Goal: Task Accomplishment & Management: Manage account settings

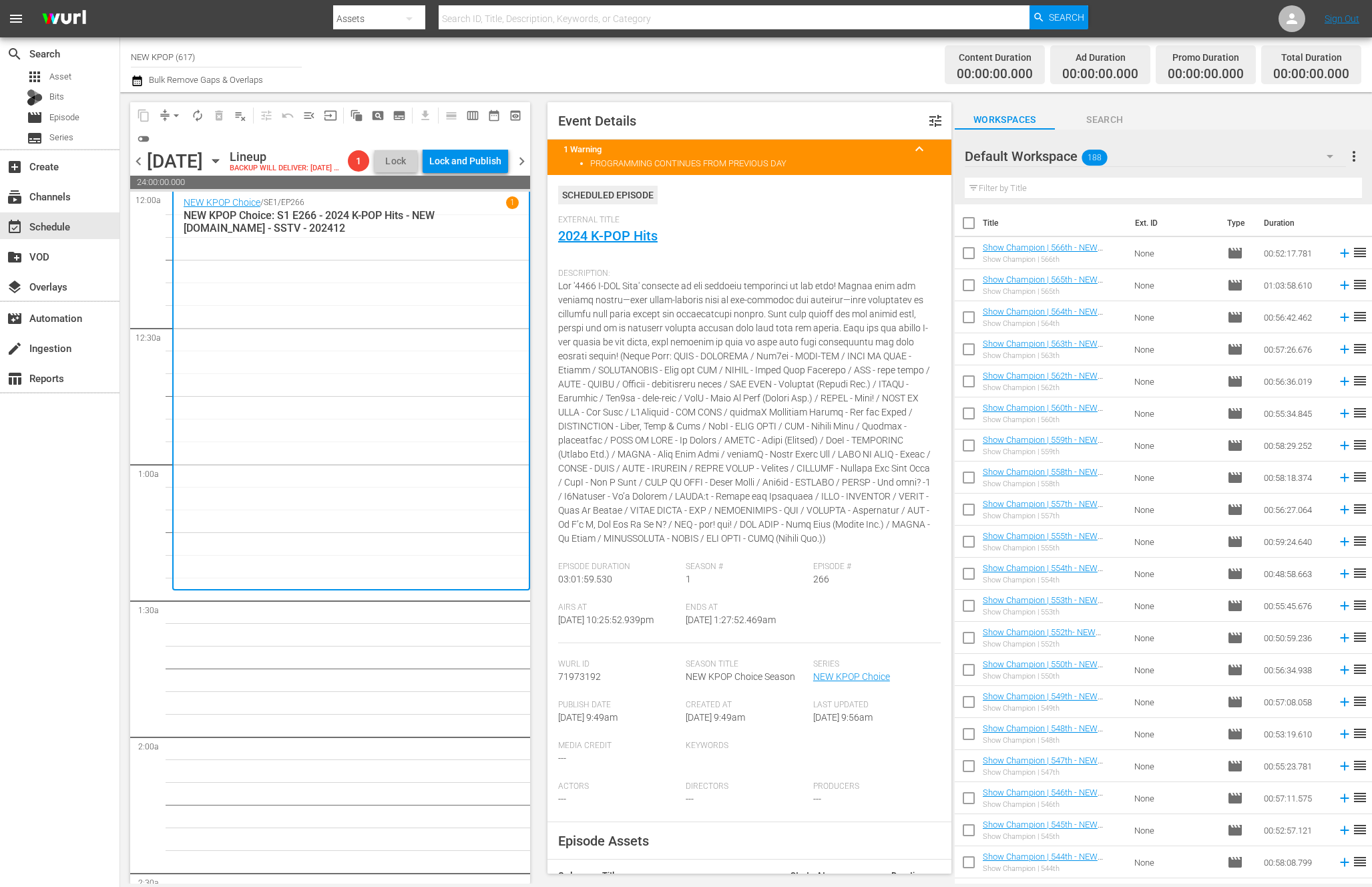
click at [469, 445] on div "NEW KPOP Choice / SE1 / EP266 1 NEW KPOP Choice: S1 E266 - 2024 K-POP Hits - NE…" at bounding box center [351, 391] width 335 height 389
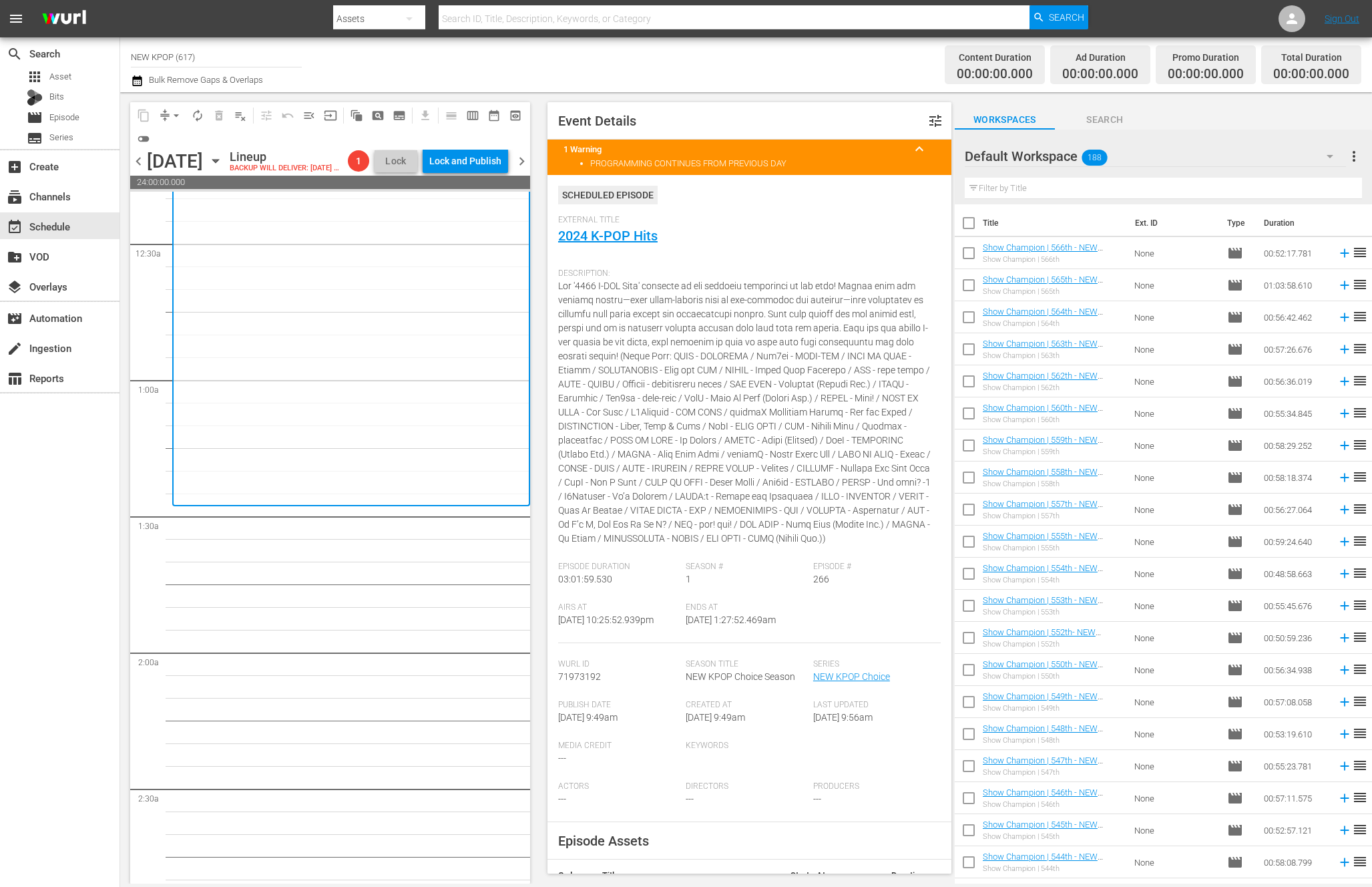
scroll to position [114, 0]
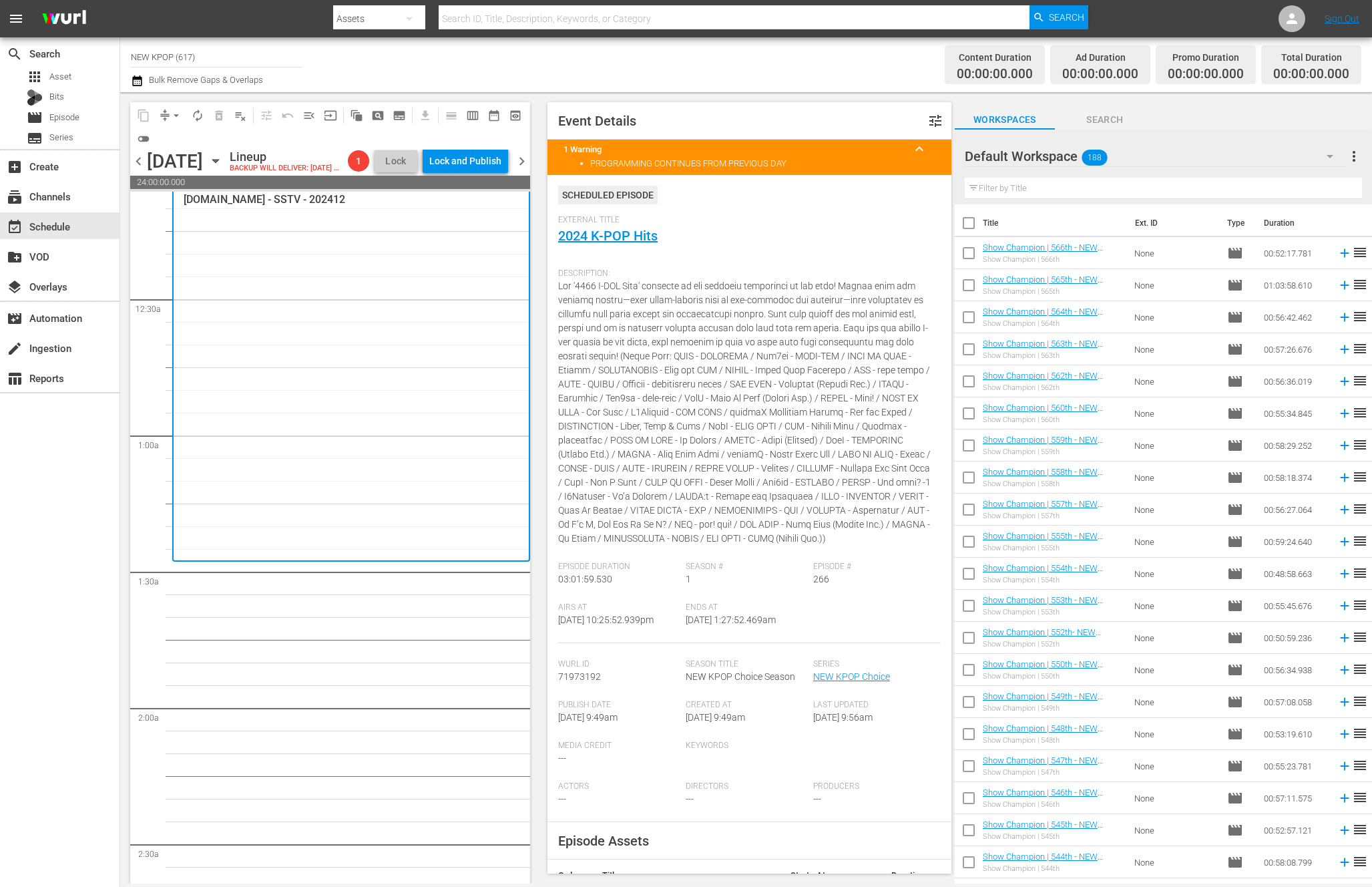
scroll to position [0, 0]
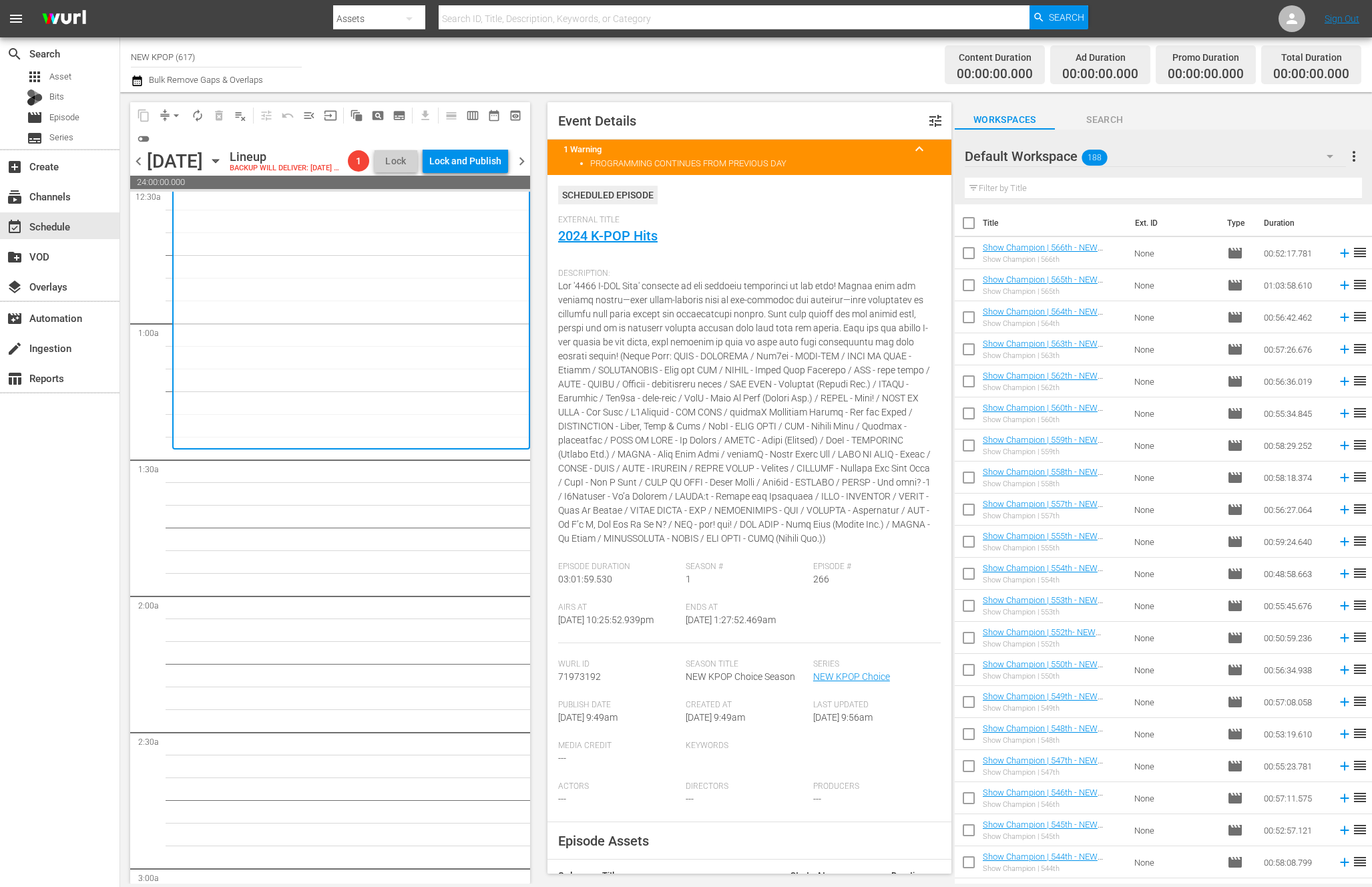
scroll to position [129, 0]
drag, startPoint x: 354, startPoint y: 673, endPoint x: 347, endPoint y: 676, distance: 7.6
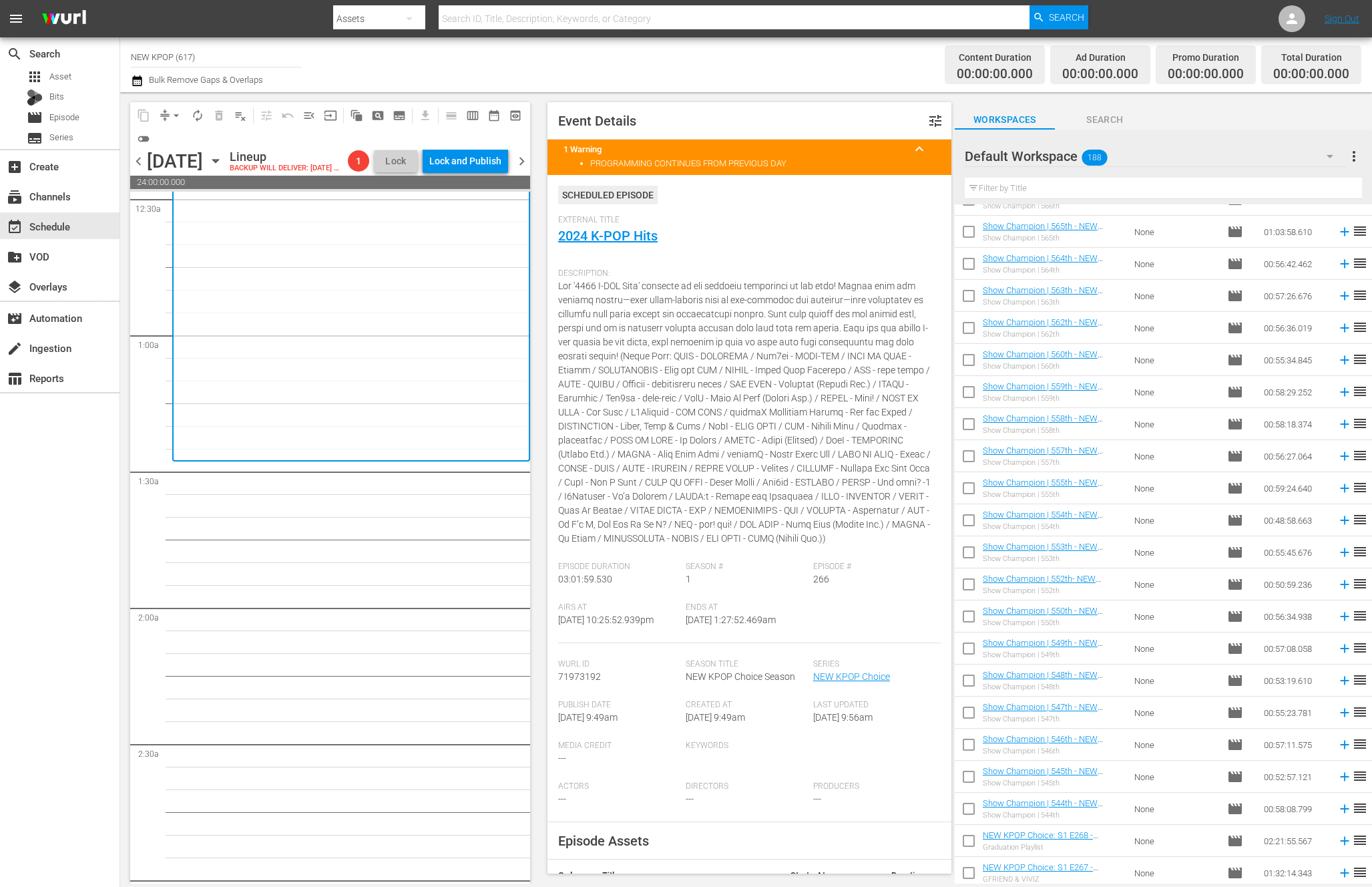
scroll to position [0, 0]
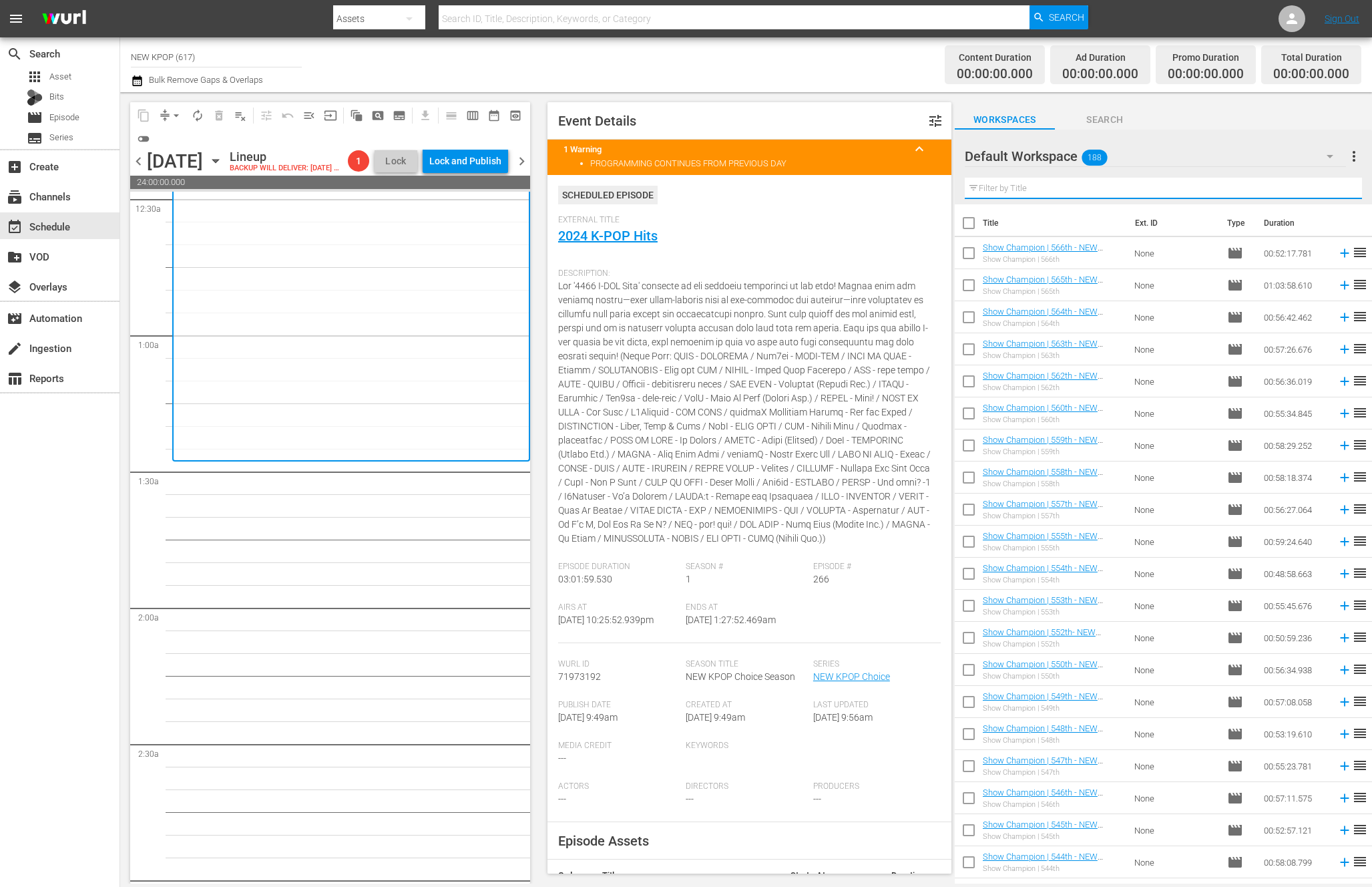
click at [1056, 187] on input "text" at bounding box center [1163, 188] width 397 height 21
type input "d"
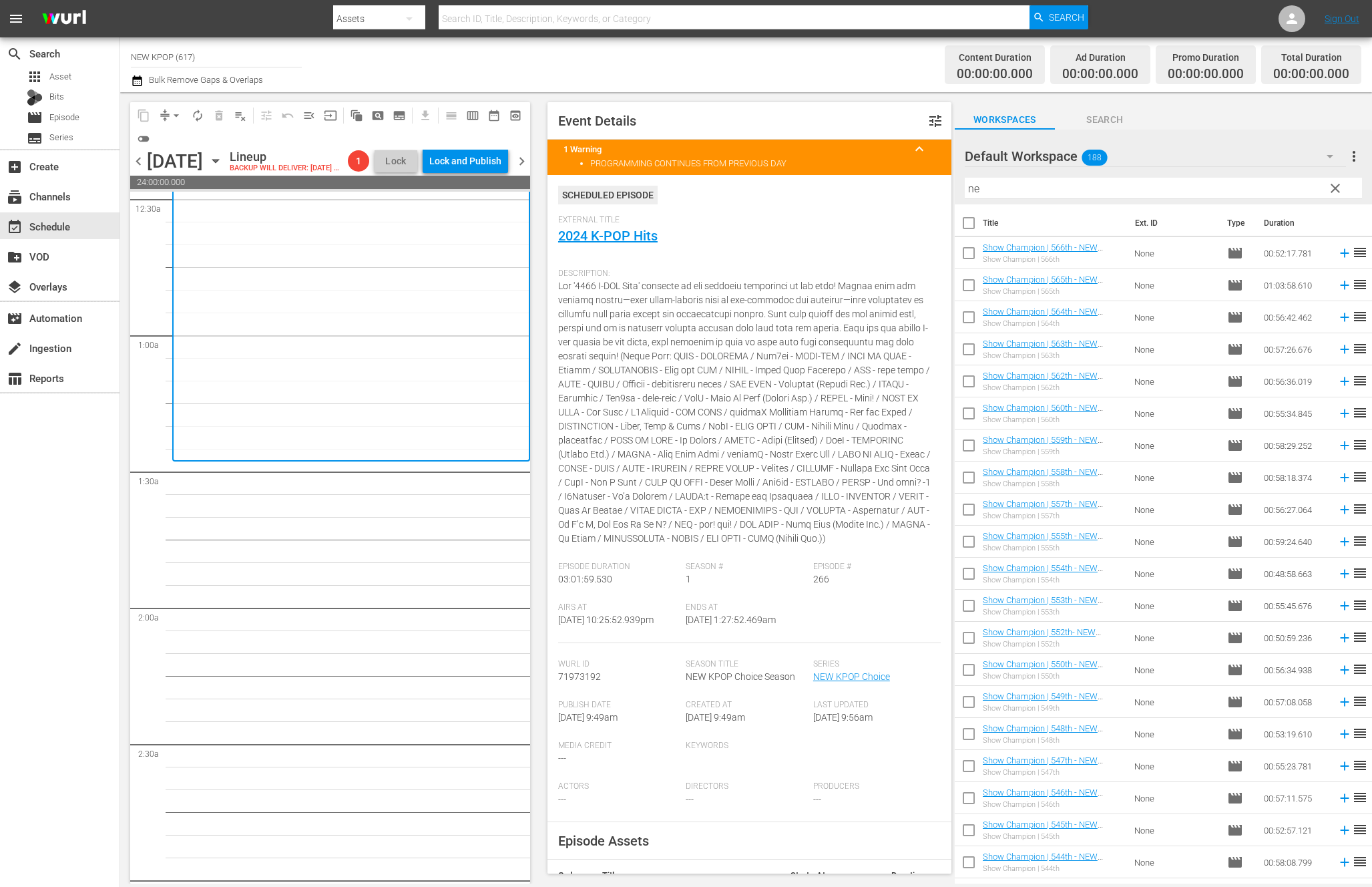
click at [1026, 185] on input "ne" at bounding box center [1163, 188] width 397 height 21
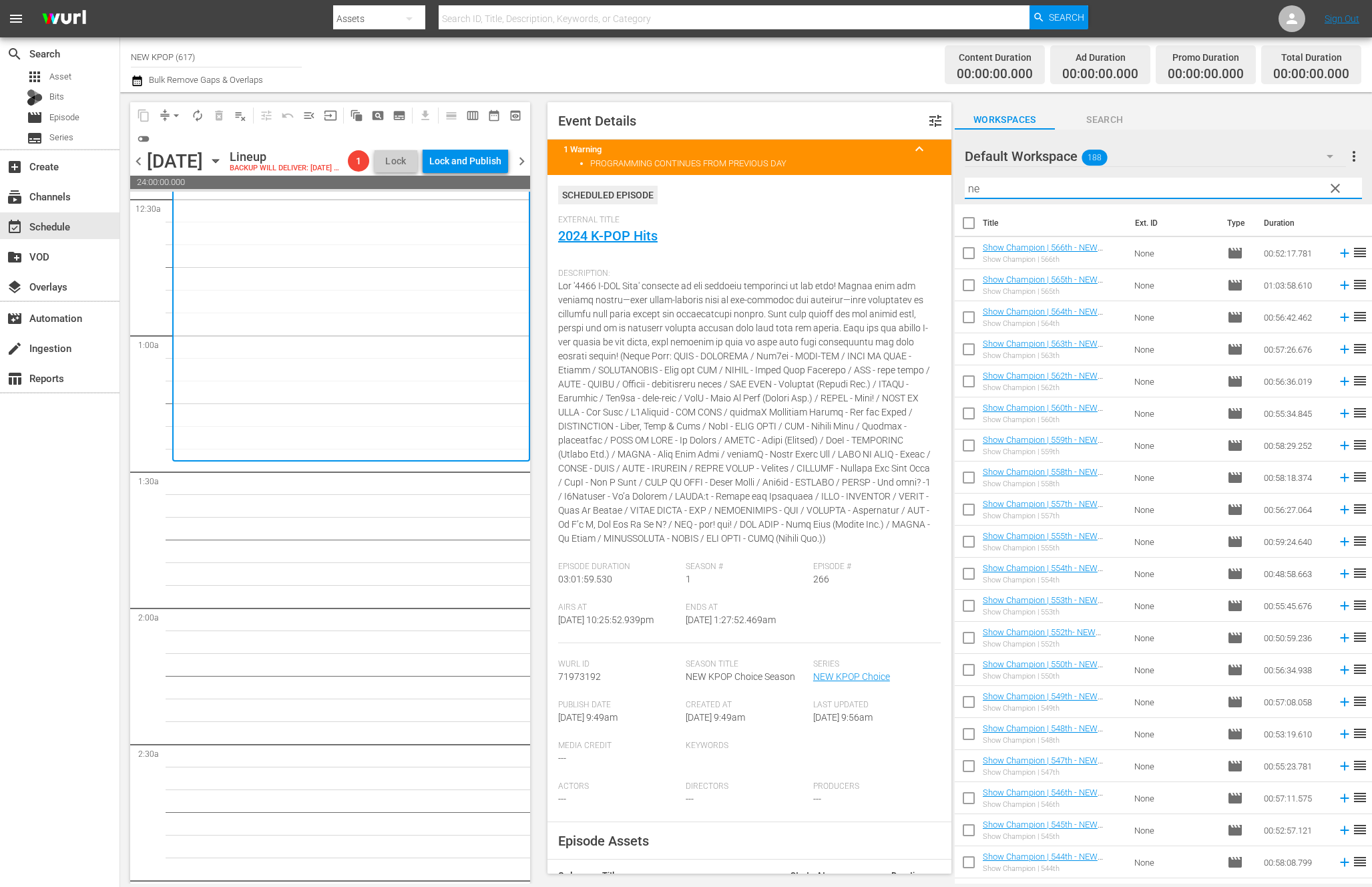
click at [1026, 185] on input "ne" at bounding box center [1163, 188] width 397 height 21
type input "w"
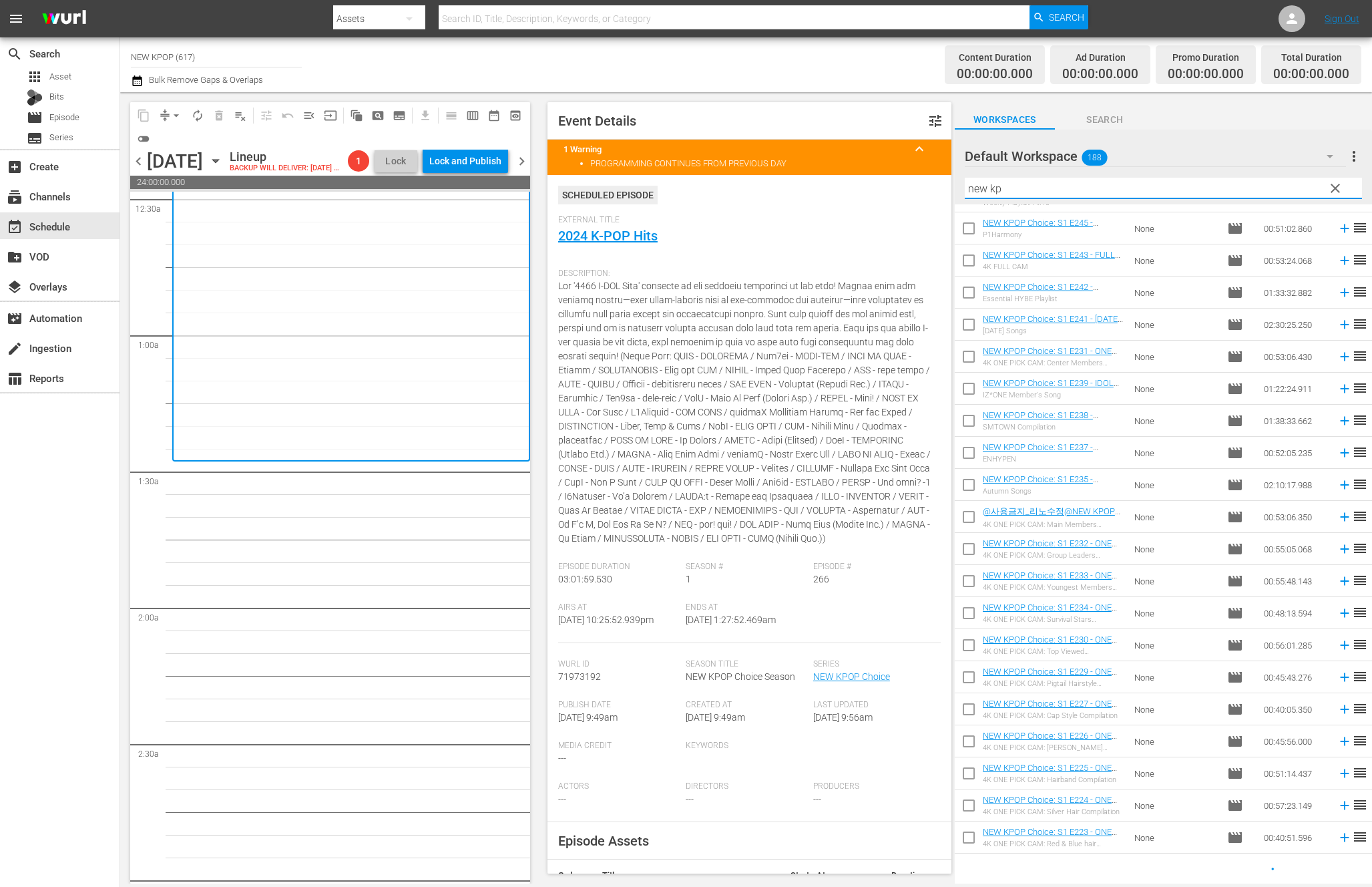
scroll to position [666, 0]
type input "new kp"
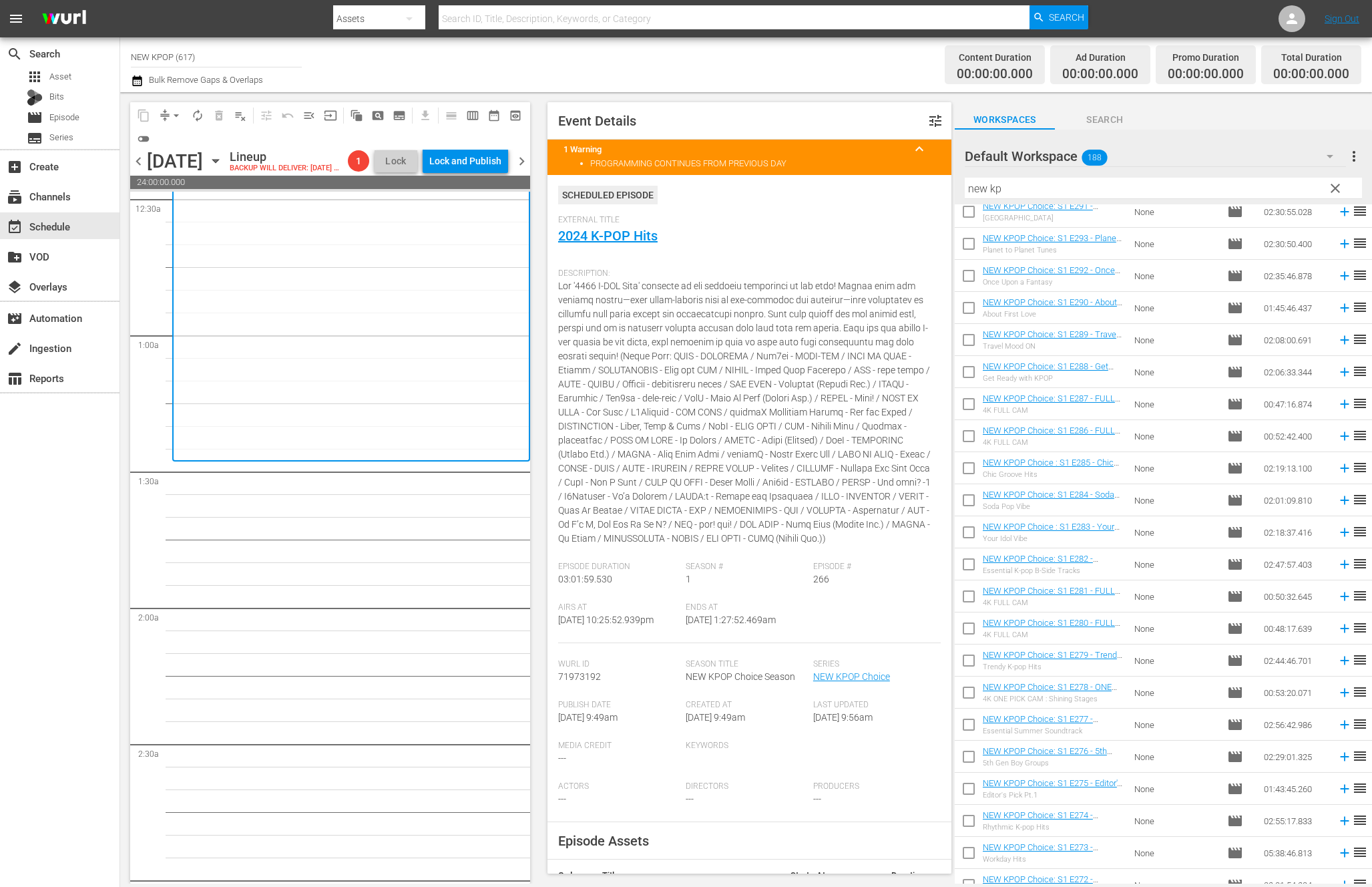
scroll to position [4192, 0]
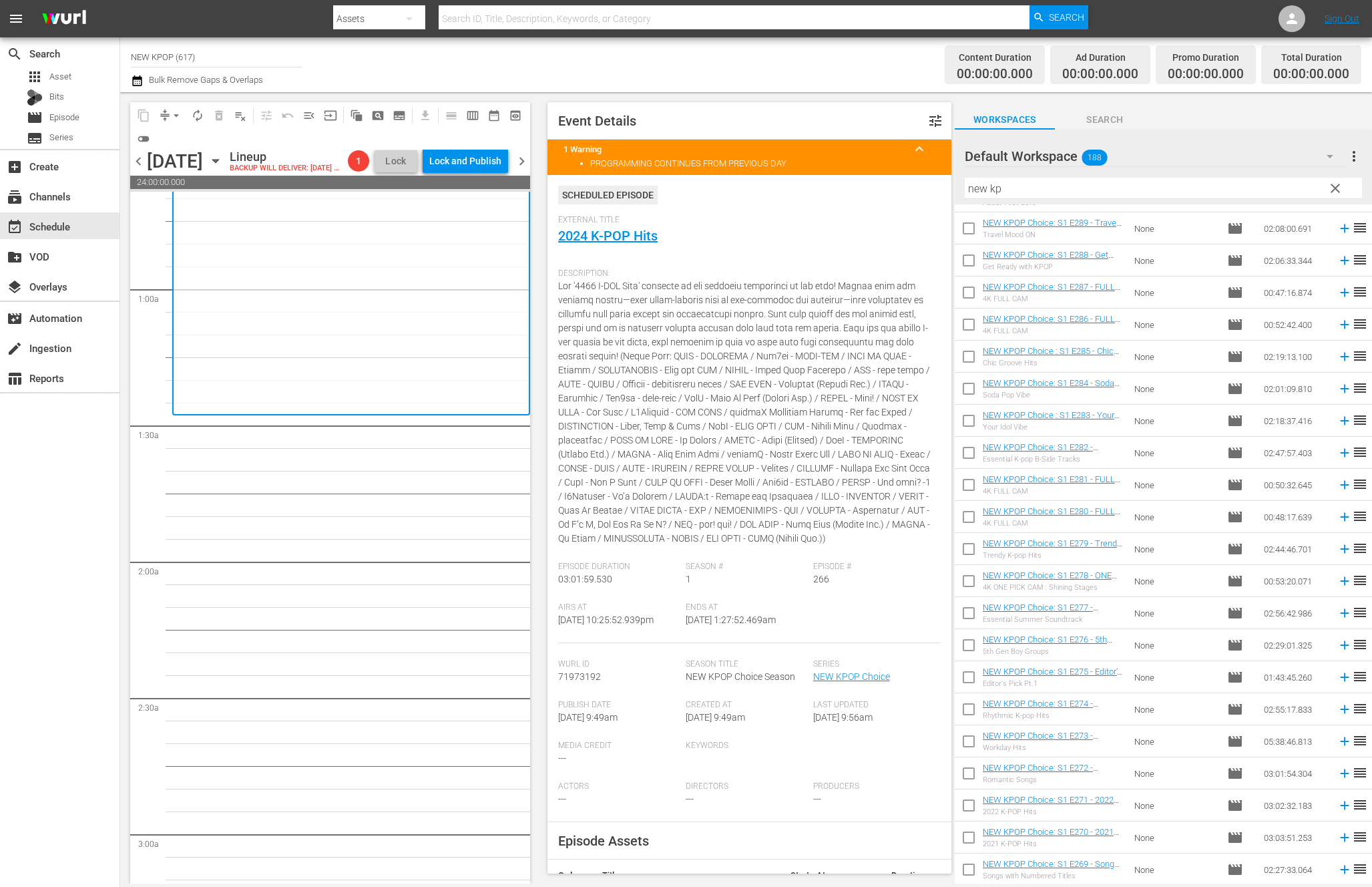
scroll to position [226, 0]
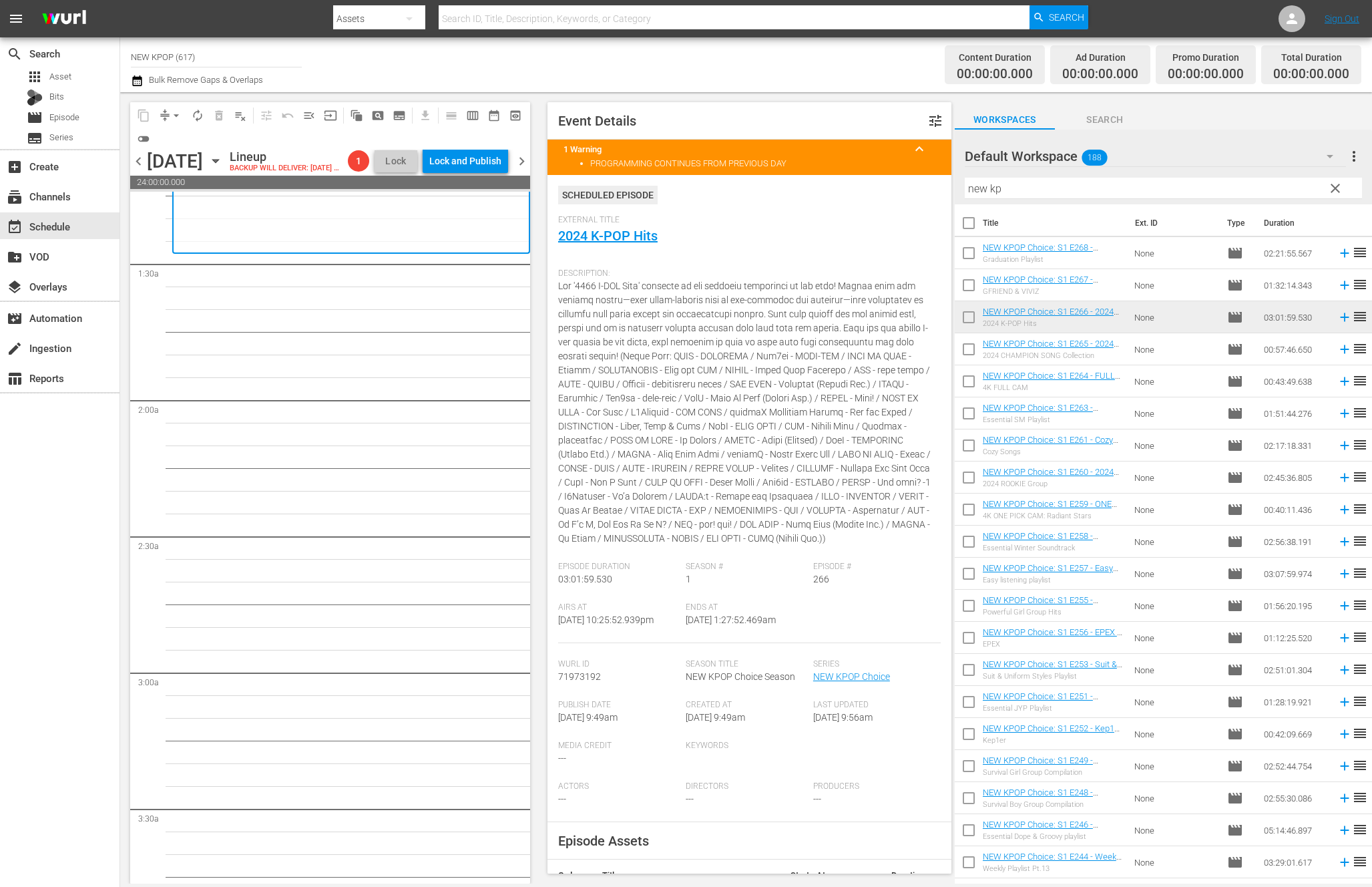
scroll to position [341, 0]
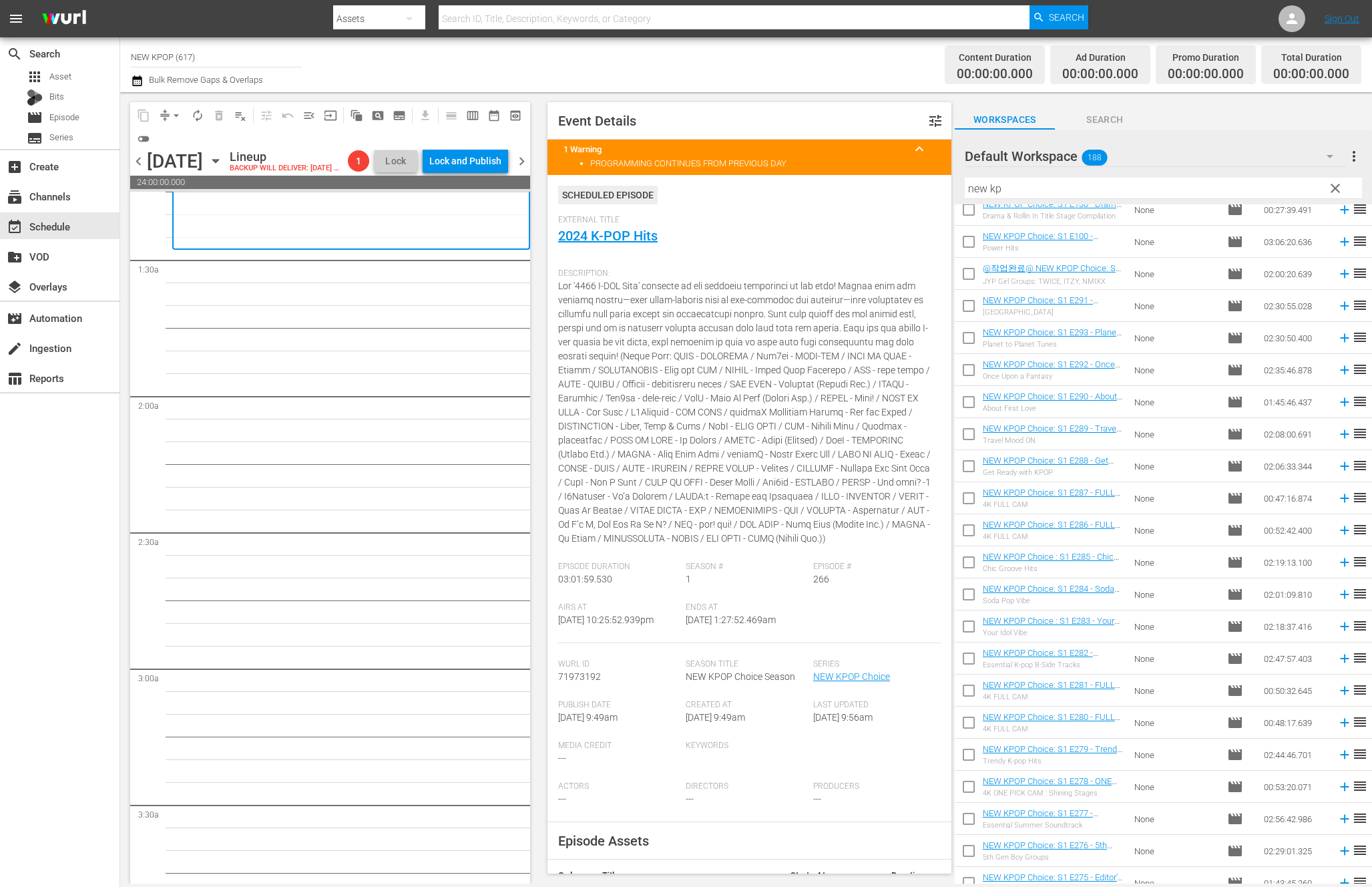
scroll to position [3627, 0]
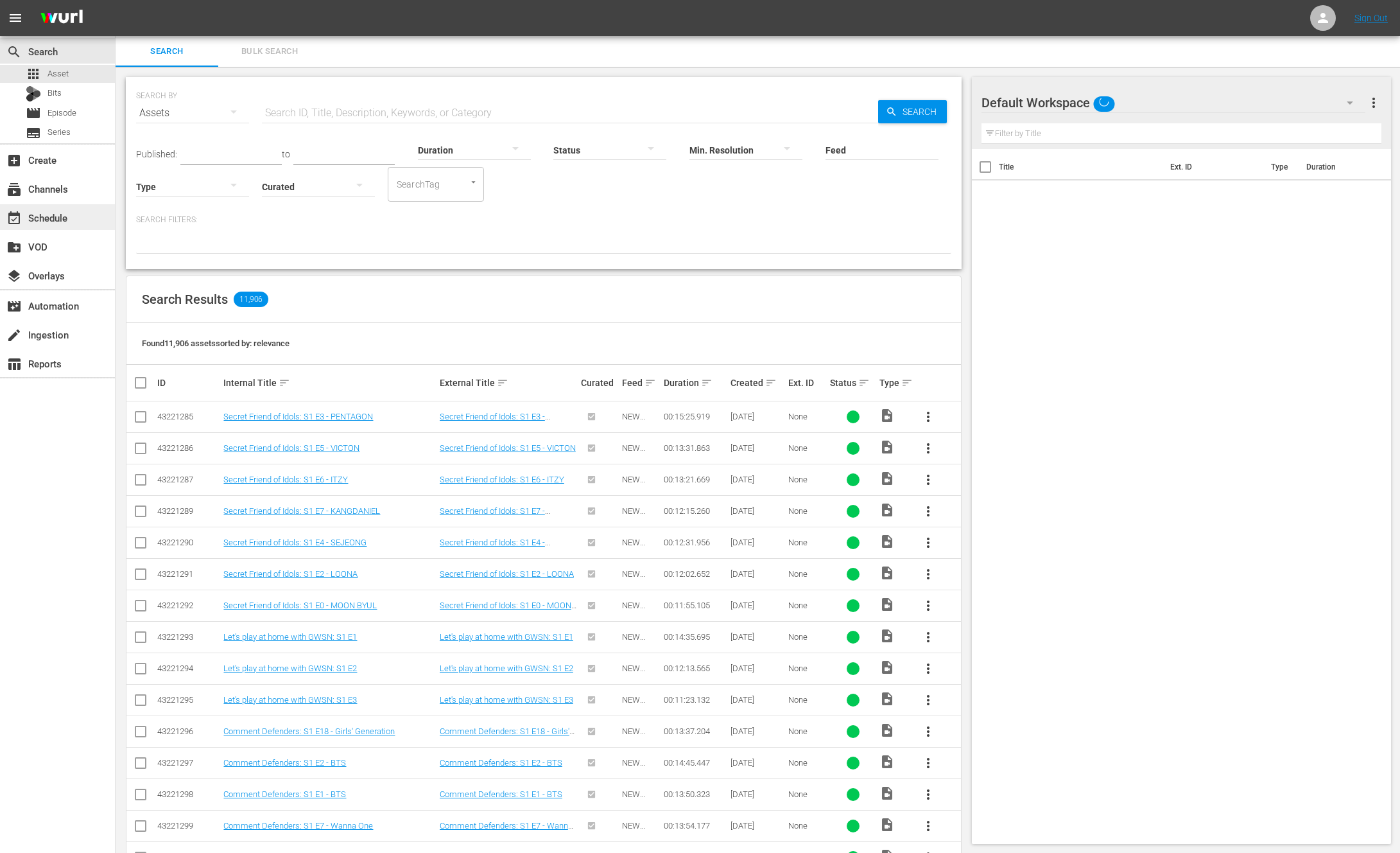
click at [76, 227] on div "event_available Schedule" at bounding box center [57, 217] width 115 height 26
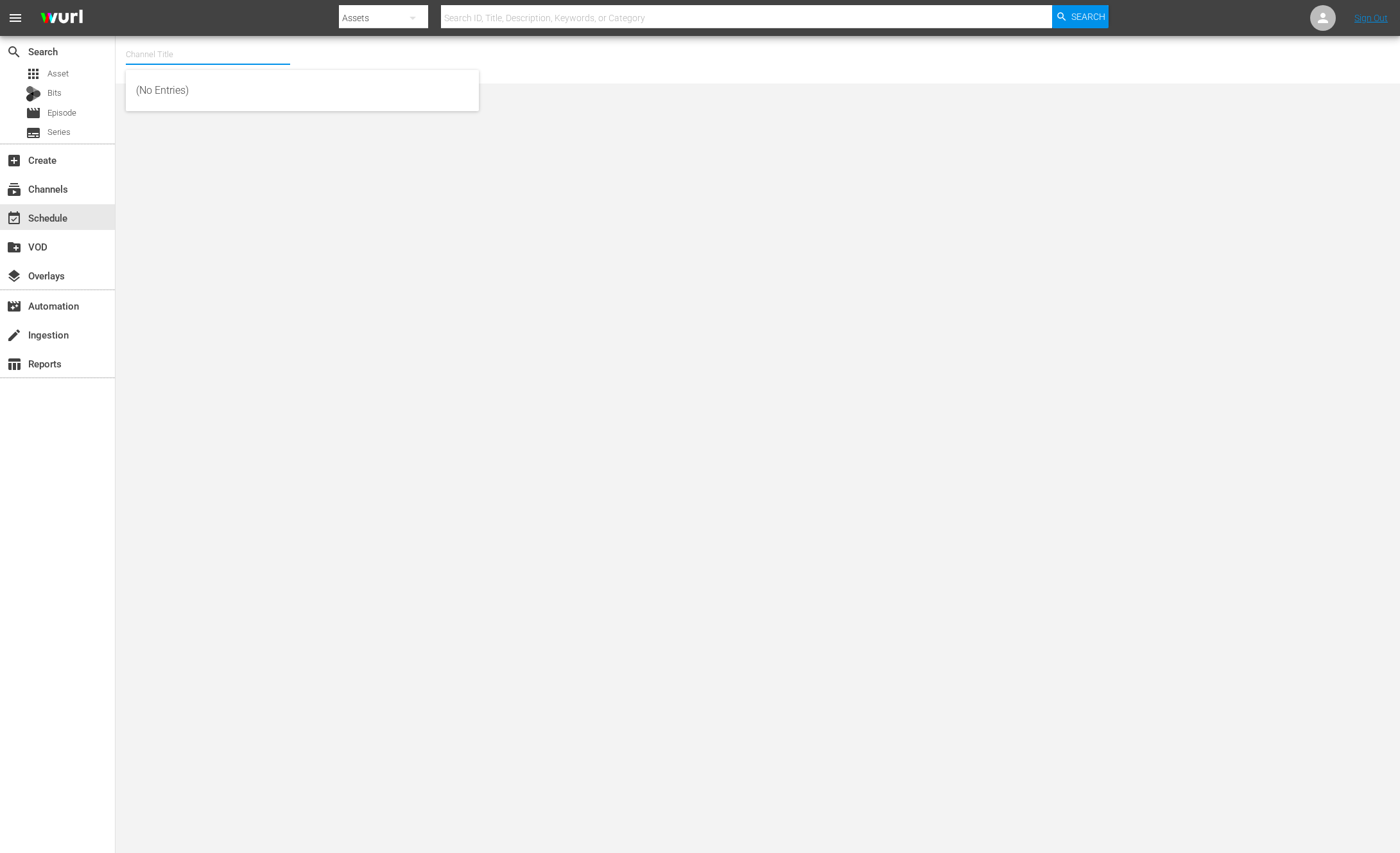
click at [202, 56] on input "text" at bounding box center [208, 54] width 165 height 31
click at [203, 180] on body "menu Search By Assets Search ID, Title, Description, Keywords, or Category Sear…" at bounding box center [700, 426] width 1400 height 853
click at [203, 40] on input "new kp" at bounding box center [208, 54] width 165 height 31
click at [190, 190] on body "menu Search By Assets Search ID, Title, Description, Keywords, or Category Sear…" at bounding box center [700, 426] width 1400 height 853
click at [185, 58] on input "new kp" at bounding box center [208, 54] width 165 height 31
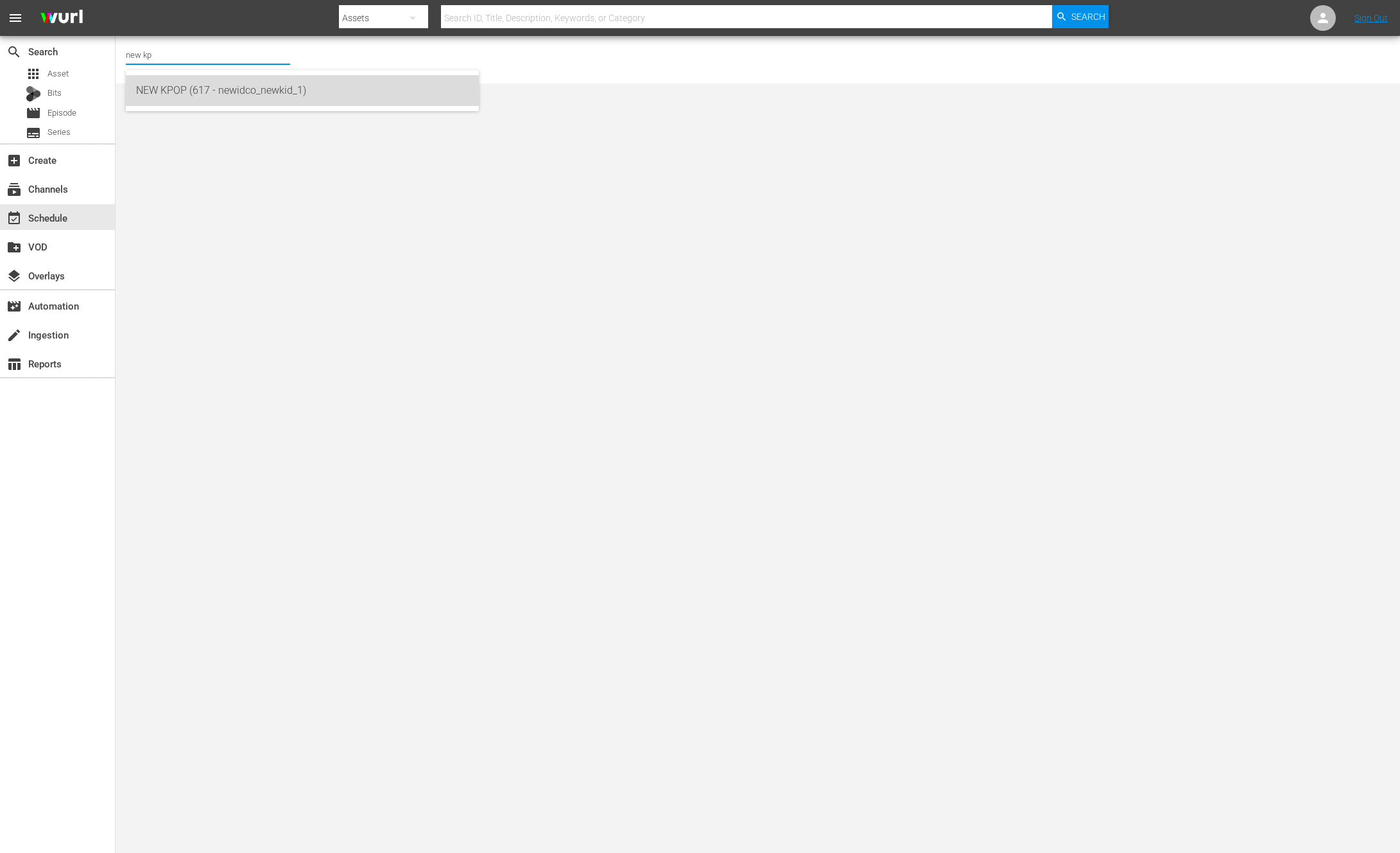
click at [191, 93] on div "NEW KPOP (617 - newidco_newkid_1)" at bounding box center [302, 90] width 332 height 31
type input "NEW KPOP (617 - newidco_newkid_1)"
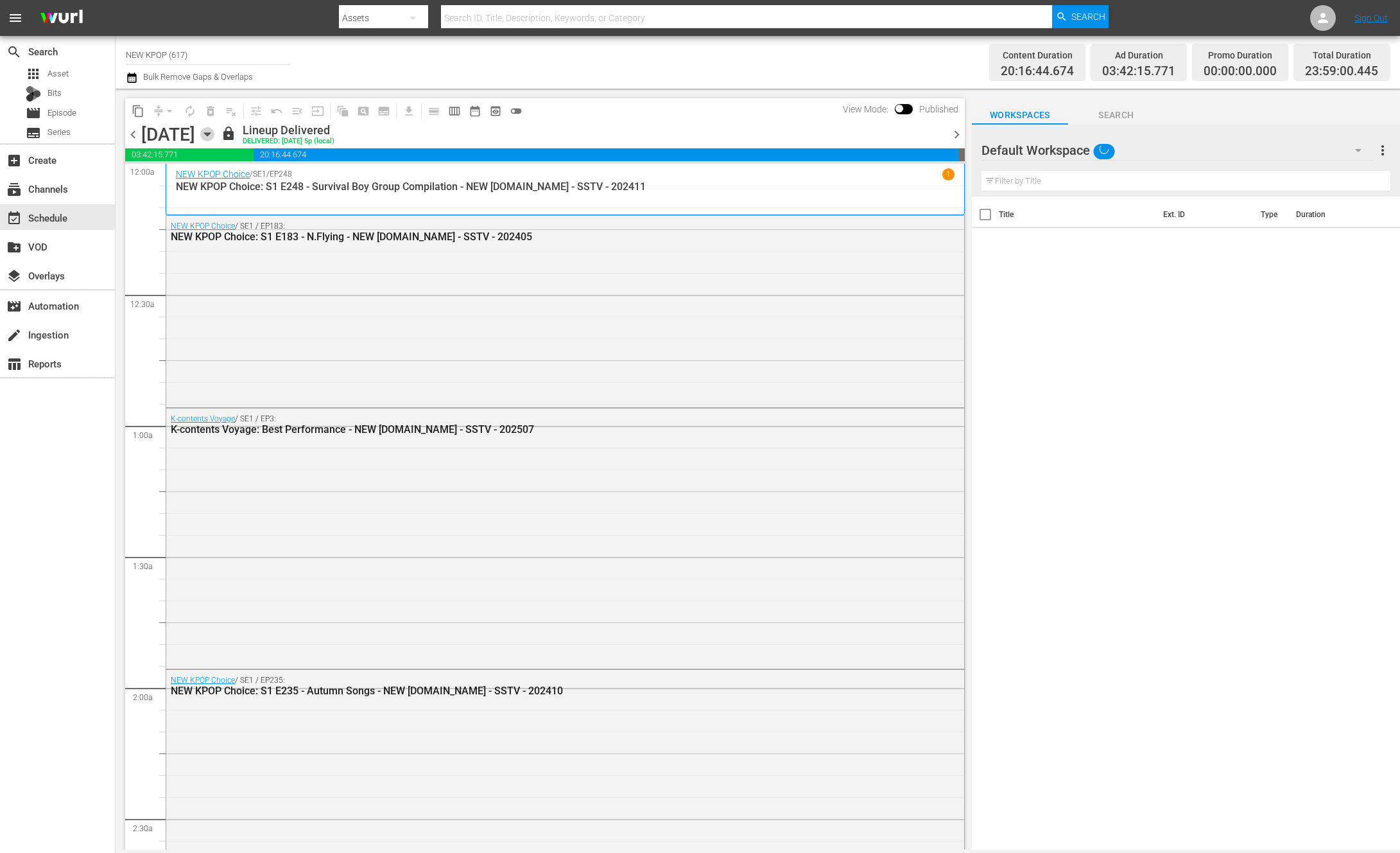
click at [214, 131] on icon "button" at bounding box center [207, 134] width 14 height 14
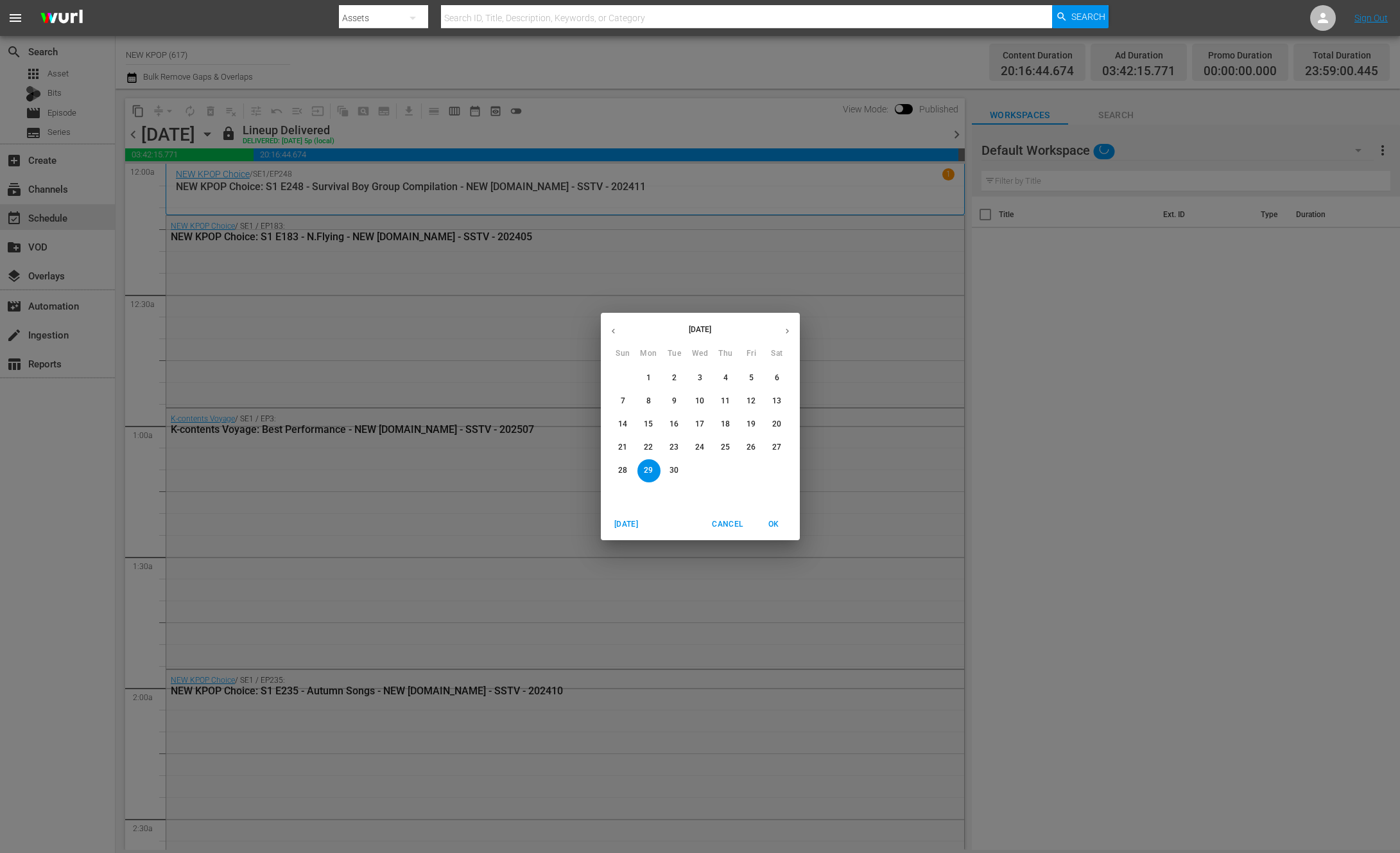
click at [786, 333] on icon "button" at bounding box center [787, 331] width 10 height 10
click at [705, 368] on button "1" at bounding box center [700, 378] width 23 height 23
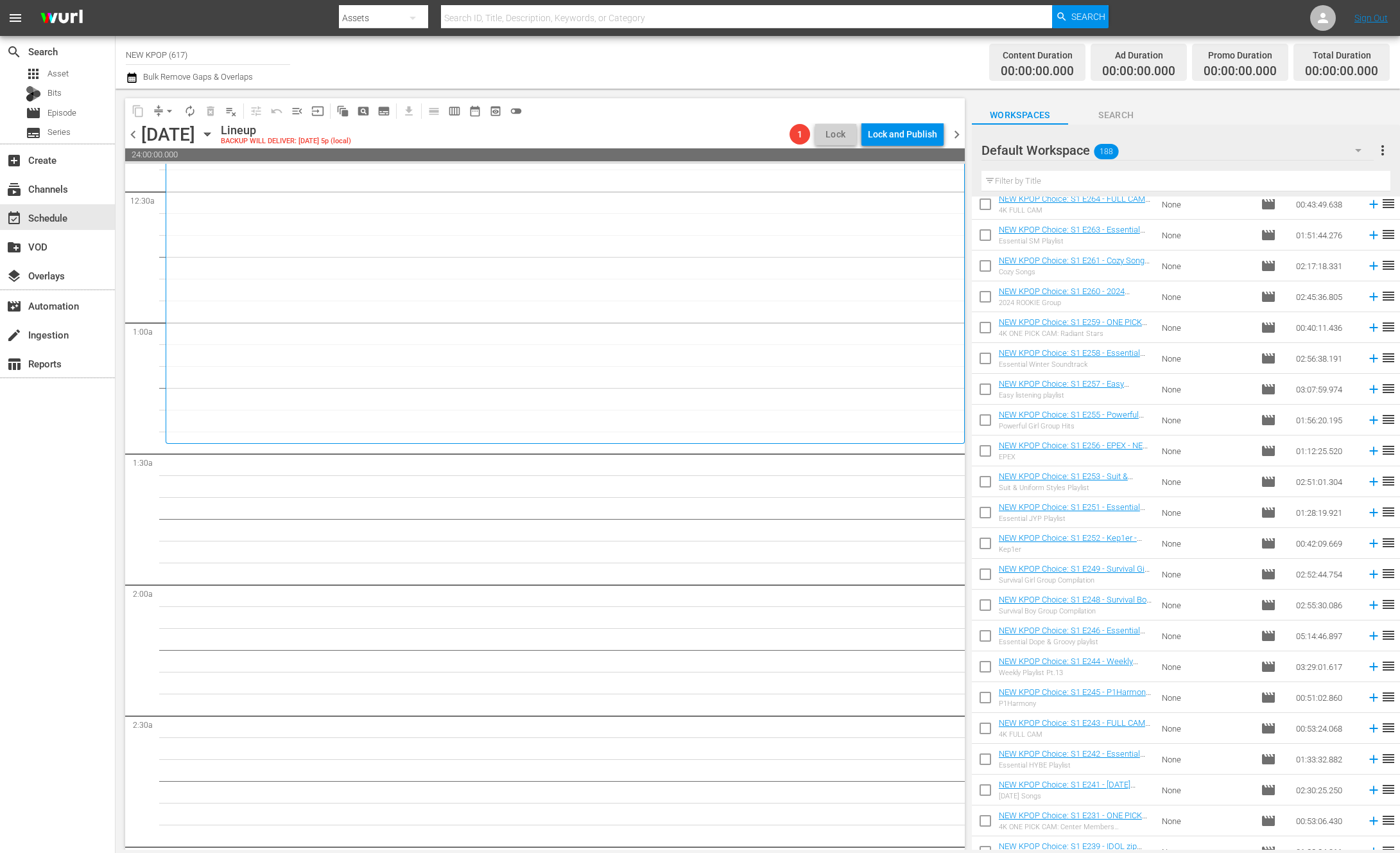
scroll to position [1257, 0]
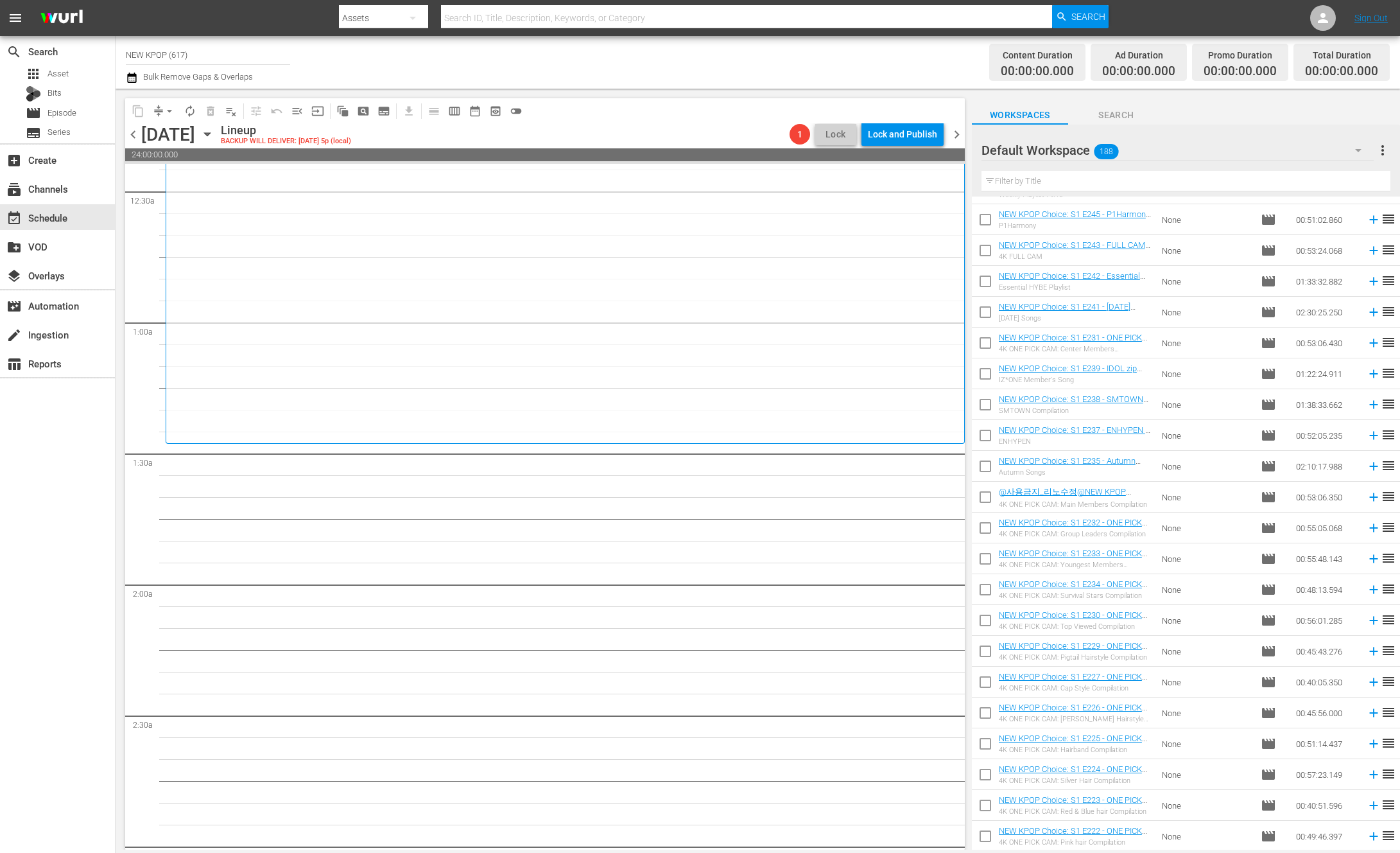
click at [195, 127] on div "Wednesday, October 1st" at bounding box center [168, 134] width 54 height 21
click at [218, 141] on div "Wednesday, October 1st October 1st" at bounding box center [180, 134] width 76 height 21
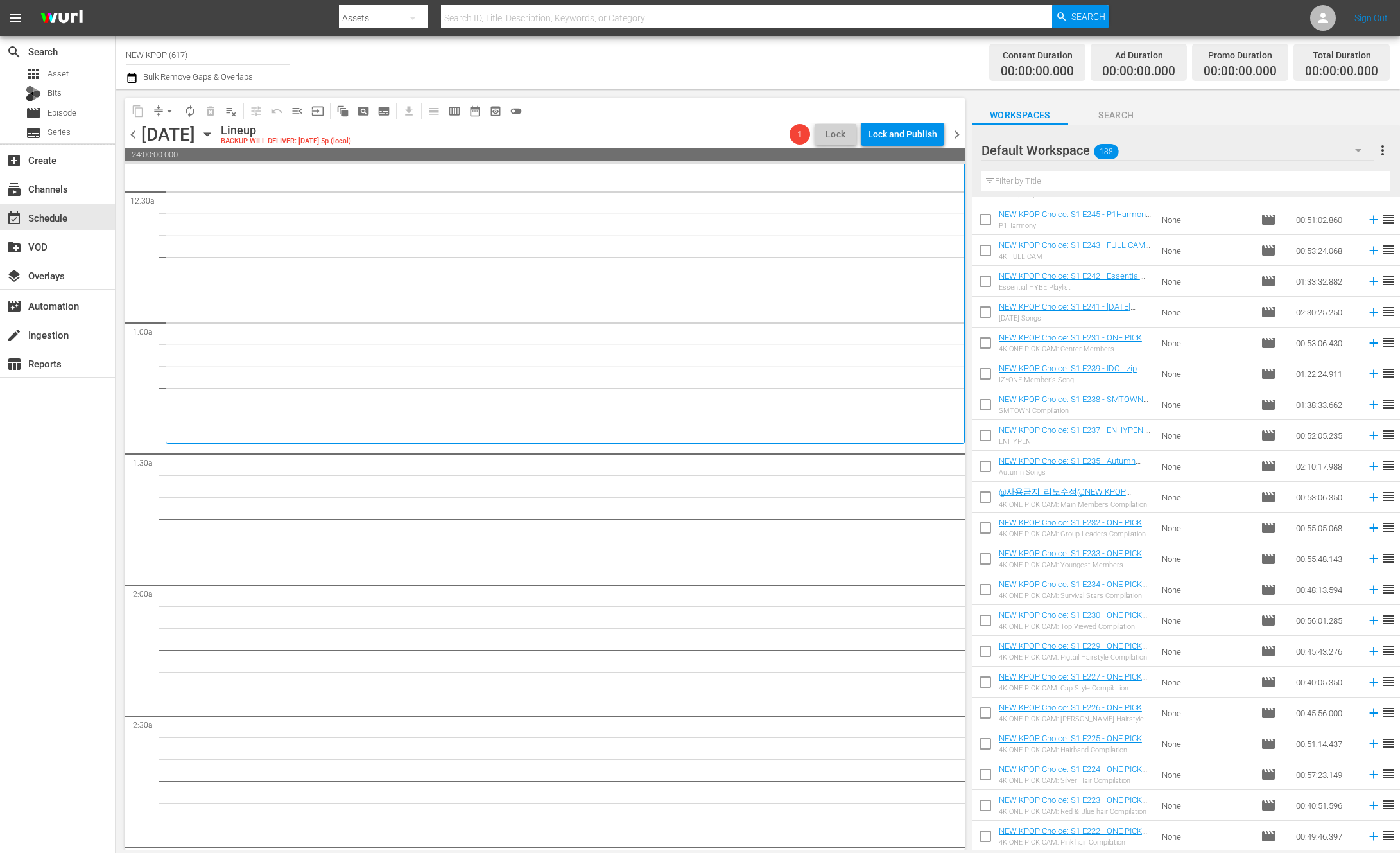
click at [214, 136] on icon "button" at bounding box center [207, 134] width 14 height 14
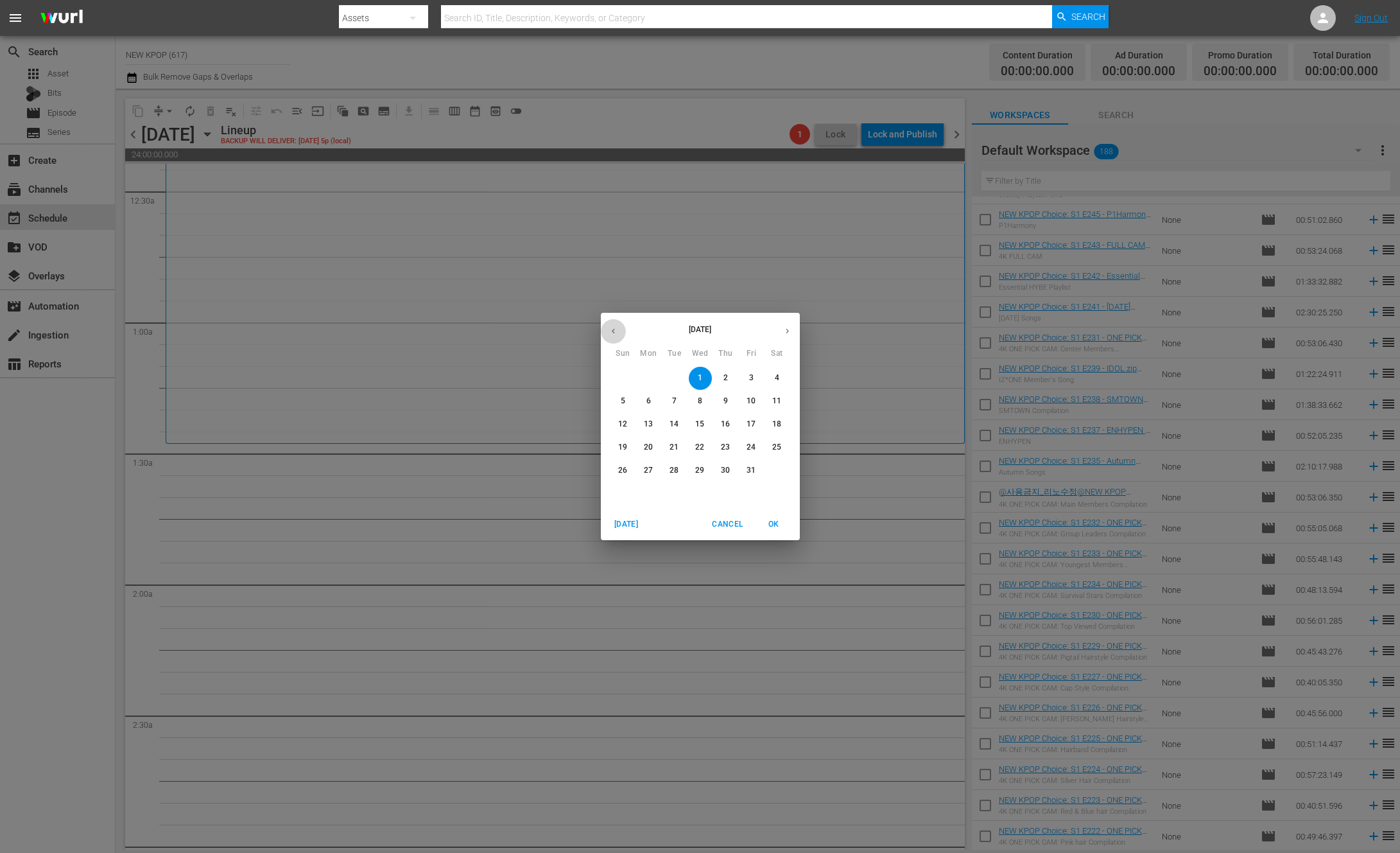
click at [625, 329] on button "button" at bounding box center [613, 331] width 25 height 25
click at [722, 452] on p "25" at bounding box center [725, 448] width 9 height 11
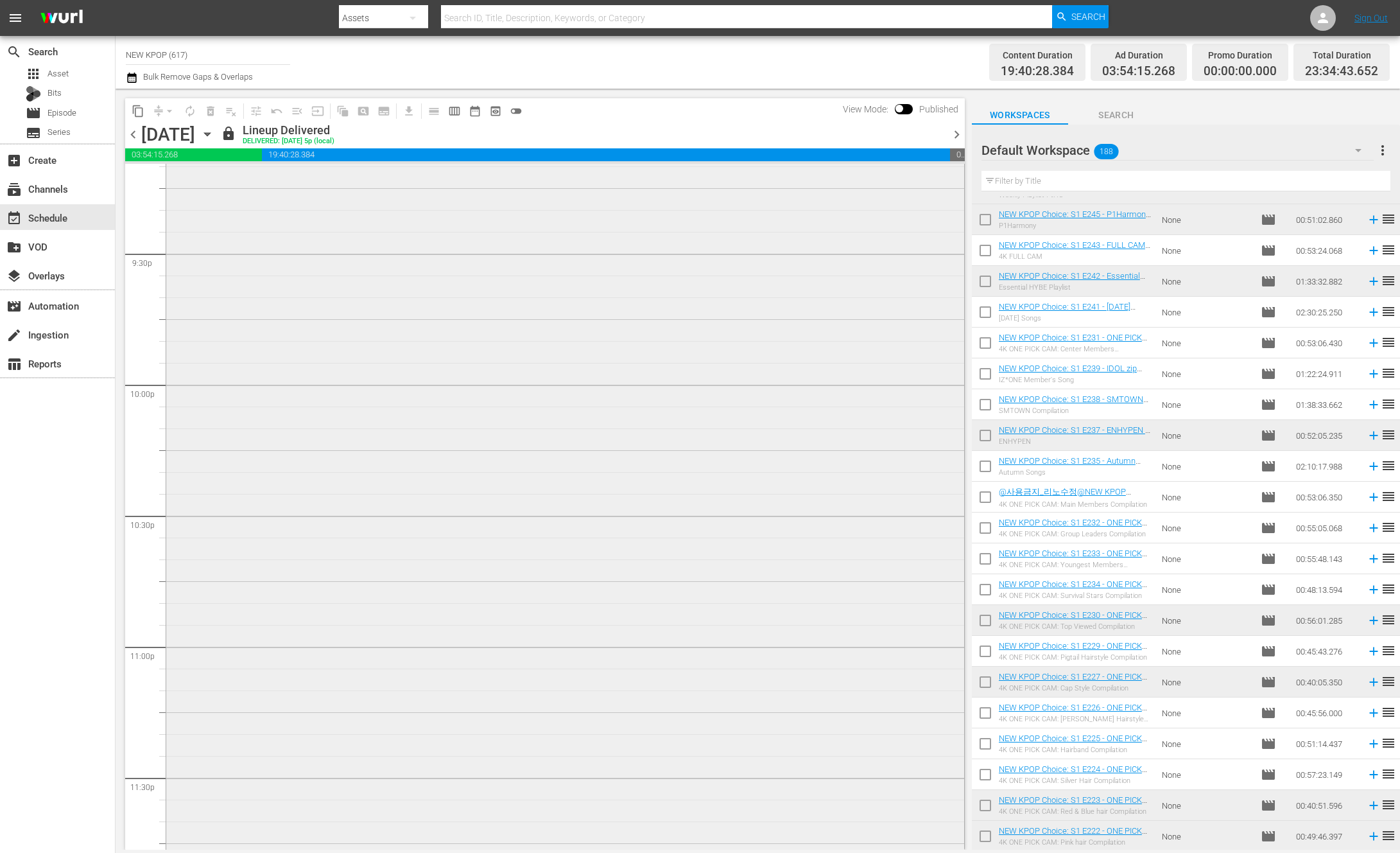
scroll to position [5640, 0]
click at [956, 140] on span "chevron_right" at bounding box center [957, 135] width 16 height 16
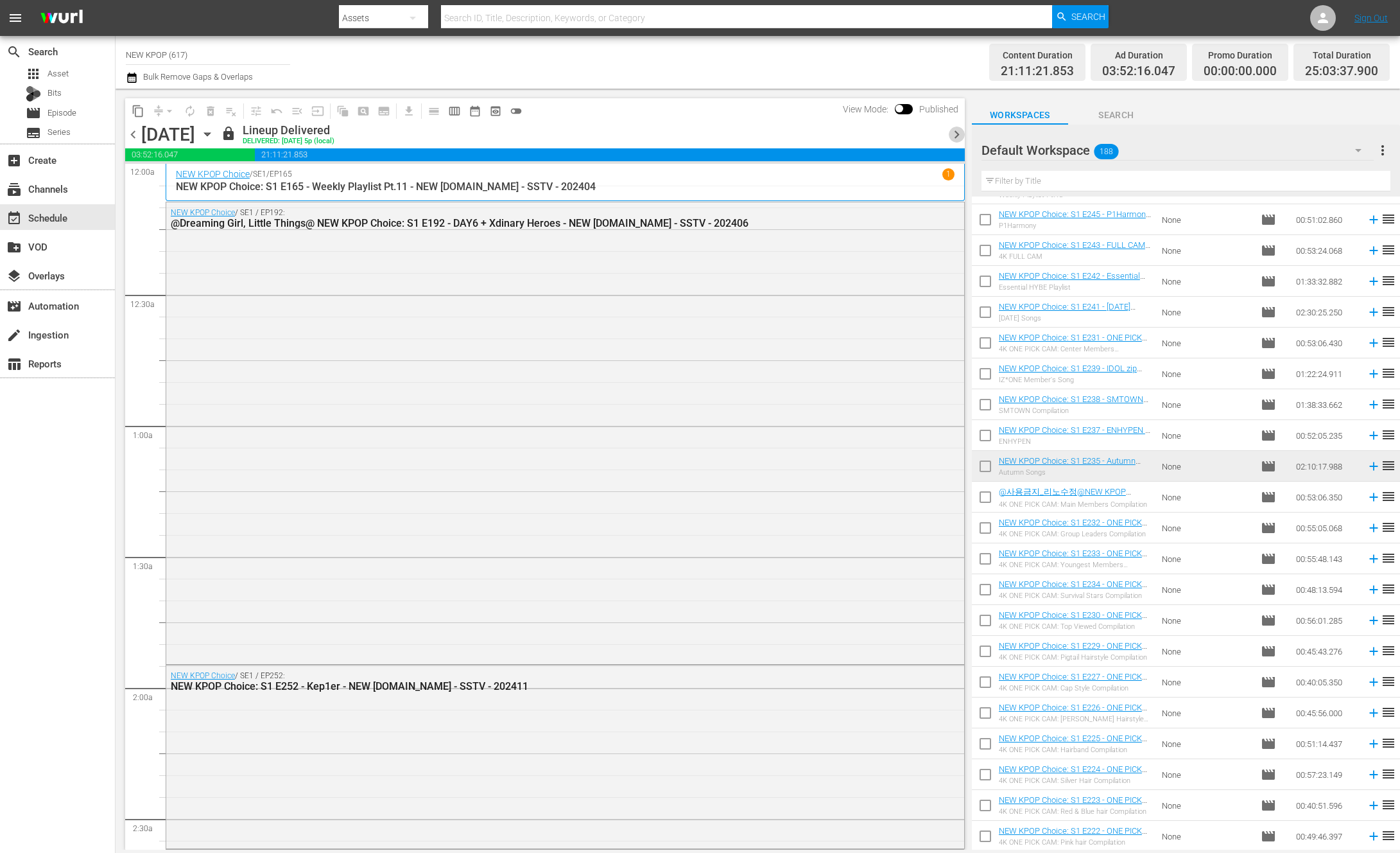
click at [949, 129] on span "chevron_right" at bounding box center [957, 135] width 16 height 16
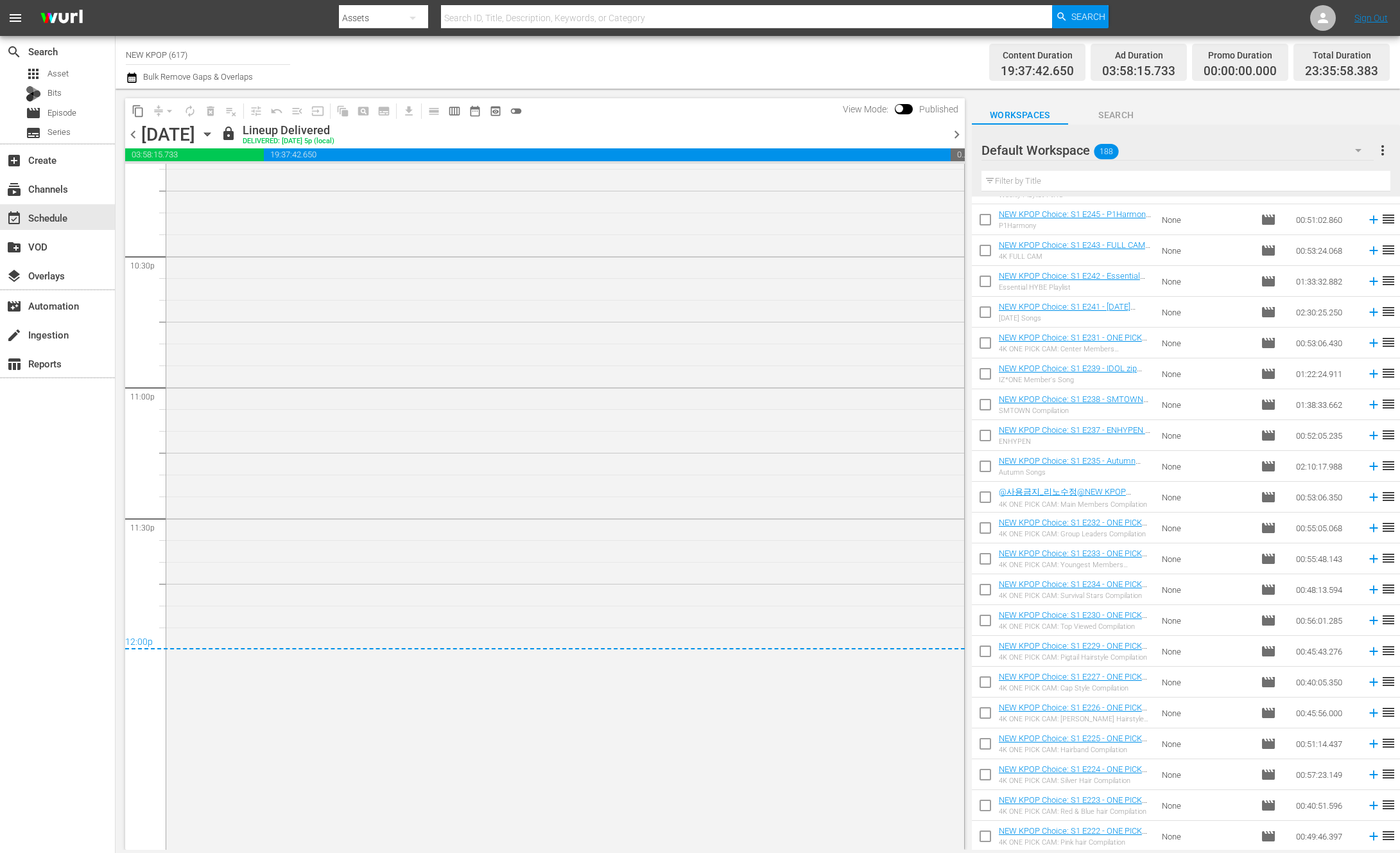
scroll to position [5814, 0]
click at [959, 142] on div "chevron_left Saturday, September 27th September 27th lock Lineup Delivered DELI…" at bounding box center [545, 135] width 840 height 25
click at [955, 138] on span "chevron_right" at bounding box center [957, 135] width 16 height 16
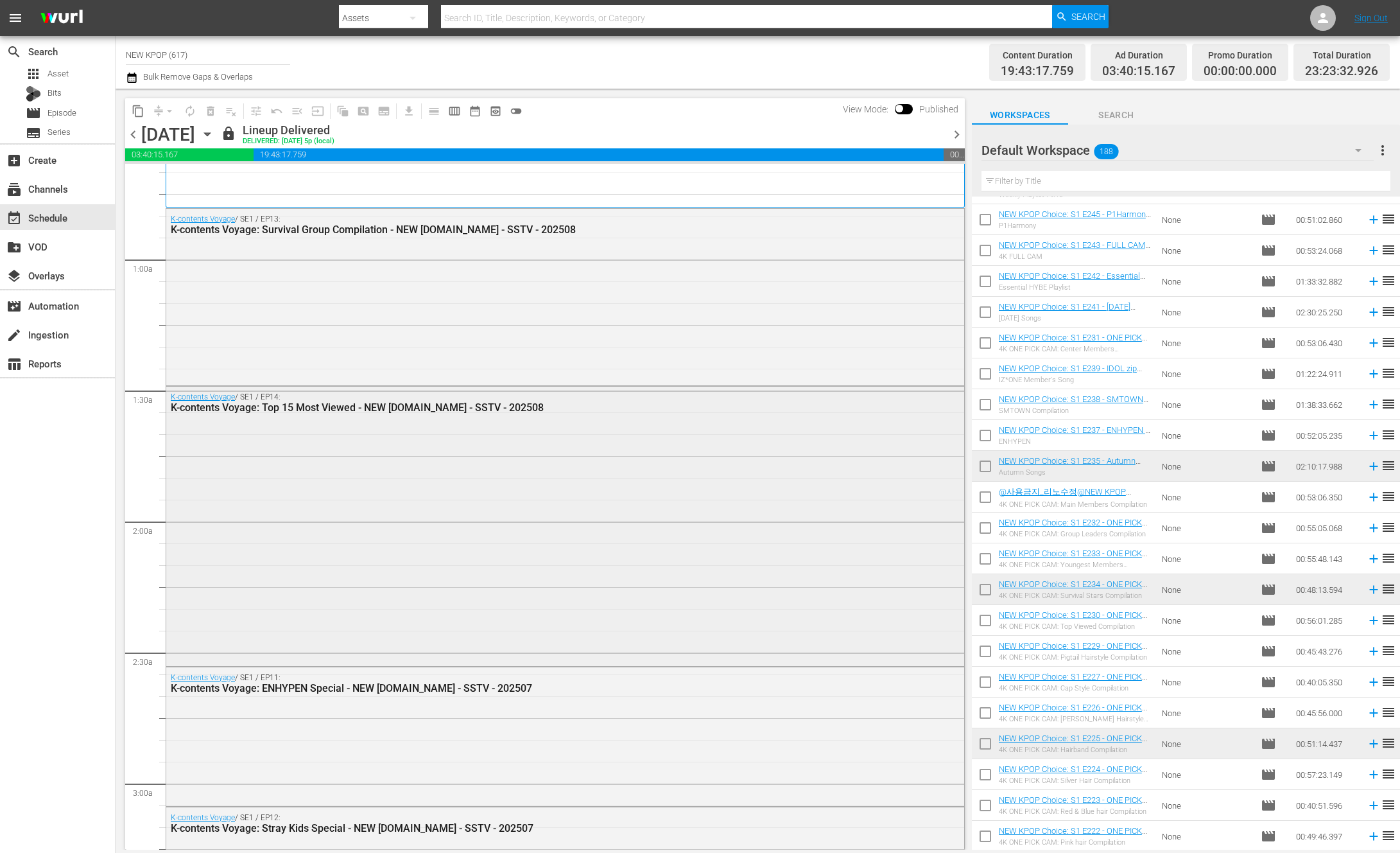
click at [340, 707] on div "K-contents Voyage / SE1 / EP11: K-contents Voyage: ENHYPEN Special - NEW K.ID -…" at bounding box center [566, 735] width 798 height 136
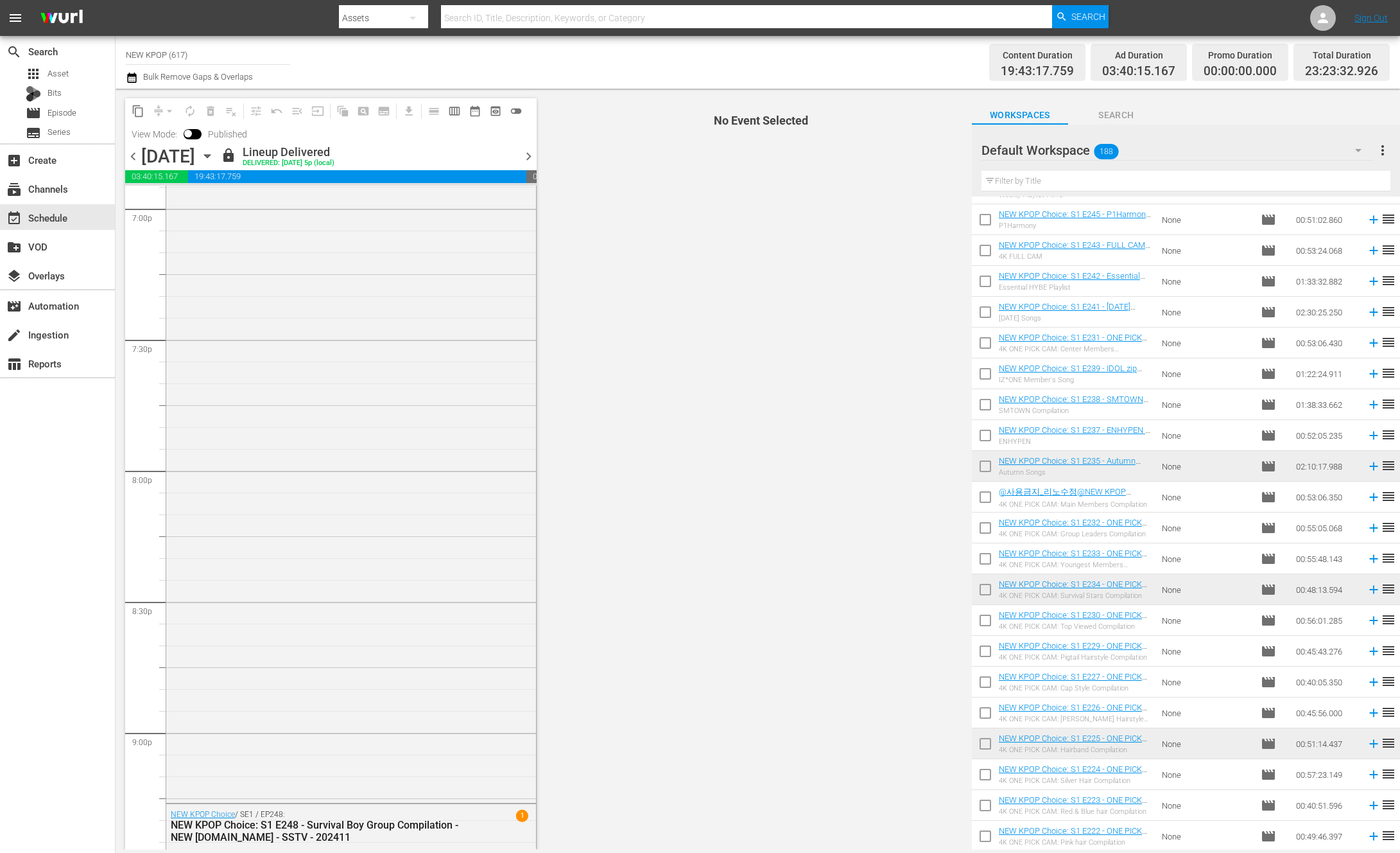
scroll to position [5676, 0]
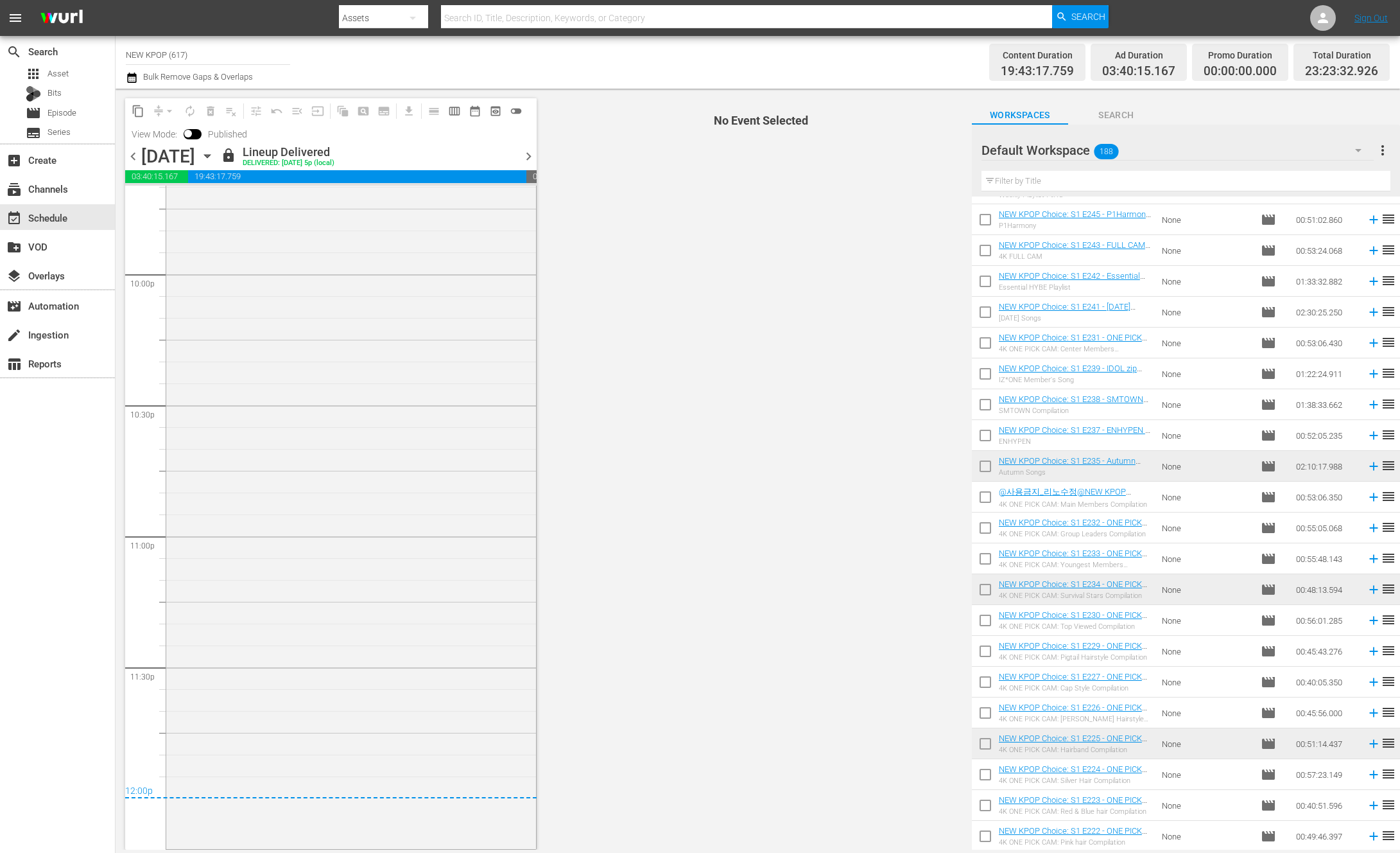
click at [340, 707] on div "NEW KPOP Choice / SE1 / EP248: NEW KPOP Choice: S1 E248 - Survival Boy Group Co…" at bounding box center [352, 465] width 370 height 763
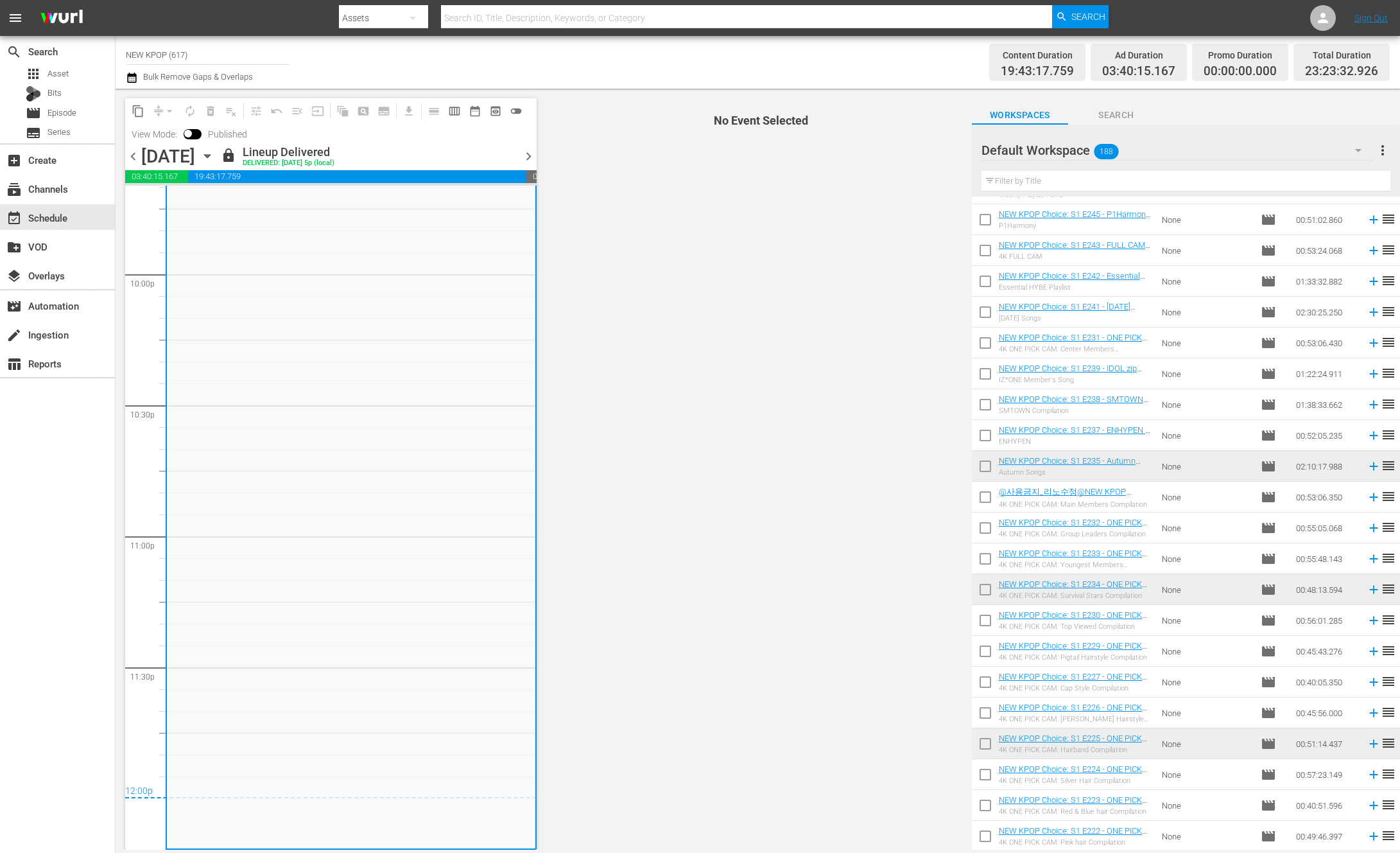
scroll to position [5014, 0]
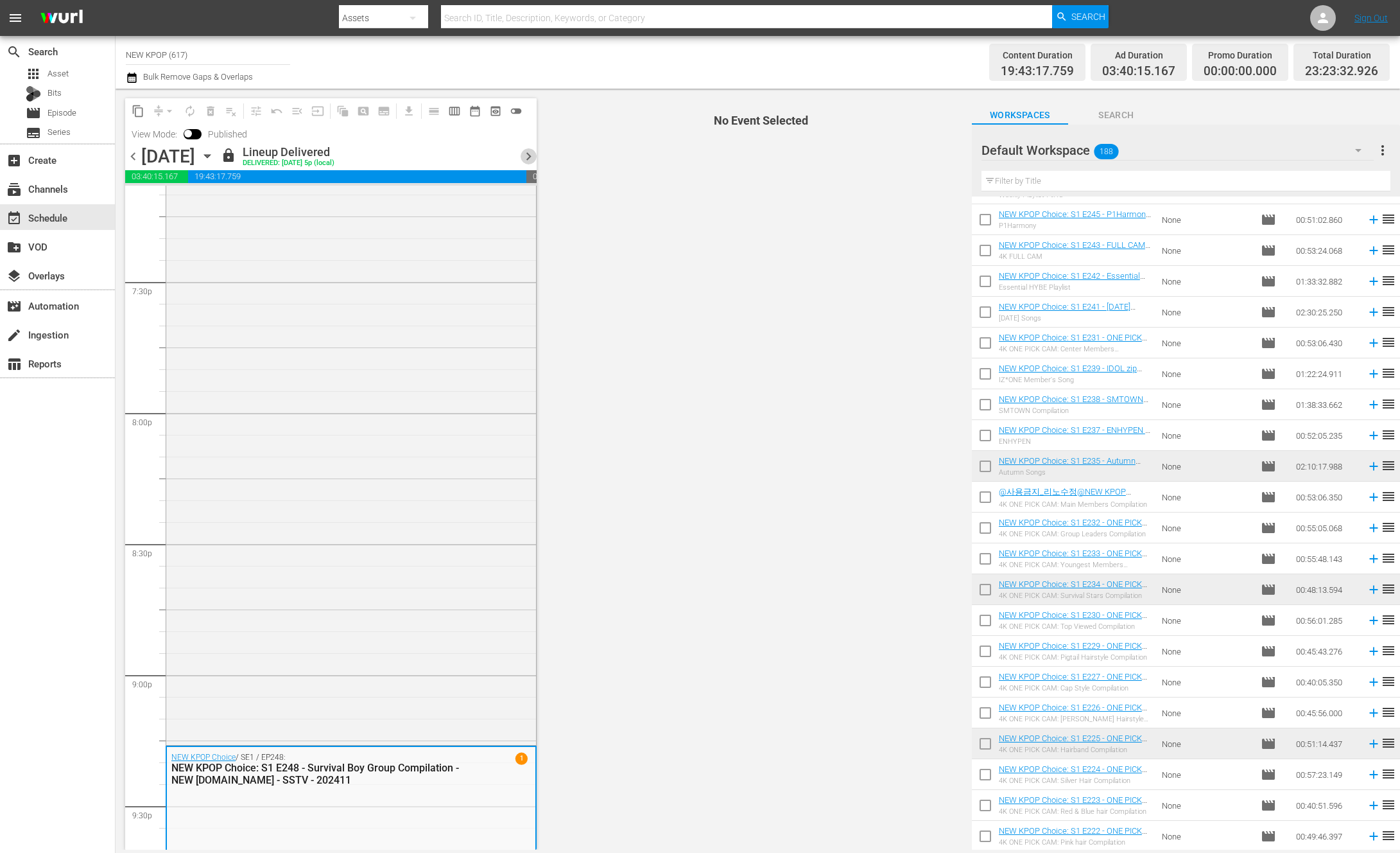
click at [523, 156] on span "chevron_right" at bounding box center [529, 156] width 16 height 16
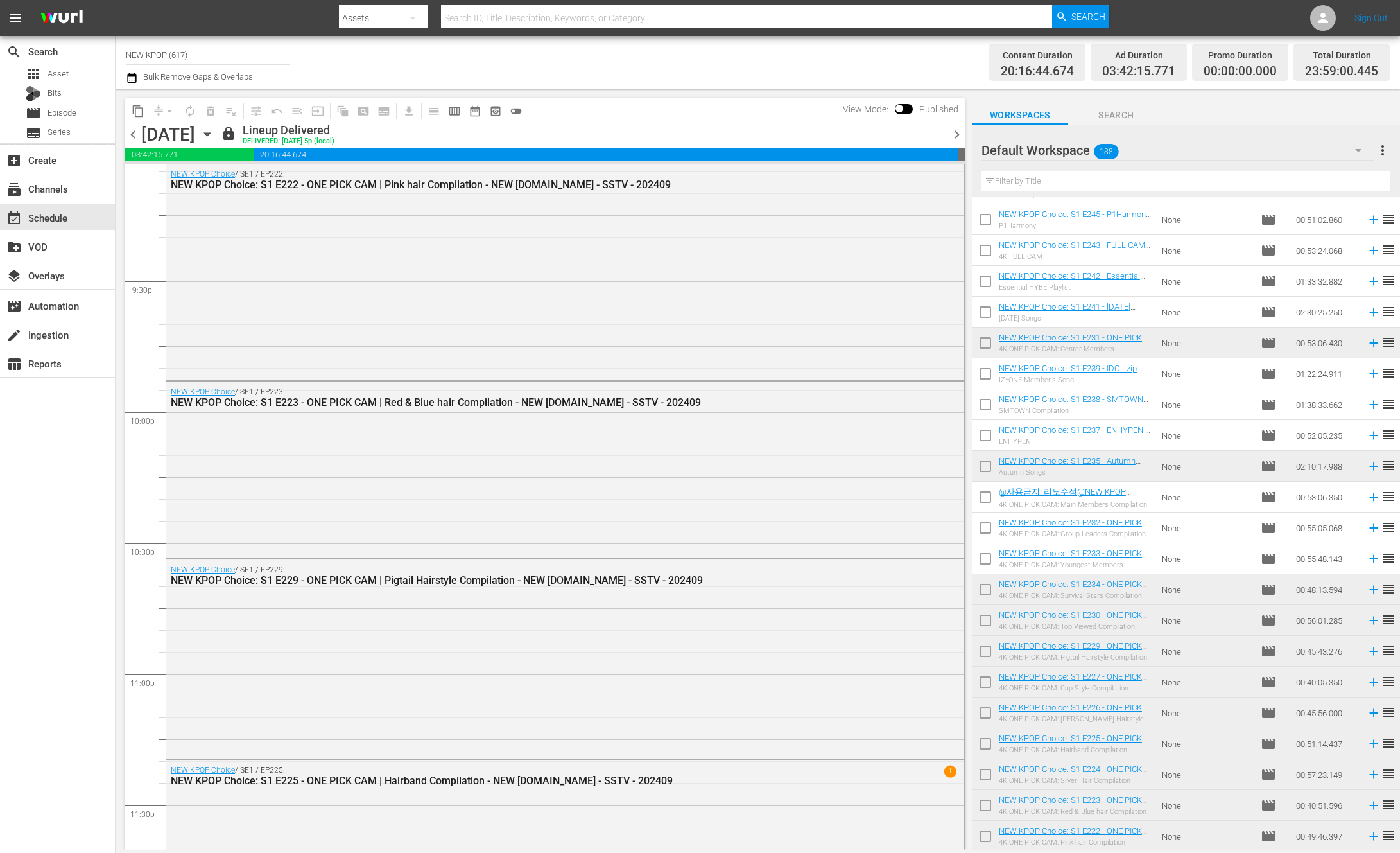
scroll to position [5651, 0]
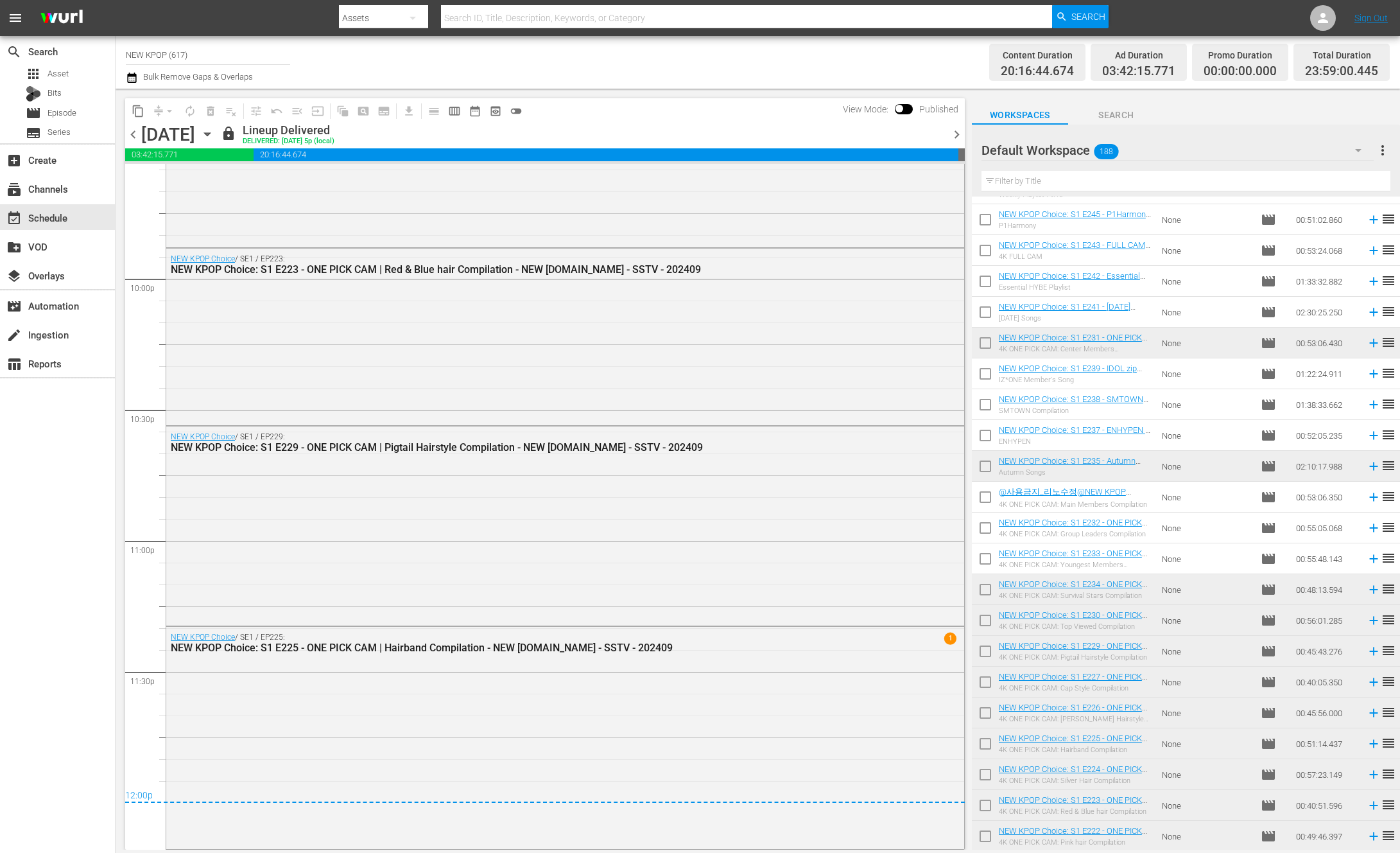
click at [957, 136] on span "chevron_right" at bounding box center [957, 135] width 16 height 16
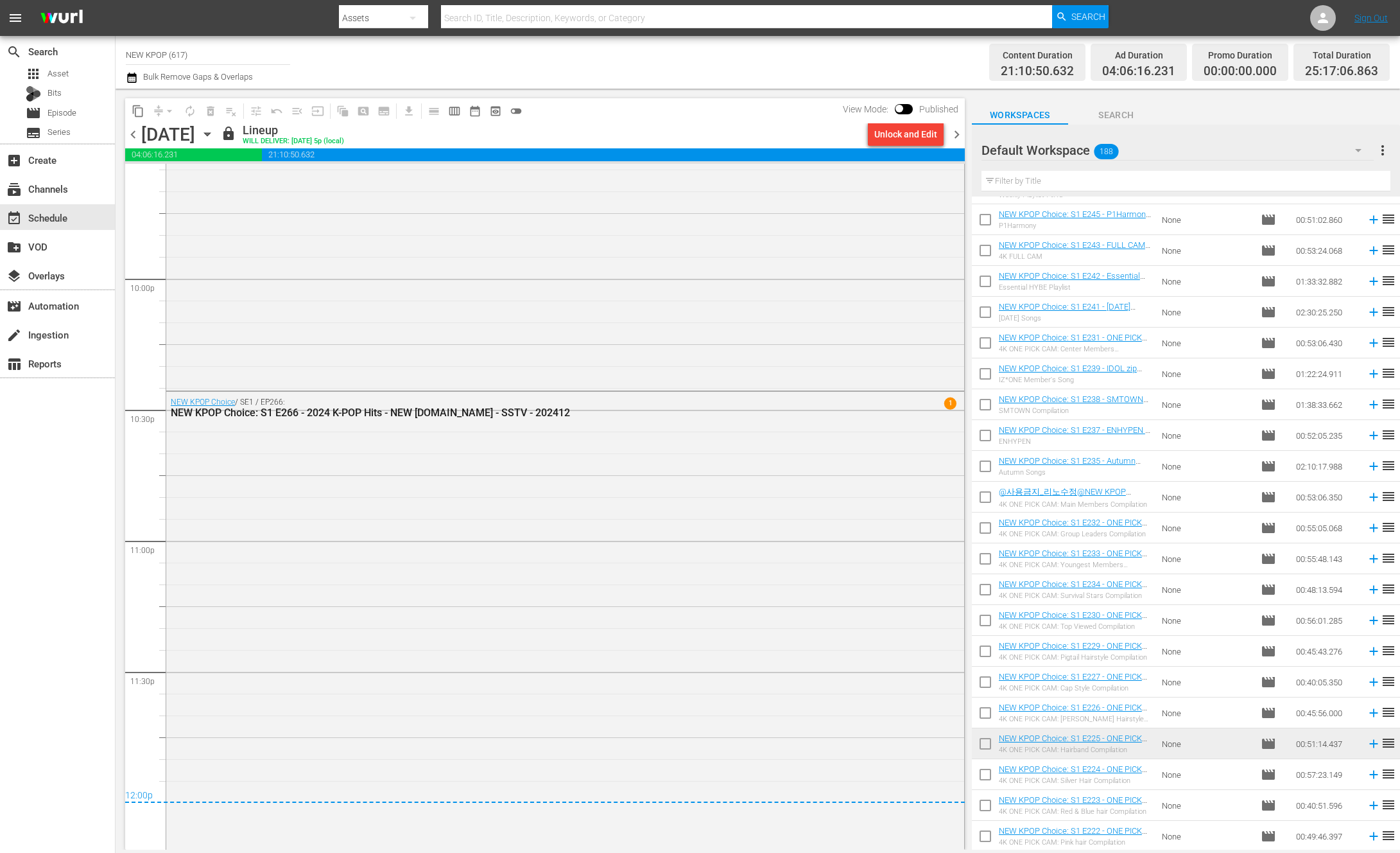
scroll to position [5987, 0]
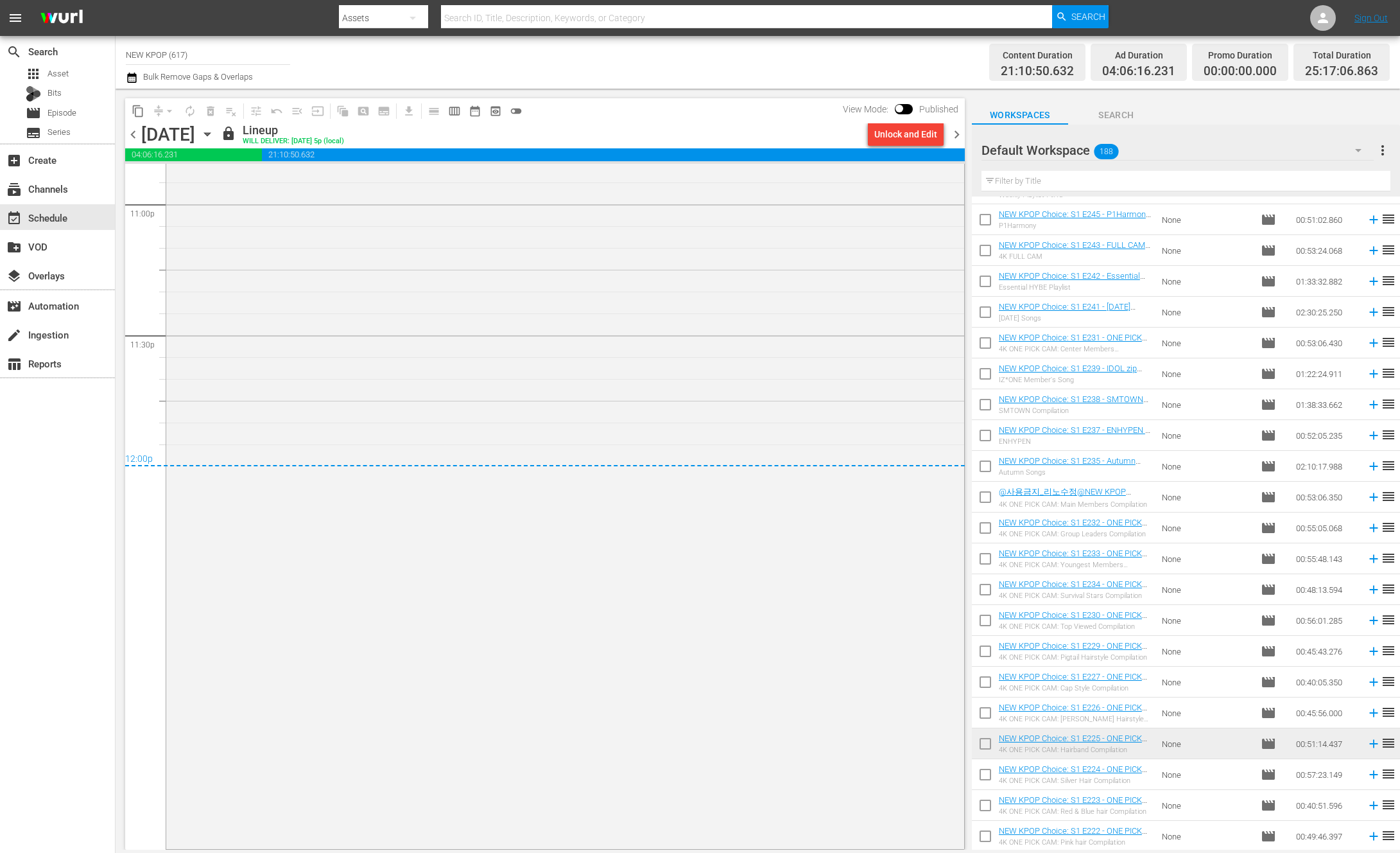
click at [956, 135] on span "chevron_right" at bounding box center [957, 135] width 16 height 16
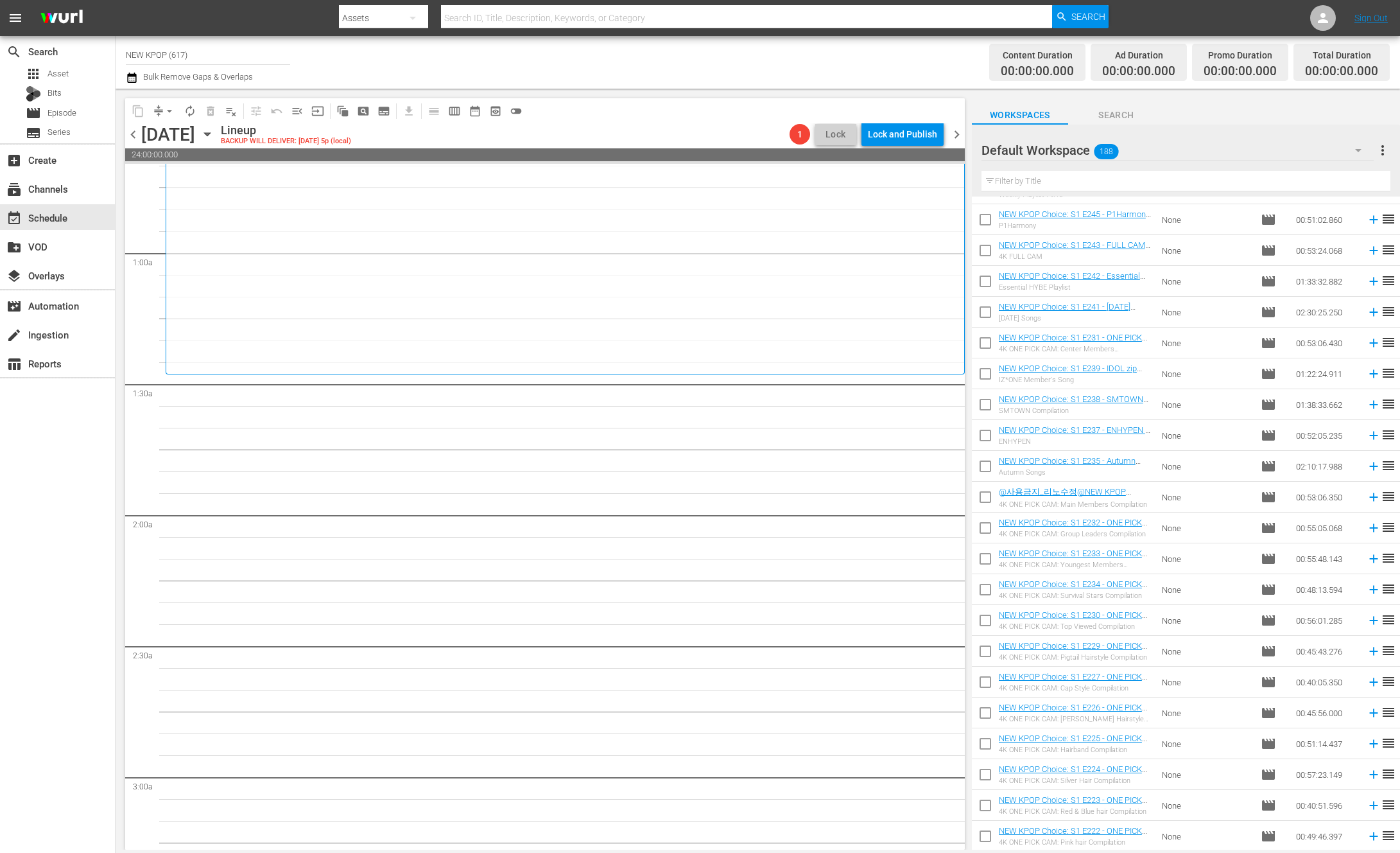
scroll to position [282, 0]
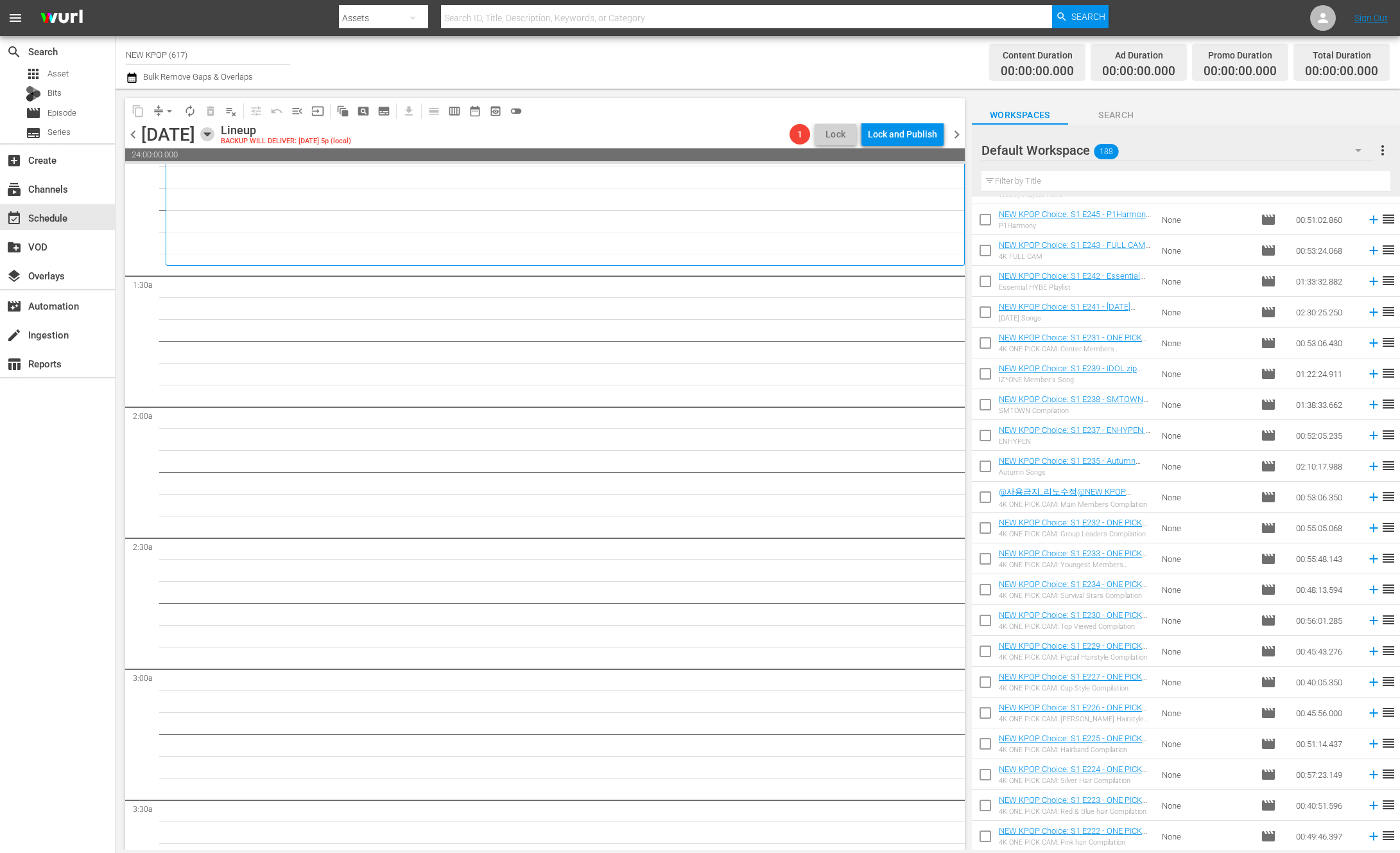
click at [214, 128] on icon "button" at bounding box center [207, 134] width 14 height 14
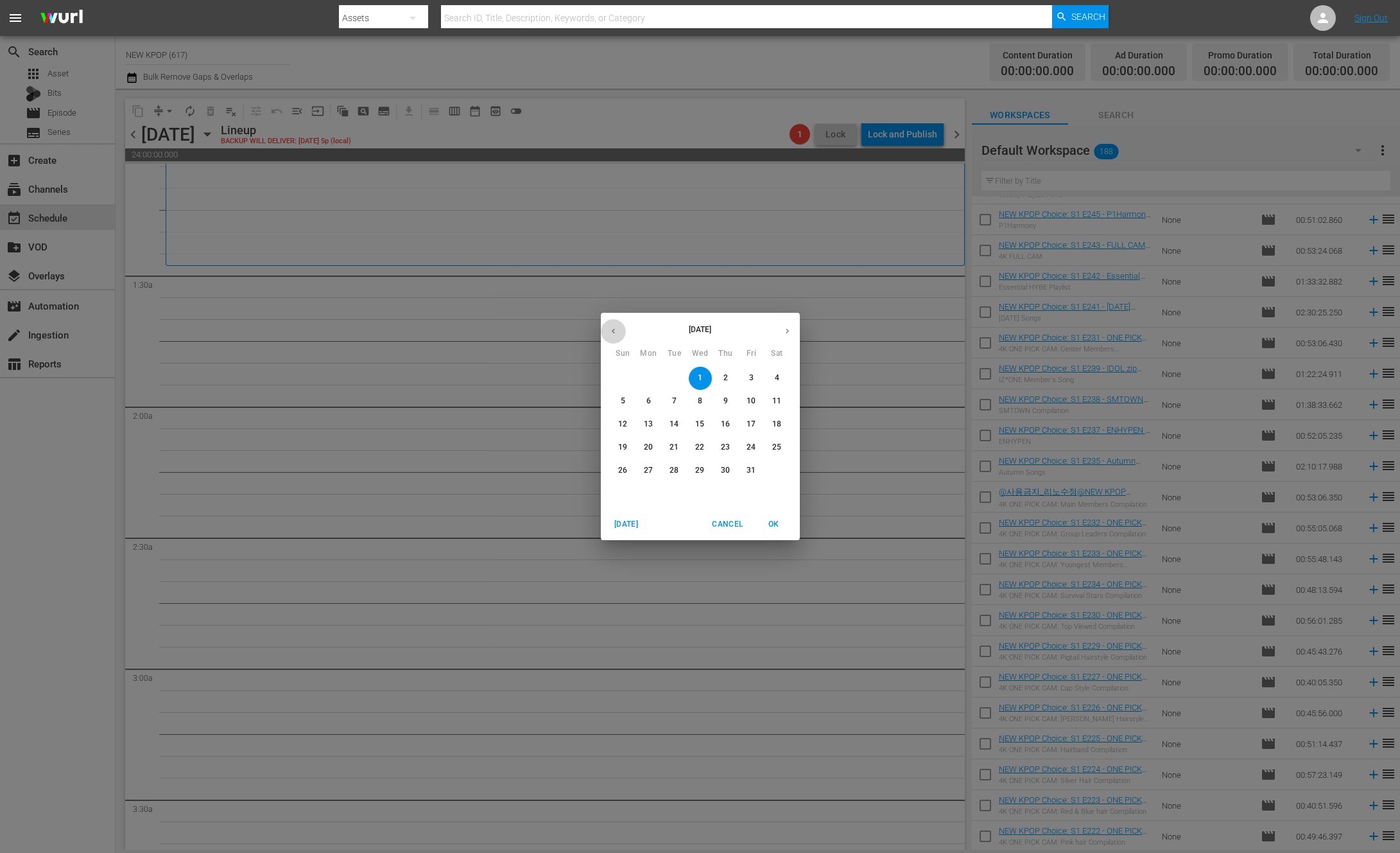
click at [611, 331] on icon "button" at bounding box center [613, 331] width 10 height 10
click at [613, 331] on icon "button" at bounding box center [613, 331] width 10 height 10
click at [615, 329] on icon "button" at bounding box center [613, 331] width 3 height 5
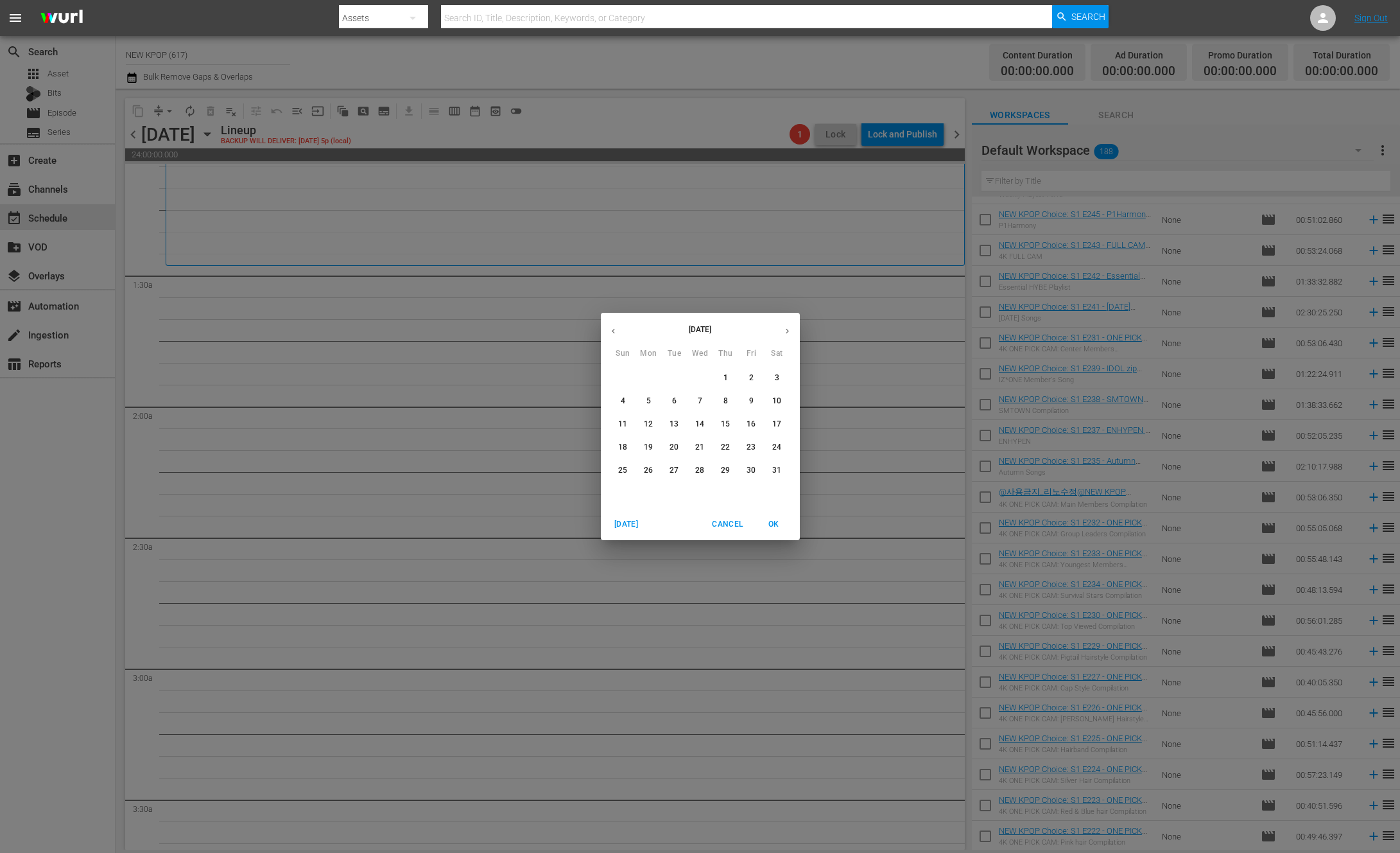
click at [782, 374] on span "3" at bounding box center [777, 378] width 23 height 11
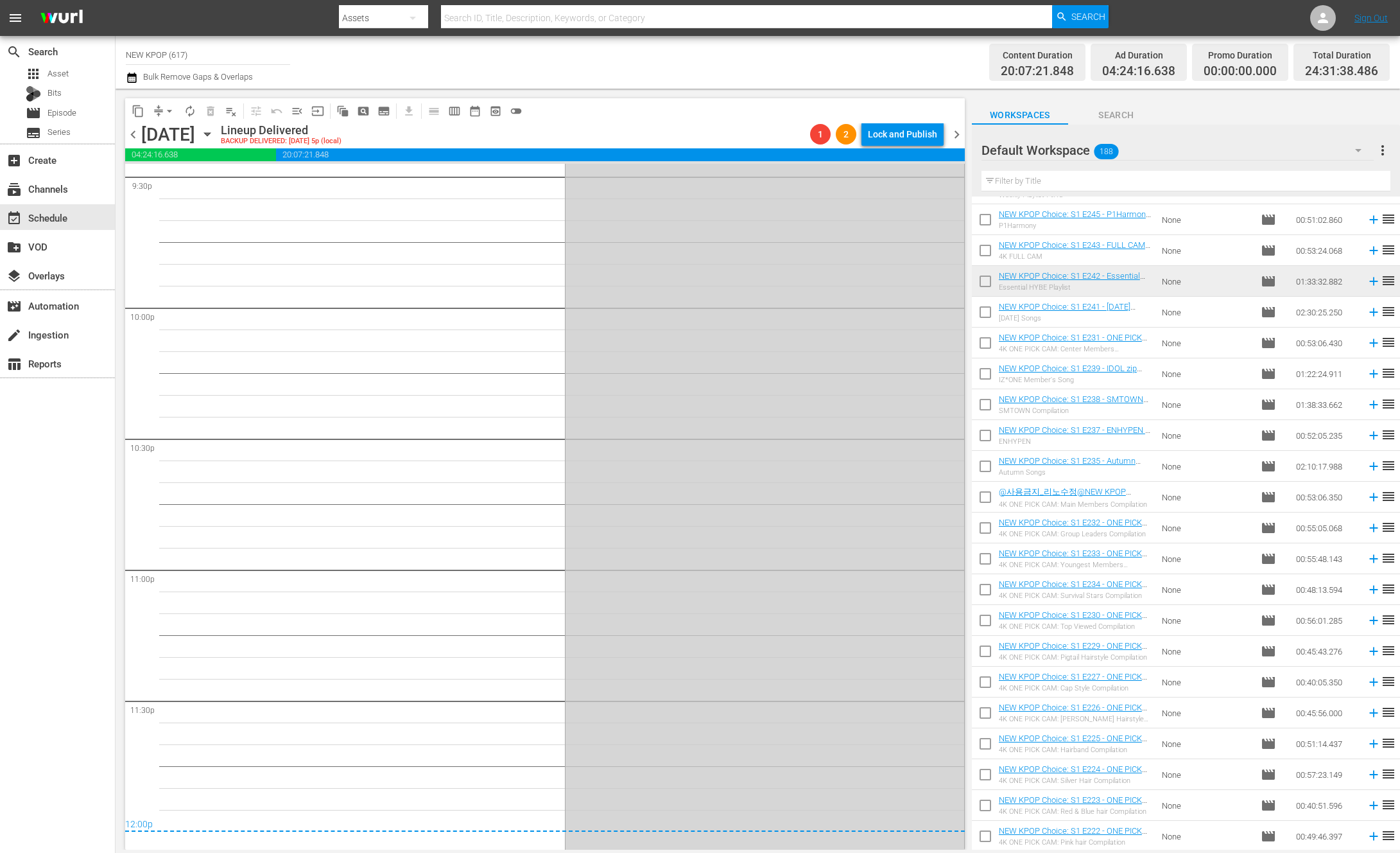
scroll to position [5654, 0]
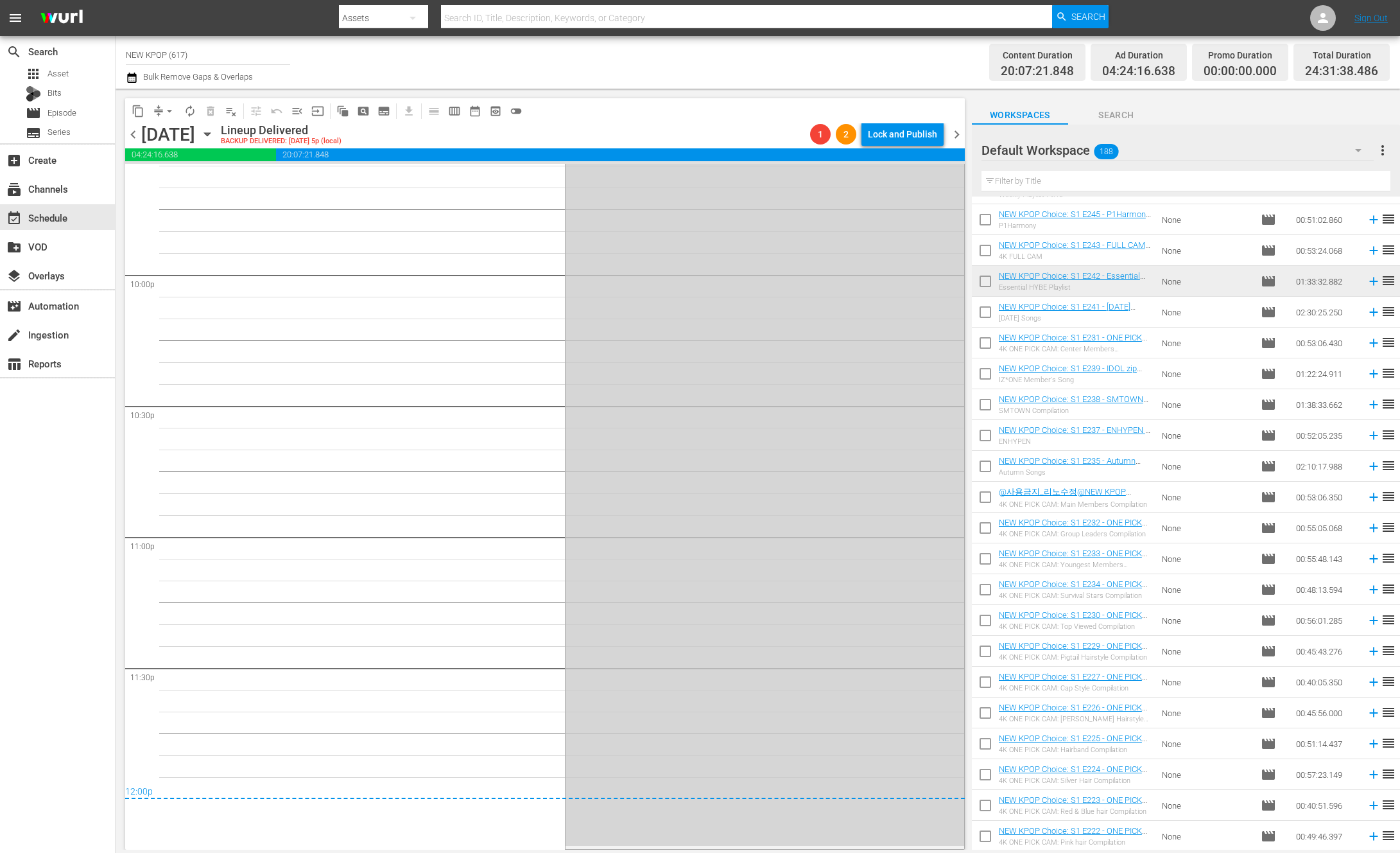
click at [218, 133] on div "Saturday, May 3rd May 3rd" at bounding box center [180, 134] width 76 height 21
click at [210, 133] on icon "button" at bounding box center [207, 134] width 5 height 3
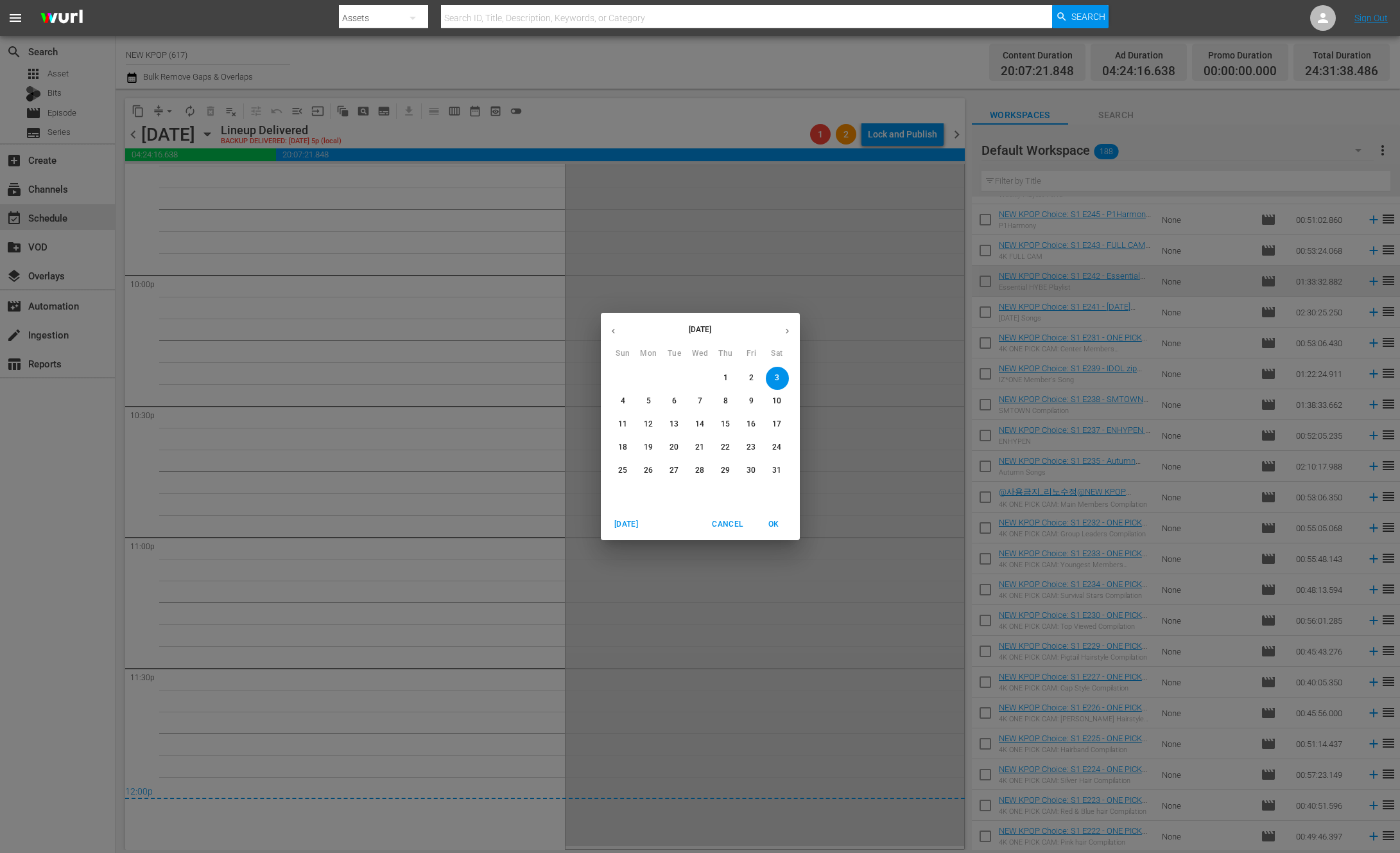
click at [611, 331] on icon "button" at bounding box center [613, 331] width 10 height 10
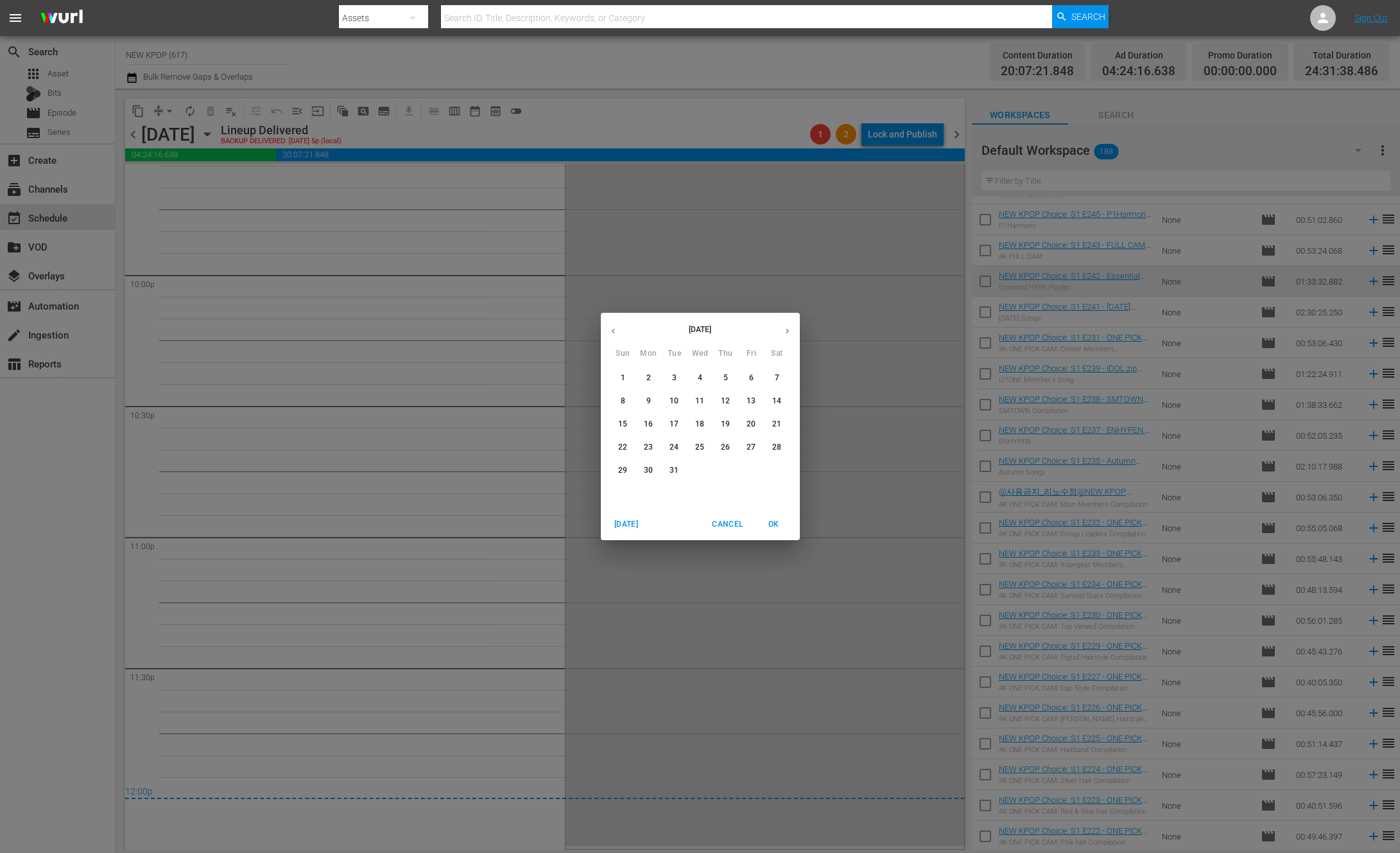
click at [609, 335] on icon "button" at bounding box center [613, 331] width 10 height 10
click at [771, 375] on span "5" at bounding box center [777, 378] width 23 height 11
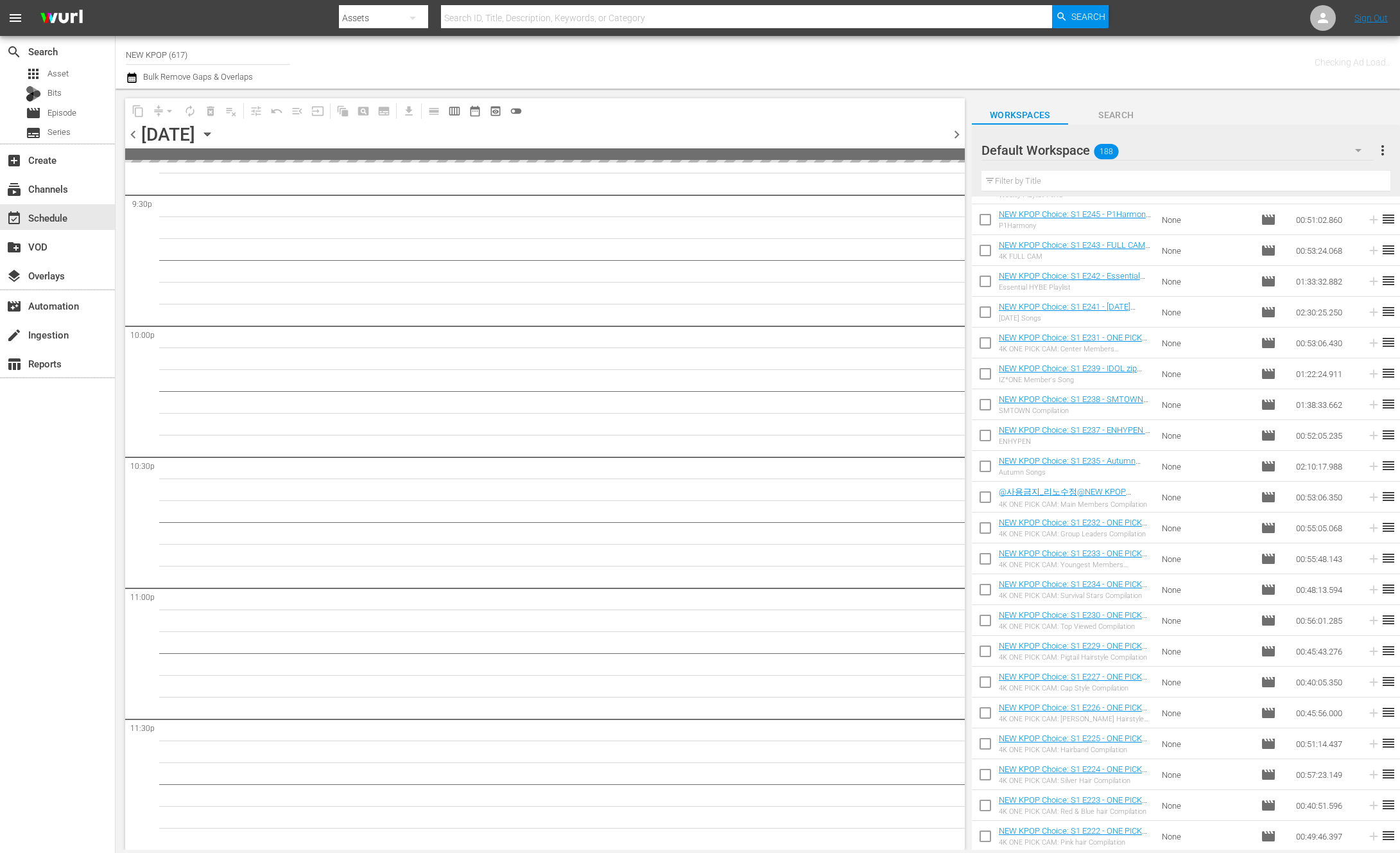
scroll to position [5602, 0]
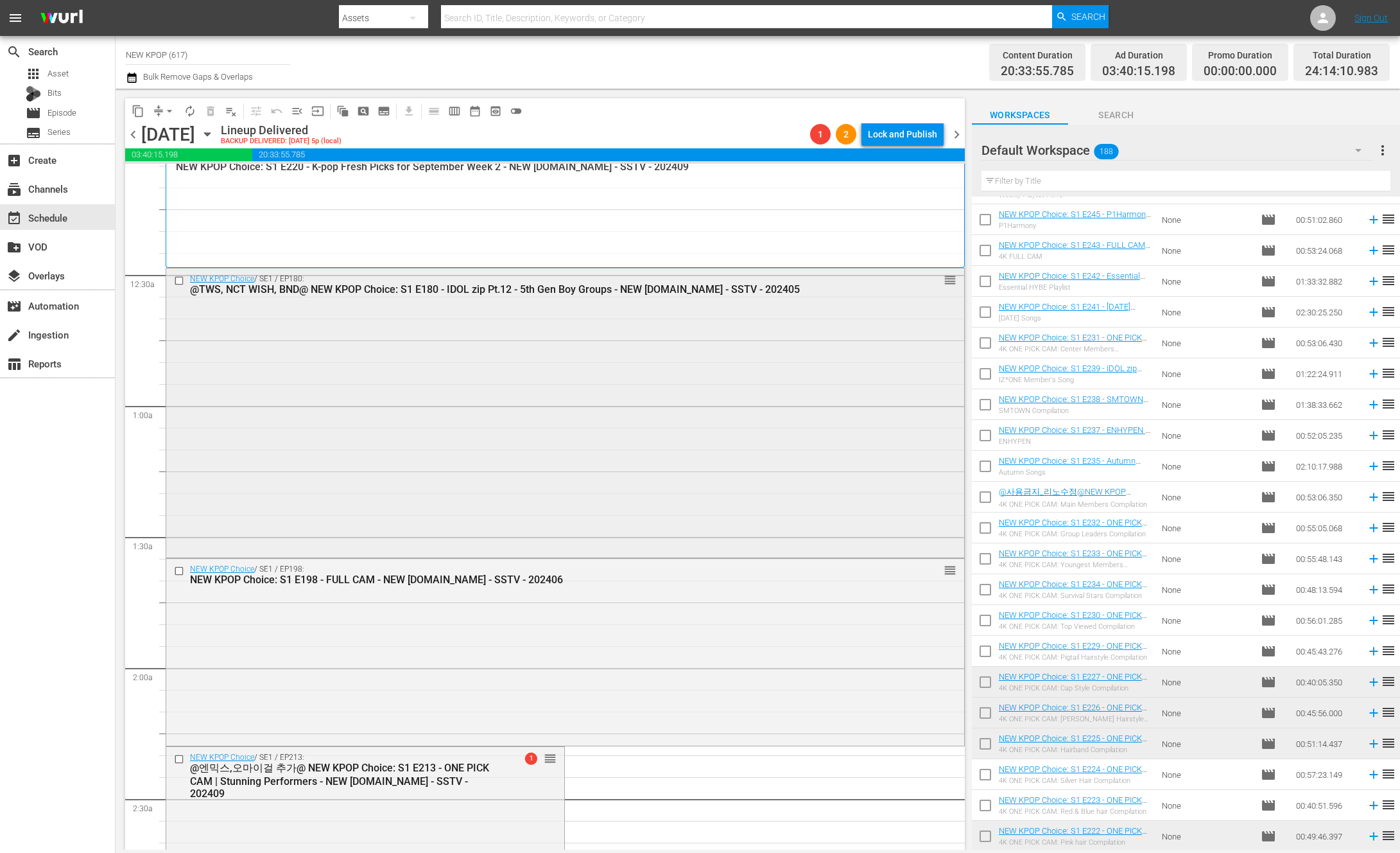
scroll to position [0, 0]
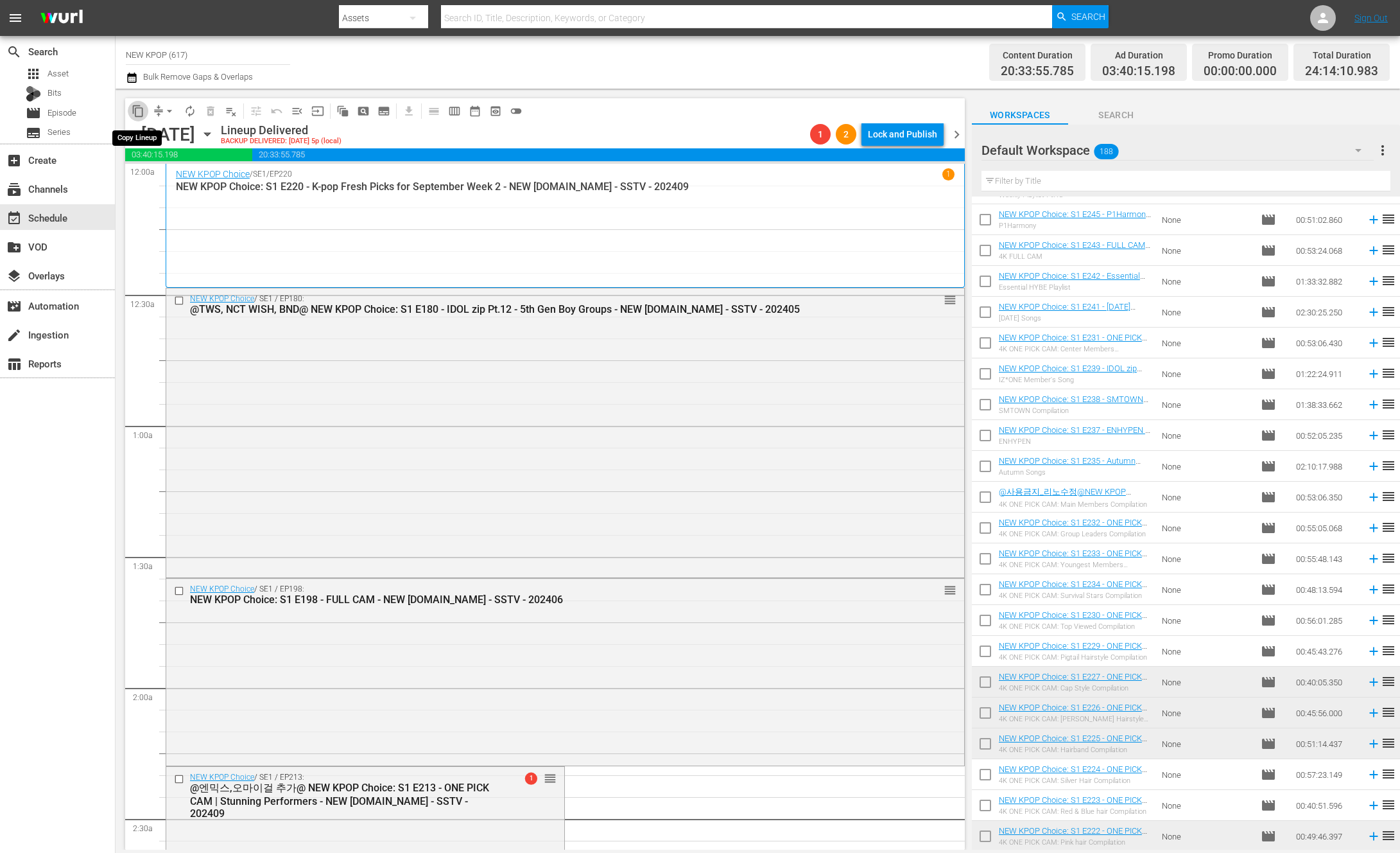
click at [143, 112] on span "content_copy" at bounding box center [138, 111] width 13 height 13
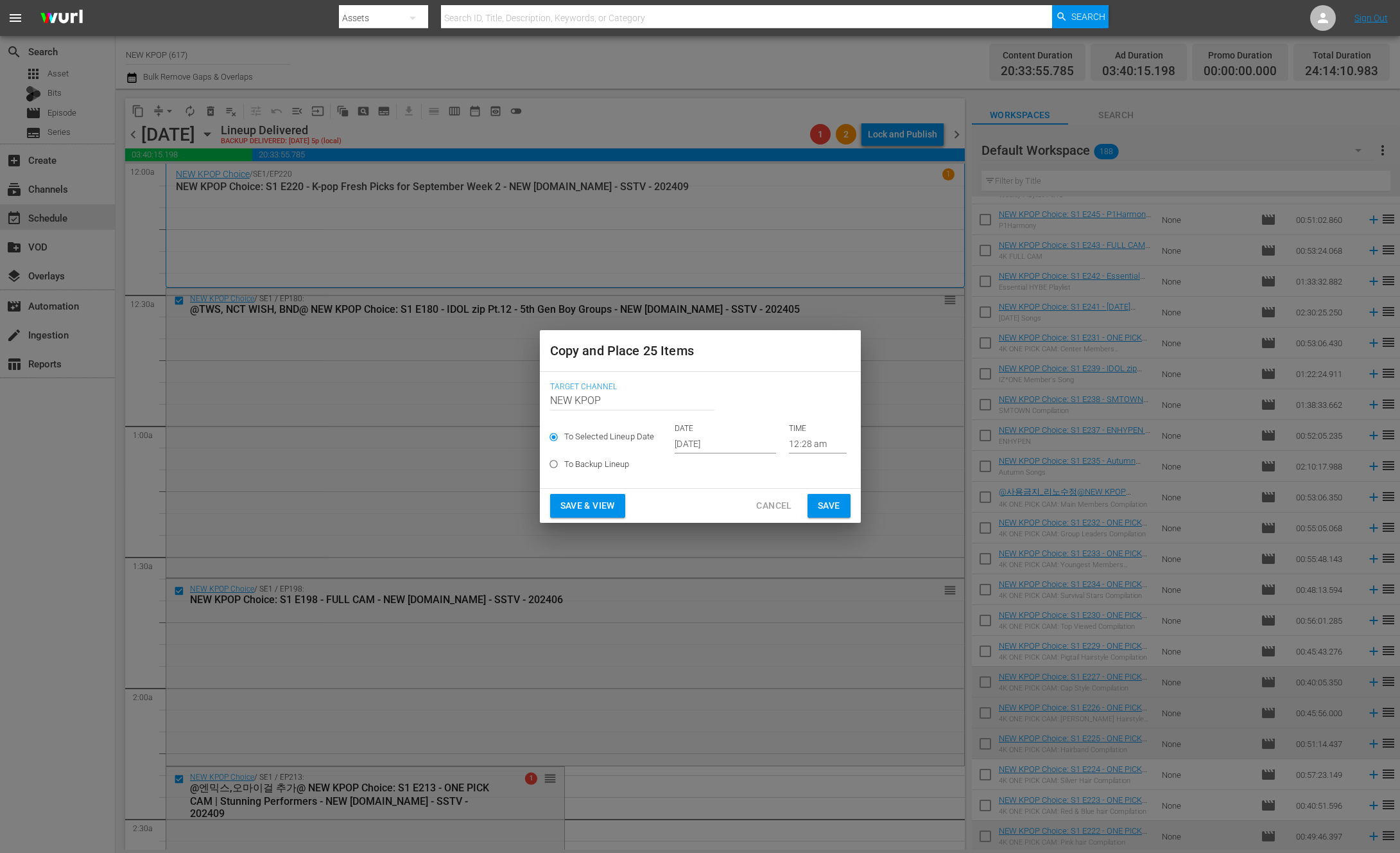
click at [733, 447] on input "Oct 1st 2025" at bounding box center [725, 444] width 101 height 19
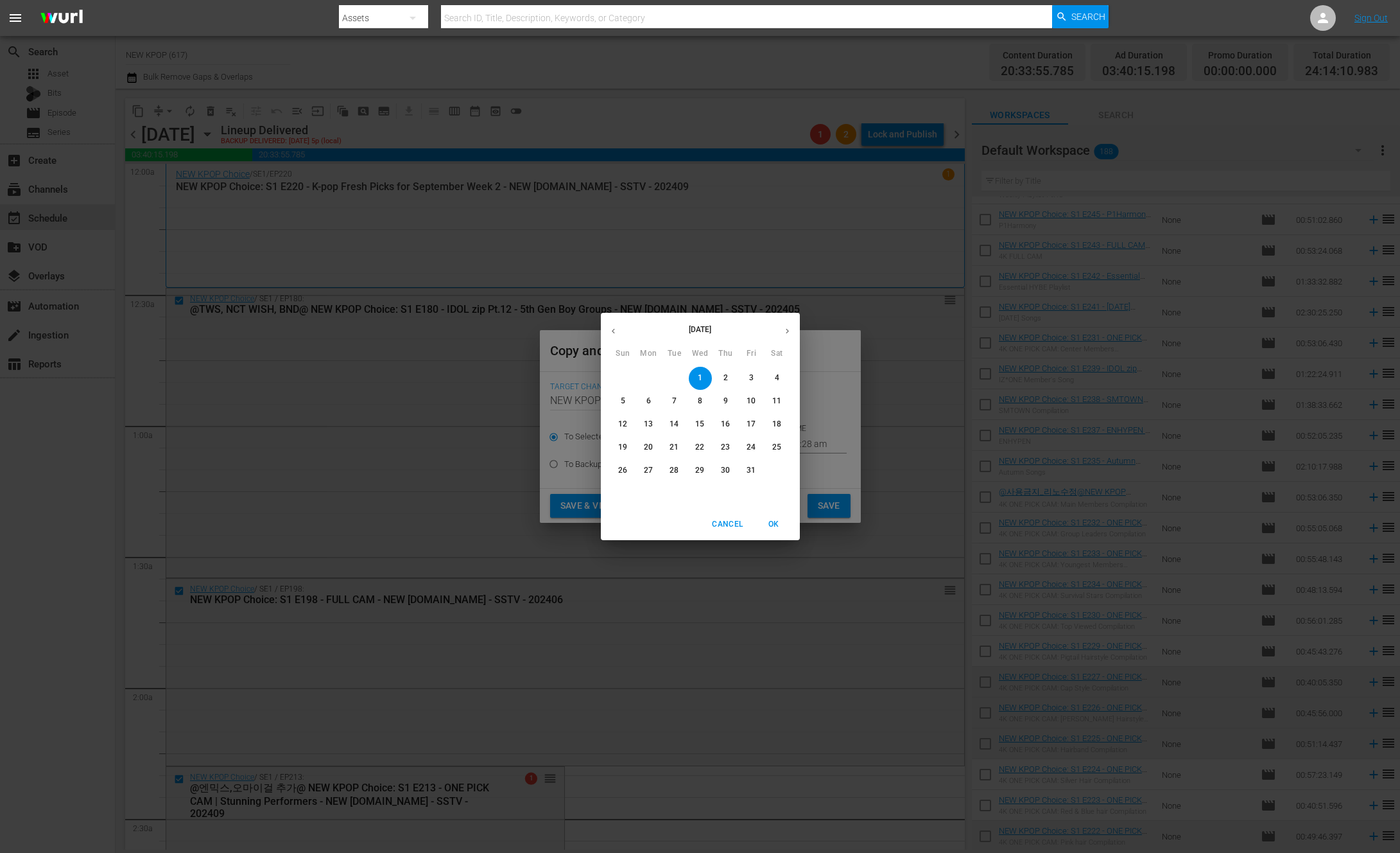
click at [838, 388] on div "October 2025 Sun Mon Tue Wed Thu Fri Sat 28 29 30 1 2 3 4 5 6 7 8 9 10 11 12 13…" at bounding box center [700, 426] width 1400 height 853
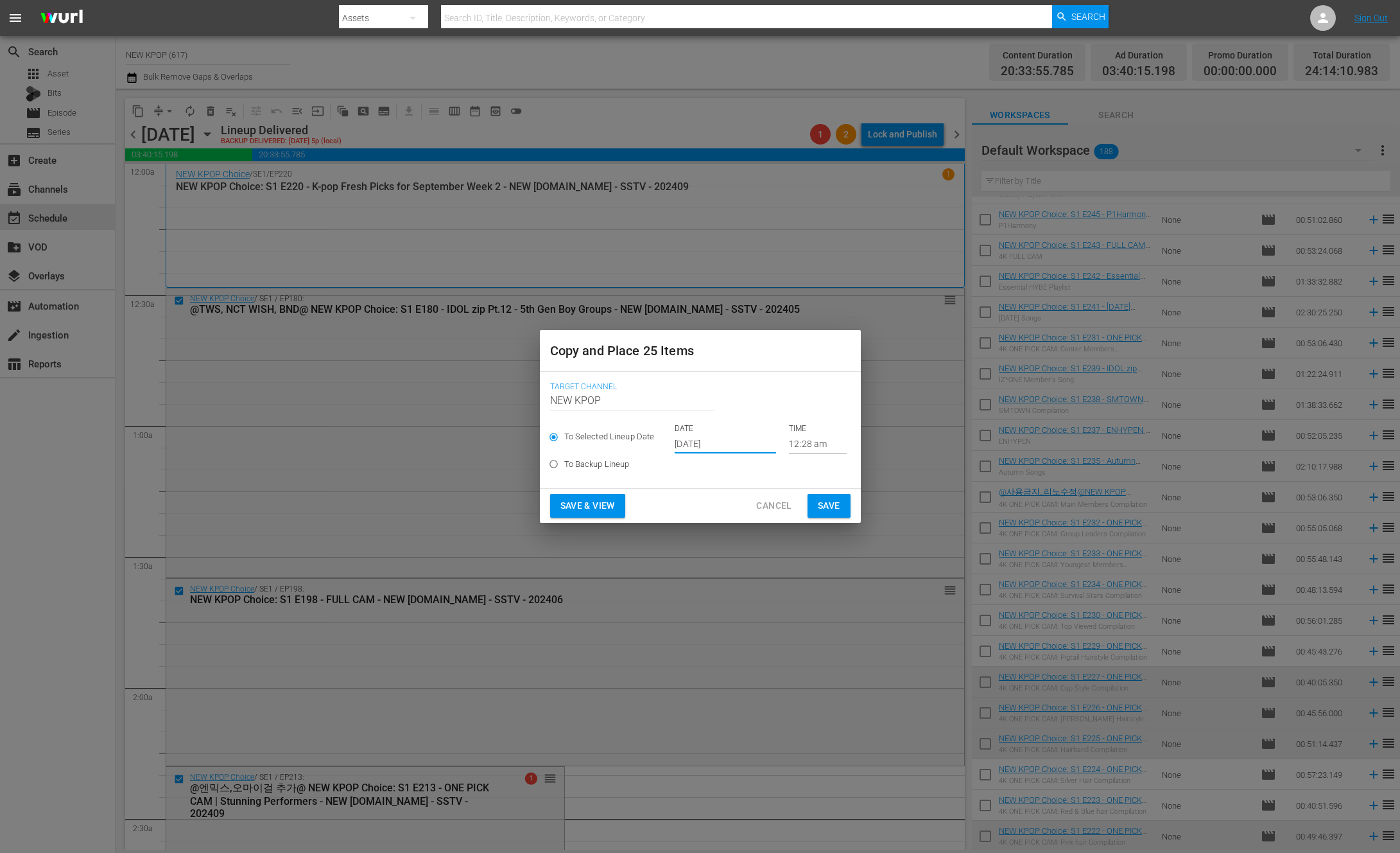
click at [852, 505] on div "Save & View Cancel Save" at bounding box center [700, 506] width 321 height 34
click at [840, 505] on span "Save" at bounding box center [829, 506] width 22 height 16
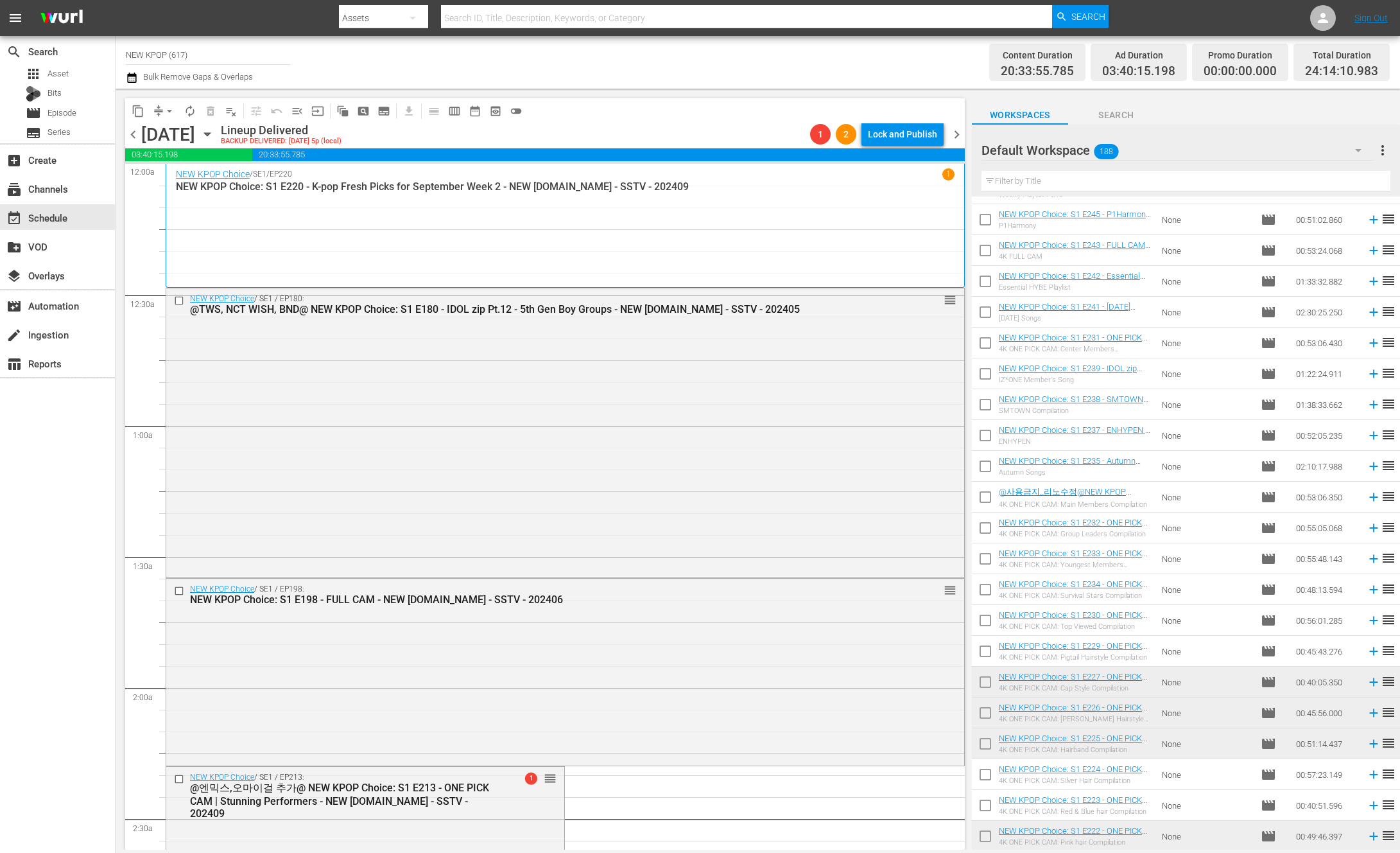
click at [218, 139] on div "Saturday, October 5th October 5th" at bounding box center [180, 134] width 76 height 21
click at [210, 133] on icon "button" at bounding box center [207, 134] width 5 height 3
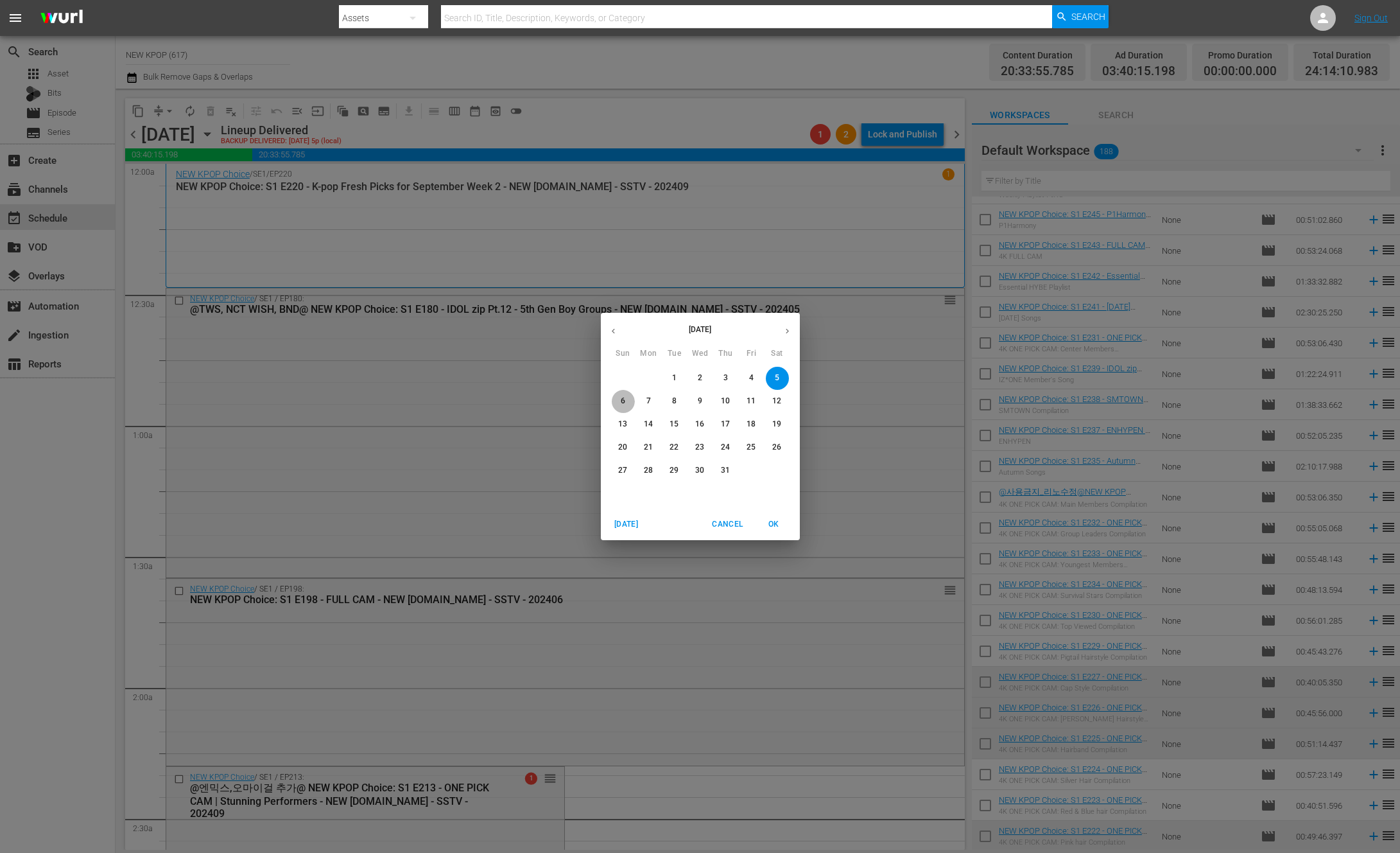
click at [616, 394] on button "6" at bounding box center [624, 401] width 23 height 23
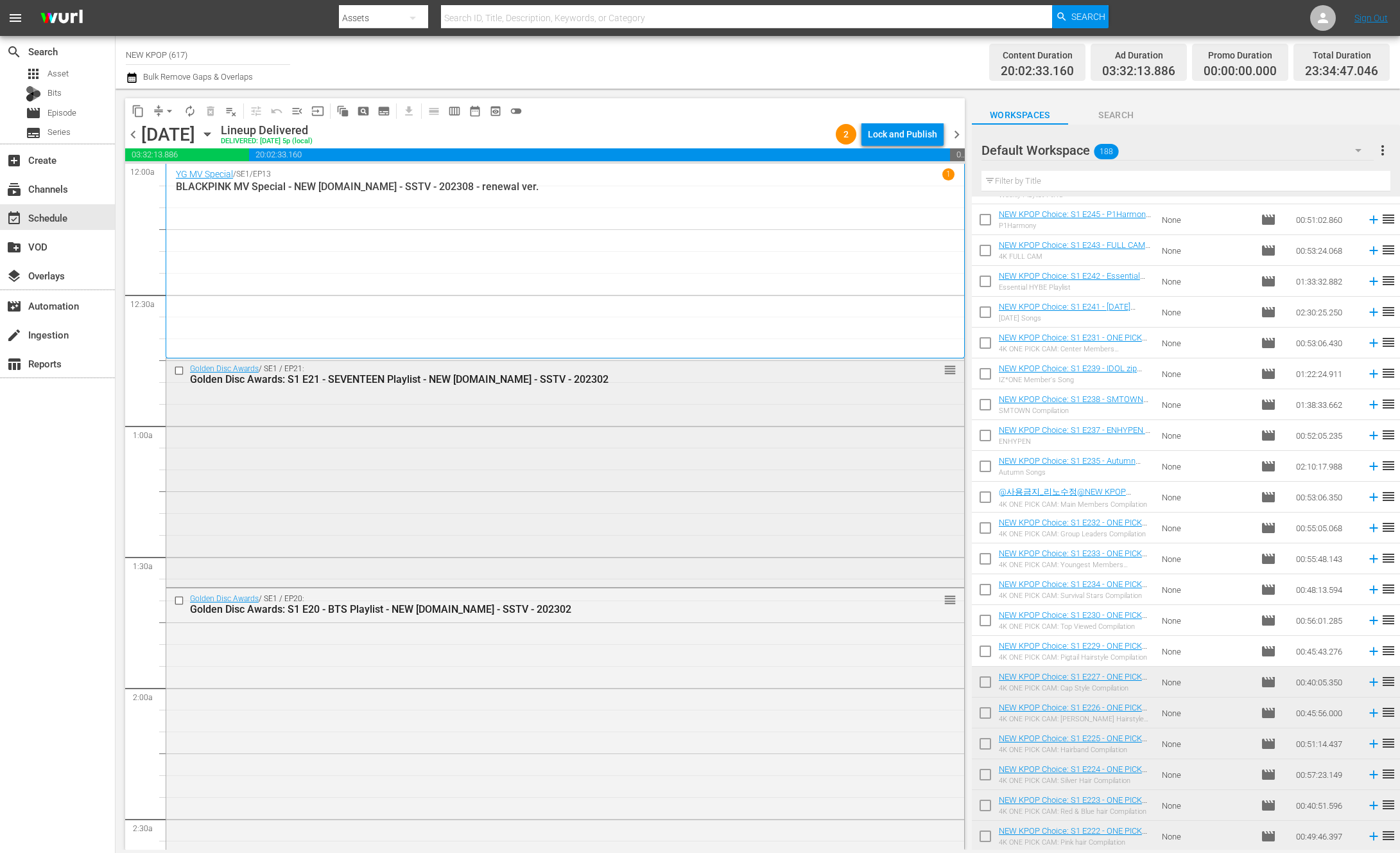
click at [479, 530] on div "Golden Disc Awards / SE1 / EP21: Golden Disc Awards: S1 E21 - SEVENTEEN Playlis…" at bounding box center [566, 471] width 798 height 226
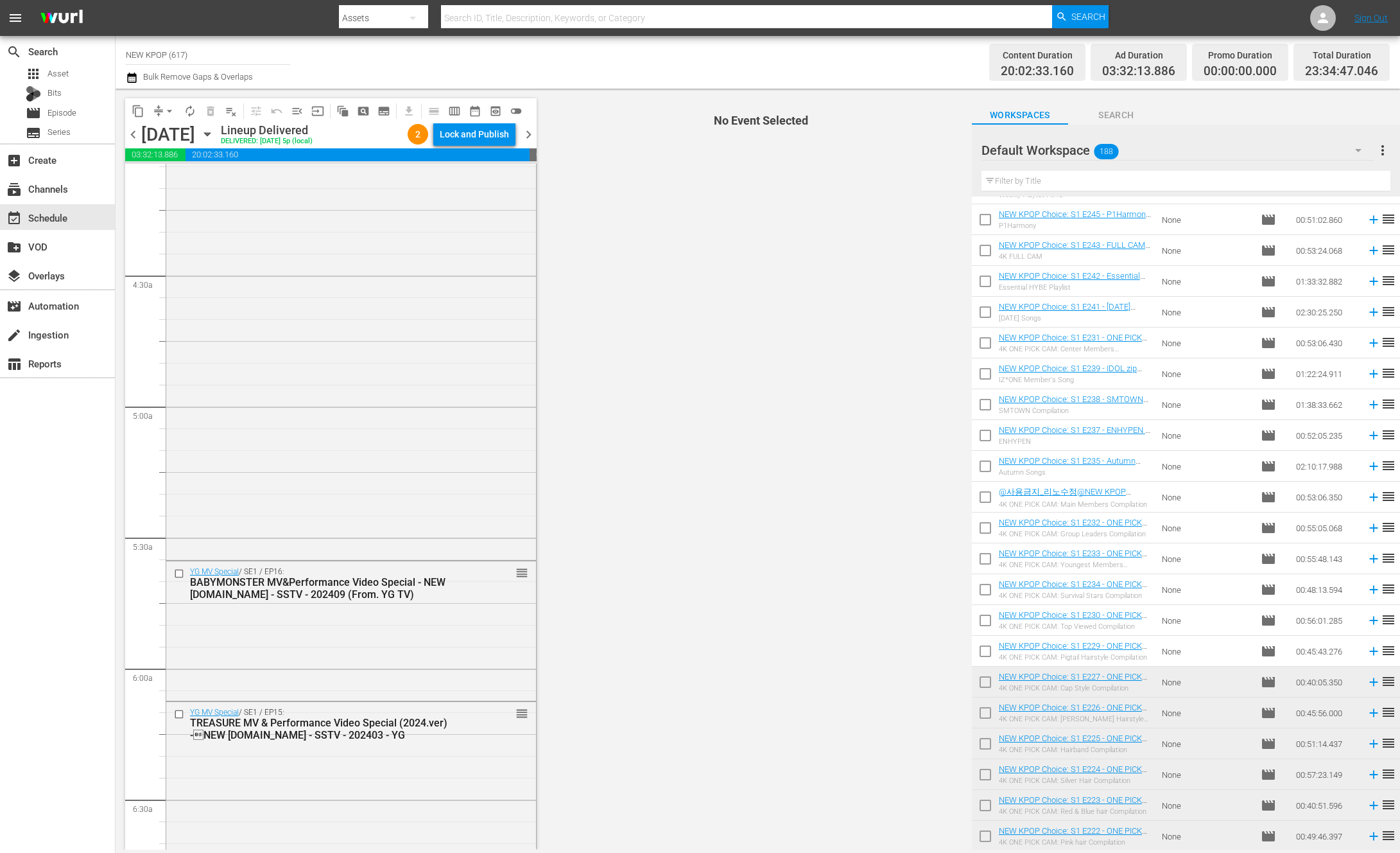
scroll to position [2203, 0]
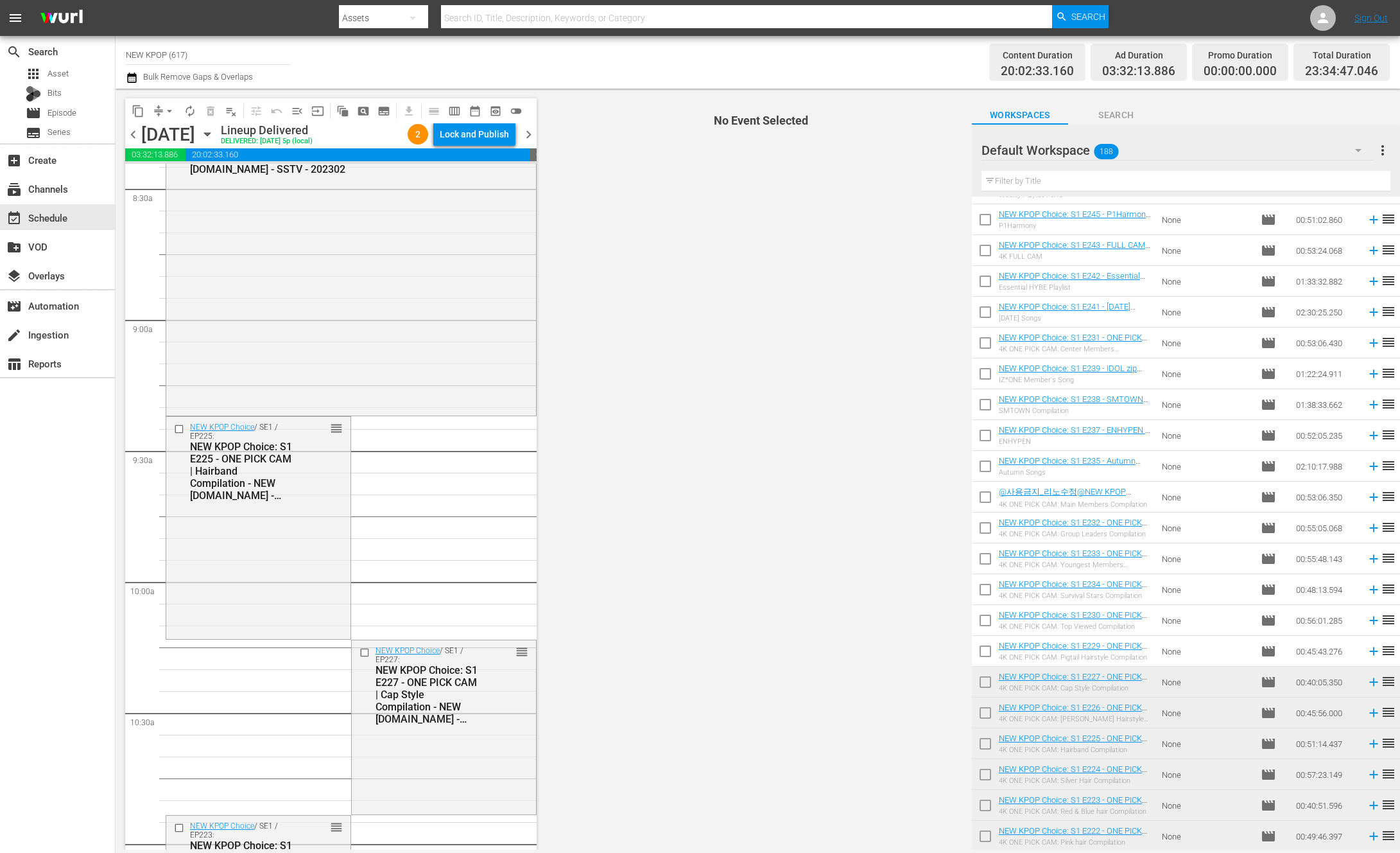
click at [138, 112] on span "content_copy" at bounding box center [138, 111] width 13 height 13
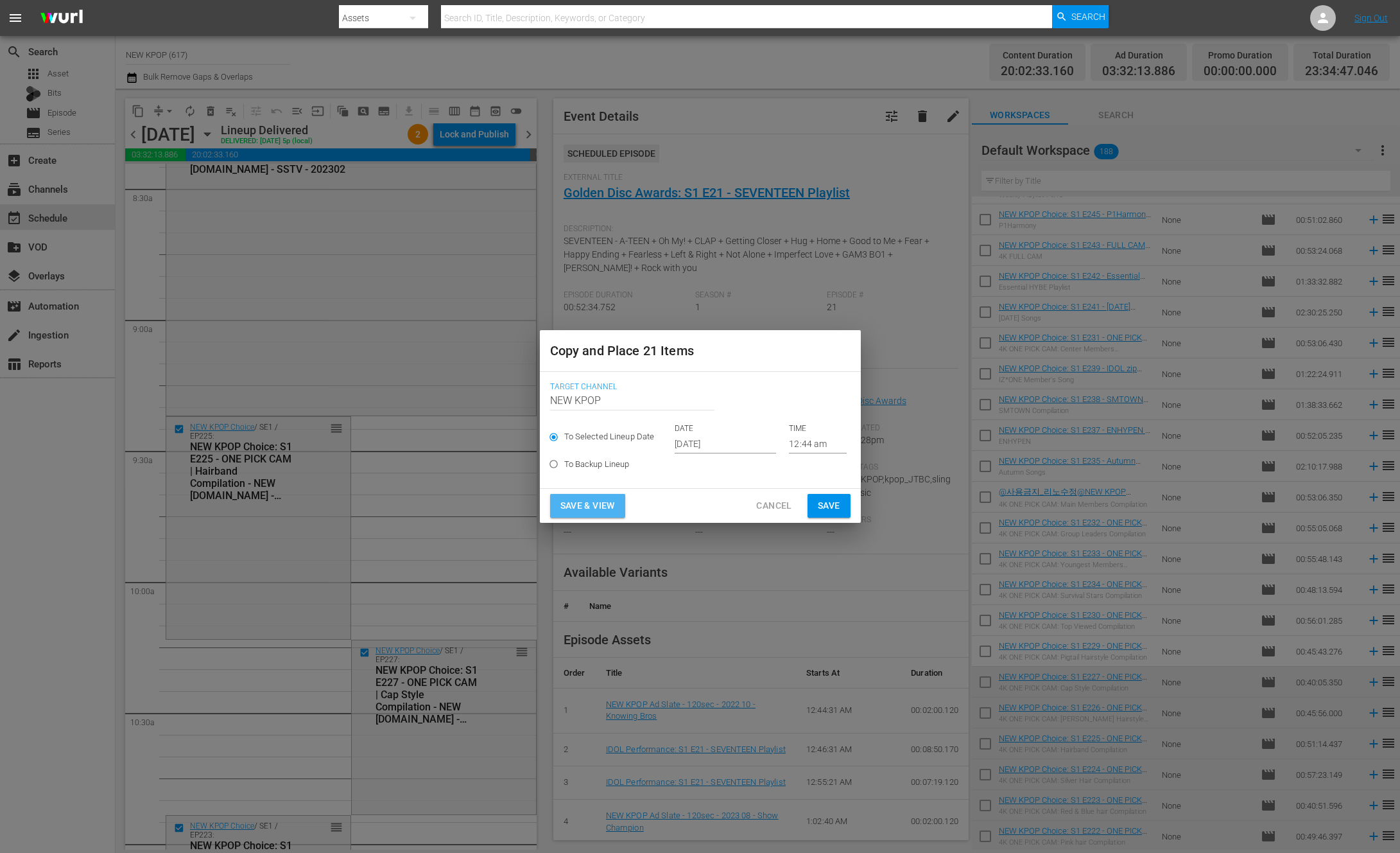
click at [615, 510] on span "Save & View" at bounding box center [587, 506] width 54 height 16
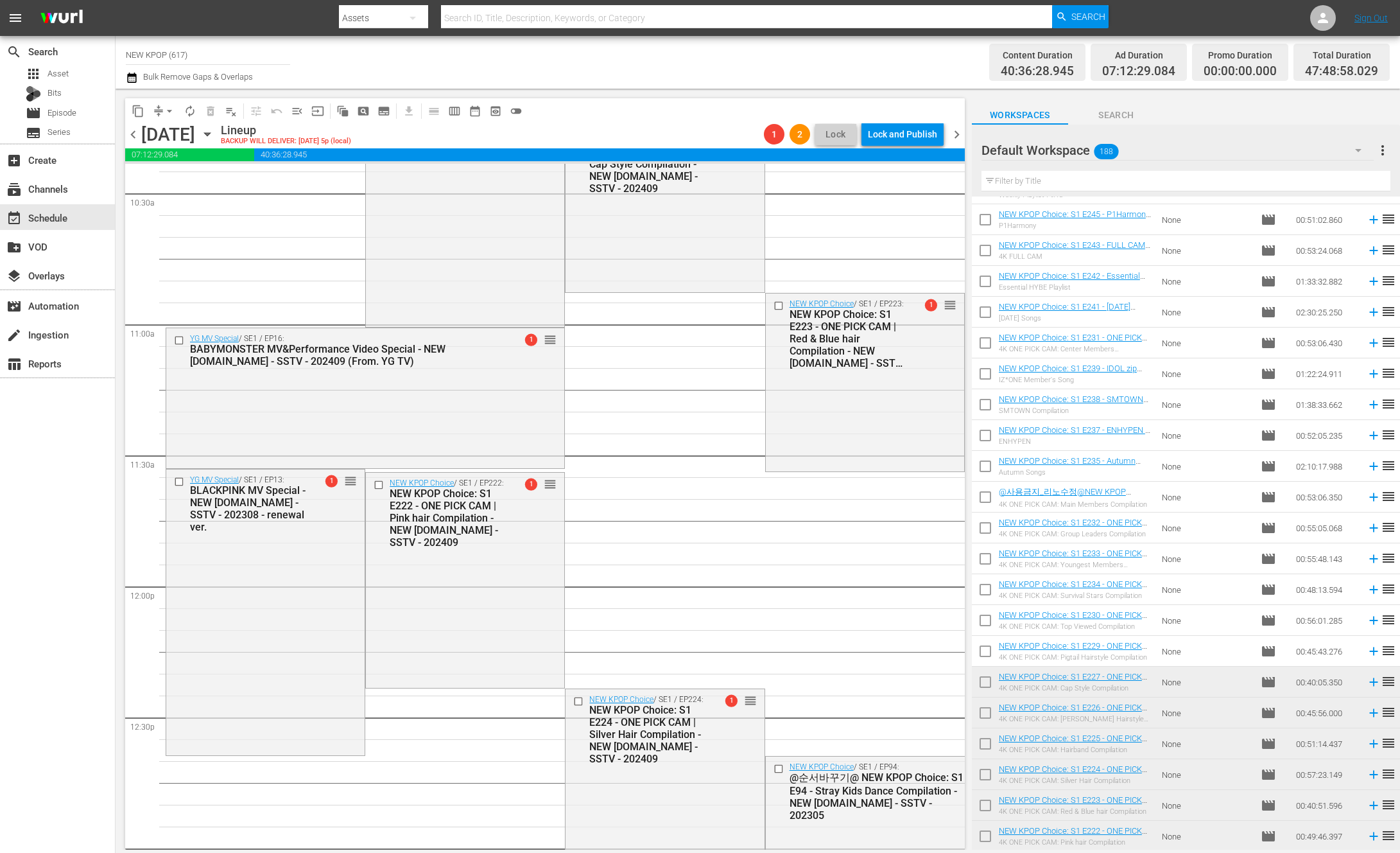
scroll to position [3390, 0]
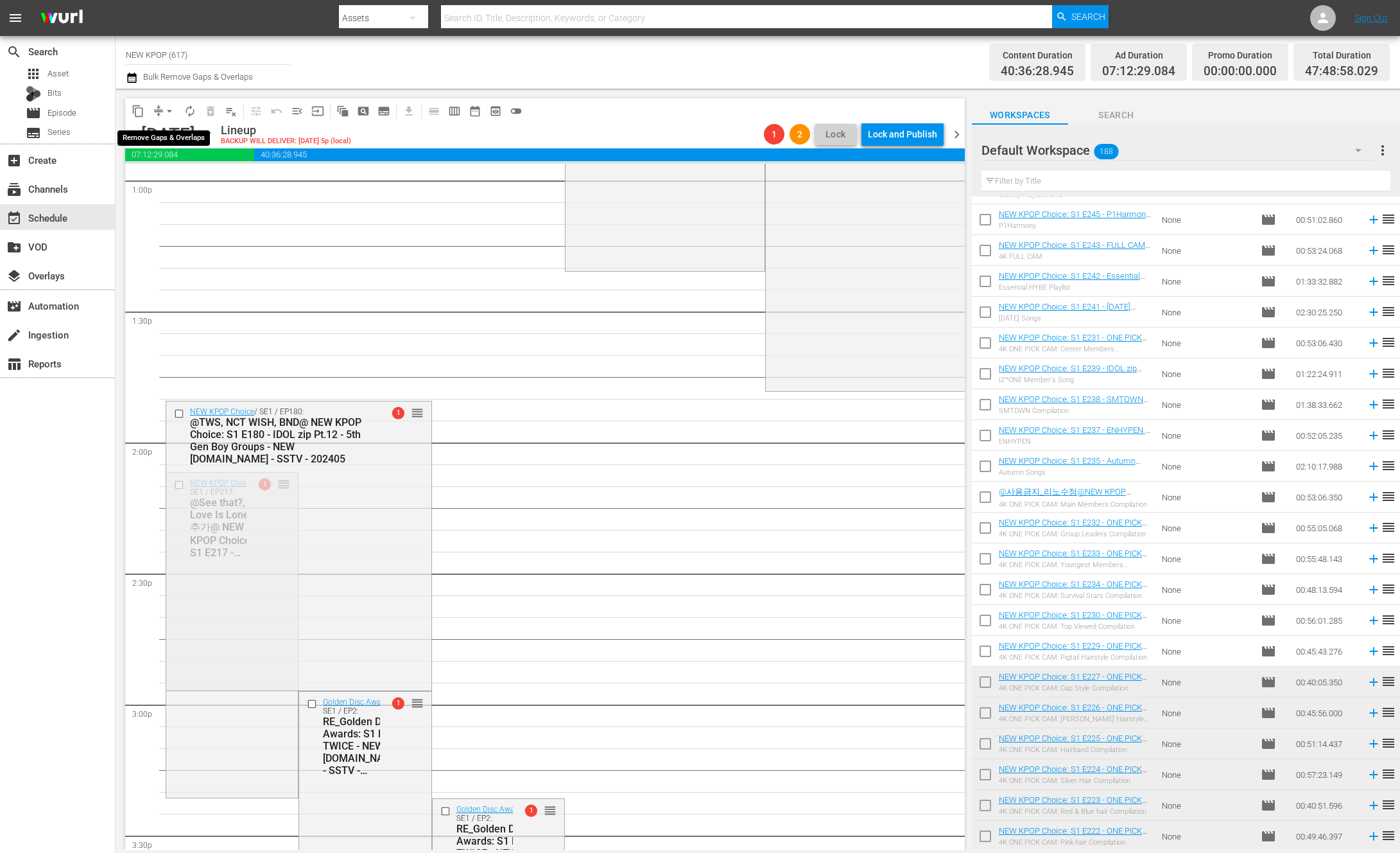
click at [170, 108] on span "arrow_drop_down" at bounding box center [169, 111] width 13 height 13
click at [177, 172] on li "Align to End of Previous Day" at bounding box center [170, 179] width 135 height 21
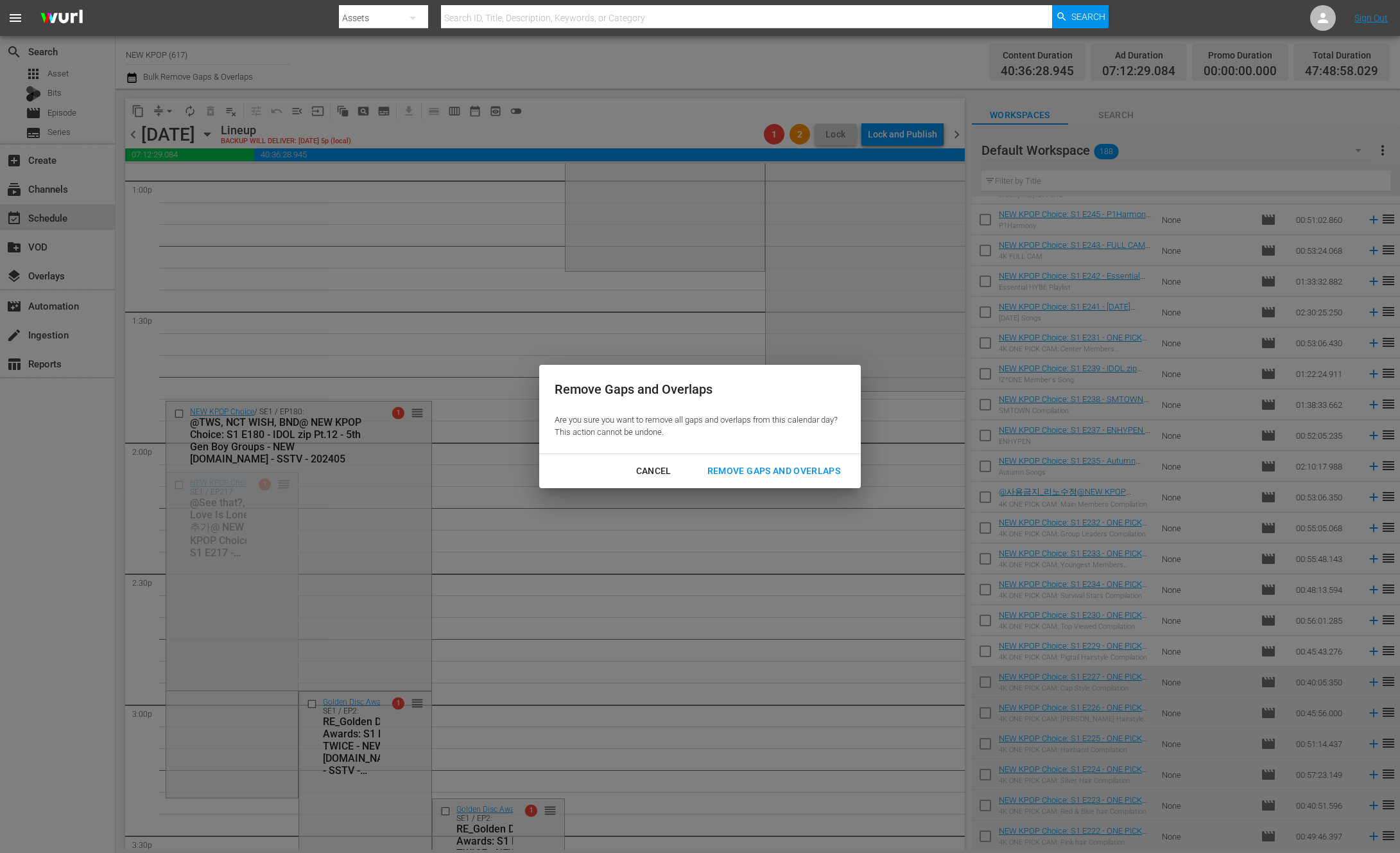
drag, startPoint x: 766, startPoint y: 471, endPoint x: 717, endPoint y: 479, distance: 49.6
click at [766, 471] on div "Remove Gaps and Overlaps" at bounding box center [774, 471] width 154 height 16
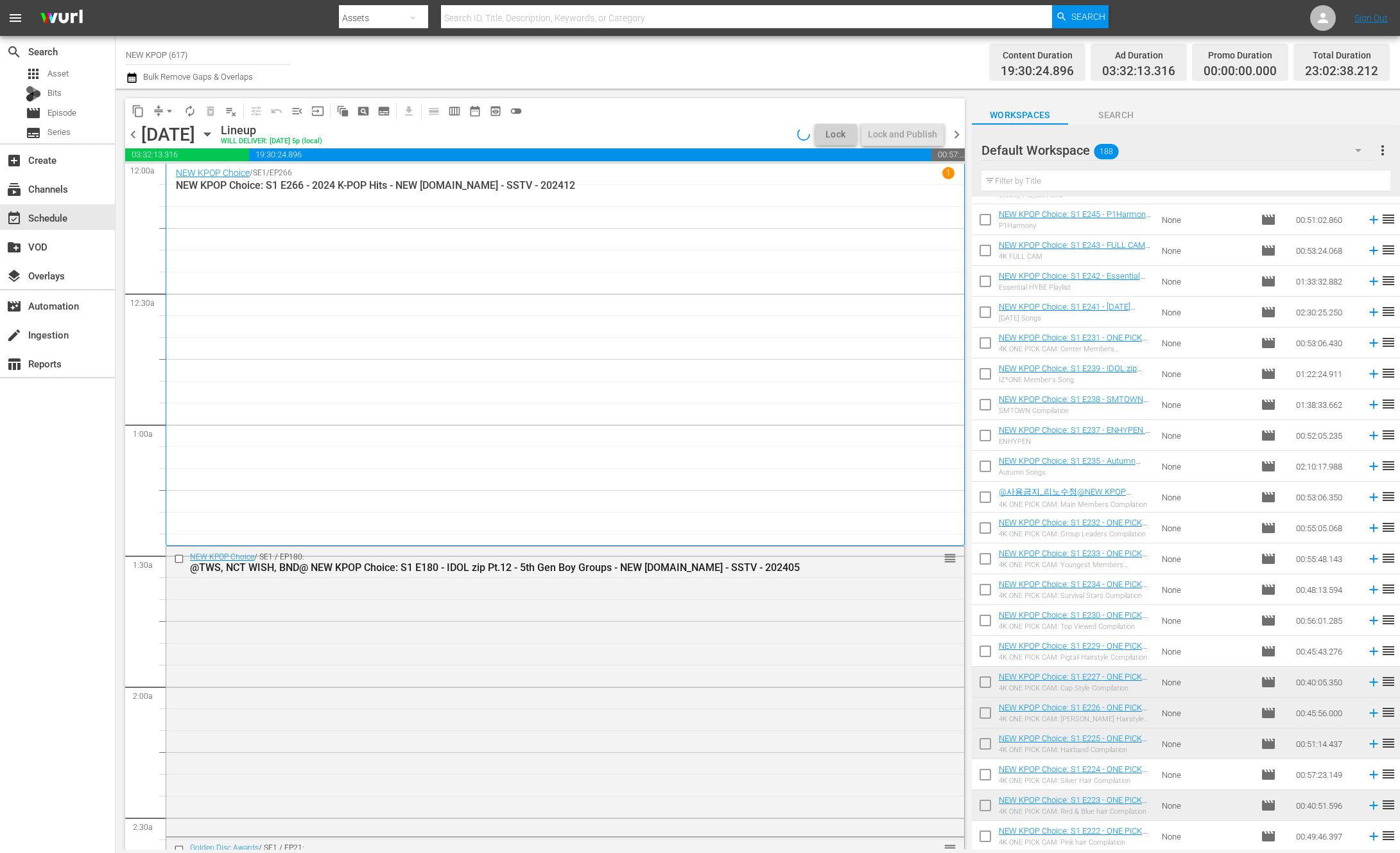
scroll to position [275, 0]
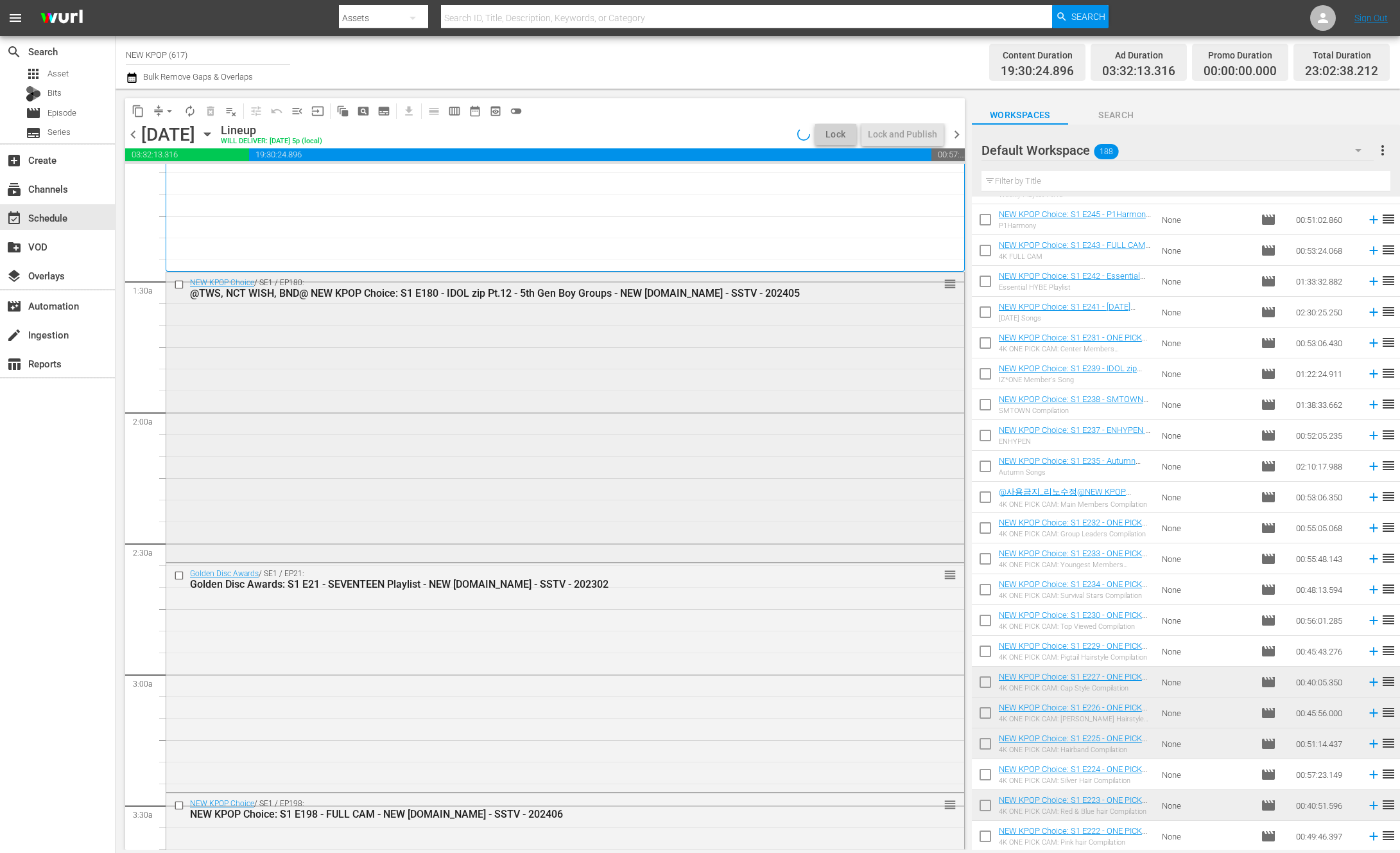
click at [699, 372] on div "NEW KPOP Choice / SE1 / EP180: @TWS, NCT WISH, BND@ NEW KPOP Choice: S1 E180 - …" at bounding box center [566, 416] width 798 height 287
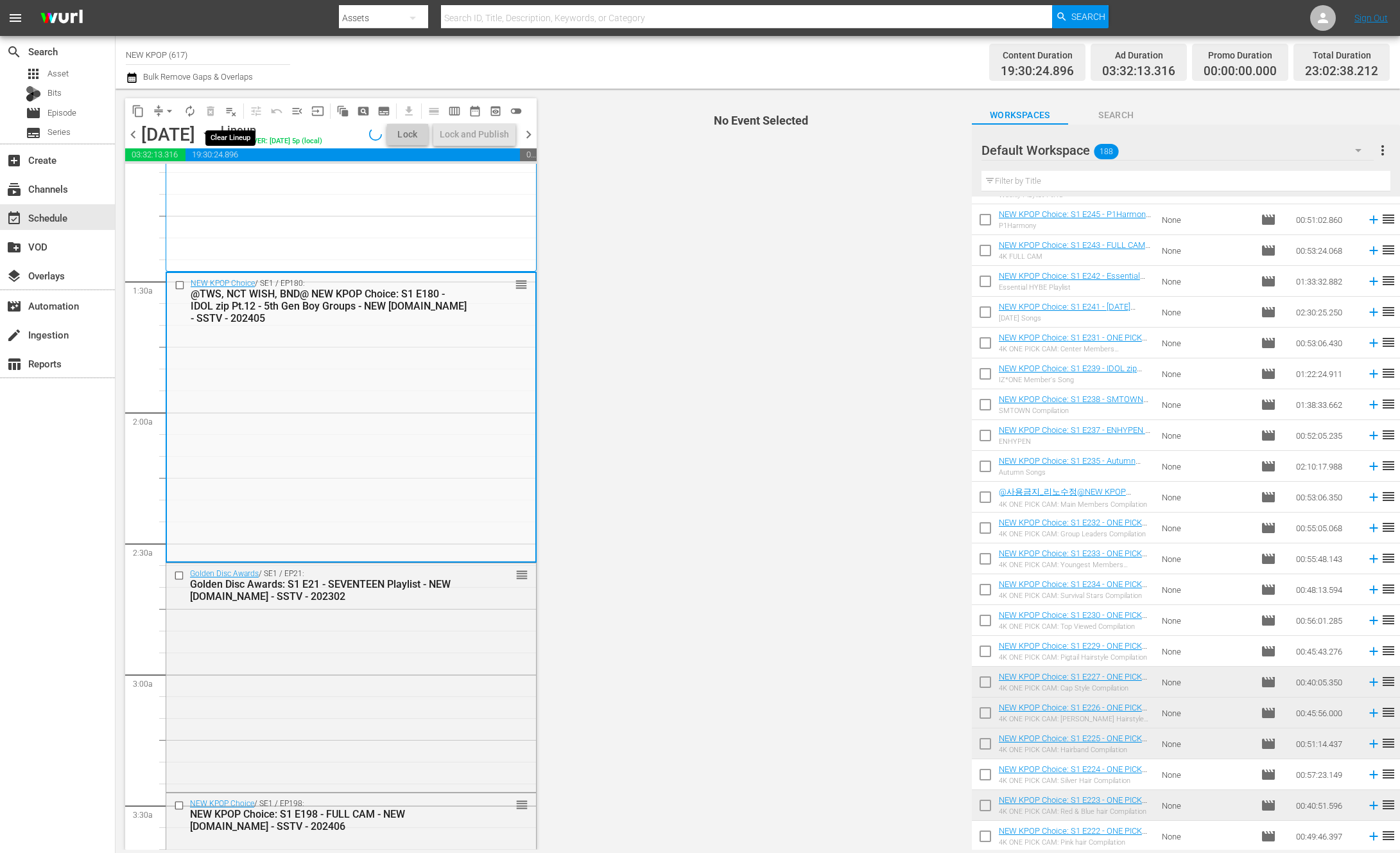
click at [233, 108] on span "playlist_remove_outlined" at bounding box center [231, 111] width 13 height 13
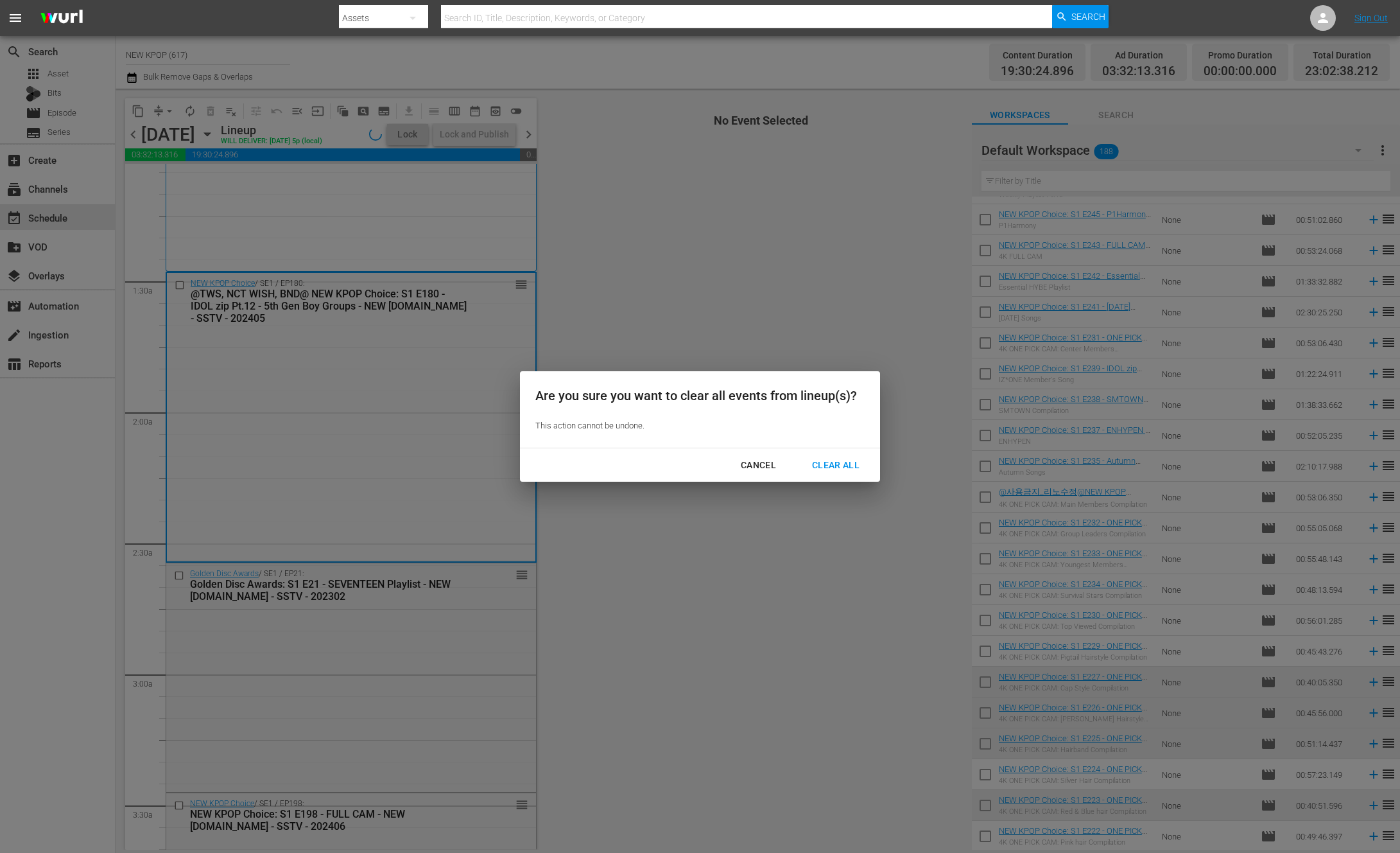
click at [851, 467] on div "Clear All" at bounding box center [836, 465] width 68 height 16
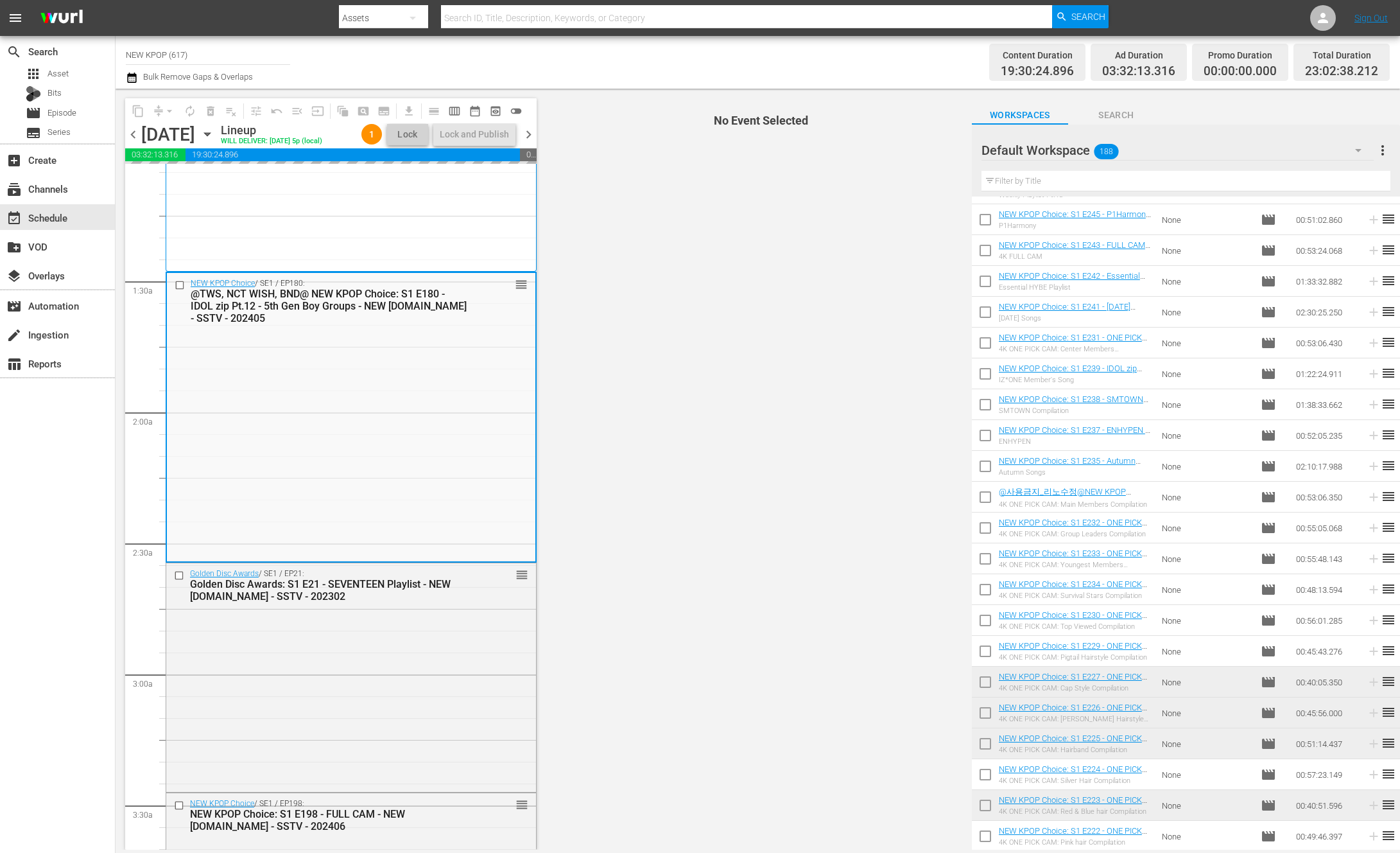
click at [214, 139] on icon "button" at bounding box center [207, 134] width 14 height 14
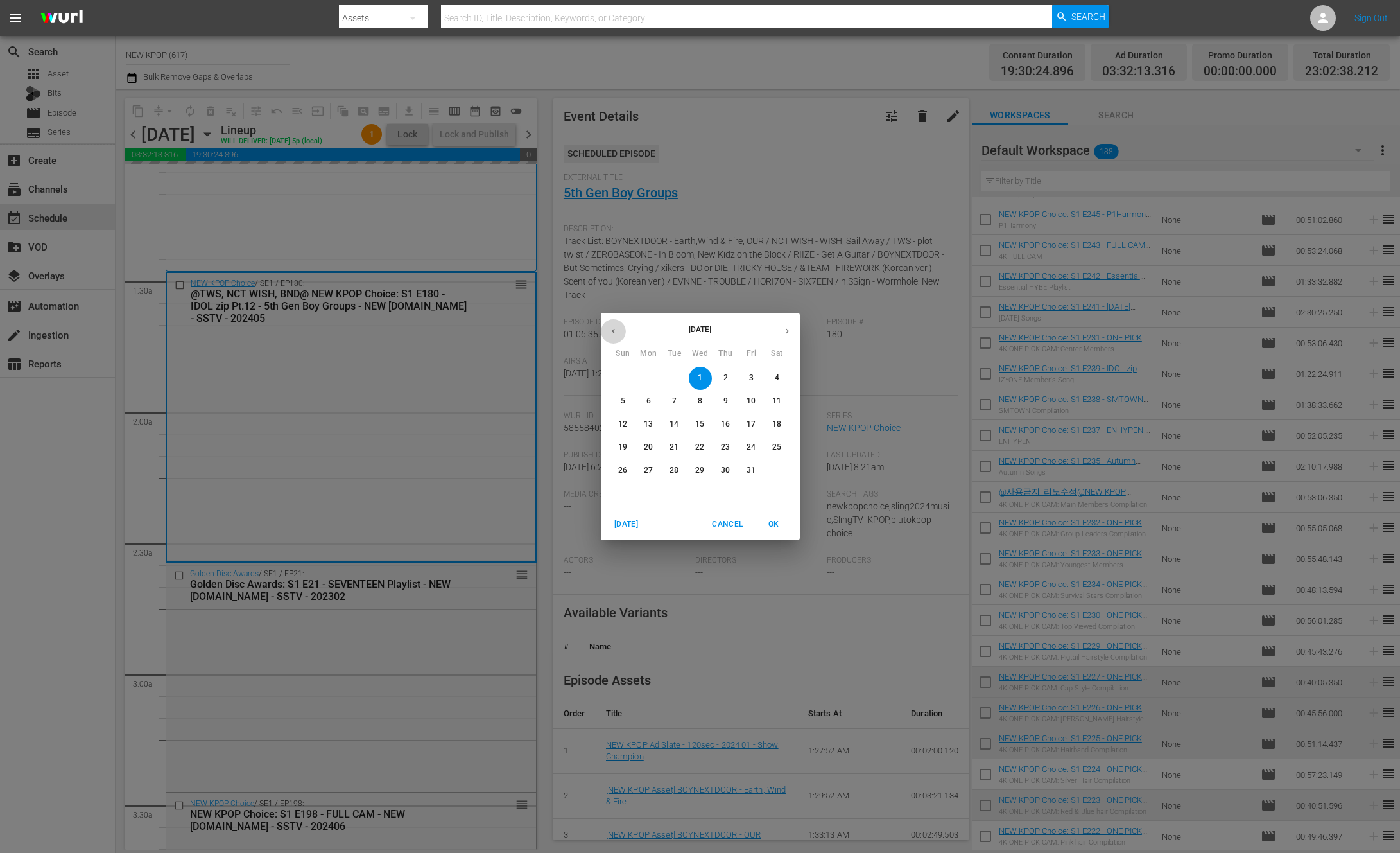
click at [618, 324] on button "button" at bounding box center [613, 331] width 25 height 25
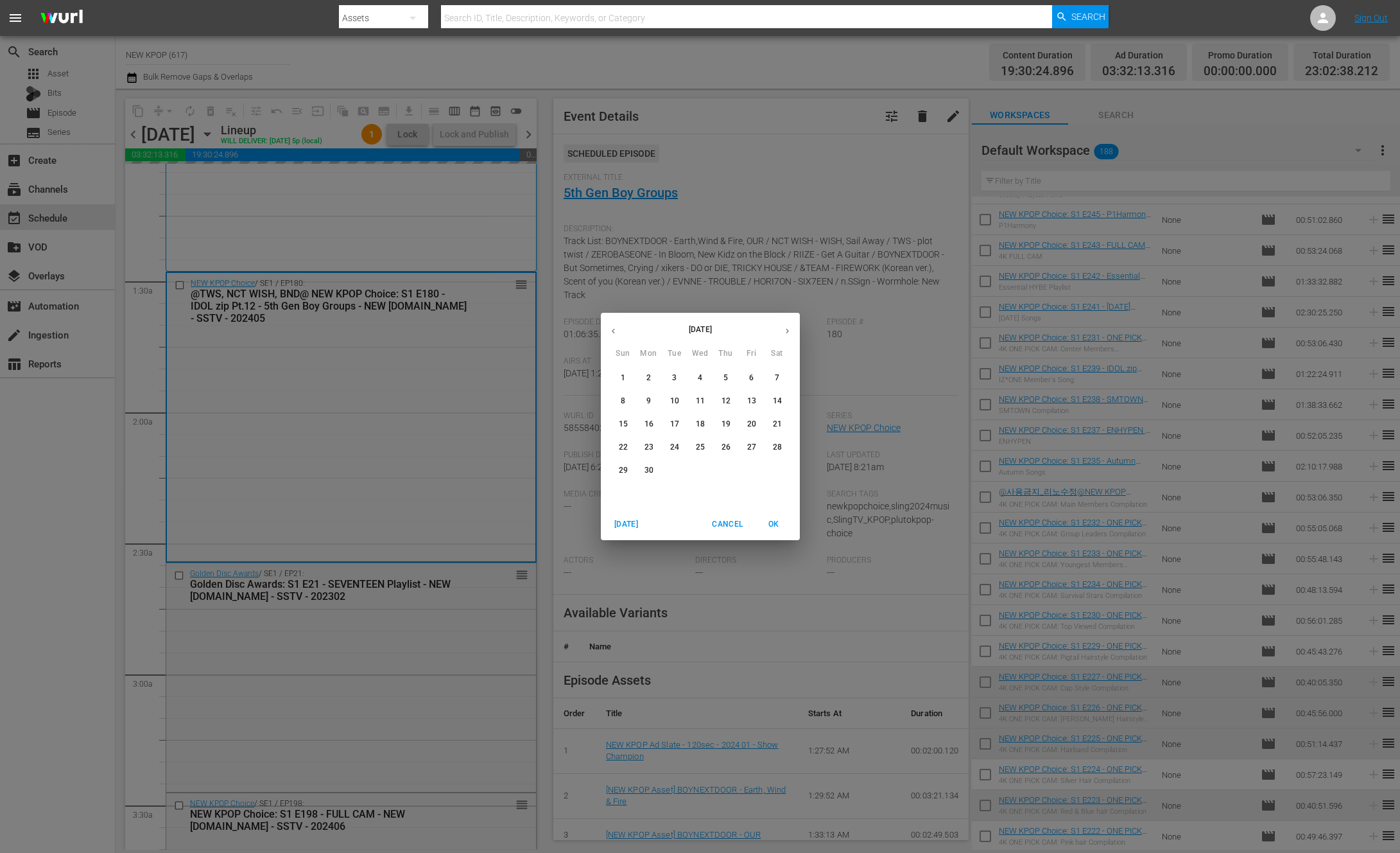
click at [618, 324] on button "button" at bounding box center [613, 331] width 25 height 25
click at [611, 332] on icon "button" at bounding box center [613, 331] width 10 height 10
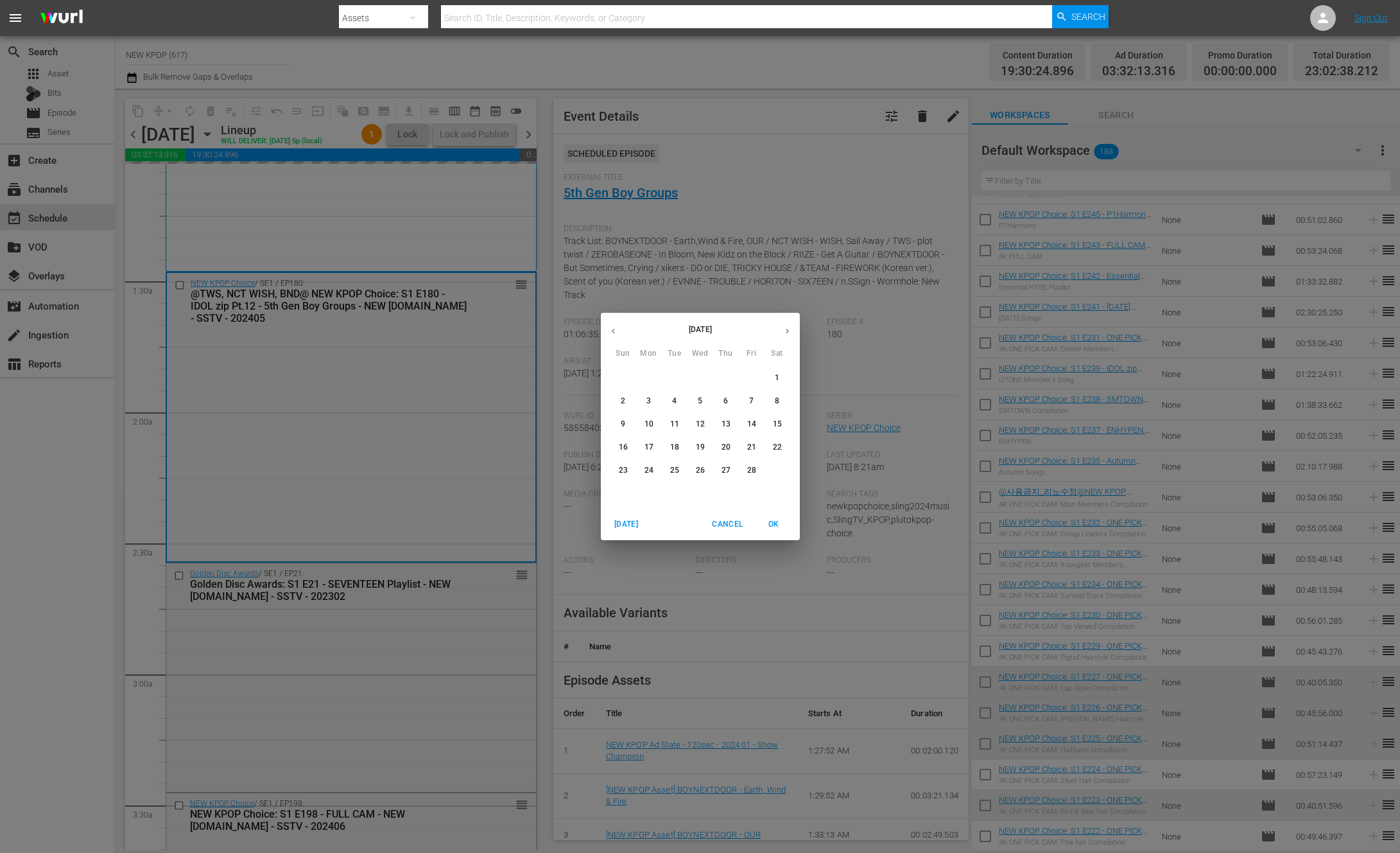
click at [611, 332] on icon "button" at bounding box center [613, 331] width 10 height 10
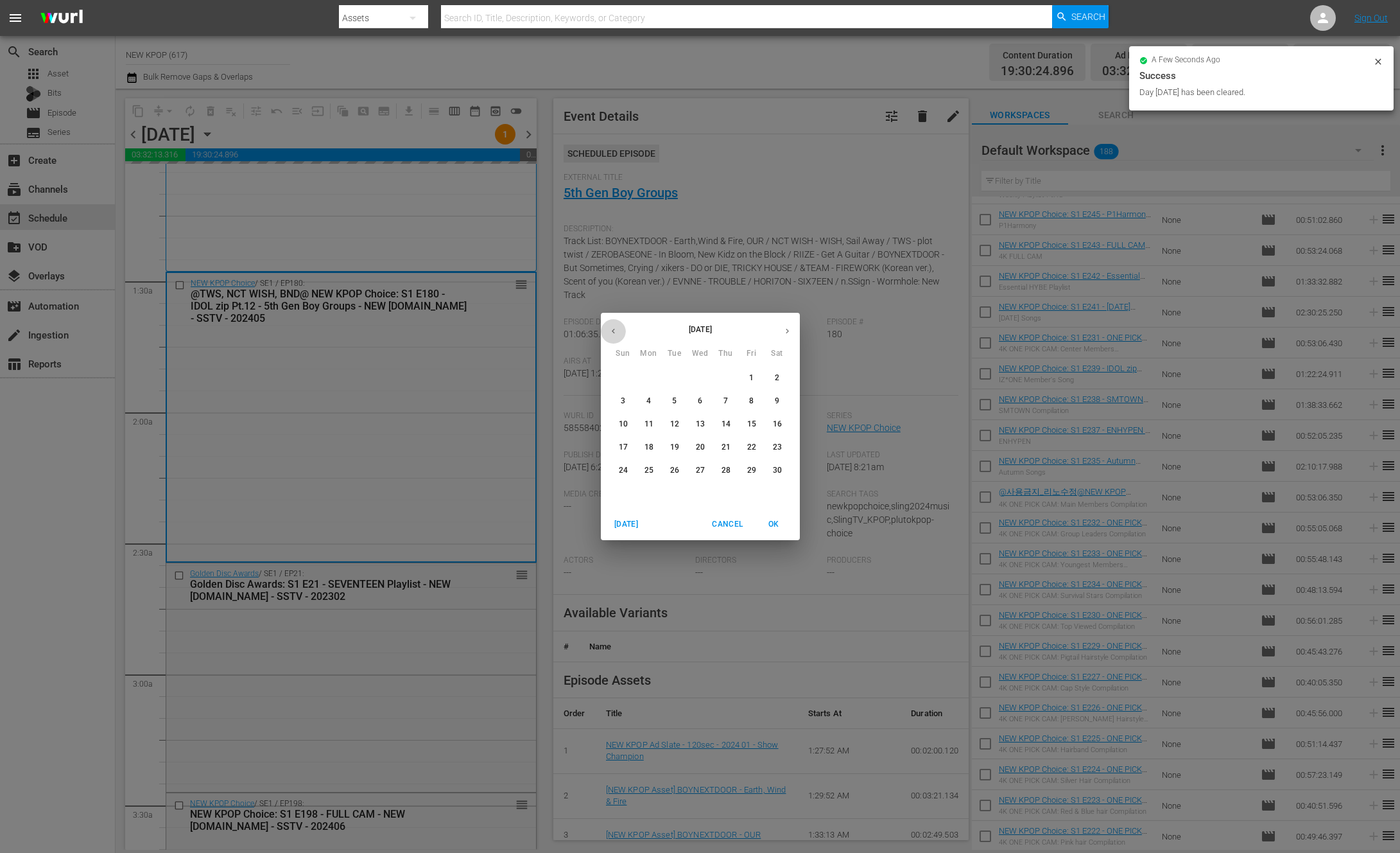
click at [611, 332] on icon "button" at bounding box center [613, 331] width 10 height 10
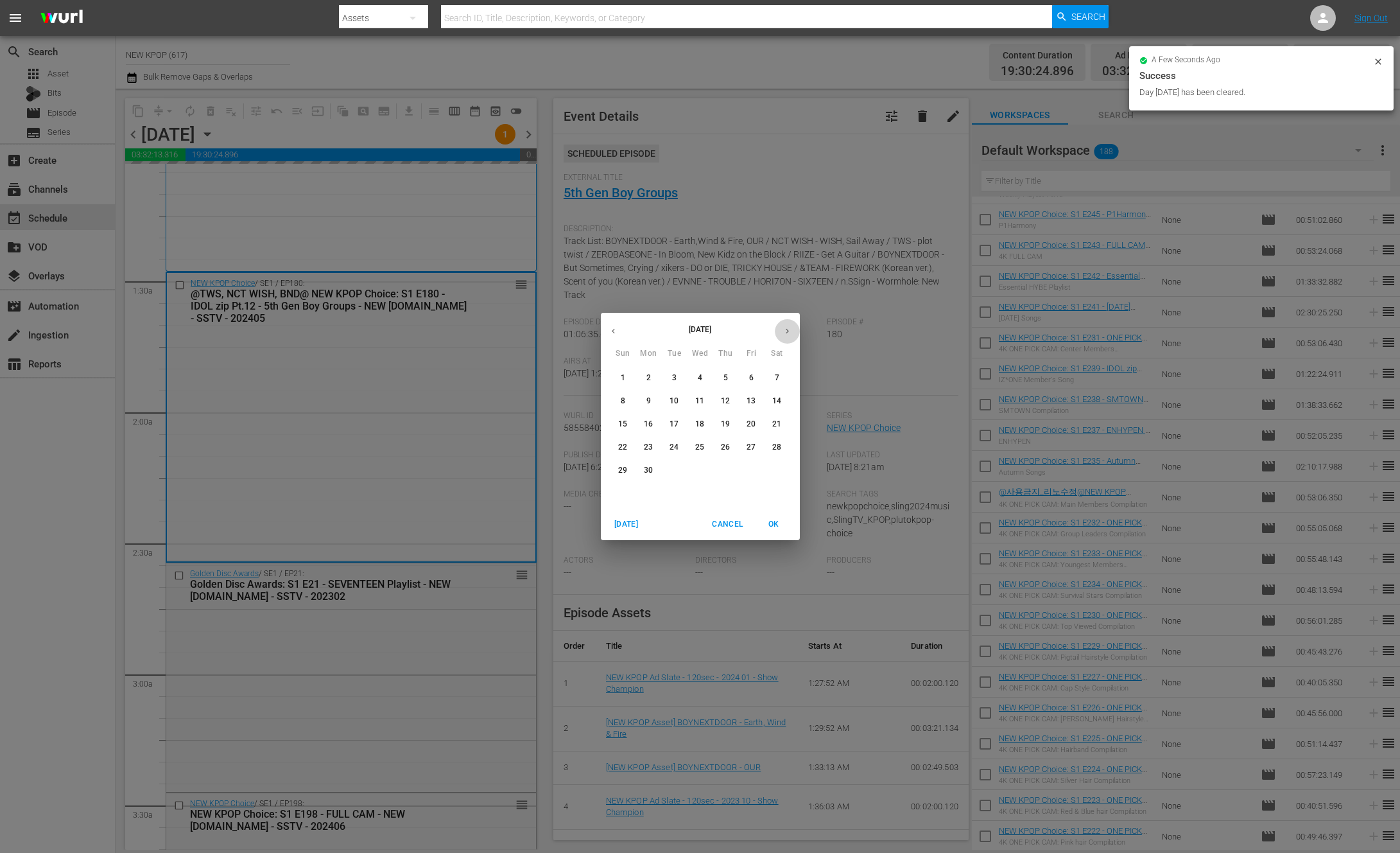
click at [780, 335] on button "button" at bounding box center [787, 331] width 25 height 25
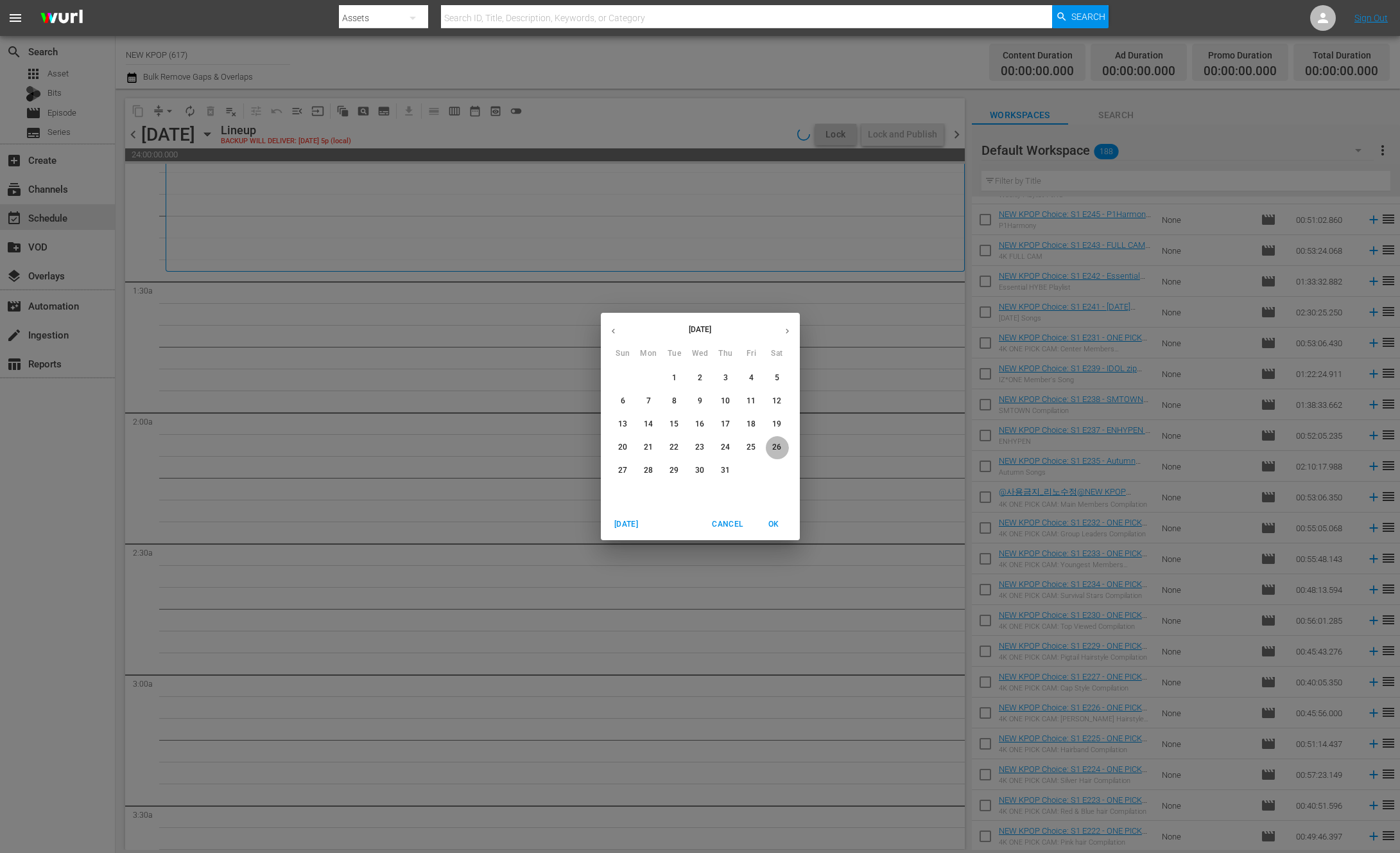
click at [773, 453] on button "26" at bounding box center [777, 448] width 23 height 23
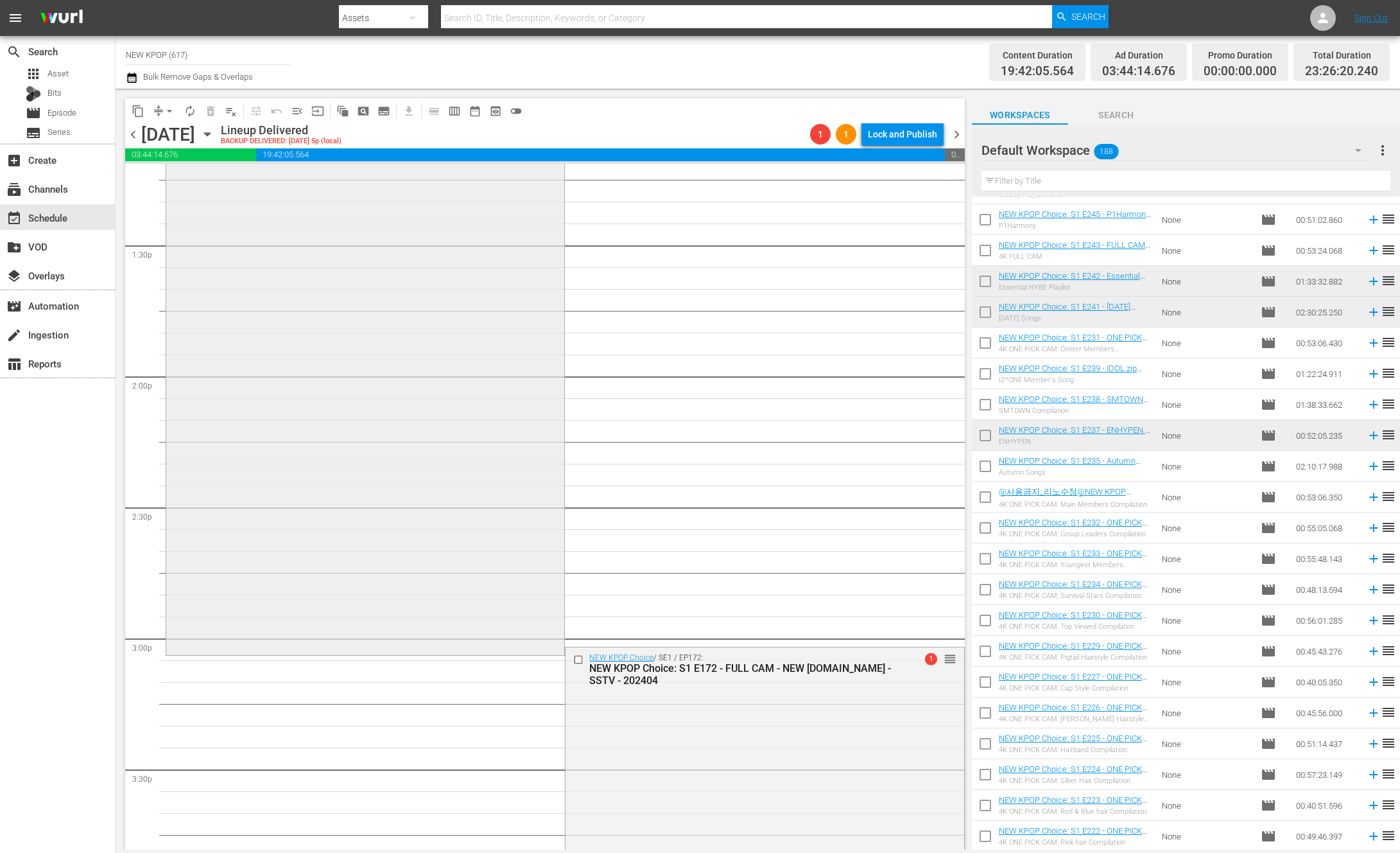
scroll to position [4068, 0]
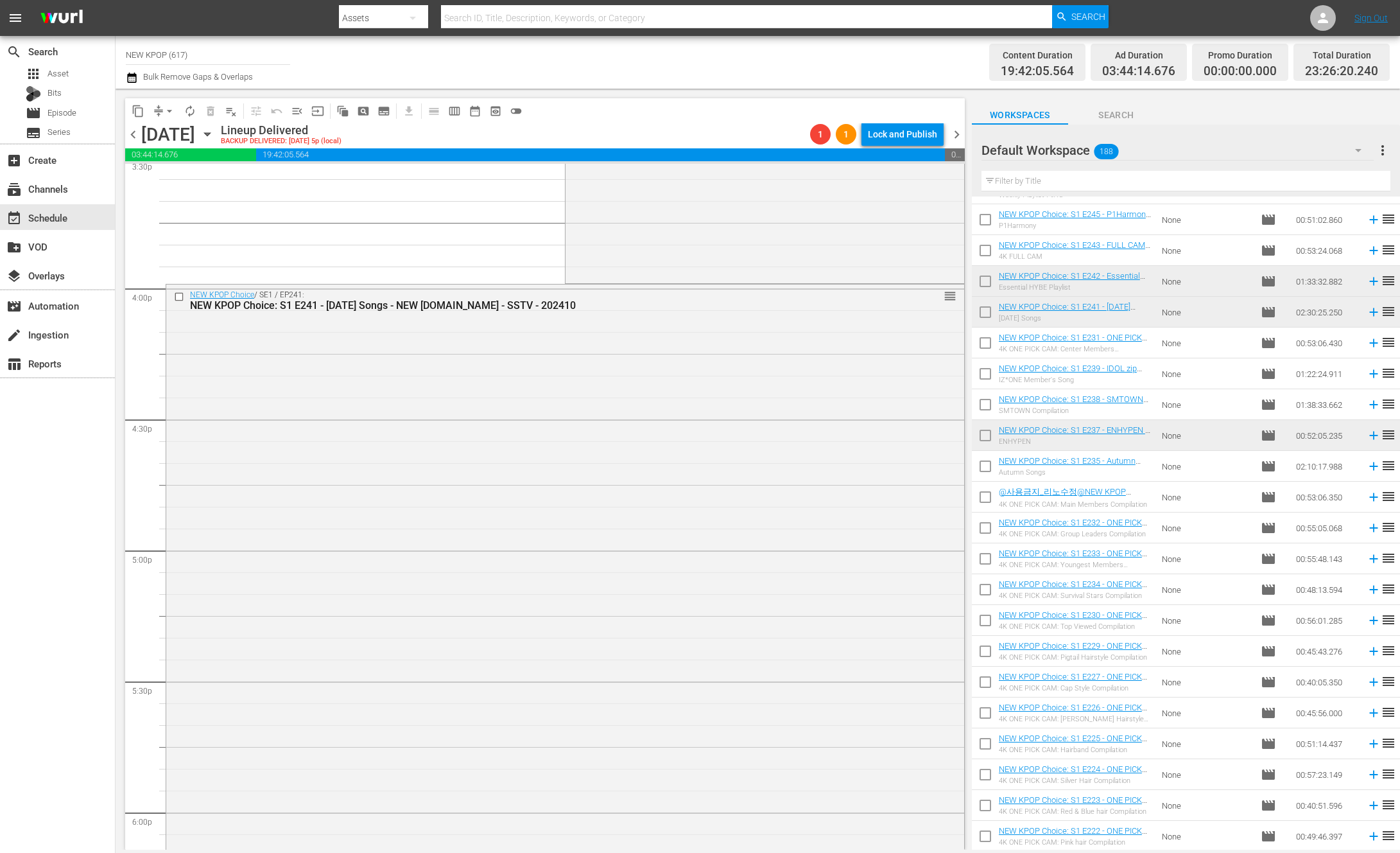
click at [218, 135] on div "Saturday, October 26th October 26th" at bounding box center [180, 134] width 76 height 21
click at [218, 135] on div "Saturday, October 26th October 26th" at bounding box center [180, 134] width 76 height 21
click at [214, 135] on icon "button" at bounding box center [207, 134] width 14 height 14
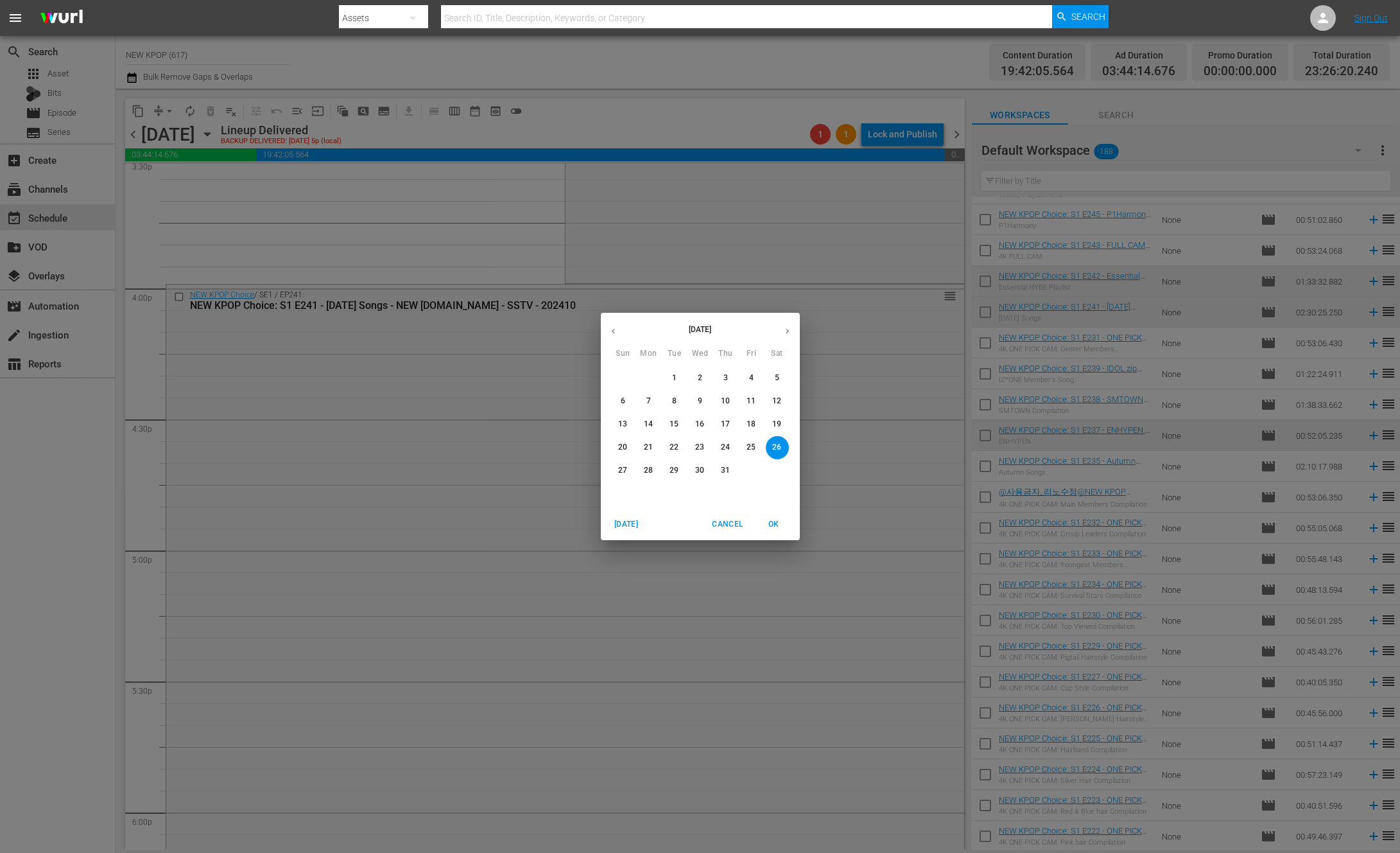
click at [779, 378] on p "5" at bounding box center [777, 378] width 5 height 11
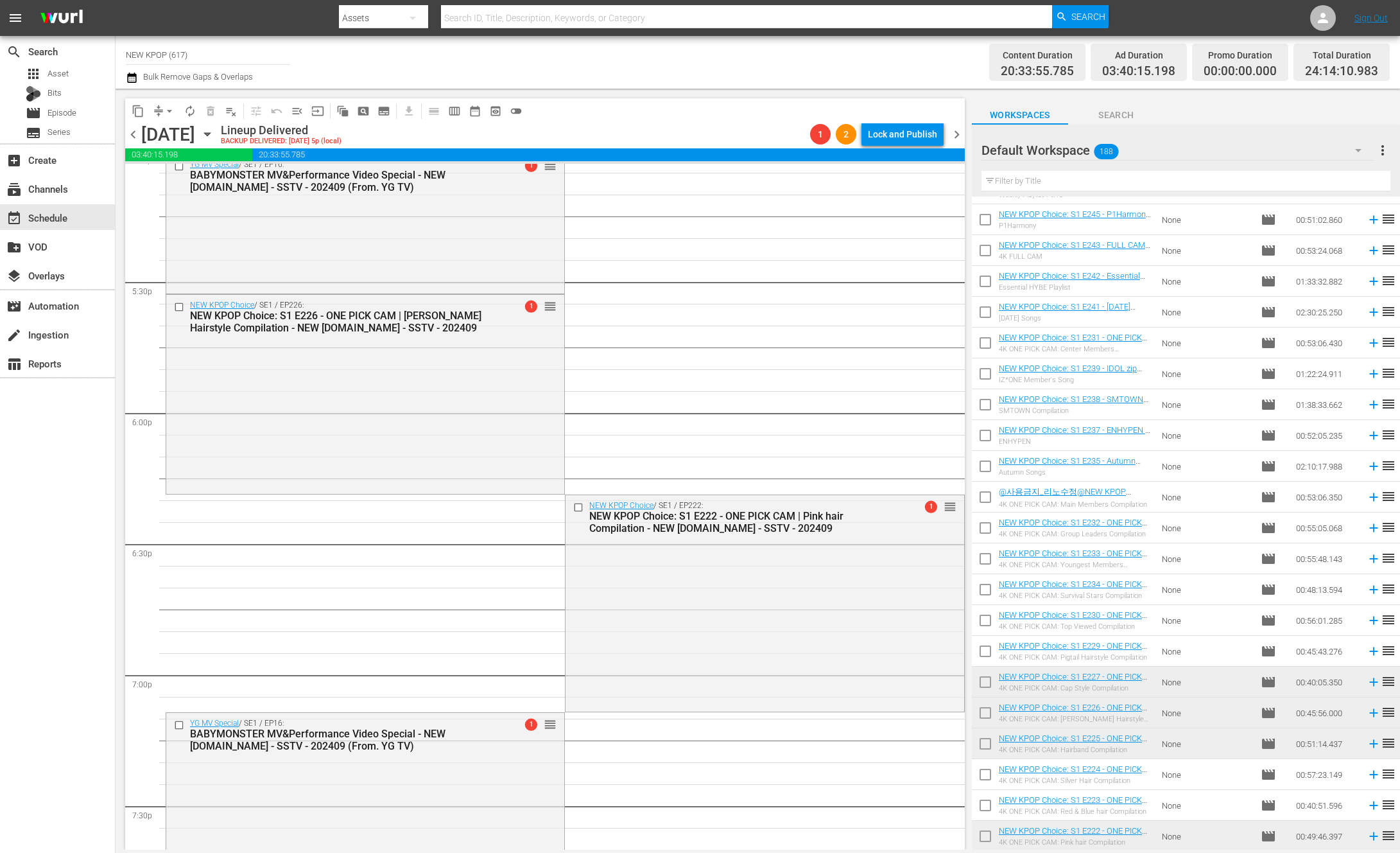
scroll to position [4230, 0]
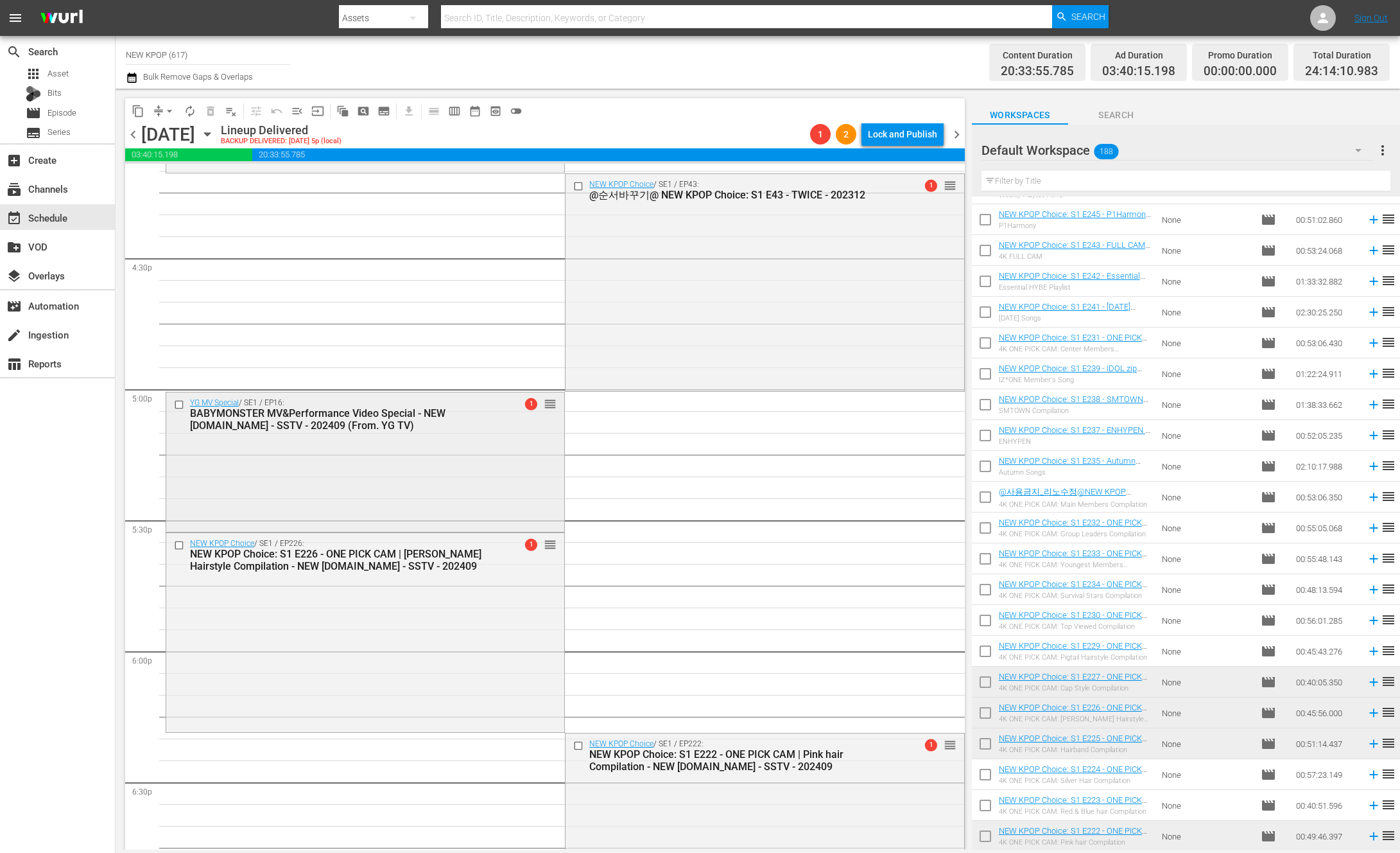
click at [528, 514] on div "YG MV Special / SE1 / EP16: BABYMONSTER MV&Performance Video Special - NEW K.ID…" at bounding box center [365, 461] width 398 height 137
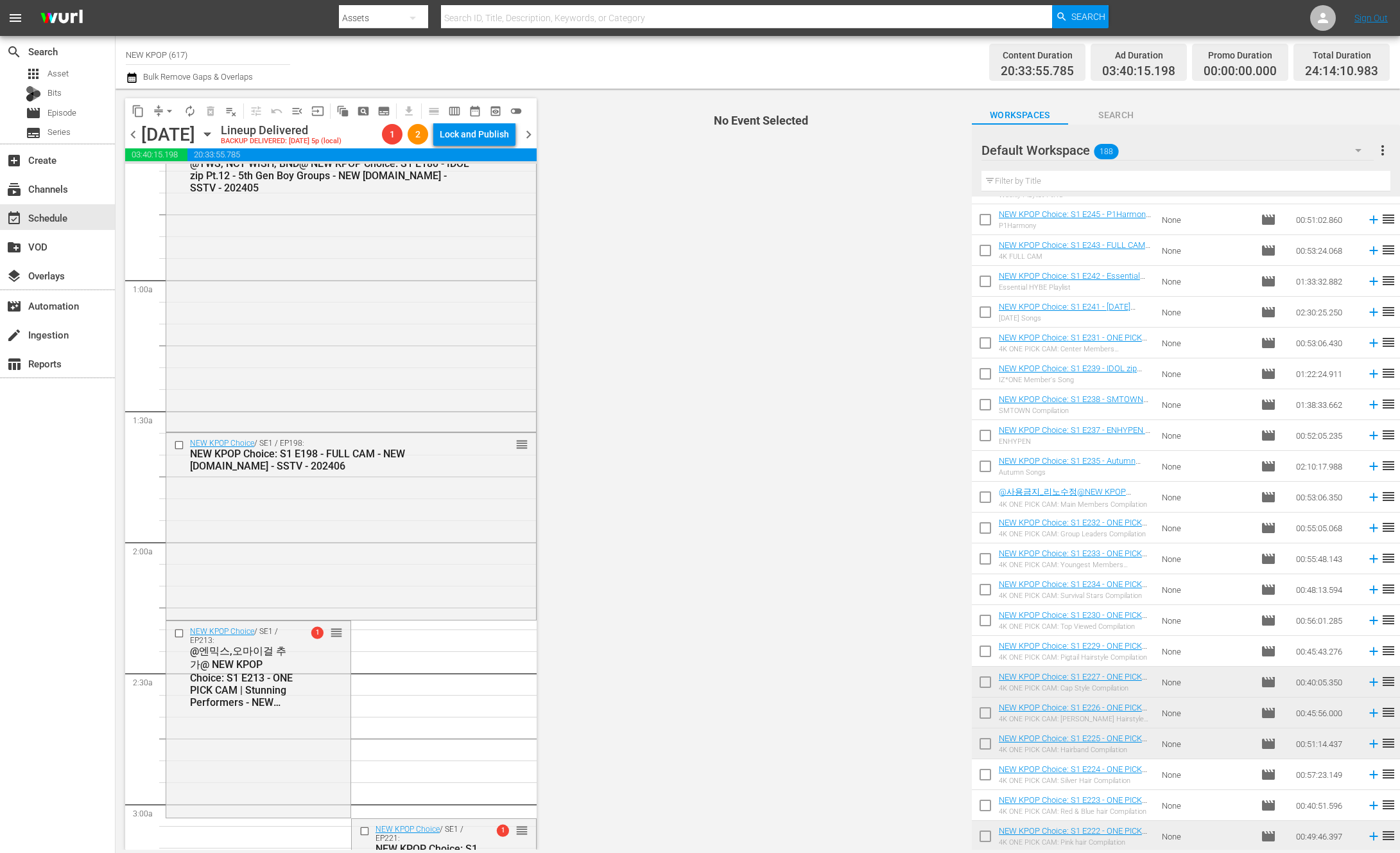
scroll to position [0, 0]
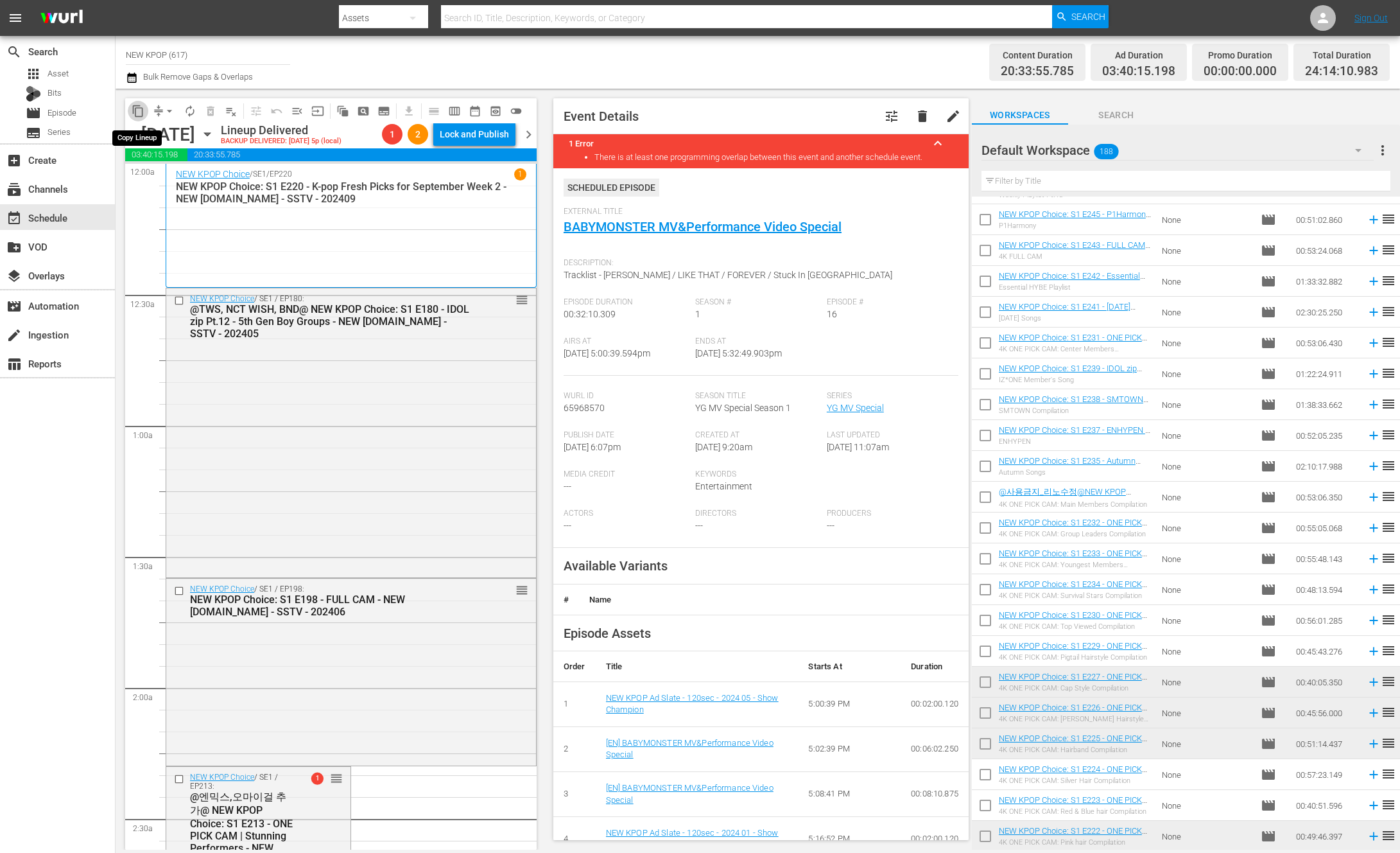
click at [135, 113] on span "content_copy" at bounding box center [138, 111] width 13 height 13
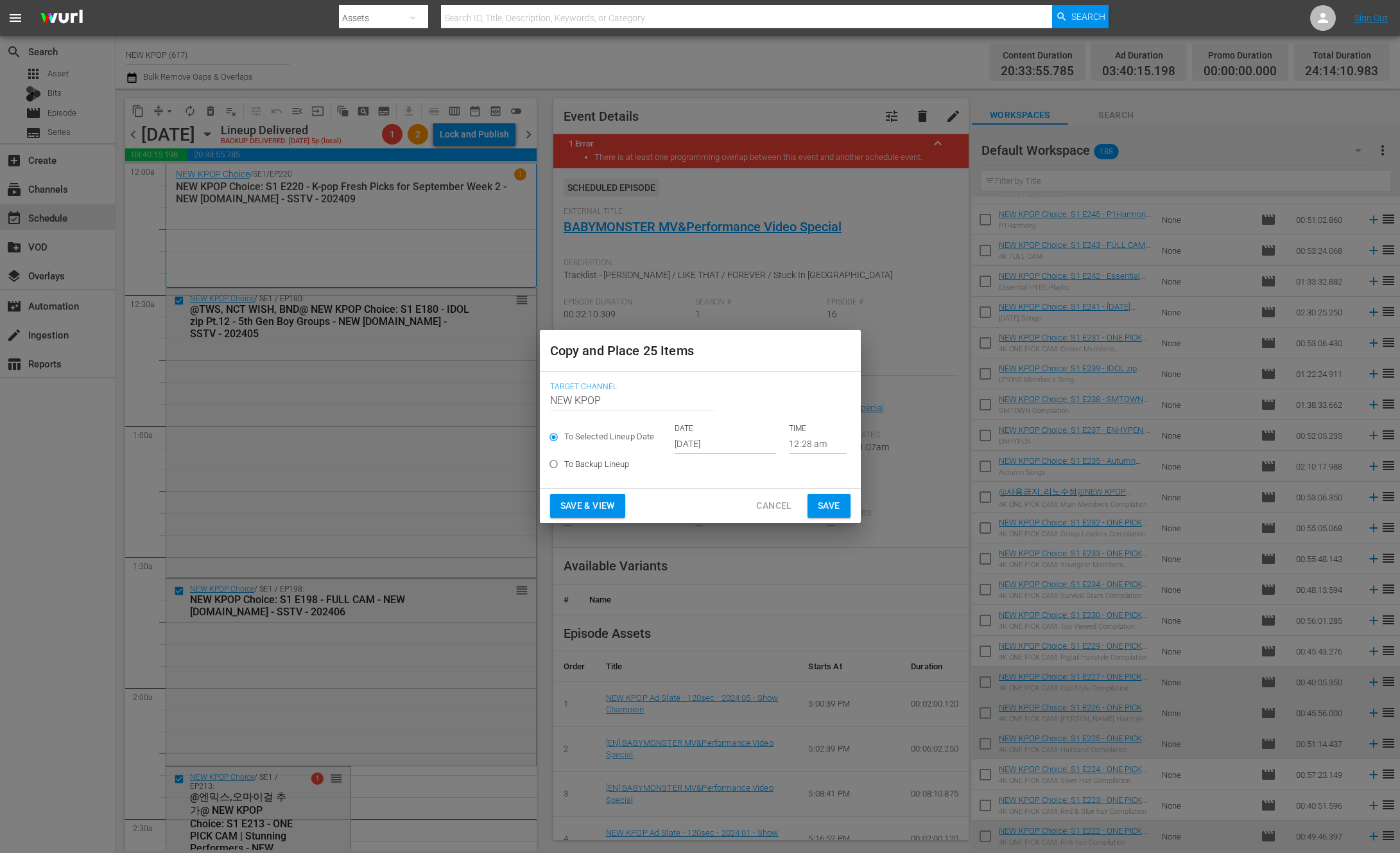
click at [615, 503] on span "Save & View" at bounding box center [587, 506] width 54 height 16
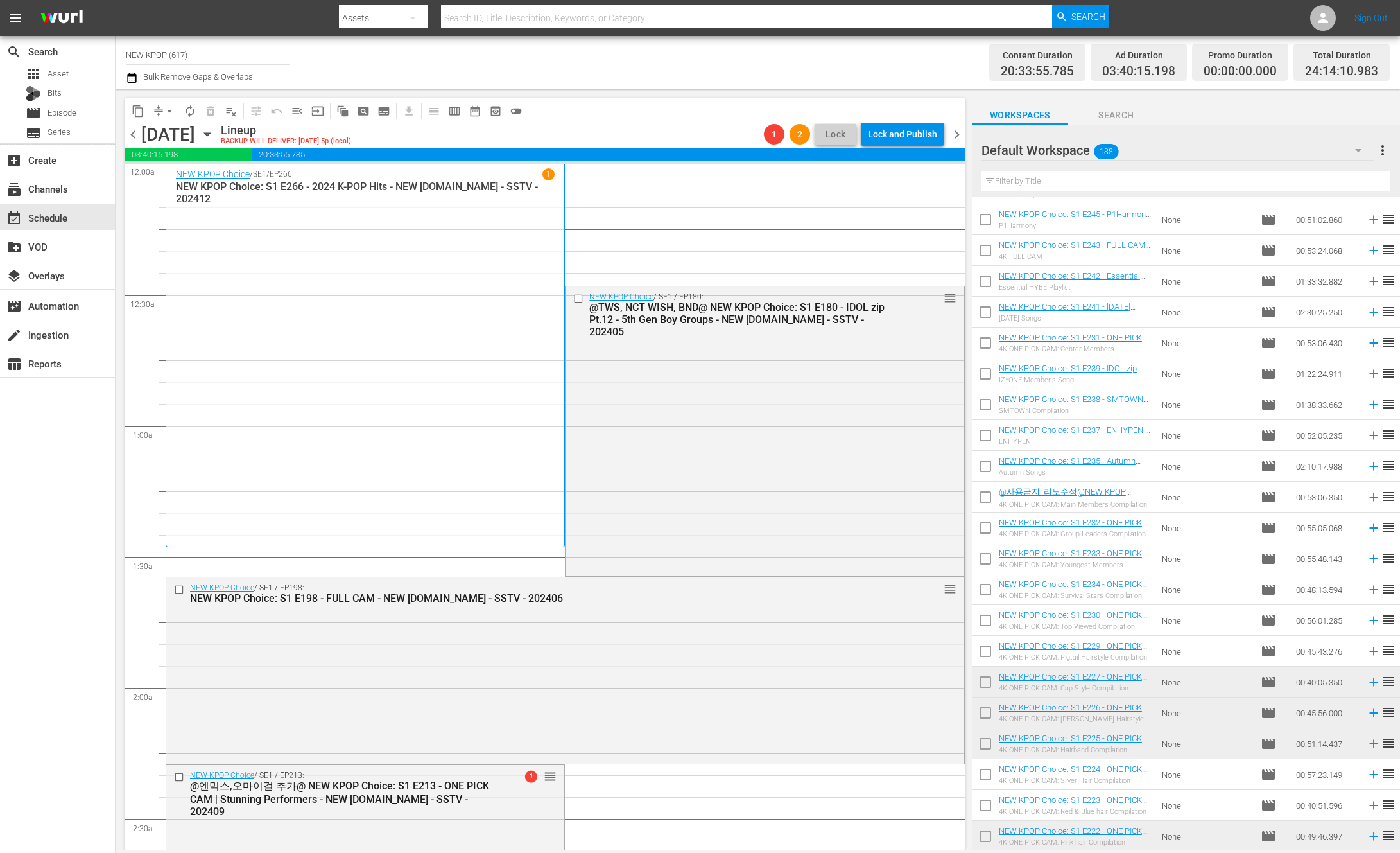
click at [165, 114] on span "arrow_drop_down" at bounding box center [169, 111] width 13 height 13
click at [168, 187] on li "Align to End of Previous Day" at bounding box center [170, 179] width 135 height 21
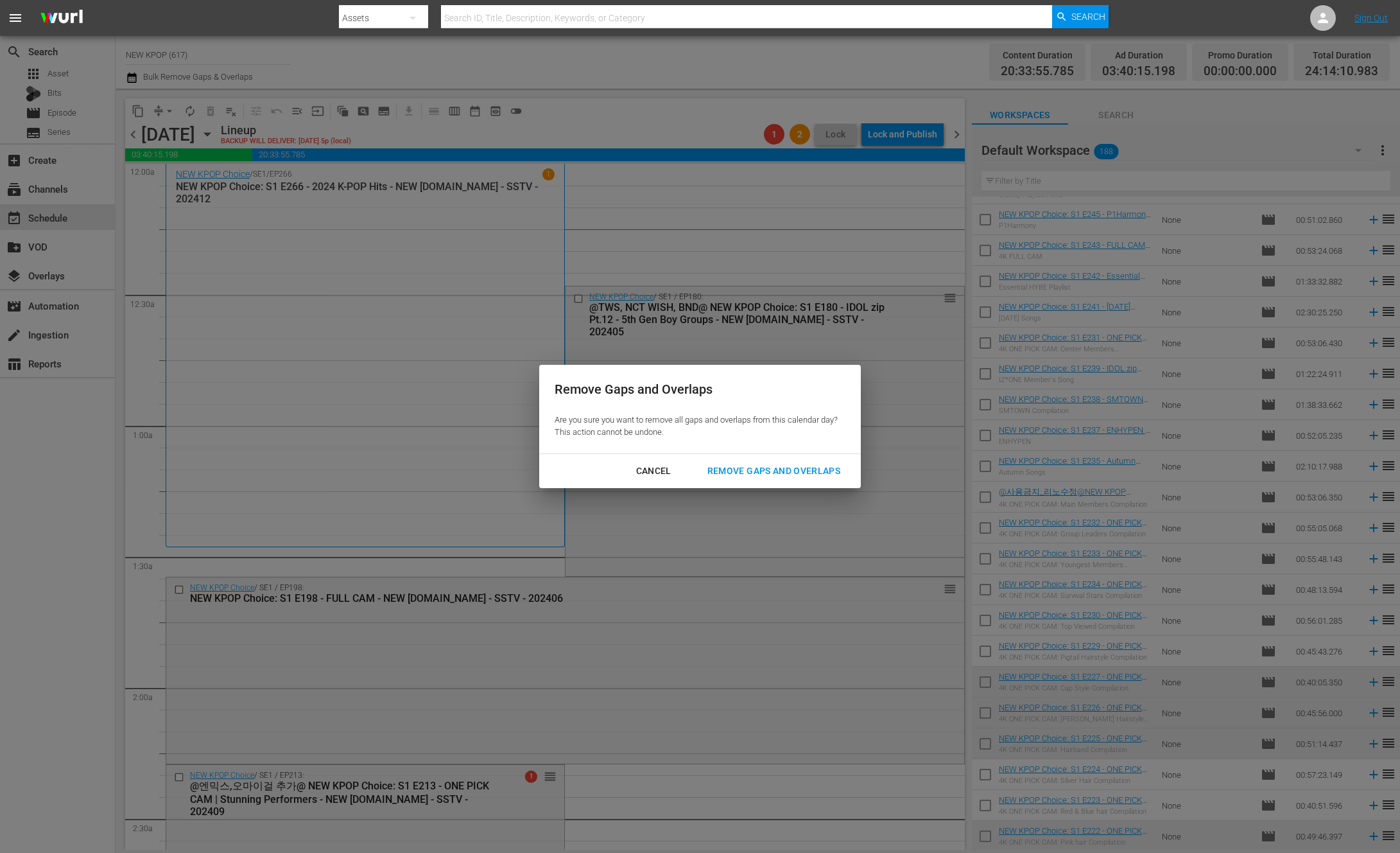
click at [766, 475] on div "Remove Gaps and Overlaps" at bounding box center [774, 471] width 154 height 16
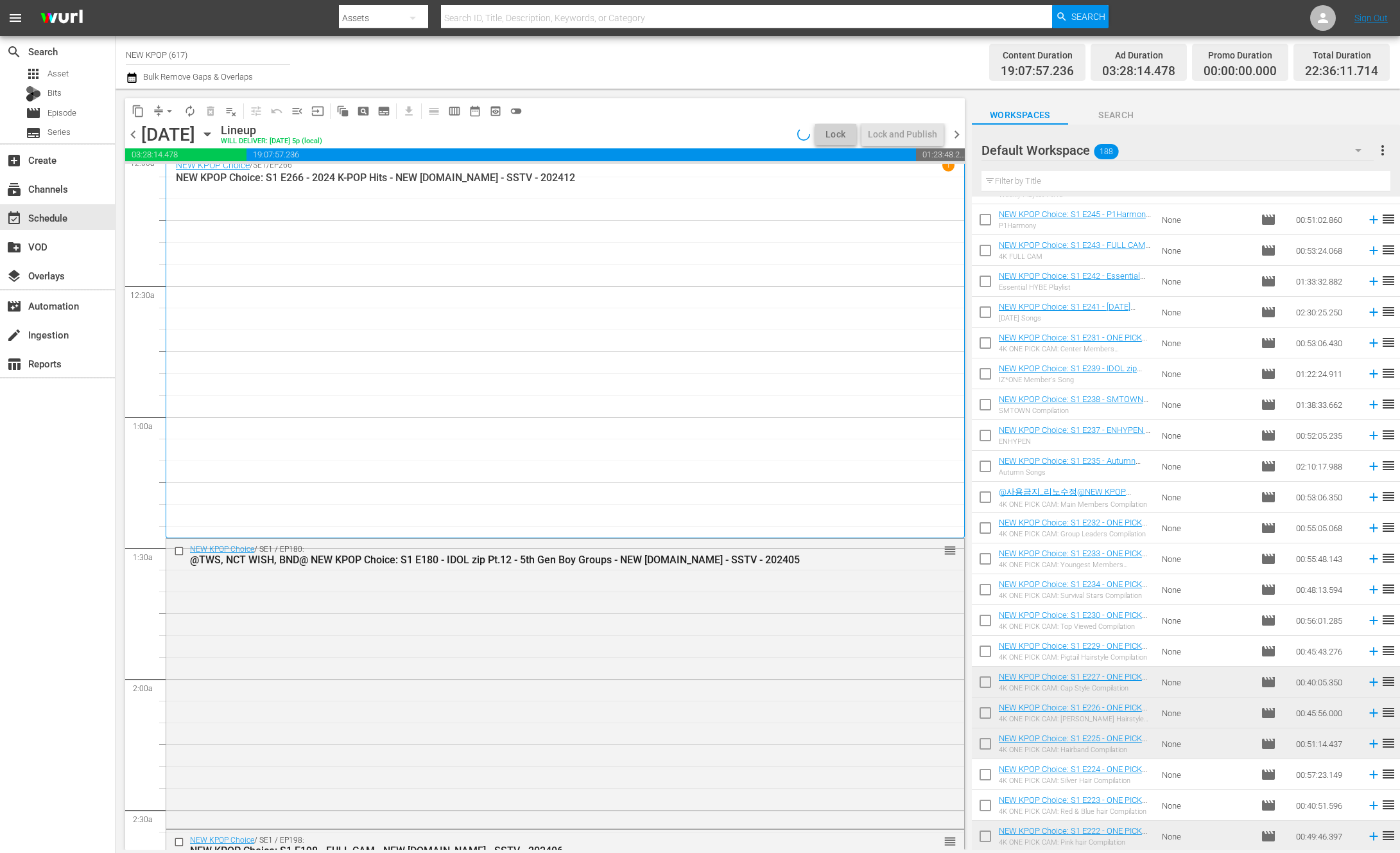
scroll to position [31, 0]
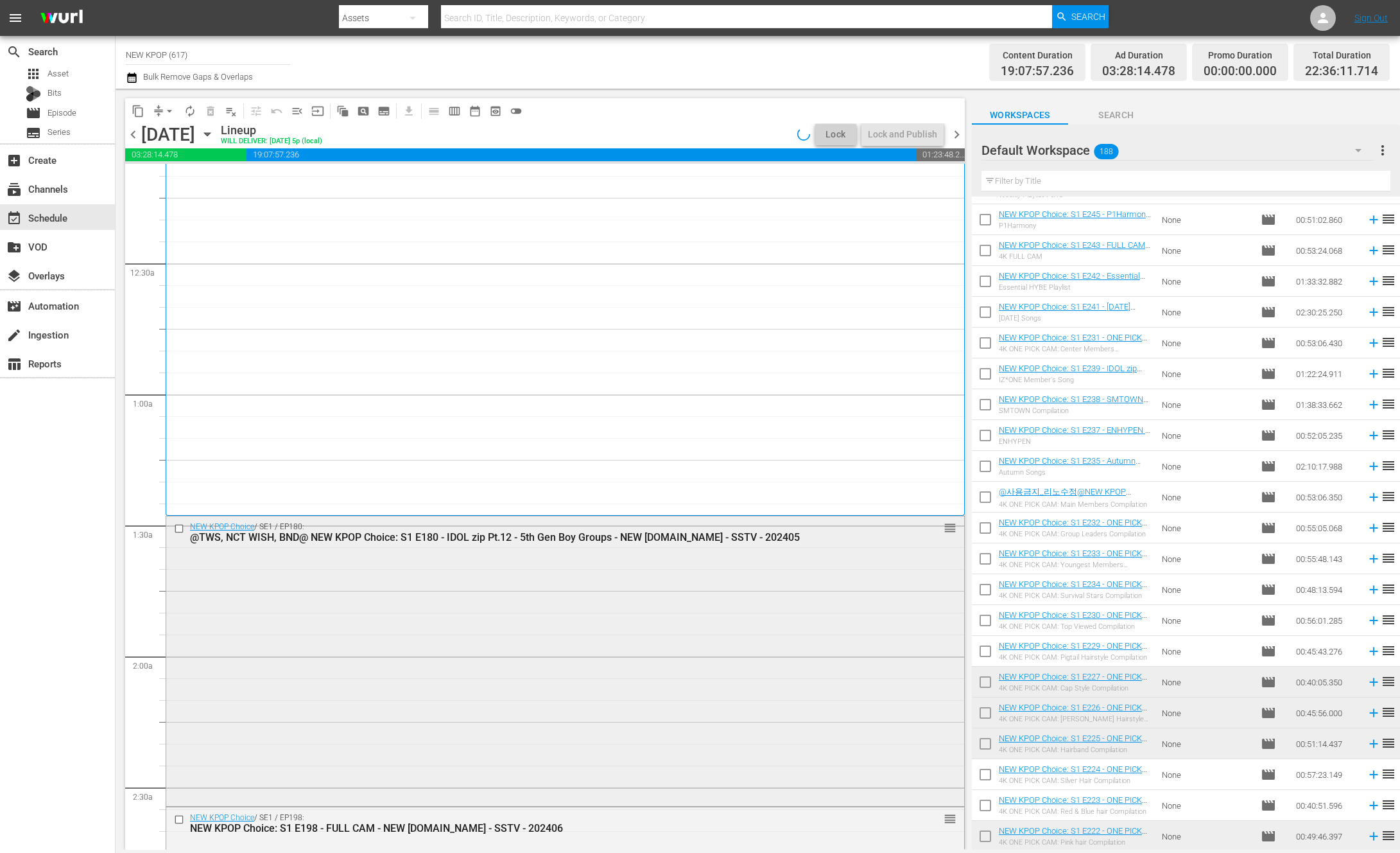
click at [636, 595] on div "NEW KPOP Choice / SE1 / EP180: @TWS, NCT WISH, BND@ NEW KPOP Choice: S1 E180 - …" at bounding box center [566, 660] width 798 height 287
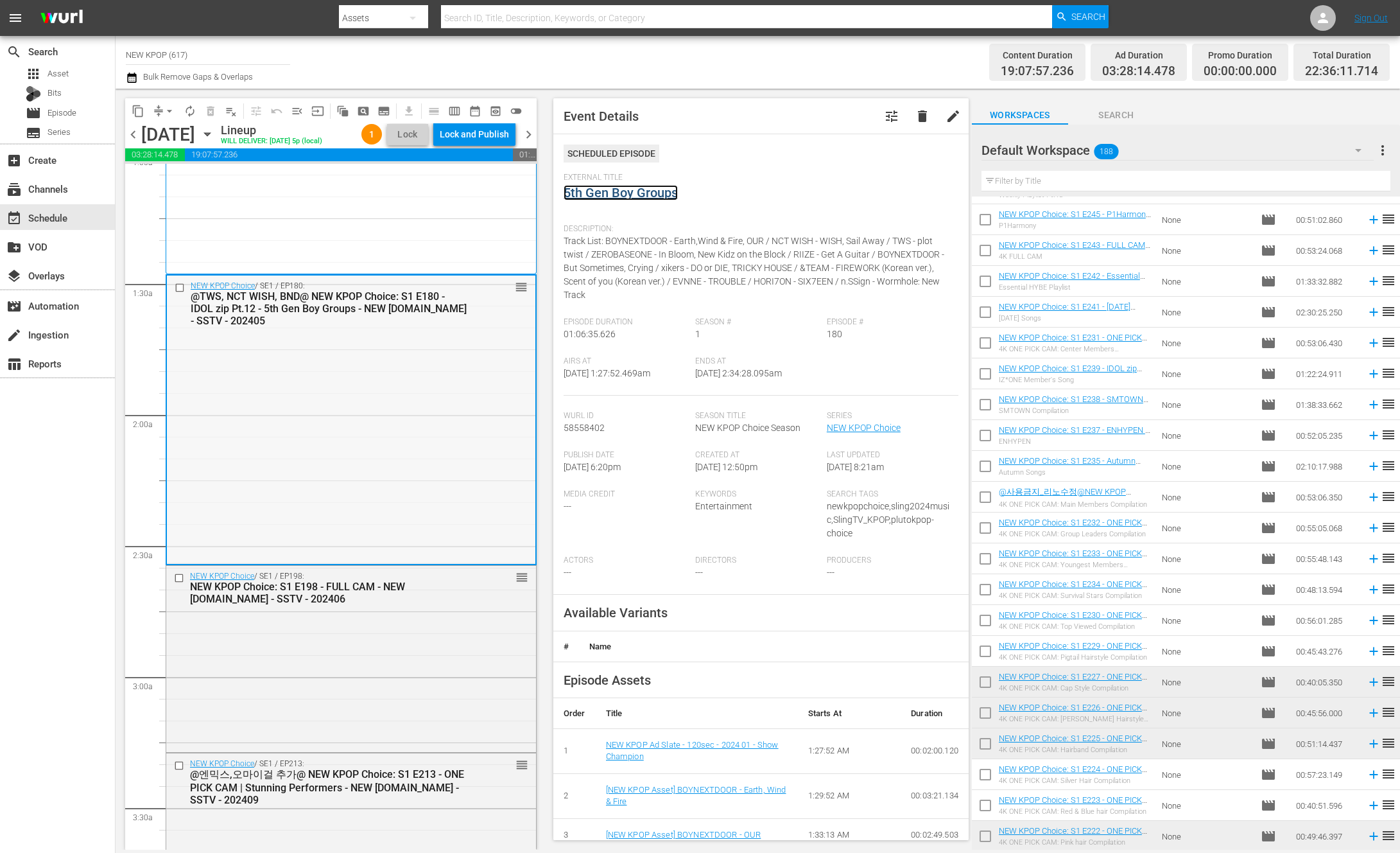
scroll to position [347, 0]
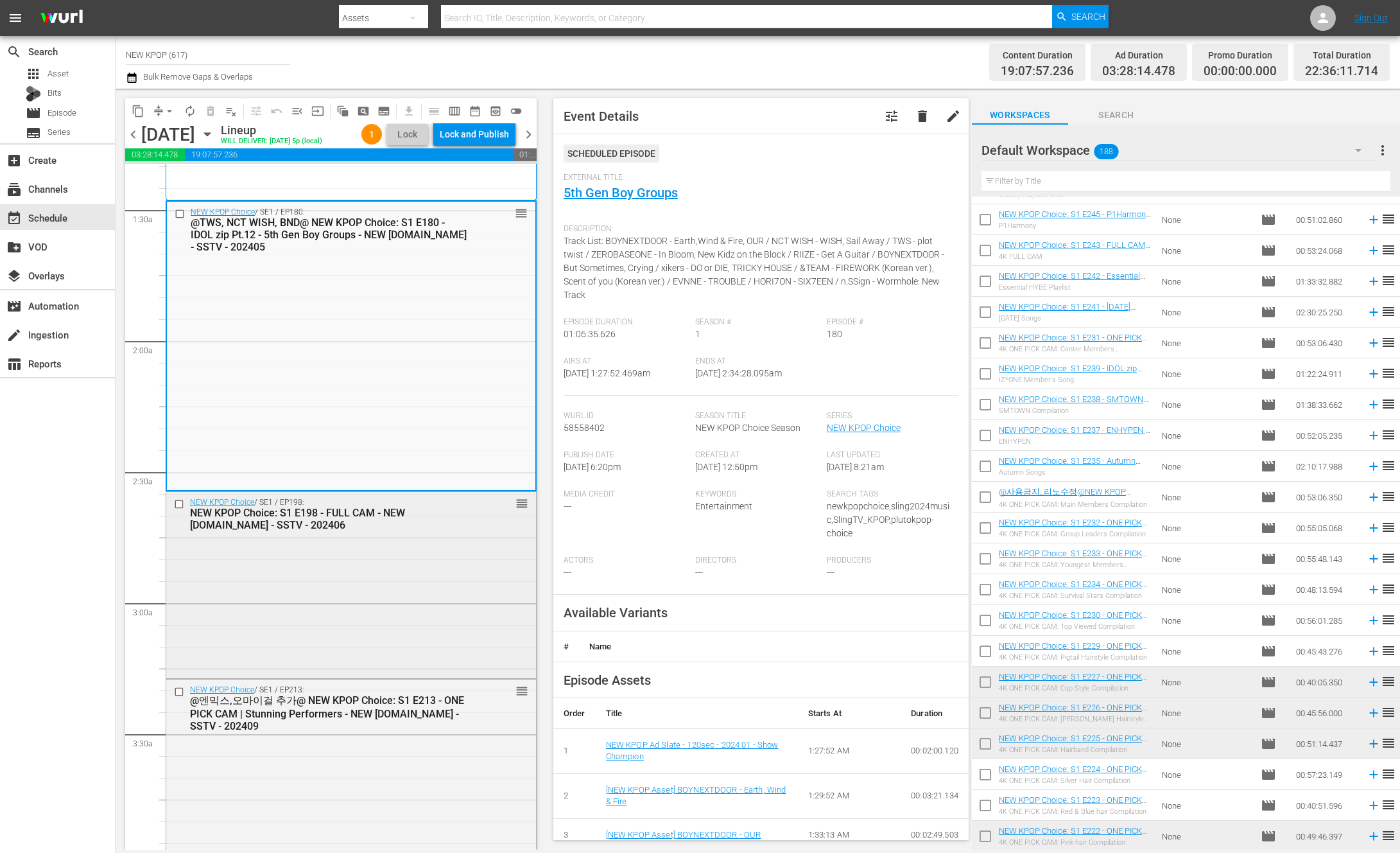
click at [407, 582] on div "NEW KPOP Choice / SE1 / EP198: NEW KPOP Choice: S1 E198 - FULL CAM - NEW [DOMAI…" at bounding box center [352, 584] width 370 height 184
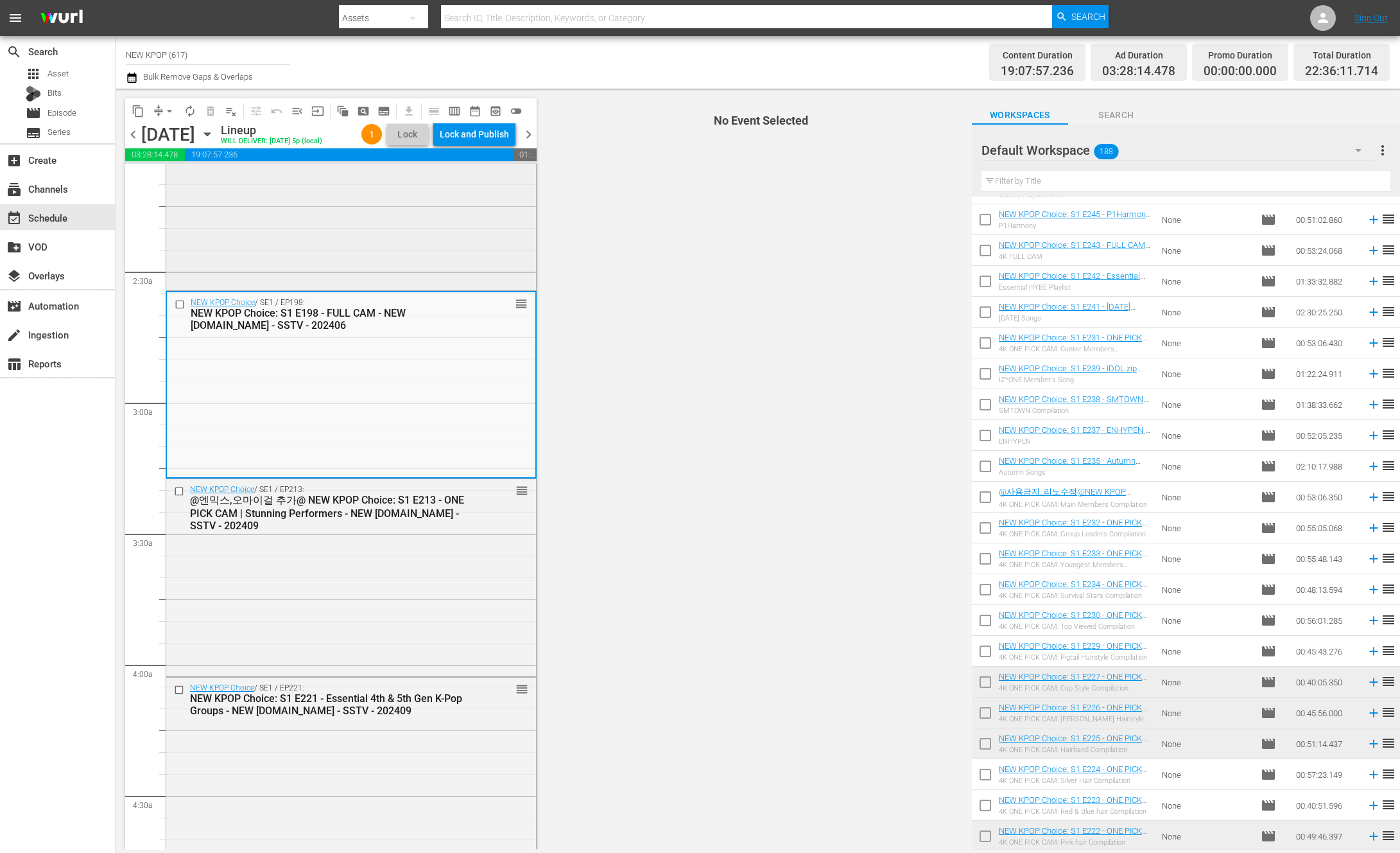
scroll to position [548, 0]
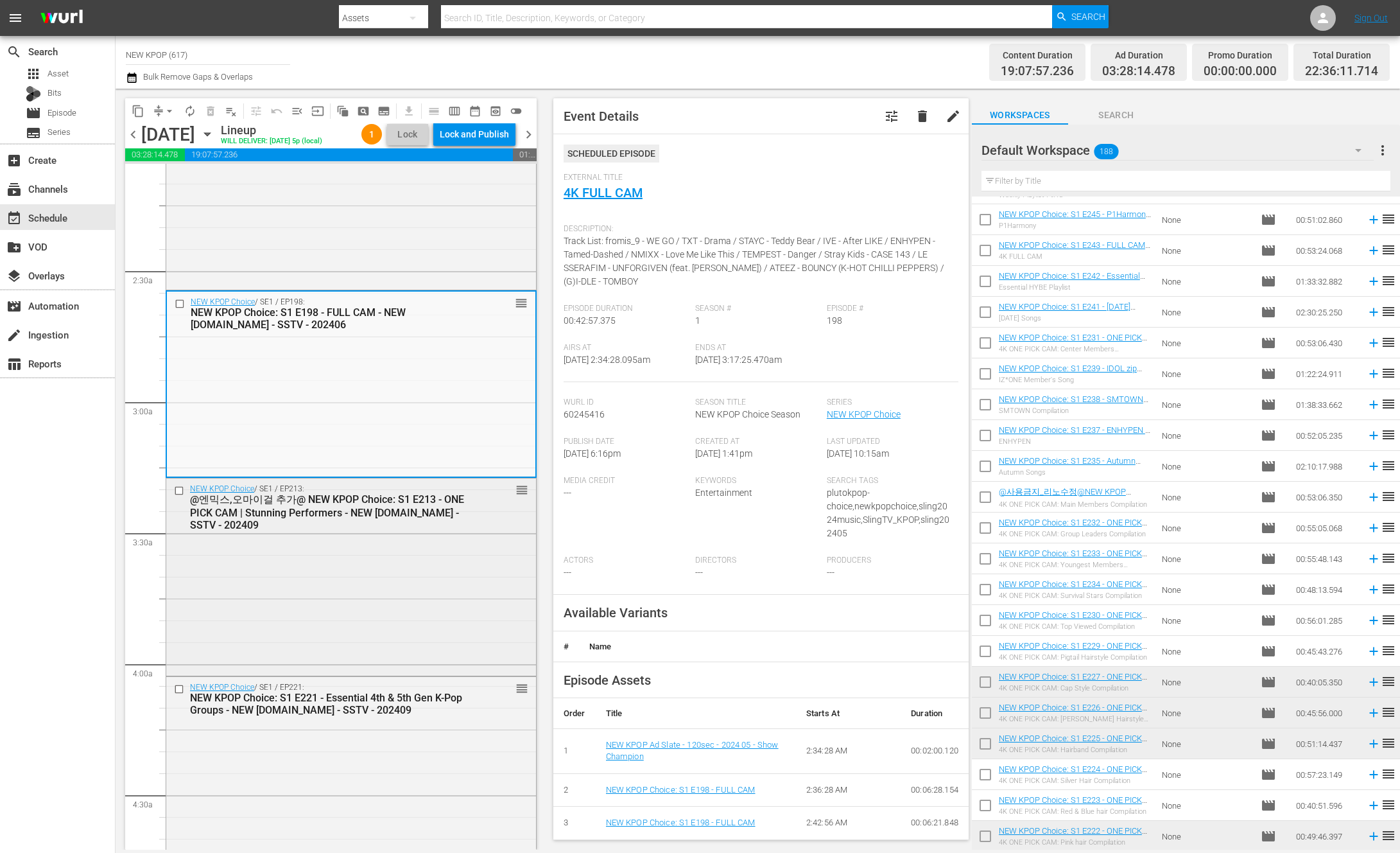
click at [390, 585] on div "NEW KPOP Choice / SE1 / EP213: @엔믹스,오마이걸 추가@ NEW KPOP Choice: S1 E213 - ONE PIC…" at bounding box center [352, 575] width 370 height 195
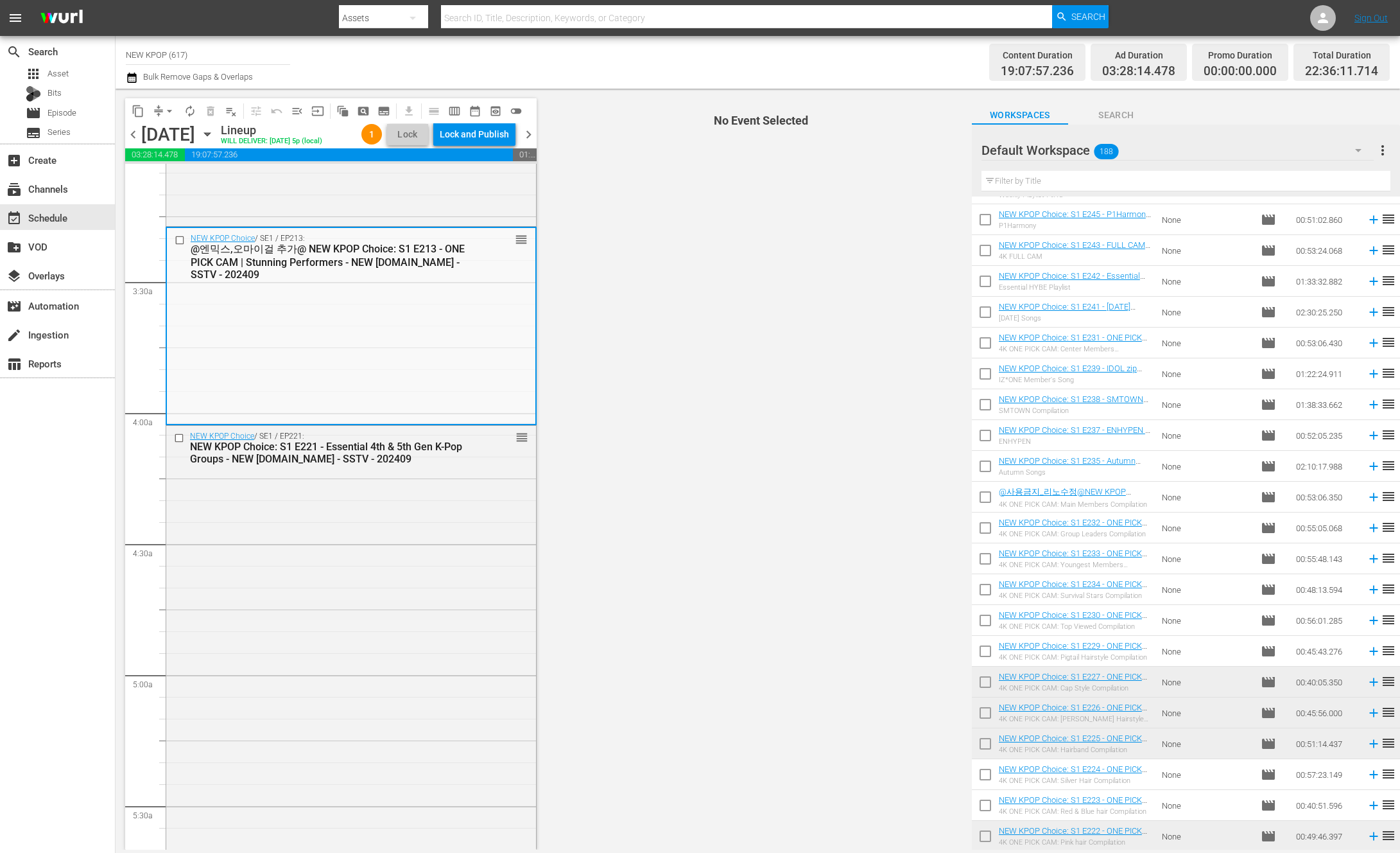
scroll to position [801, 0]
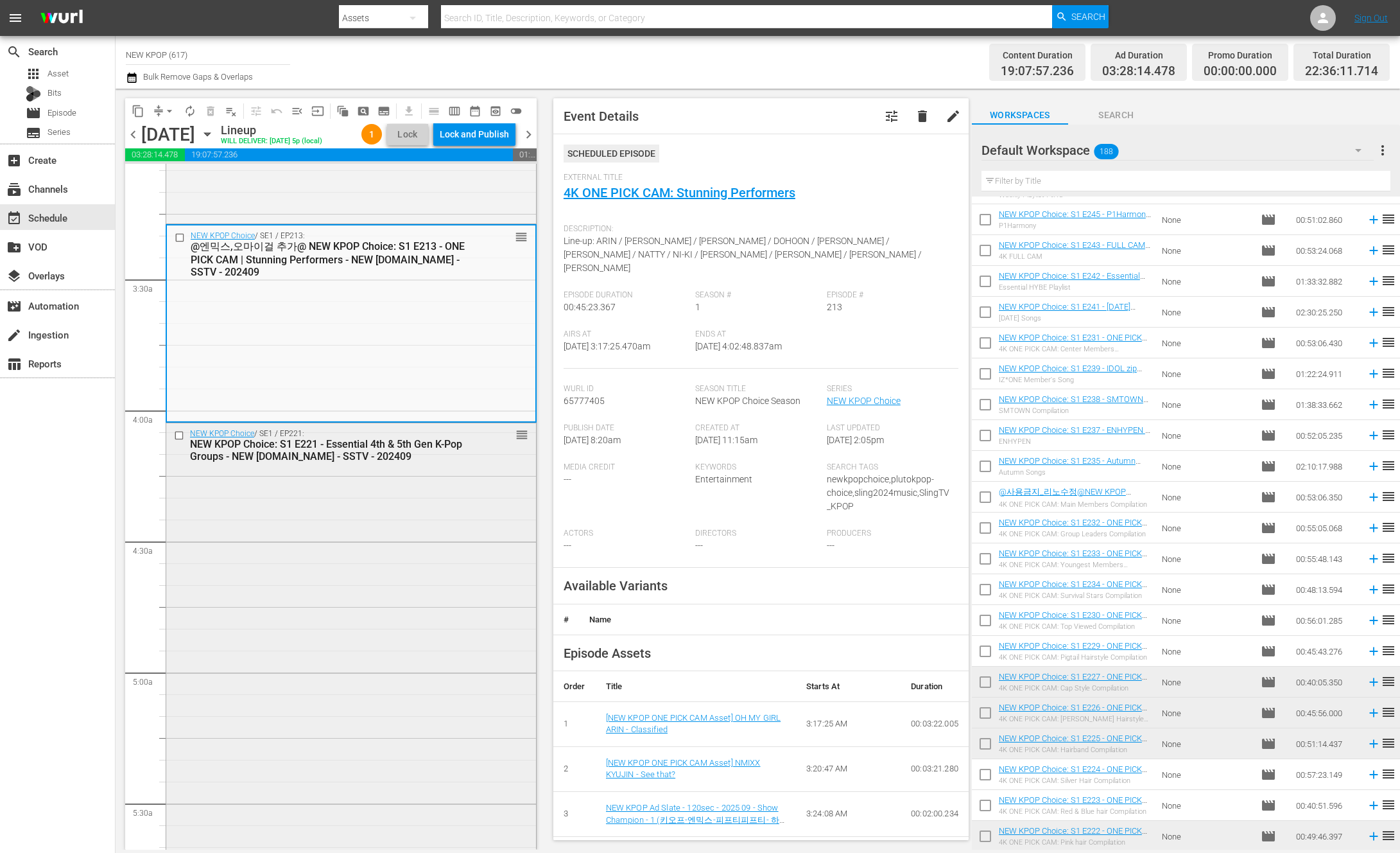
click at [504, 465] on div "NEW KPOP Choice / SE1 / EP221: NEW KPOP Choice: S1 E221 - Essential 4th & 5th G…" at bounding box center [352, 445] width 370 height 44
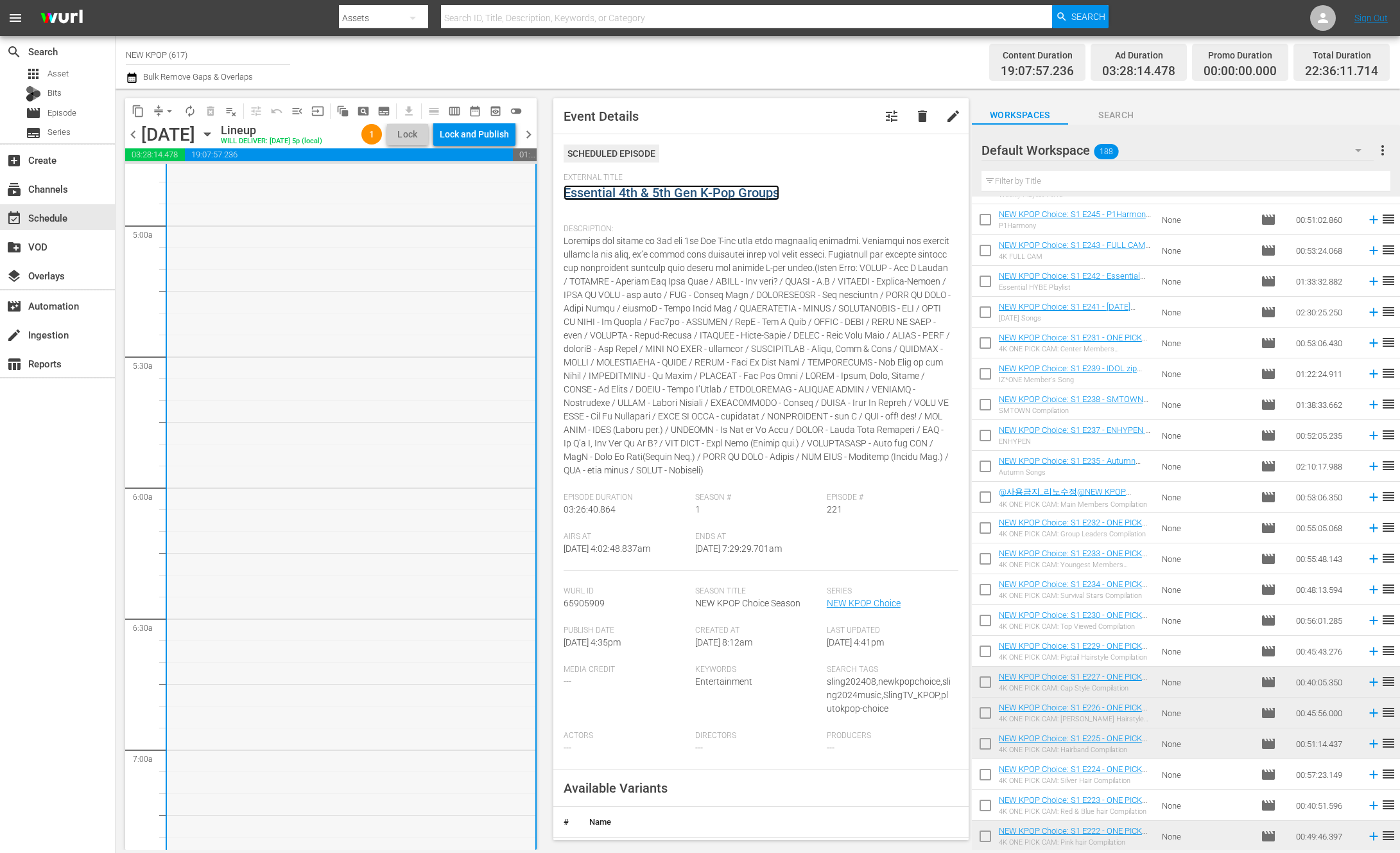
scroll to position [1509, 0]
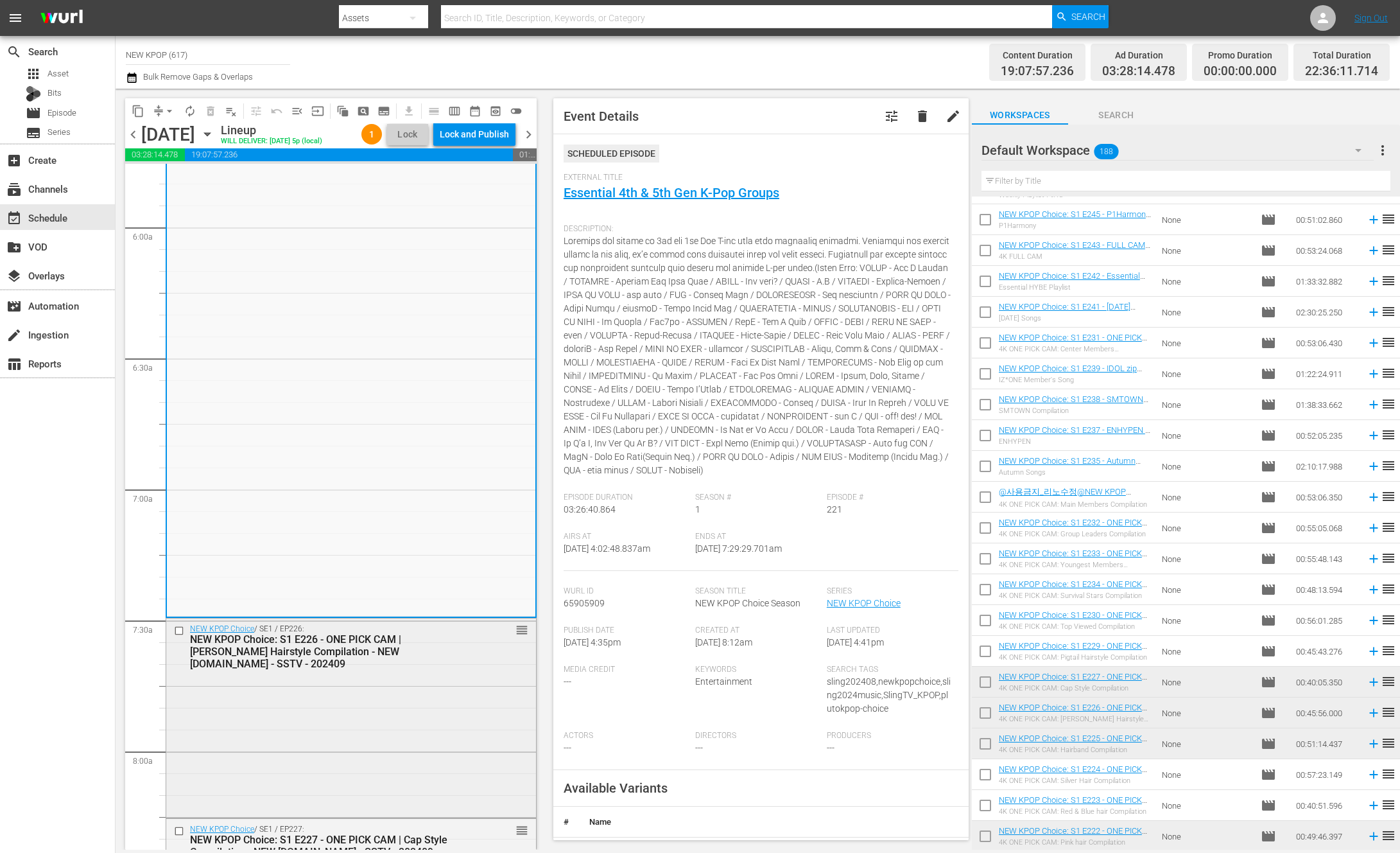
click at [377, 786] on div "NEW KPOP Choice / SE1 / EP226: NEW KPOP Choice: S1 E226 - ONE PICK CAM | [PERSO…" at bounding box center [352, 716] width 370 height 197
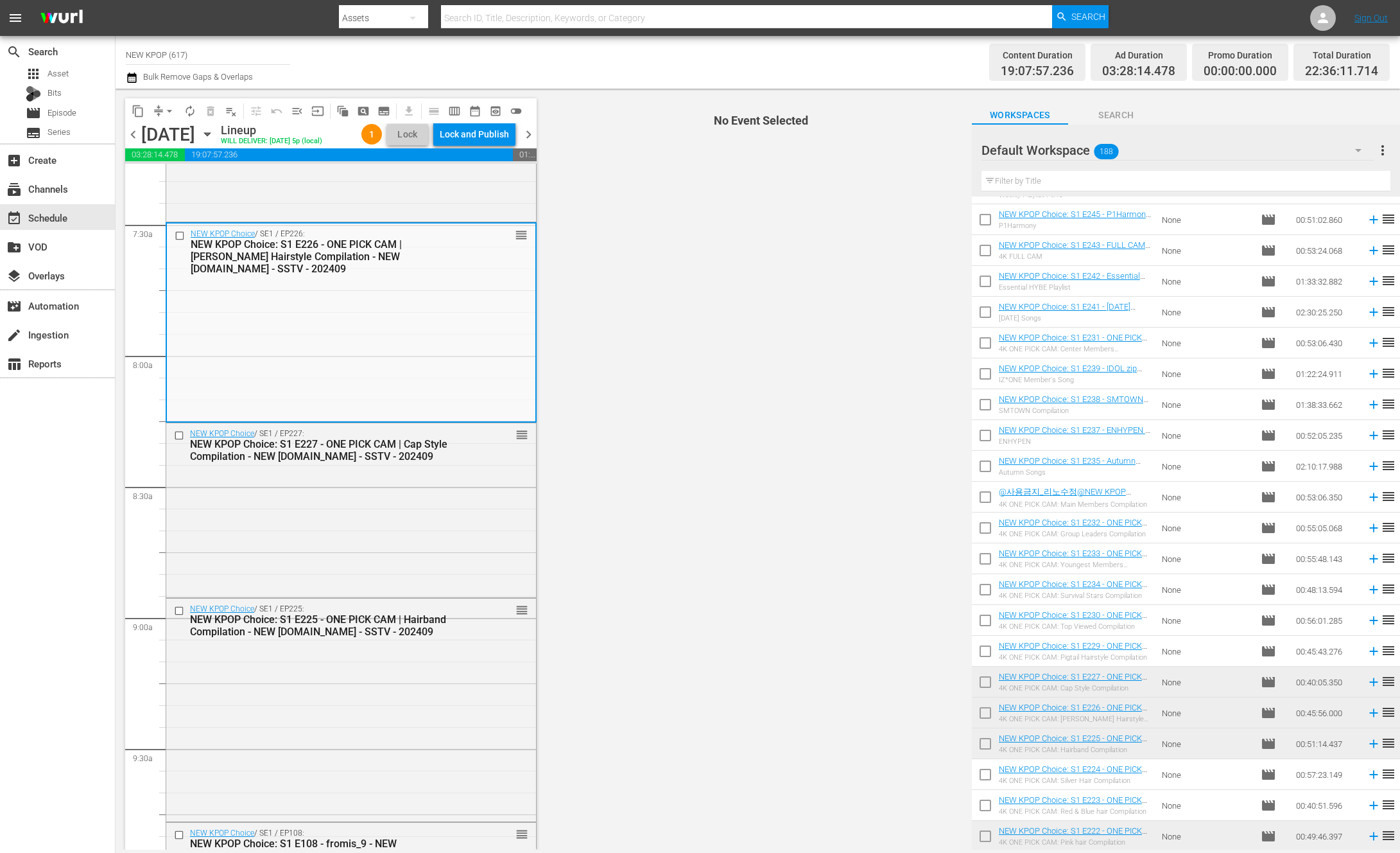
scroll to position [1907, 0]
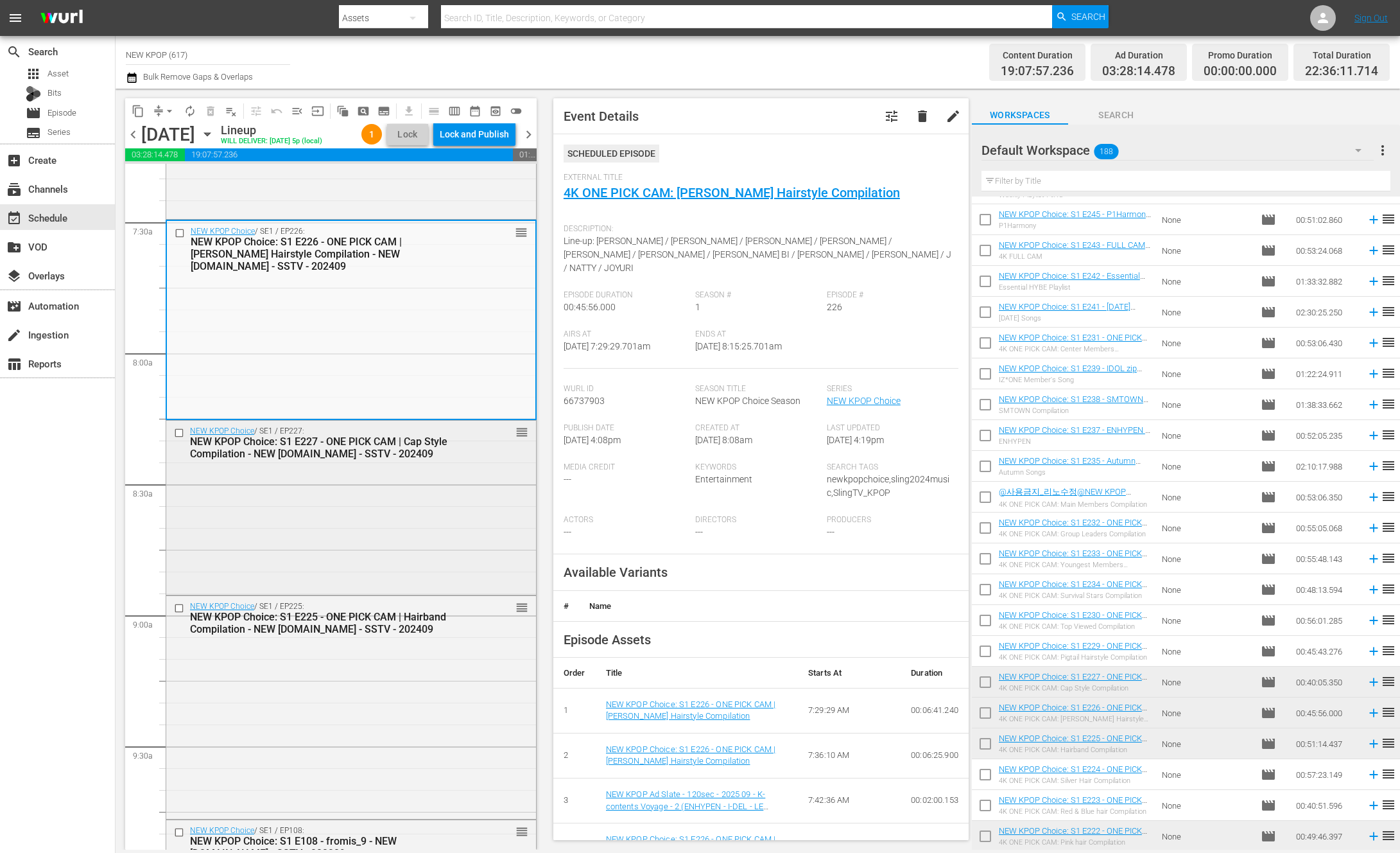
click at [464, 490] on div "NEW KPOP Choice / SE1 / EP227: NEW KPOP Choice: S1 E227 - ONE PICK CAM | Cap St…" at bounding box center [352, 506] width 370 height 171
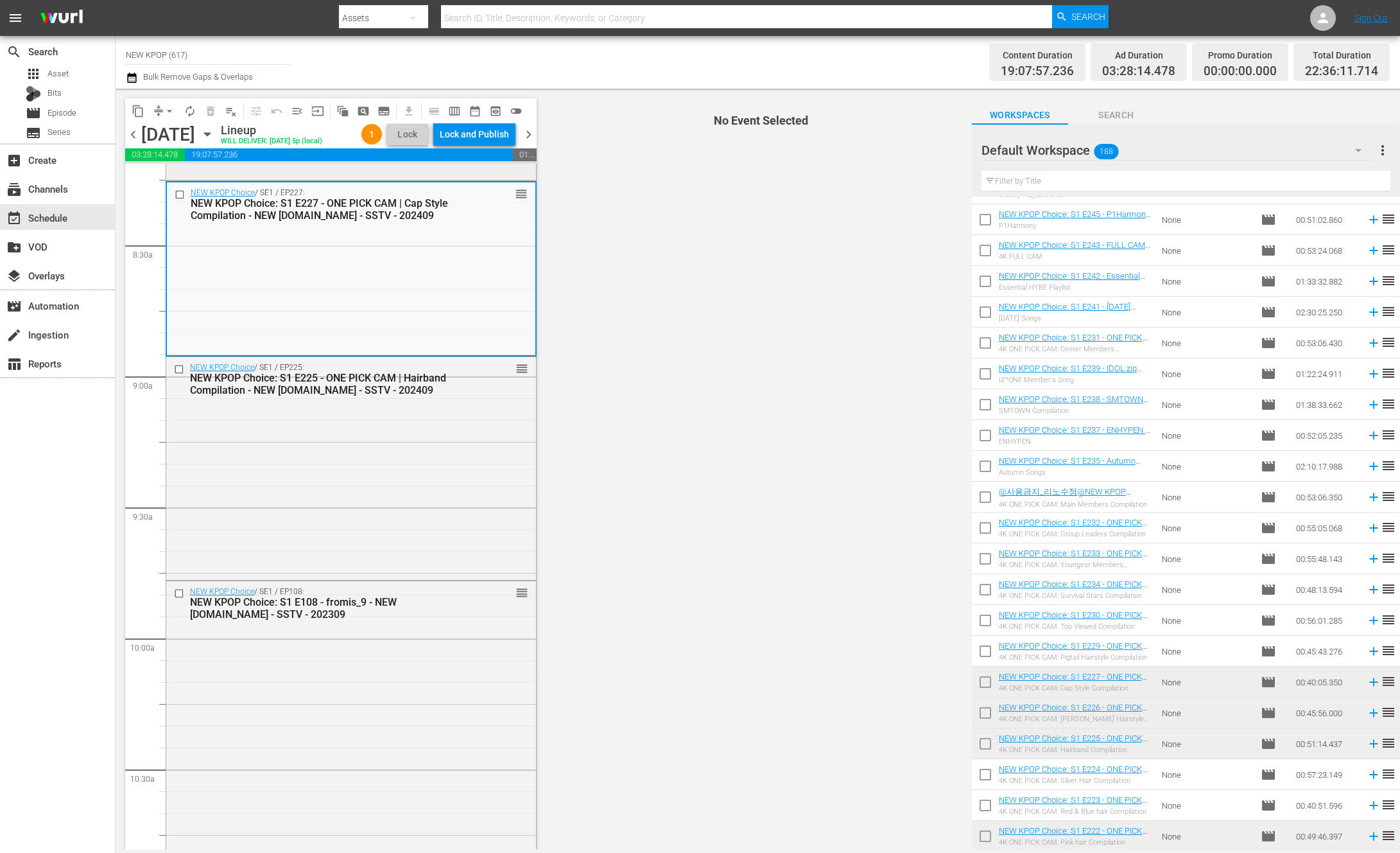
scroll to position [2147, 0]
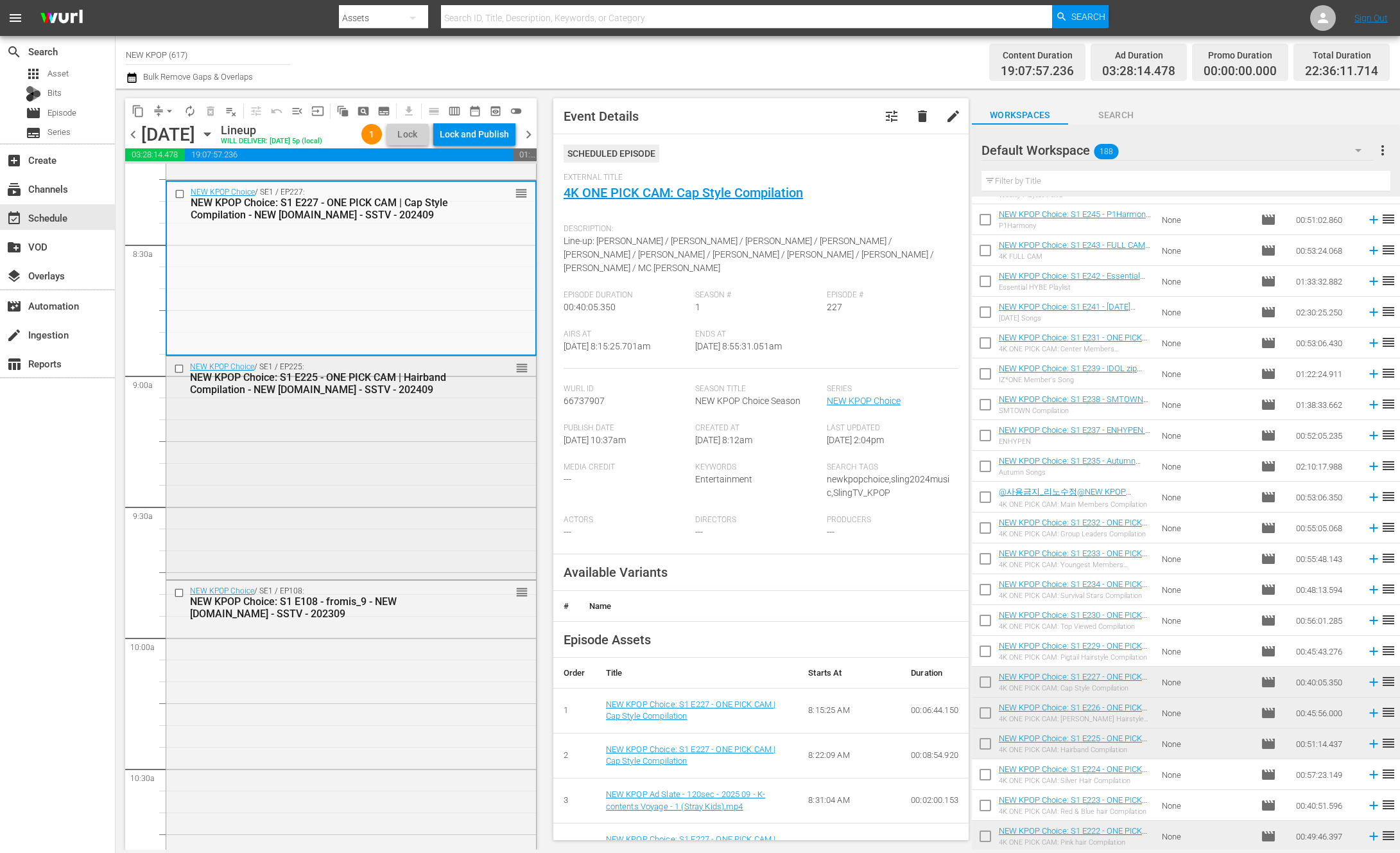
click at [384, 475] on div "NEW KPOP Choice / SE1 / EP225: NEW KPOP Choice: S1 E225 - ONE PICK CAM | Hairba…" at bounding box center [352, 466] width 370 height 220
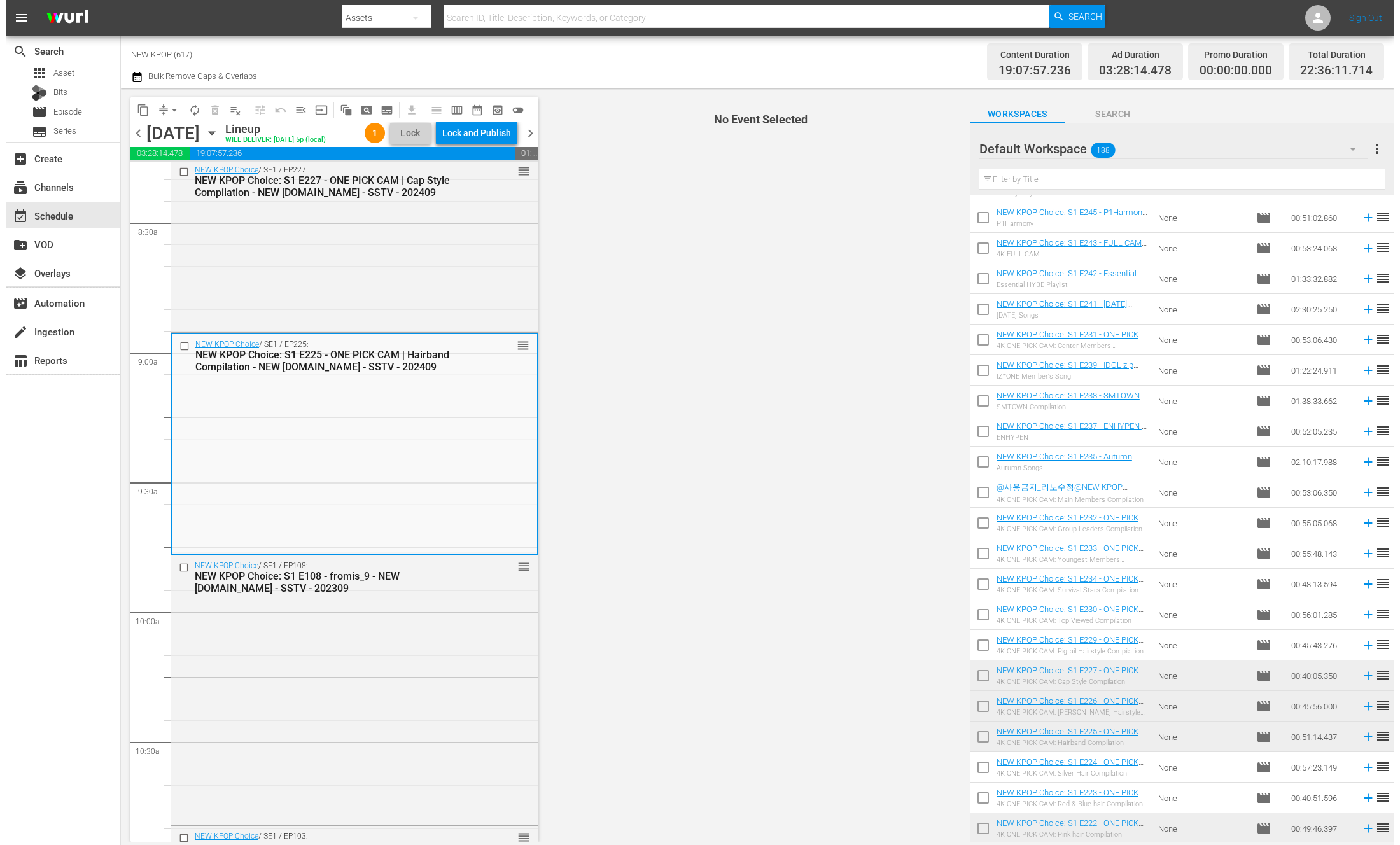
scroll to position [2289, 0]
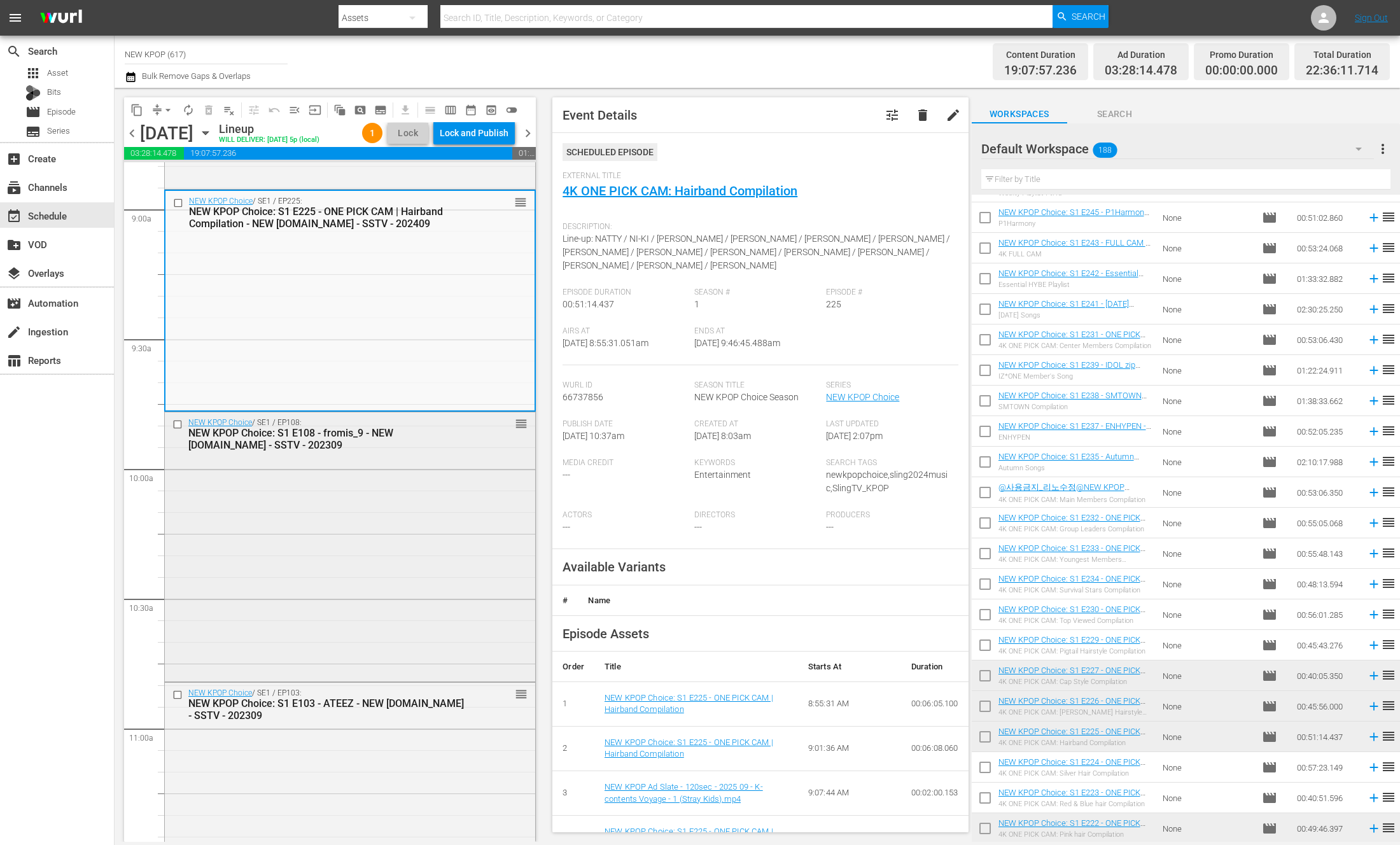
click at [396, 515] on div "NEW KPOP Choice / SE1 / EP108: NEW KPOP Choice: S1 E108 - fromis_9 - NEW K.ID -…" at bounding box center [351, 546] width 371 height 268
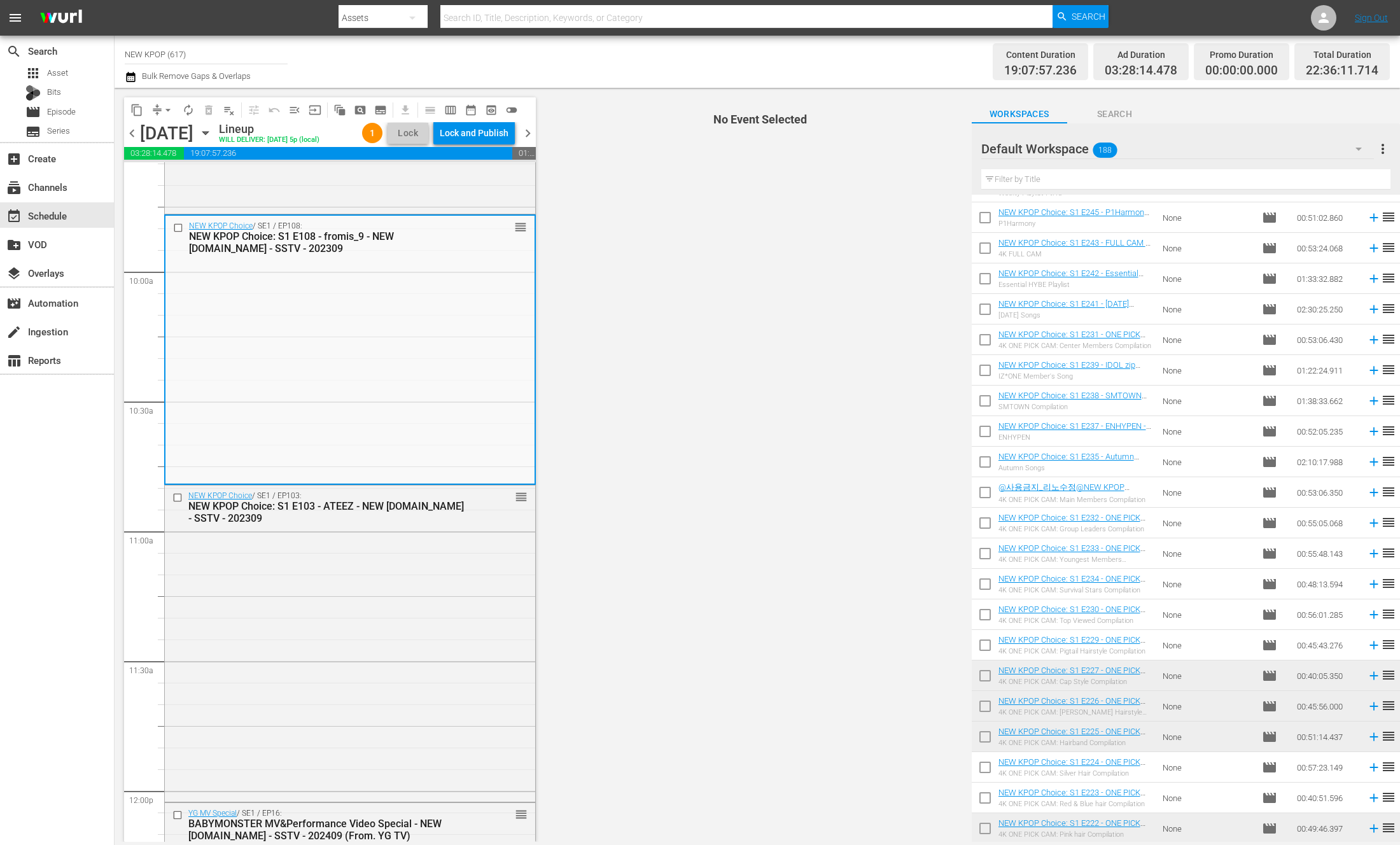
scroll to position [2489, 0]
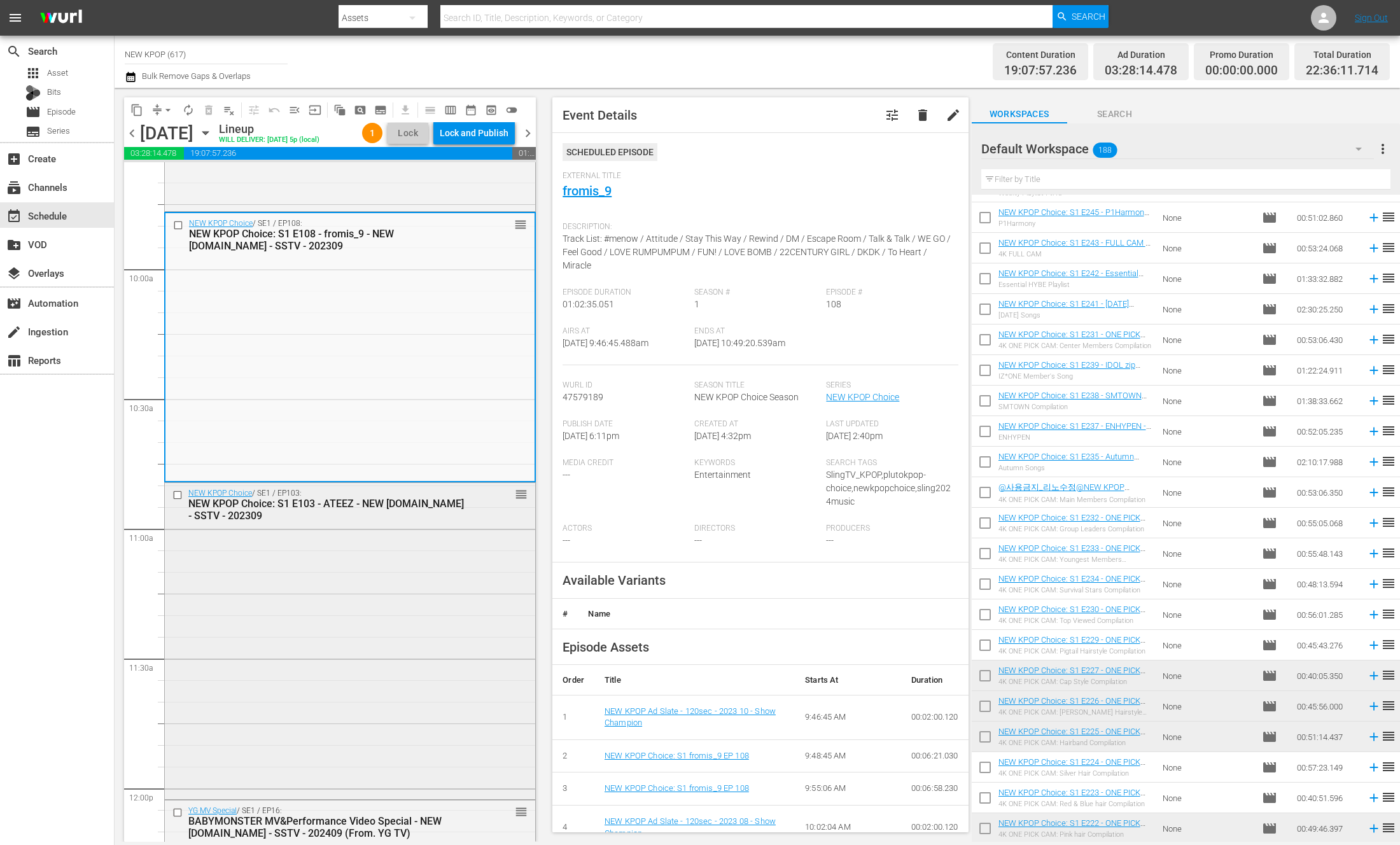
click at [387, 590] on div "NEW KPOP Choice / SE1 / EP103: NEW KPOP Choice: S1 E103 - ATEEZ - NEW K.ID - SS…" at bounding box center [351, 640] width 371 height 314
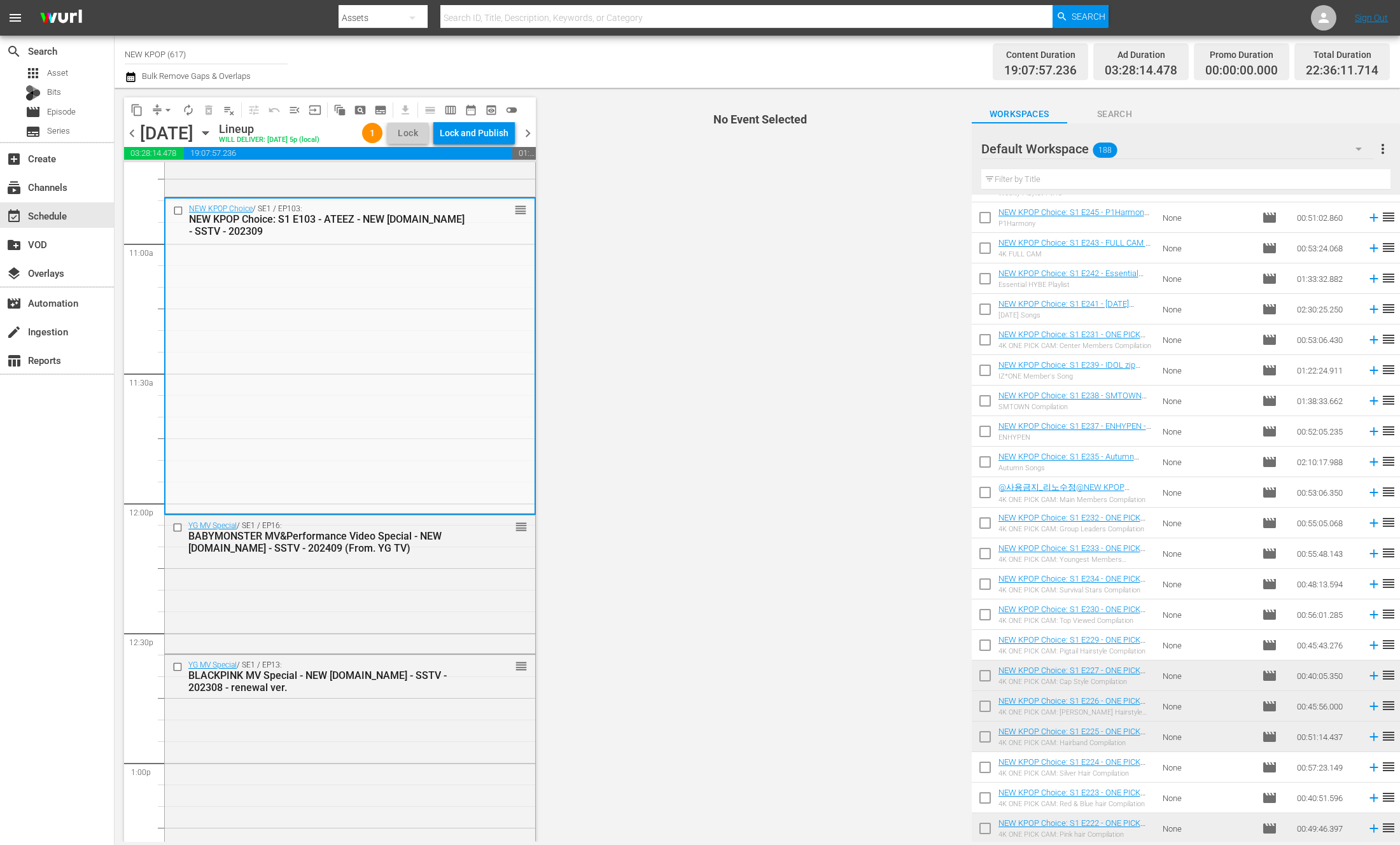
scroll to position [2775, 0]
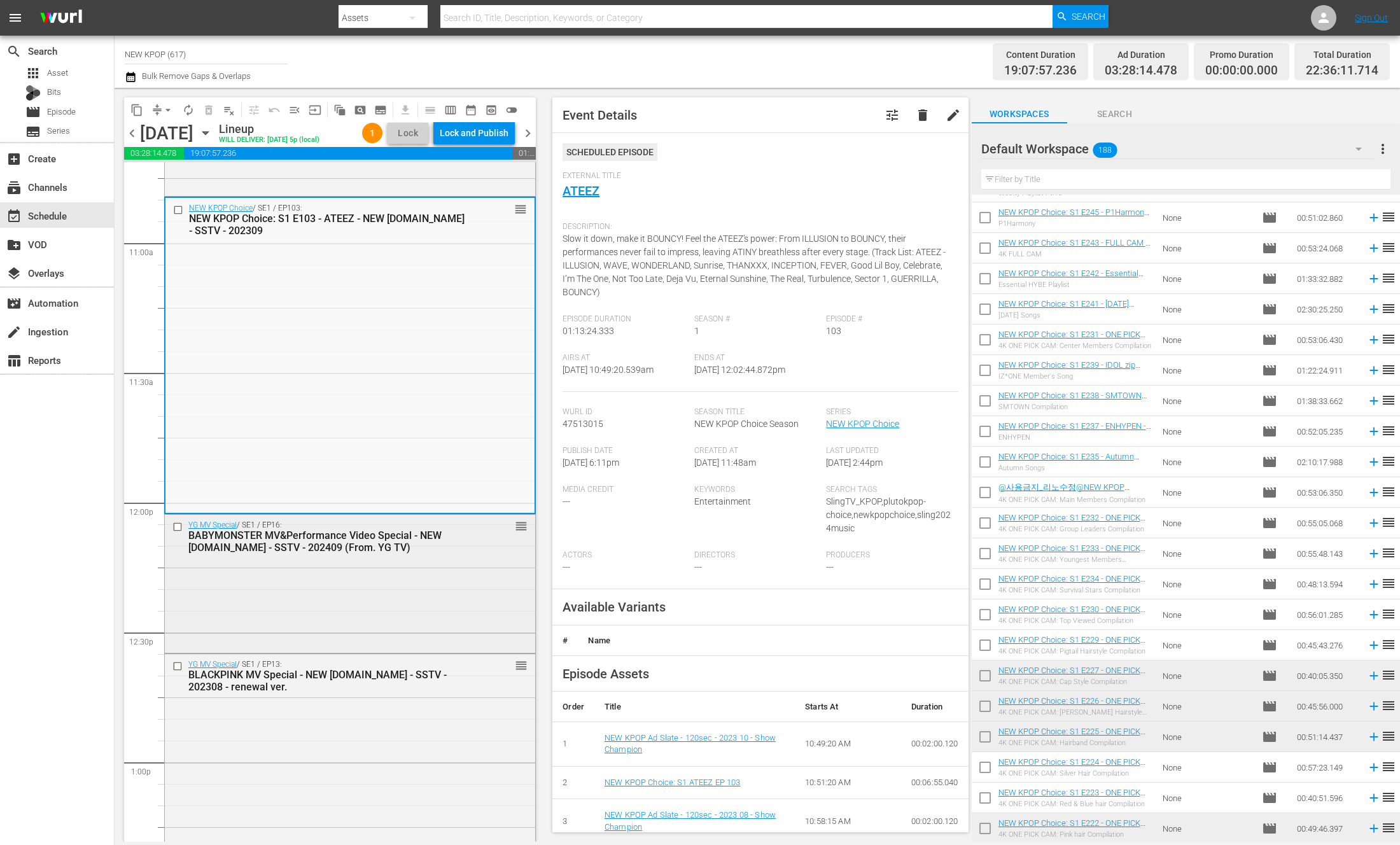
click at [362, 619] on div "YG MV Special / SE1 / EP16: BABYMONSTER MV&Performance Video Special - NEW [DOM…" at bounding box center [351, 582] width 371 height 135
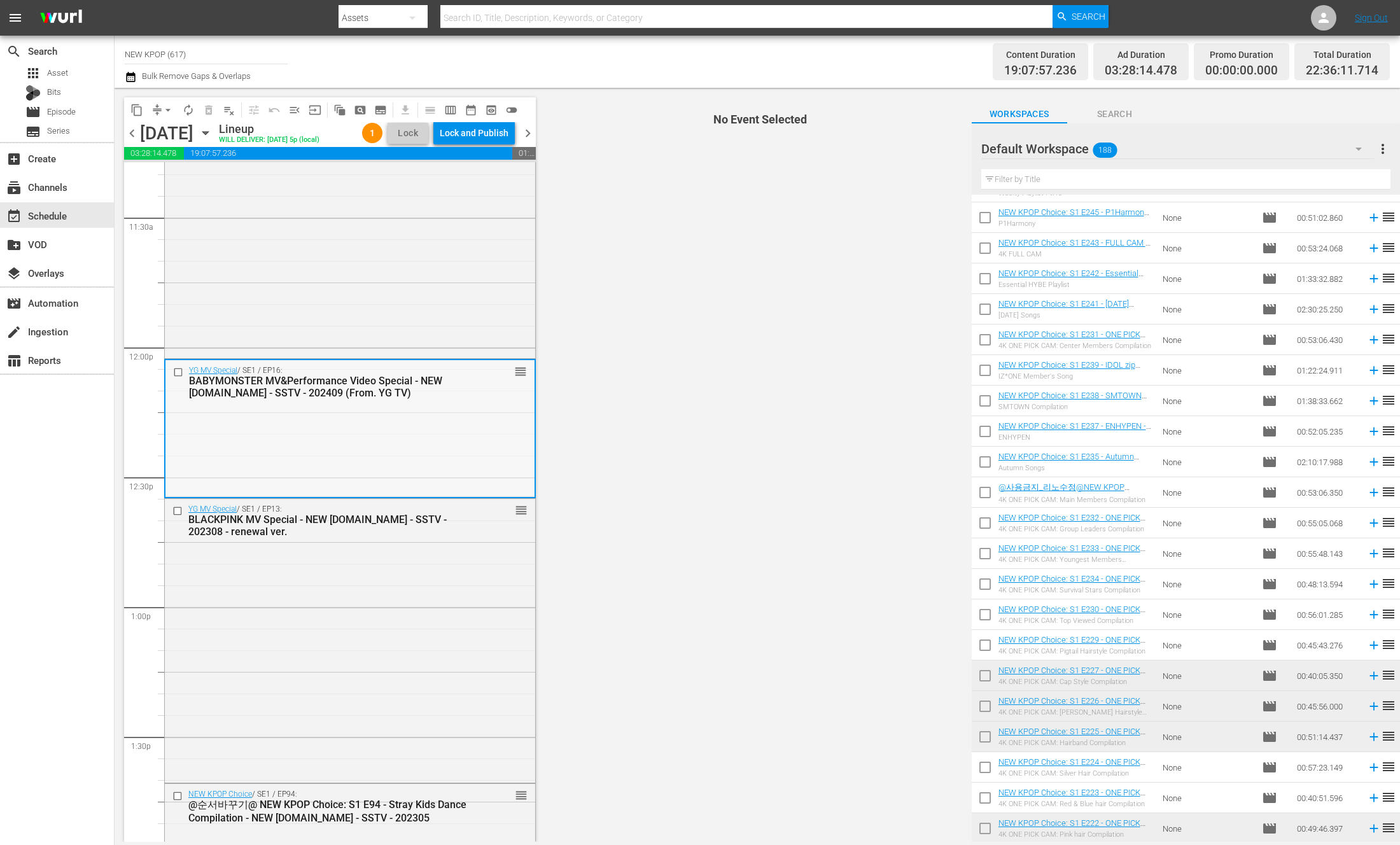
scroll to position [2981, 0]
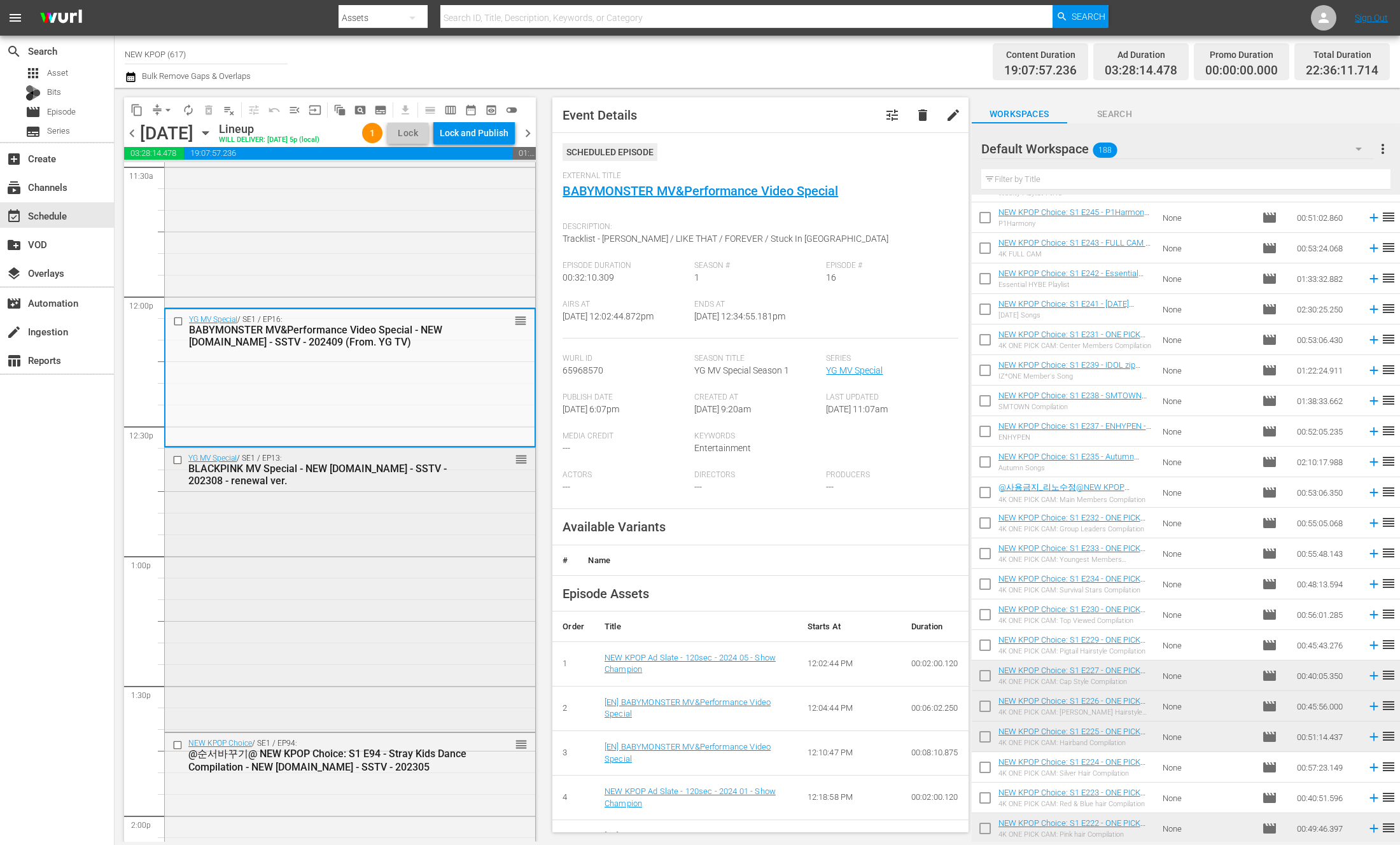
click at [319, 676] on div "YG MV Special / SE1 / EP13: BLACKPINK MV Special - NEW [DOMAIN_NAME] - SSTV - 2…" at bounding box center [351, 588] width 371 height 281
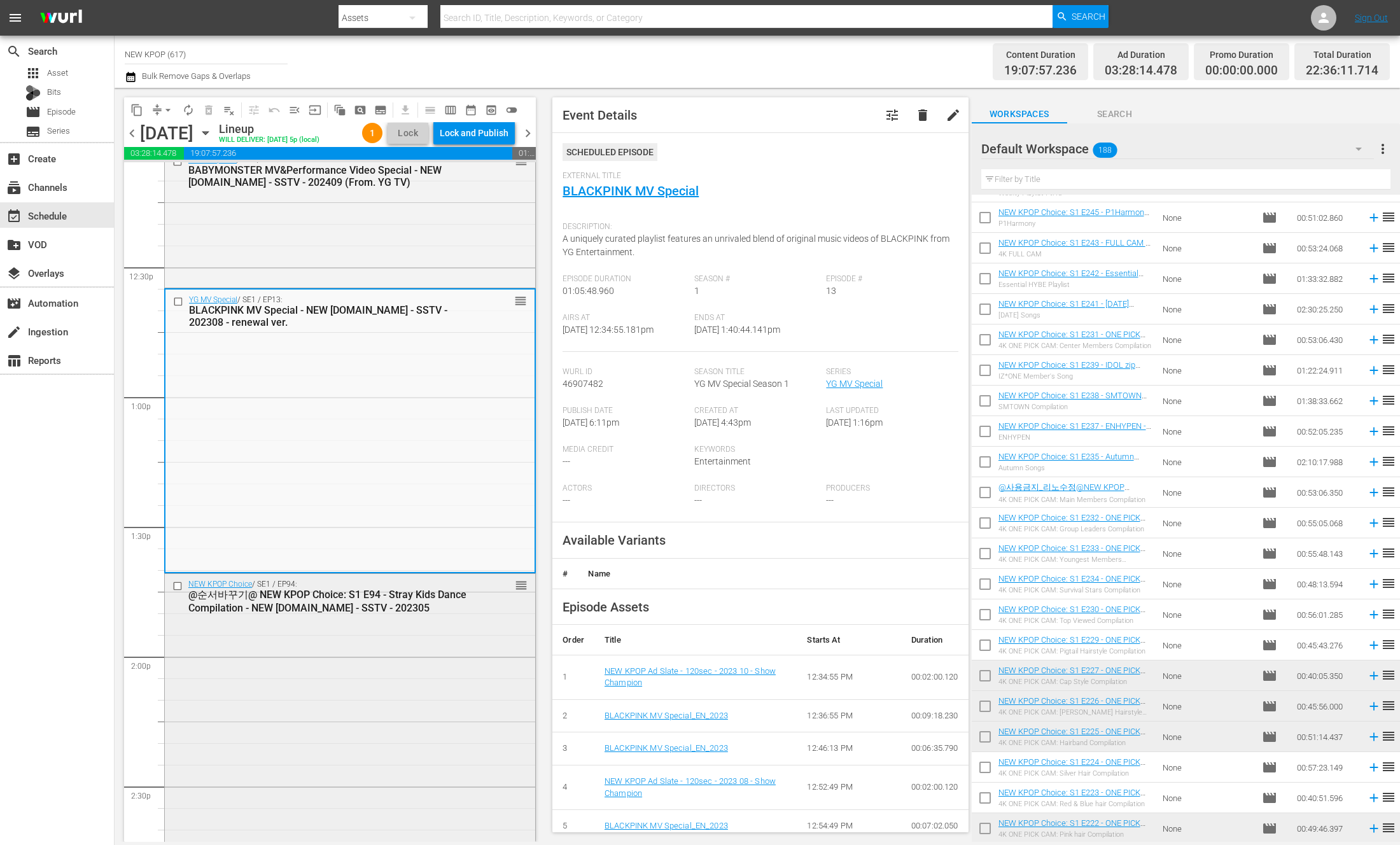
click at [332, 676] on div "NEW KPOP Choice / SE1 / EP94: @순서바꾸기@ NEW KPOP Choice: S1 E94 - Stray Kids Danc…" at bounding box center [351, 722] width 371 height 297
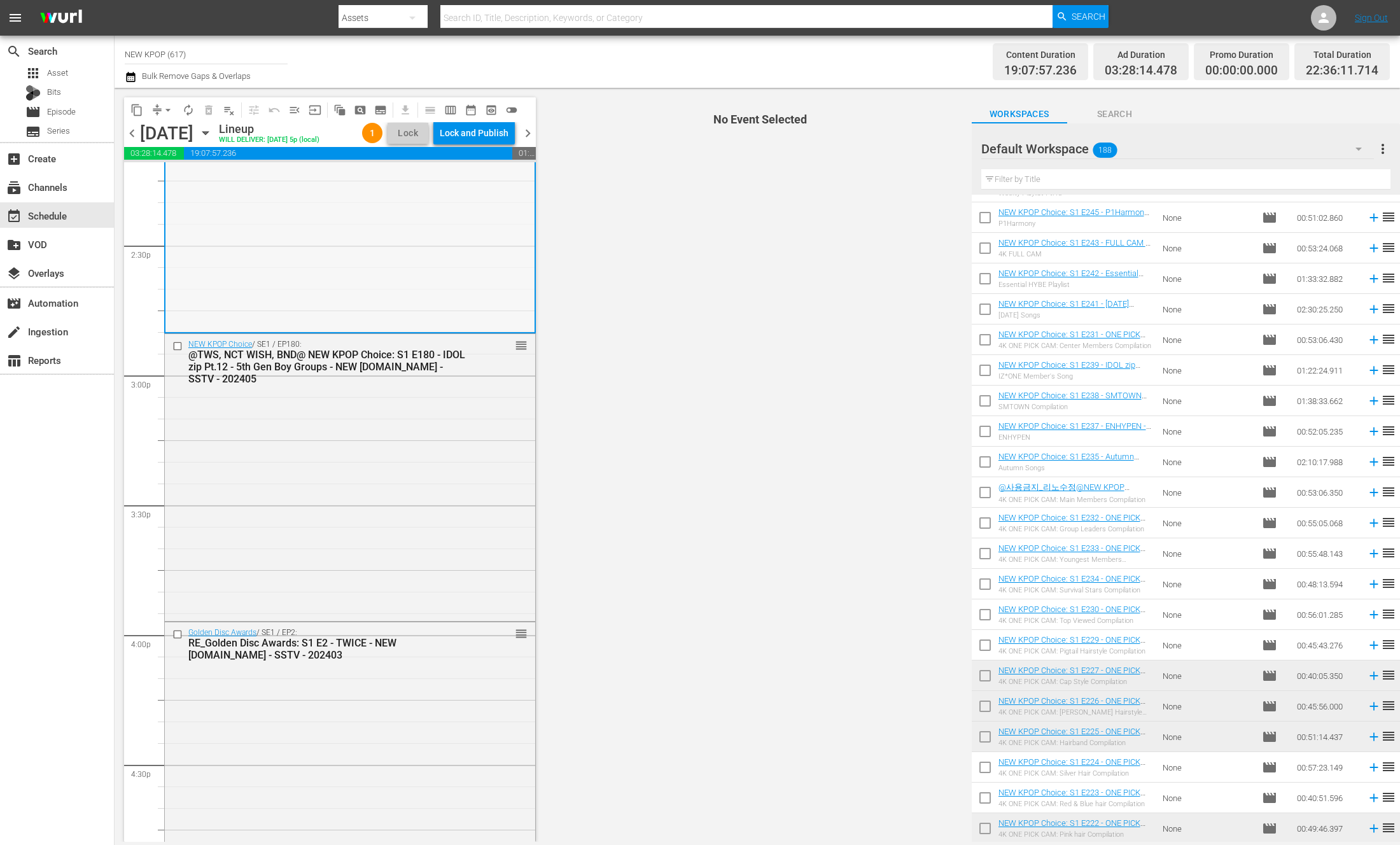
scroll to position [3679, 0]
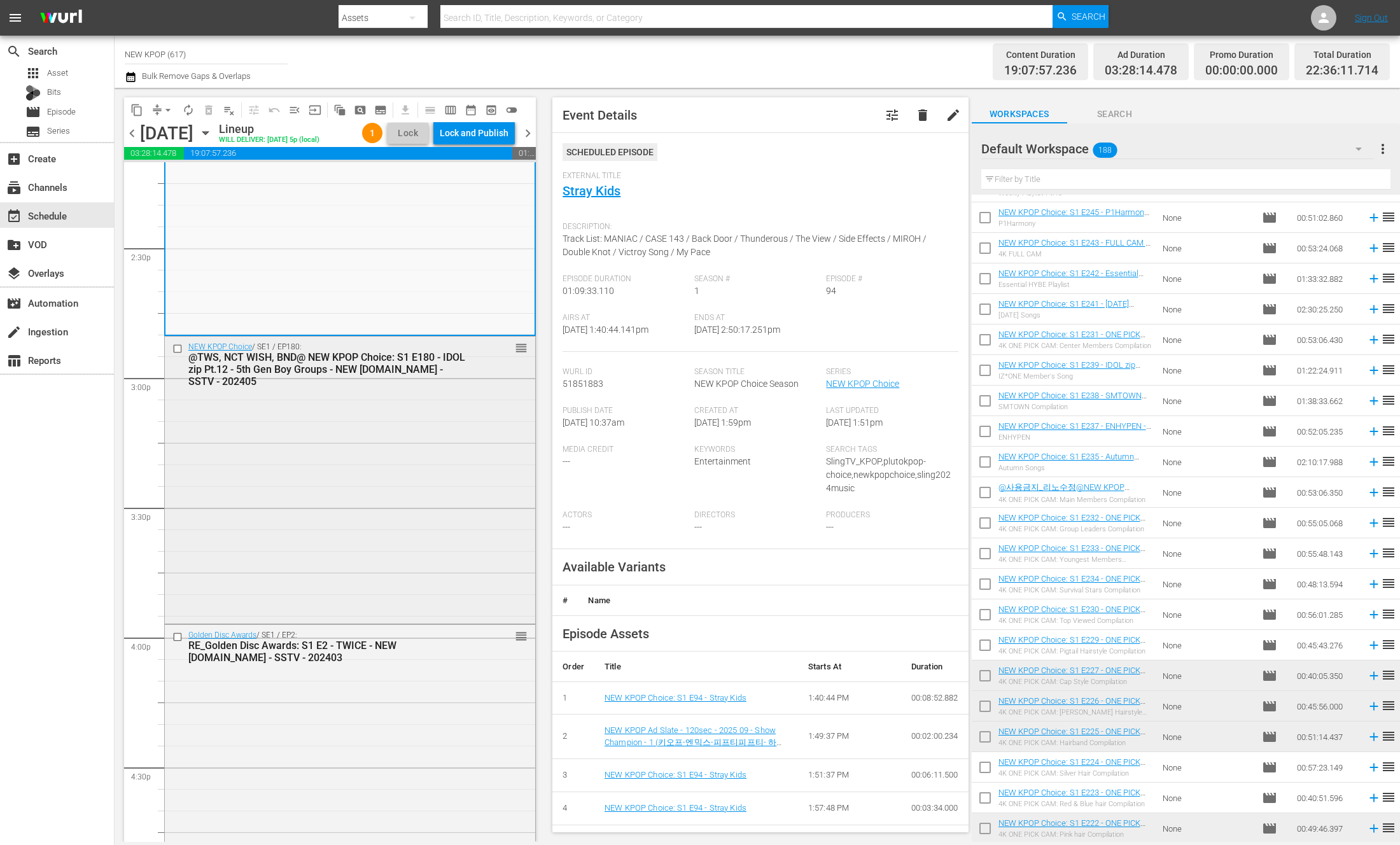
click at [433, 538] on div "NEW KPOP Choice / SE1 / EP180: @TWS, NCT WISH, BND@ NEW KPOP Choice: S1 E180 - …" at bounding box center [351, 479] width 371 height 284
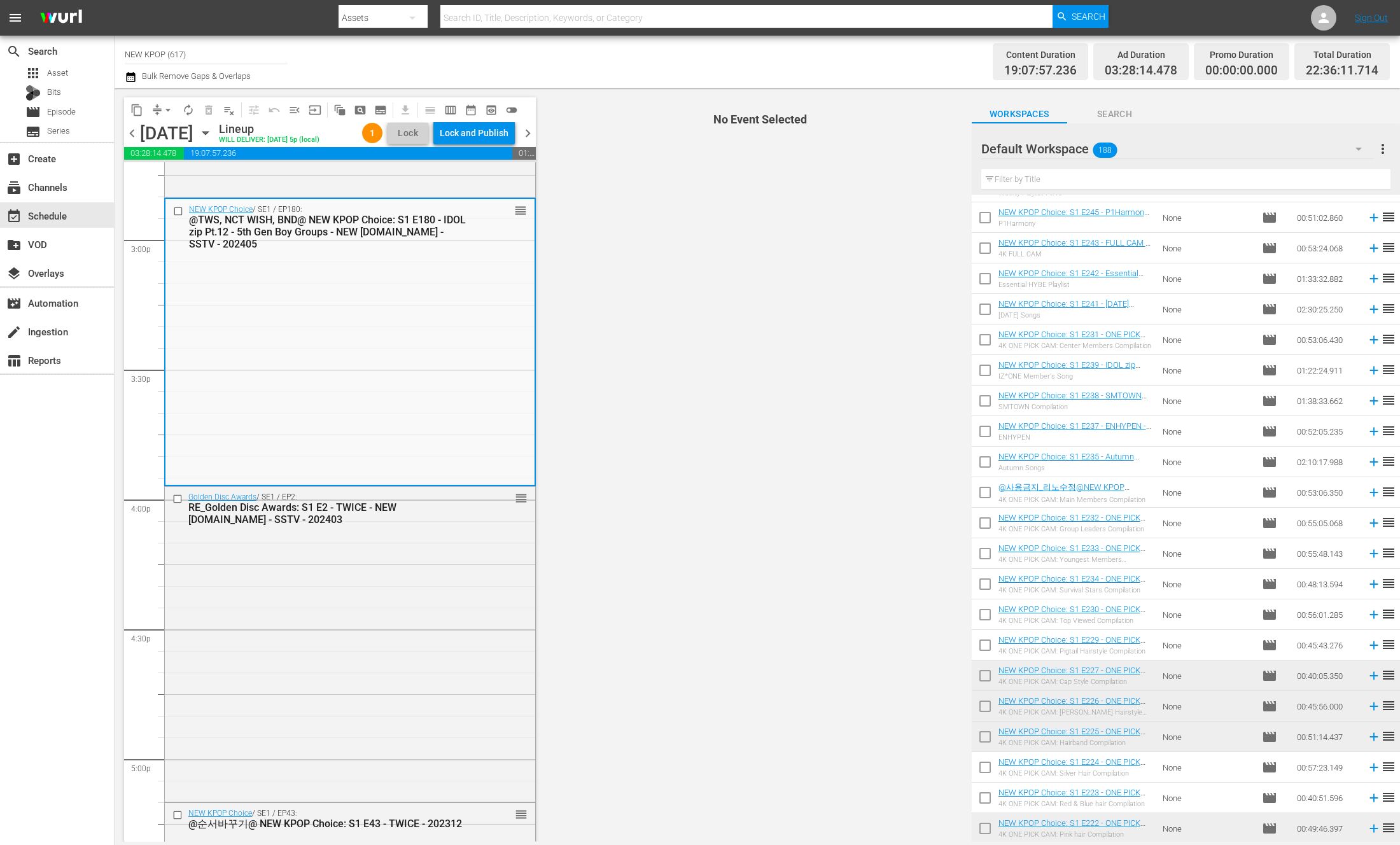
scroll to position [3817, 0]
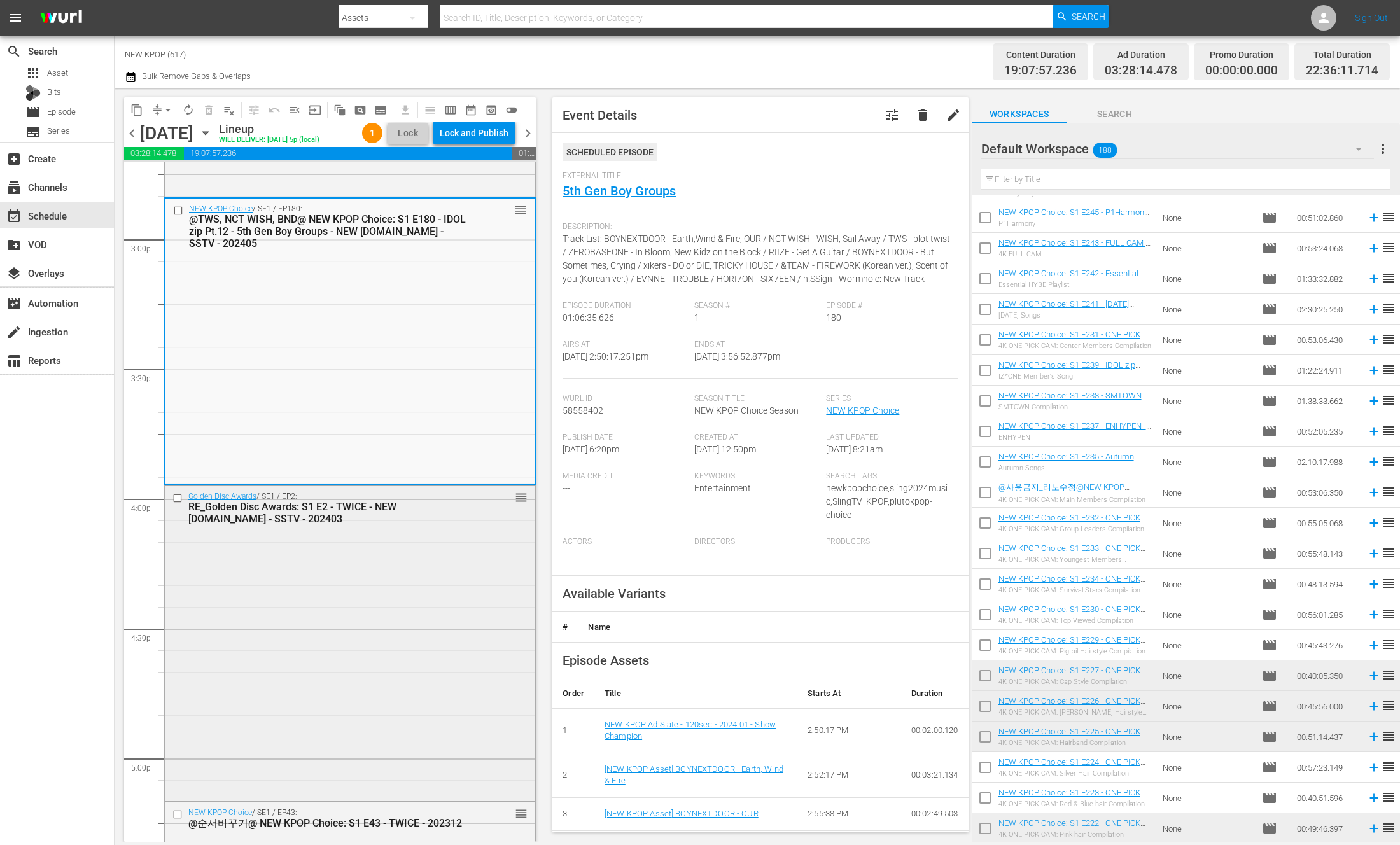
click at [481, 565] on div "Golden Disc Awards / SE1 / EP2: RE_Golden Disc Awards: S1 E2 - TWICE - NEW [DOM…" at bounding box center [351, 642] width 371 height 313
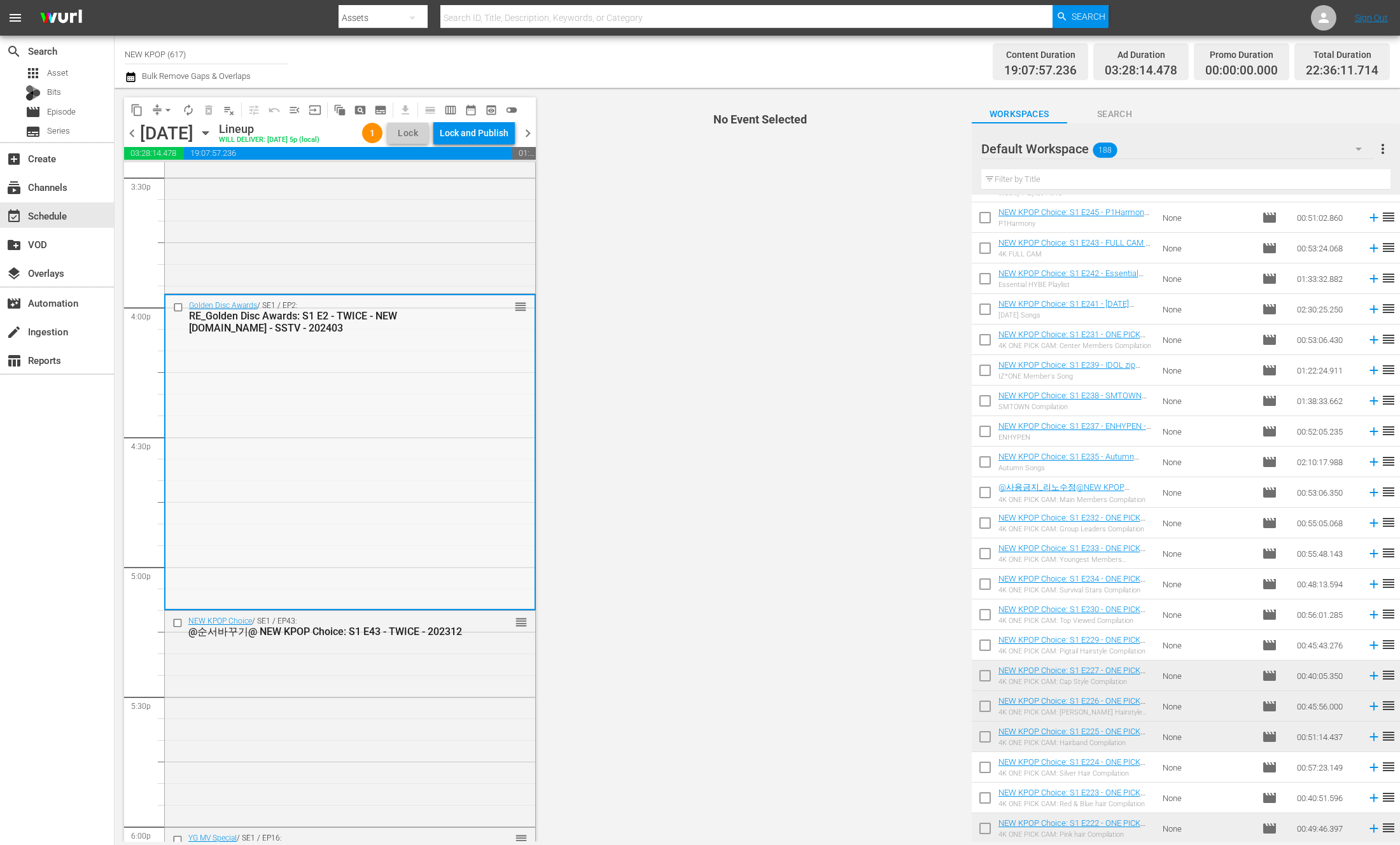
scroll to position [4028, 0]
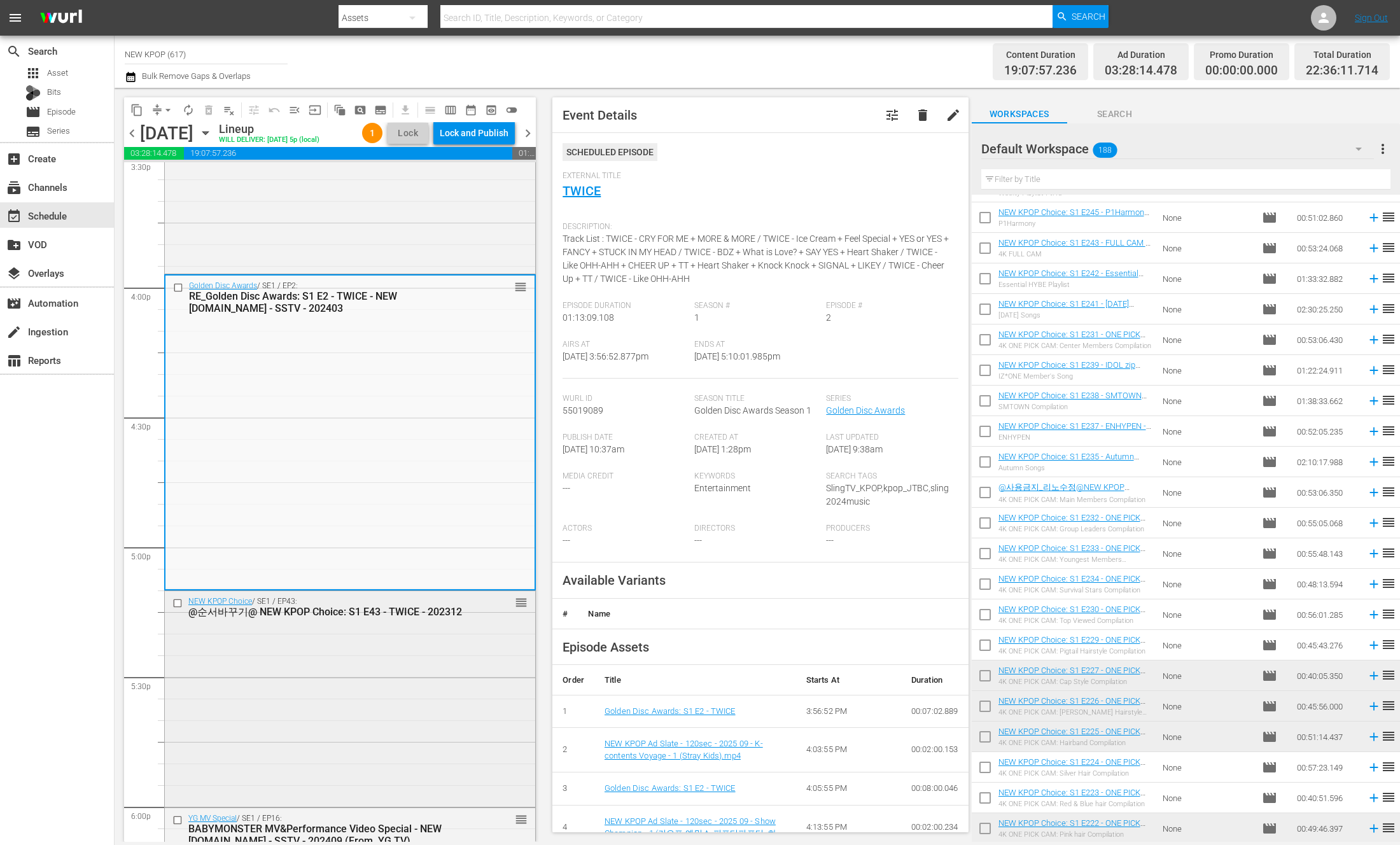
click at [344, 691] on div "NEW KPOP Choice / SE1 / EP43: @순서바꾸기@ NEW KPOP Choice: S1 E43 - TWICE - 202312 …" at bounding box center [351, 697] width 371 height 213
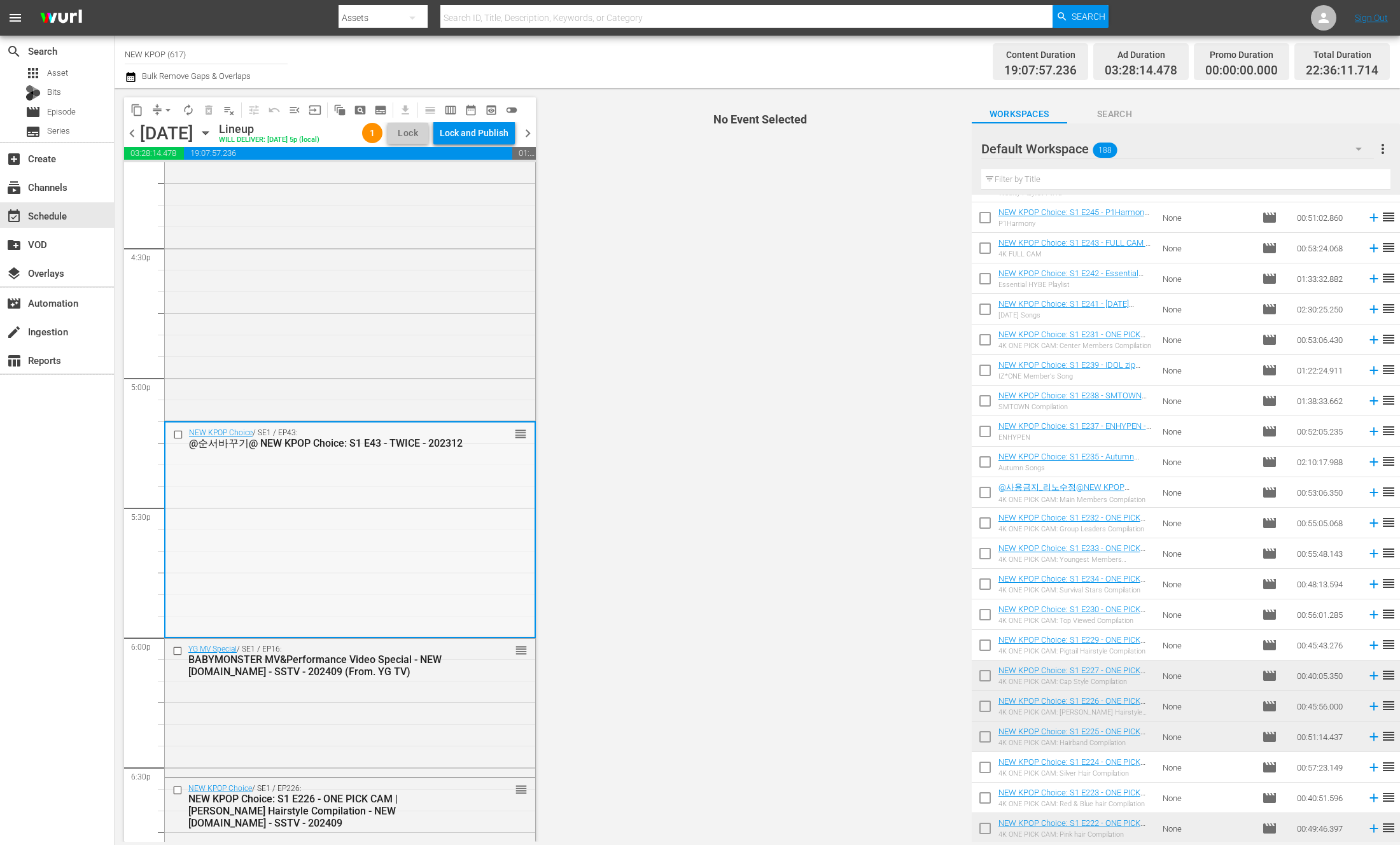
scroll to position [4266, 0]
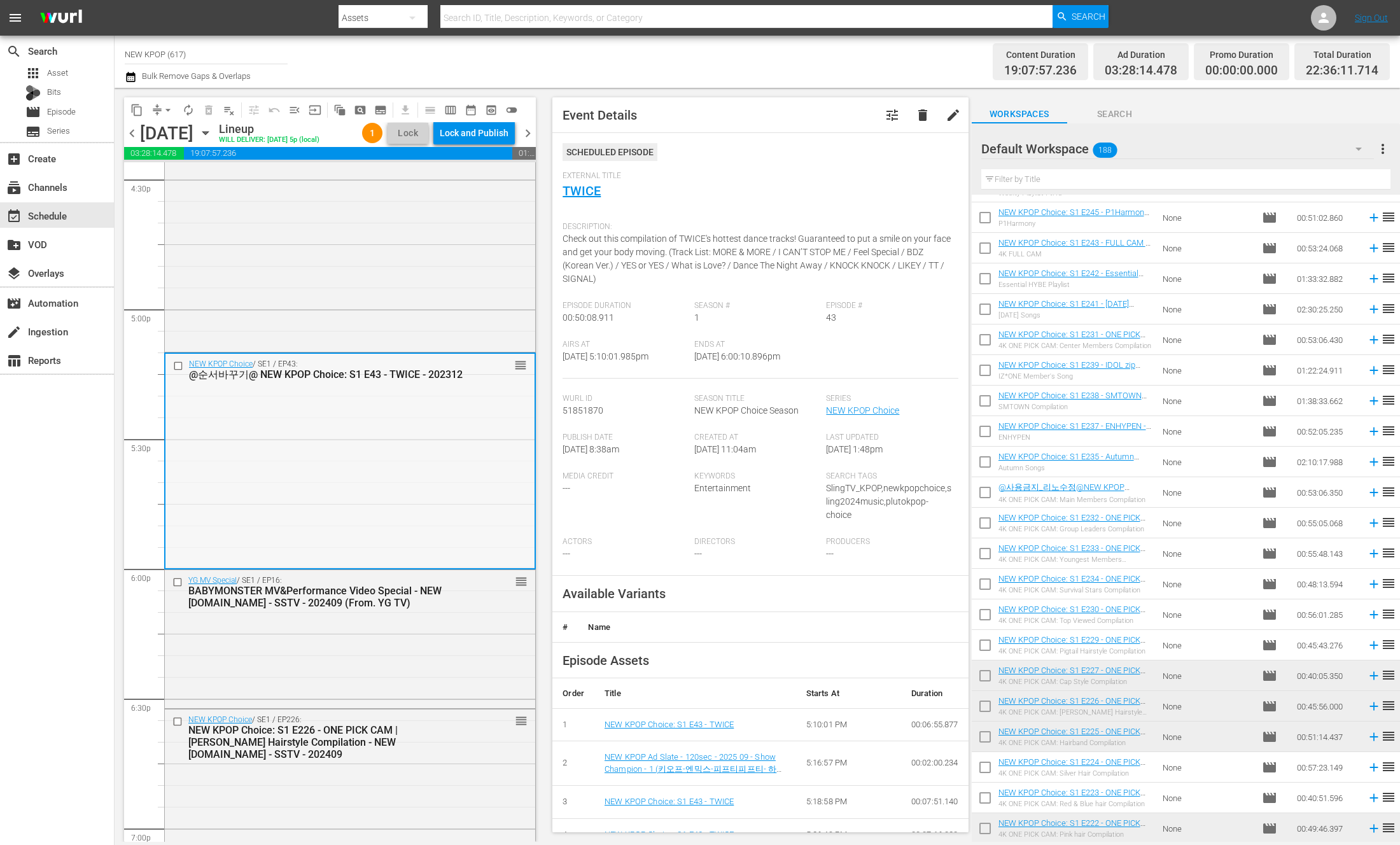
click at [320, 566] on div "NEW KPOP Choice / SE1 / EP43: @순서바꾸기@ NEW KPOP Choice: S1 E43 - TWICE - 202312 …" at bounding box center [351, 461] width 369 height 214
click at [302, 632] on div "YG MV Special / SE1 / EP16: BABYMONSTER MV&Performance Video Special - NEW [DOM…" at bounding box center [351, 637] width 371 height 135
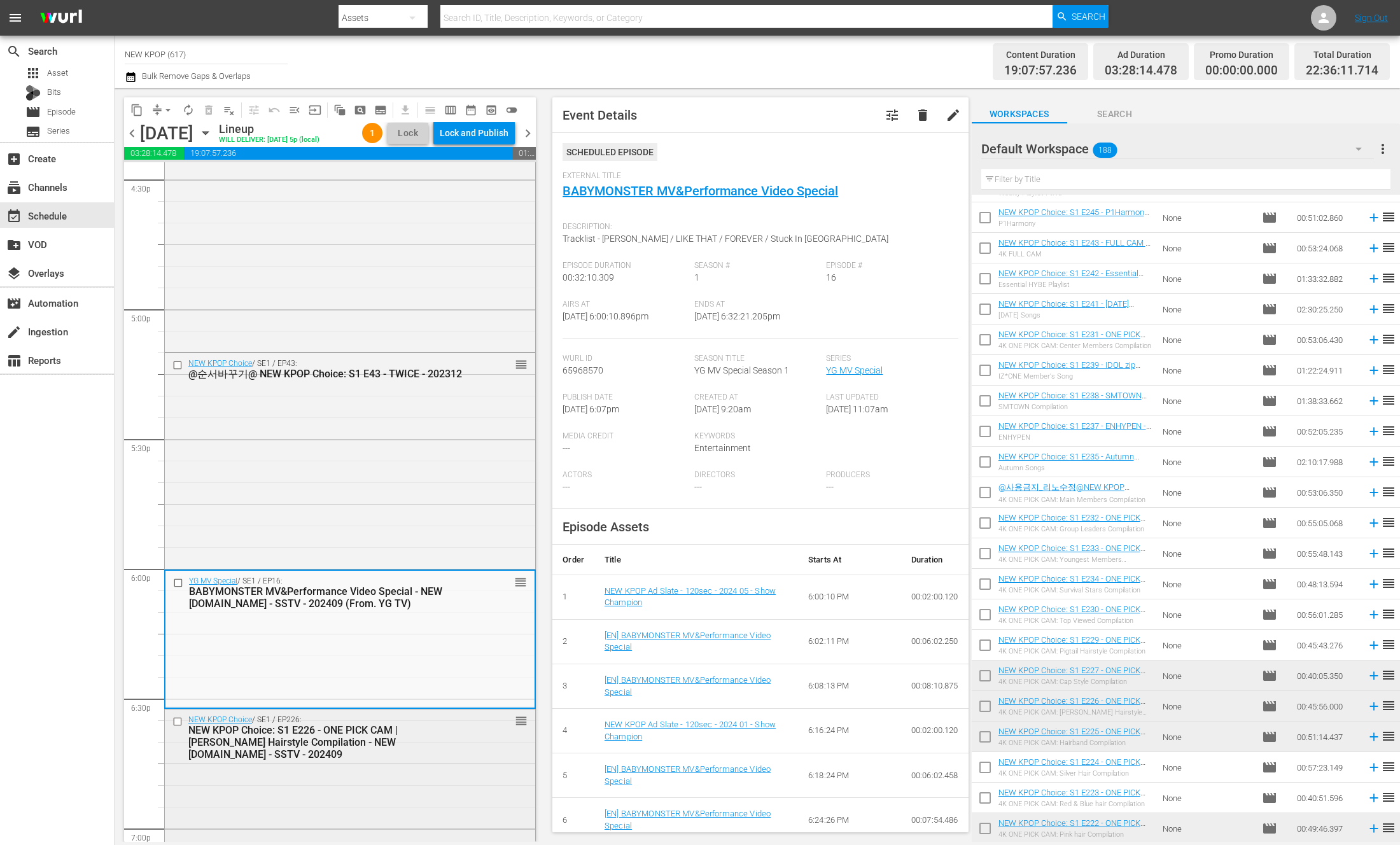
click at [293, 727] on div "NEW KPOP Choice: S1 E226 - ONE PICK CAM | [PERSON_NAME] Hairstyle Compilation -…" at bounding box center [328, 743] width 281 height 36
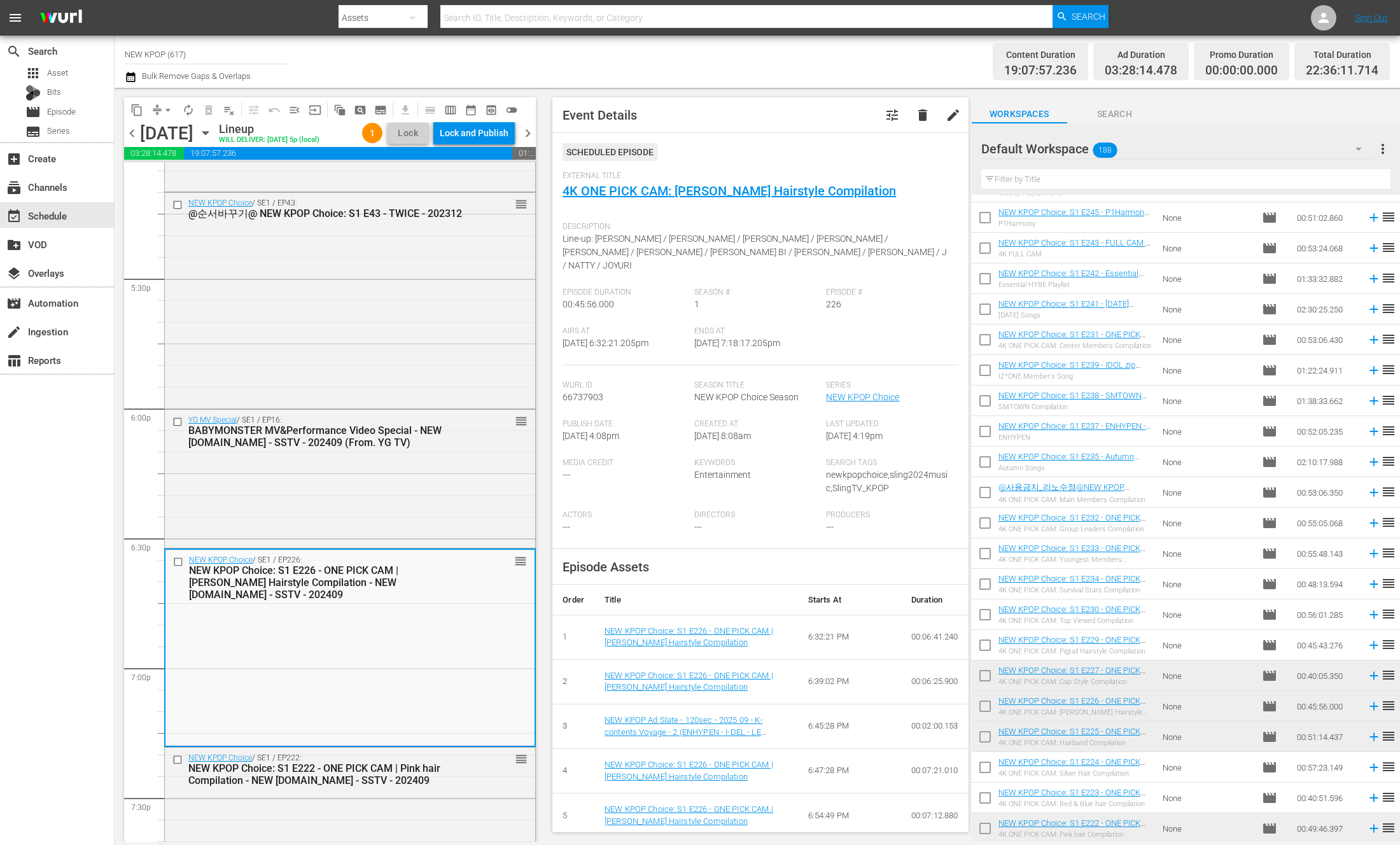
scroll to position [4431, 0]
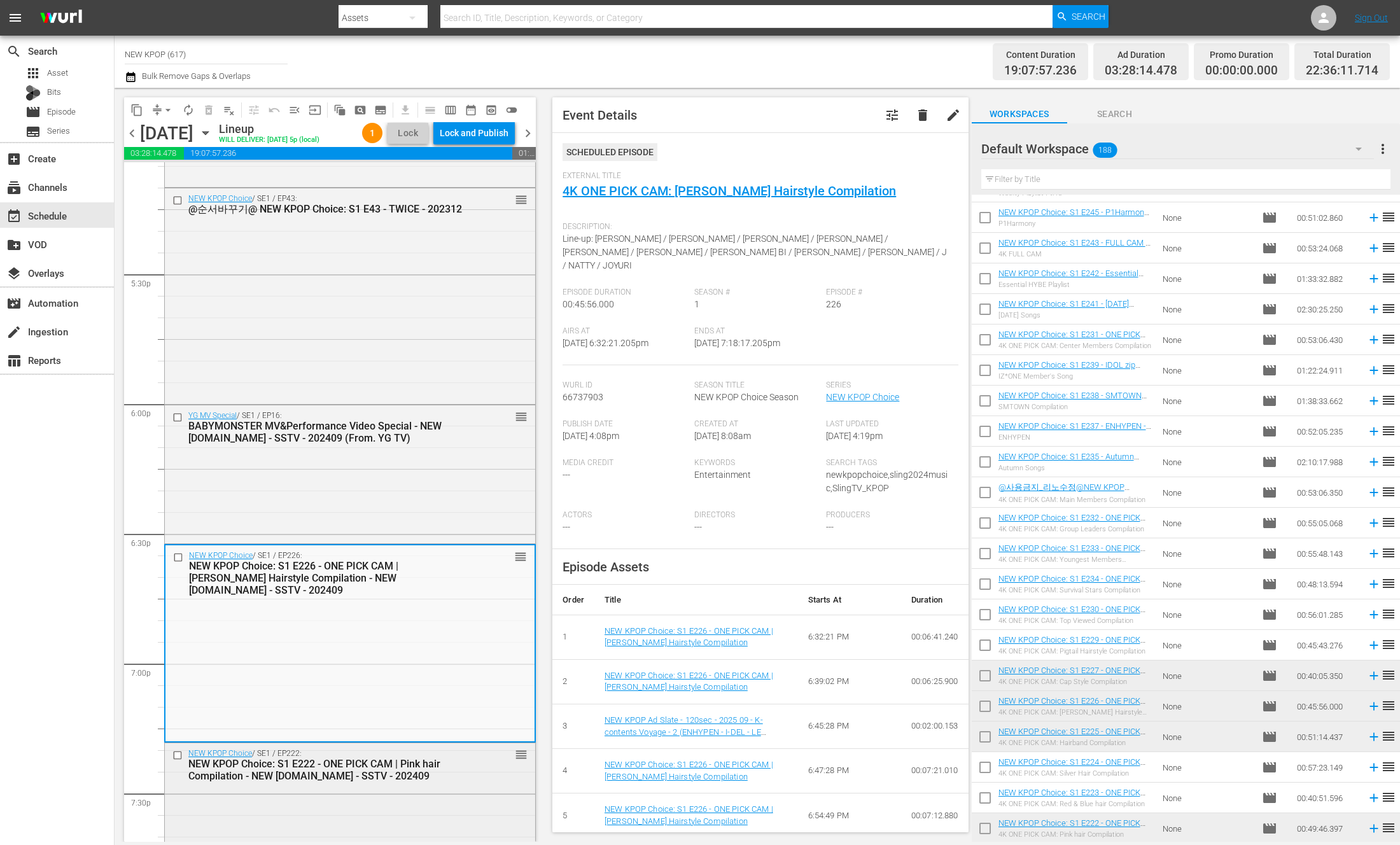
click at [333, 770] on div "NEW KPOP Choice: S1 E222 - ONE PICK CAM | Pink hair Compilation - NEW [DOMAIN_N…" at bounding box center [328, 770] width 281 height 24
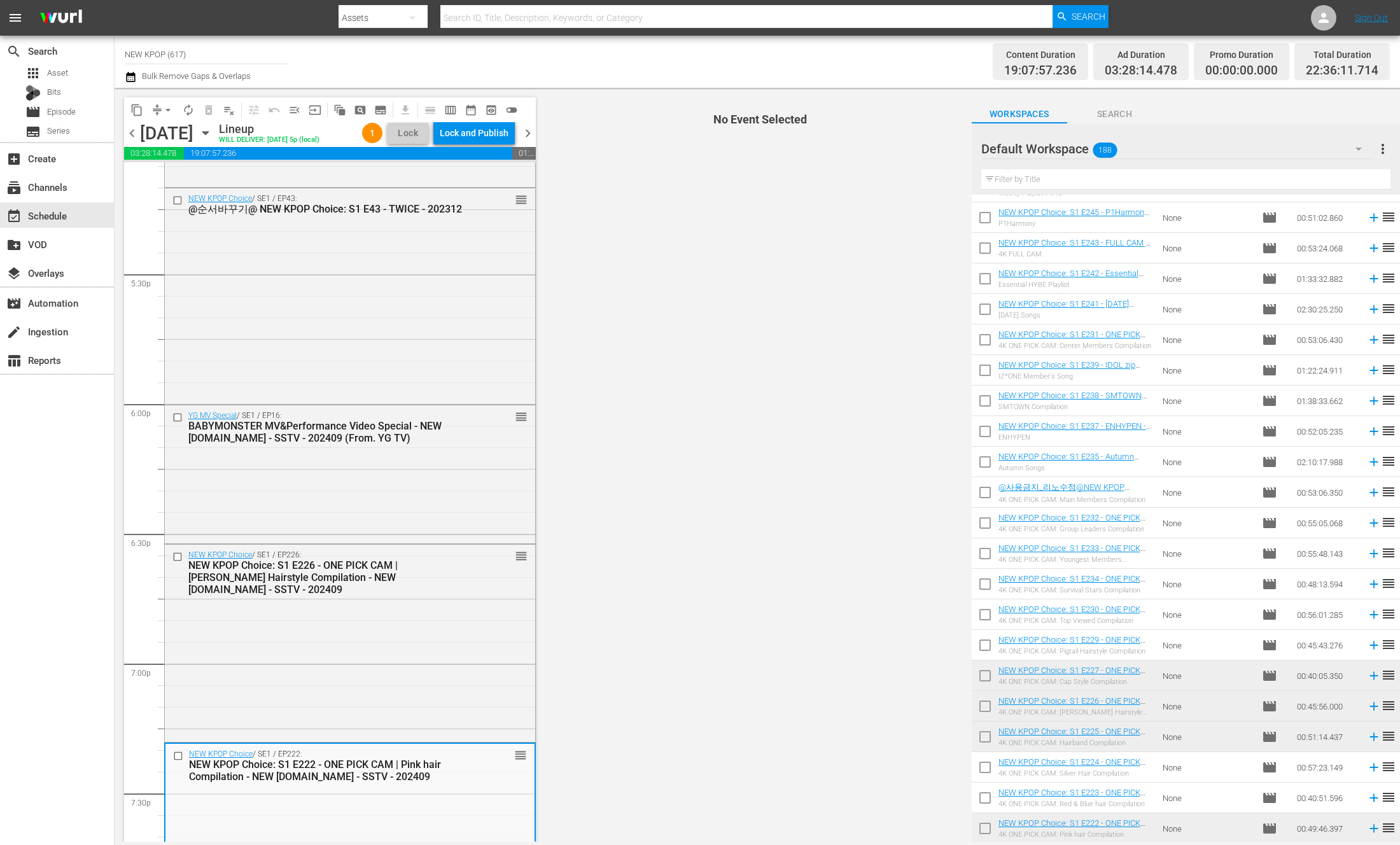
scroll to position [4714, 0]
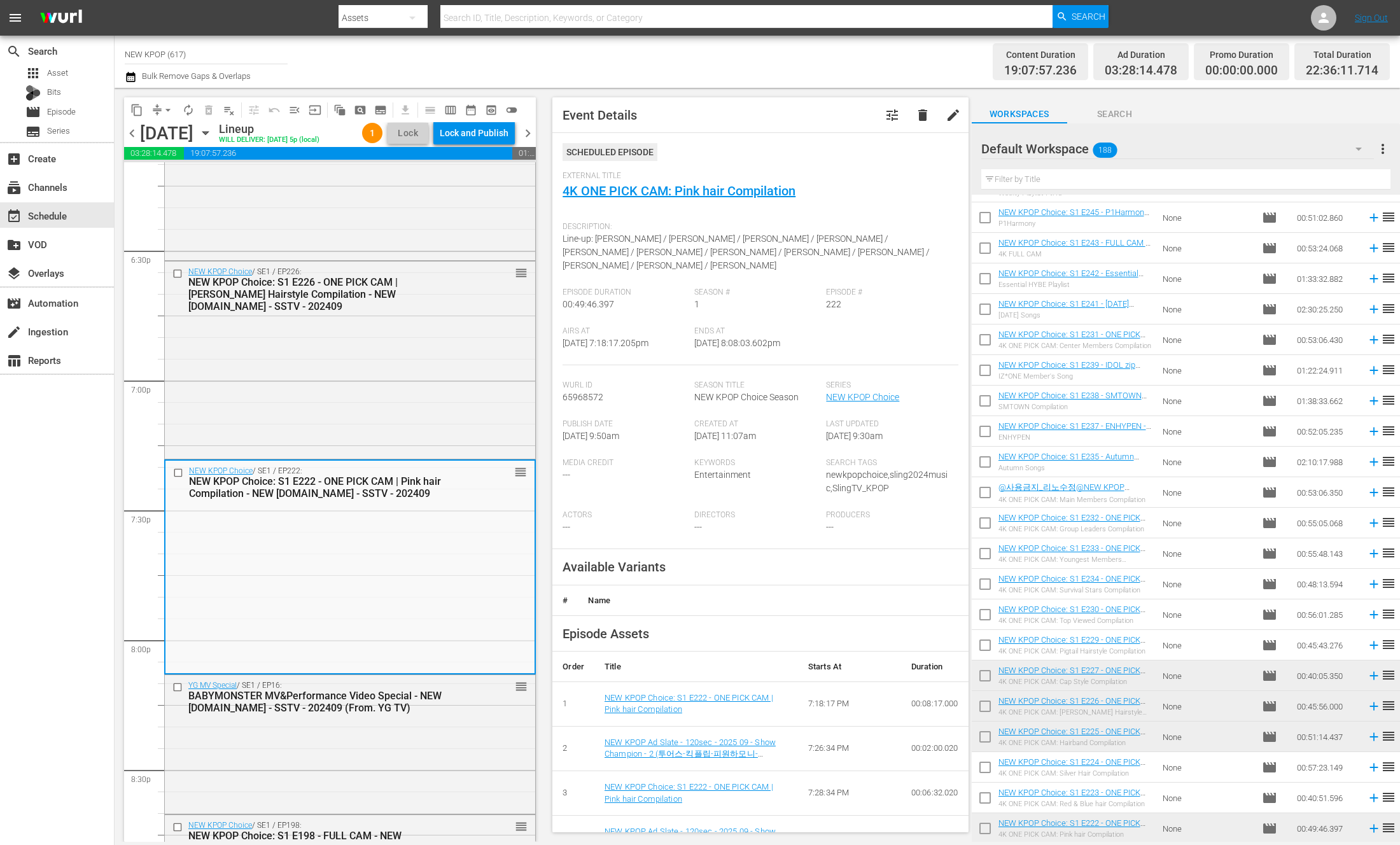
click at [775, 341] on div "Ends At 10/1/25 @ 8:08:03.602pm" at bounding box center [760, 346] width 131 height 39
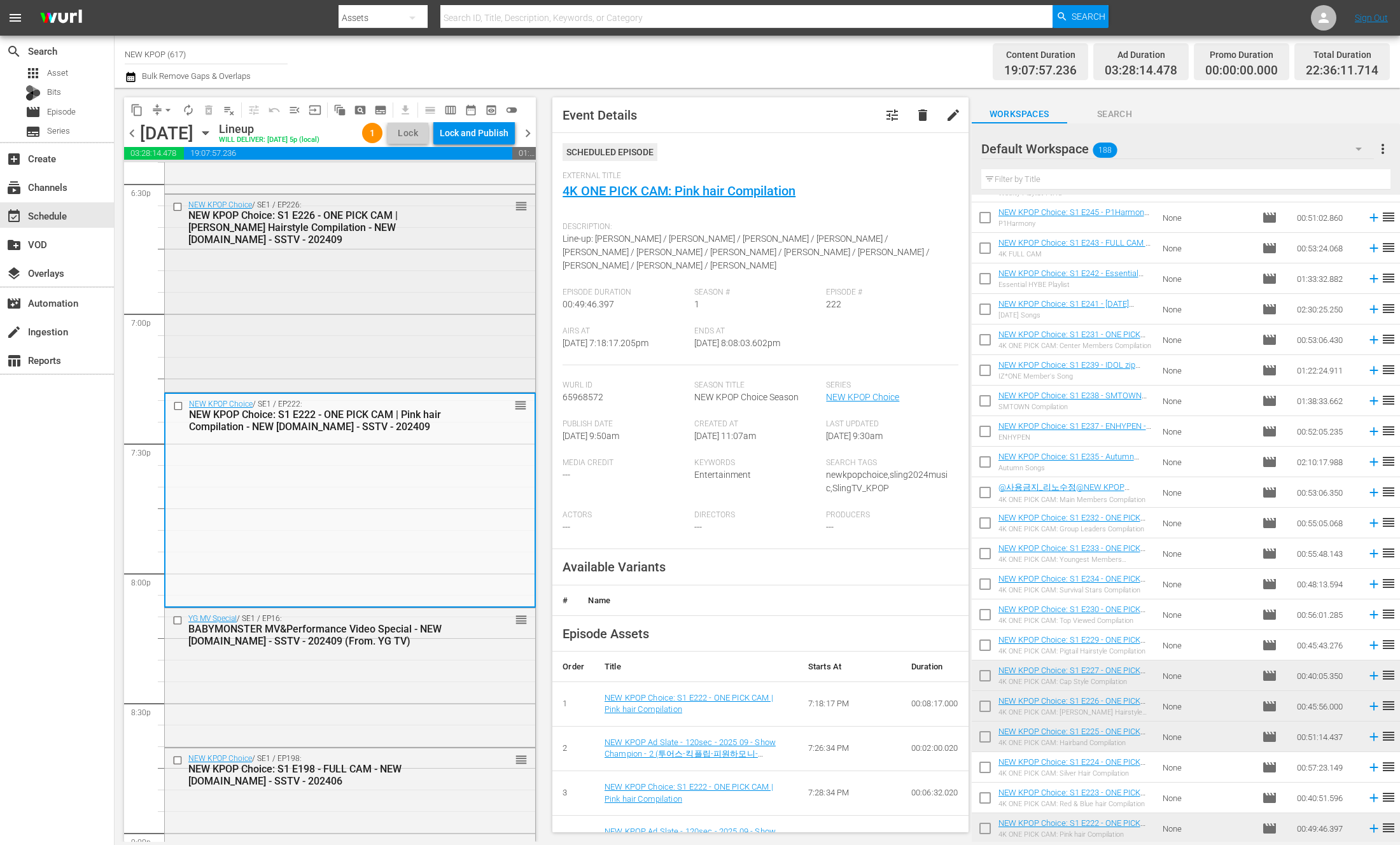
scroll to position [4896, 0]
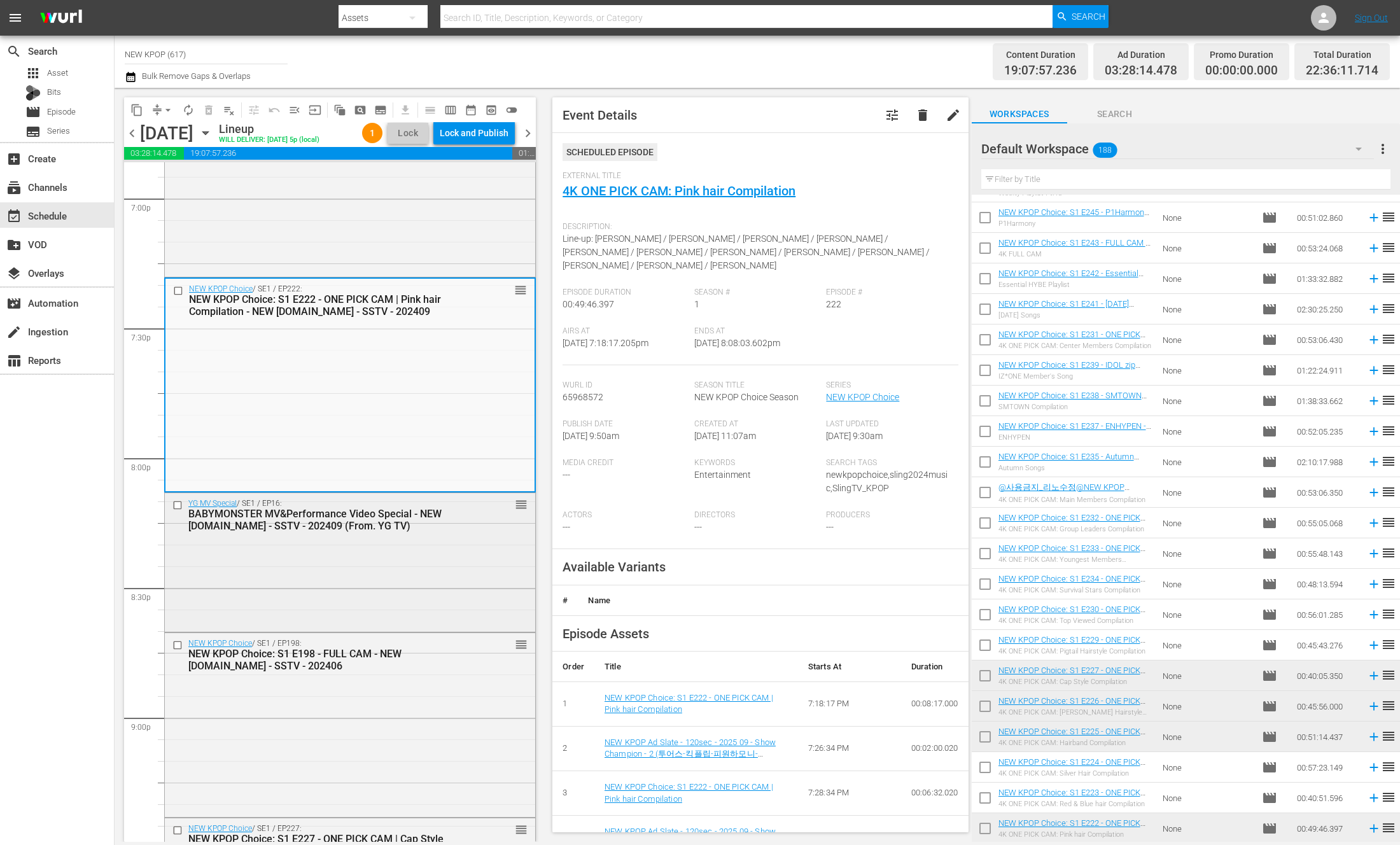
click at [363, 609] on div "YG MV Special / SE1 / EP16: BABYMONSTER MV&Performance Video Special - NEW [DOM…" at bounding box center [351, 561] width 371 height 135
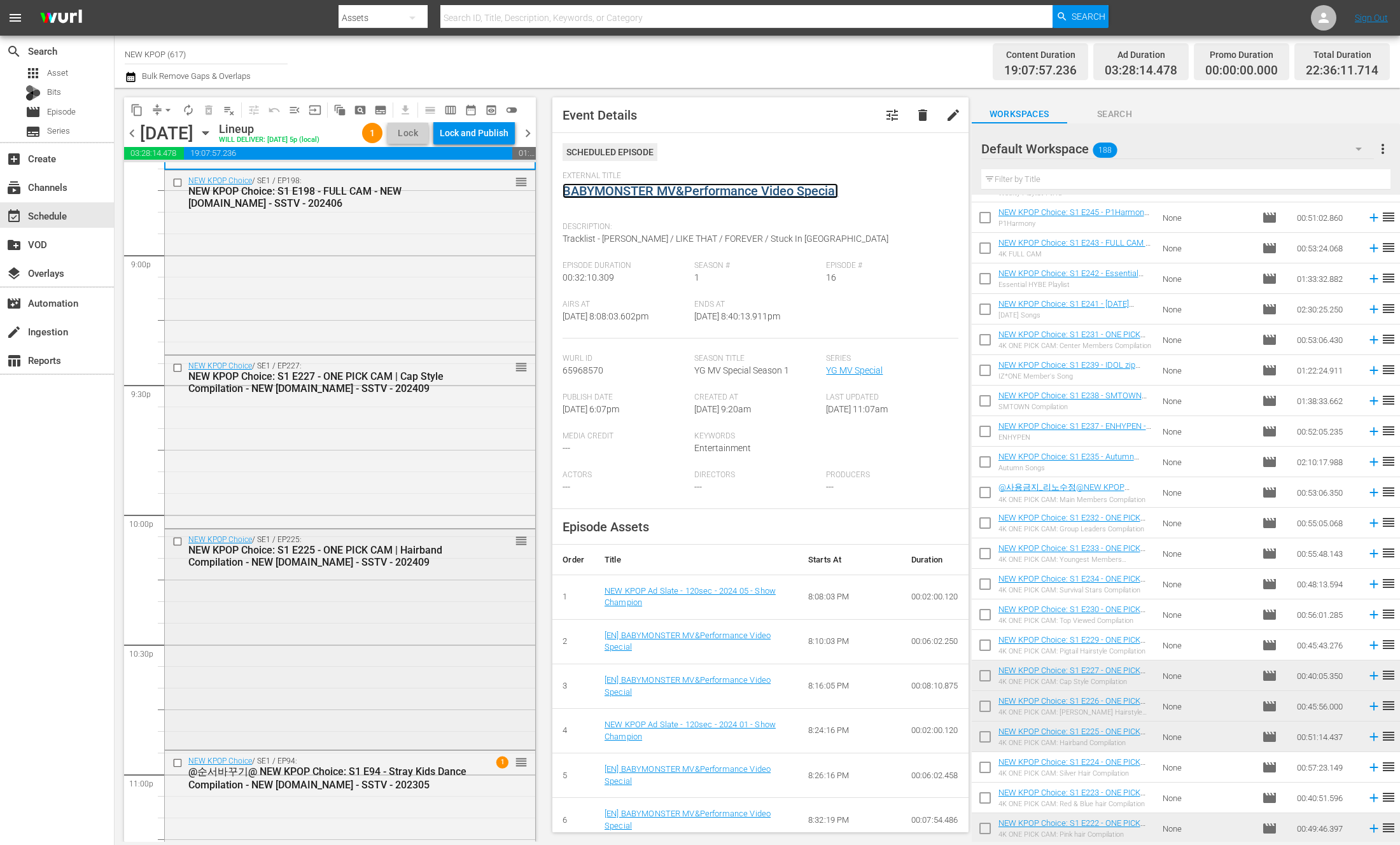
scroll to position [5331, 0]
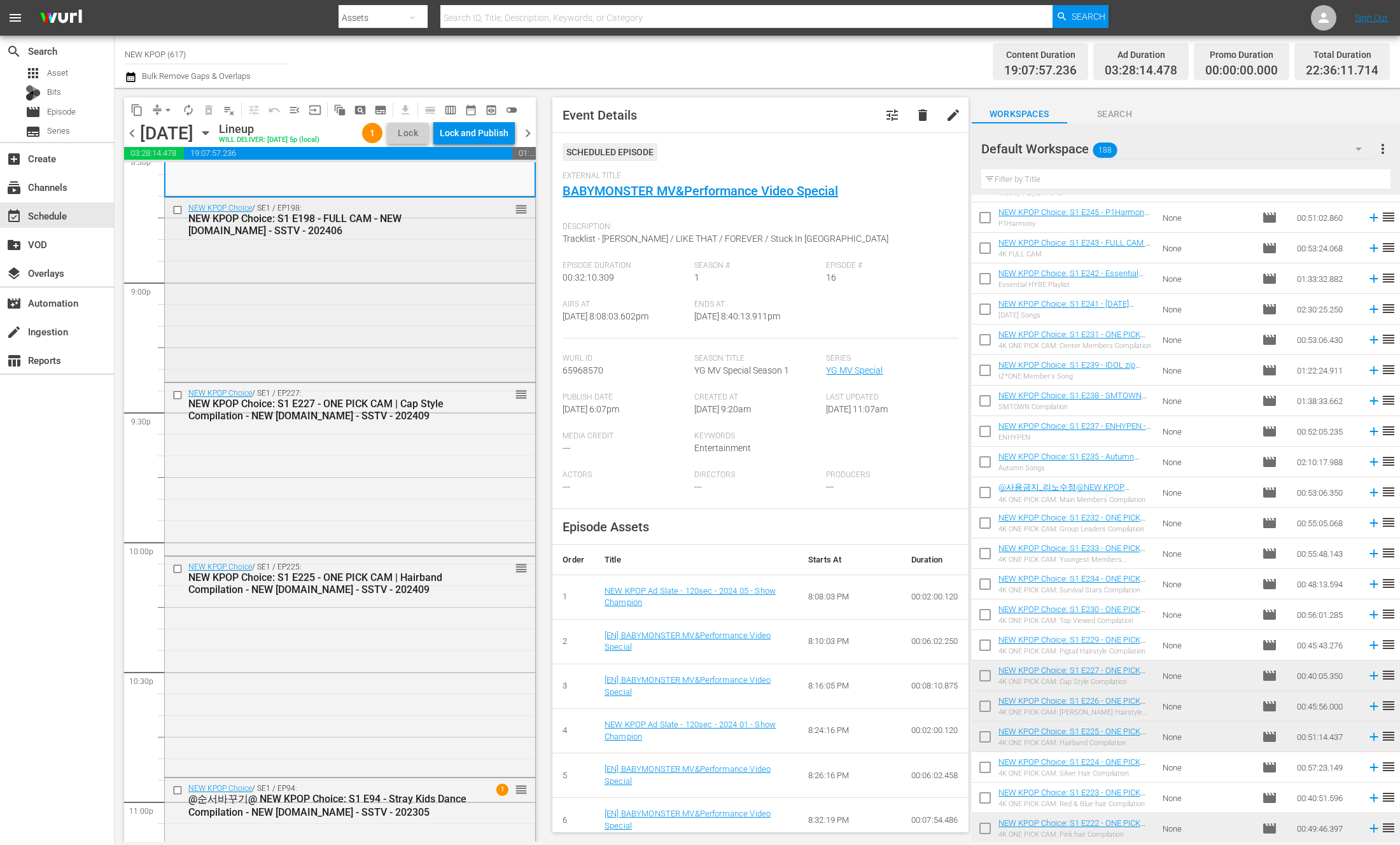
click at [403, 263] on div "NEW KPOP Choice / SE1 / EP198: NEW KPOP Choice: S1 E198 - FULL CAM - NEW [DOMAI…" at bounding box center [351, 289] width 371 height 182
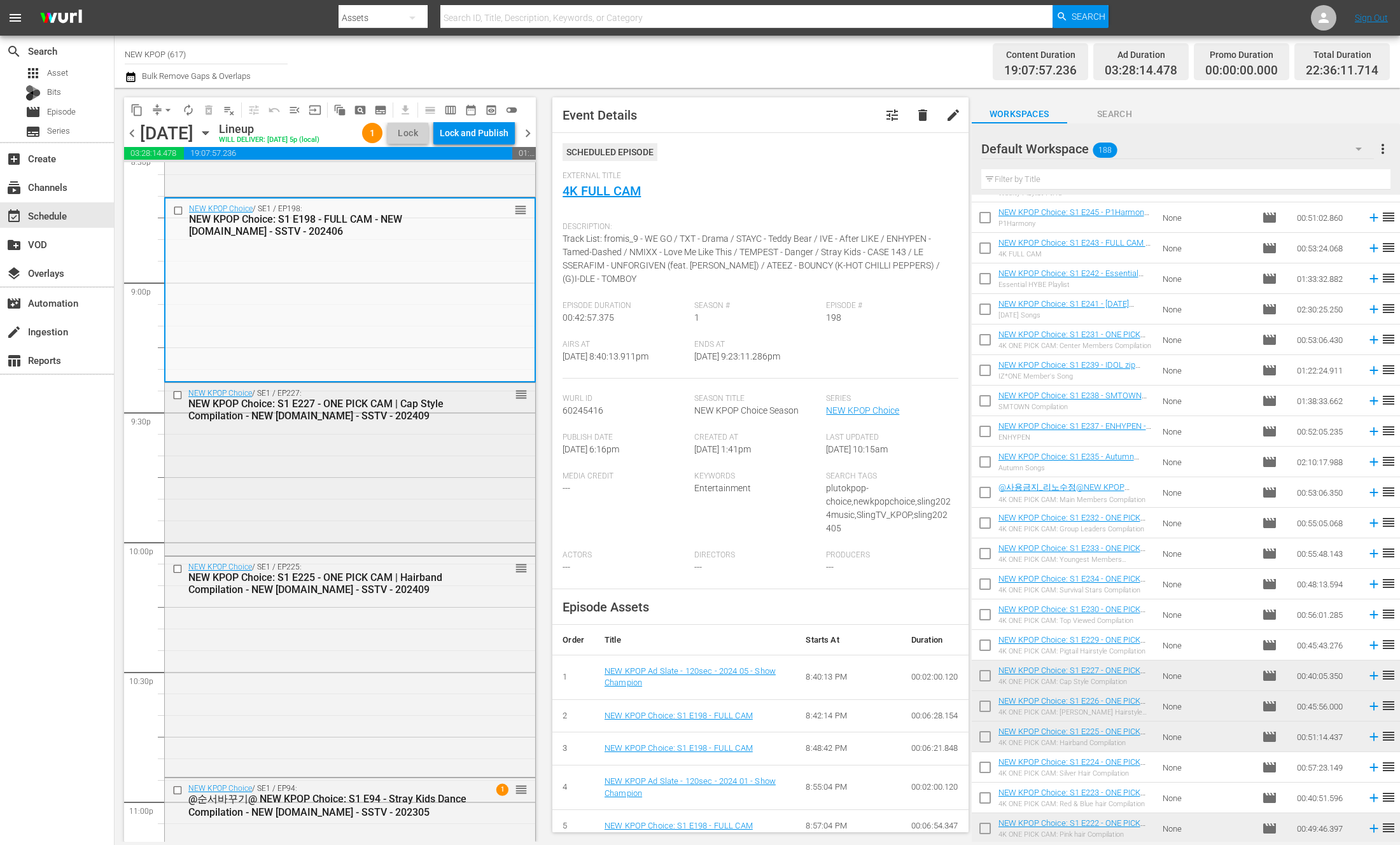
click at [443, 497] on div "NEW KPOP Choice / SE1 / EP227: NEW KPOP Choice: S1 E227 - ONE PICK CAM | Cap St…" at bounding box center [351, 468] width 371 height 170
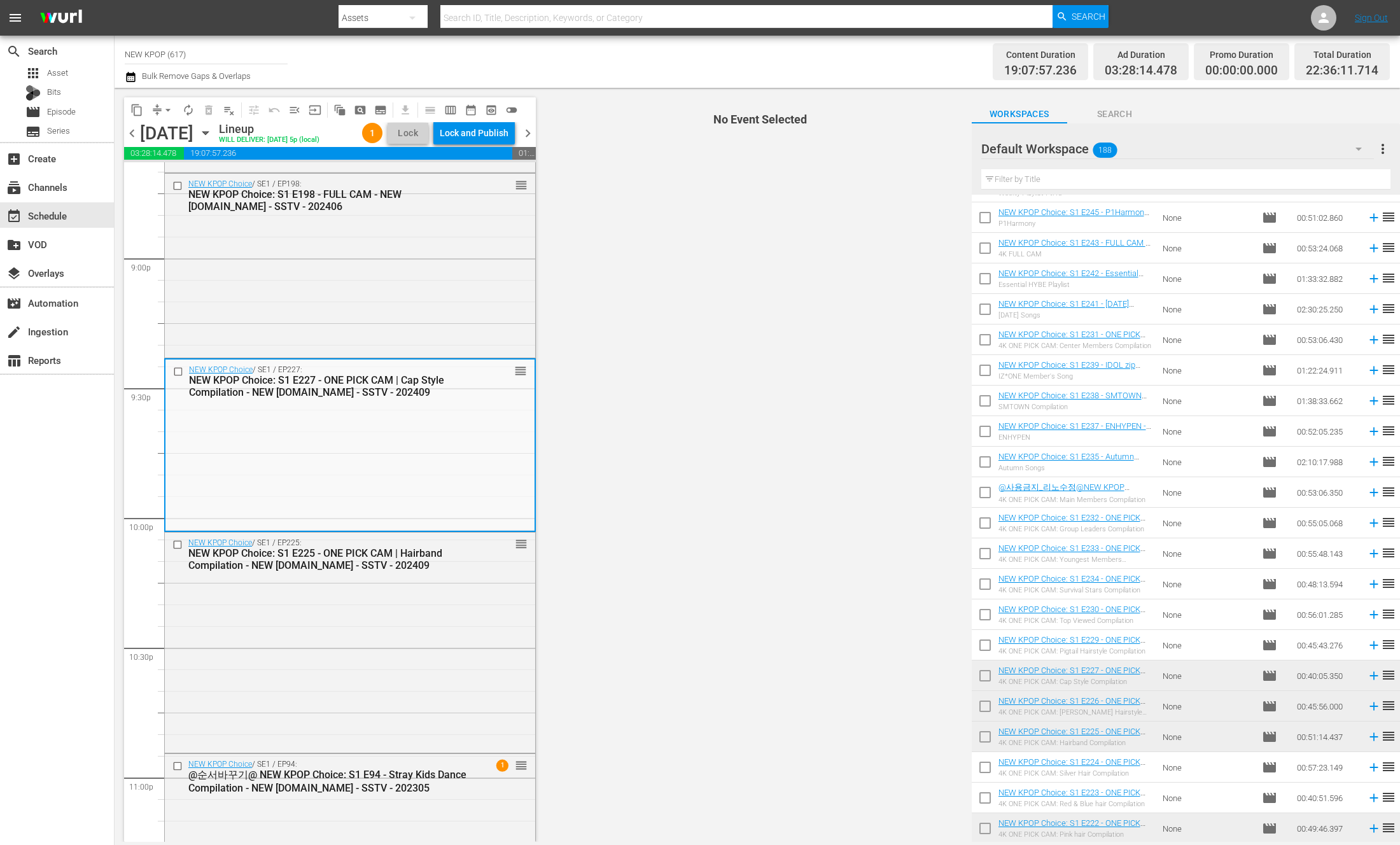
scroll to position [5358, 0]
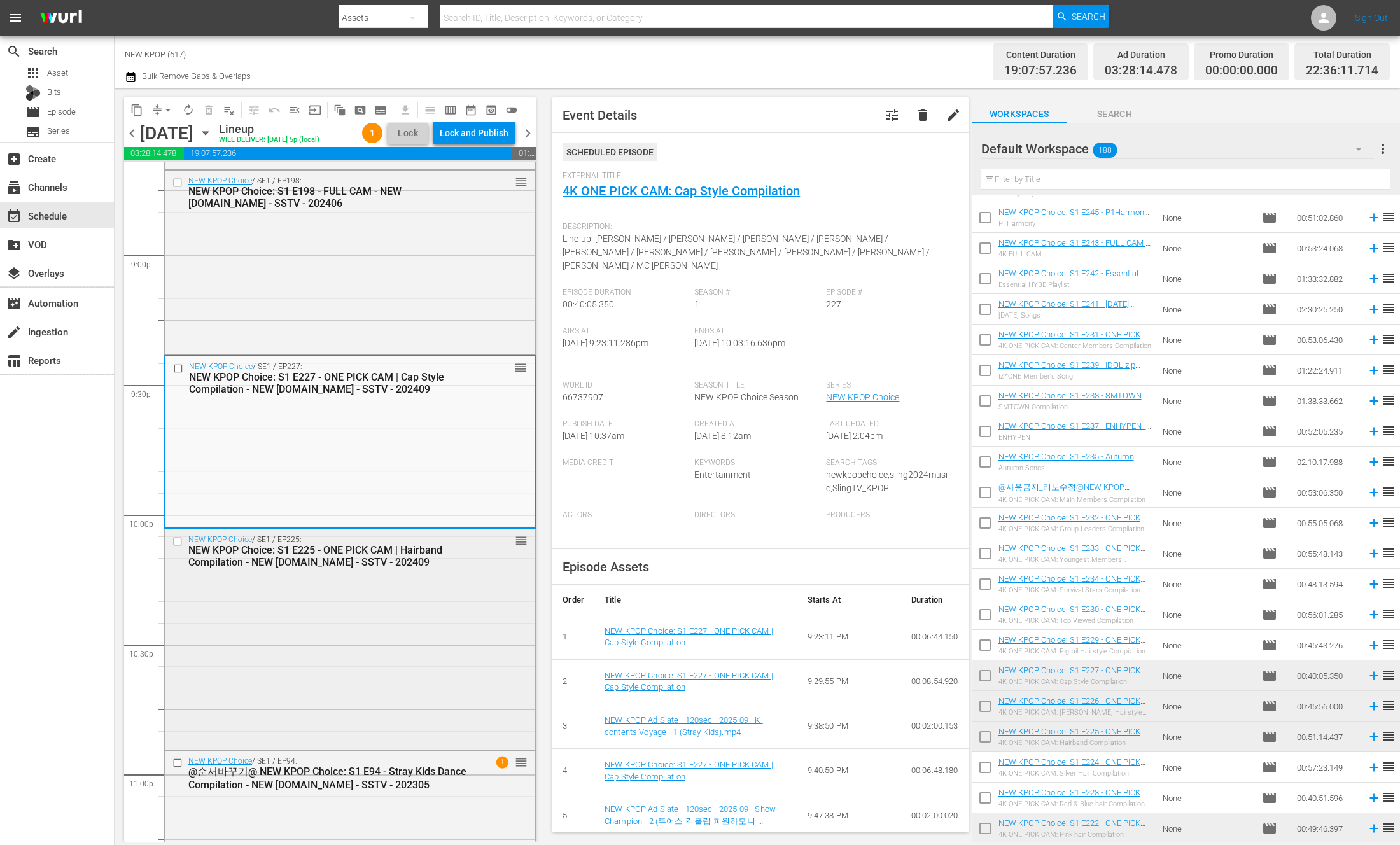
click at [334, 580] on div "NEW KPOP Choice / SE1 / EP225: NEW KPOP Choice: S1 E225 - ONE PICK CAM | Hairba…" at bounding box center [351, 638] width 371 height 218
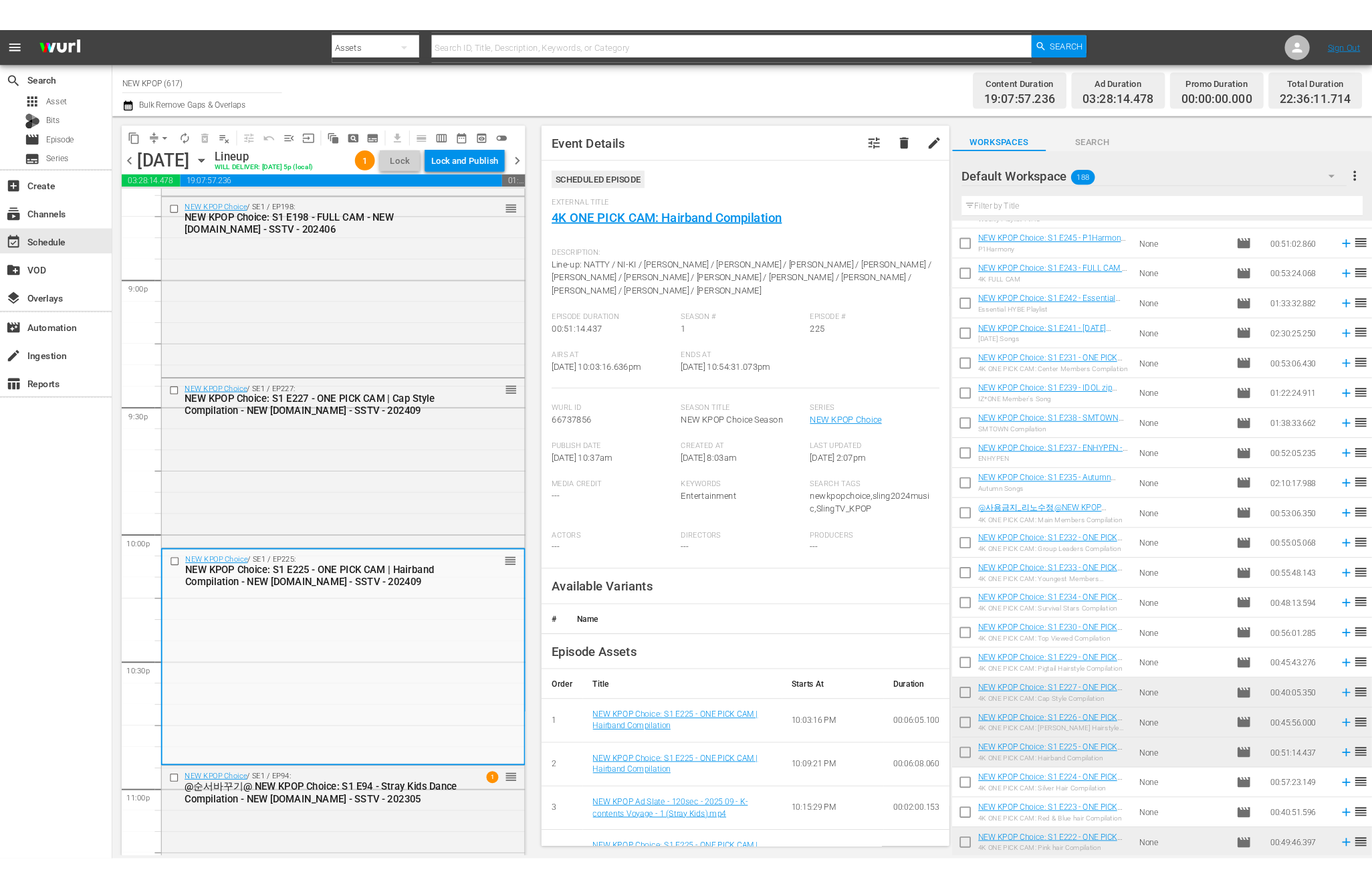
scroll to position [5851, 0]
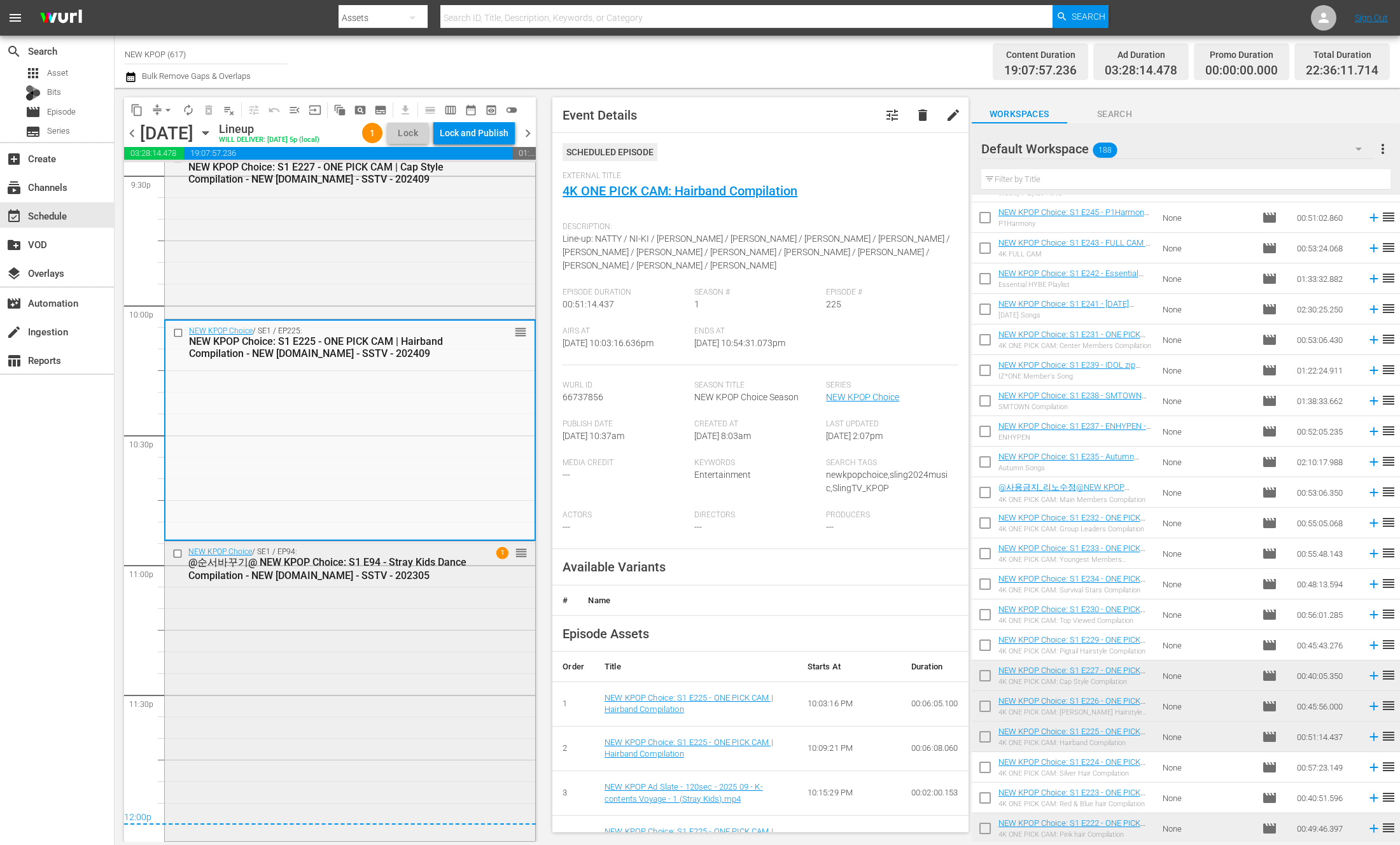
click at [406, 604] on div "NEW KPOP Choice / SE1 / EP94: @순서바꾸기@ NEW KPOP Choice: S1 E94 - Stray Kids Danc…" at bounding box center [351, 690] width 371 height 297
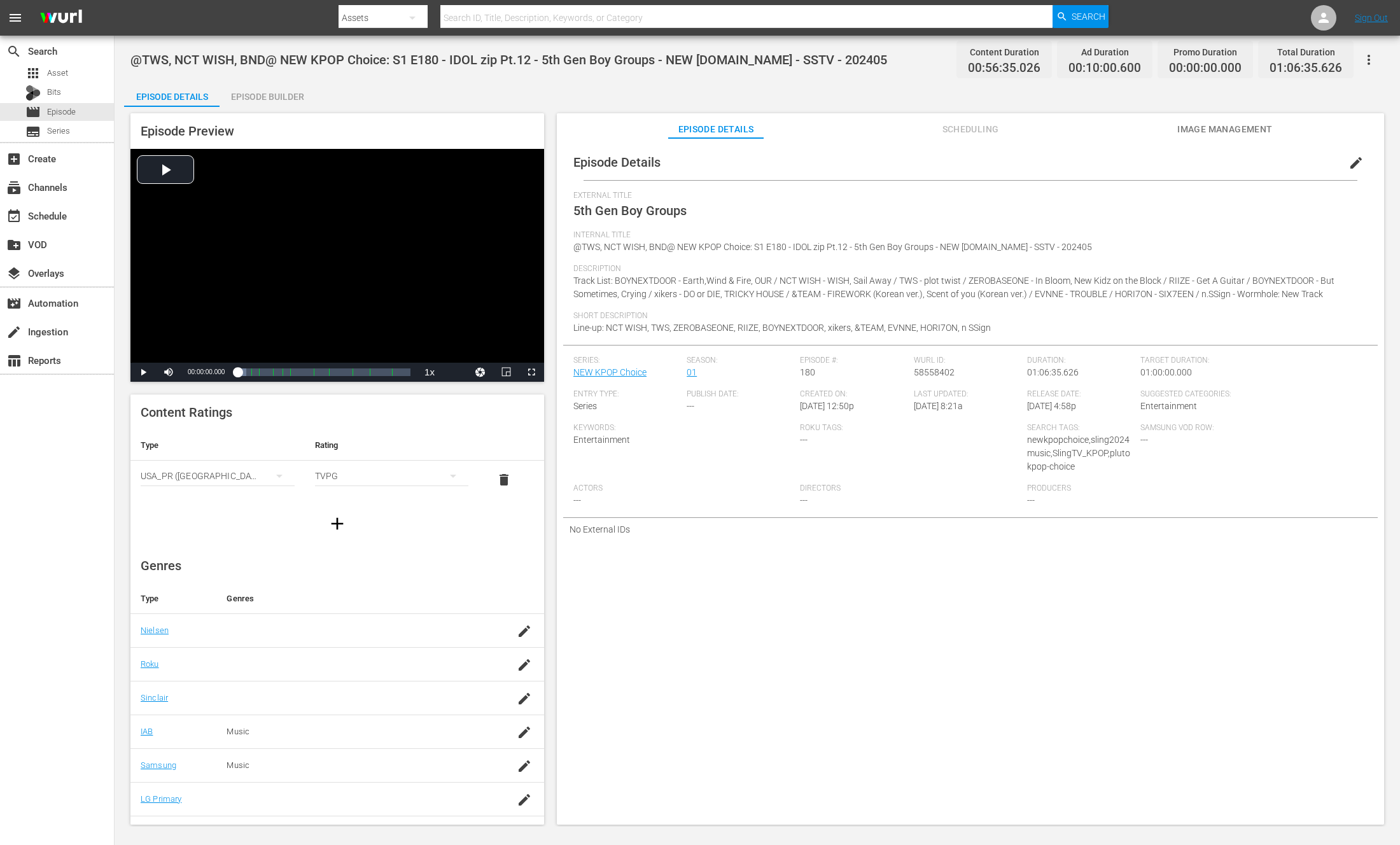
click at [256, 104] on div "Episode Builder" at bounding box center [268, 96] width 96 height 30
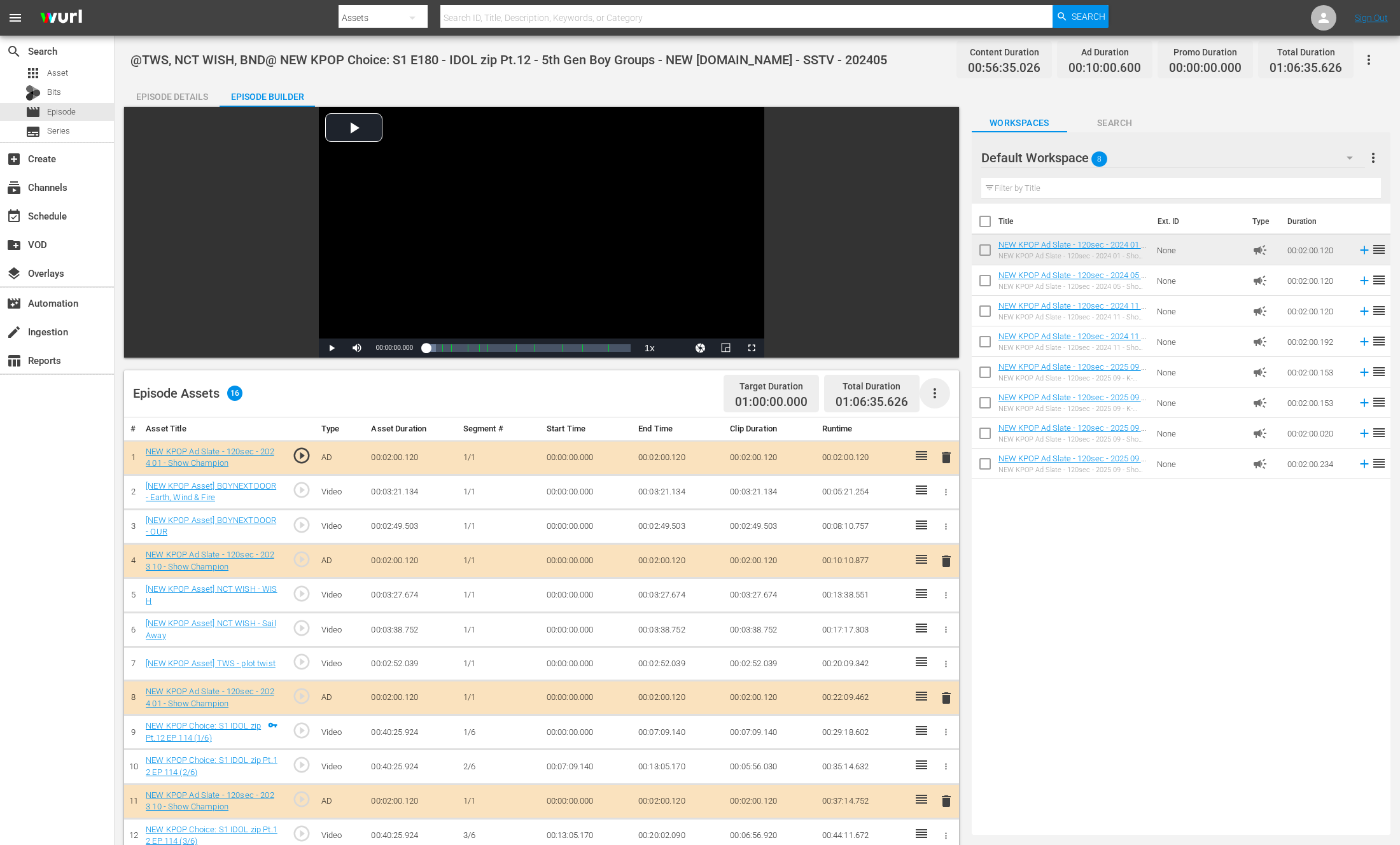
click at [934, 394] on icon "button" at bounding box center [935, 393] width 16 height 15
click at [986, 438] on div "Clear Ads" at bounding box center [973, 429] width 86 height 30
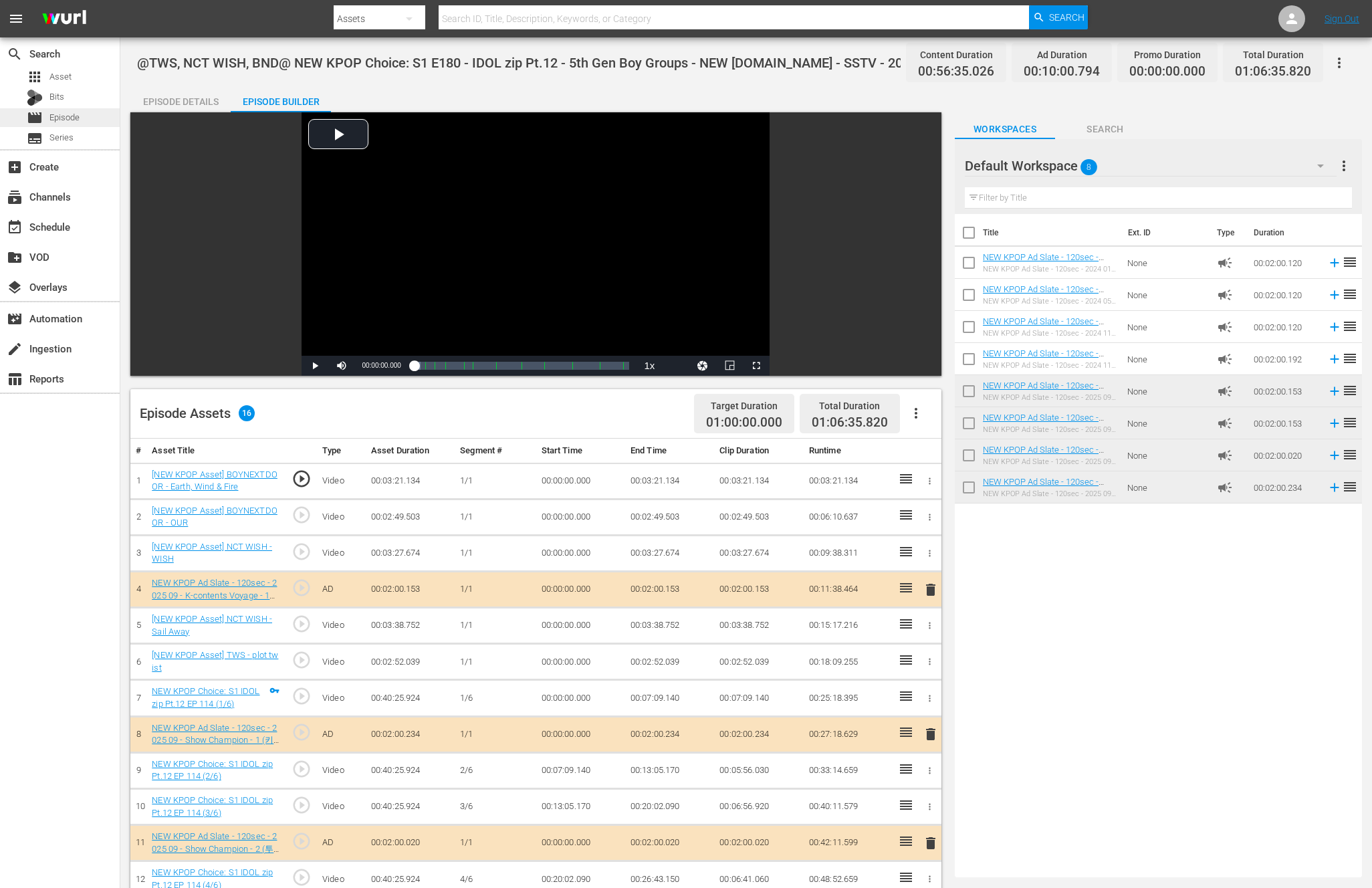
drag, startPoint x: 1043, startPoint y: 343, endPoint x: 78, endPoint y: 114, distance: 991.8
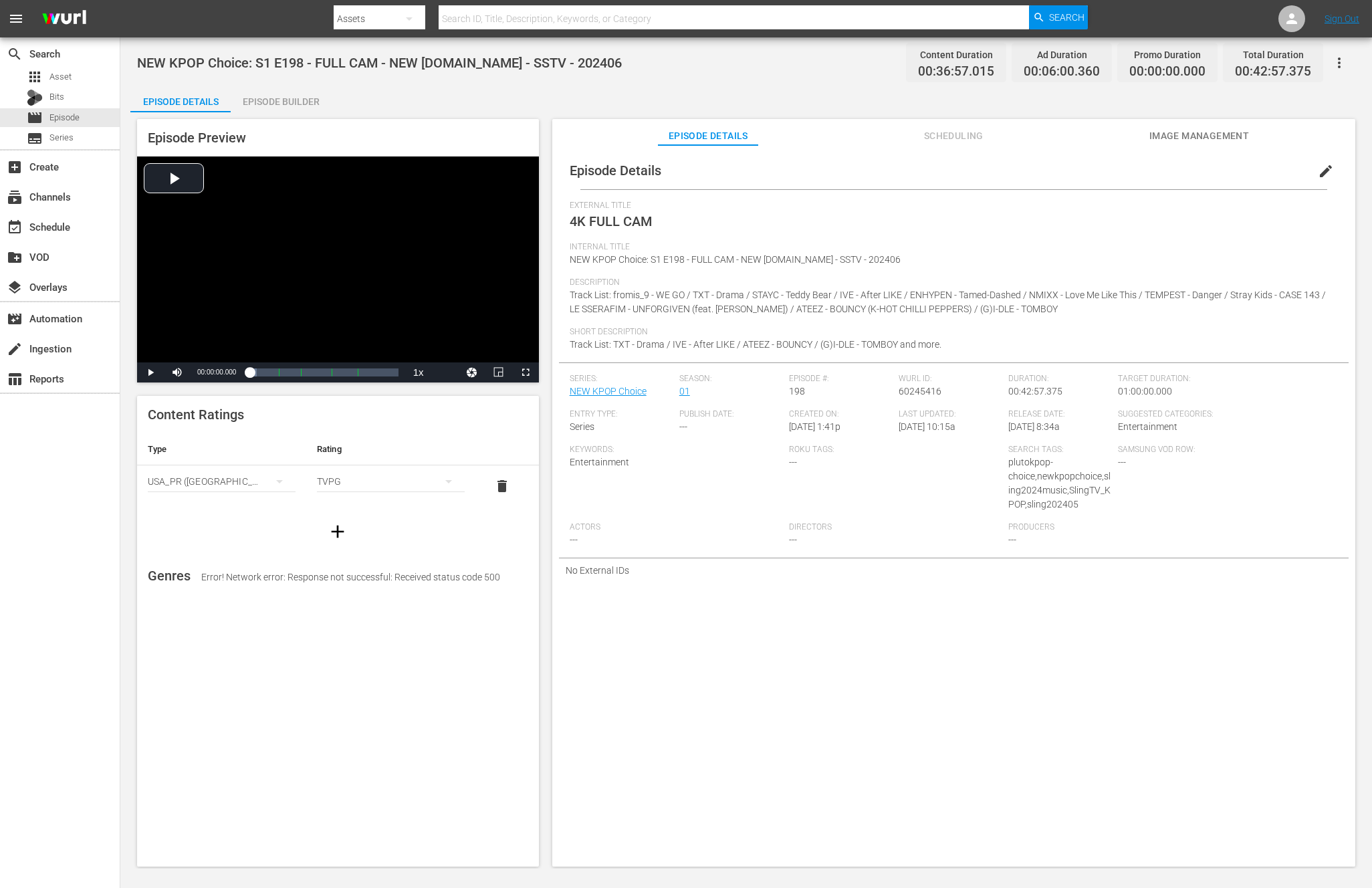
click at [295, 108] on div "Episode Builder" at bounding box center [281, 101] width 101 height 32
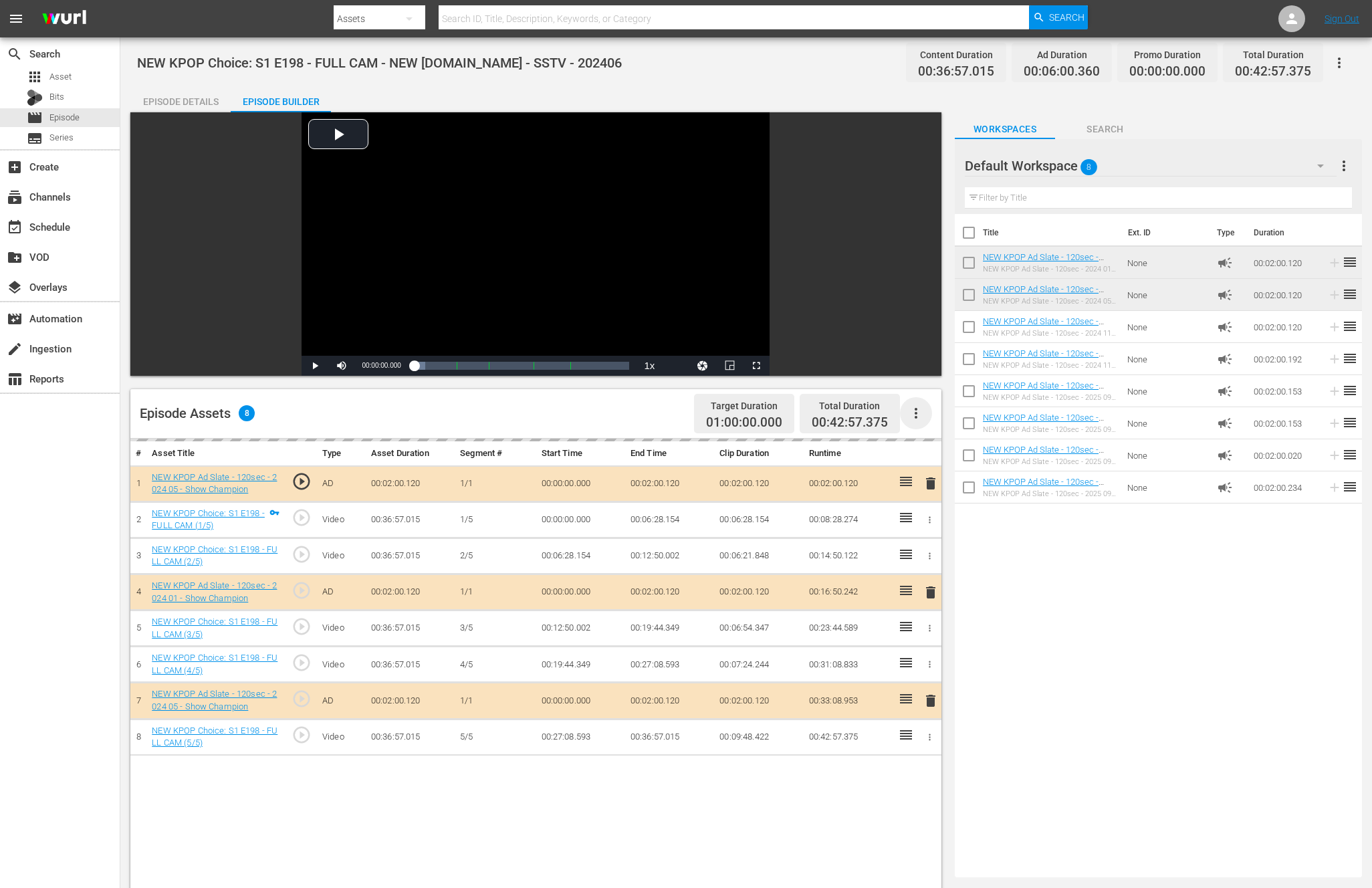
click at [910, 416] on icon "button" at bounding box center [915, 413] width 16 height 16
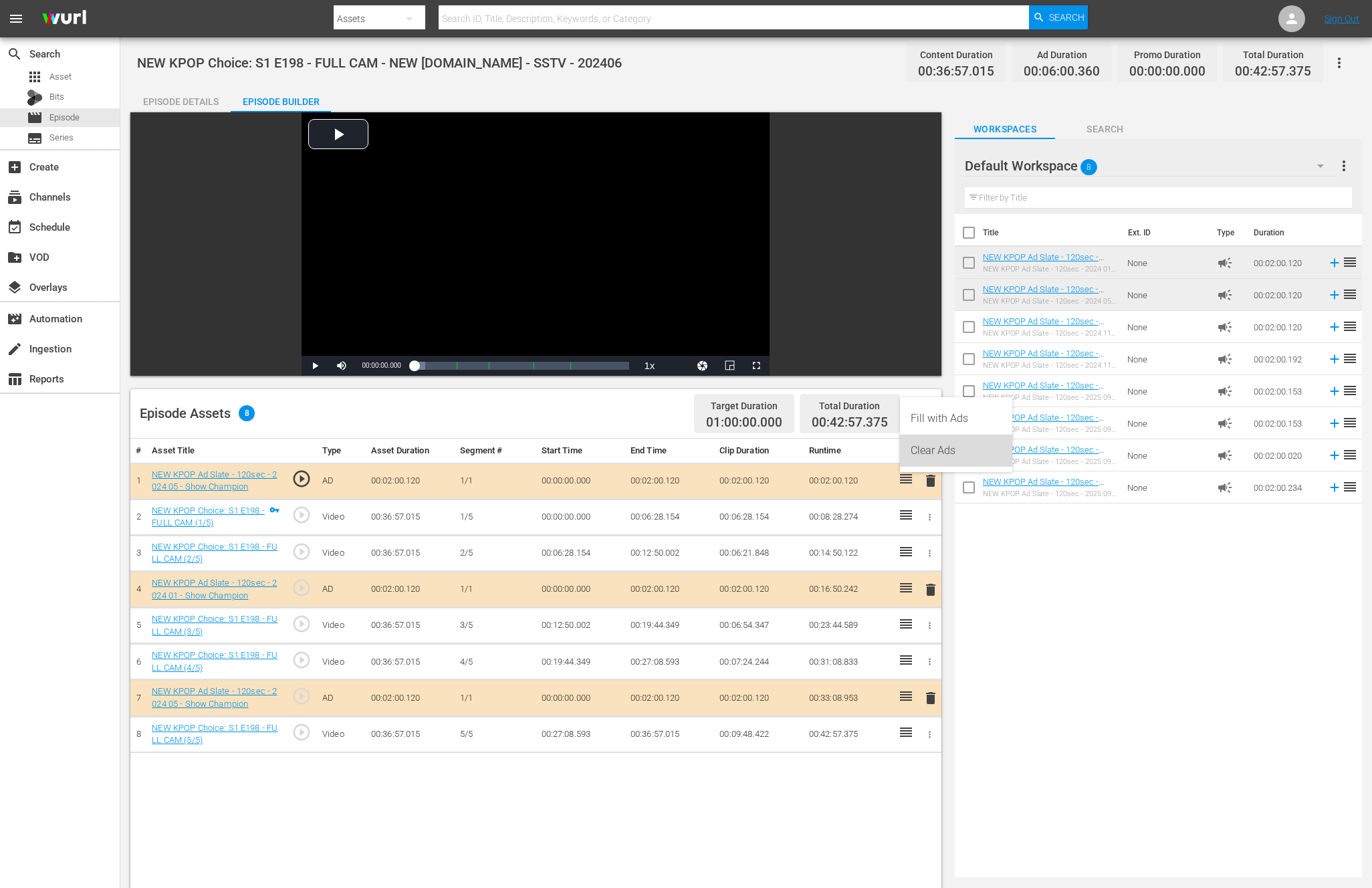
click at [939, 461] on div "Clear Ads" at bounding box center [956, 450] width 91 height 32
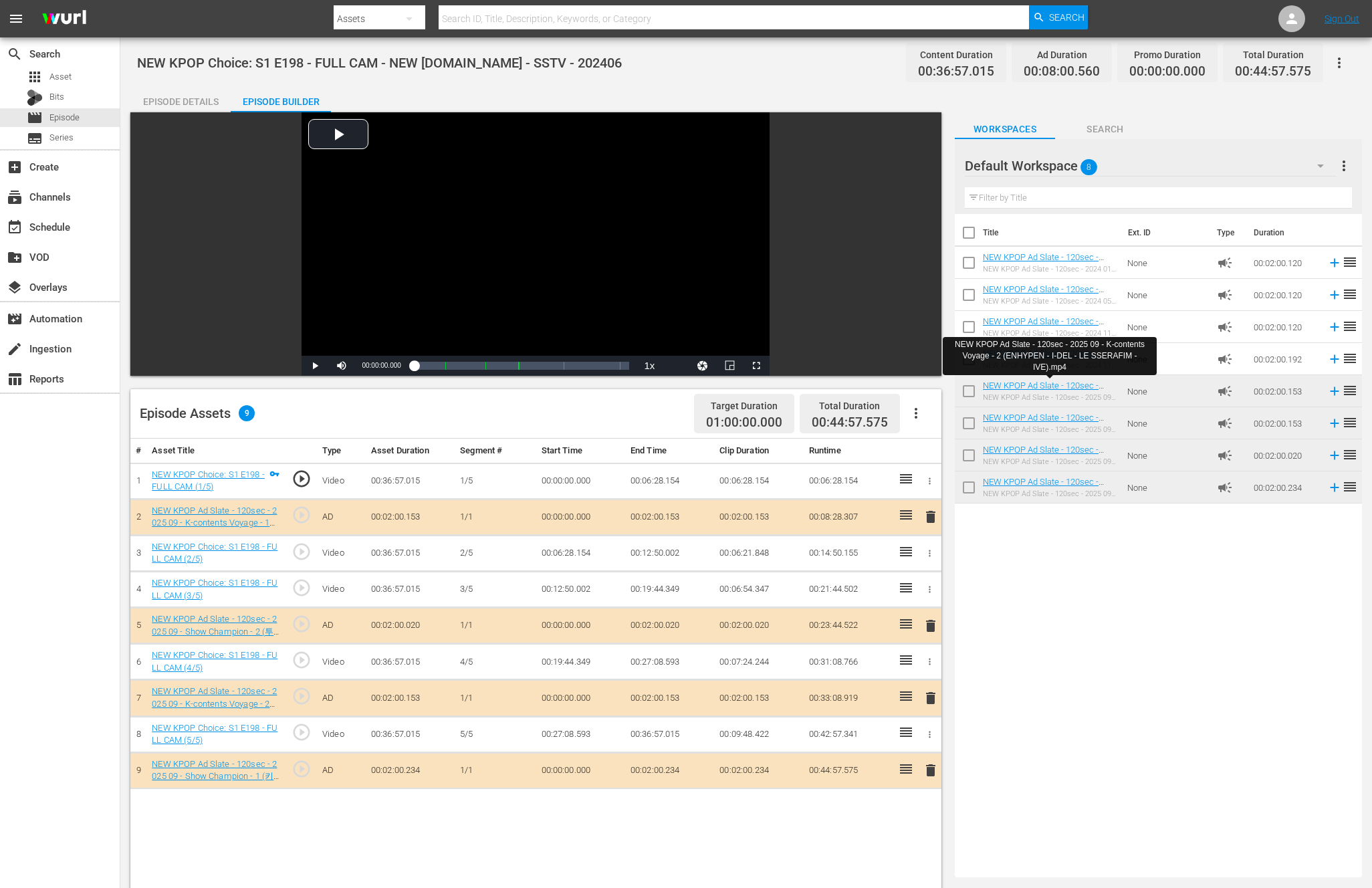
click at [937, 702] on span "delete" at bounding box center [930, 698] width 16 height 16
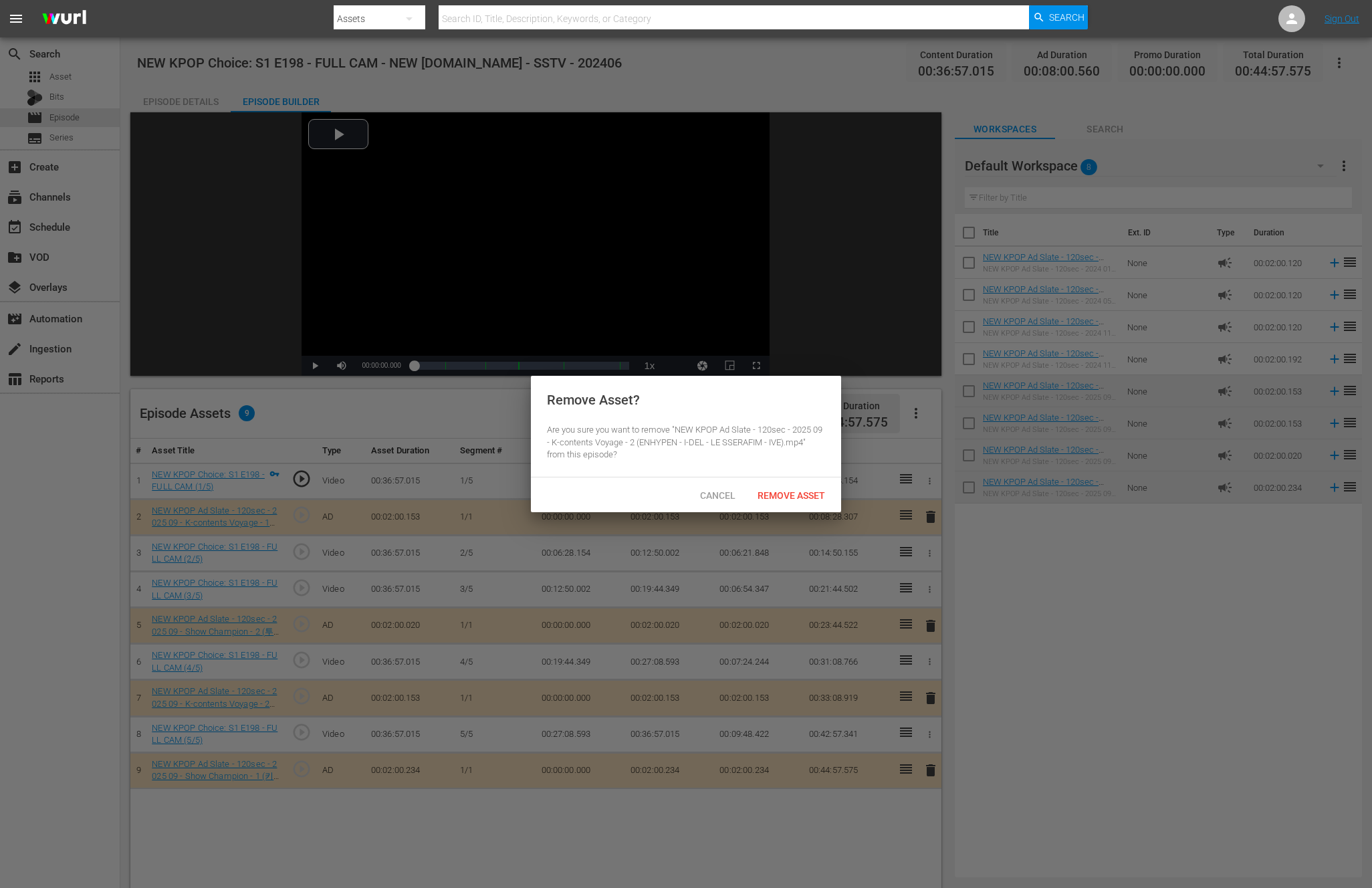
click at [922, 689] on button "delete" at bounding box center [930, 698] width 16 height 19
click at [789, 496] on span "Remove Asset" at bounding box center [791, 495] width 89 height 11
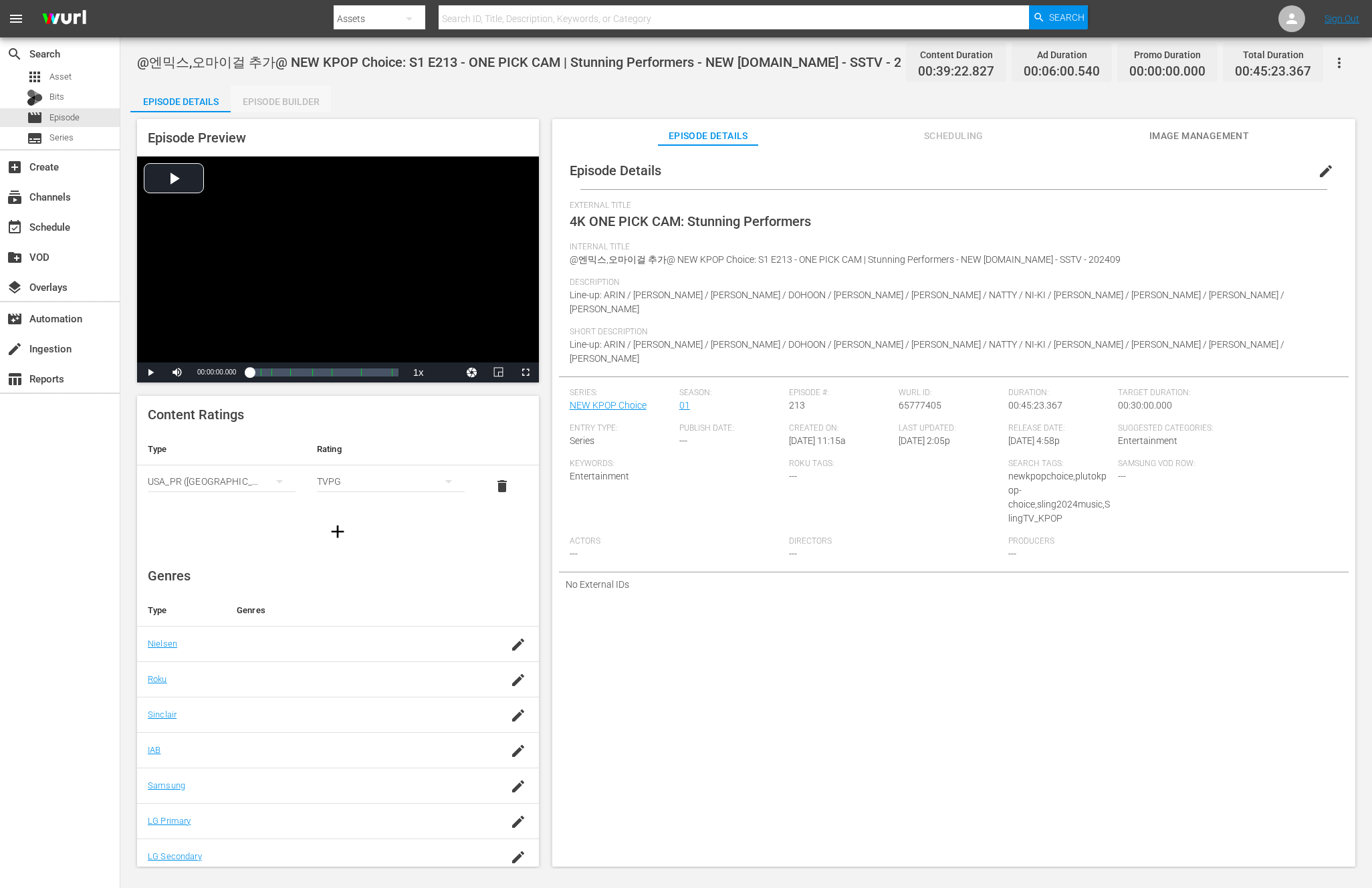
click at [291, 105] on div "Episode Builder" at bounding box center [281, 101] width 101 height 32
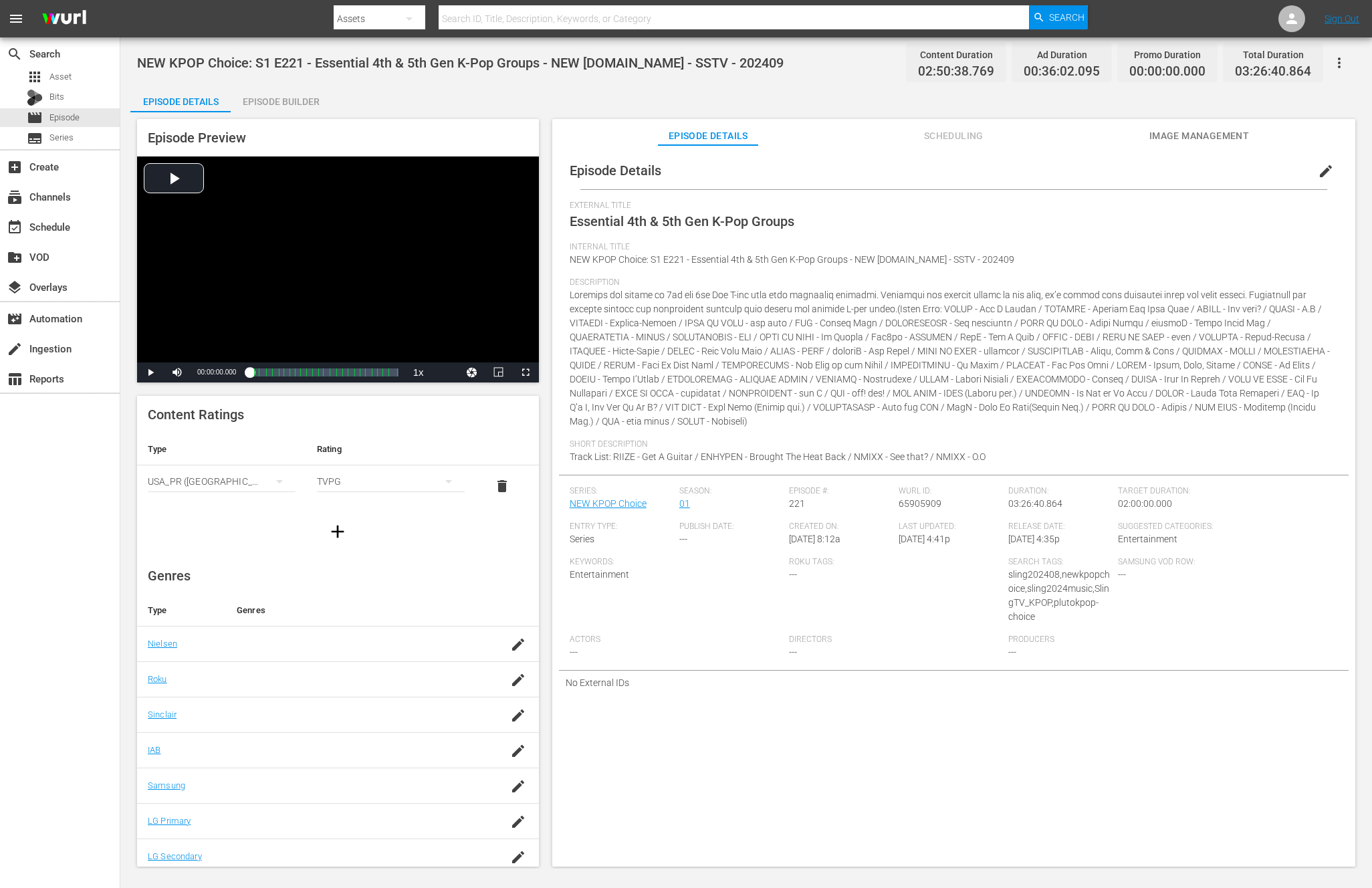
click at [282, 90] on div "Episode Builder" at bounding box center [281, 101] width 101 height 32
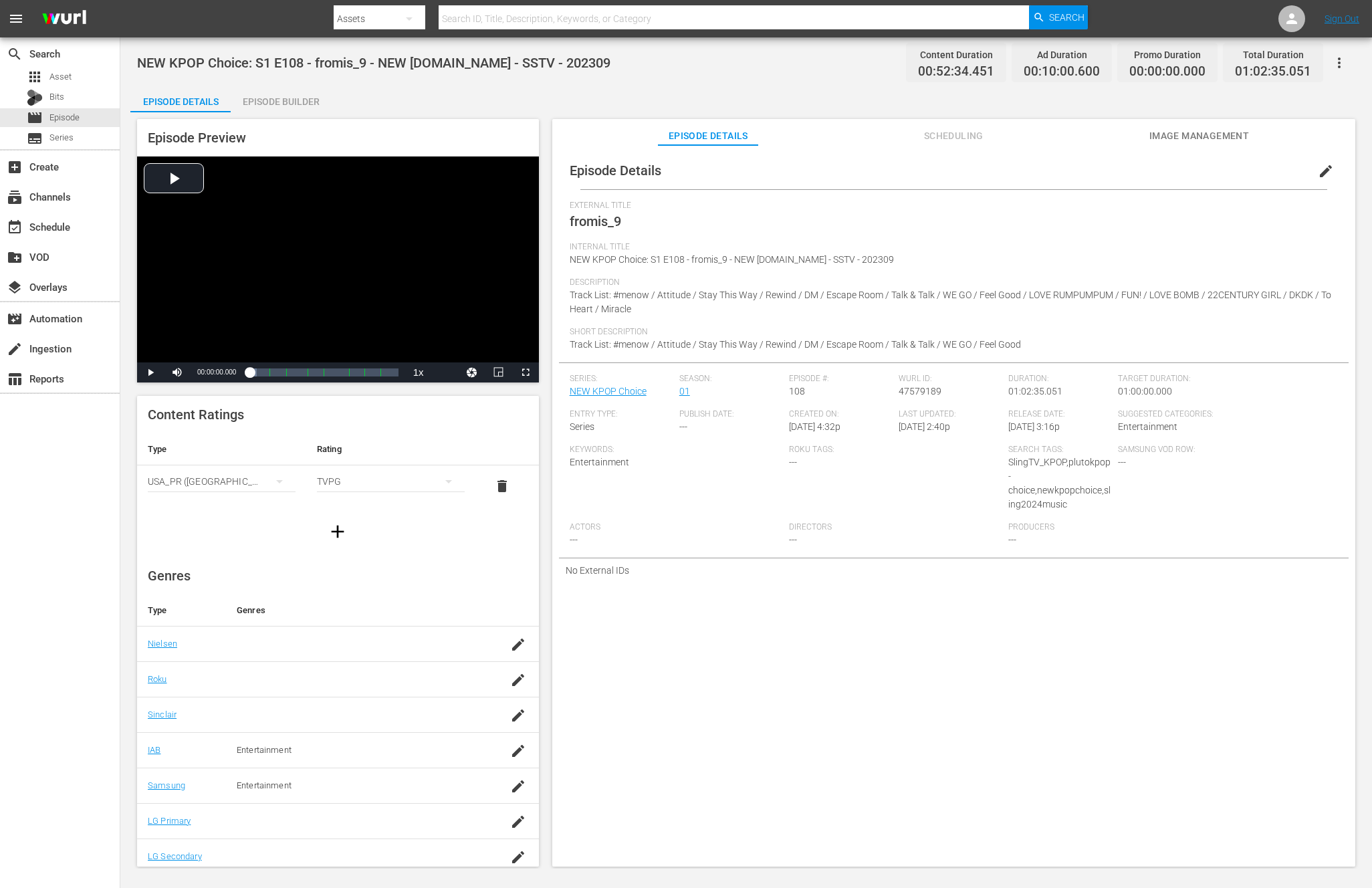
click at [285, 103] on div "Episode Builder" at bounding box center [281, 101] width 101 height 32
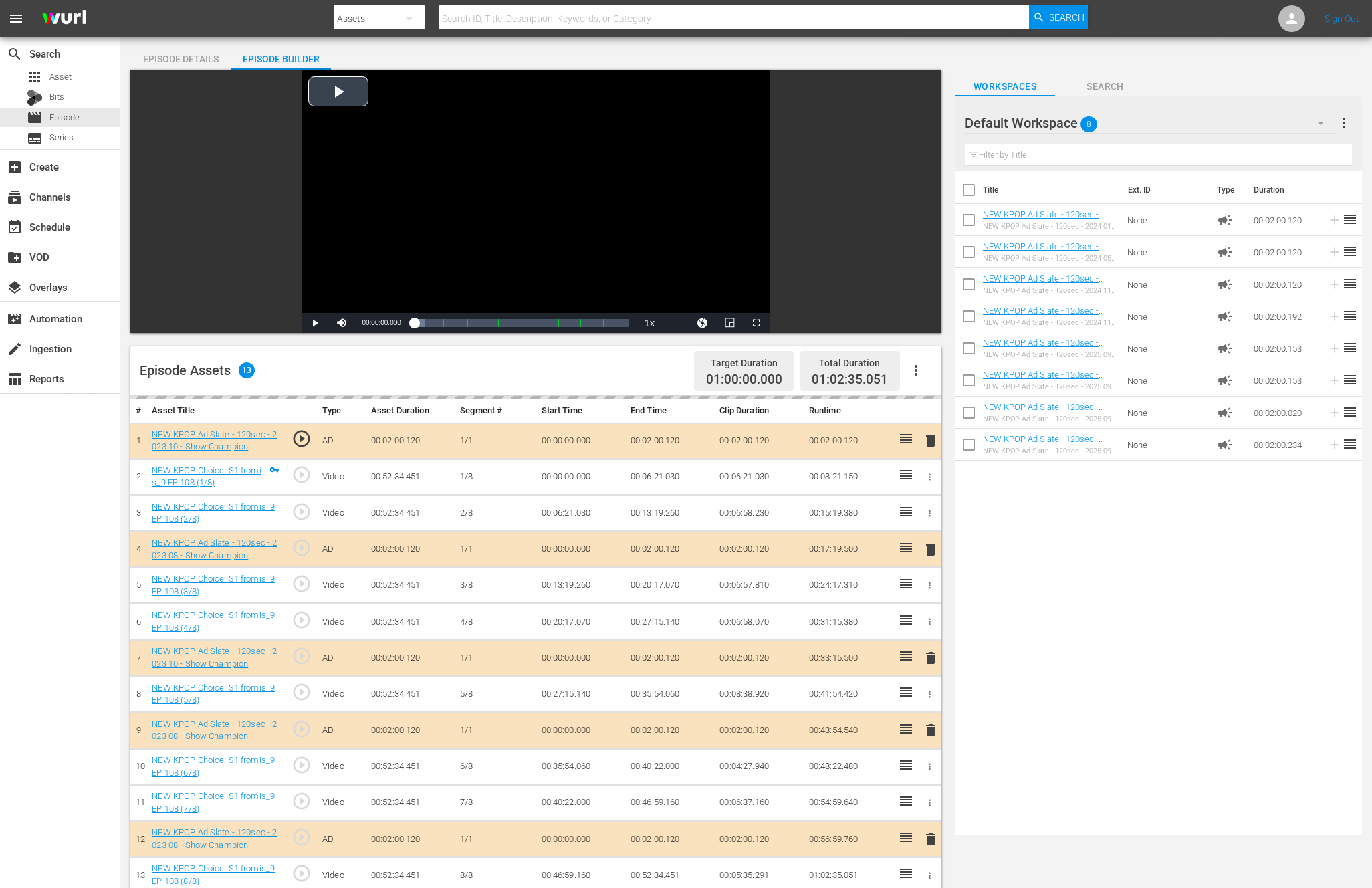
scroll to position [5, 0]
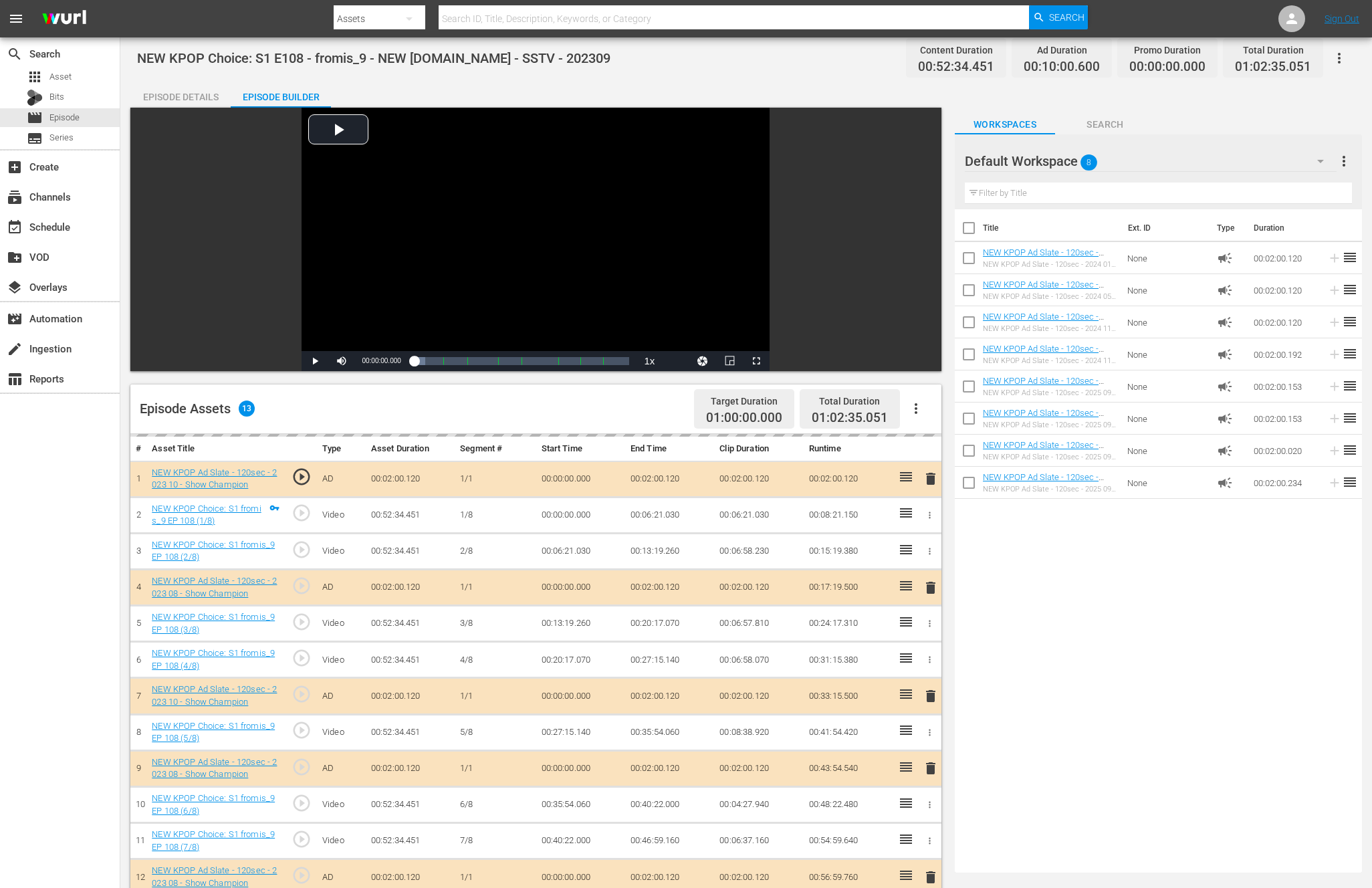
click at [927, 419] on button "button" at bounding box center [915, 408] width 32 height 32
click at [635, 406] on div "Episode Assets 13 Target Duration 01:00:00.000 Total Duration 01:02:35.051" at bounding box center [535, 409] width 811 height 50
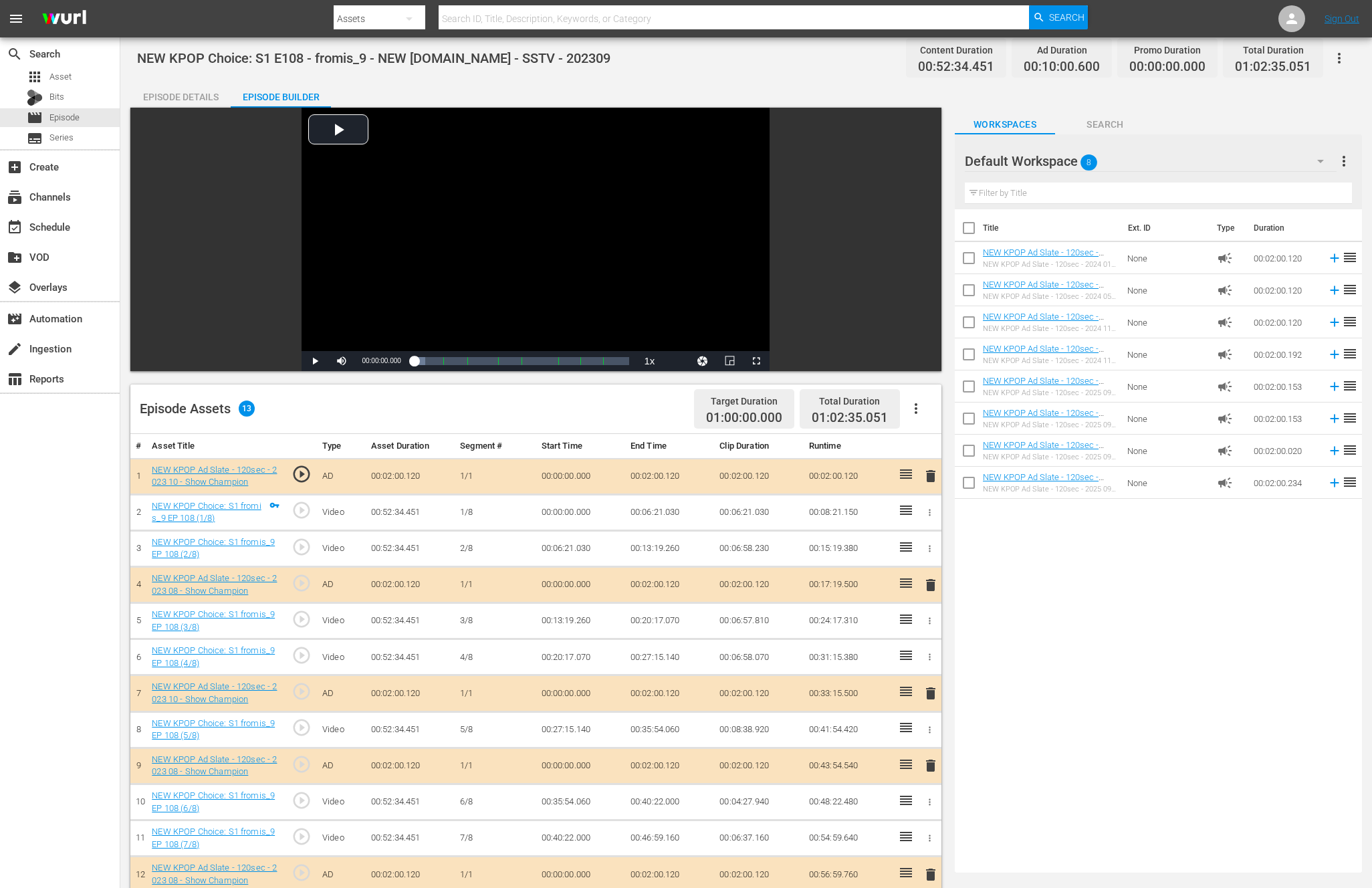
click at [281, 92] on div "Episode Builder" at bounding box center [281, 96] width 101 height 32
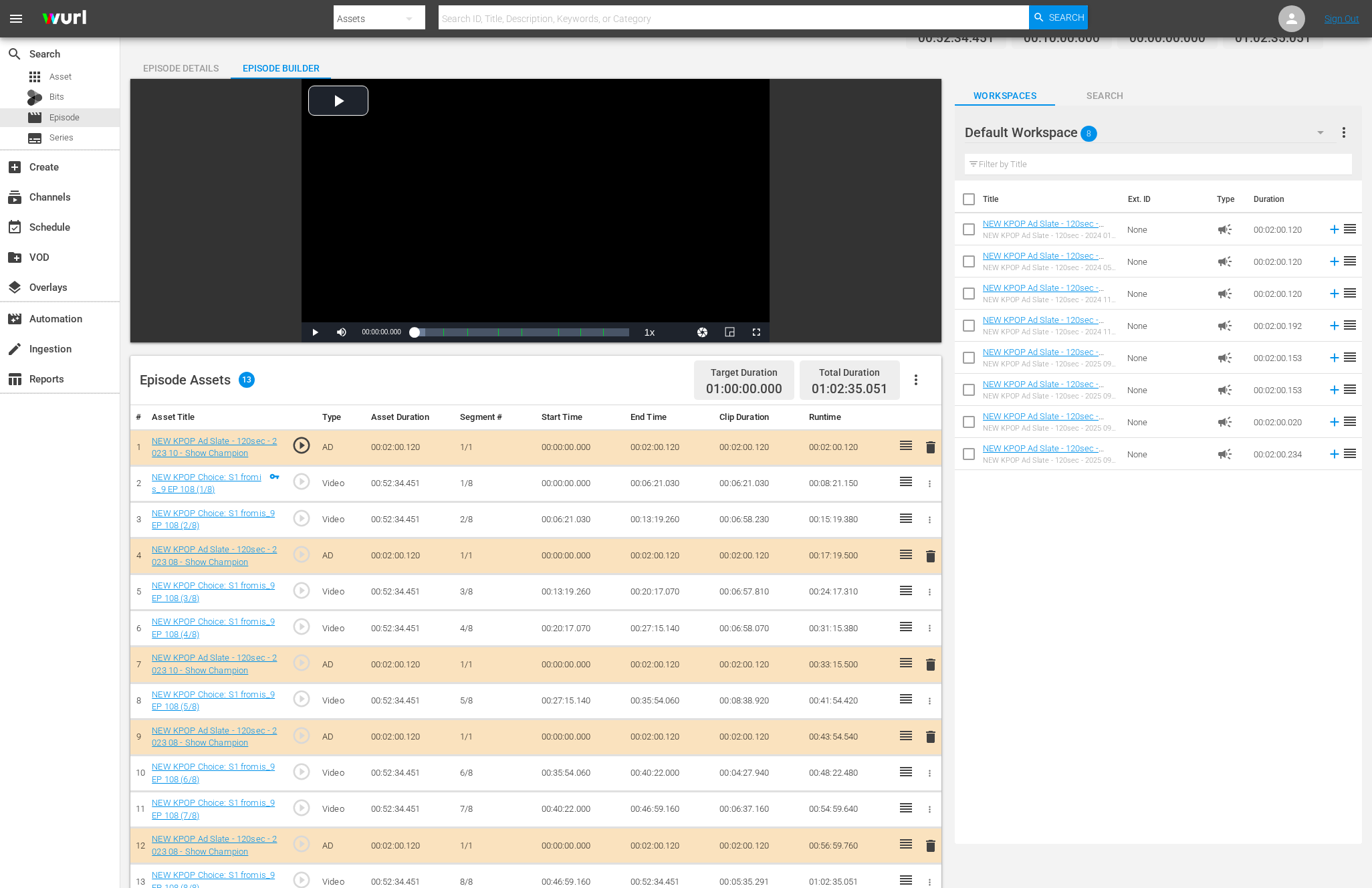
scroll to position [348, 0]
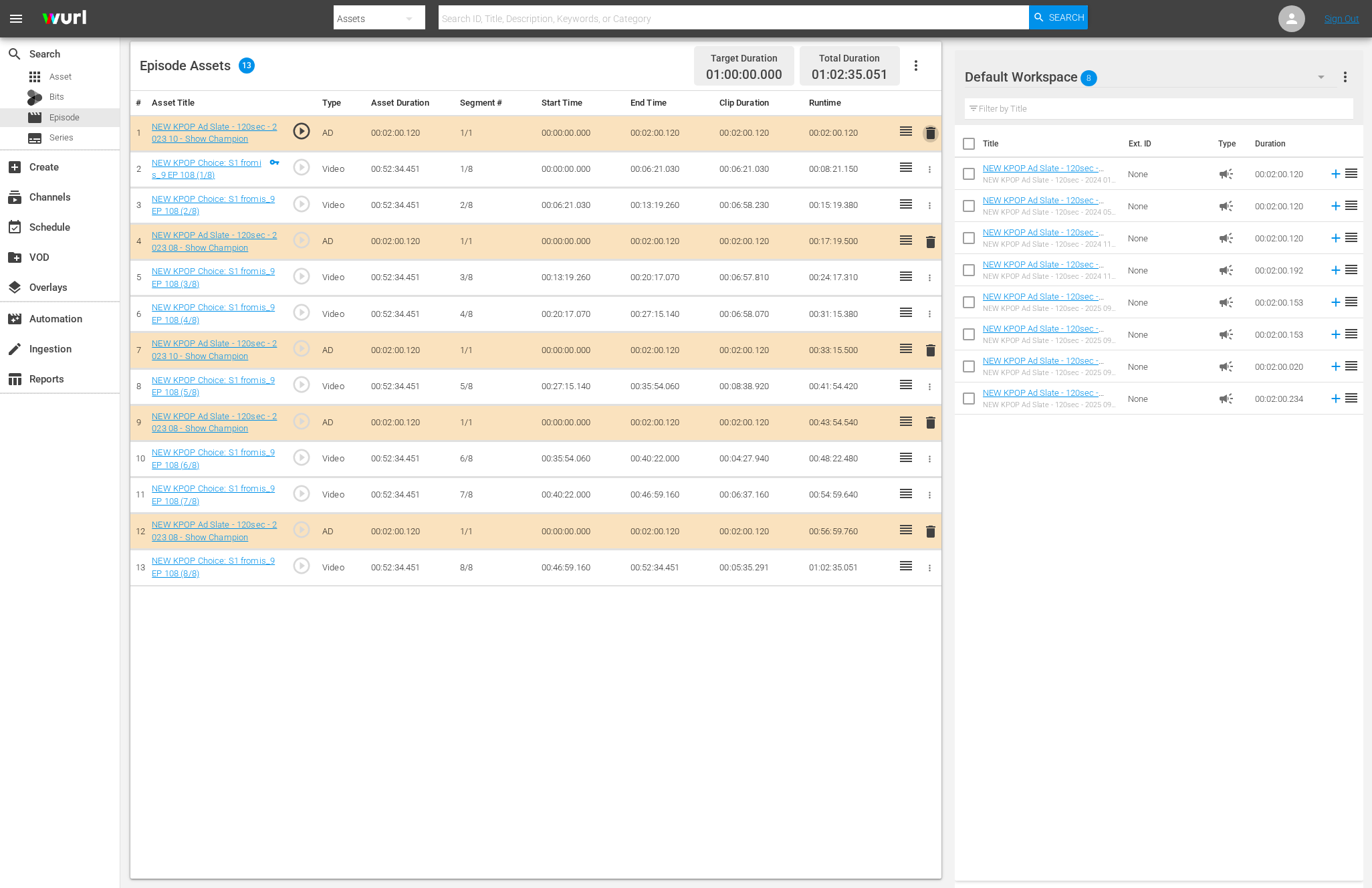
click at [925, 126] on span "delete" at bounding box center [930, 133] width 16 height 16
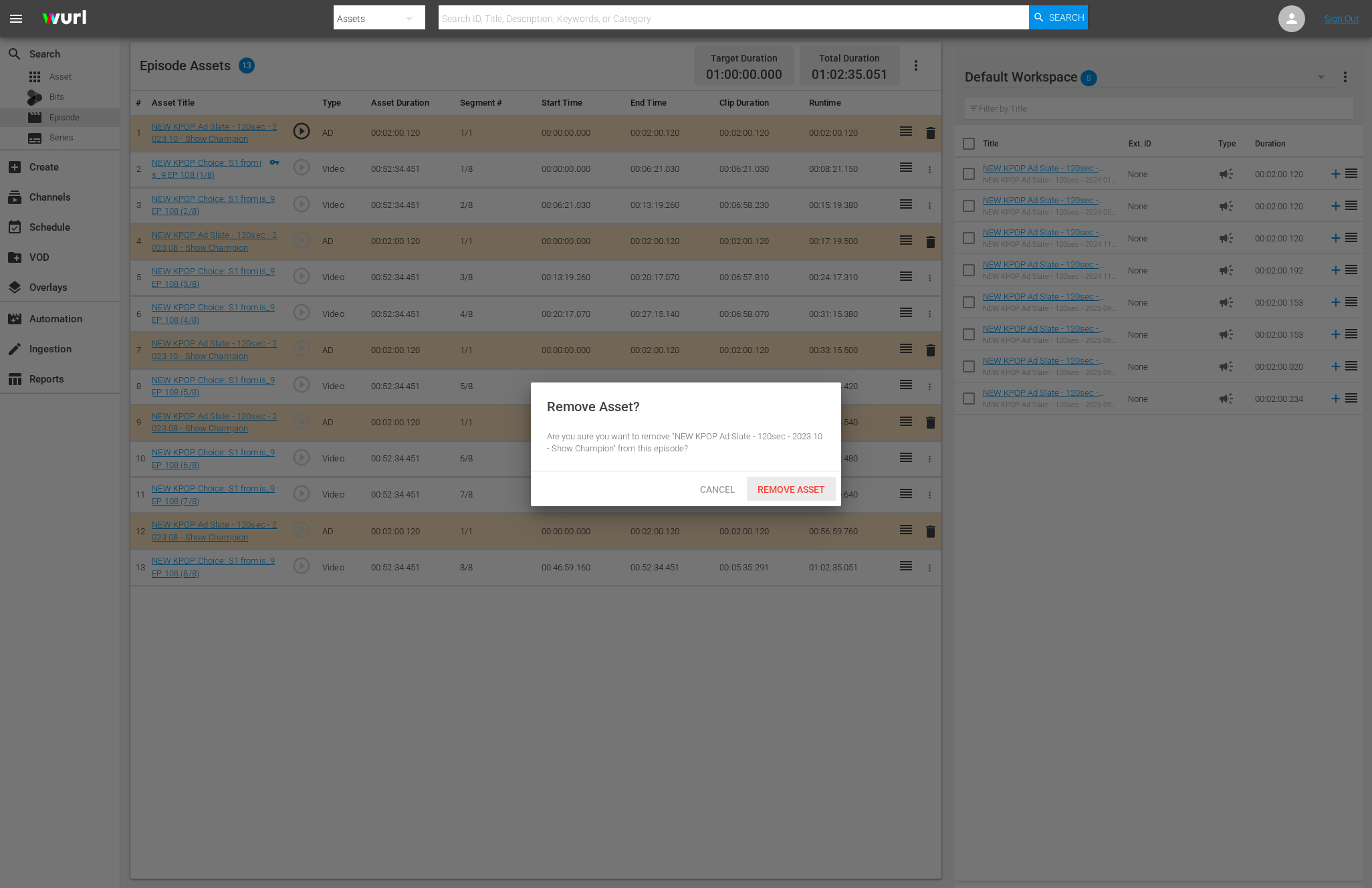
click at [764, 486] on span "Remove Asset" at bounding box center [791, 489] width 89 height 11
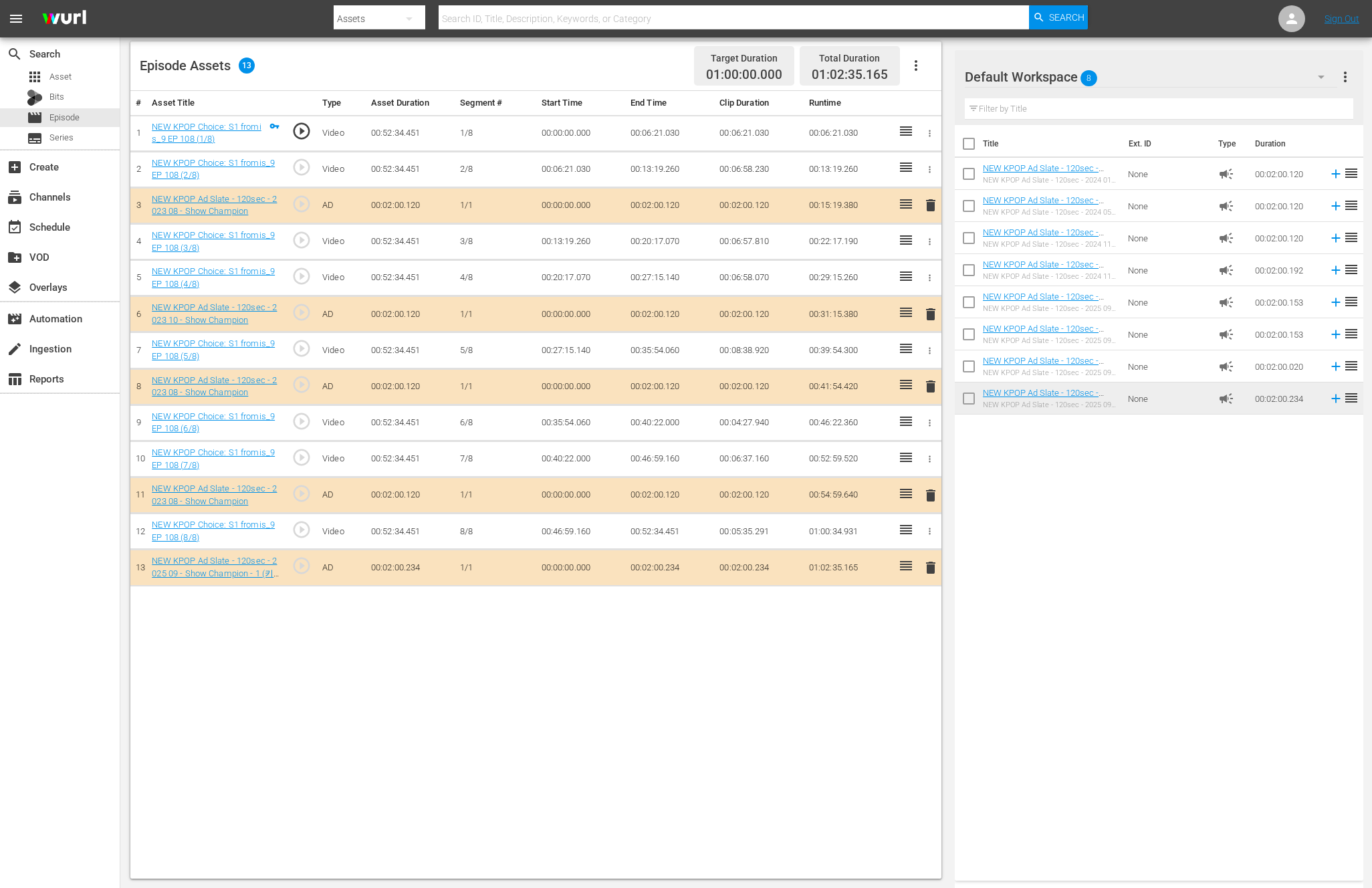
drag, startPoint x: 1048, startPoint y: 398, endPoint x: 149, endPoint y: 498, distance: 904.5
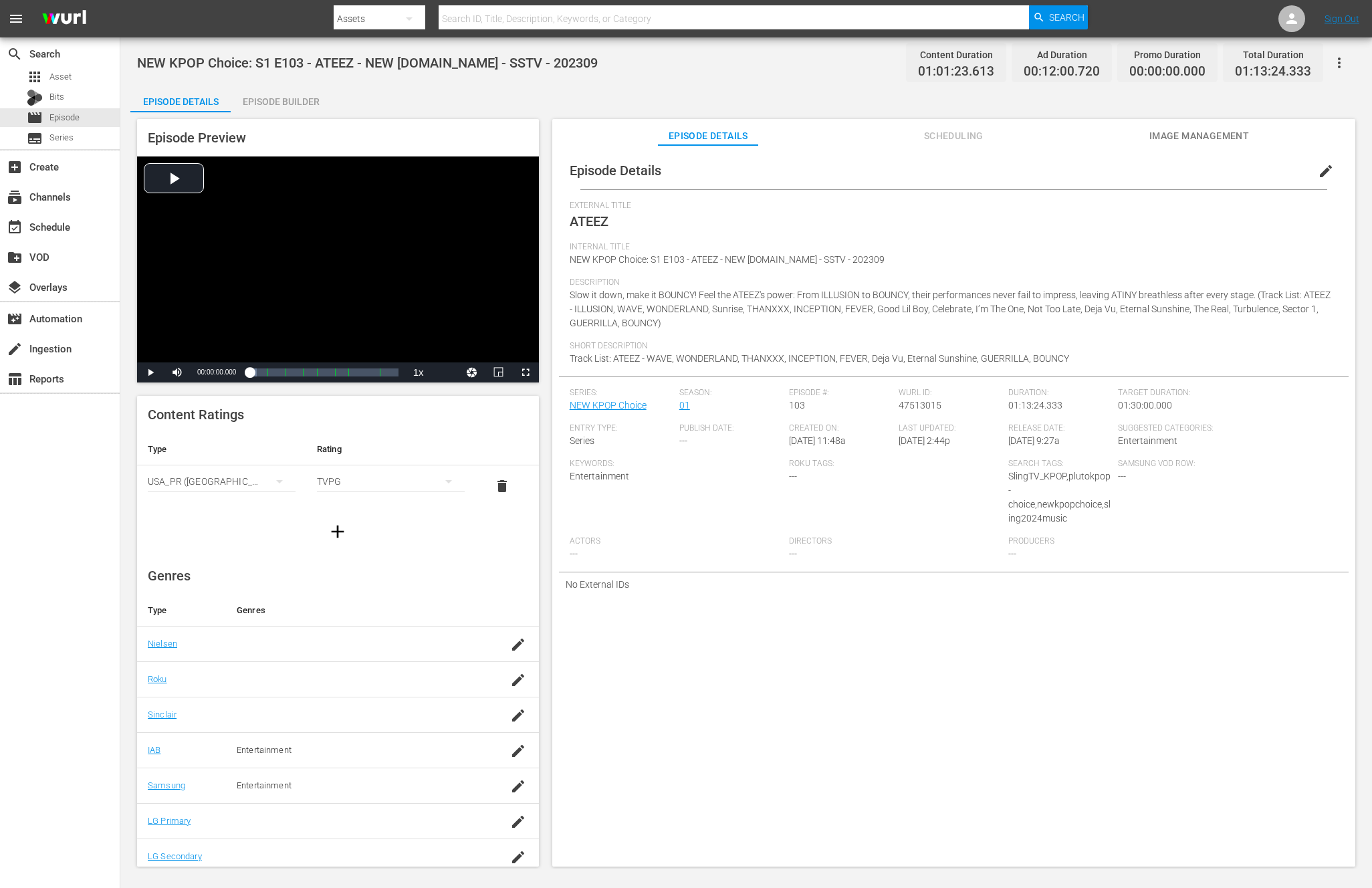
click at [314, 94] on div "Episode Builder" at bounding box center [281, 101] width 101 height 32
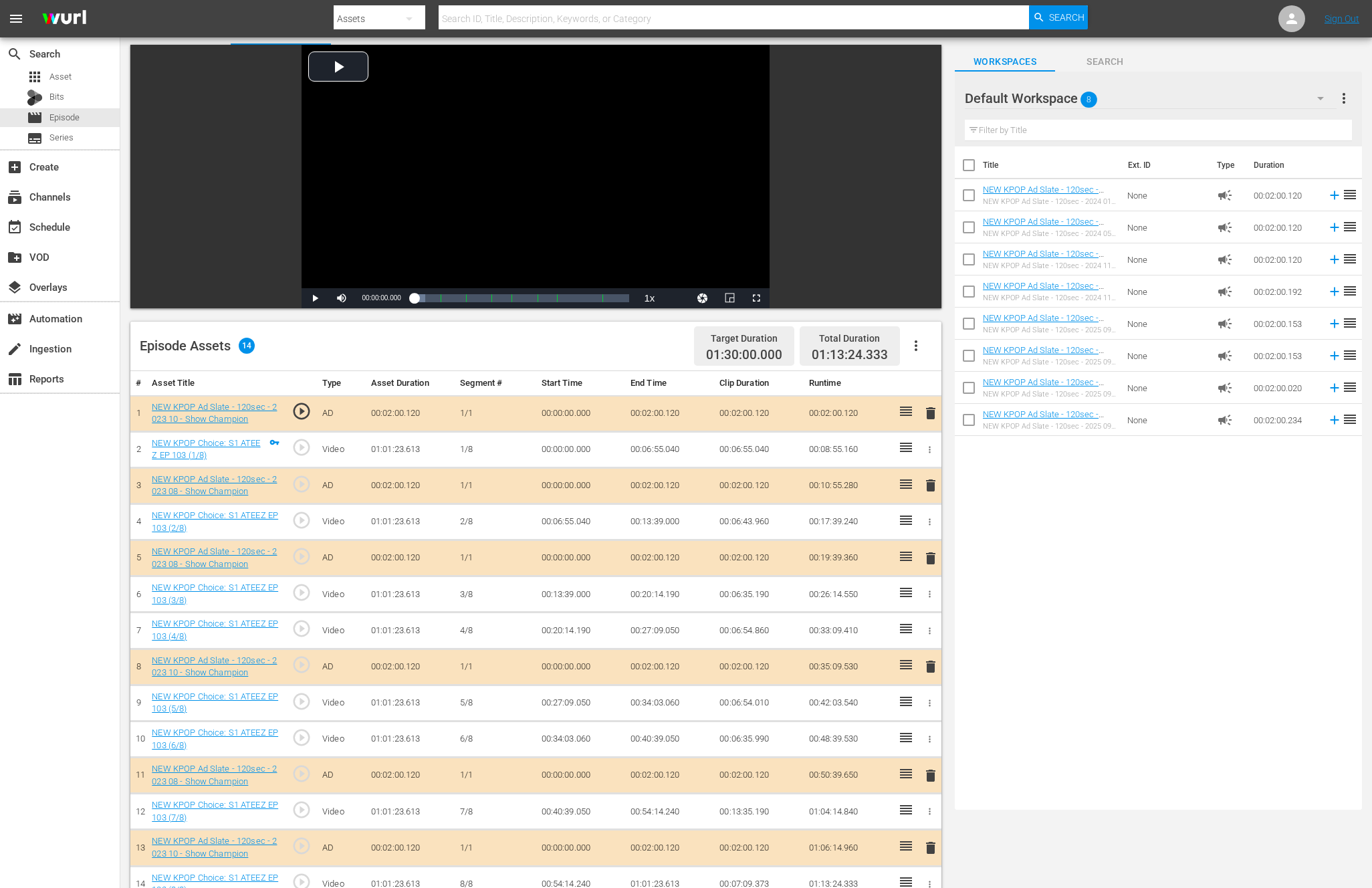
scroll to position [89, 0]
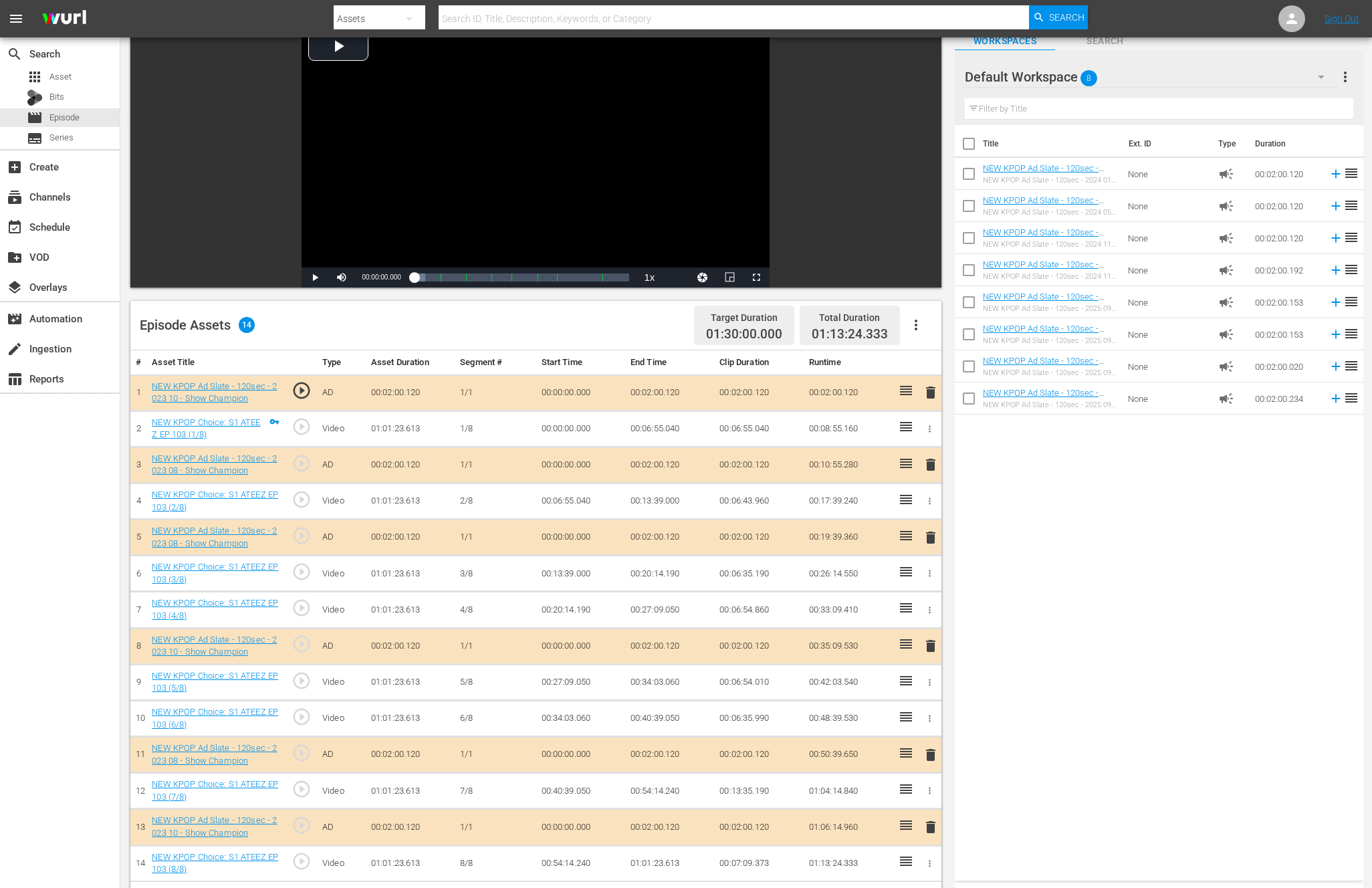
click at [937, 387] on span "delete" at bounding box center [930, 392] width 16 height 16
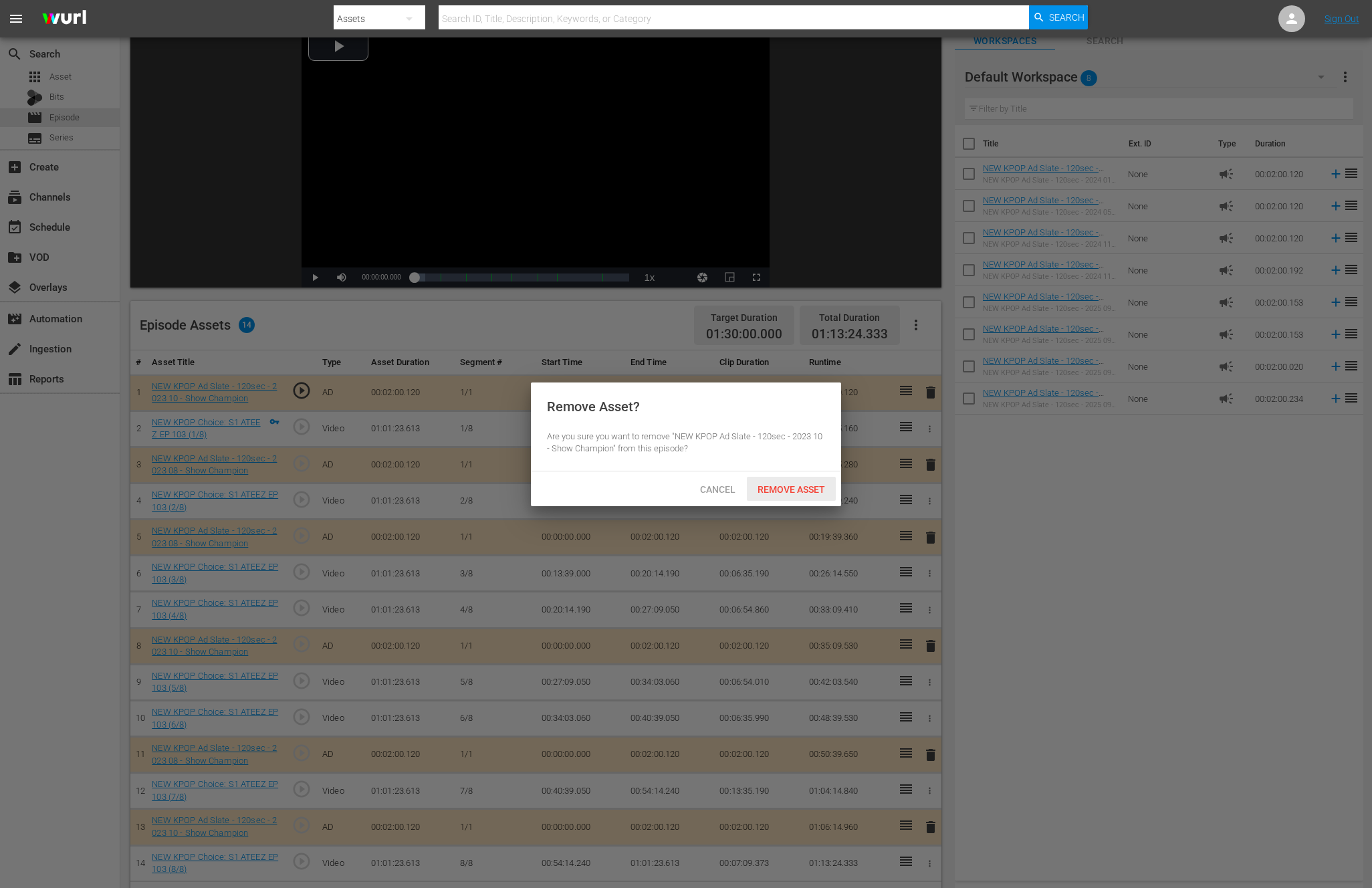
click at [806, 486] on span "Remove Asset" at bounding box center [791, 489] width 89 height 11
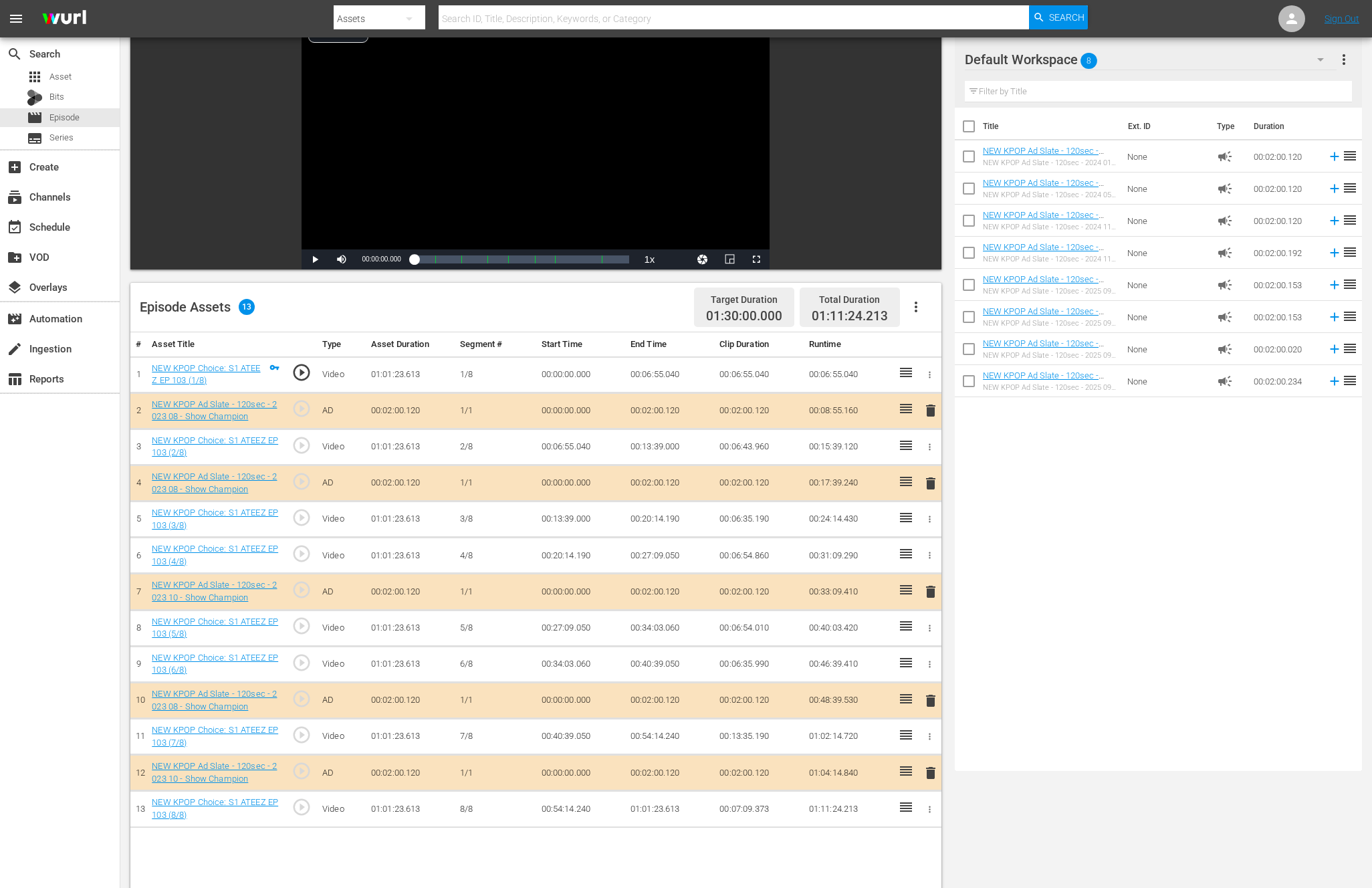
scroll to position [348, 0]
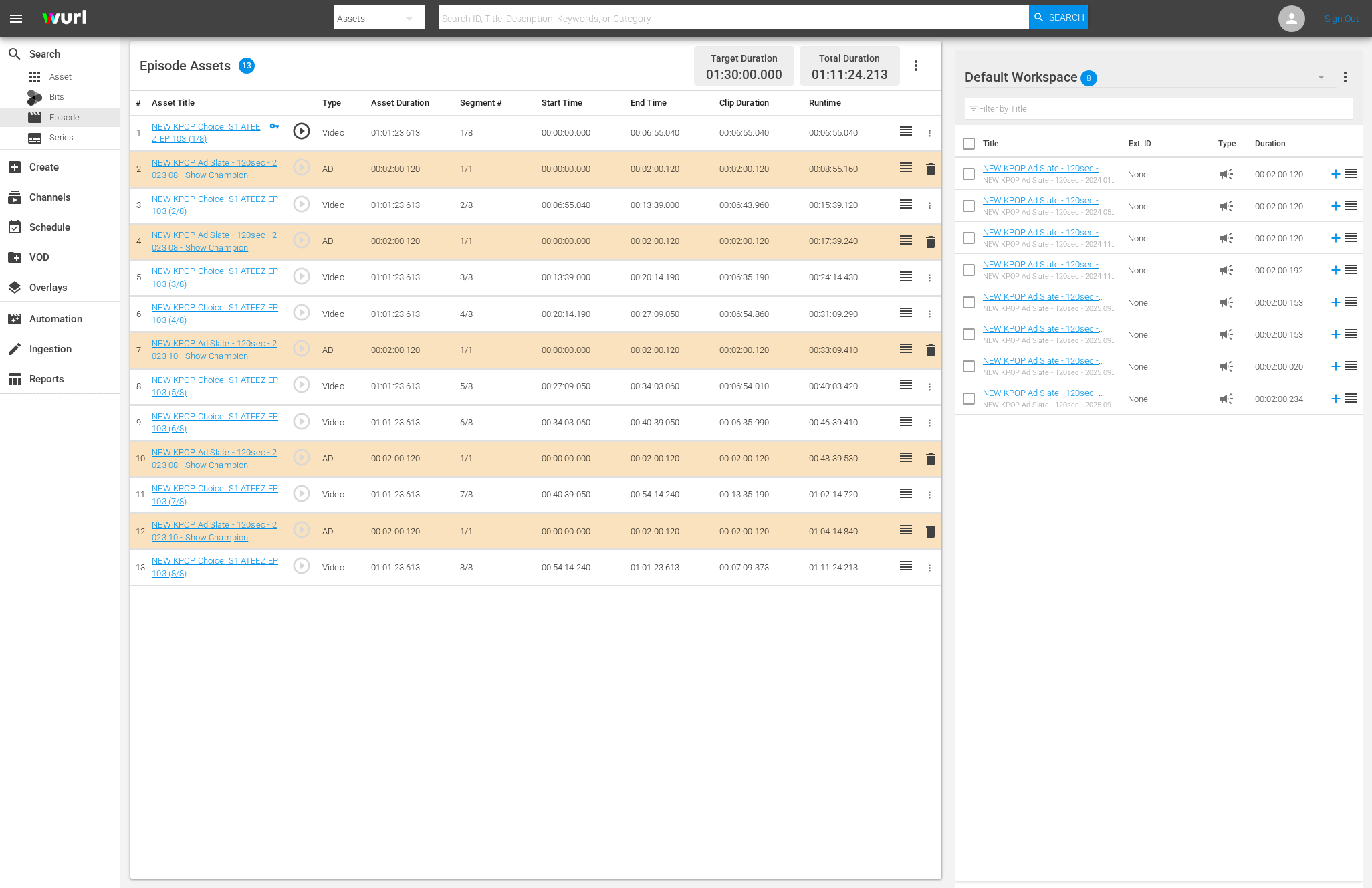
click at [1022, 578] on div "Title Ext. ID Type Duration NEW KPOP Ad Slate - 120sec - 2024 01 - Show Champio…" at bounding box center [1158, 500] width 408 height 750
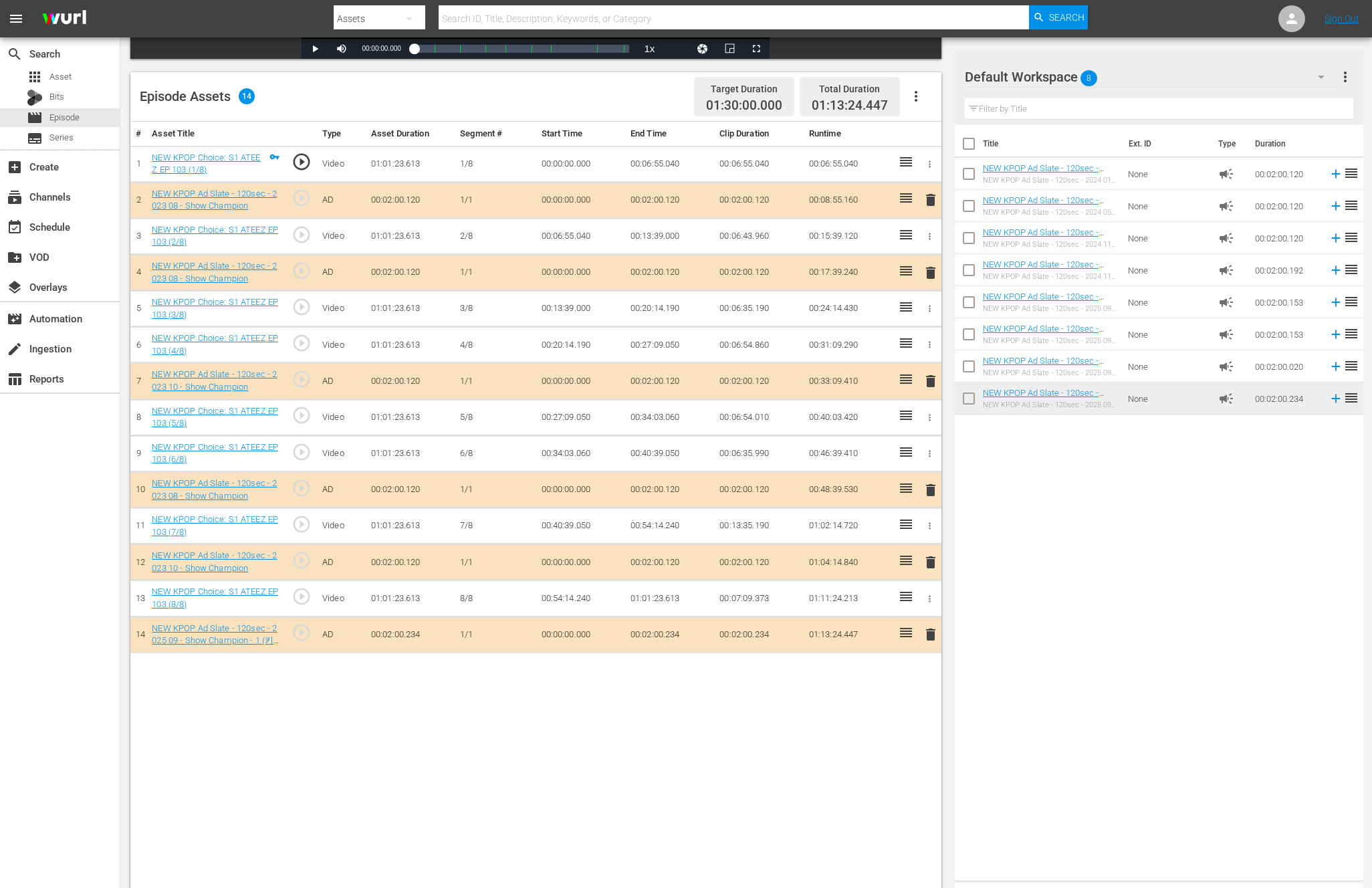
scroll to position [302, 0]
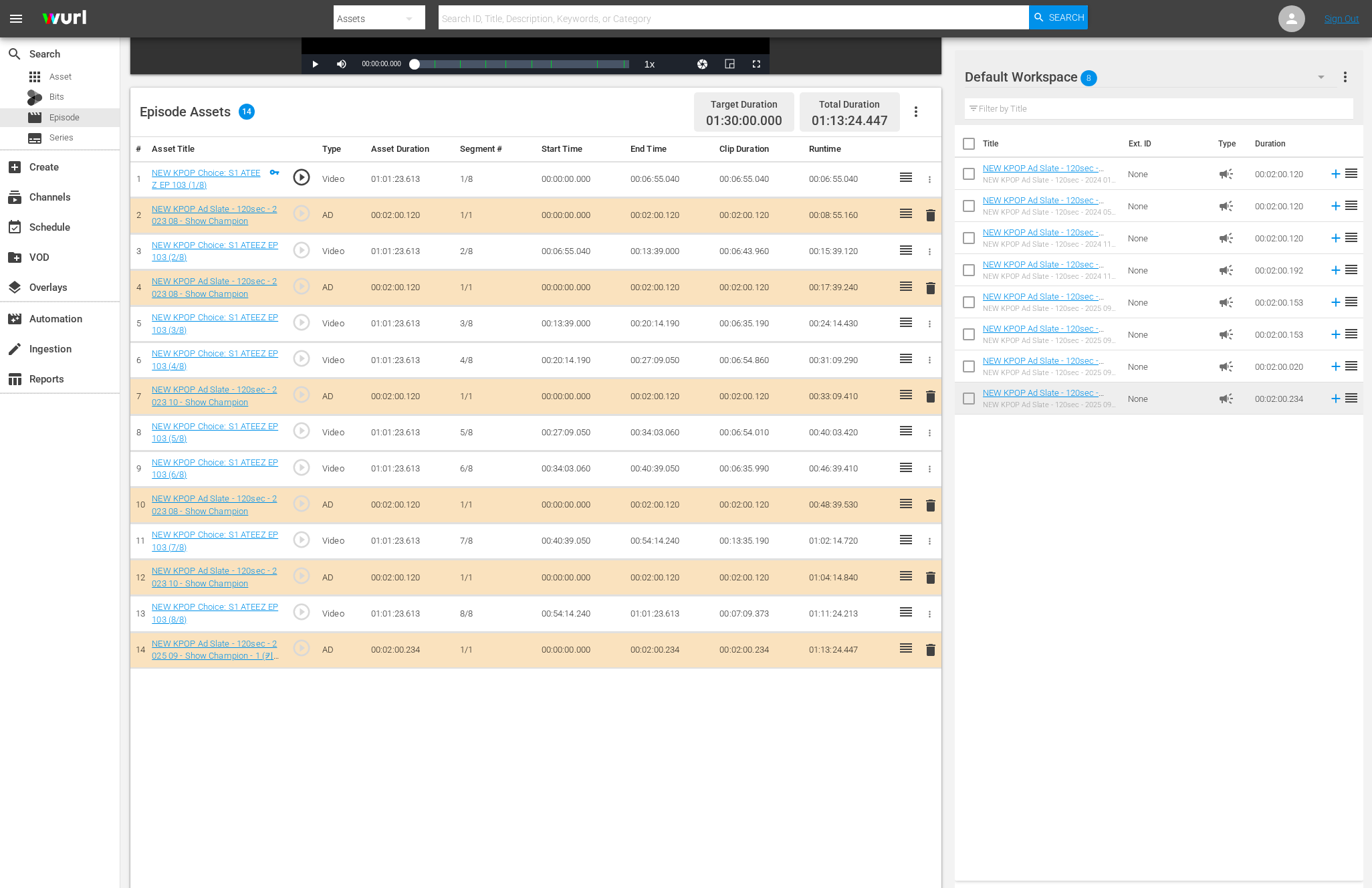
click at [925, 391] on span "delete" at bounding box center [930, 397] width 16 height 16
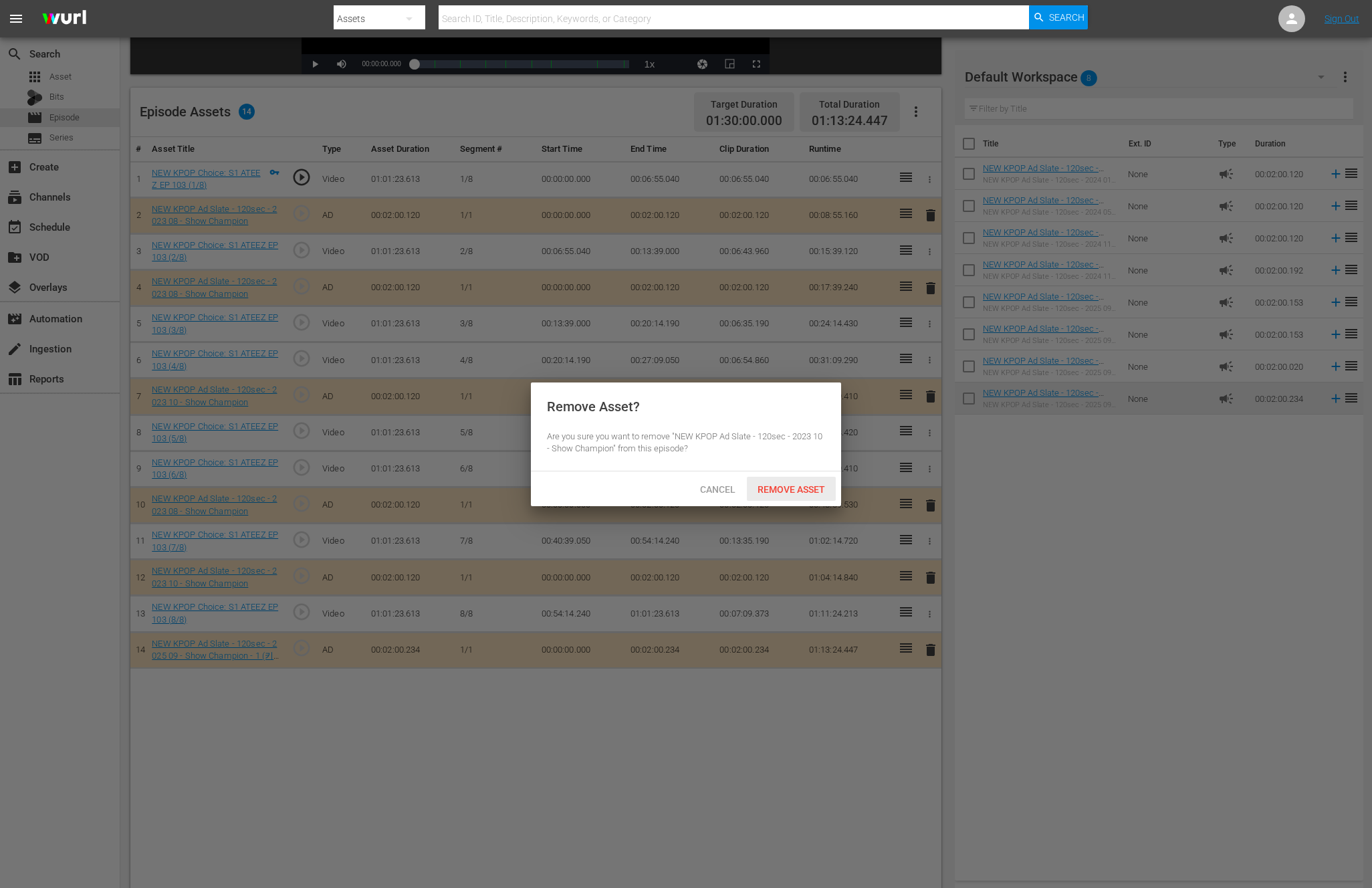
click at [800, 491] on span "Remove Asset" at bounding box center [791, 489] width 89 height 11
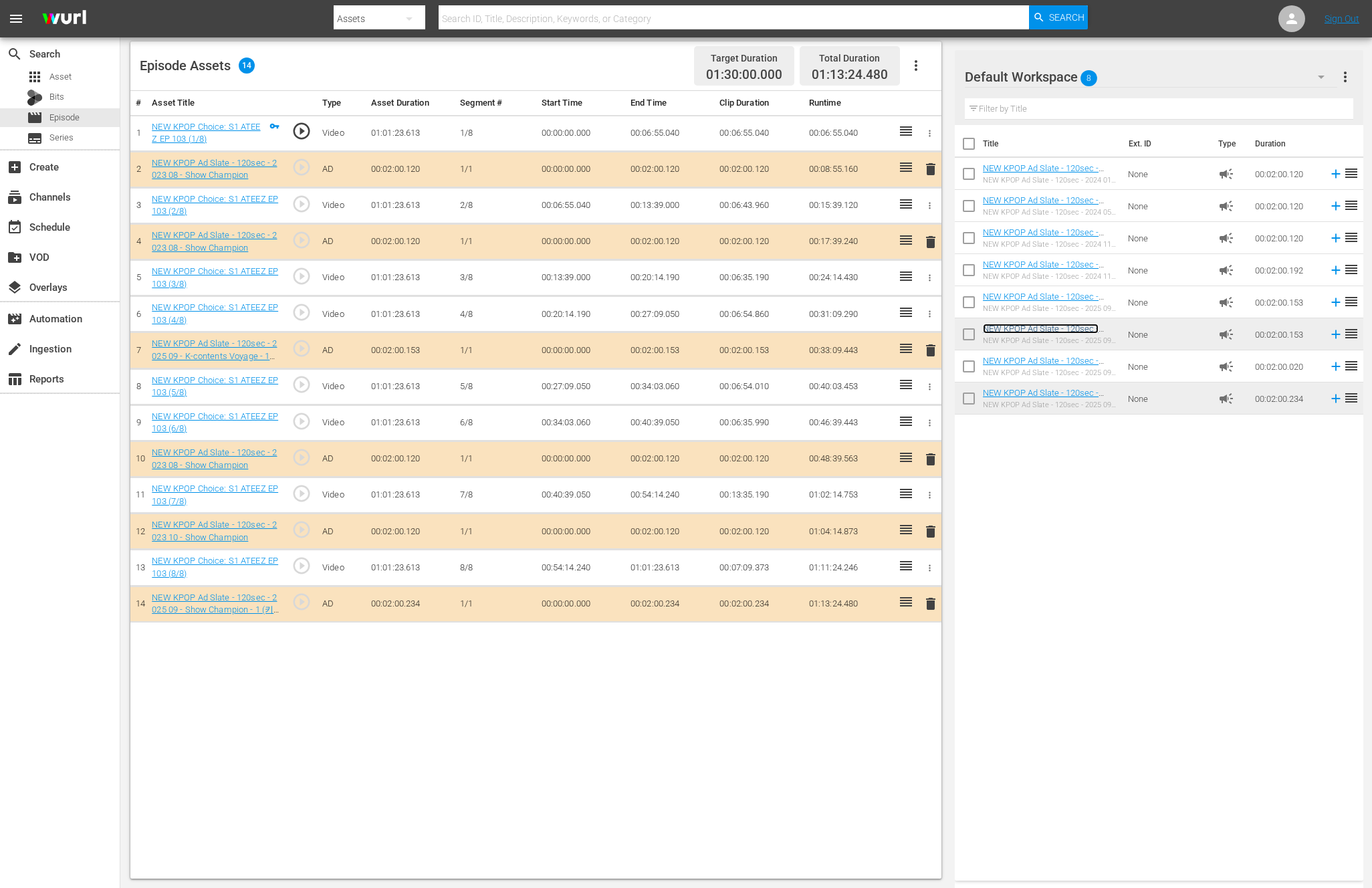
scroll to position [0, 0]
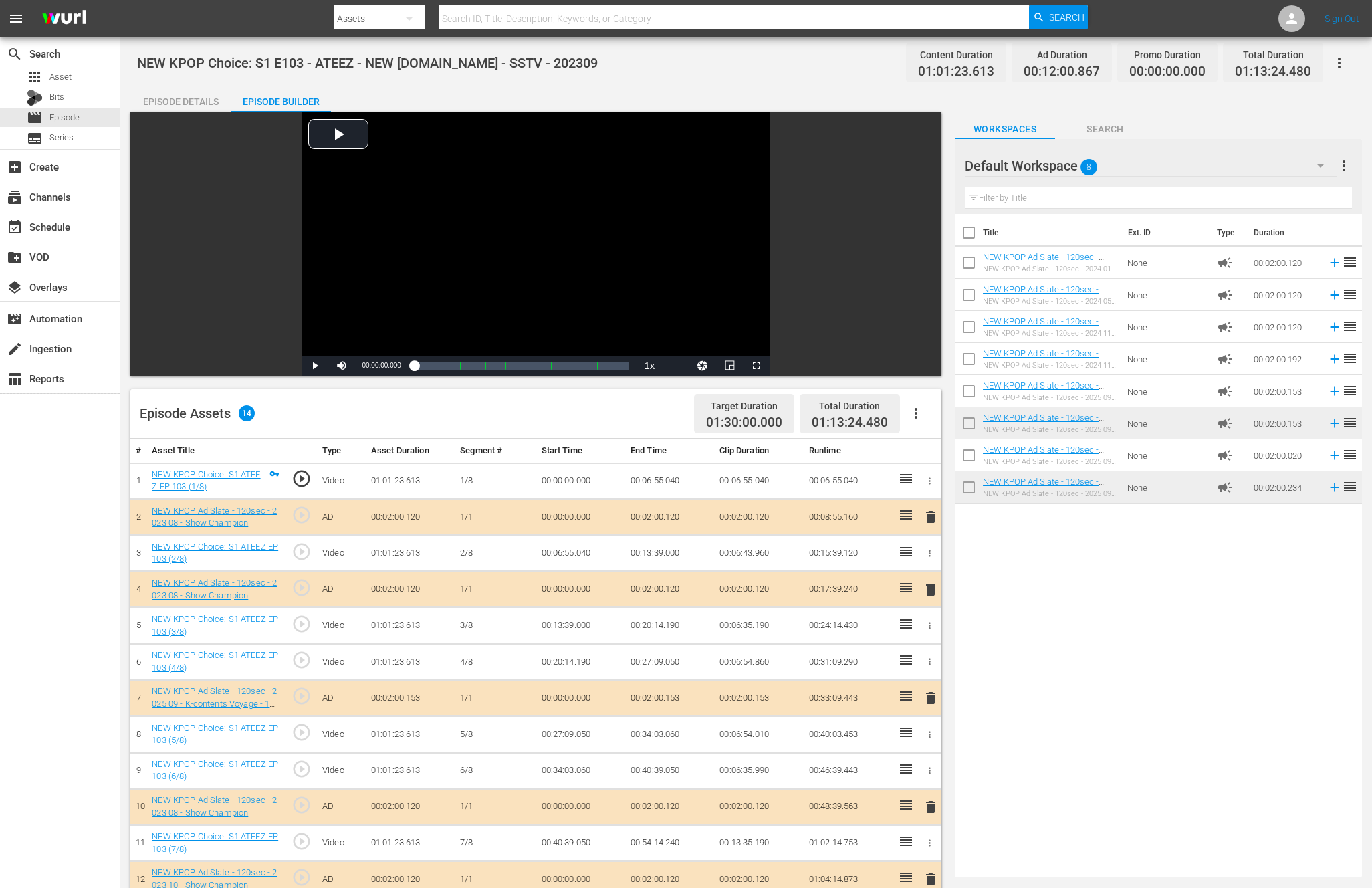
drag, startPoint x: 1036, startPoint y: 329, endPoint x: 540, endPoint y: 1, distance: 594.6
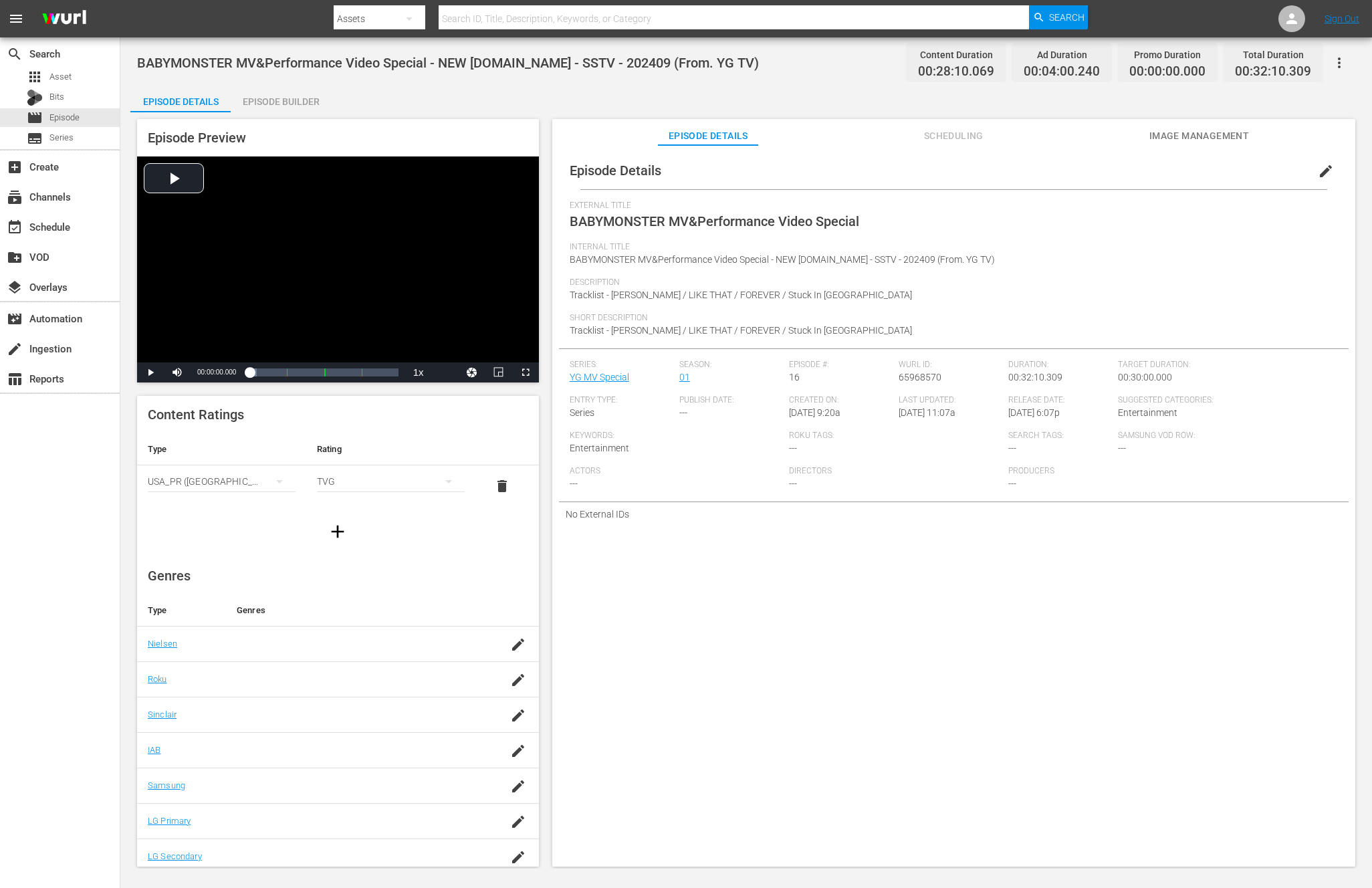
click at [268, 118] on div "Episode Preview Video Player is loading. Play Video Play Mute Current Time 00:0…" at bounding box center [745, 495] width 1231 height 765
click at [341, 81] on div "BABYMONSTER MV&Performance Video Special - NEW K.ID - SSTV - 202409 (From. YG T…" at bounding box center [746, 453] width 1252 height 831
click at [310, 103] on div "Episode Builder" at bounding box center [281, 101] width 101 height 32
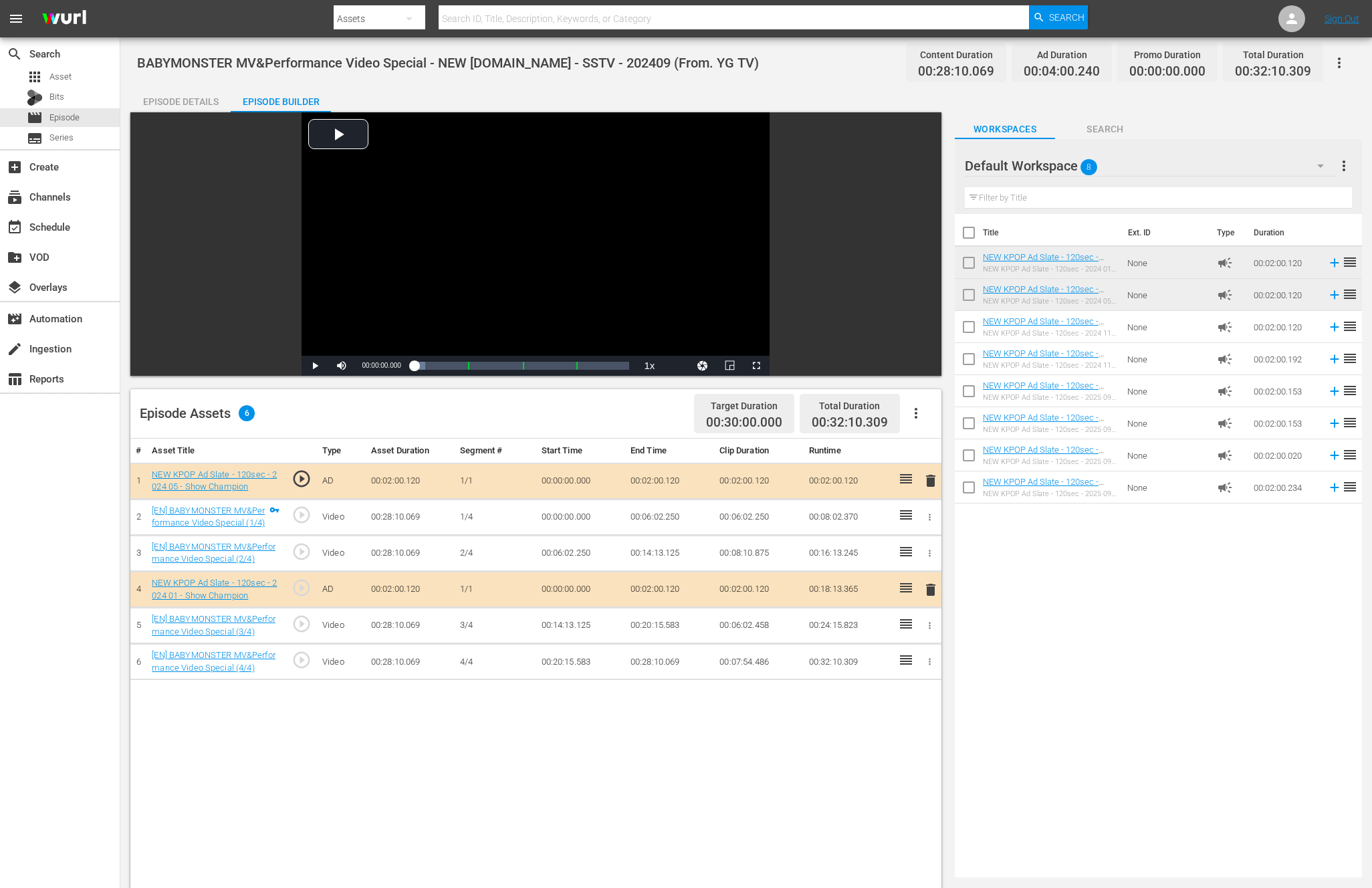
click at [917, 482] on td "delete" at bounding box center [930, 480] width 24 height 36
click at [931, 483] on span "delete" at bounding box center [930, 481] width 16 height 16
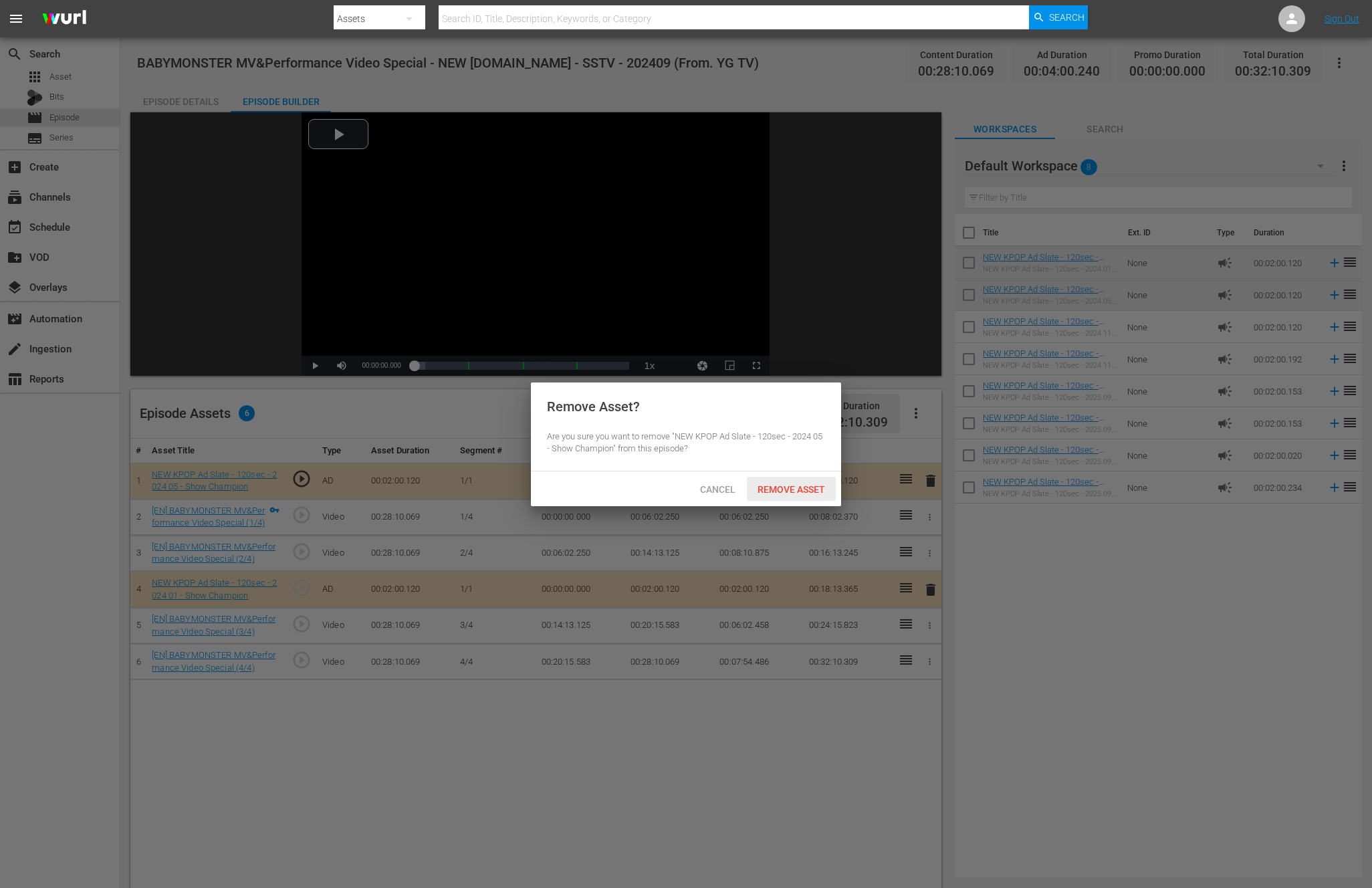
click at [820, 485] on span "Remove Asset" at bounding box center [791, 489] width 89 height 11
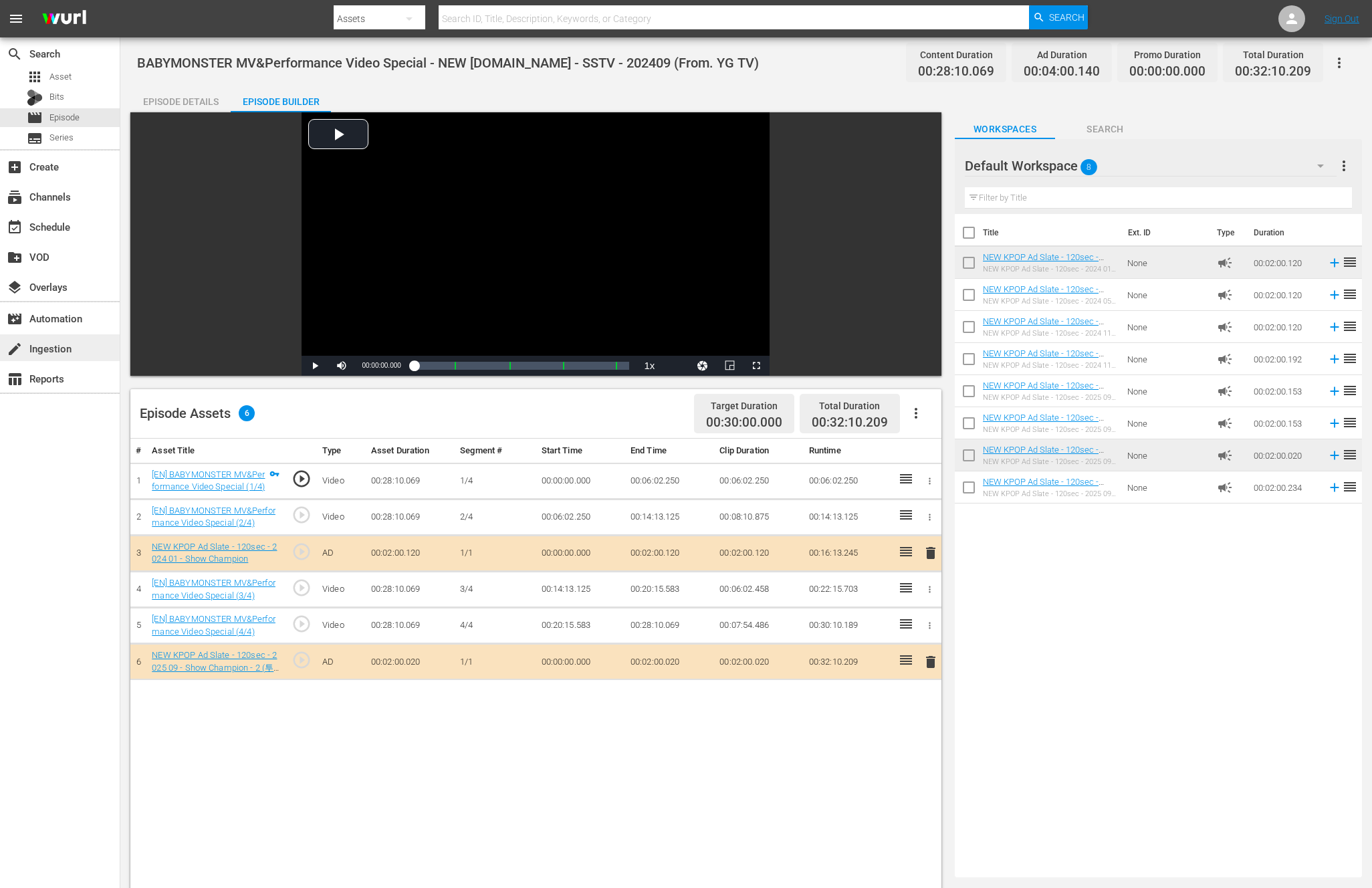
drag, startPoint x: 1061, startPoint y: 456, endPoint x: 3, endPoint y: 358, distance: 1062.5
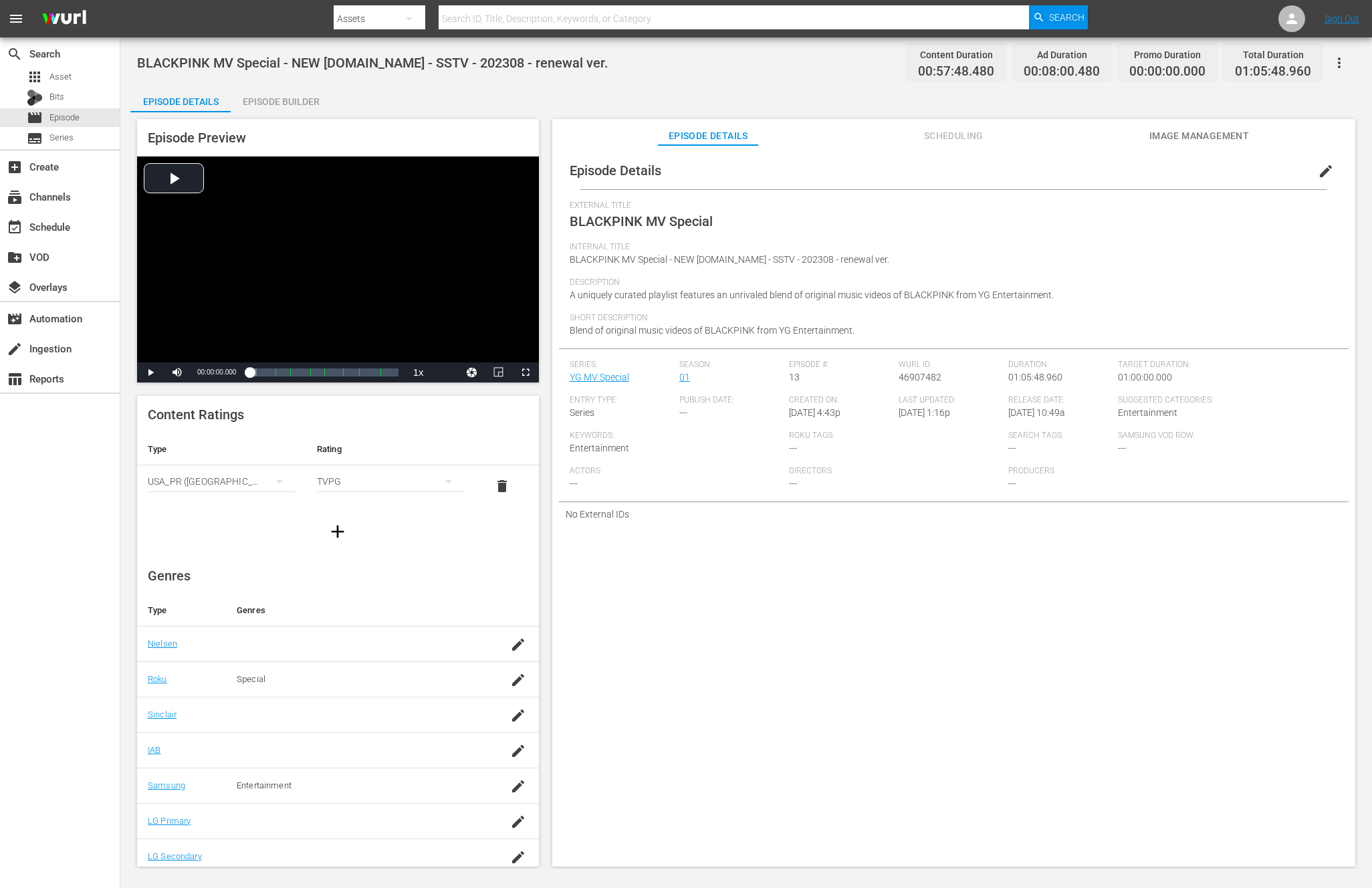
click at [298, 111] on div "Episode Builder" at bounding box center [281, 101] width 101 height 32
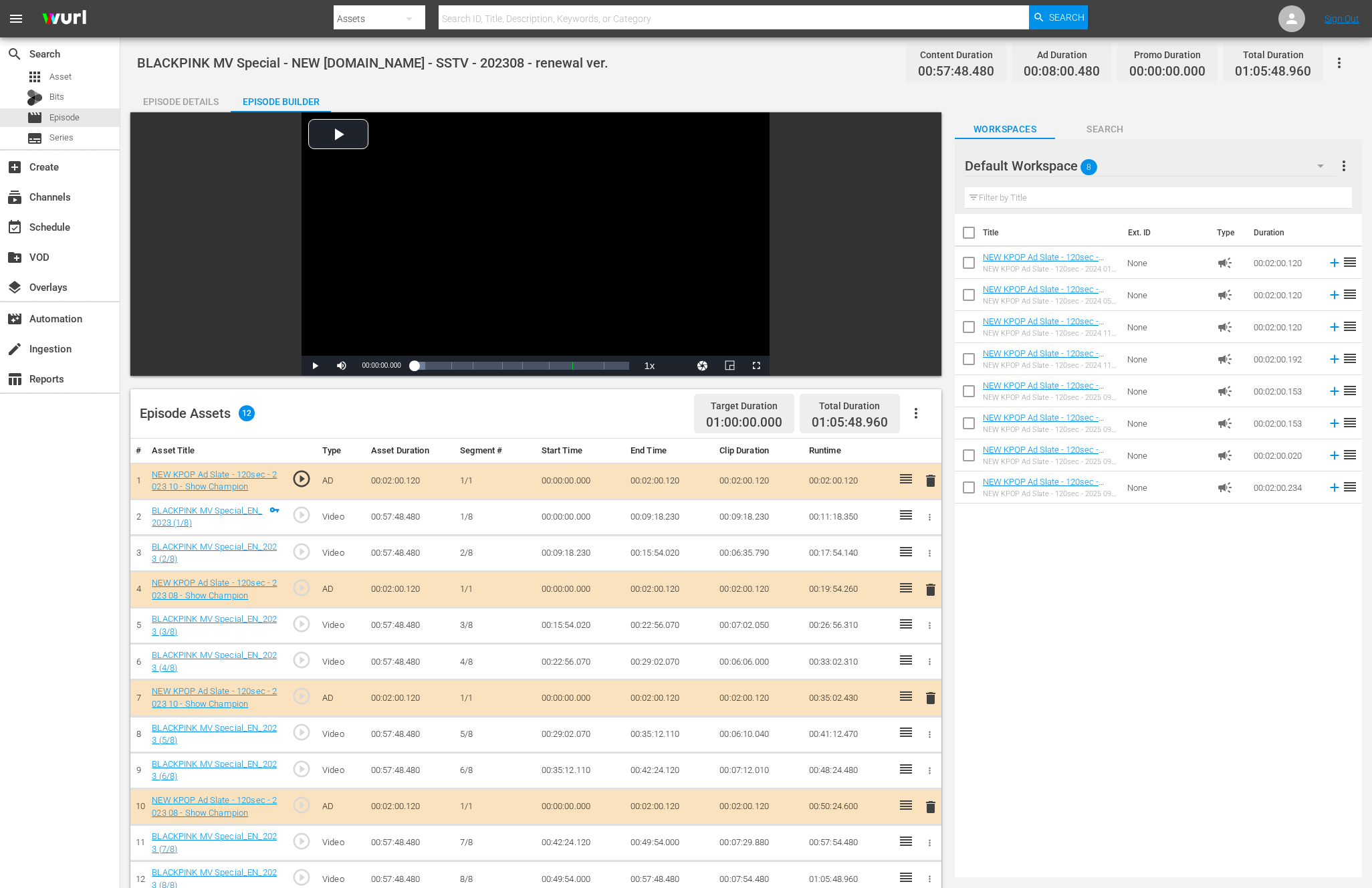
click at [929, 479] on span "delete" at bounding box center [930, 481] width 16 height 16
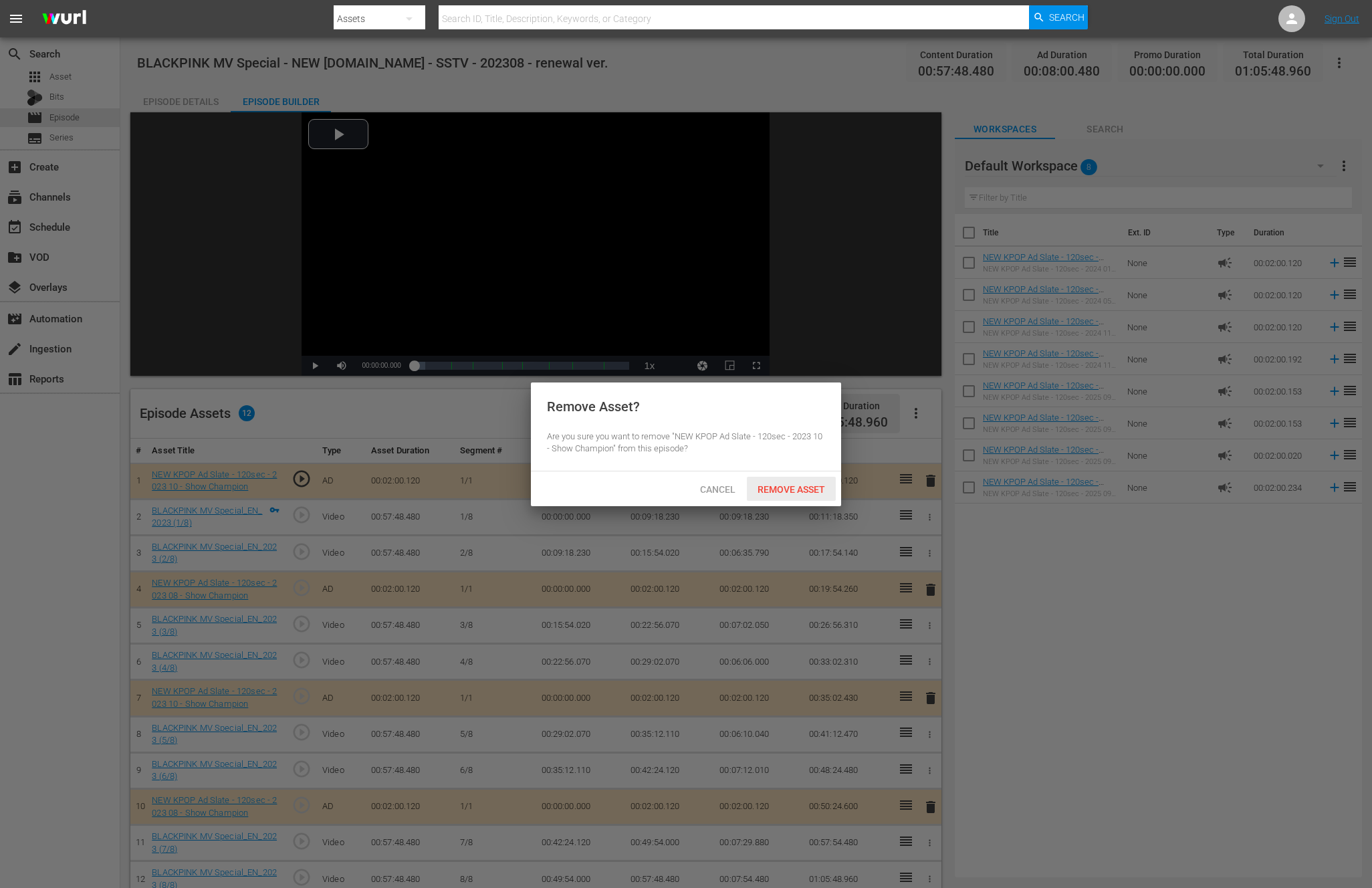
click at [794, 492] on span "Remove Asset" at bounding box center [791, 489] width 89 height 11
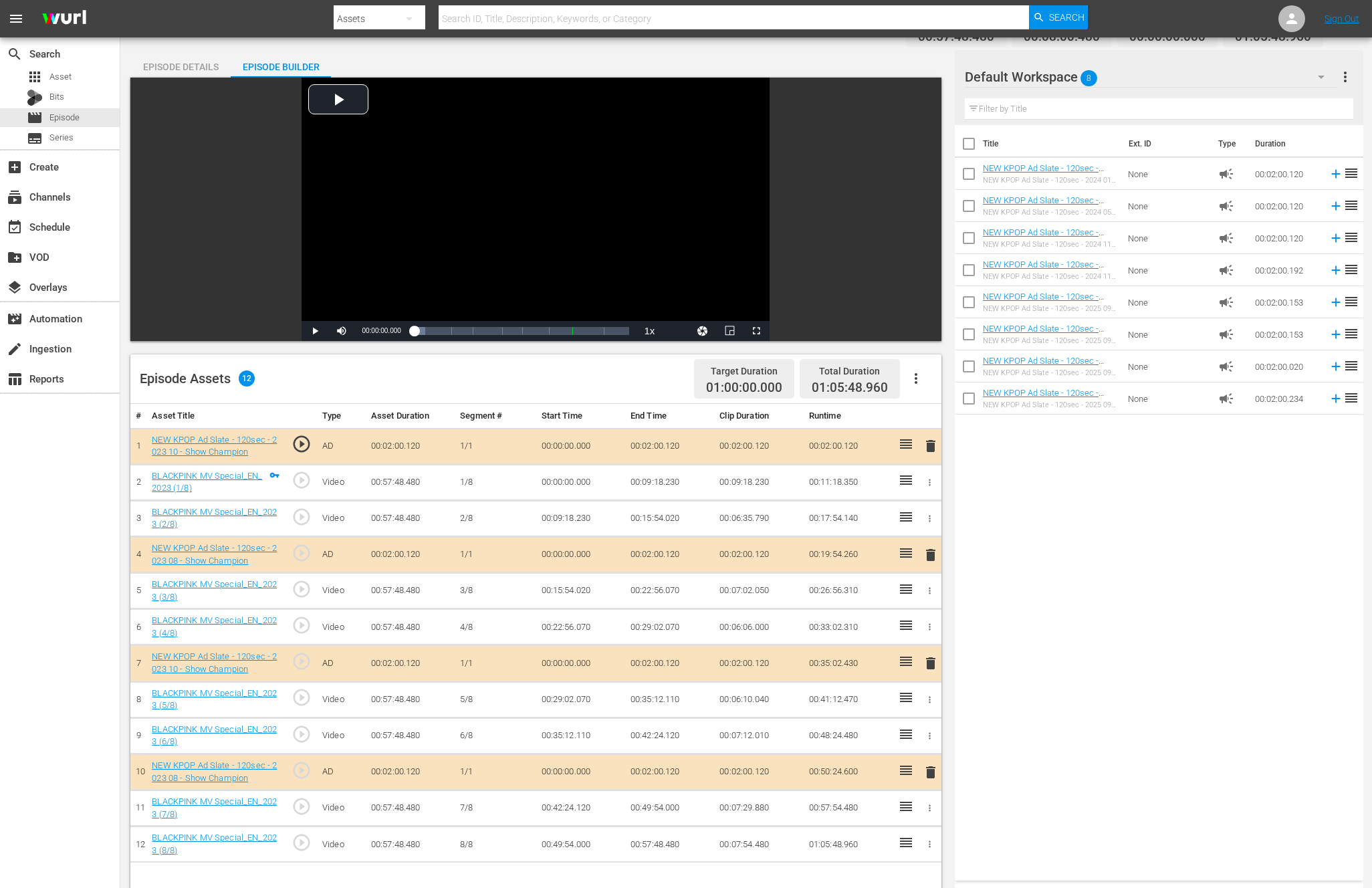
scroll to position [164, 0]
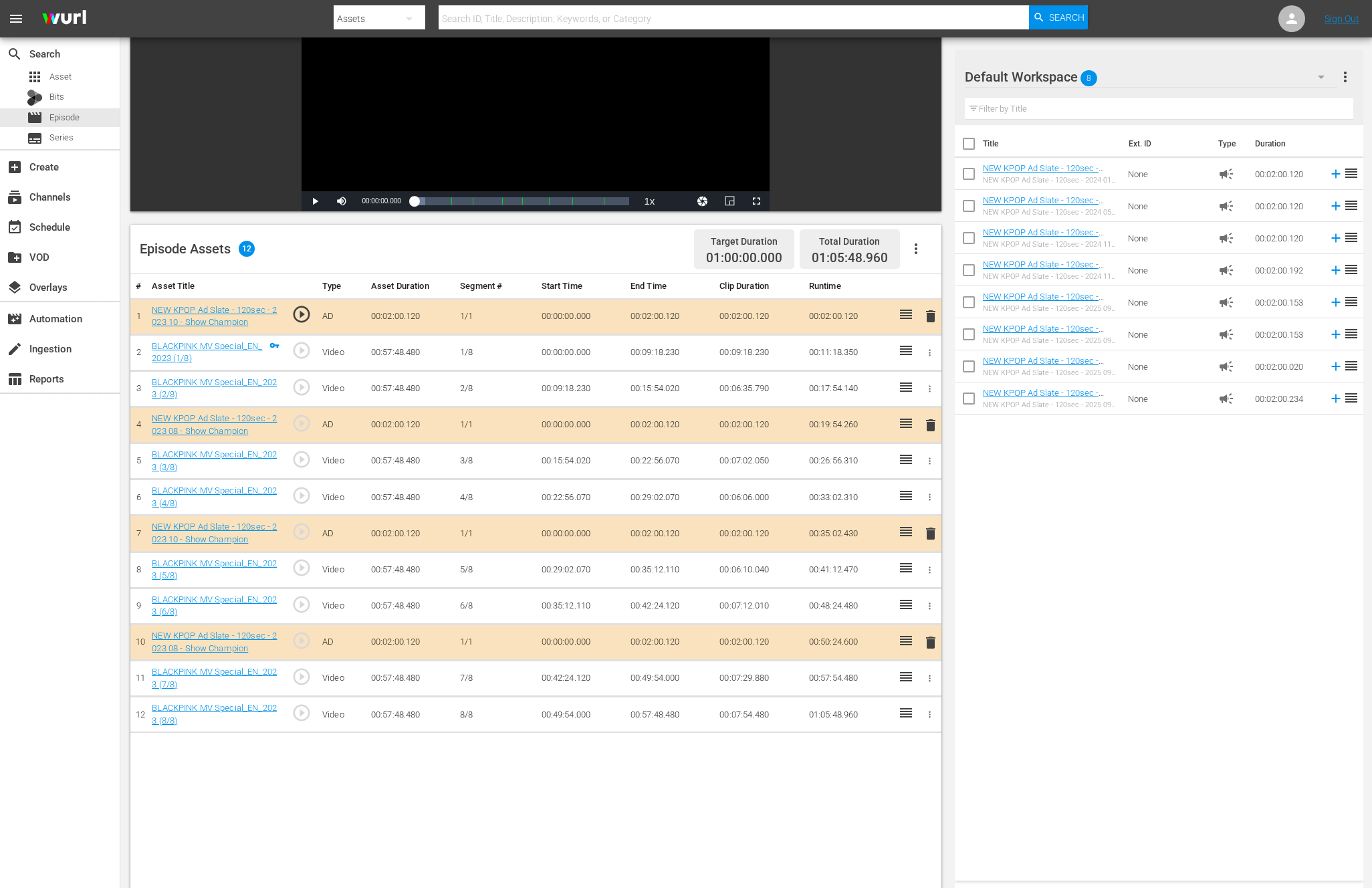
click at [618, 778] on div "# Asset Title Type Asset Duration Segment # Start Time End Time Clip Duration R…" at bounding box center [535, 668] width 811 height 787
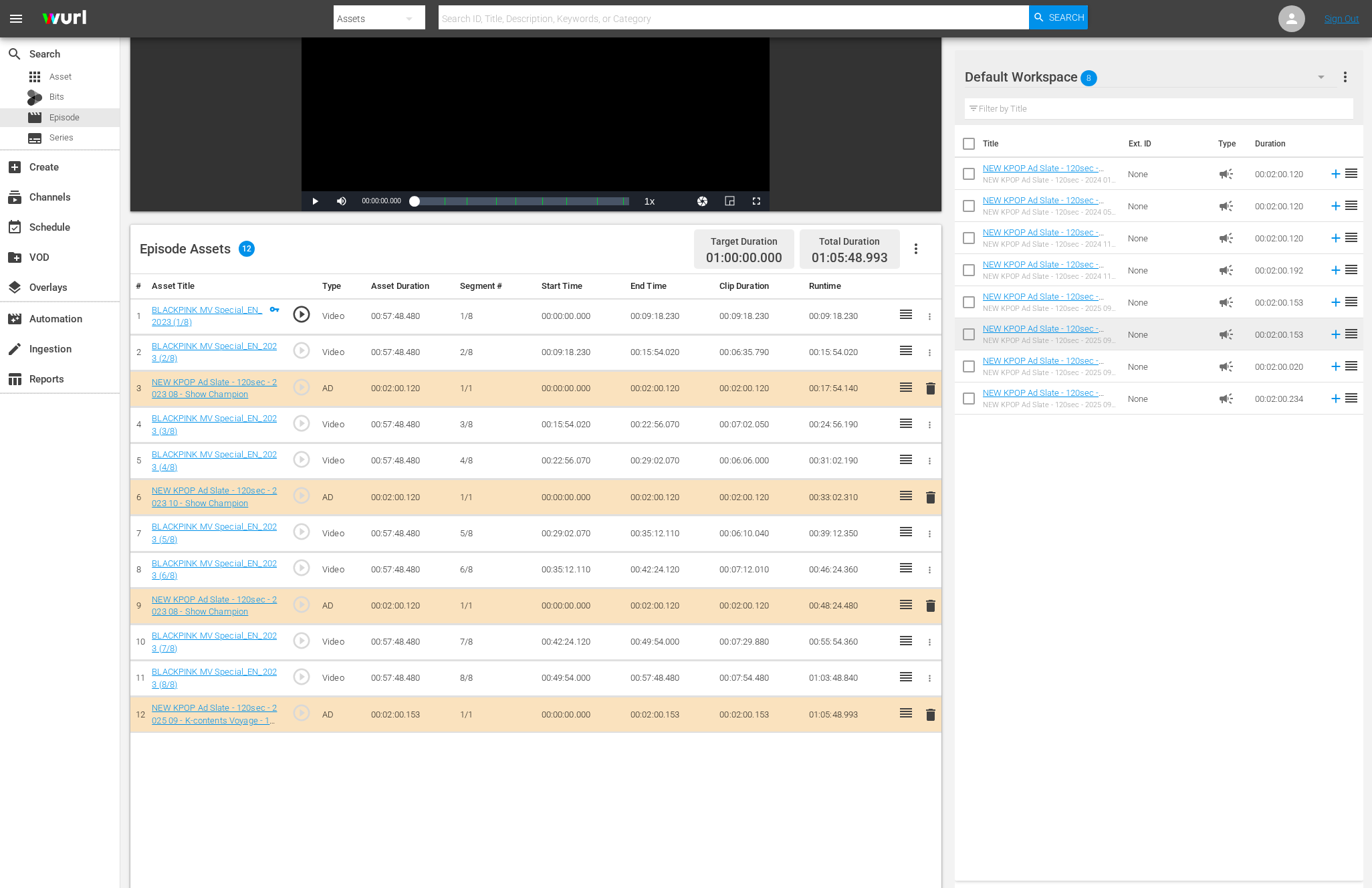
click at [930, 714] on span "delete" at bounding box center [930, 715] width 16 height 16
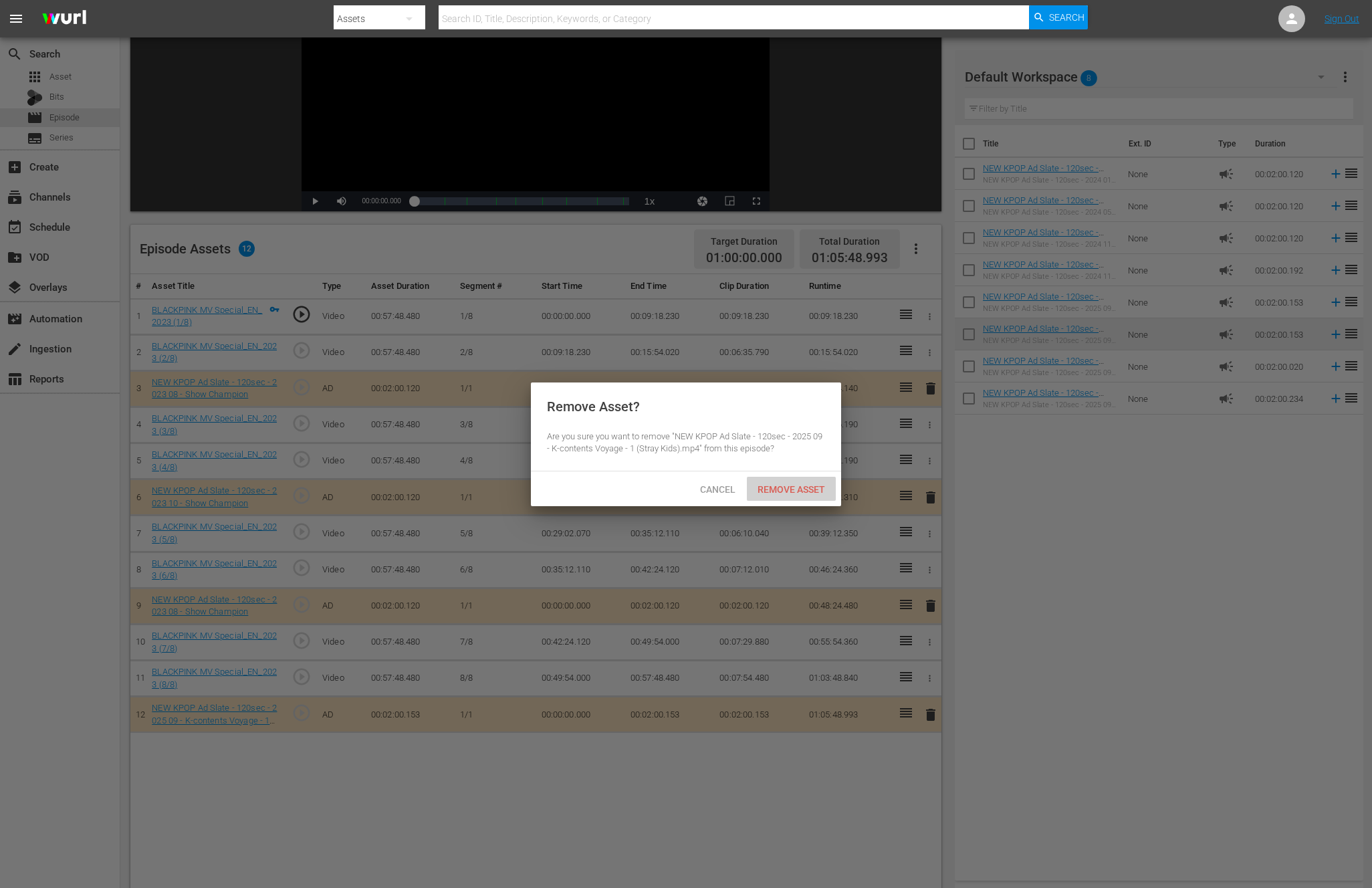
click at [750, 487] on span "Remove Asset" at bounding box center [791, 489] width 89 height 11
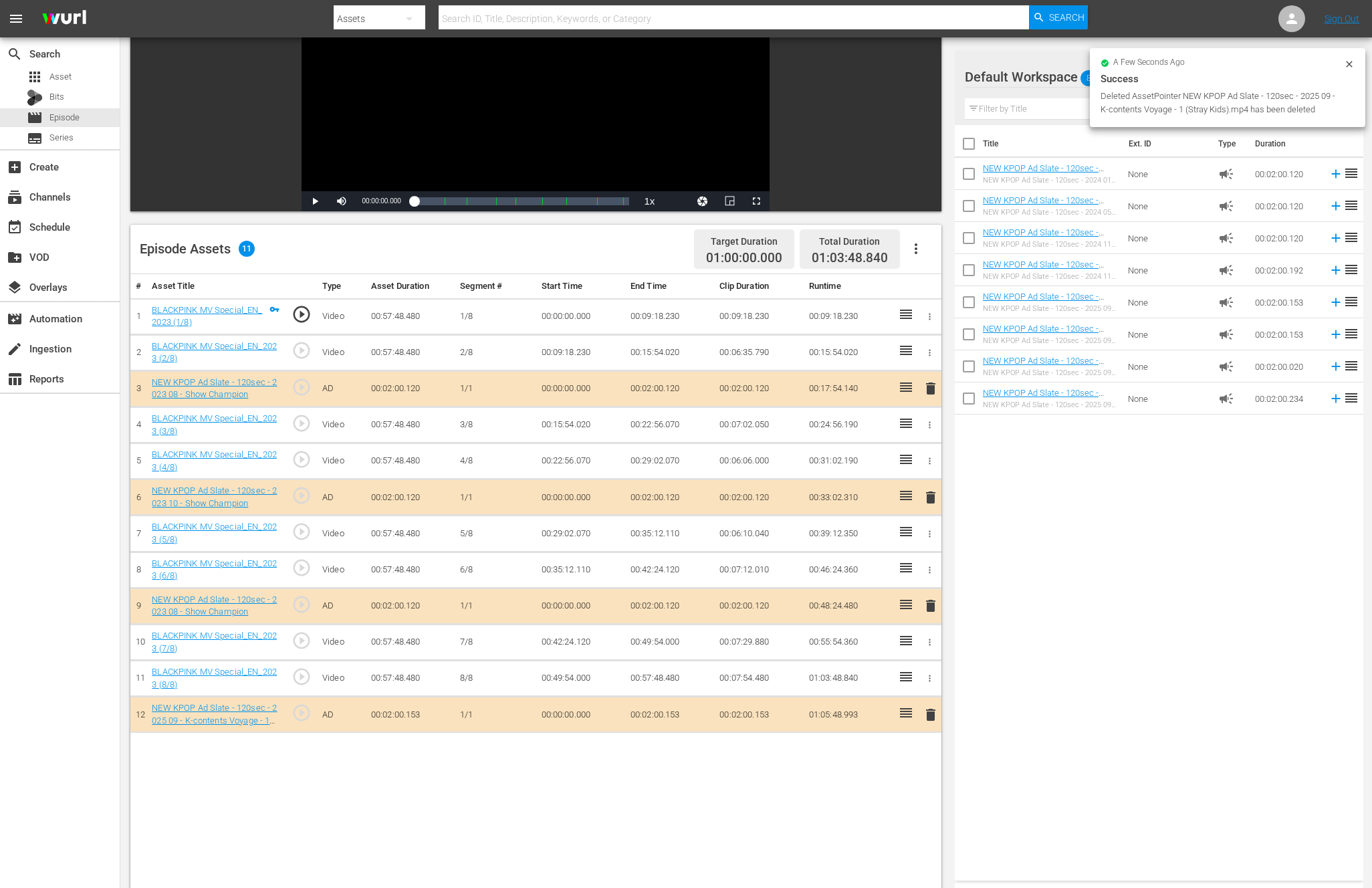
click at [1106, 536] on div "Title Ext. ID Type Duration NEW KPOP Ad Slate - 120sec - 2024 01 - Show Champio…" at bounding box center [1158, 500] width 408 height 750
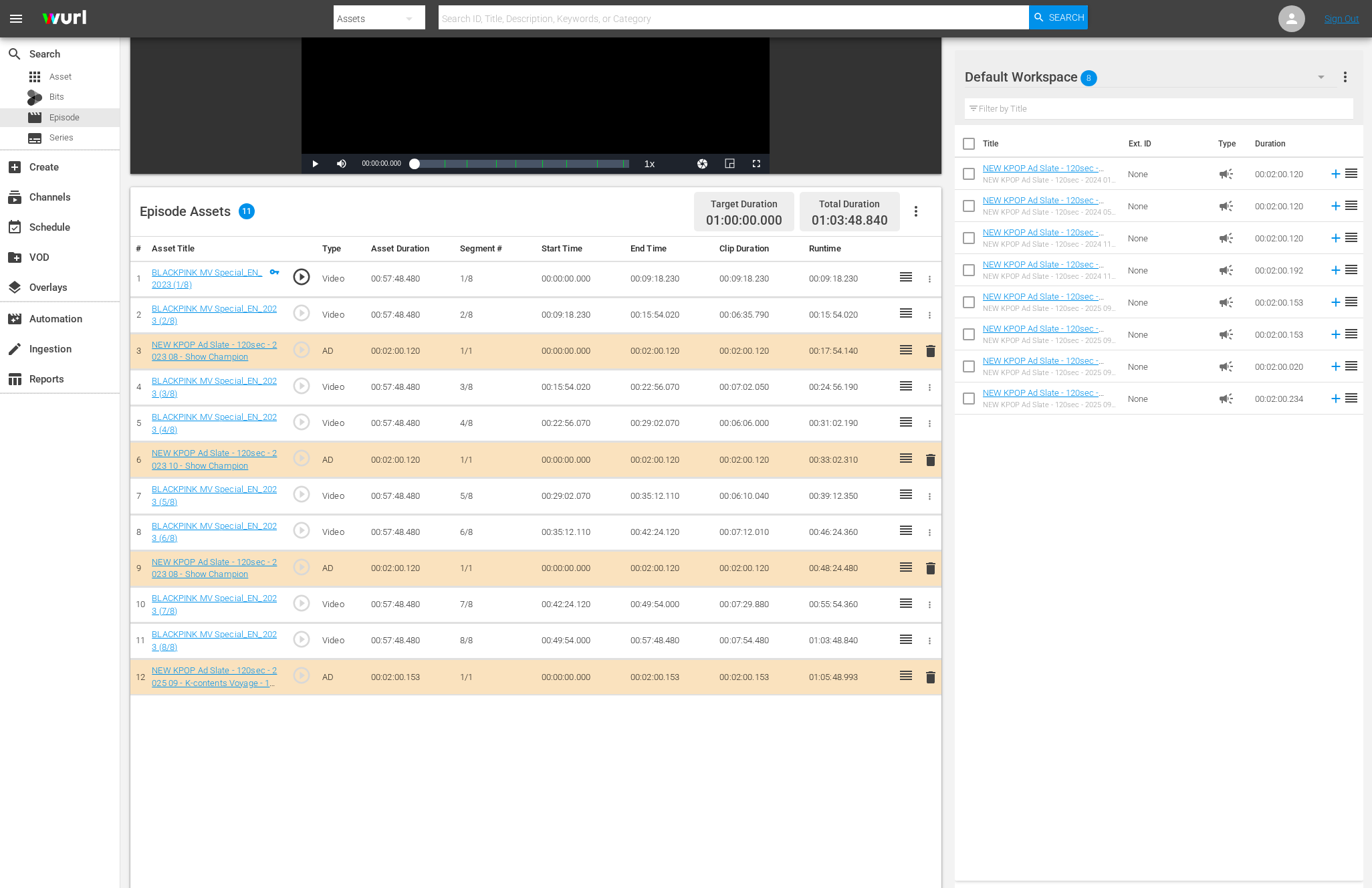
scroll to position [202, 0]
click at [462, 770] on div "# Asset Title Type Asset Duration Segment # Start Time End Time Clip Duration R…" at bounding box center [535, 630] width 811 height 787
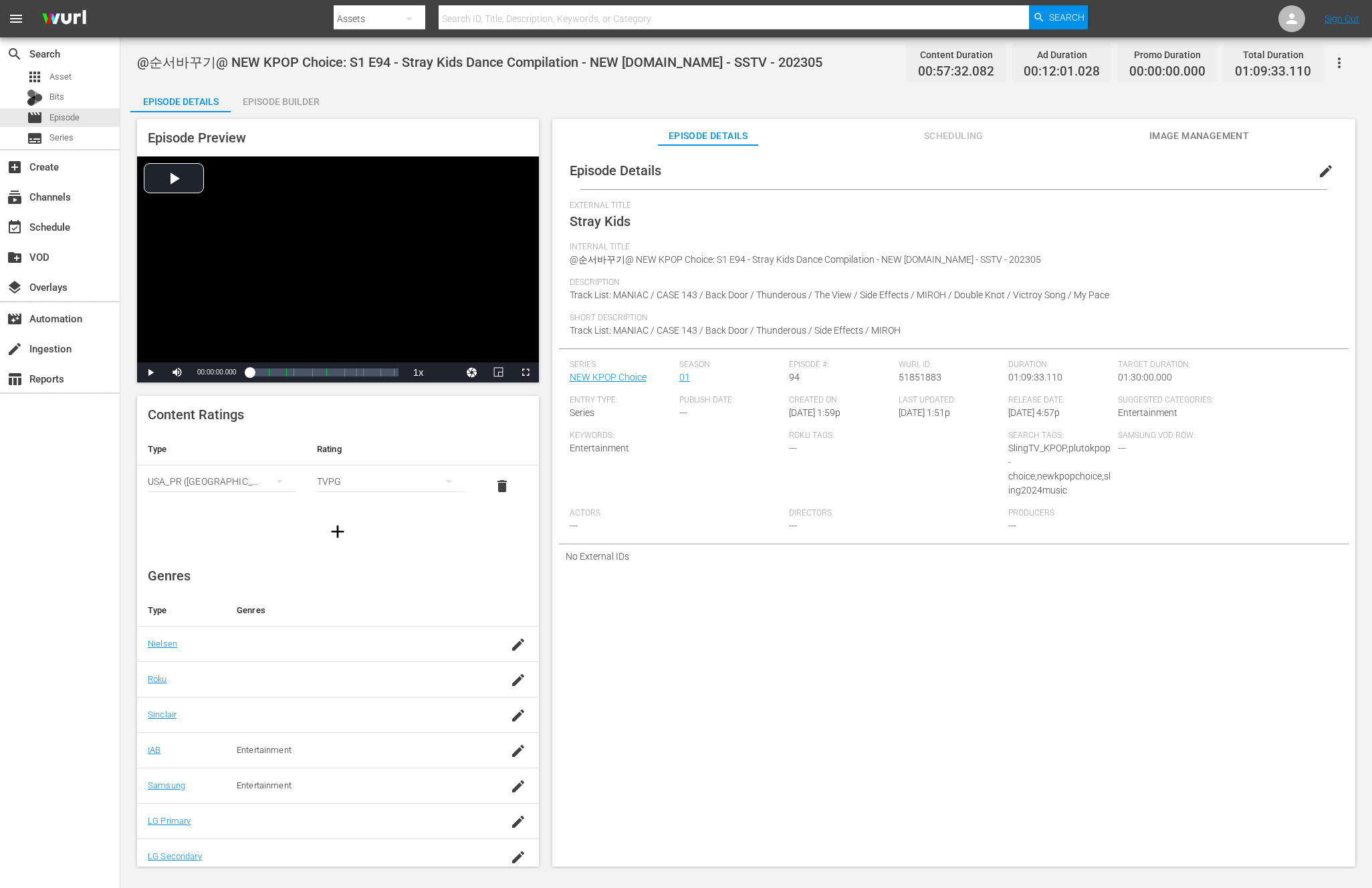
click at [263, 91] on div "Episode Builder" at bounding box center [281, 101] width 101 height 32
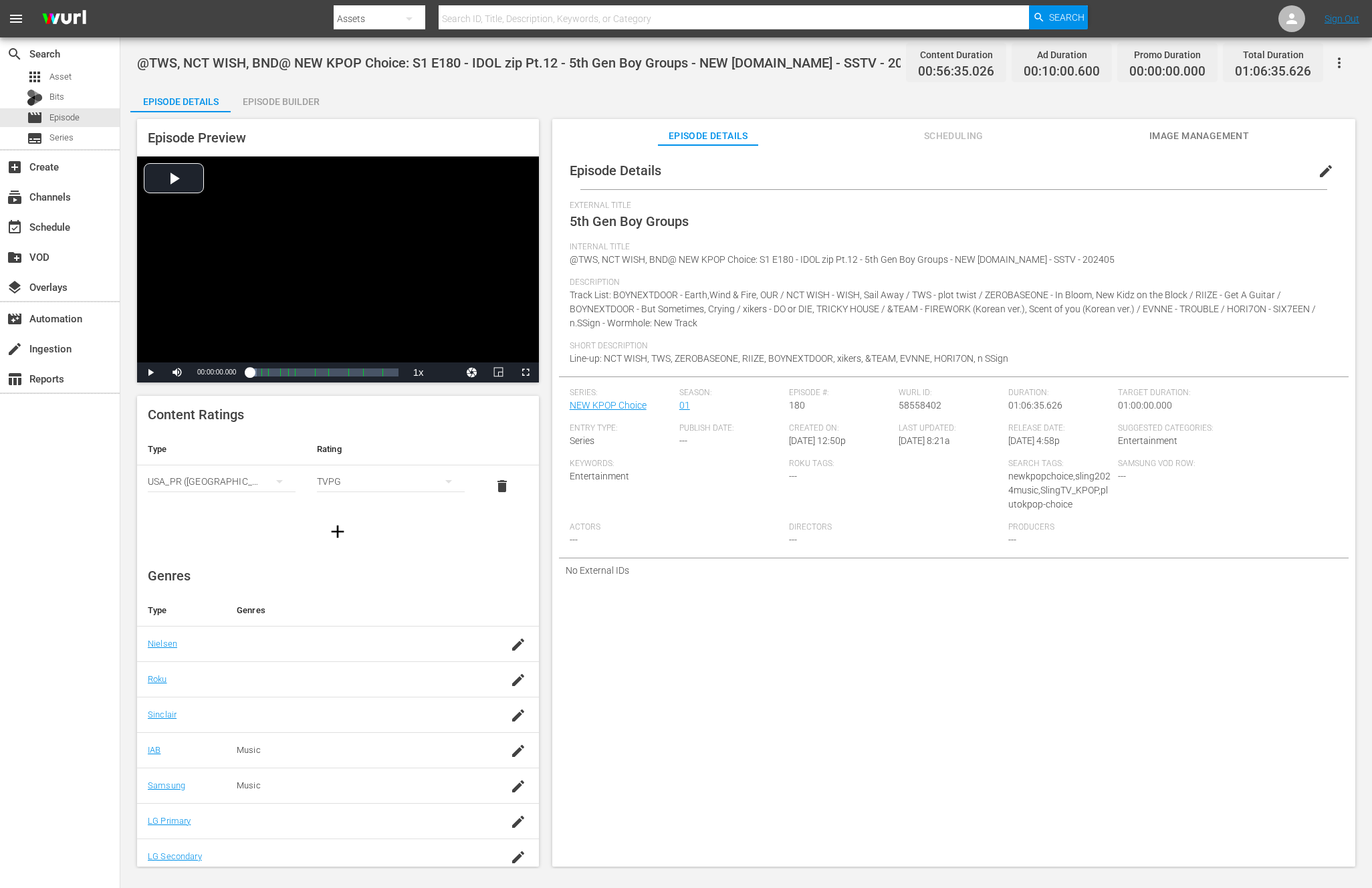
click at [294, 88] on div "Episode Builder" at bounding box center [281, 101] width 101 height 32
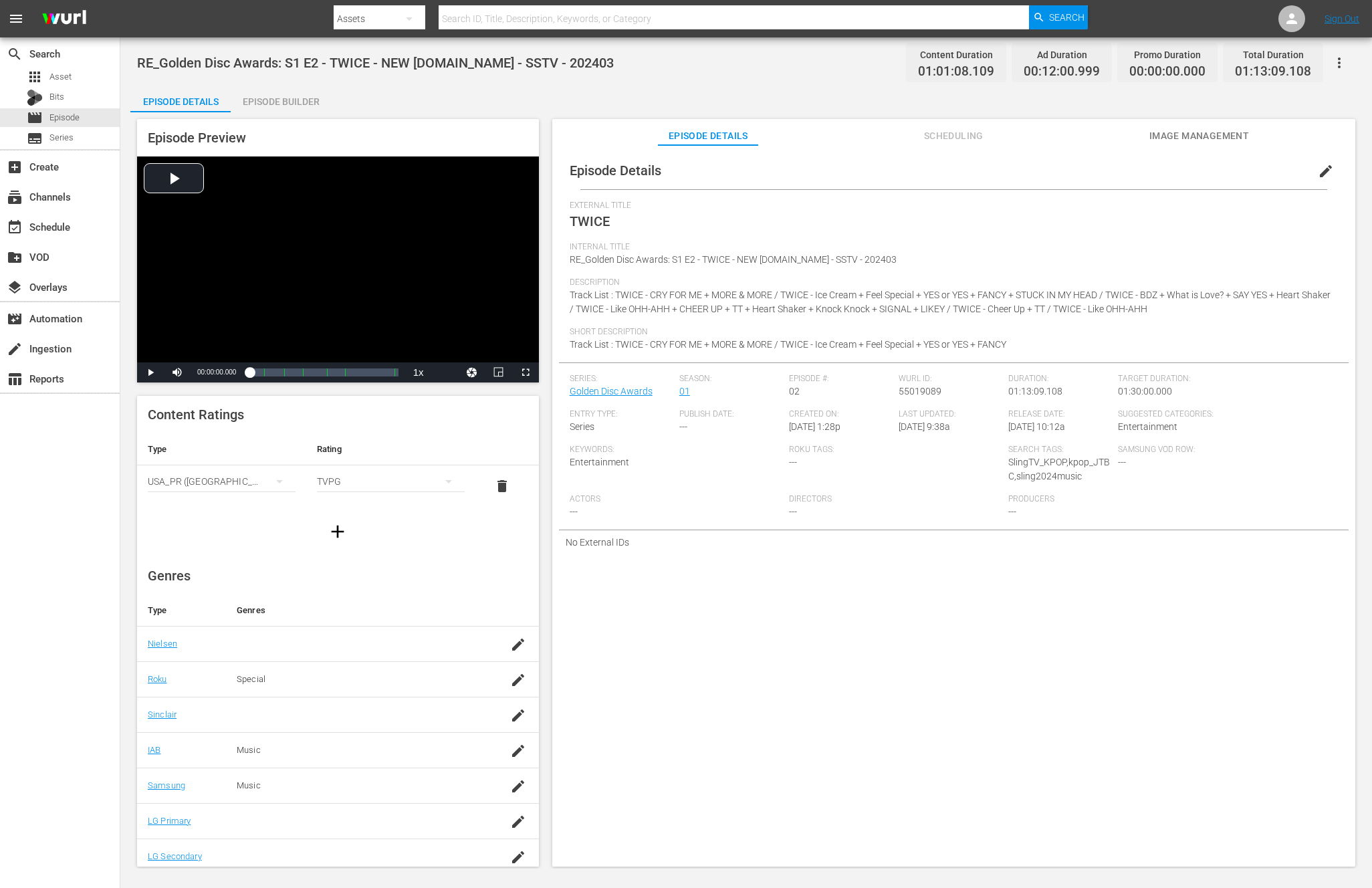
click at [270, 96] on div "Episode Builder" at bounding box center [281, 101] width 101 height 32
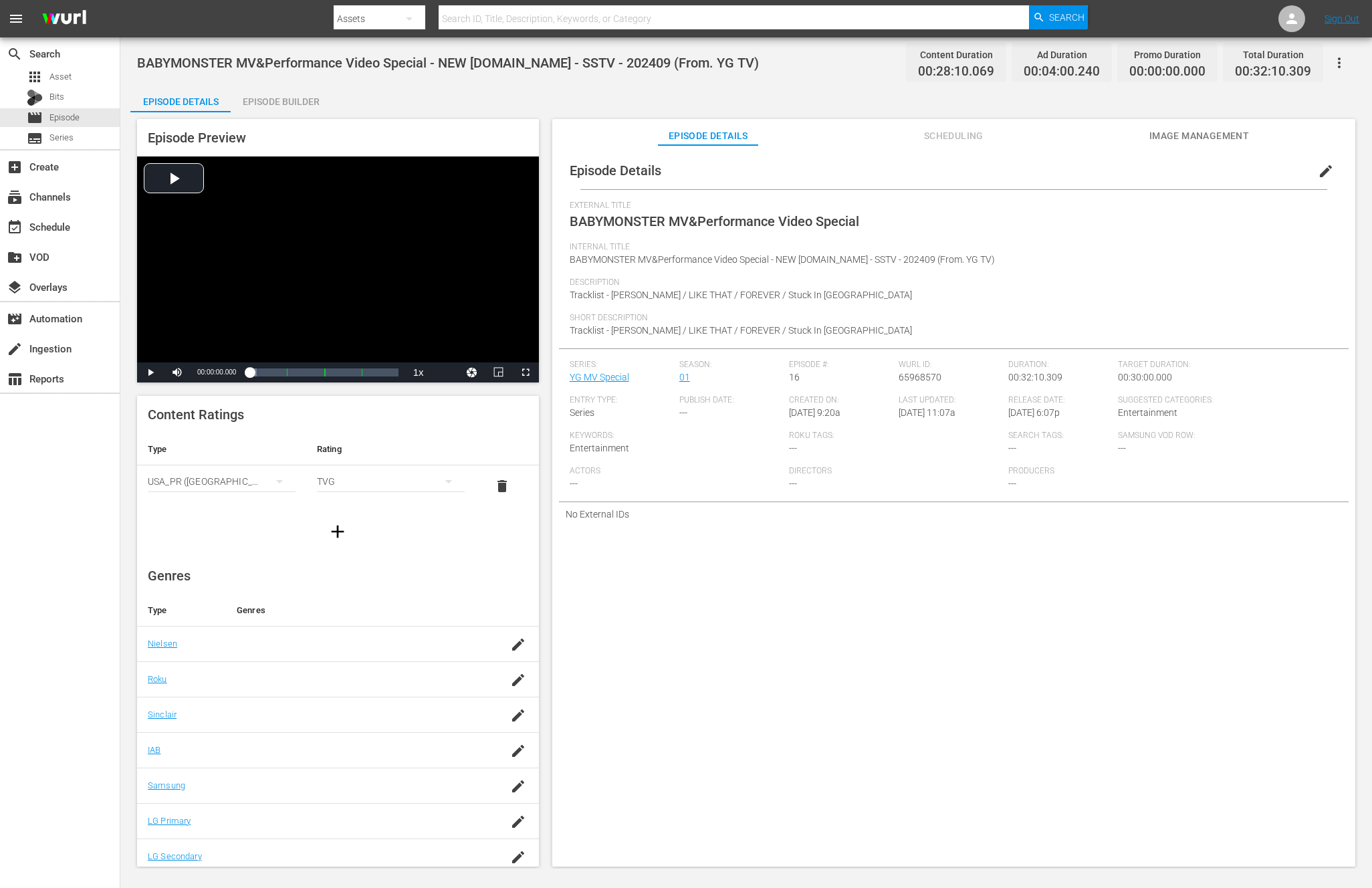
click at [259, 118] on div "Episode Preview Video Player is loading. Play Video Play Mute Current Time 00:0…" at bounding box center [745, 495] width 1231 height 765
click at [278, 99] on div "Episode Builder" at bounding box center [281, 101] width 101 height 32
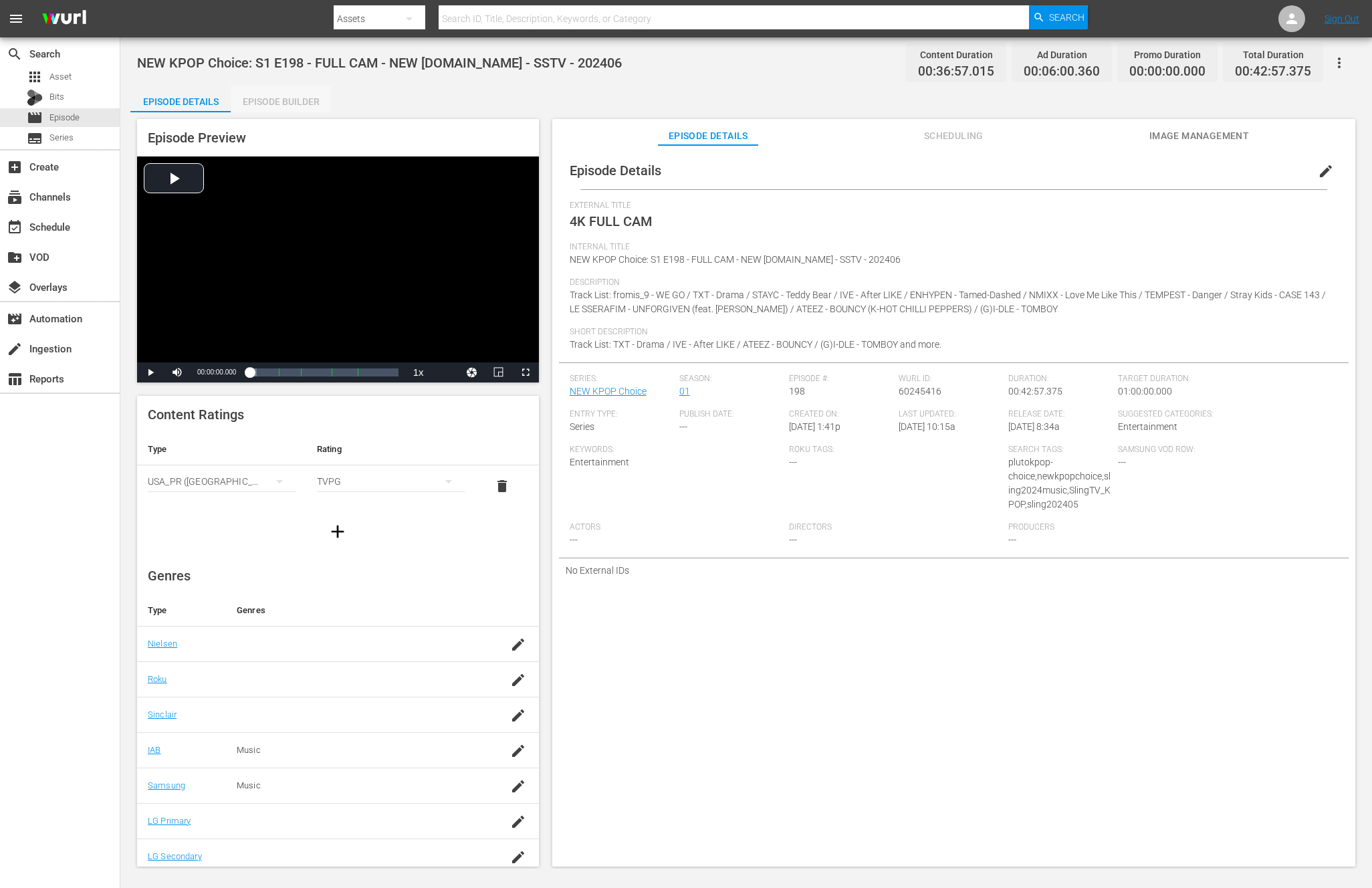
click at [315, 102] on div "Episode Builder" at bounding box center [281, 101] width 101 height 32
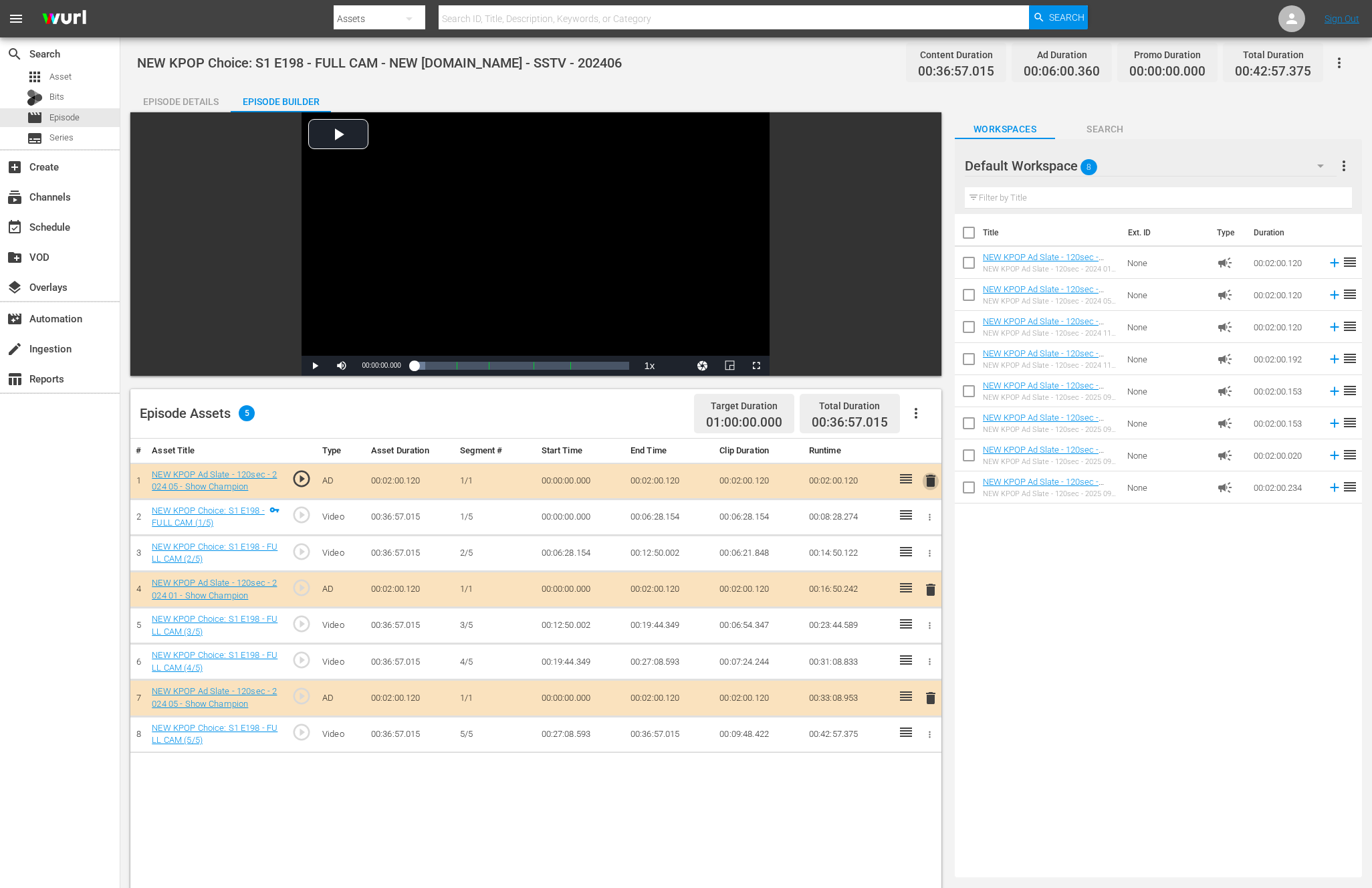
click at [934, 482] on span "delete" at bounding box center [930, 481] width 16 height 16
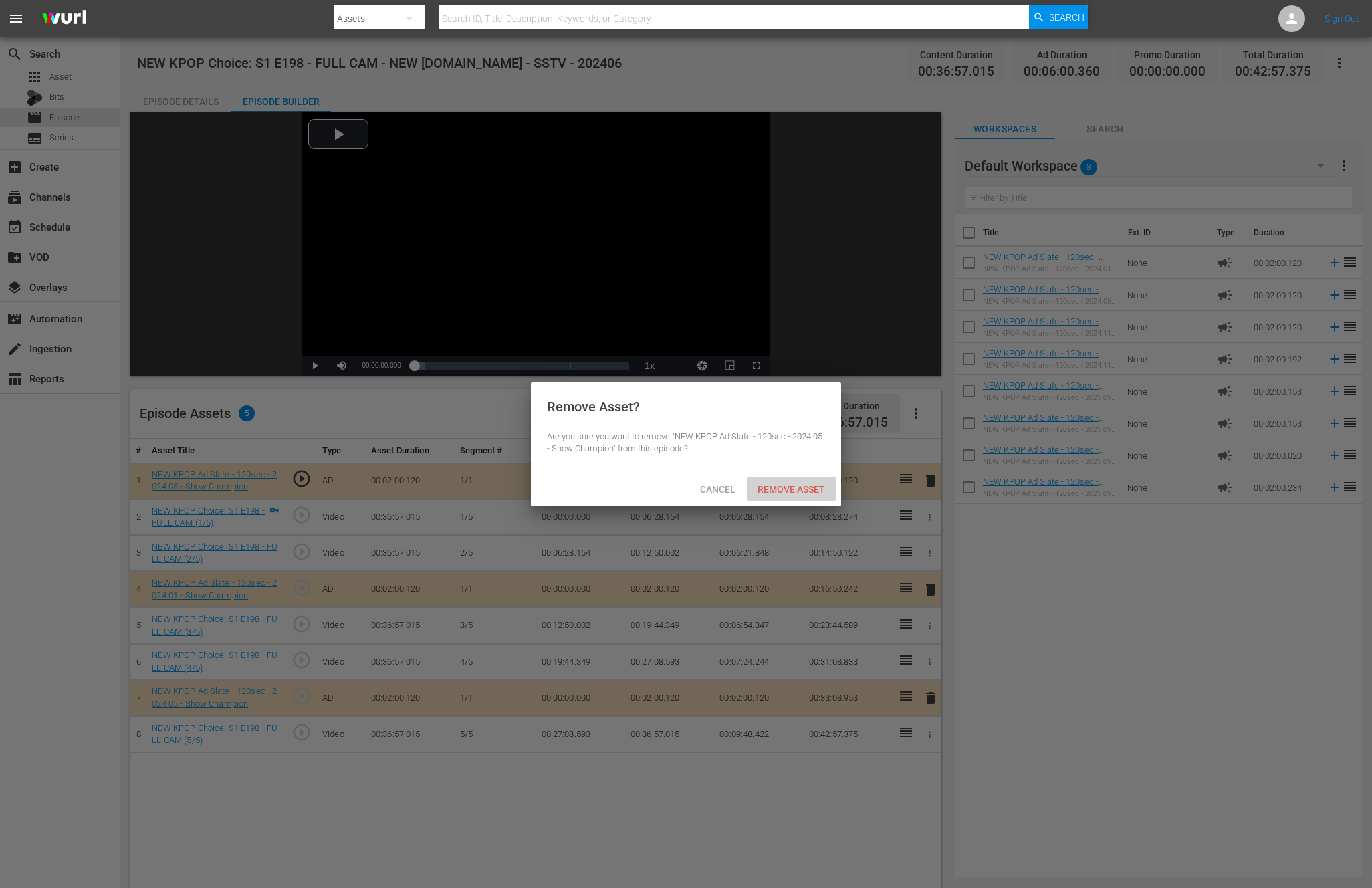
click at [784, 484] on span "Remove Asset" at bounding box center [791, 489] width 89 height 11
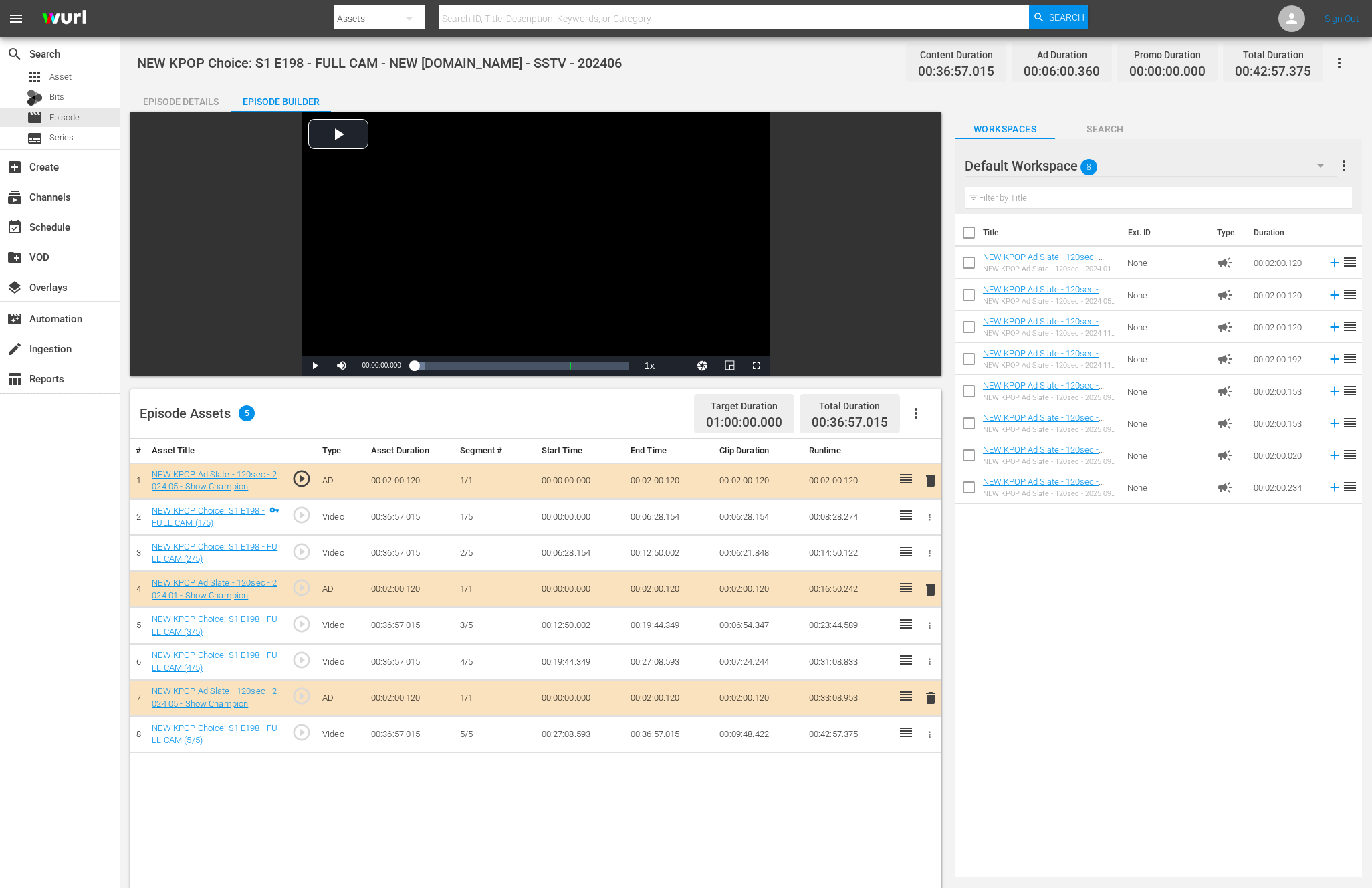
click at [932, 481] on span "delete" at bounding box center [930, 481] width 16 height 16
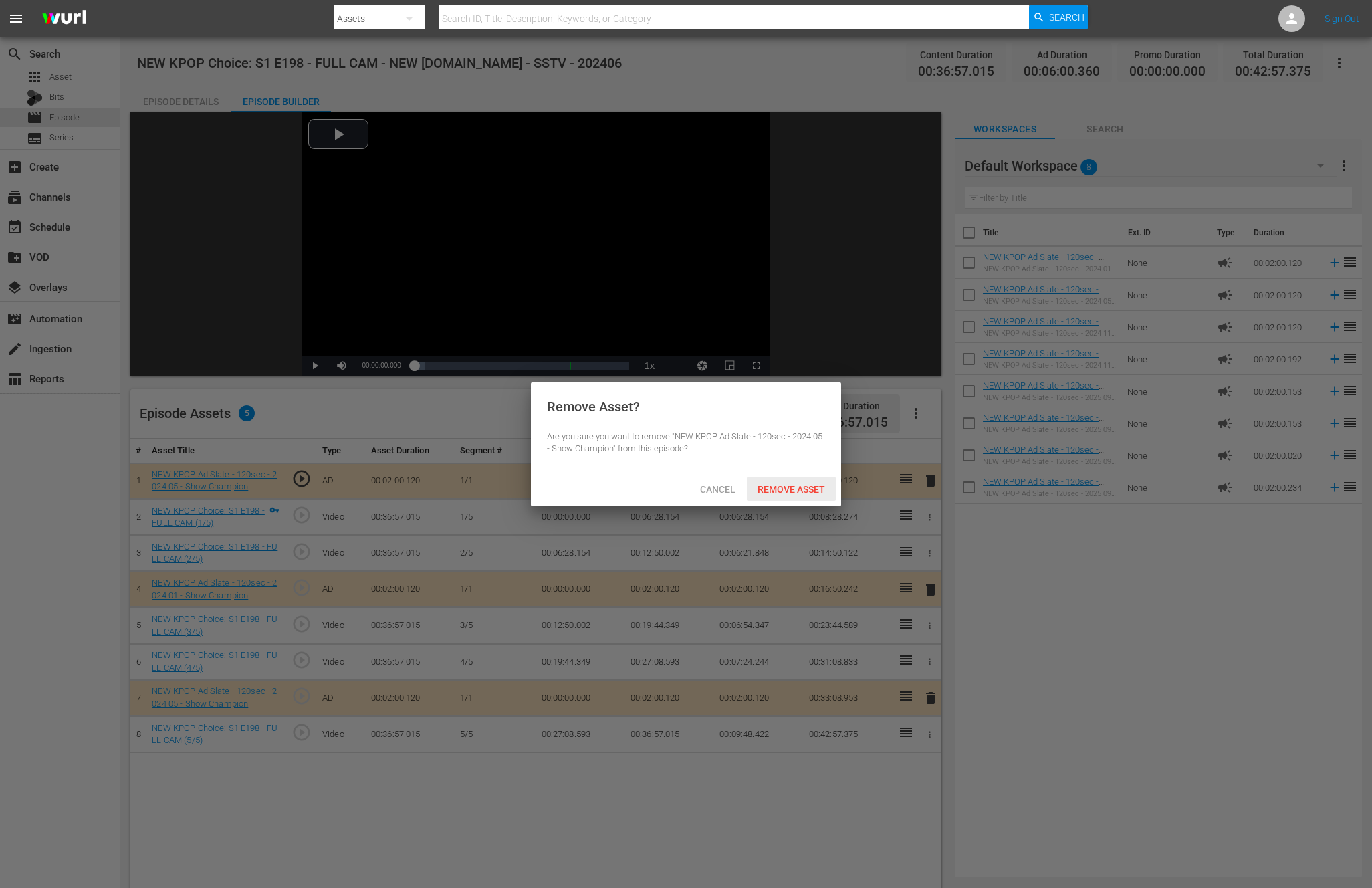
click at [770, 479] on div "Remove Asset" at bounding box center [791, 489] width 89 height 25
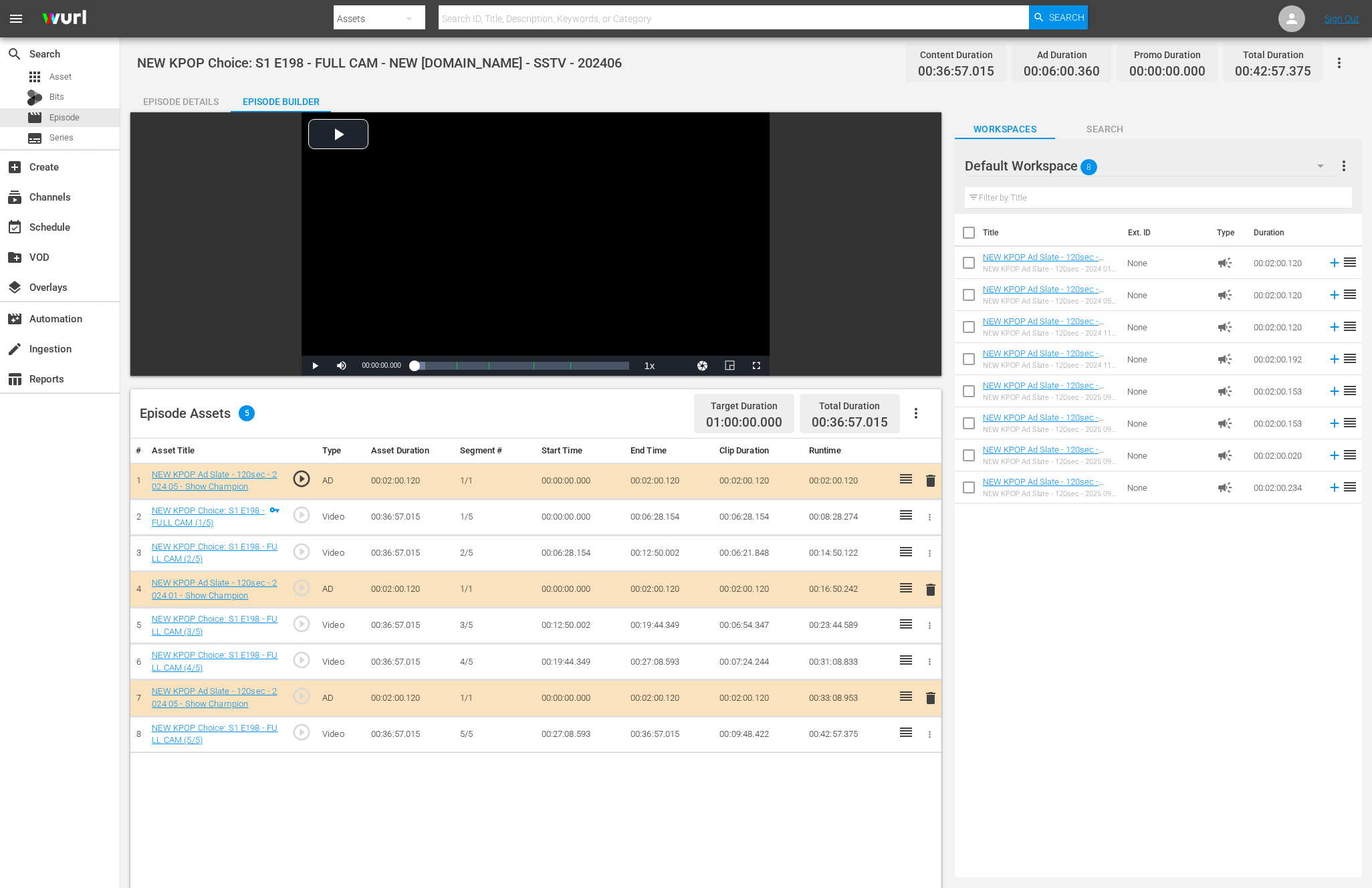
click at [1225, 639] on div "Title Ext. ID Type Duration NEW KPOP Ad Slate - 120sec - 2024 01 - Show Champio…" at bounding box center [1157, 542] width 407 height 658
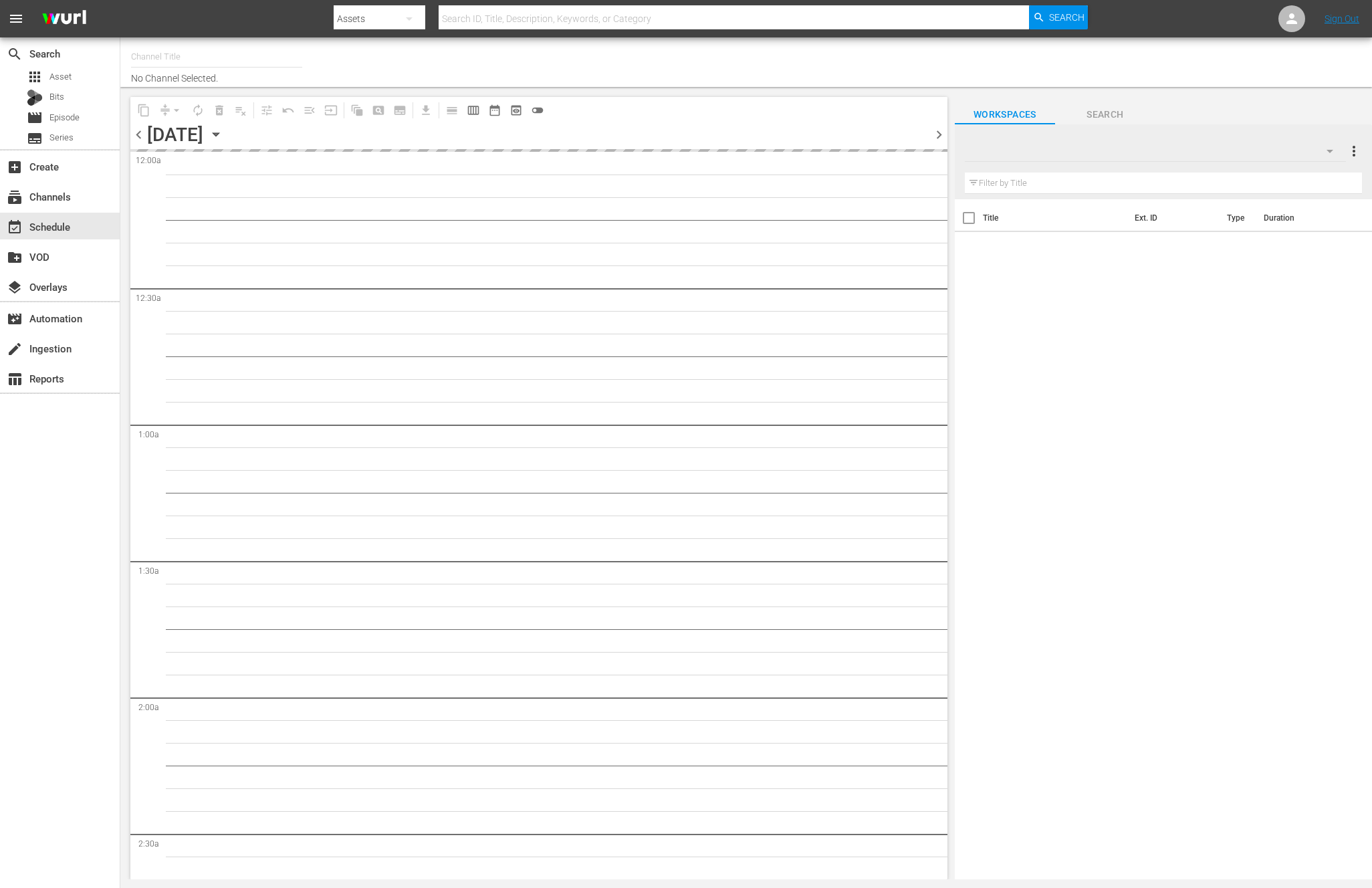
type input "NEW KPOP (617)"
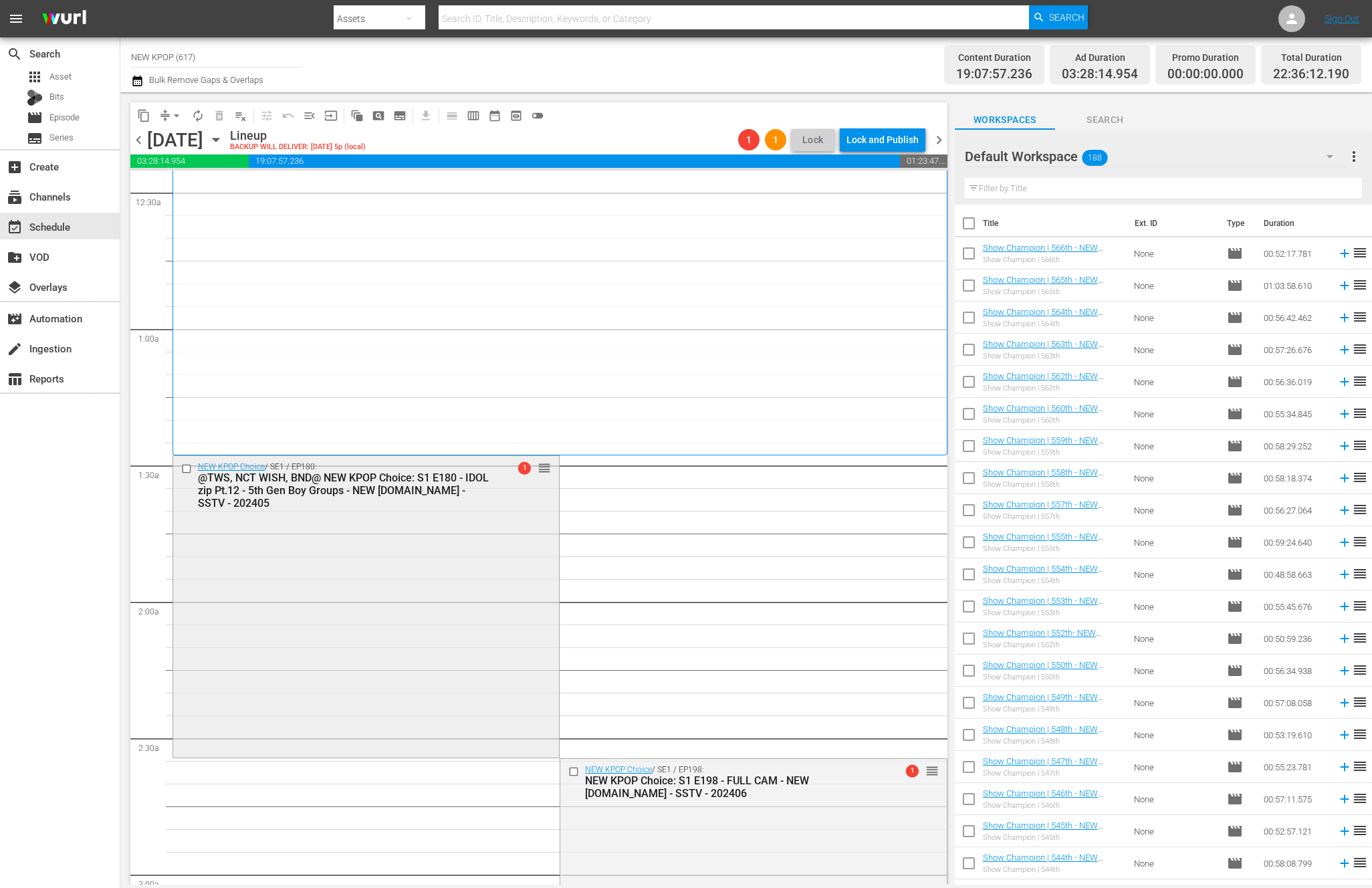
scroll to position [154, 0]
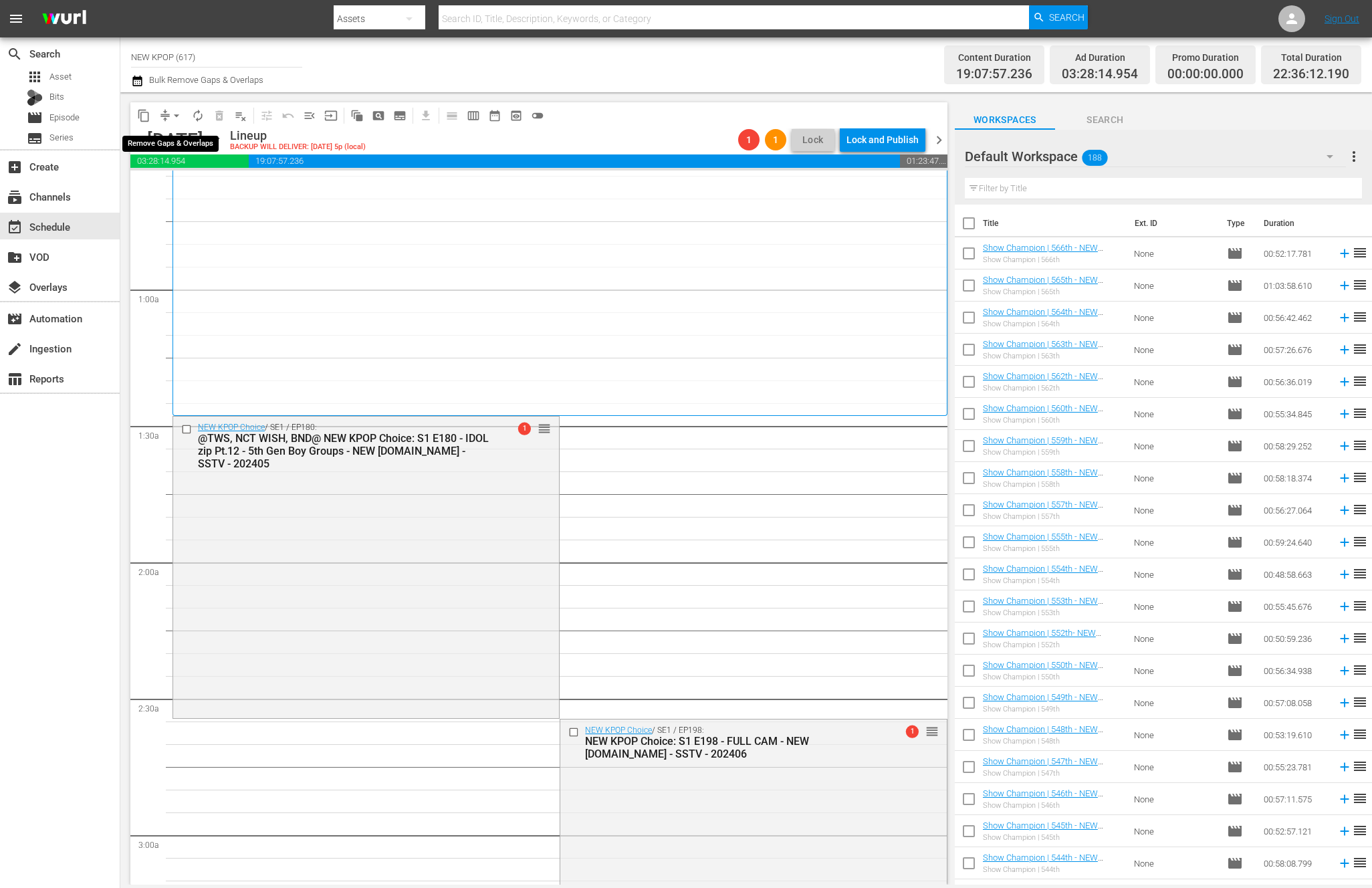
click at [174, 113] on span "arrow_drop_down" at bounding box center [176, 115] width 13 height 13
click at [174, 196] on li "Align to End of Previous Day" at bounding box center [177, 186] width 140 height 22
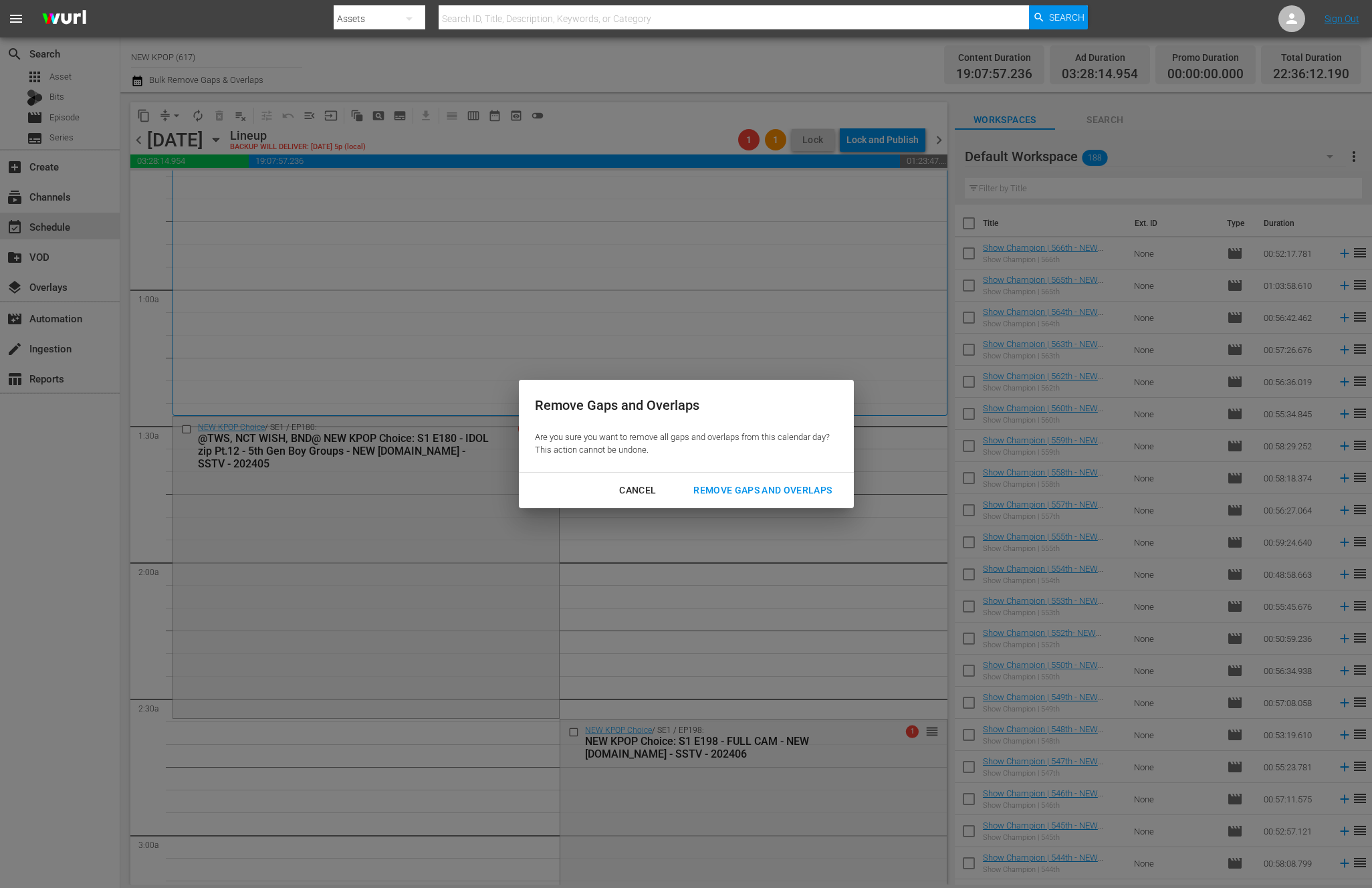
click at [838, 493] on div "Remove Gaps and Overlaps" at bounding box center [762, 491] width 160 height 17
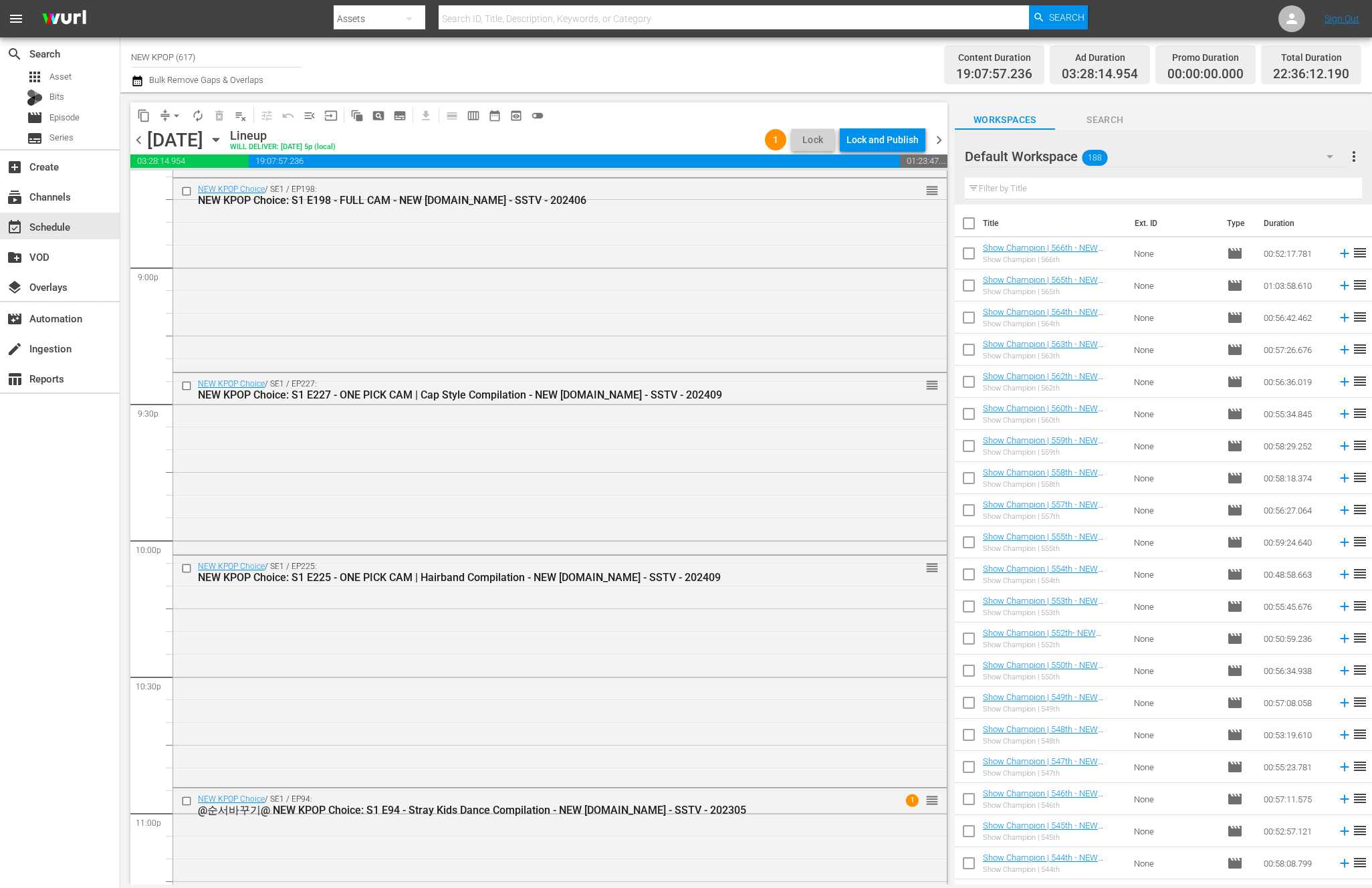
scroll to position [5851, 0]
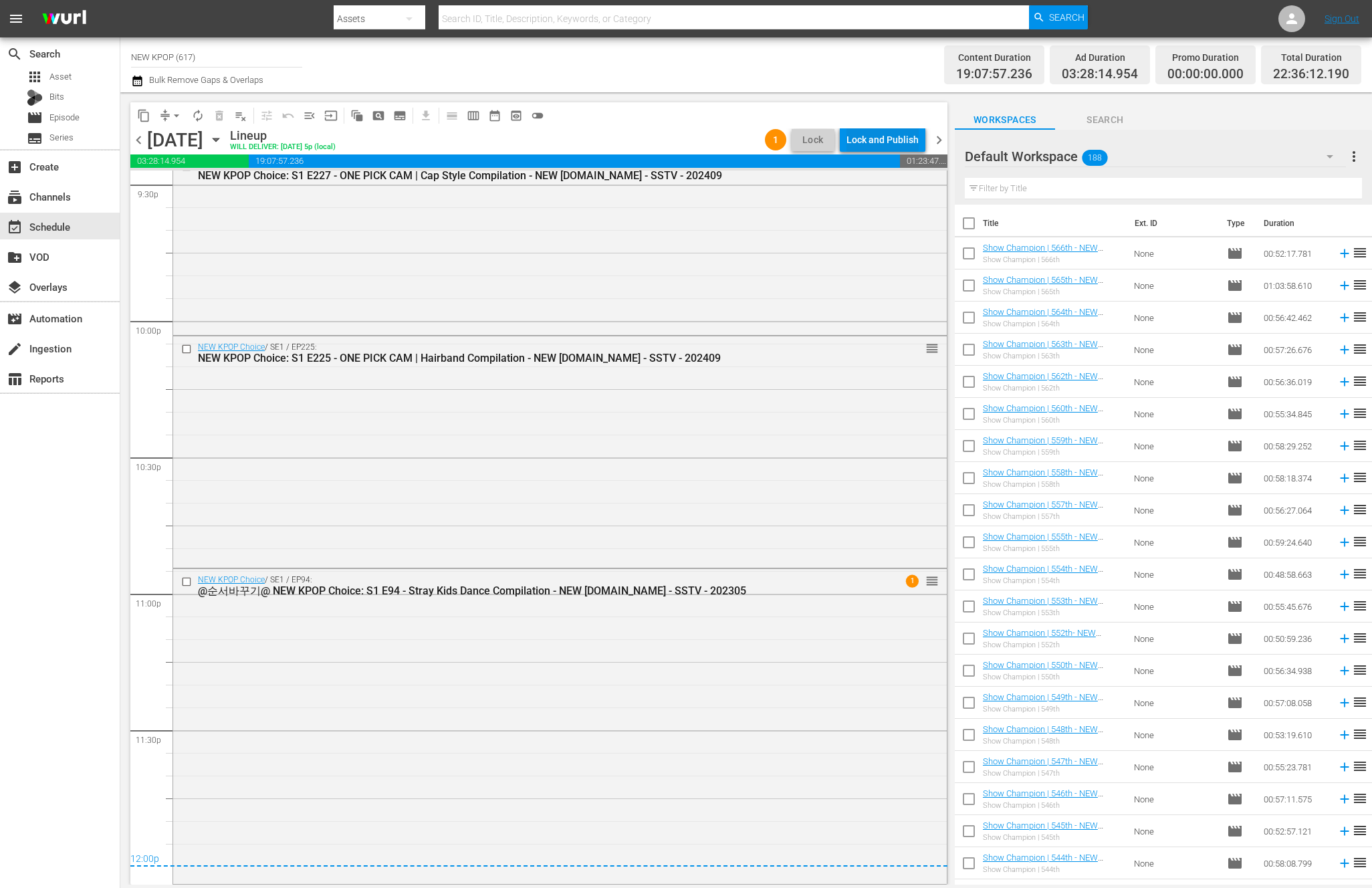
click at [864, 138] on div "Lock and Publish" at bounding box center [882, 140] width 72 height 24
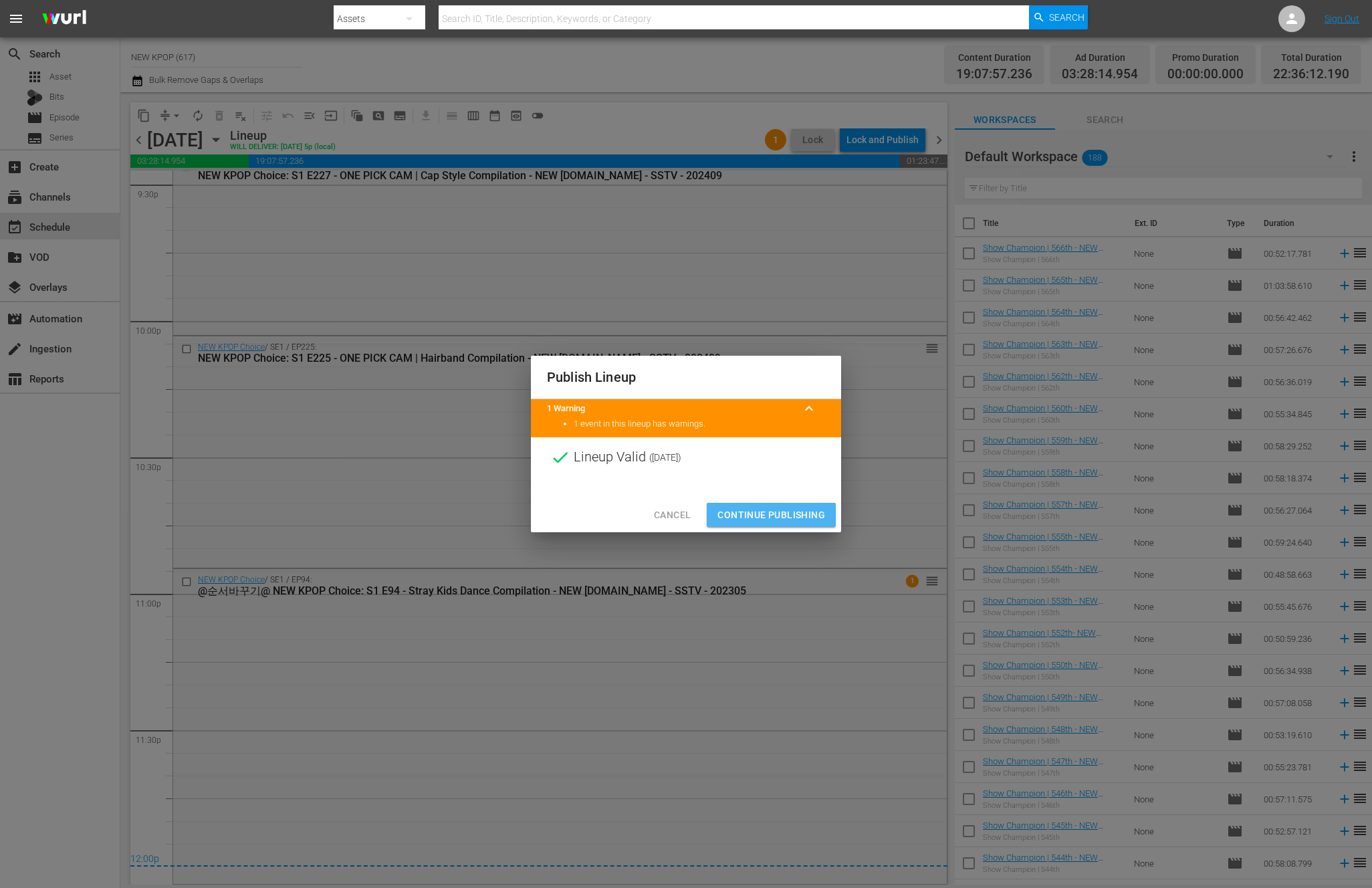
click at [816, 510] on span "Continue Publishing" at bounding box center [771, 516] width 108 height 17
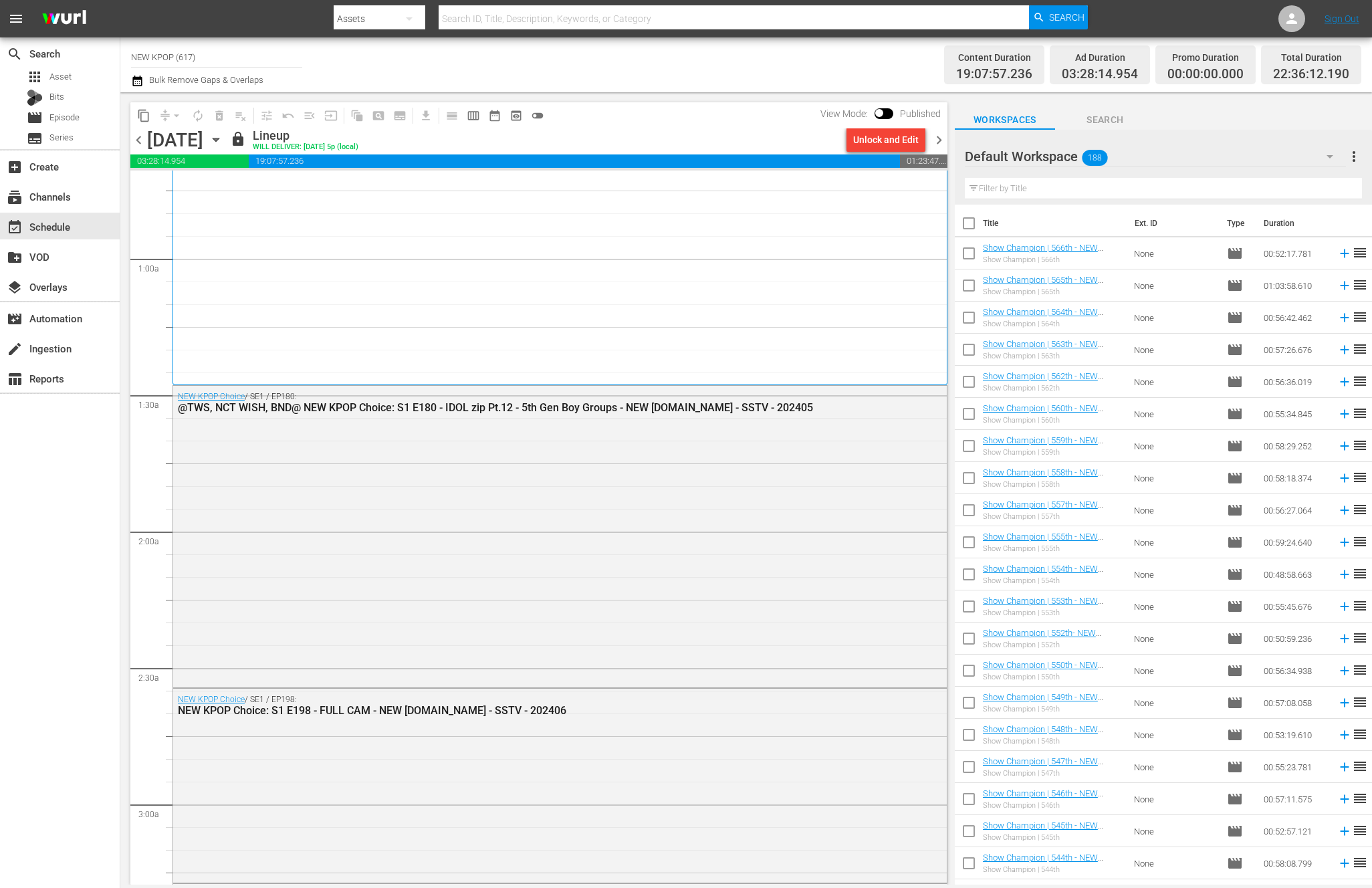
scroll to position [0, 0]
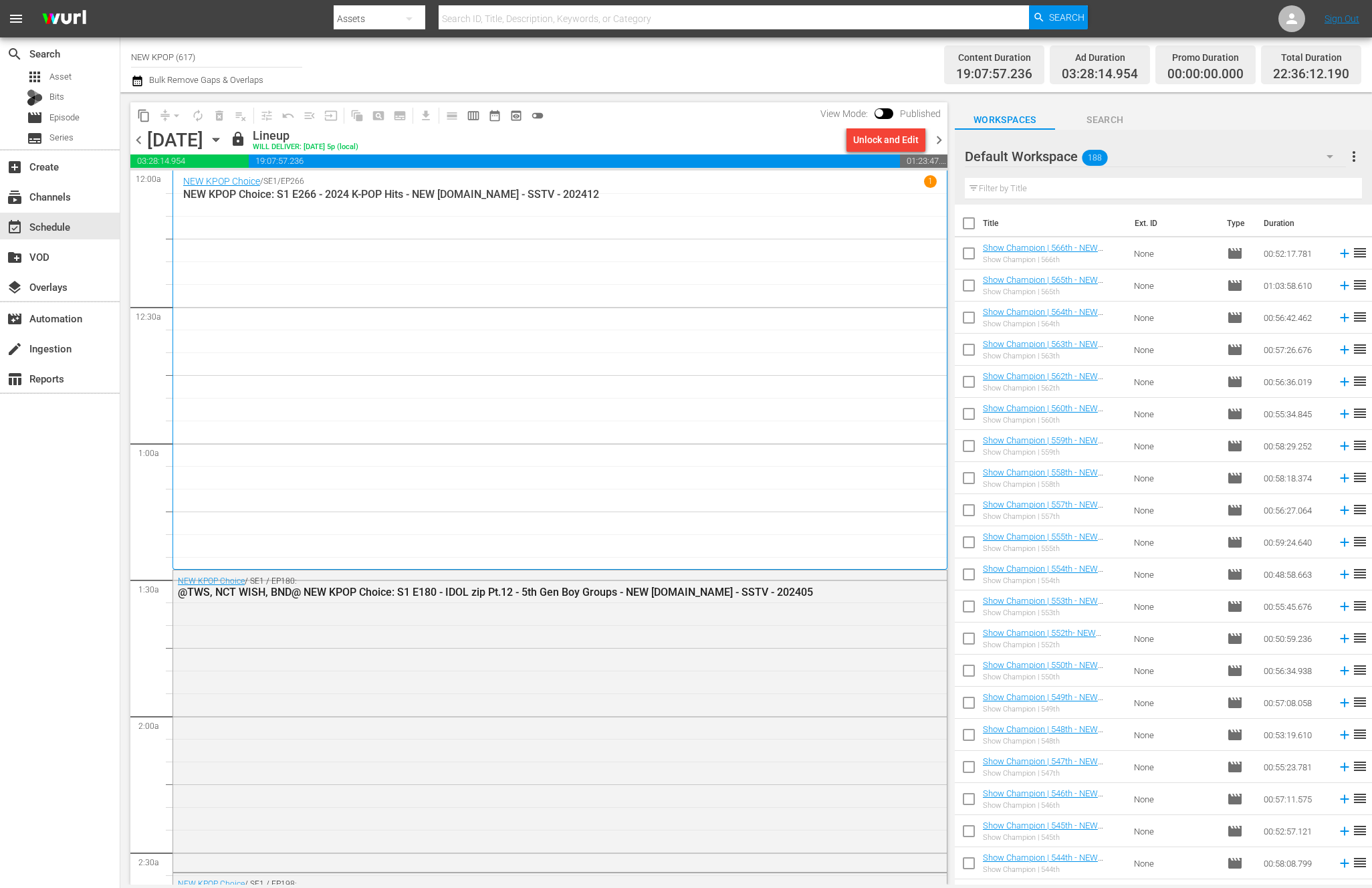
click at [934, 136] on span "chevron_right" at bounding box center [939, 140] width 17 height 17
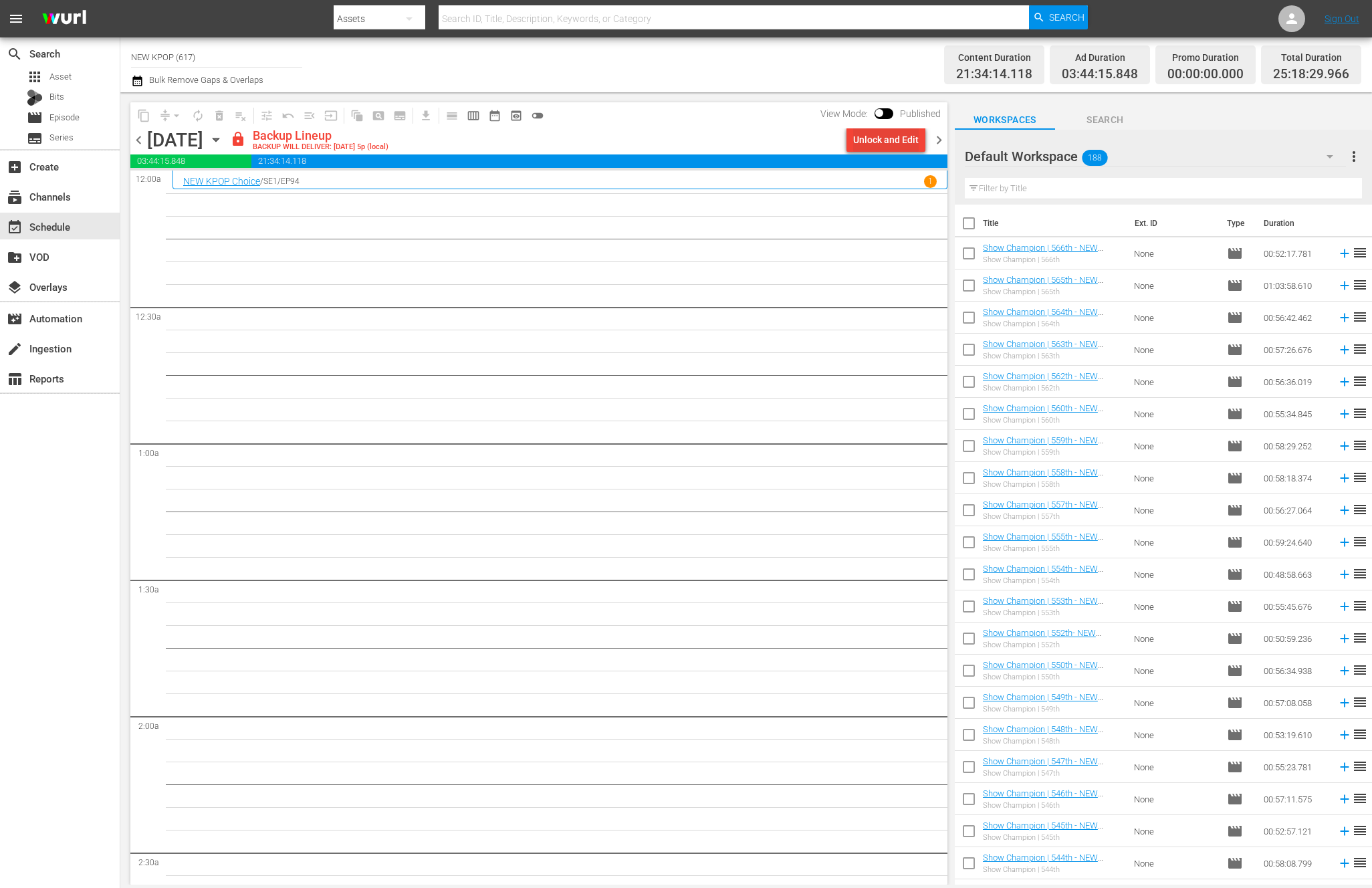
click at [858, 134] on div "Unlock and Edit" at bounding box center [886, 140] width 66 height 24
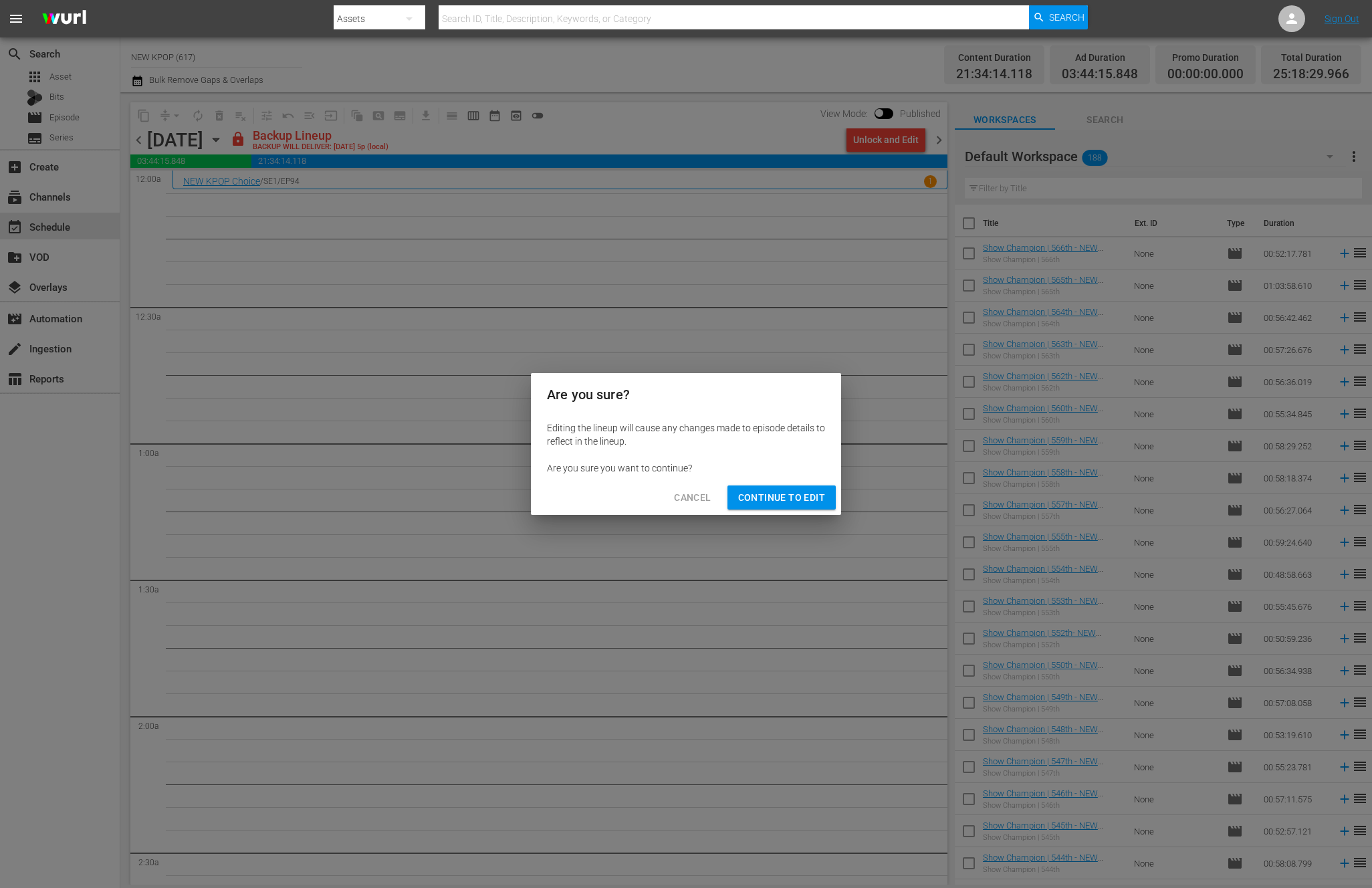
click at [771, 494] on span "Continue to Edit" at bounding box center [781, 498] width 87 height 17
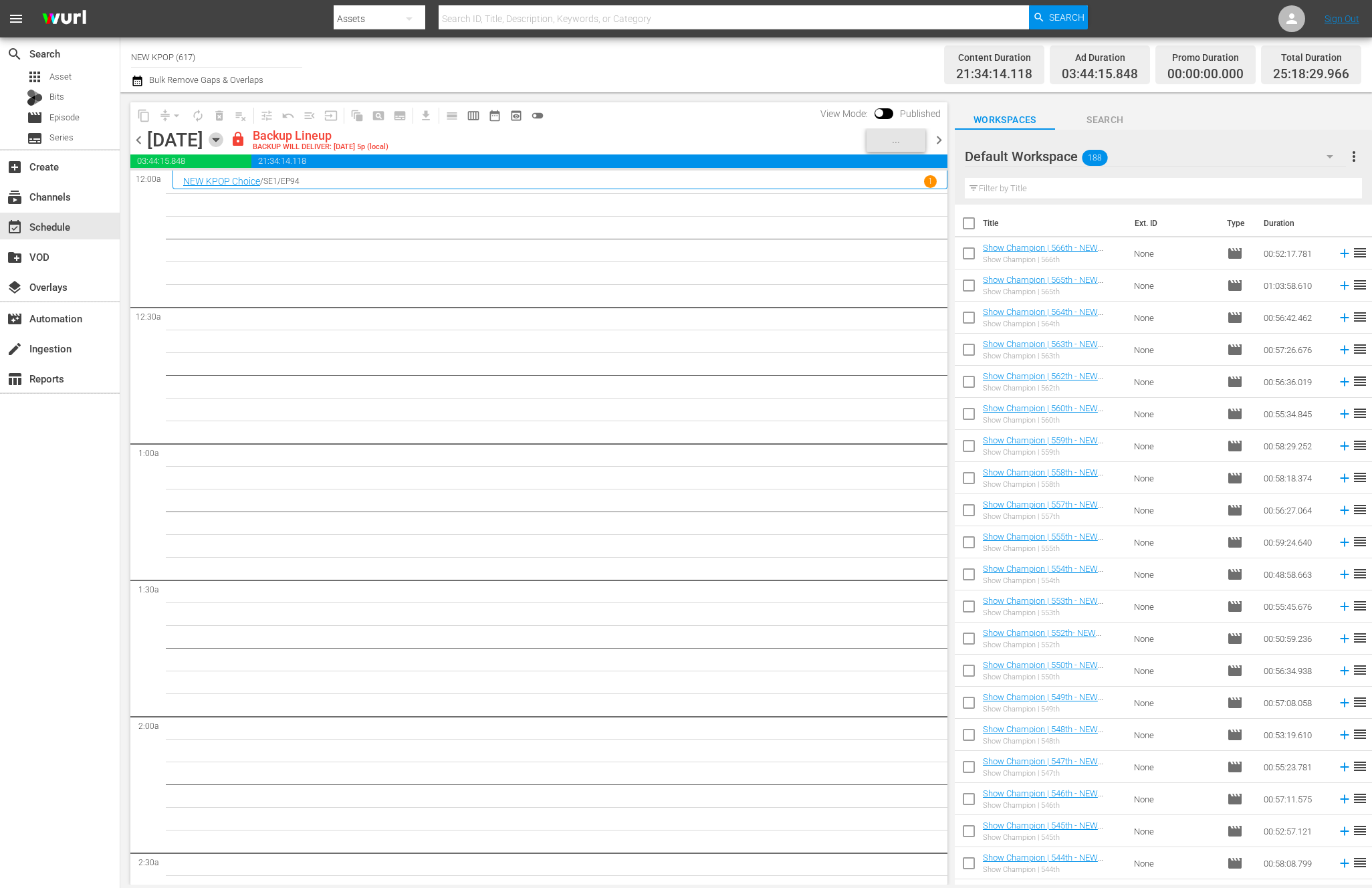
click at [223, 135] on icon "button" at bounding box center [216, 140] width 15 height 15
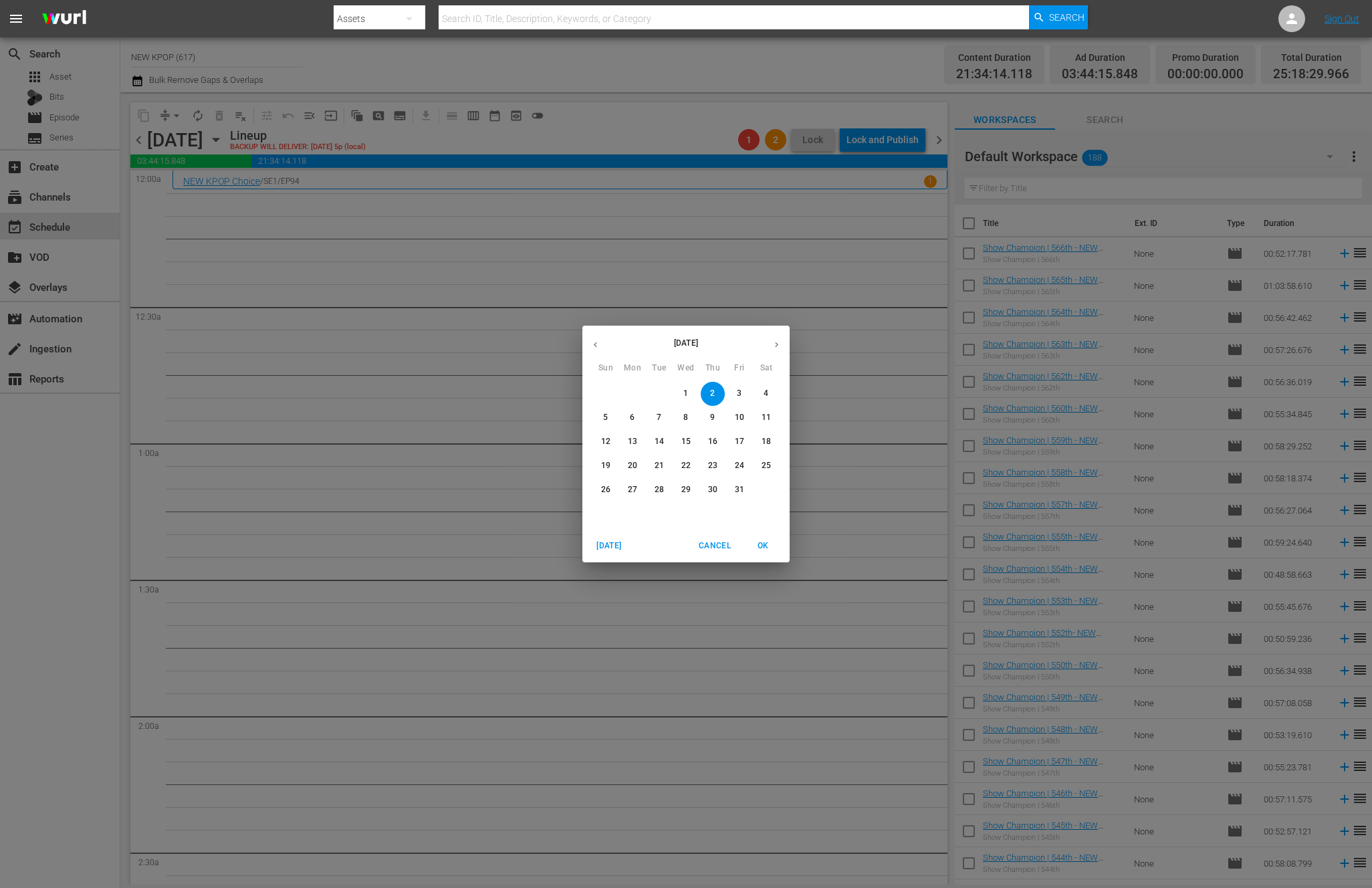
click at [598, 351] on button "button" at bounding box center [595, 344] width 26 height 26
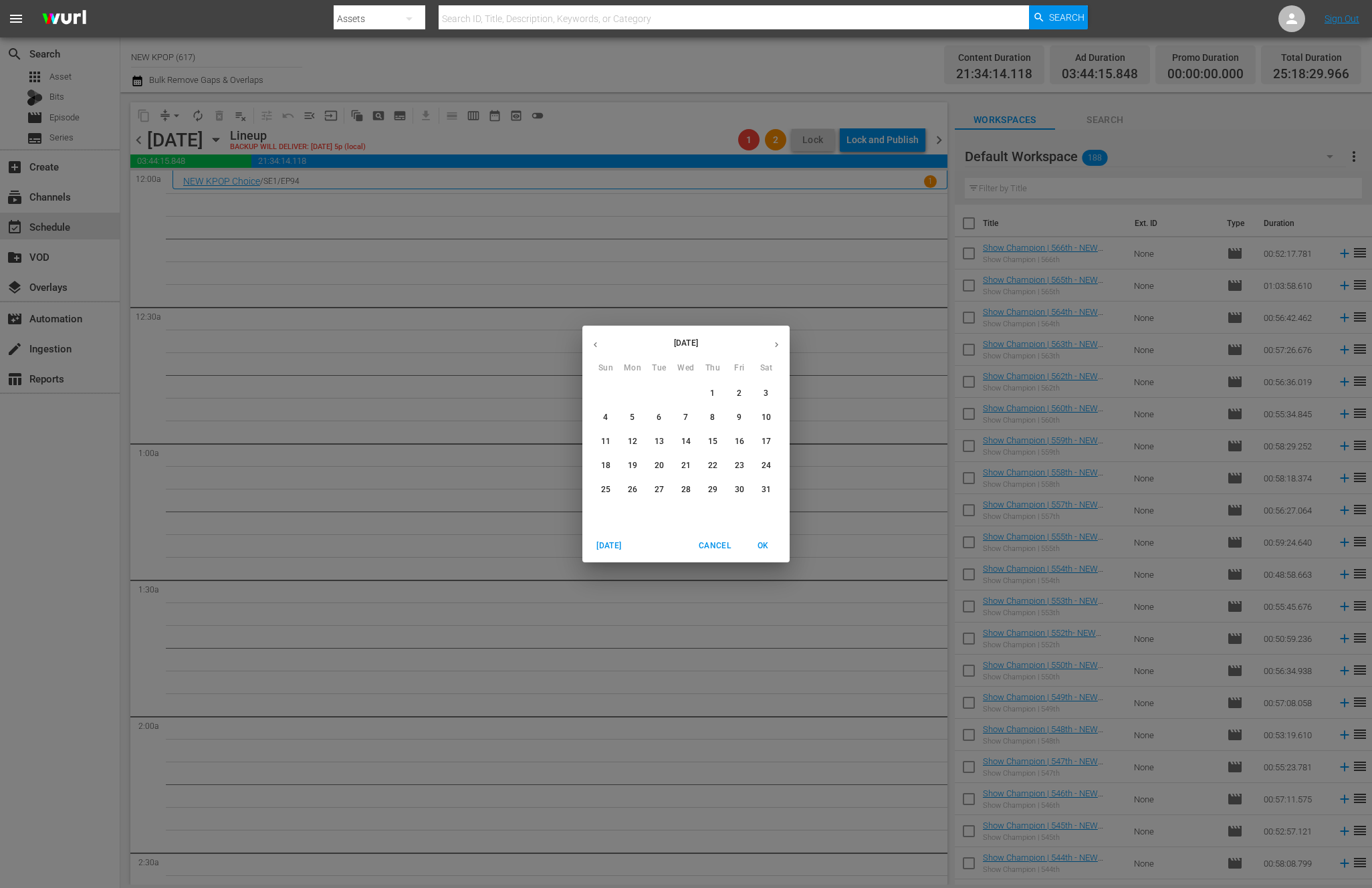
click at [598, 351] on button "button" at bounding box center [595, 344] width 26 height 26
click at [597, 344] on icon "button" at bounding box center [595, 345] width 10 height 10
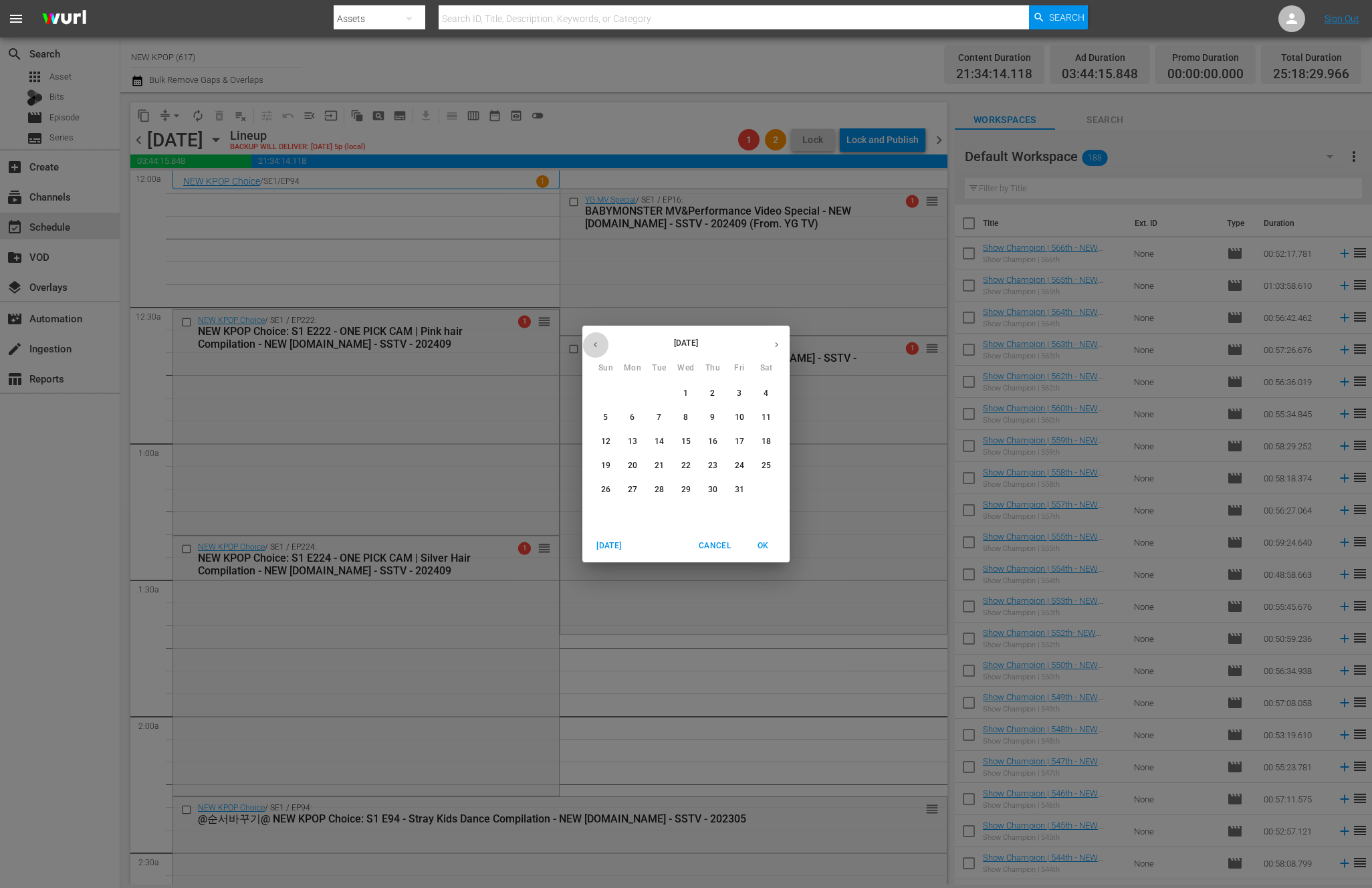
click at [597, 344] on icon "button" at bounding box center [595, 345] width 10 height 10
click at [333, 258] on div "[DATE] Sun Mon Tue Wed Thu Fri Sat 1 2 3 4 5 6 7 8 9 10 11 12 13 14 15 16 17 18…" at bounding box center [686, 444] width 1372 height 888
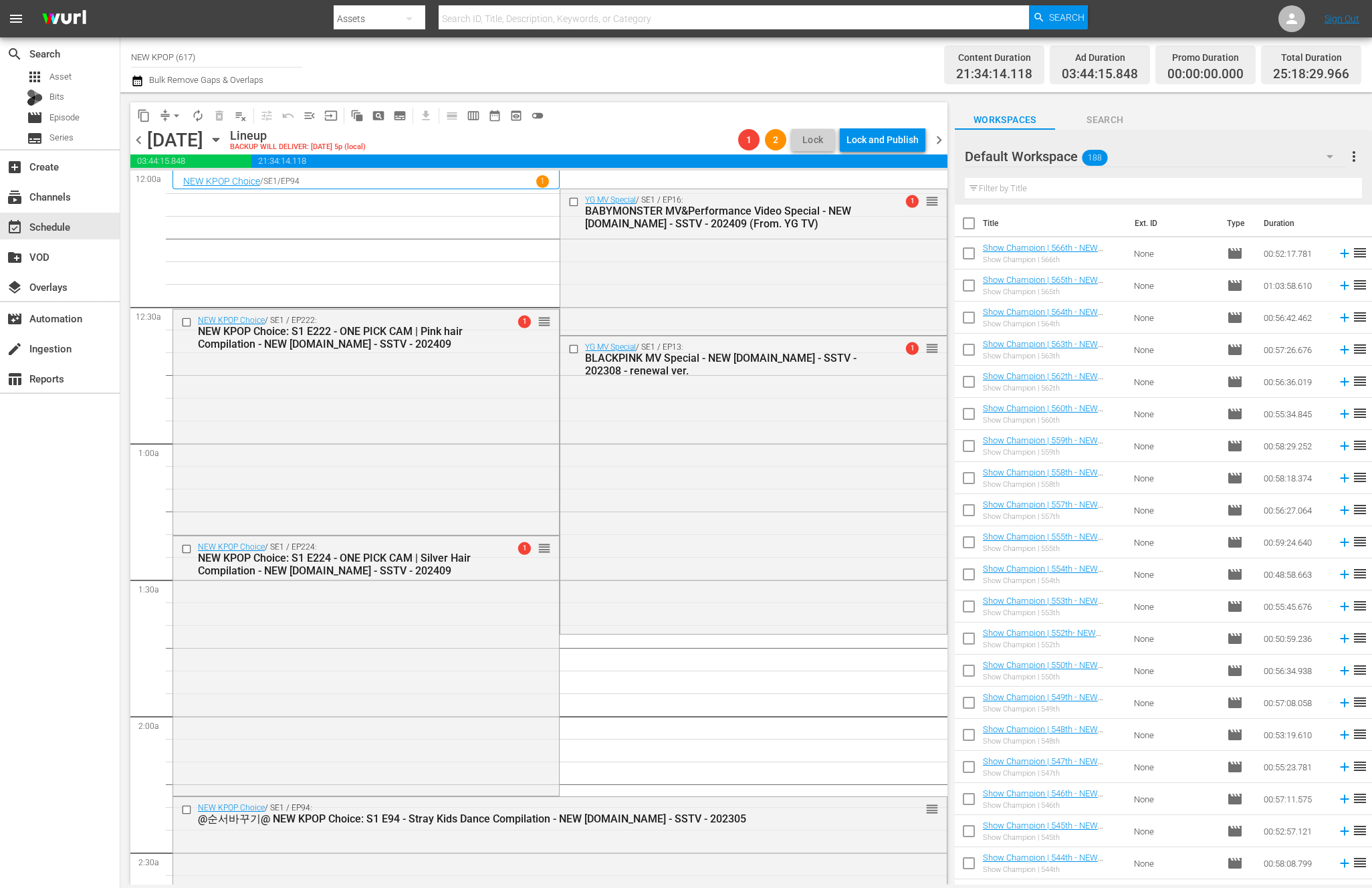
click at [176, 120] on span "arrow_drop_down" at bounding box center [176, 115] width 13 height 13
click at [203, 188] on li "Align to End of Previous Day" at bounding box center [177, 186] width 140 height 22
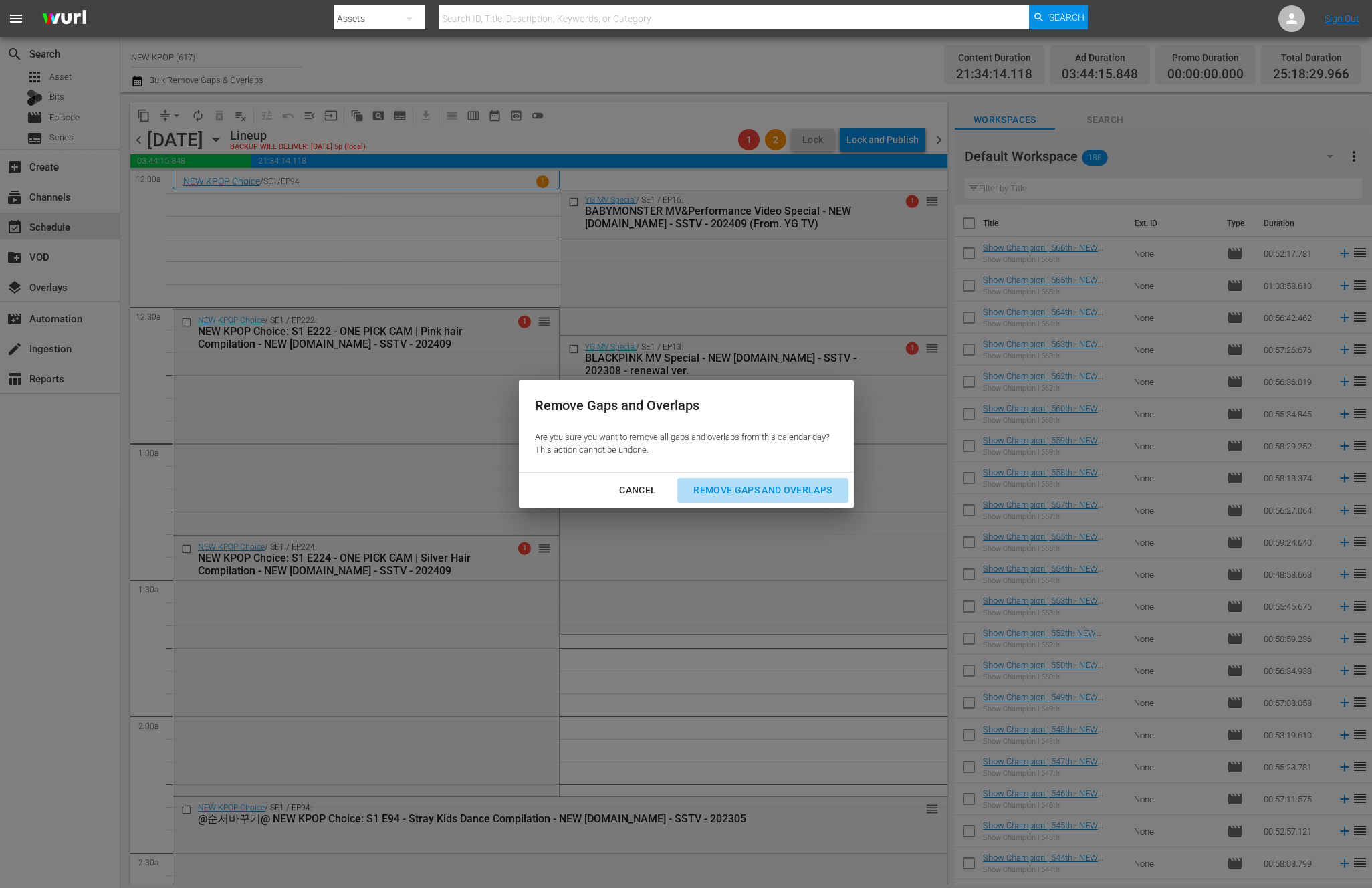
click at [741, 482] on div "Remove Gaps and Overlaps" at bounding box center [762, 491] width 160 height 17
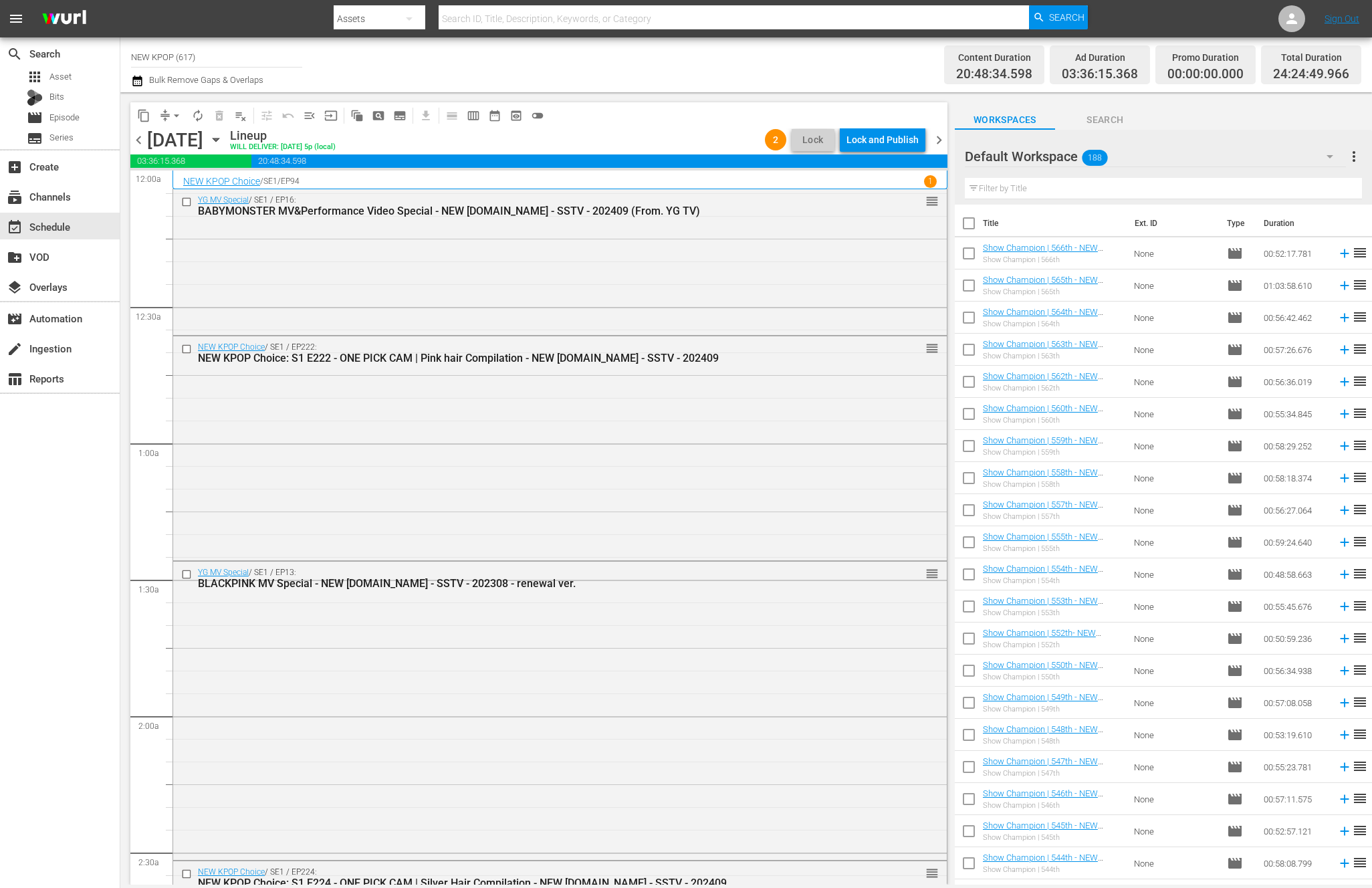
click at [223, 135] on icon "button" at bounding box center [216, 140] width 15 height 15
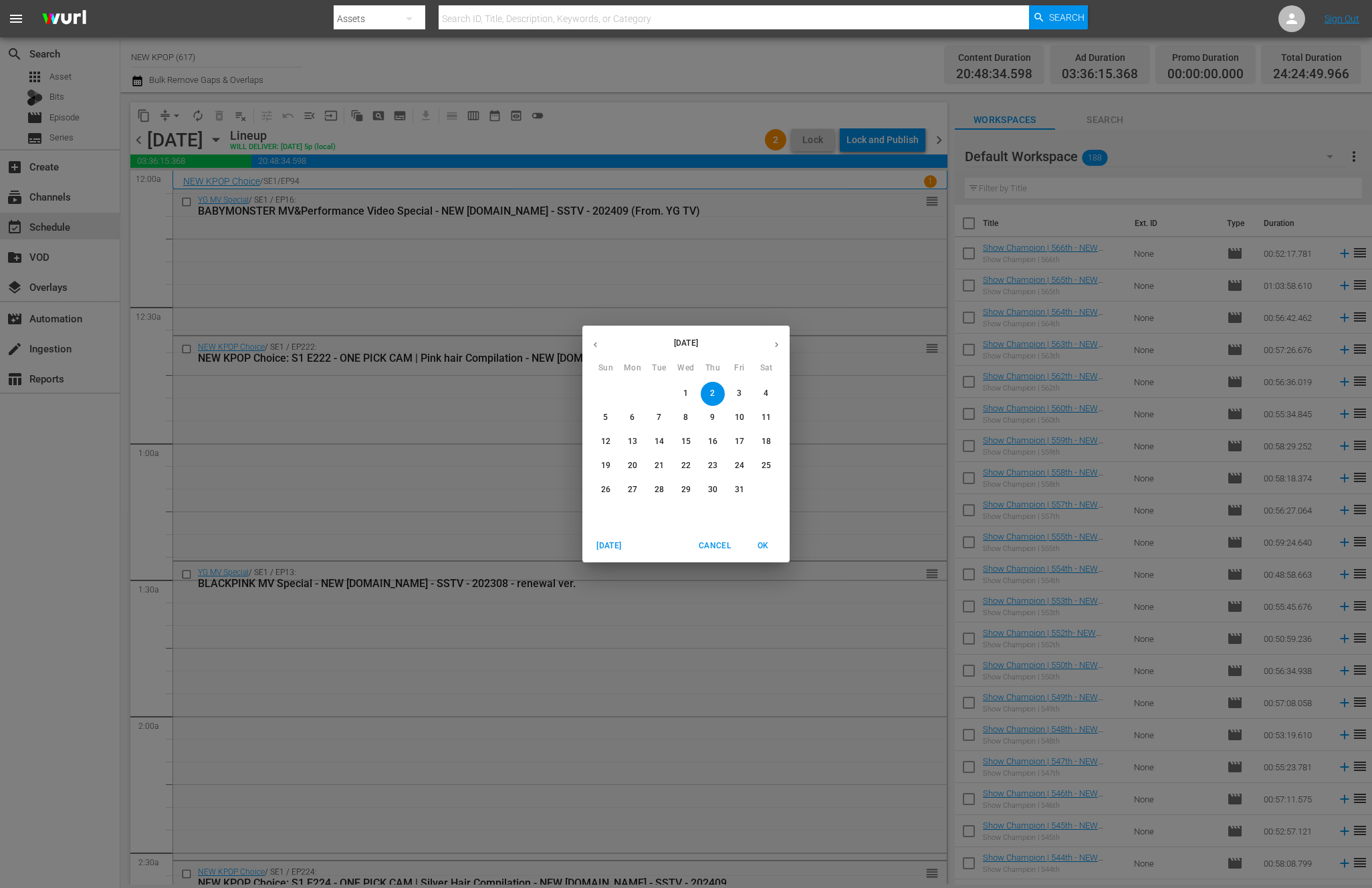
click at [215, 146] on div "[DATE] Sun Mon Tue Wed Thu Fri Sat 28 29 30 1 2 3 4 5 6 7 8 9 10 11 12 13 14 15…" at bounding box center [686, 444] width 1372 height 888
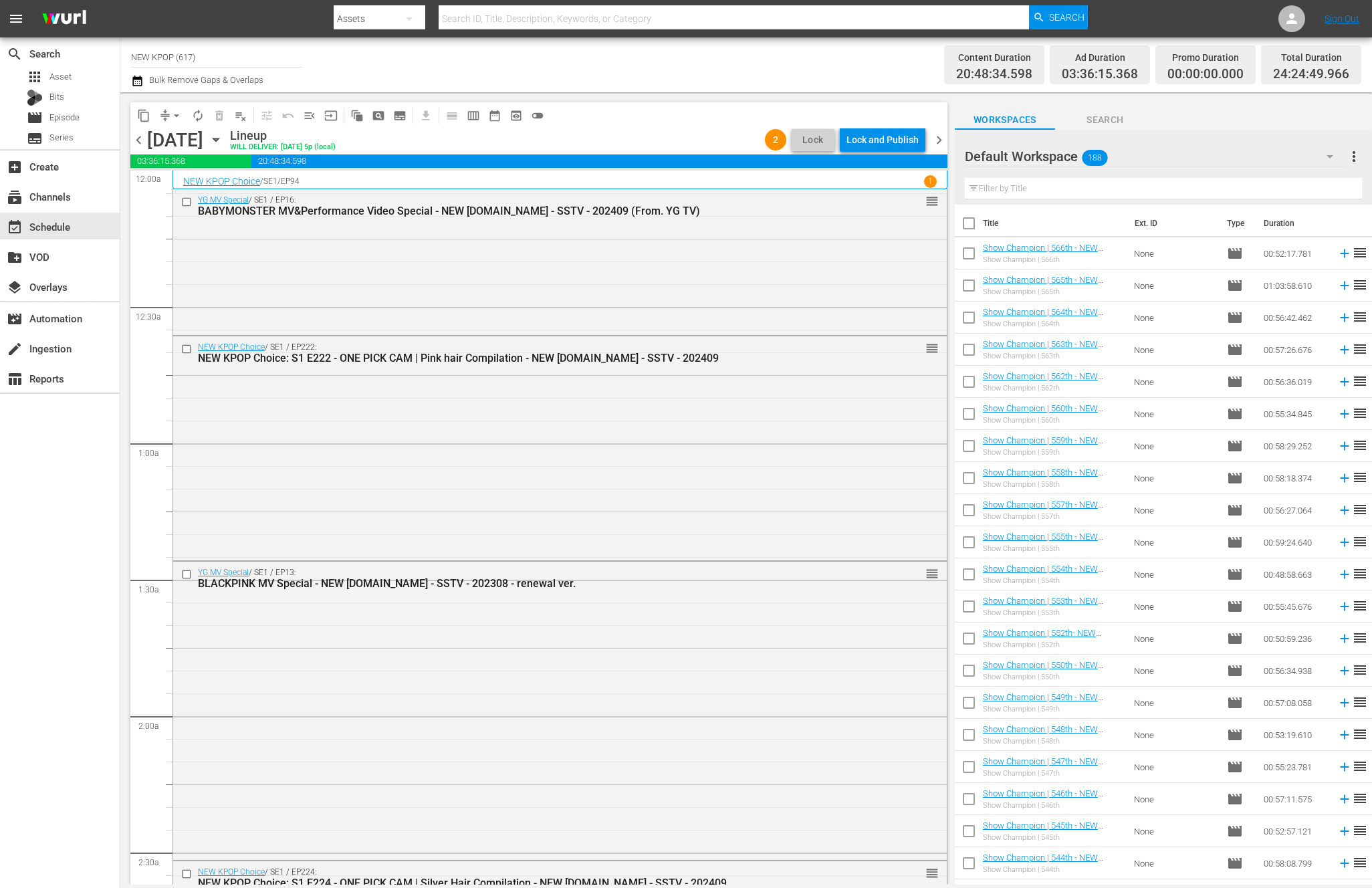
click at [143, 133] on span "chevron_left" at bounding box center [139, 140] width 17 height 17
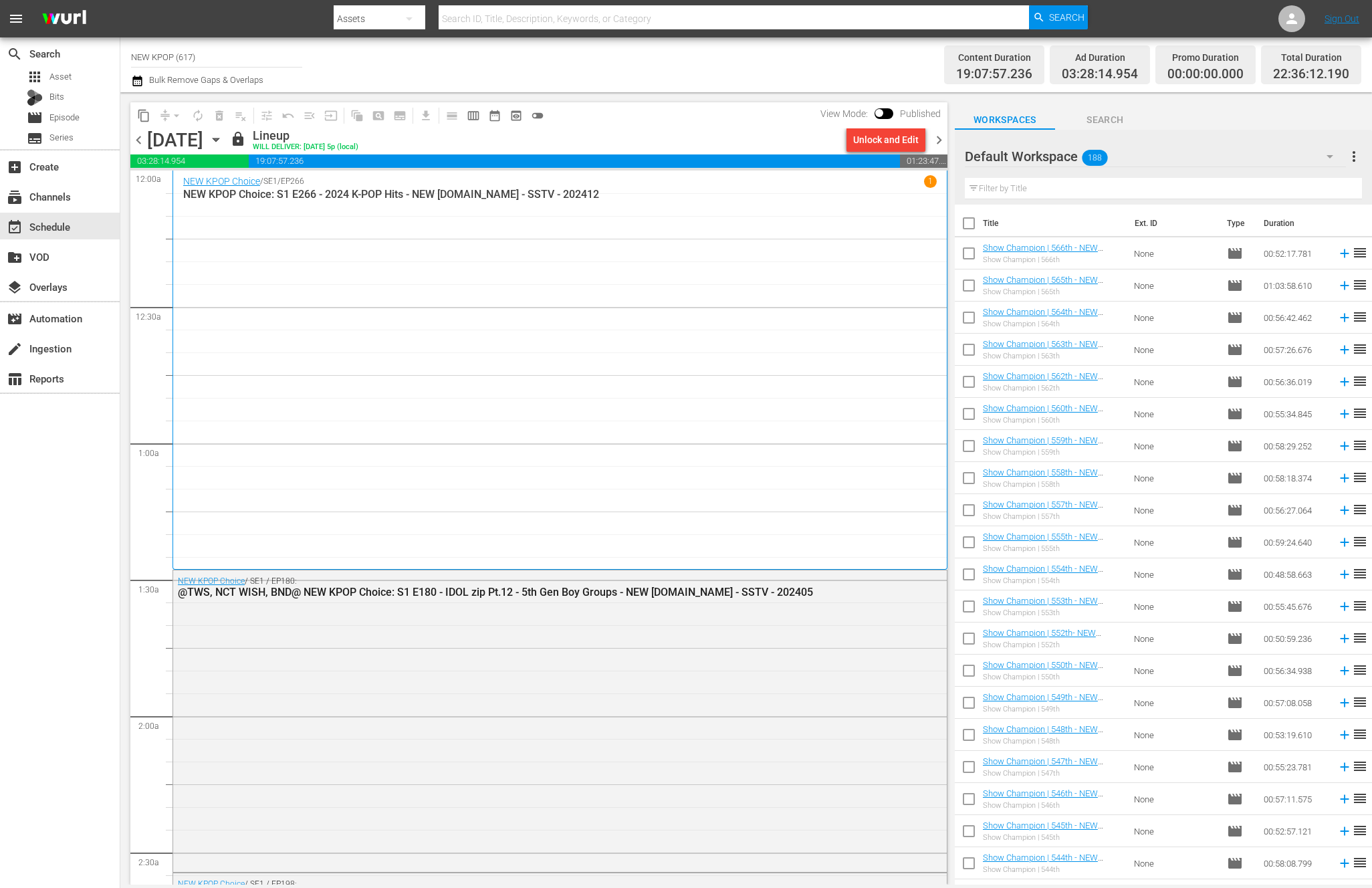
click at [1055, 193] on input "text" at bounding box center [1163, 188] width 397 height 21
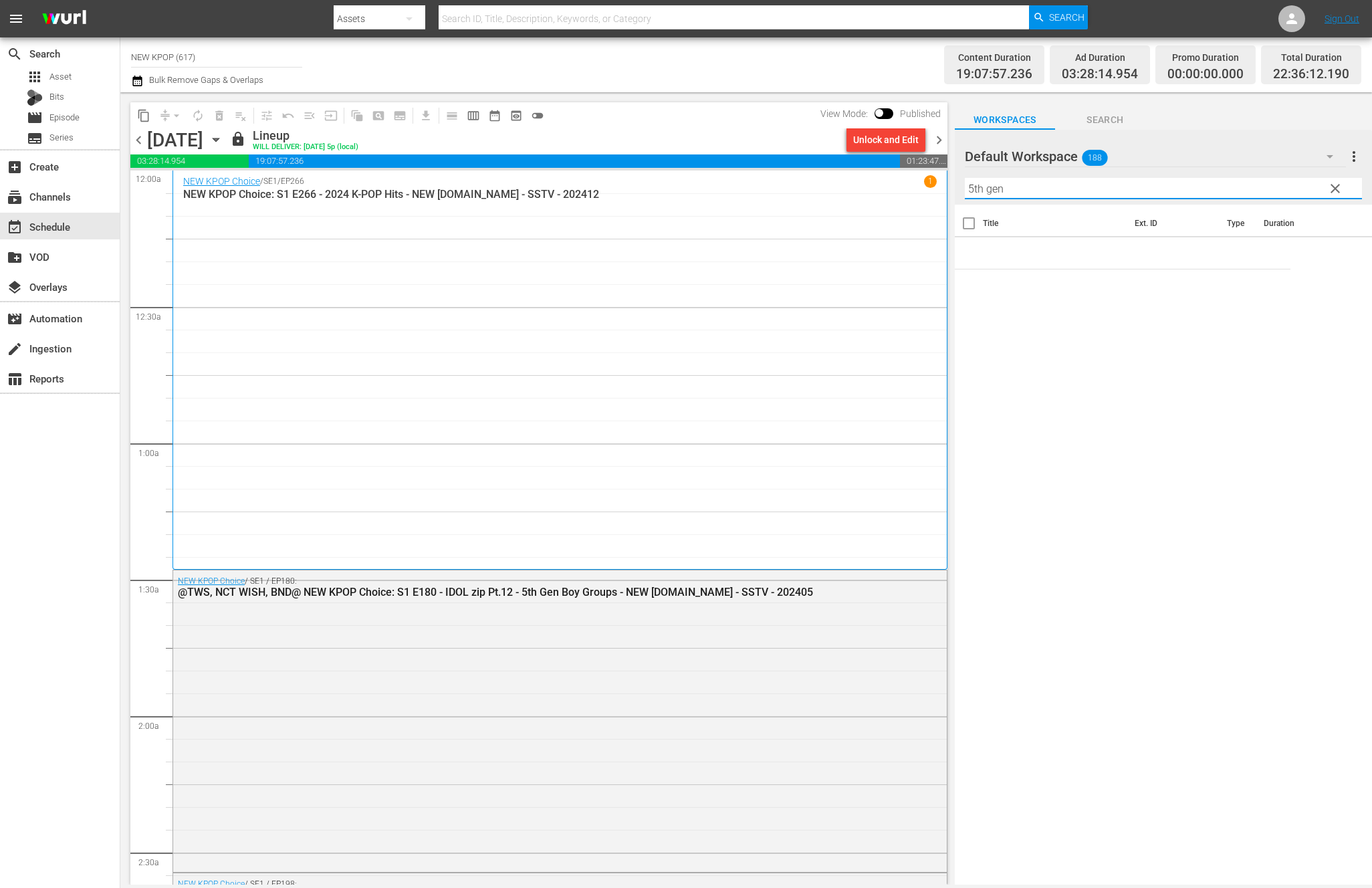
type input "5th gen"
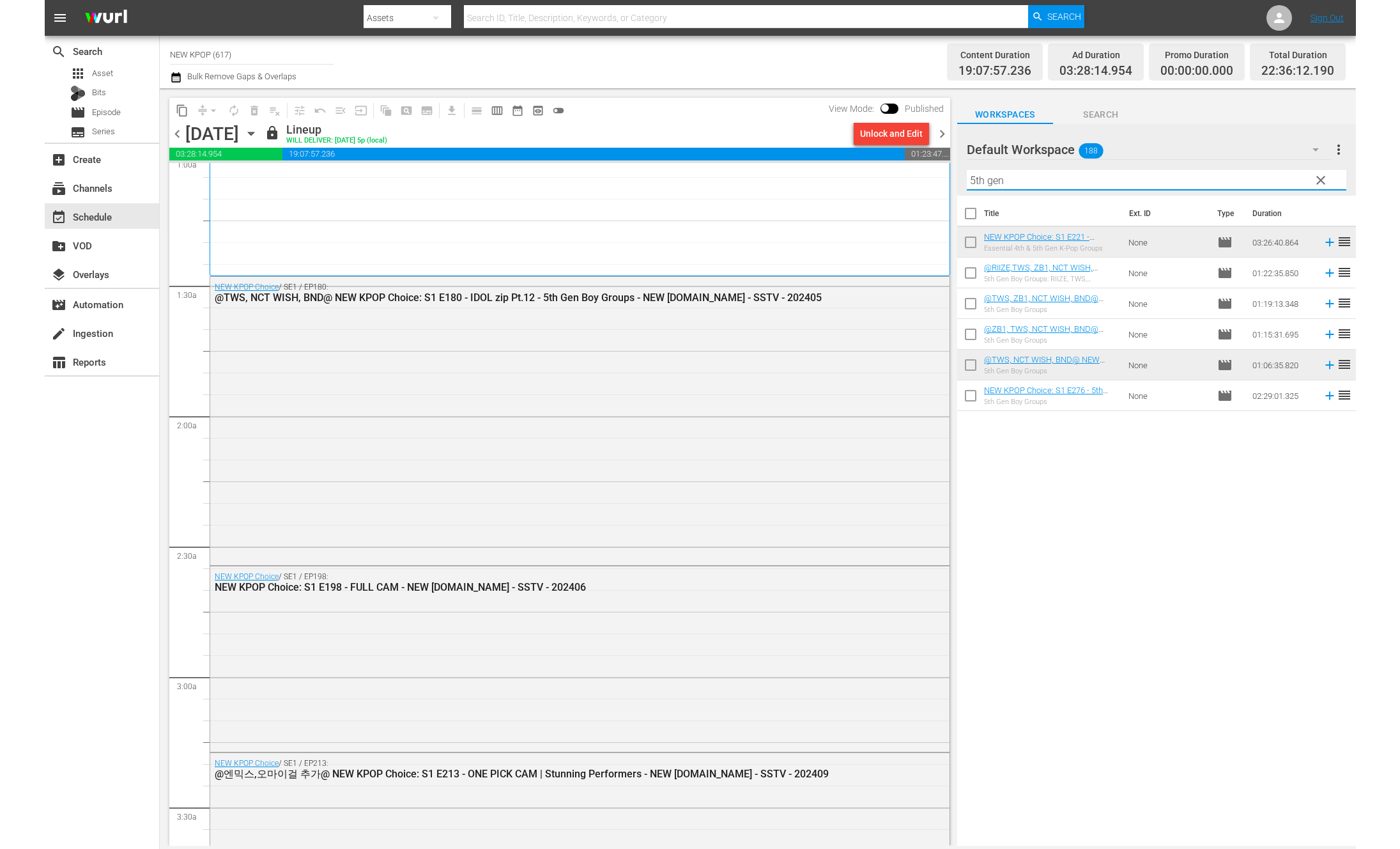
scroll to position [319, 0]
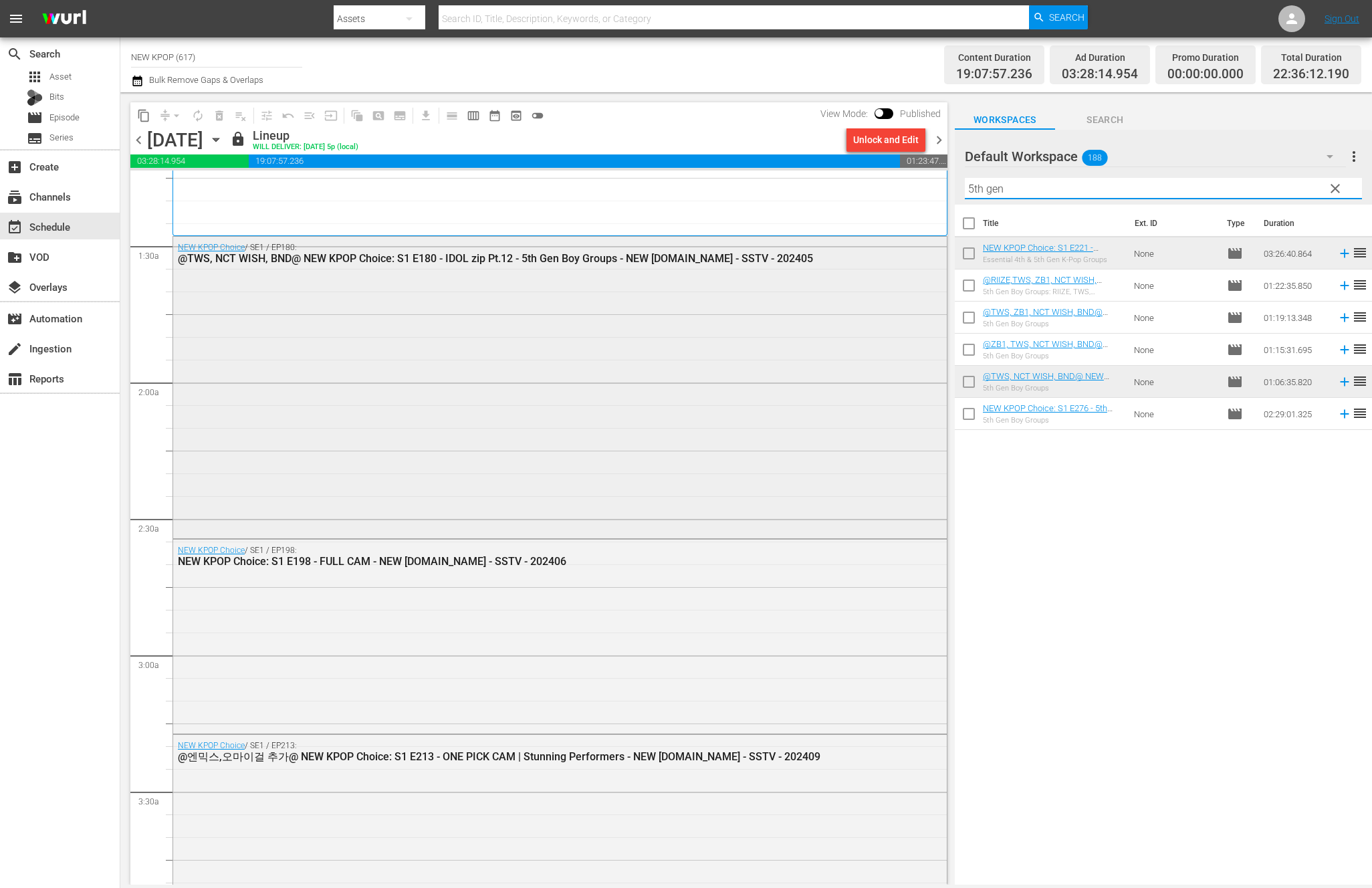
click at [593, 440] on div "NEW KPOP Choice / SE1 / EP180: @TWS, NCT WISH, BND@ NEW KPOP Choice: S1 E180 - …" at bounding box center [560, 386] width 773 height 299
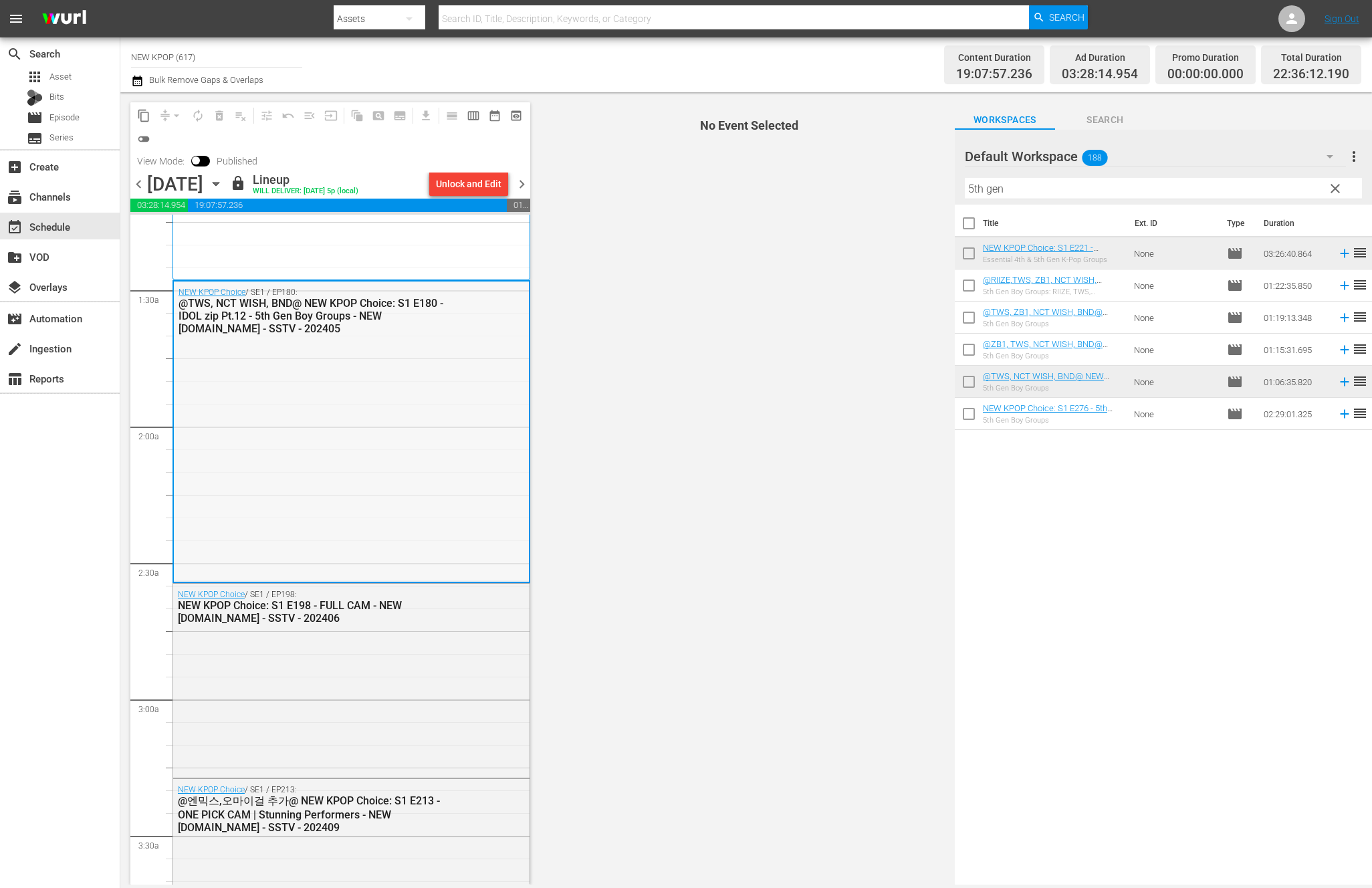
click at [324, 527] on div "NEW KPOP Choice / SE1 / EP180: @TWS, NCT WISH, BND@ NEW KPOP Choice: S1 E180 - …" at bounding box center [351, 431] width 355 height 299
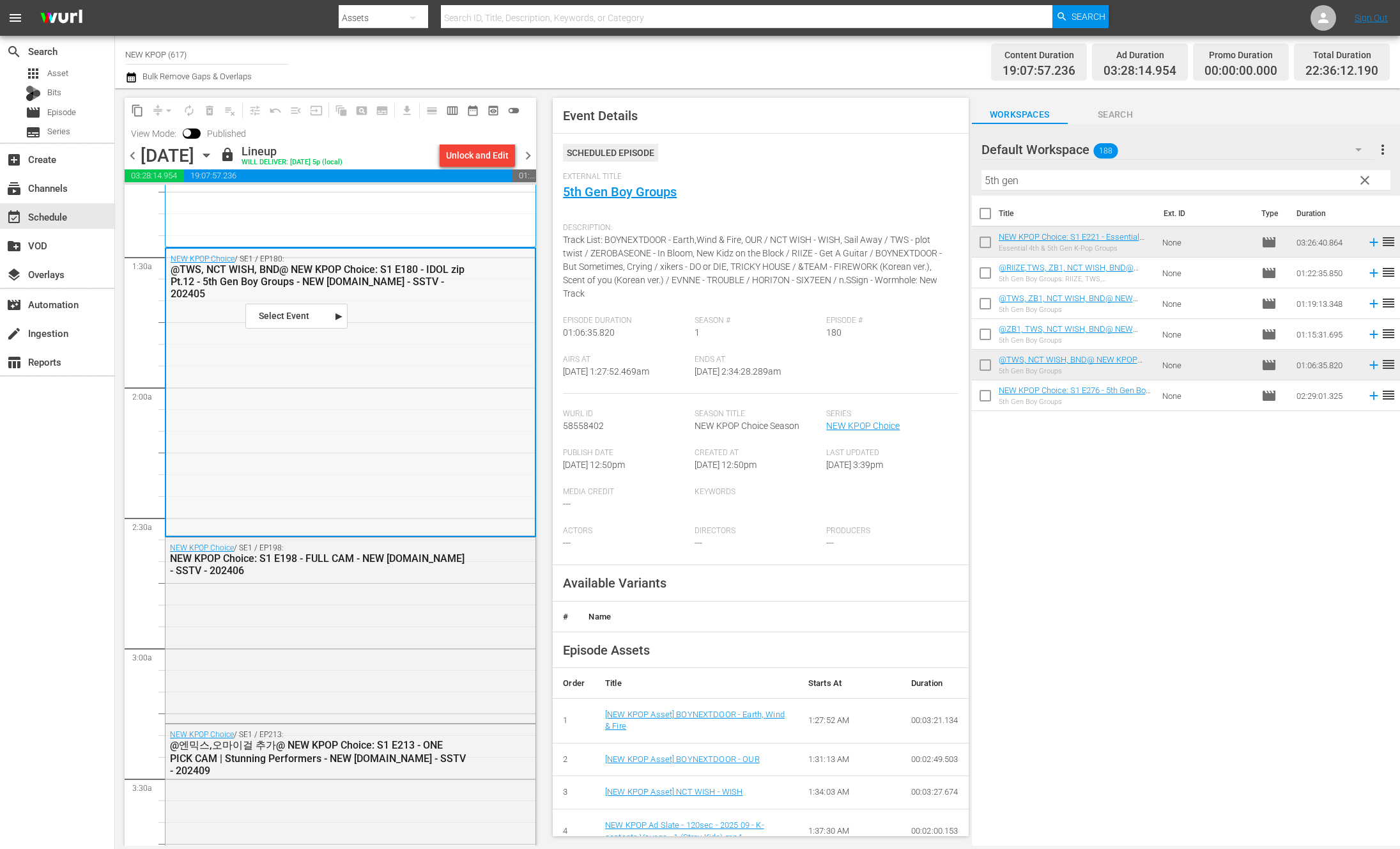
click at [307, 343] on div "NEW KPOP Choice / SE1 / EP180: @TWS, NCT WISH, BND@ NEW KPOP Choice: S1 E180 - …" at bounding box center [351, 391] width 369 height 286
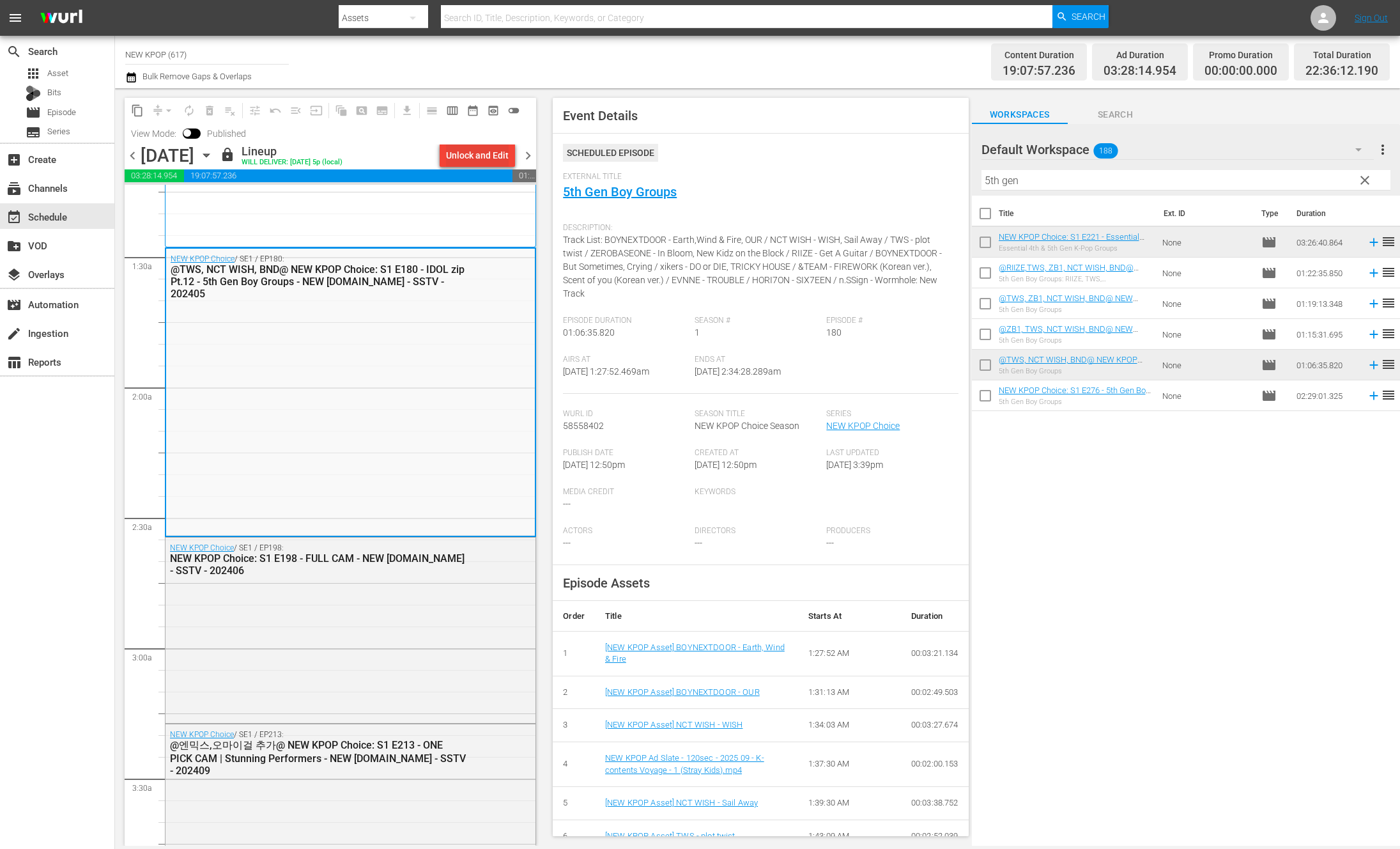
click at [474, 152] on div "Unlock and Edit" at bounding box center [477, 155] width 63 height 23
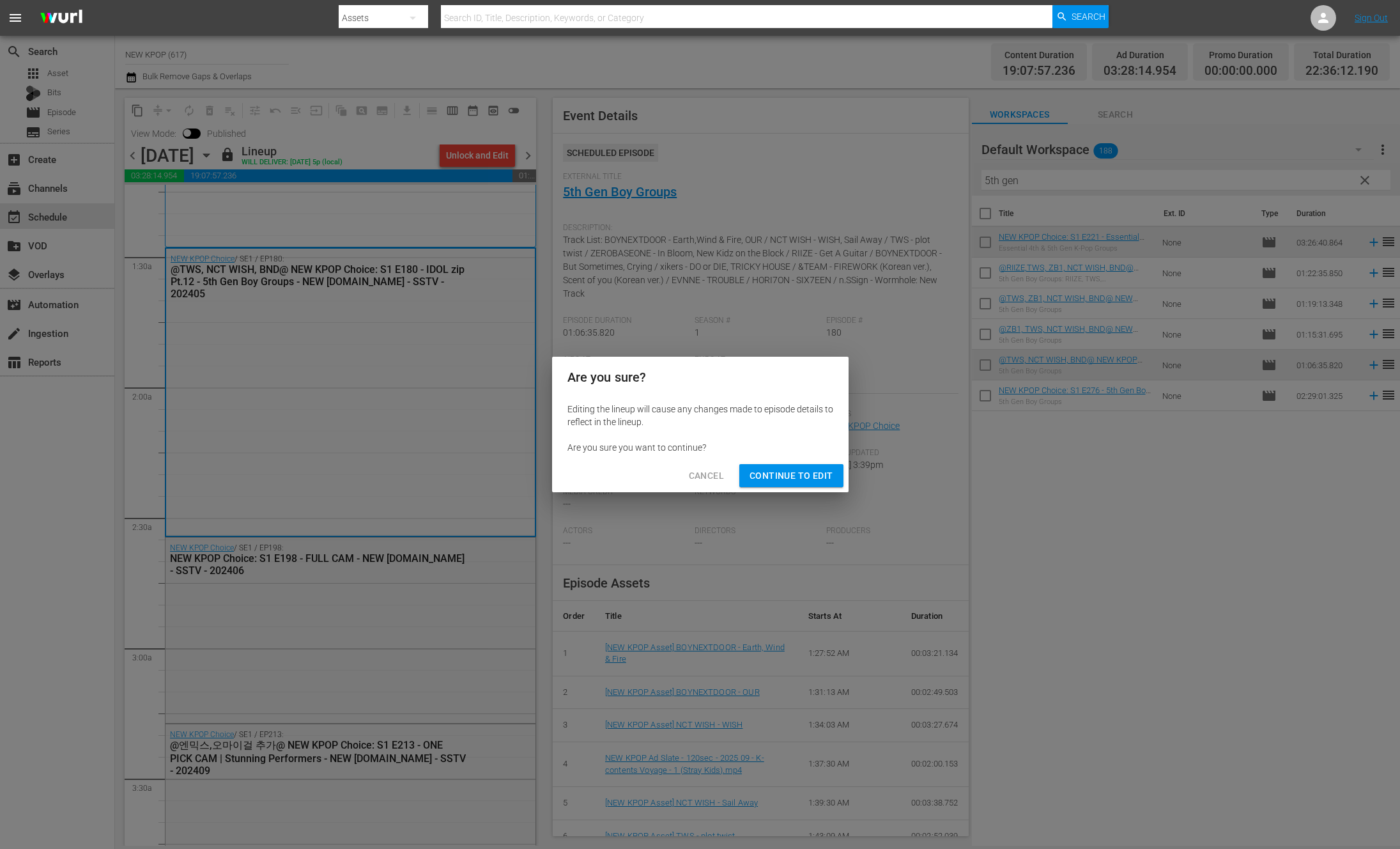
click at [791, 479] on span "Continue to Edit" at bounding box center [791, 476] width 83 height 16
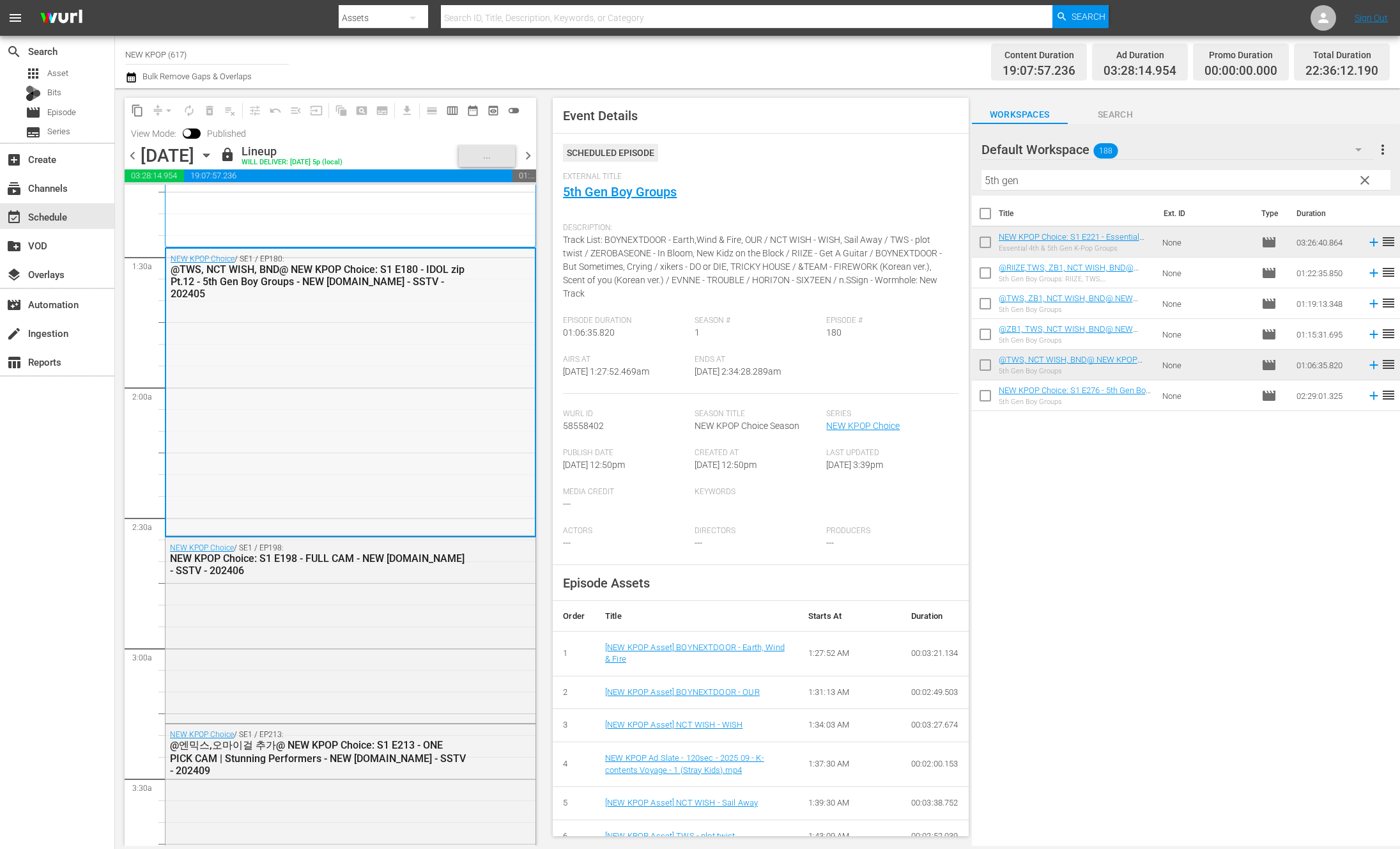
click at [341, 388] on div "NEW KPOP Choice / SE1 / EP180: @TWS, NCT WISH, BND@ NEW KPOP Choice: S1 E180 - …" at bounding box center [351, 391] width 369 height 286
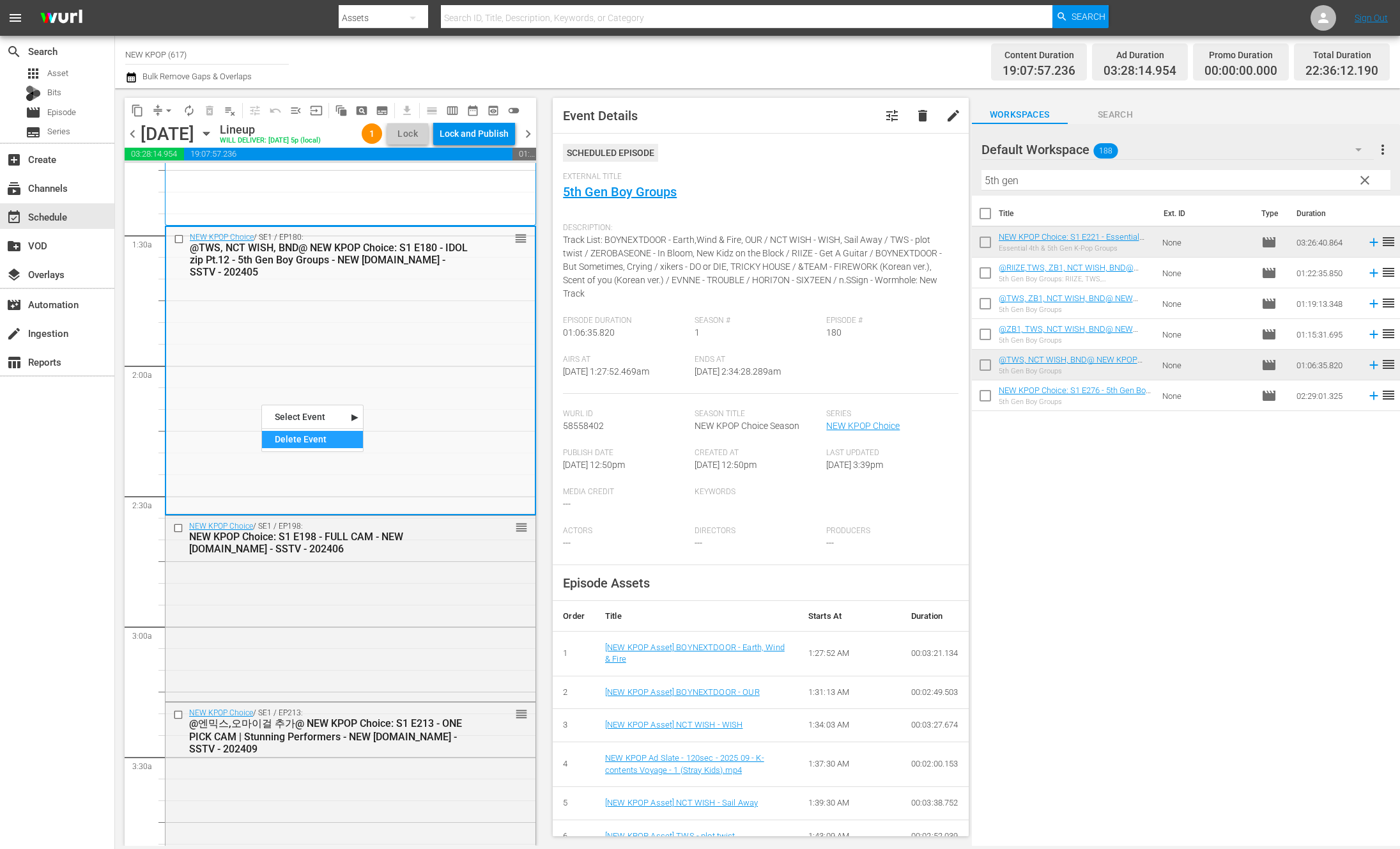
click at [316, 438] on div "Delete Event" at bounding box center [312, 439] width 101 height 17
click at [1109, 492] on div "Title Ext. ID Type Duration NEW KPOP Choice: S1 E221 - Essential 4th & 5th Gen …" at bounding box center [1186, 521] width 428 height 652
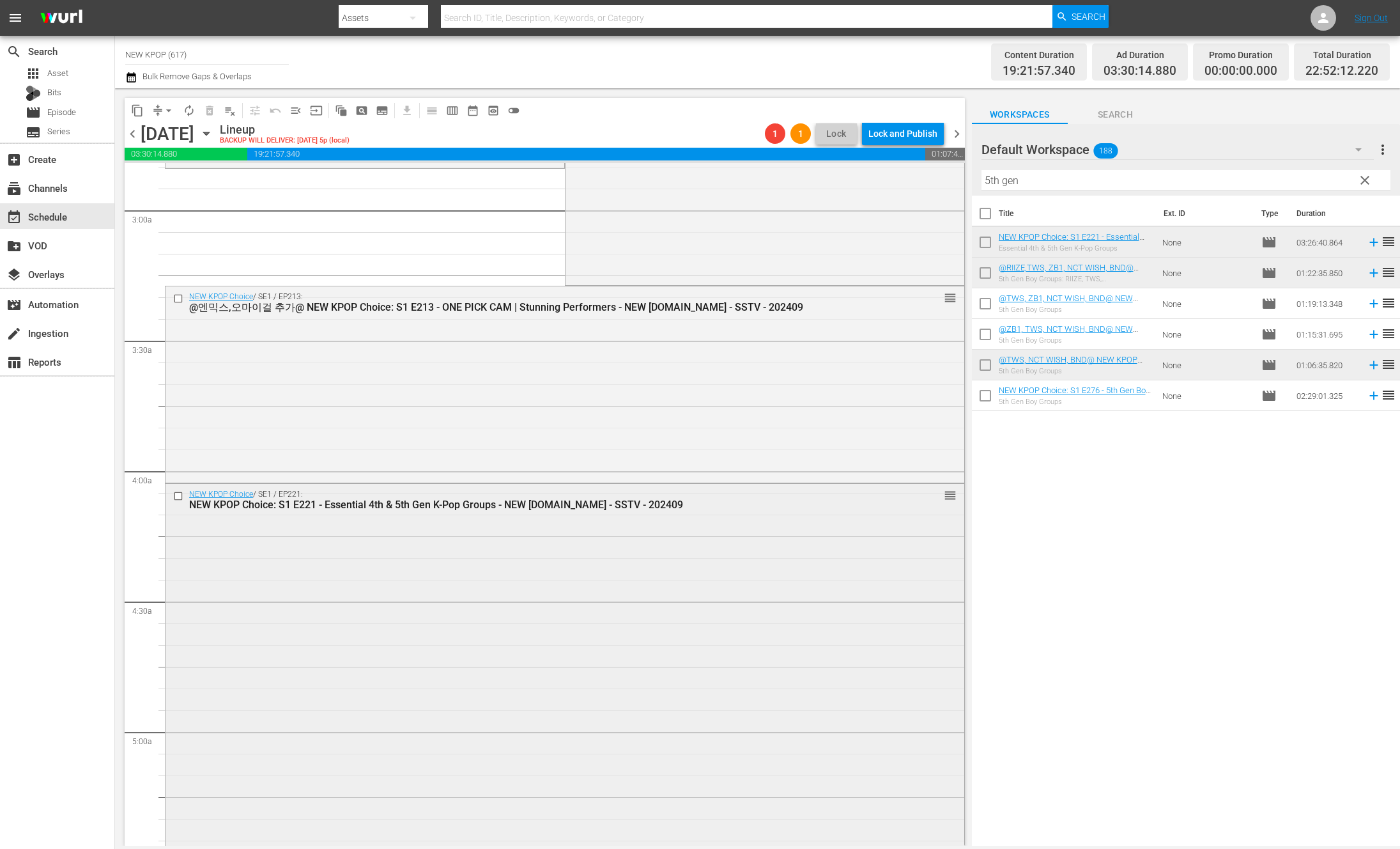
scroll to position [74, 0]
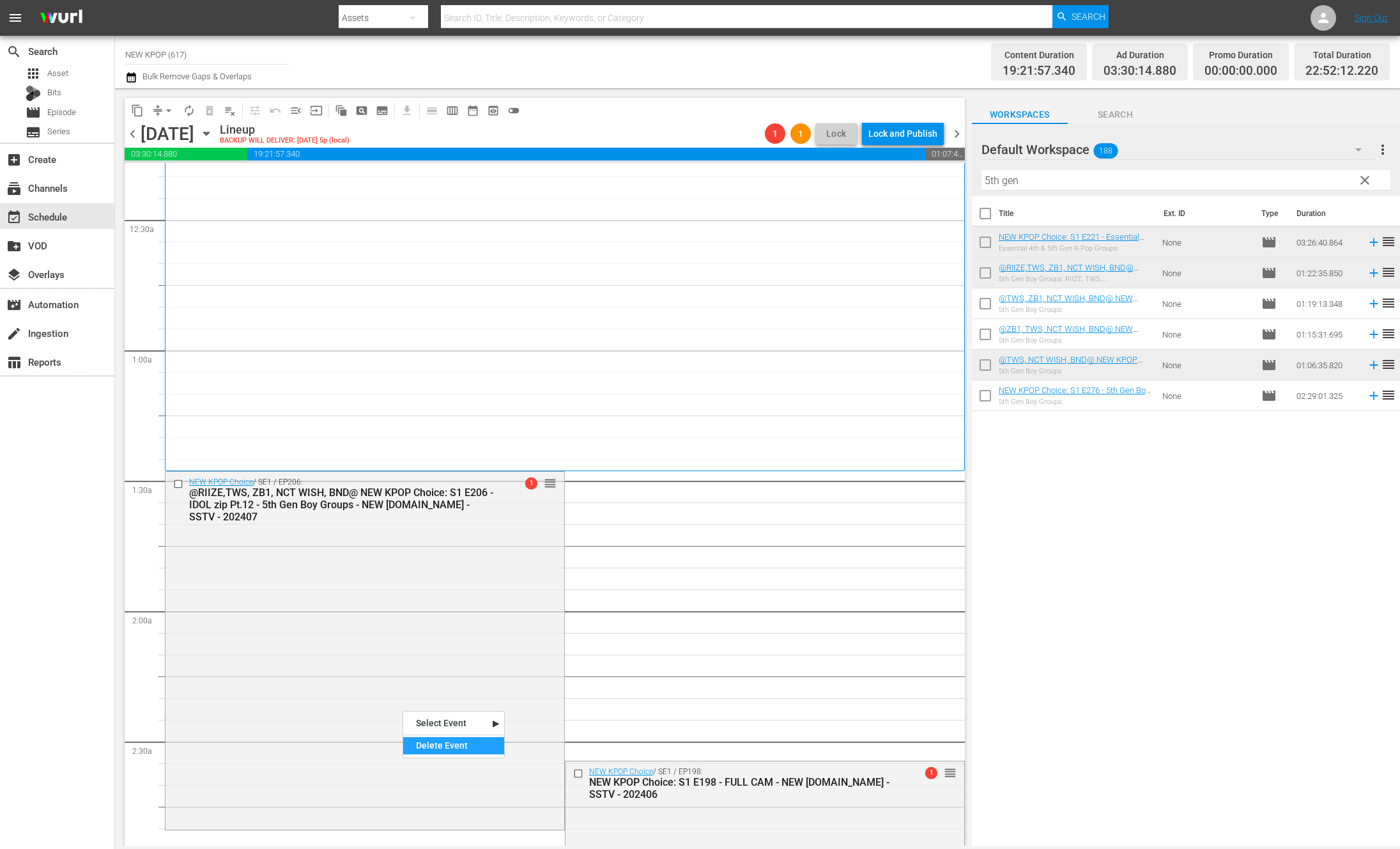
click at [466, 748] on div "Delete Event" at bounding box center [453, 745] width 101 height 17
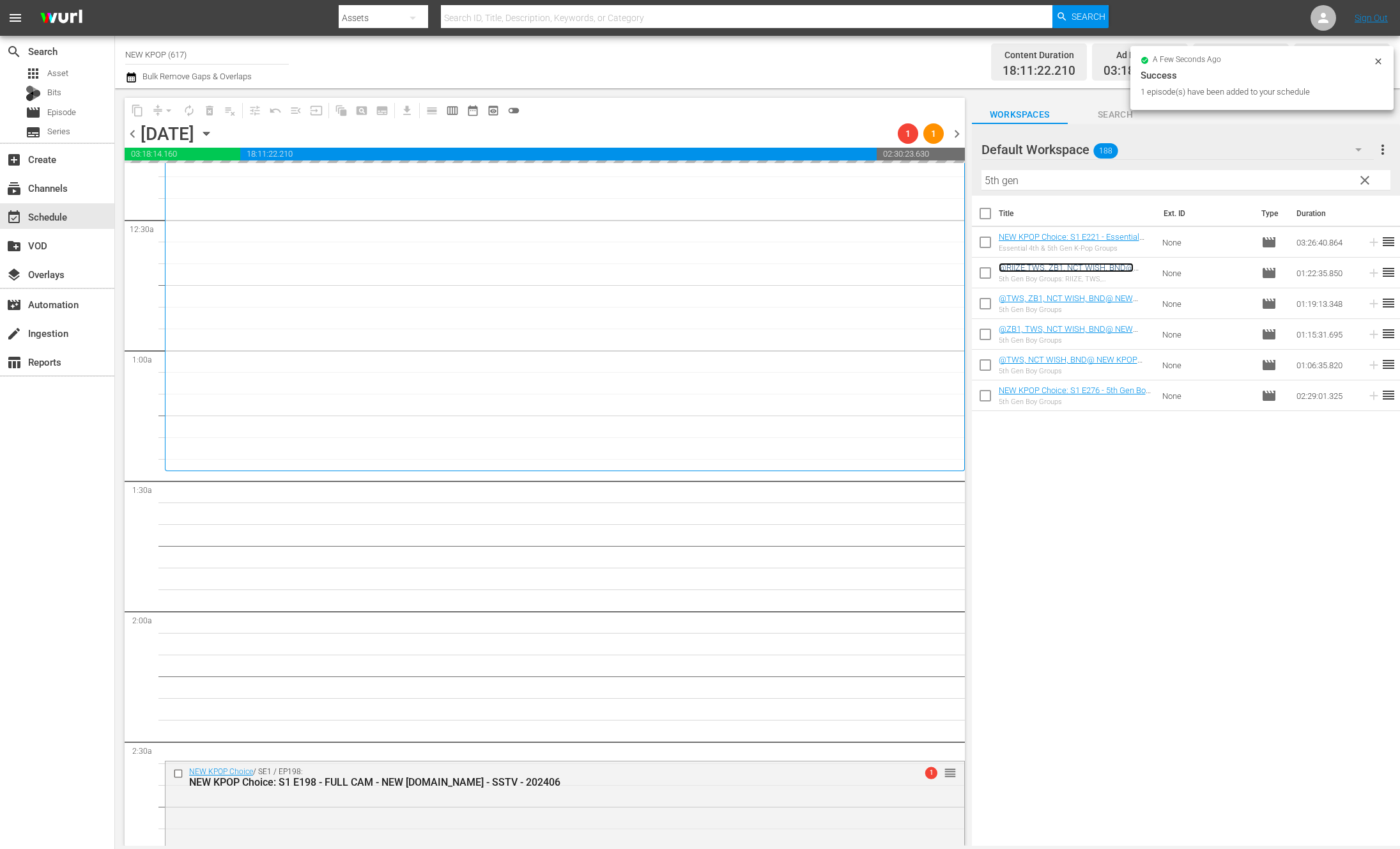
scroll to position [0, 0]
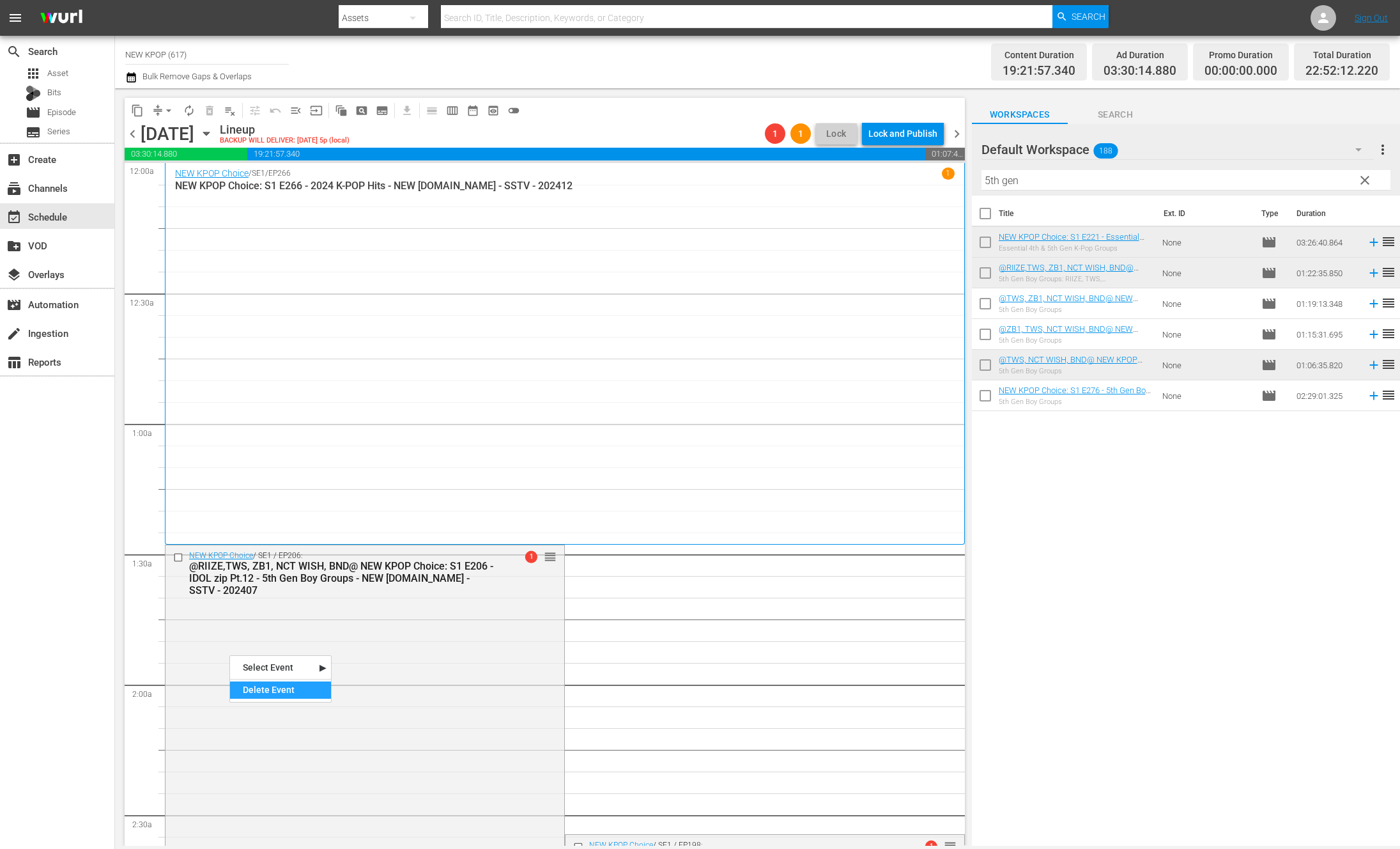
click at [258, 693] on div "Delete Event" at bounding box center [280, 690] width 101 height 17
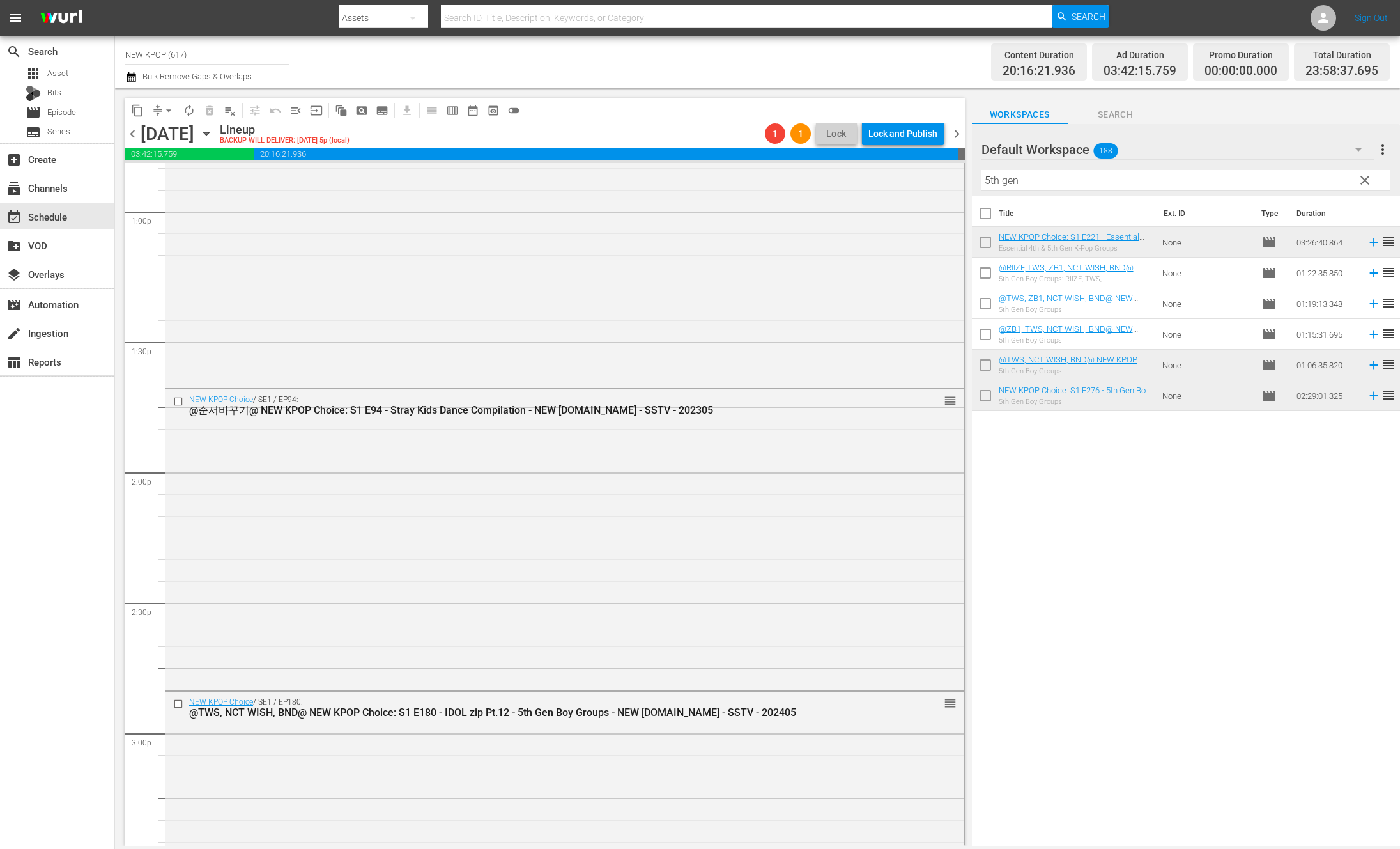
scroll to position [3747, 0]
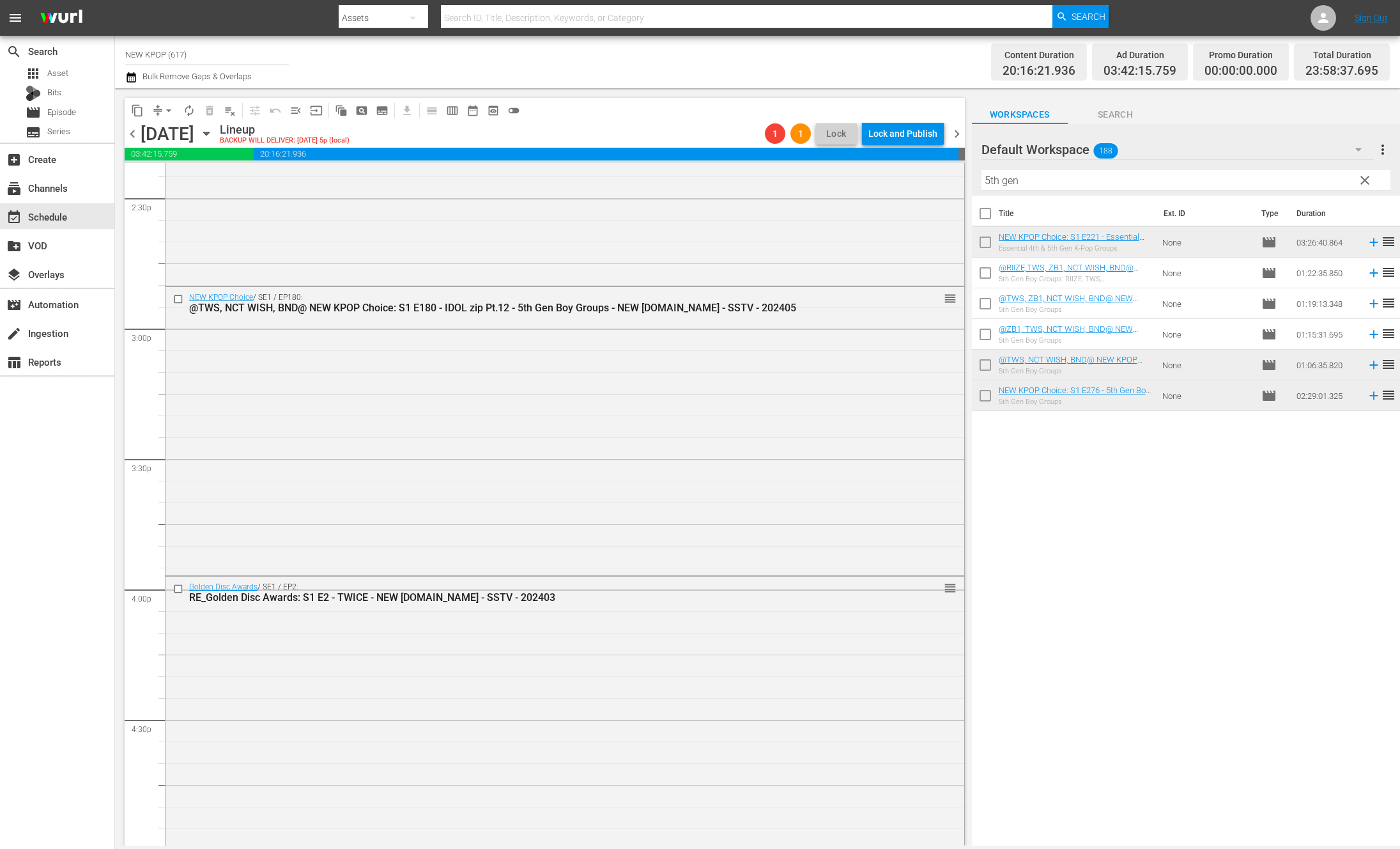
click at [351, 495] on div "NEW KPOP Choice / SE1 / EP180: @TWS, NCT WISH, BND@ NEW KPOP Choice: S1 E180 - …" at bounding box center [565, 430] width 798 height 286
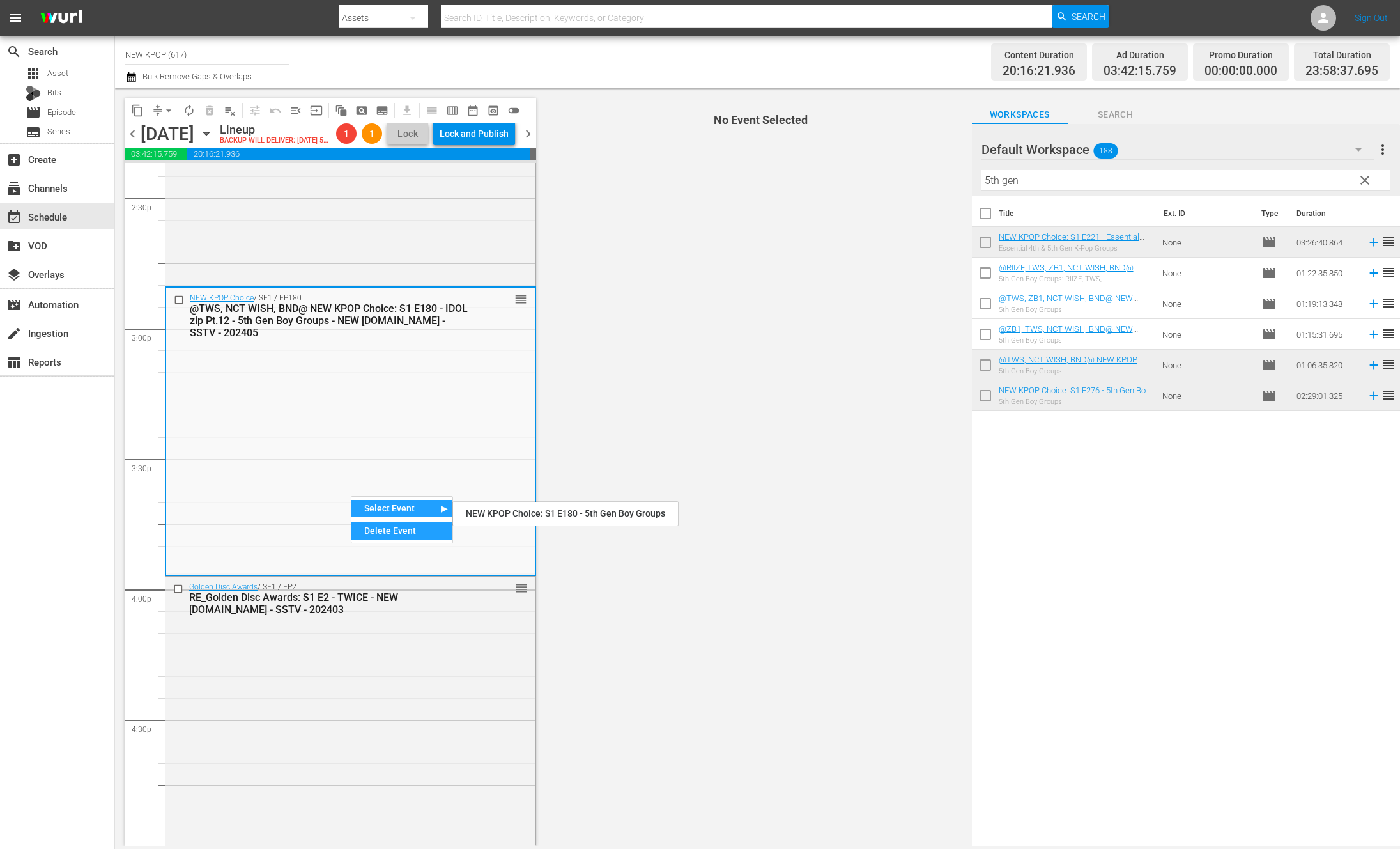
click at [391, 525] on div "Delete Event" at bounding box center [401, 530] width 101 height 17
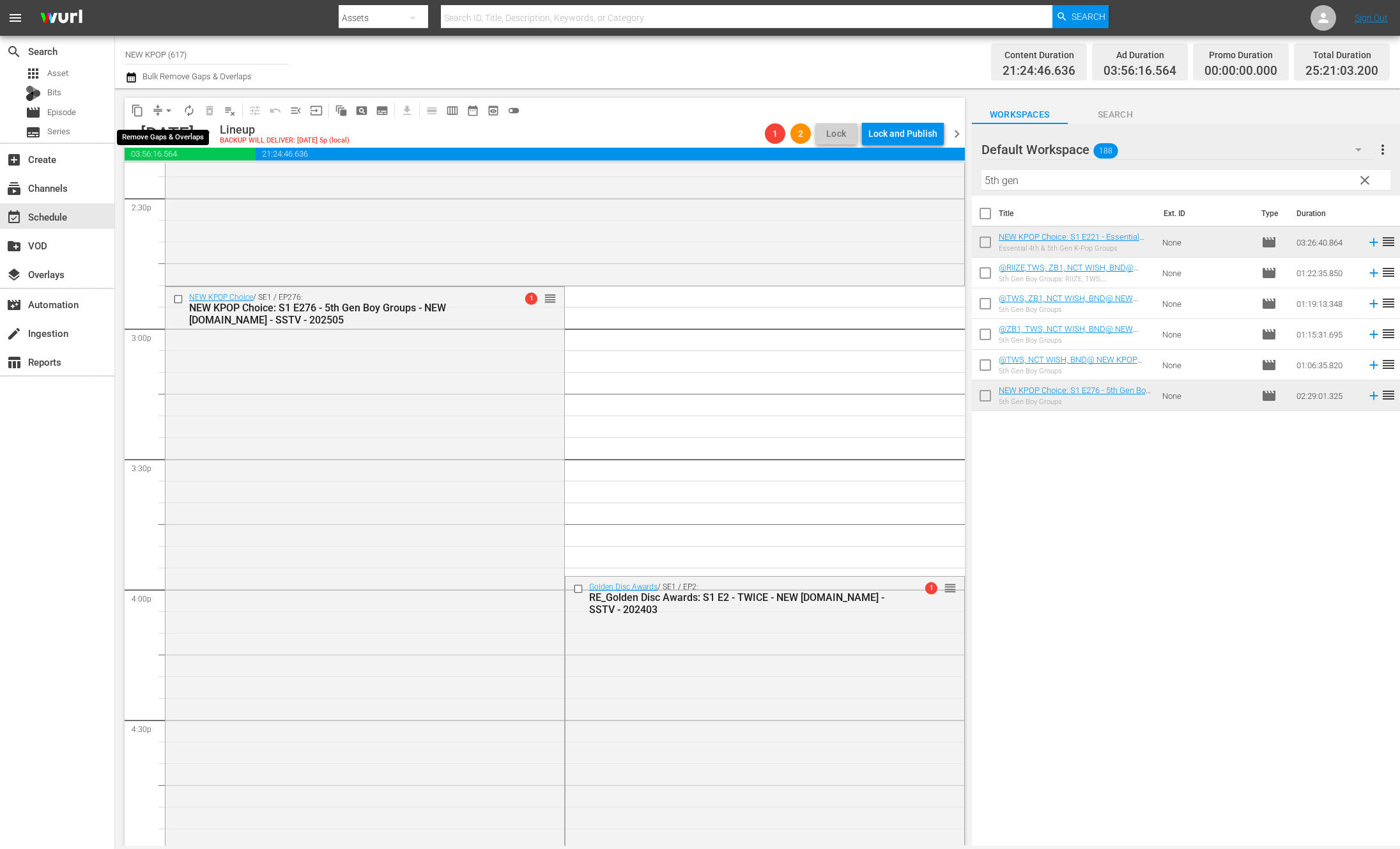
click at [158, 100] on button "compress" at bounding box center [158, 110] width 20 height 20
click at [167, 111] on span "arrow_drop_down" at bounding box center [168, 110] width 13 height 13
click at [187, 175] on li "Align to End of Previous Day" at bounding box center [169, 178] width 134 height 21
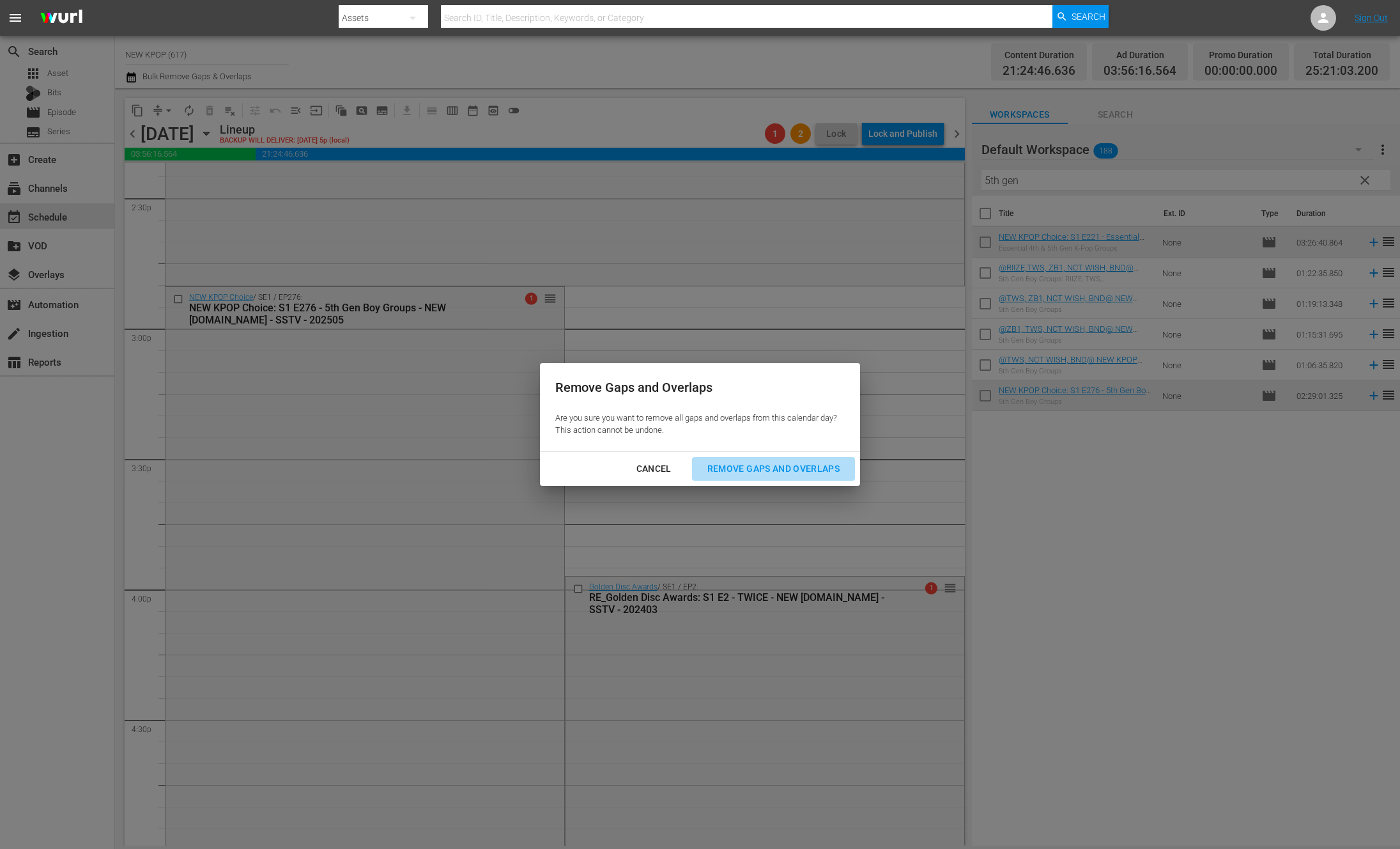
click at [727, 475] on div "Remove Gaps and Overlaps" at bounding box center [773, 469] width 153 height 16
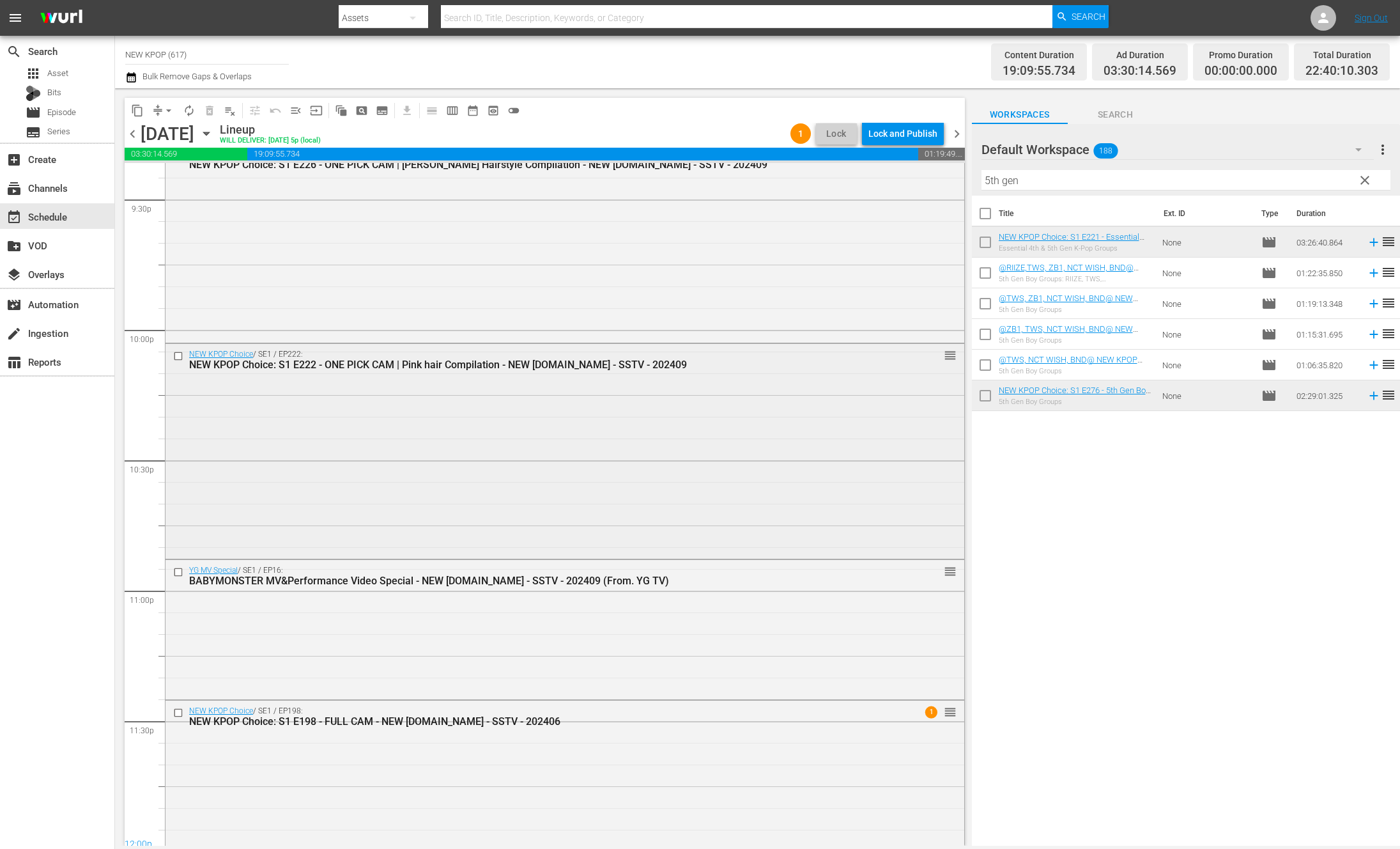
scroll to position [5612, 0]
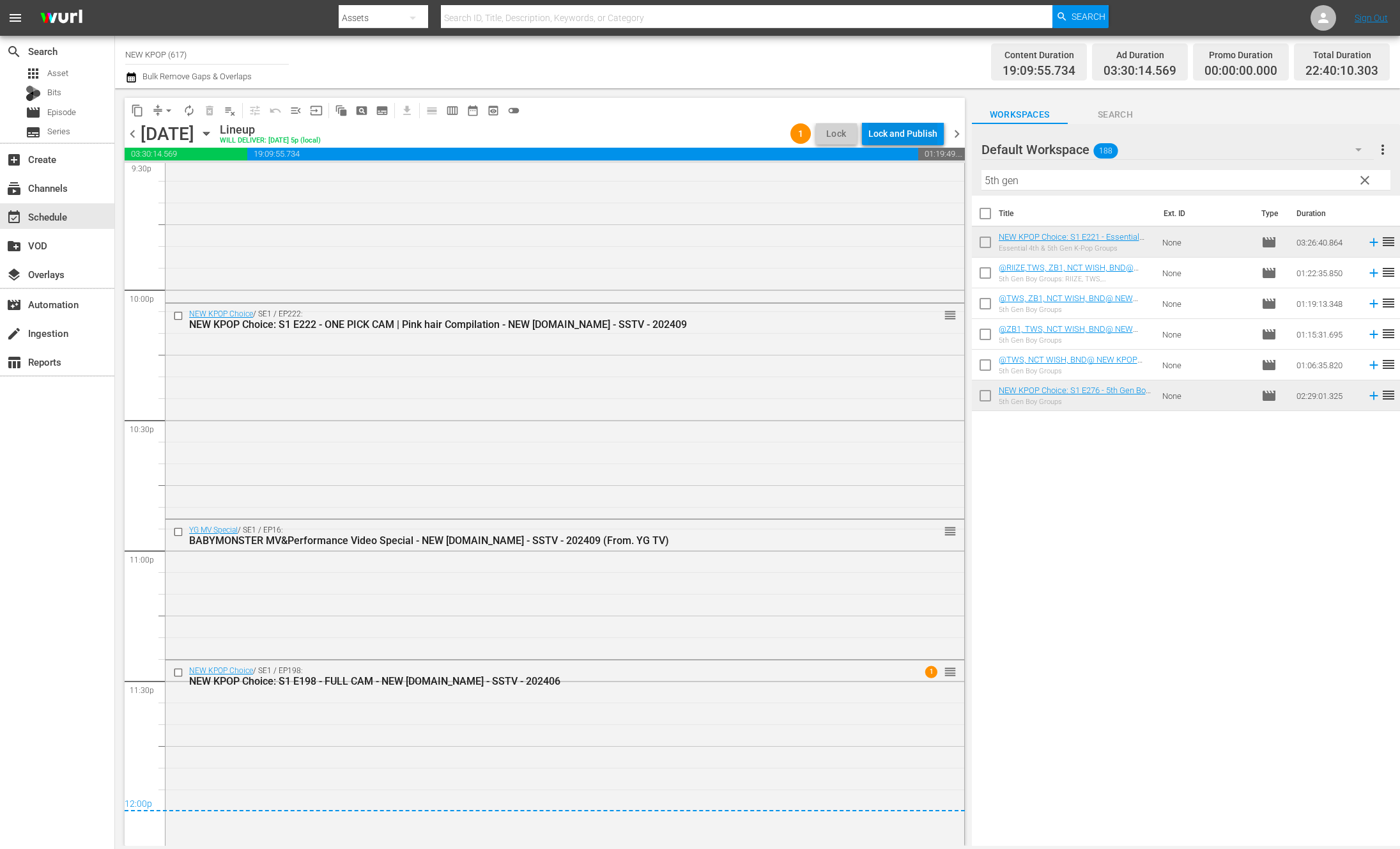
click at [902, 133] on div "Lock and Publish" at bounding box center [903, 133] width 69 height 23
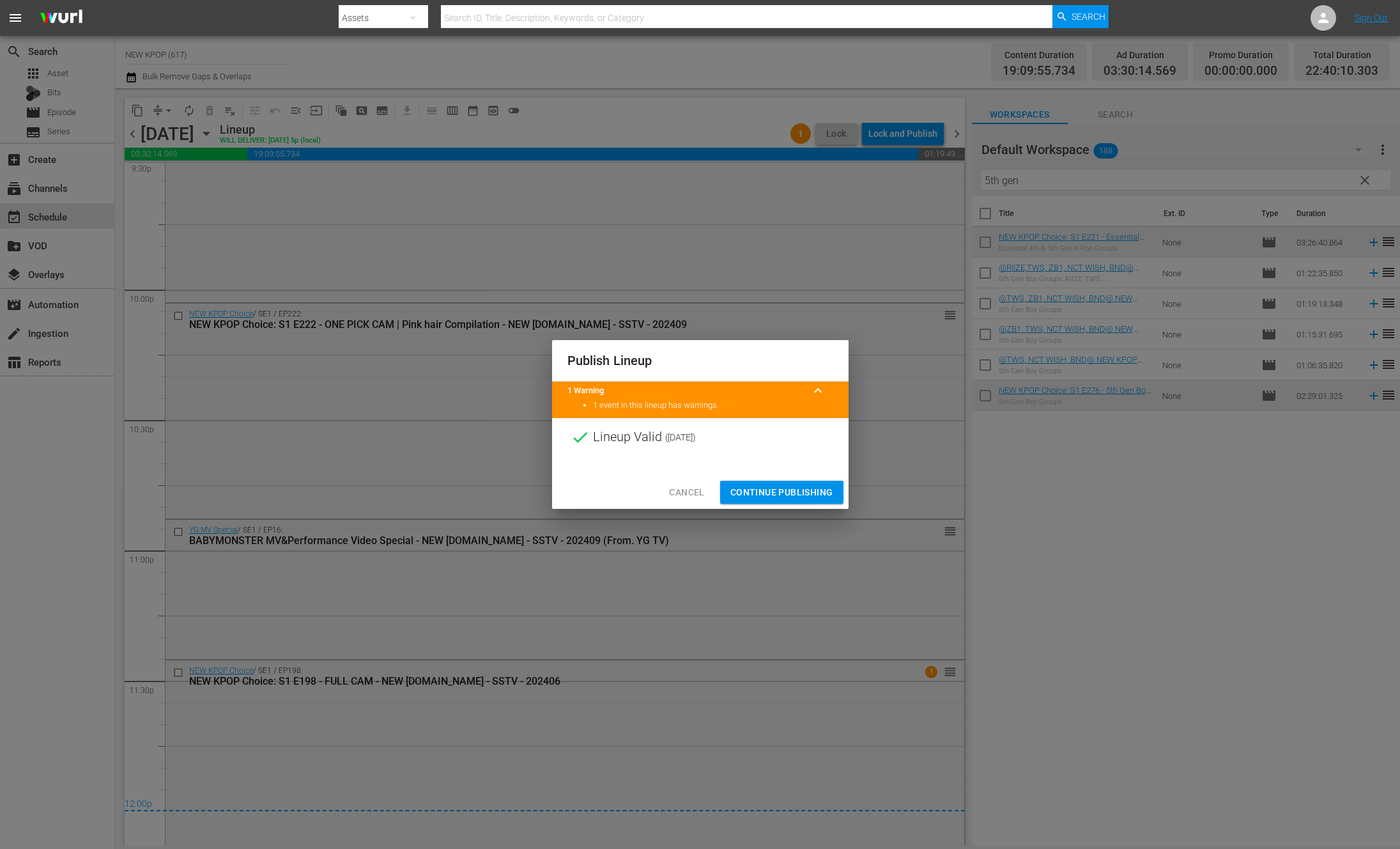
click at [771, 508] on div "Cancel Continue Publishing" at bounding box center [700, 493] width 296 height 34
click at [784, 502] on button "Continue Publishing" at bounding box center [782, 492] width 123 height 24
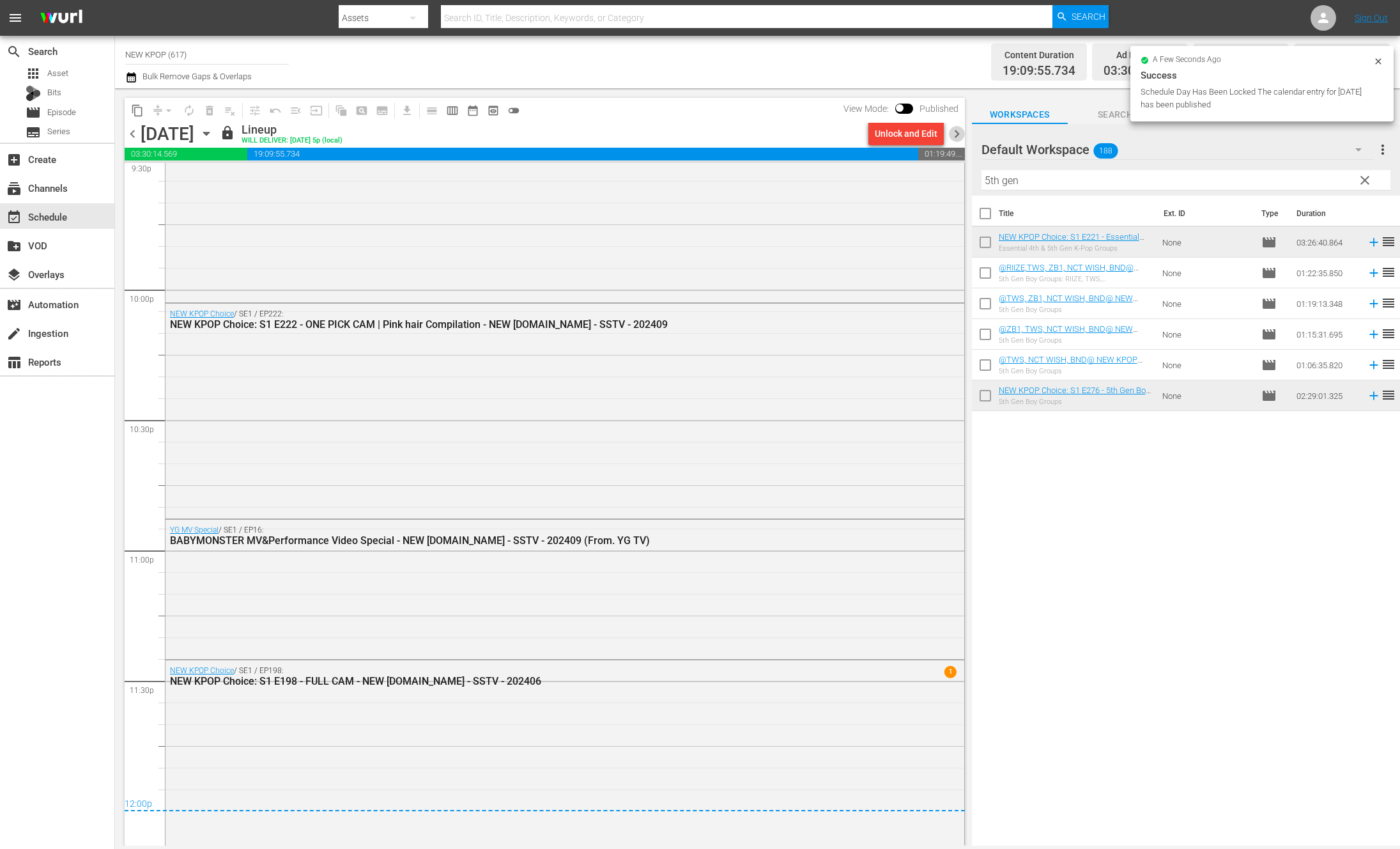
drag, startPoint x: 951, startPoint y: 137, endPoint x: 1016, endPoint y: 100, distance: 74.8
click at [952, 137] on span "chevron_right" at bounding box center [957, 134] width 16 height 16
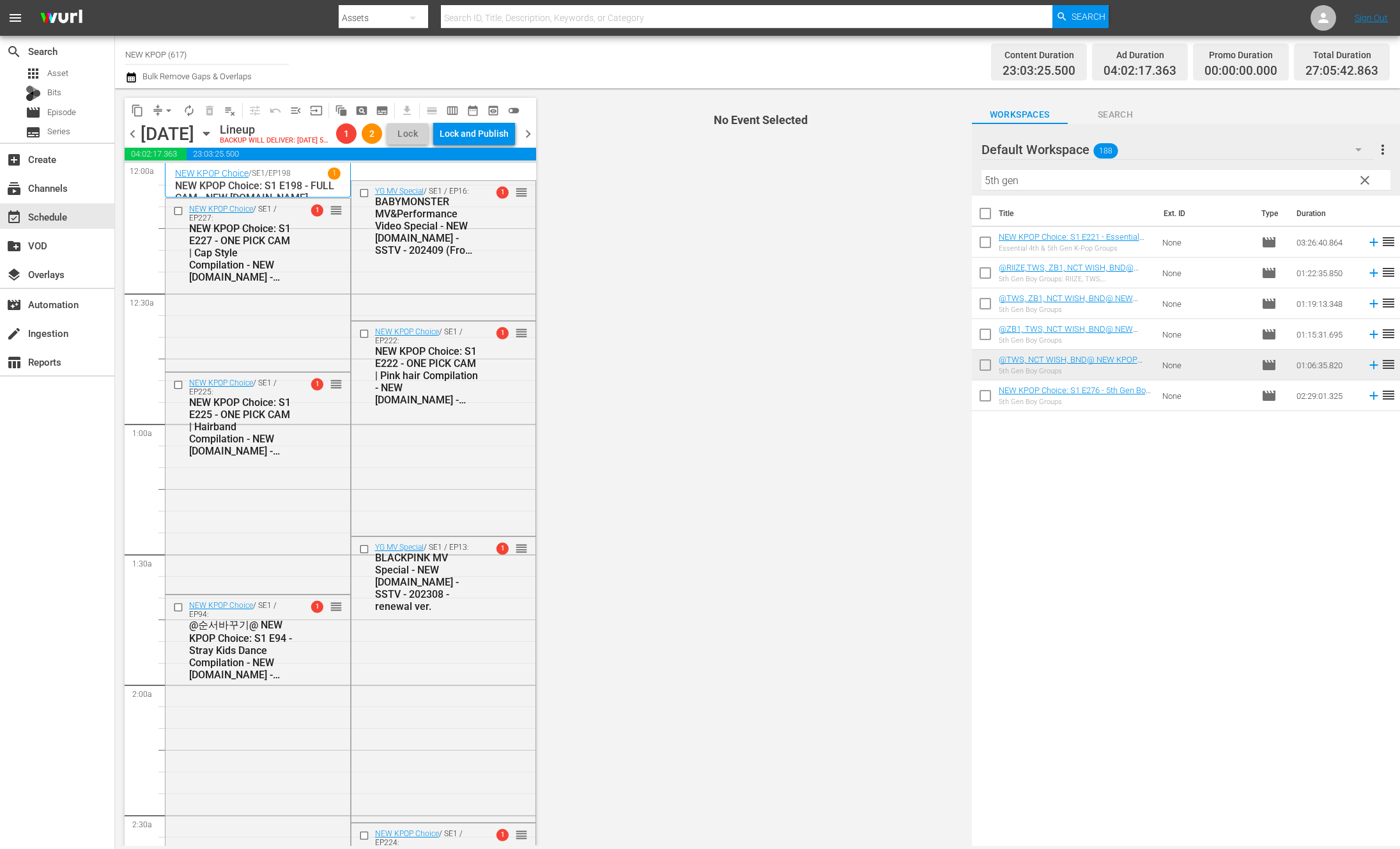
click at [165, 98] on div "content_copy compress arrow_drop_down autorenew_outlined delete_forever_outline…" at bounding box center [325, 110] width 402 height 25
click at [172, 104] on span "arrow_drop_down" at bounding box center [168, 110] width 13 height 13
click at [174, 187] on li "Align to End of Previous Day" at bounding box center [169, 178] width 134 height 21
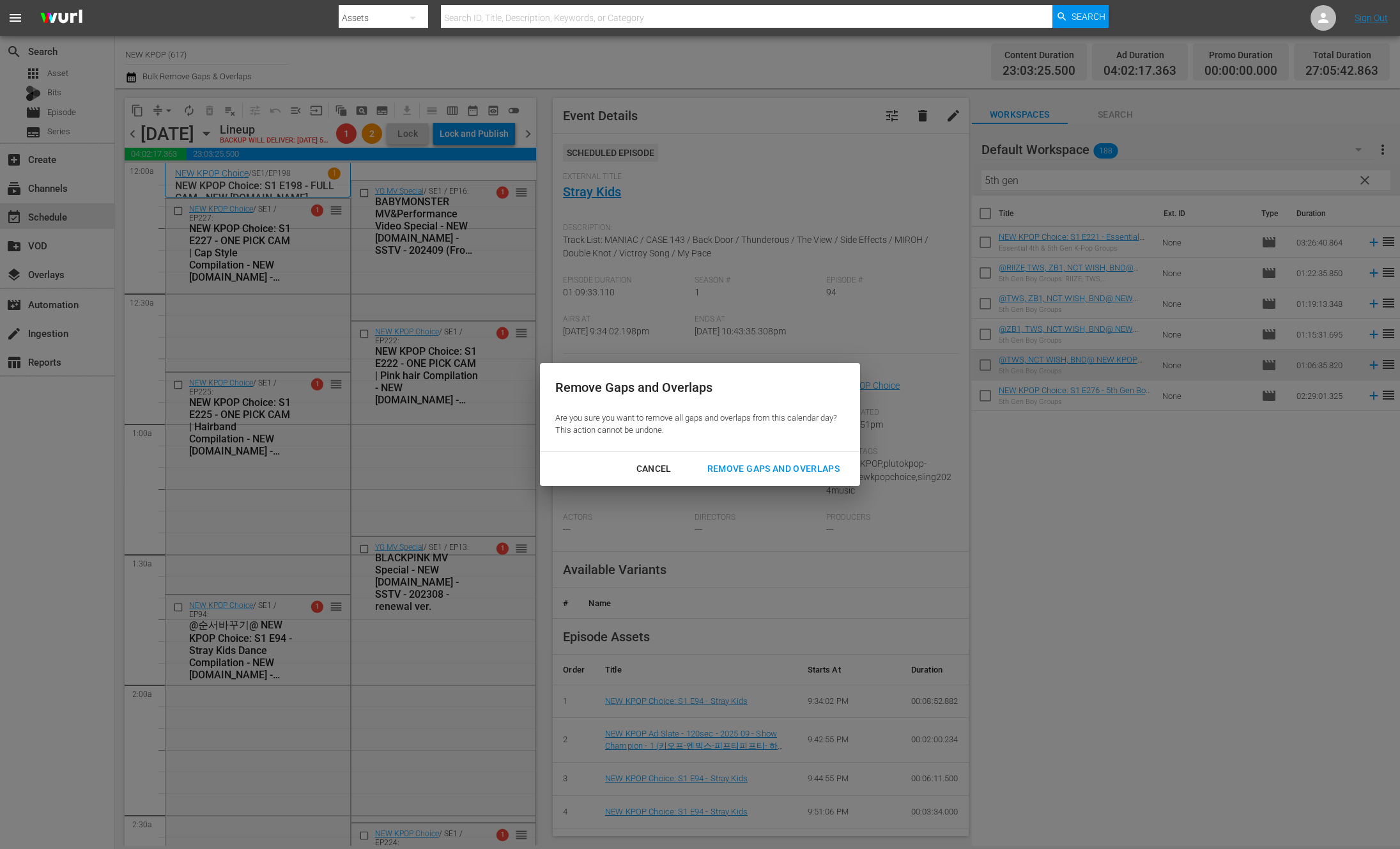
click at [783, 467] on div "Remove Gaps and Overlaps" at bounding box center [773, 469] width 153 height 16
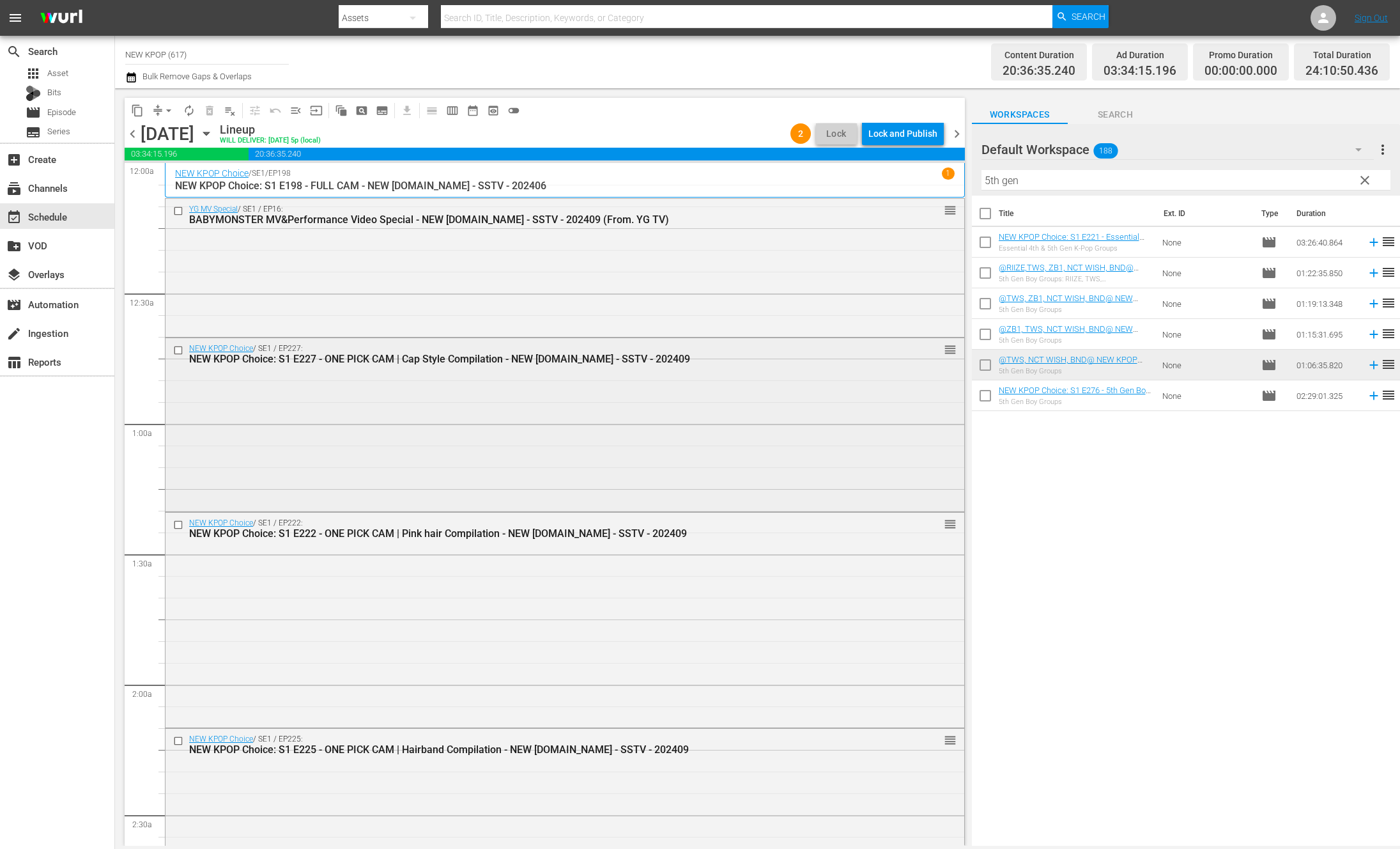
click at [640, 388] on div "NEW KPOP Choice / SE1 / EP227: NEW KPOP Choice: S1 E227 - ONE PICK CAM | Cap St…" at bounding box center [565, 424] width 798 height 171
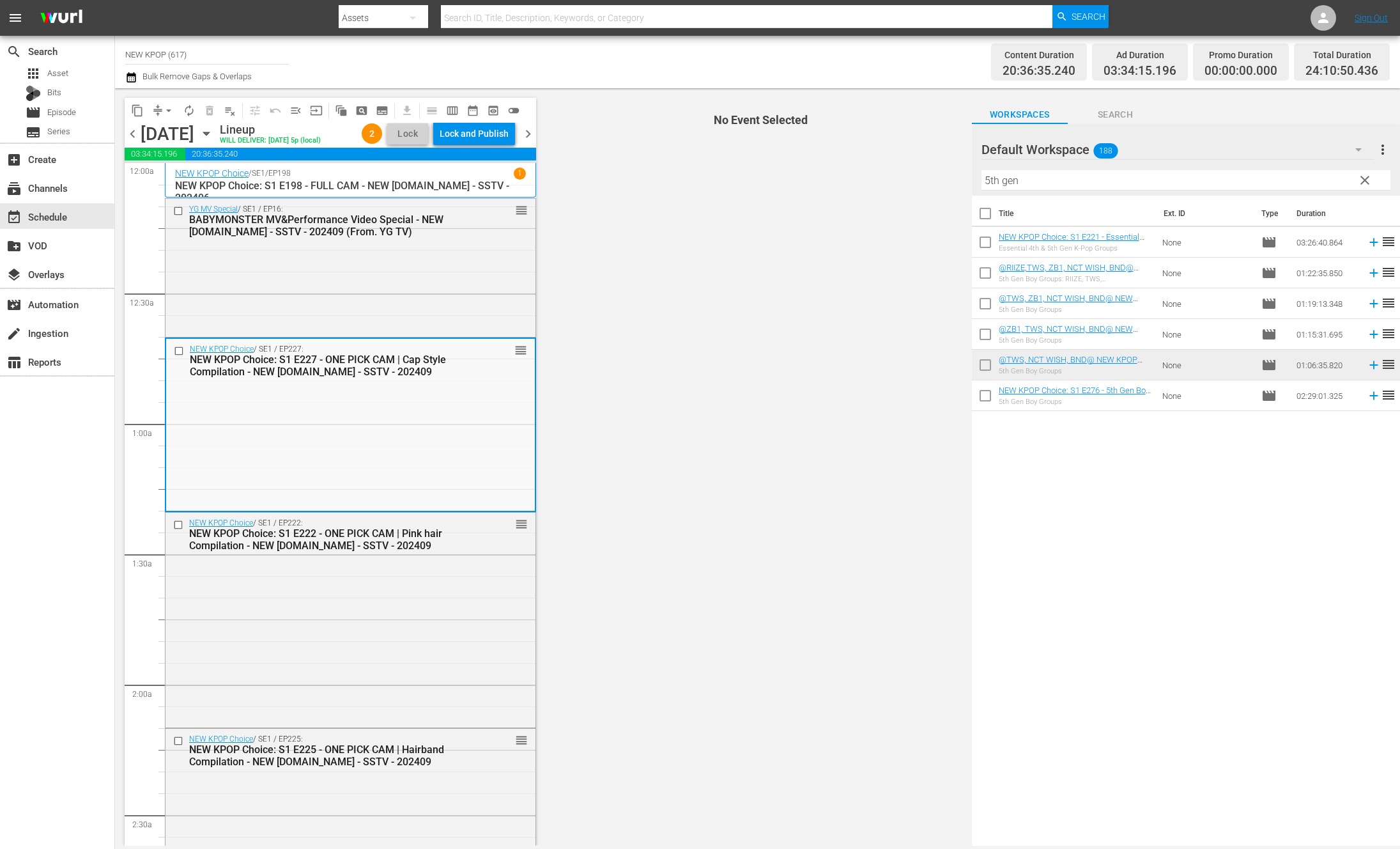
click at [637, 301] on span "No Event Selected" at bounding box center [757, 466] width 428 height 758
click at [390, 280] on div "YG MV Special / SE1 / EP16: BABYMONSTER MV&Performance Video Special - NEW [DOM…" at bounding box center [351, 267] width 370 height 136
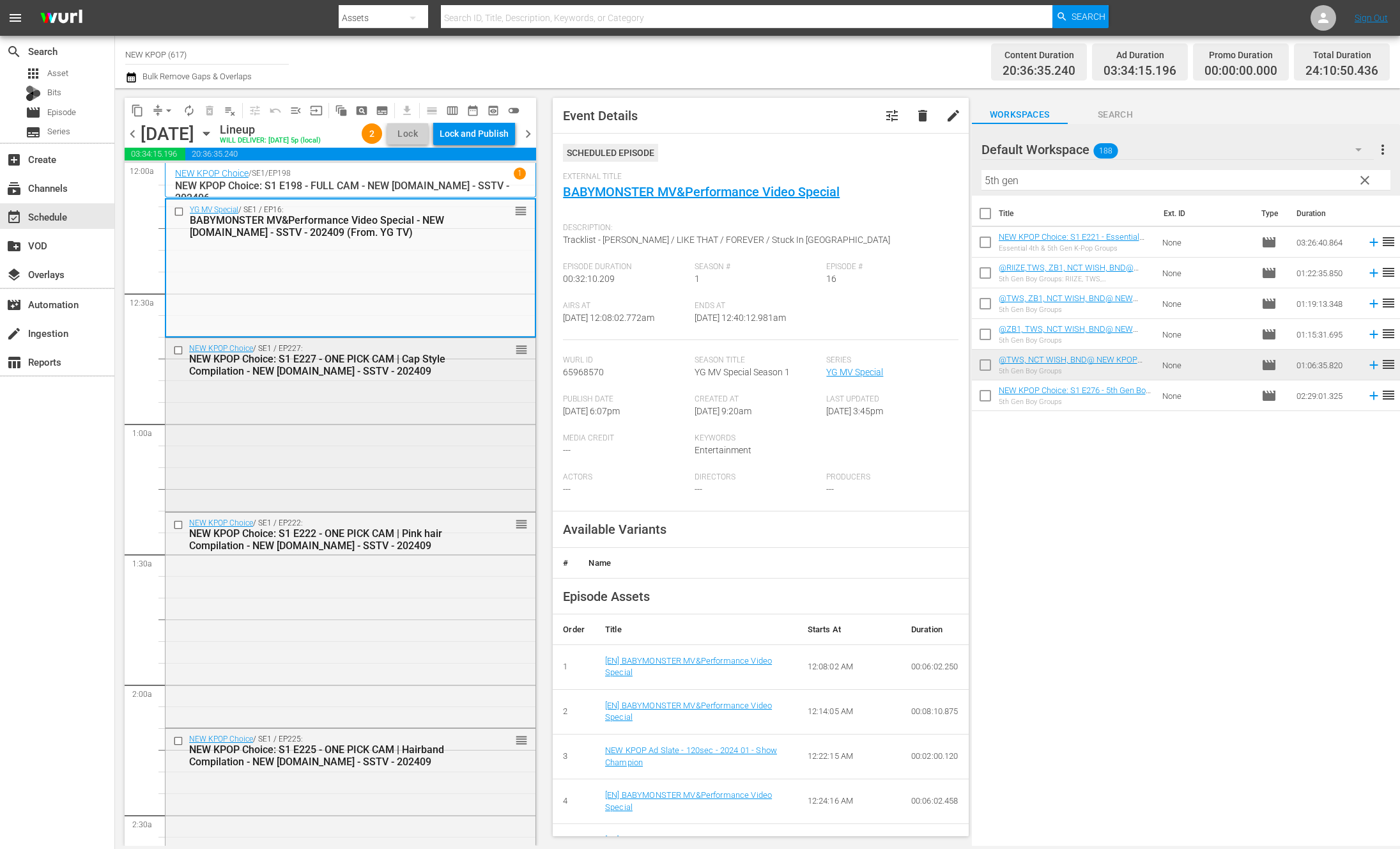
click at [372, 494] on div "NEW KPOP Choice / SE1 / EP227: NEW KPOP Choice: S1 E227 - ONE PICK CAM | Cap St…" at bounding box center [351, 424] width 370 height 171
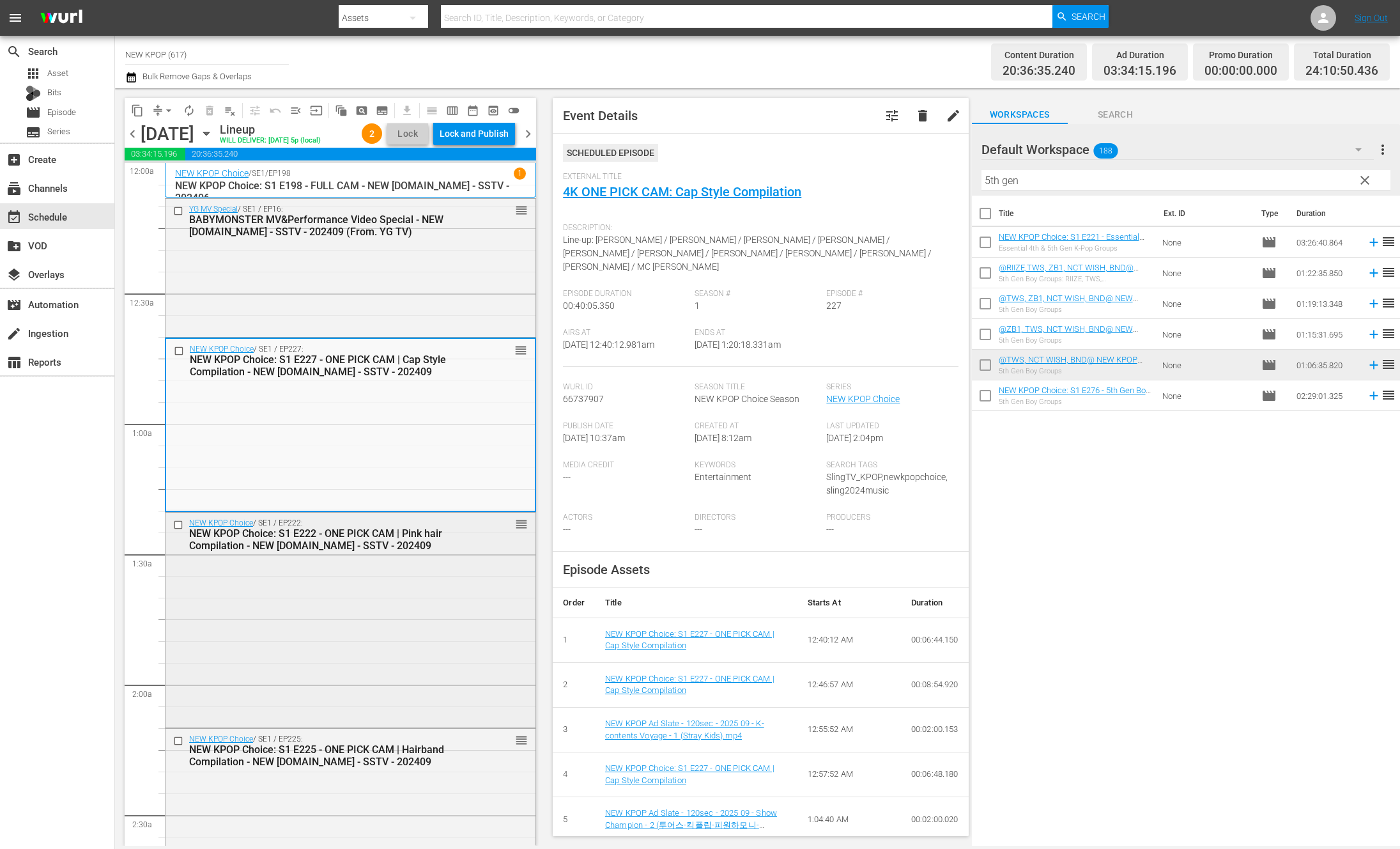
click at [458, 628] on div "NEW KPOP Choice / SE1 / EP222: NEW KPOP Choice: S1 E222 - ONE PICK CAM | Pink h…" at bounding box center [351, 618] width 370 height 212
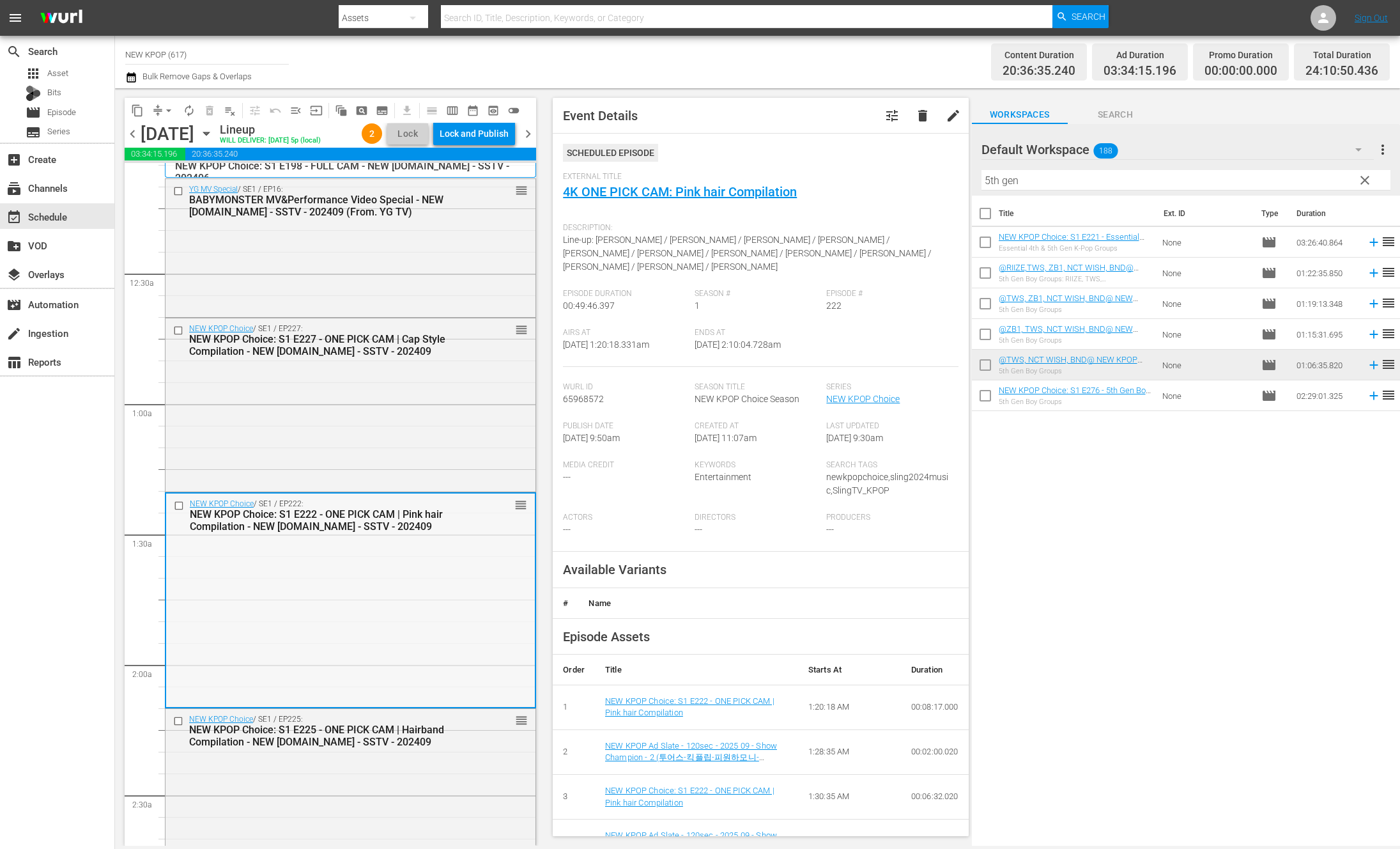
scroll to position [202, 0]
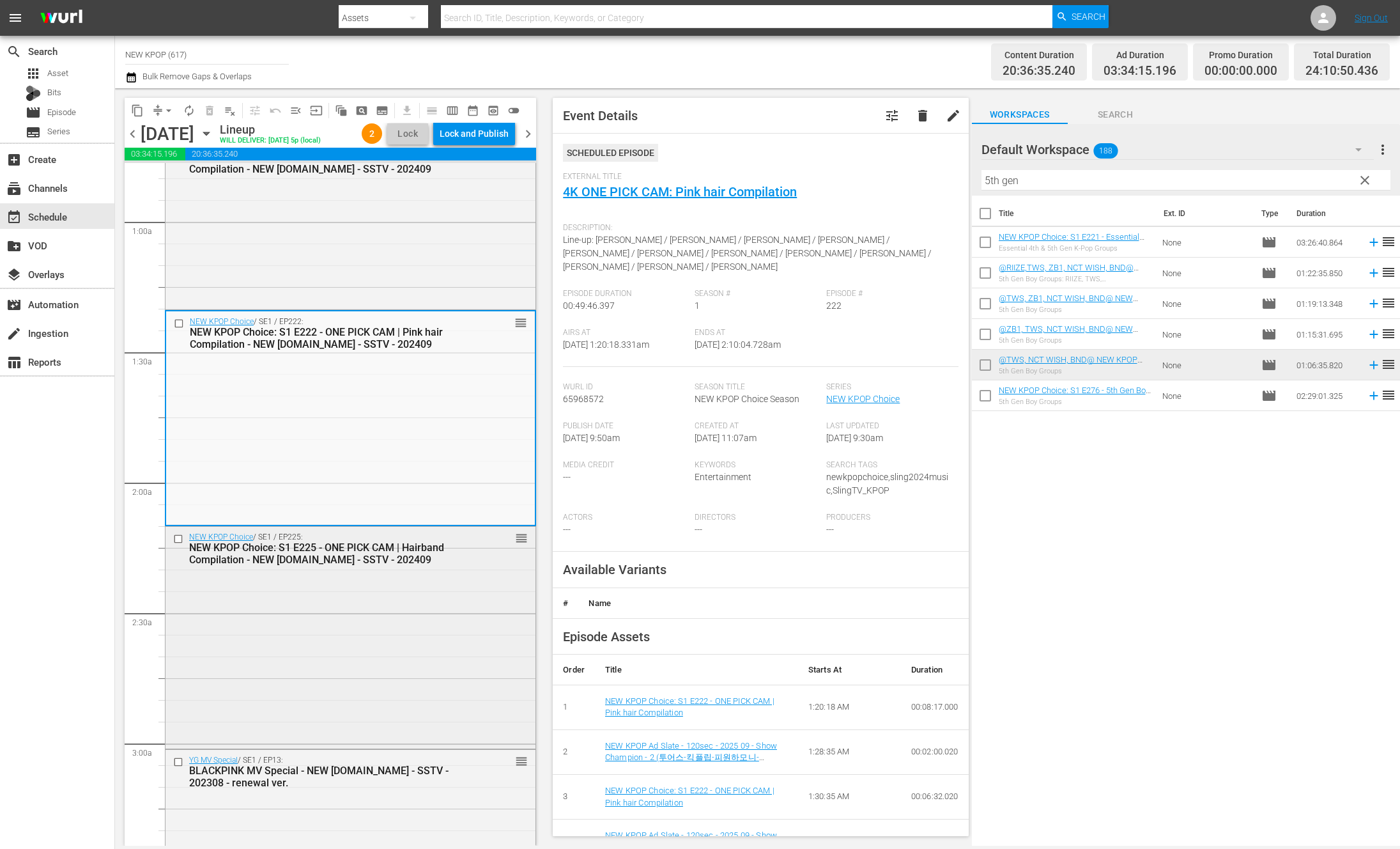
click at [336, 670] on div "NEW KPOP Choice / SE1 / EP225: NEW KPOP Choice: S1 E225 - ONE PICK CAM | Hairba…" at bounding box center [351, 636] width 370 height 219
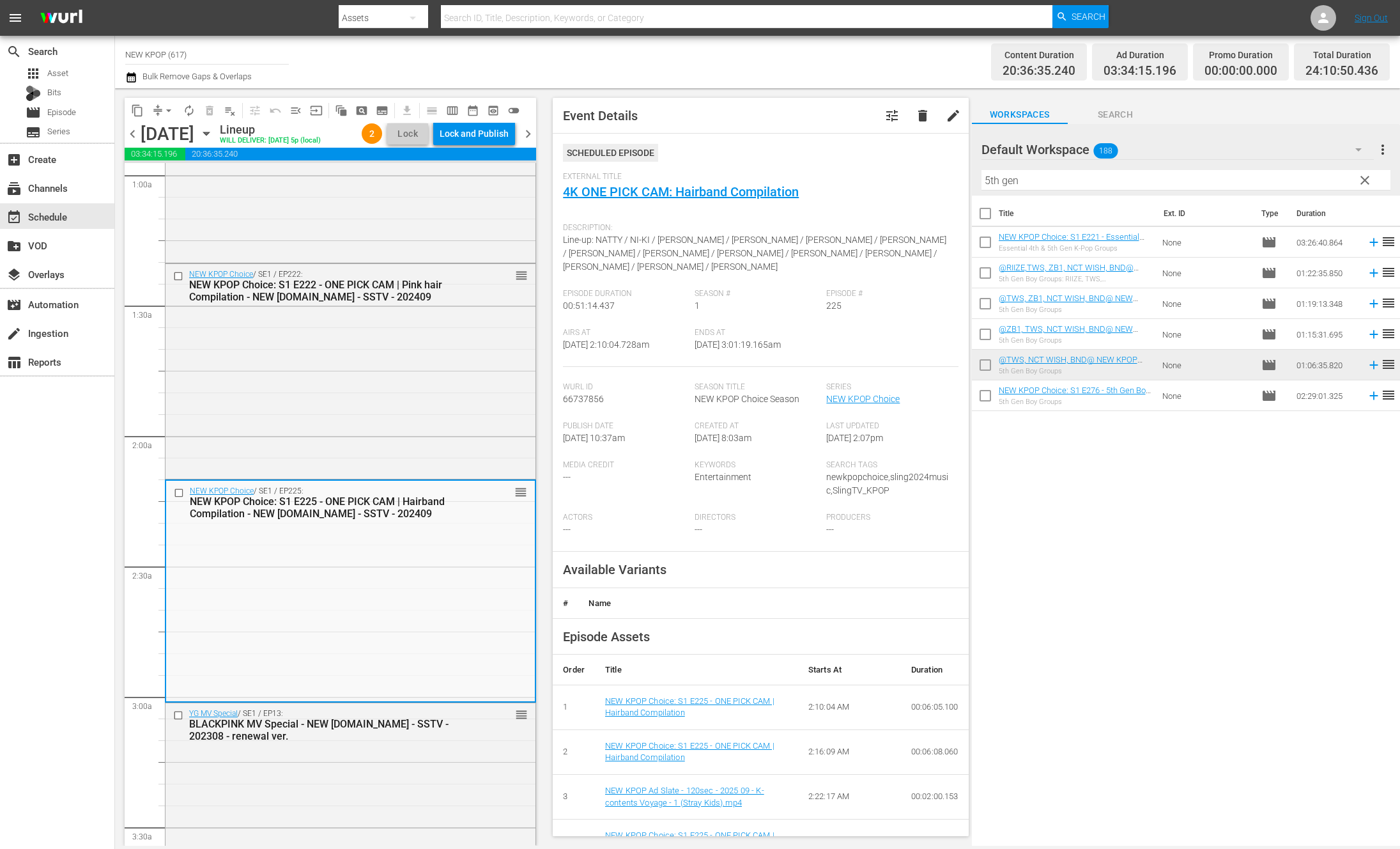
scroll to position [448, 0]
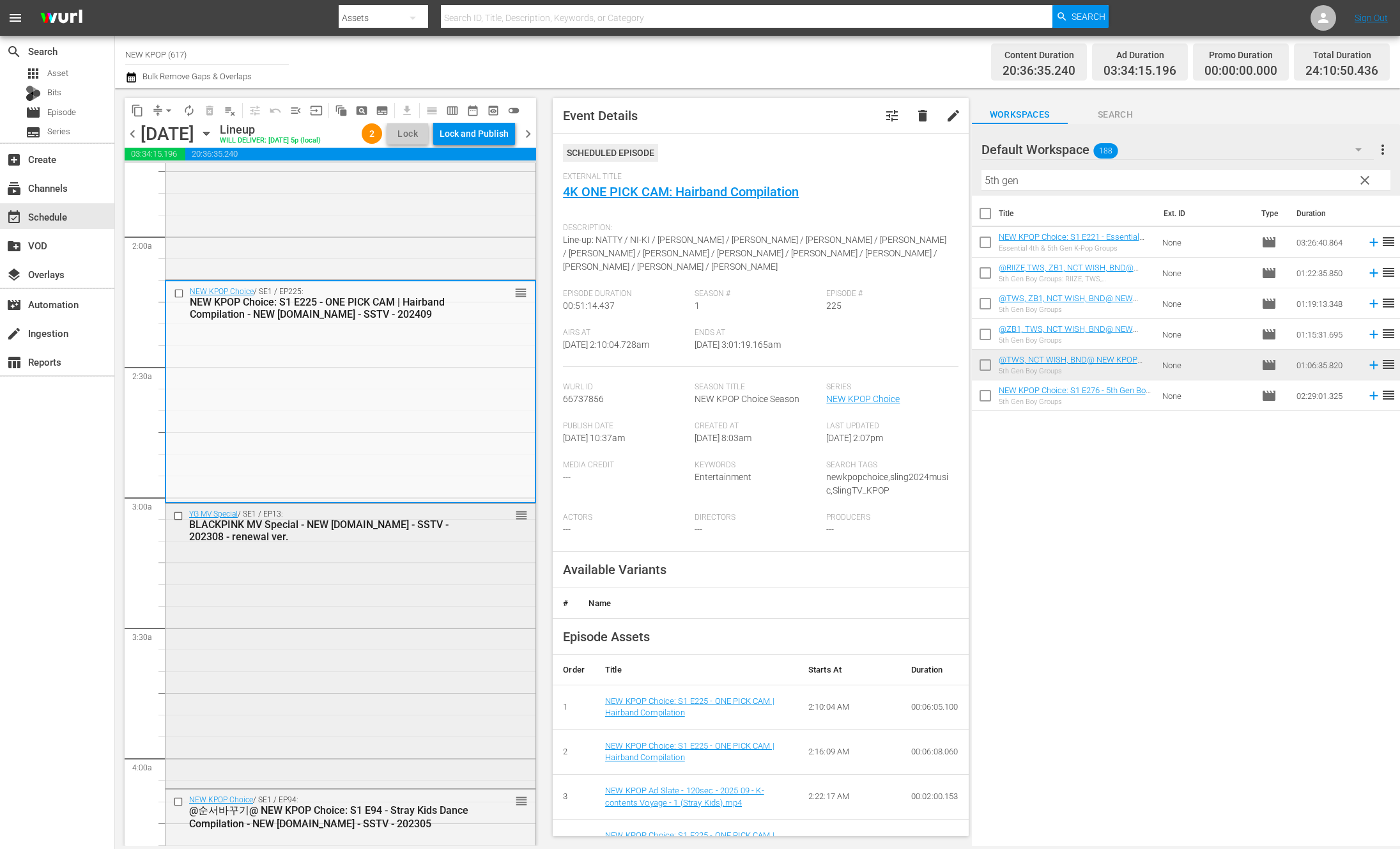
click at [420, 615] on div "YG MV Special / SE1 / EP13: BLACKPINK MV Special - NEW [DOMAIN_NAME] - SSTV - 2…" at bounding box center [351, 645] width 370 height 282
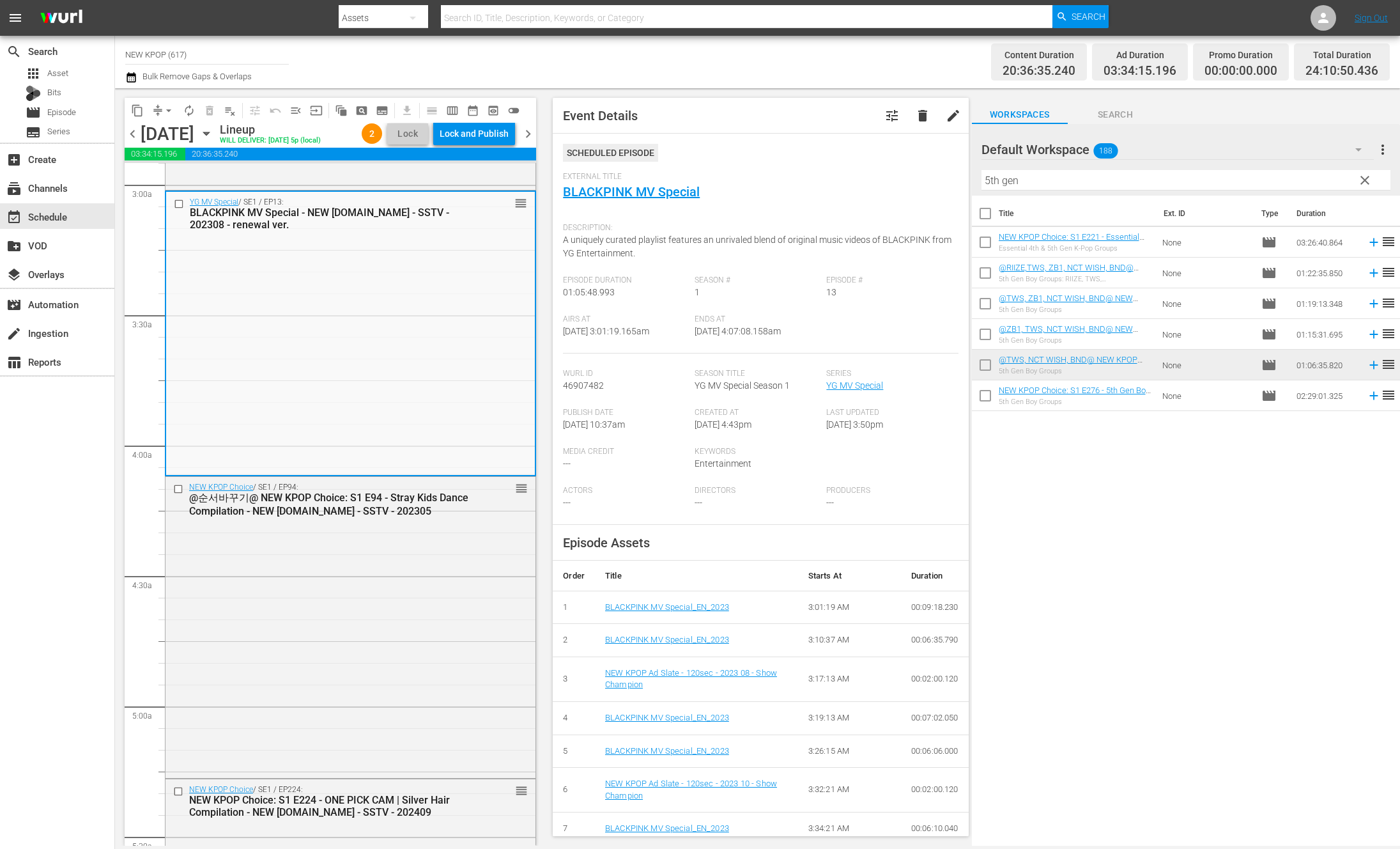
scroll to position [796, 0]
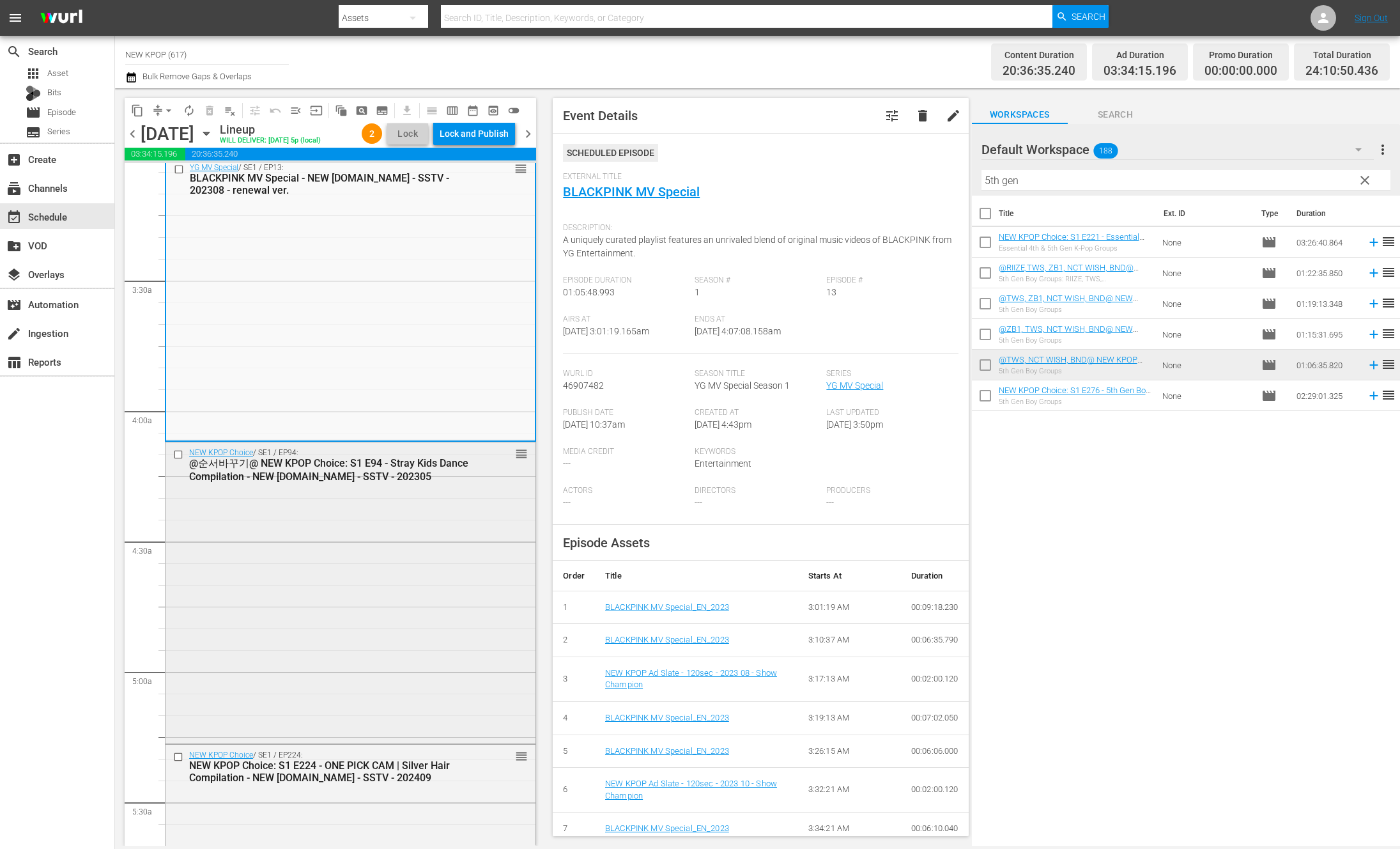
click at [254, 630] on div "NEW KPOP Choice / SE1 / EP94: @순서바꾸기@ NEW KPOP Choice: S1 E94 - Stray Kids Danc…" at bounding box center [351, 591] width 370 height 299
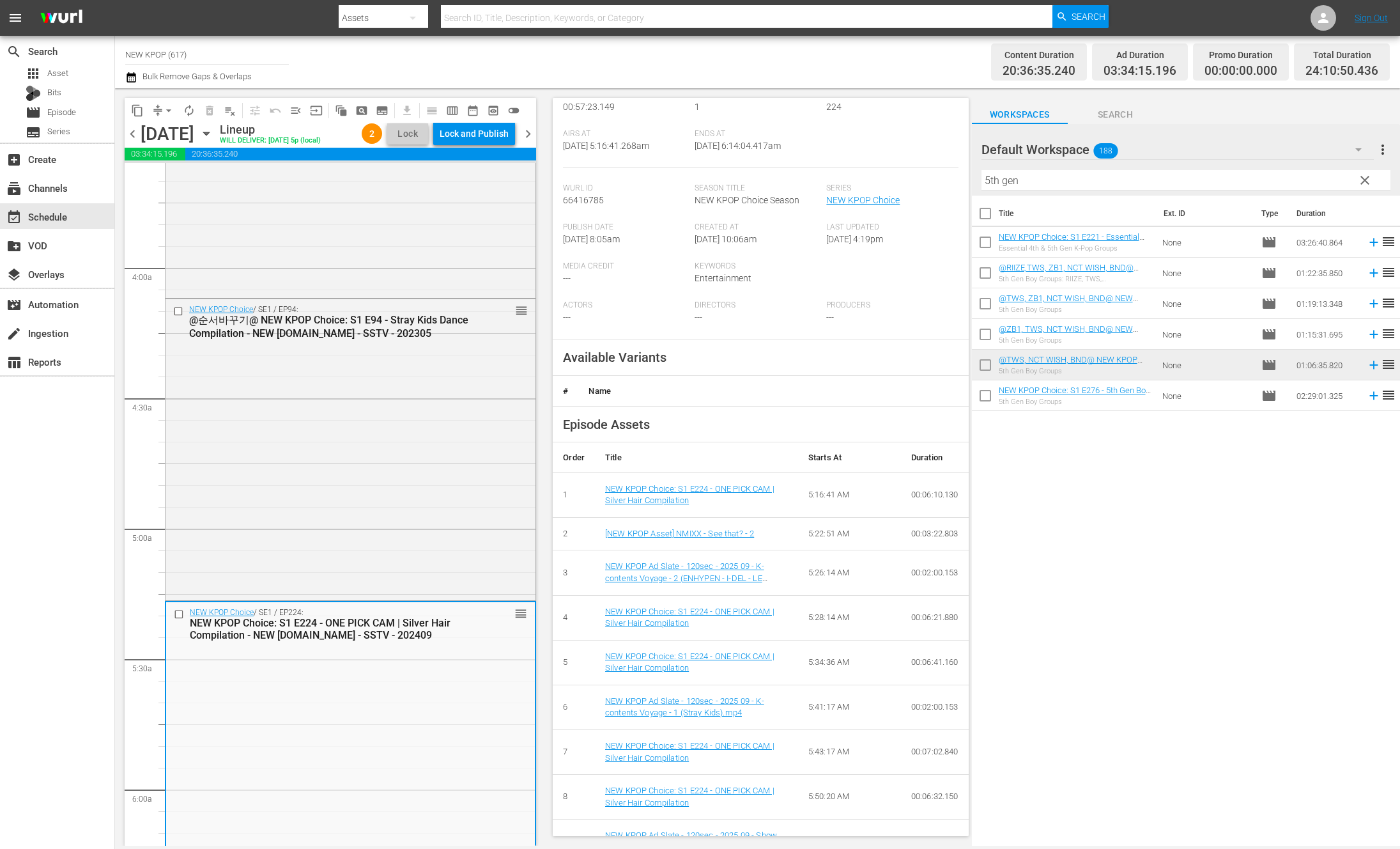
scroll to position [1154, 0]
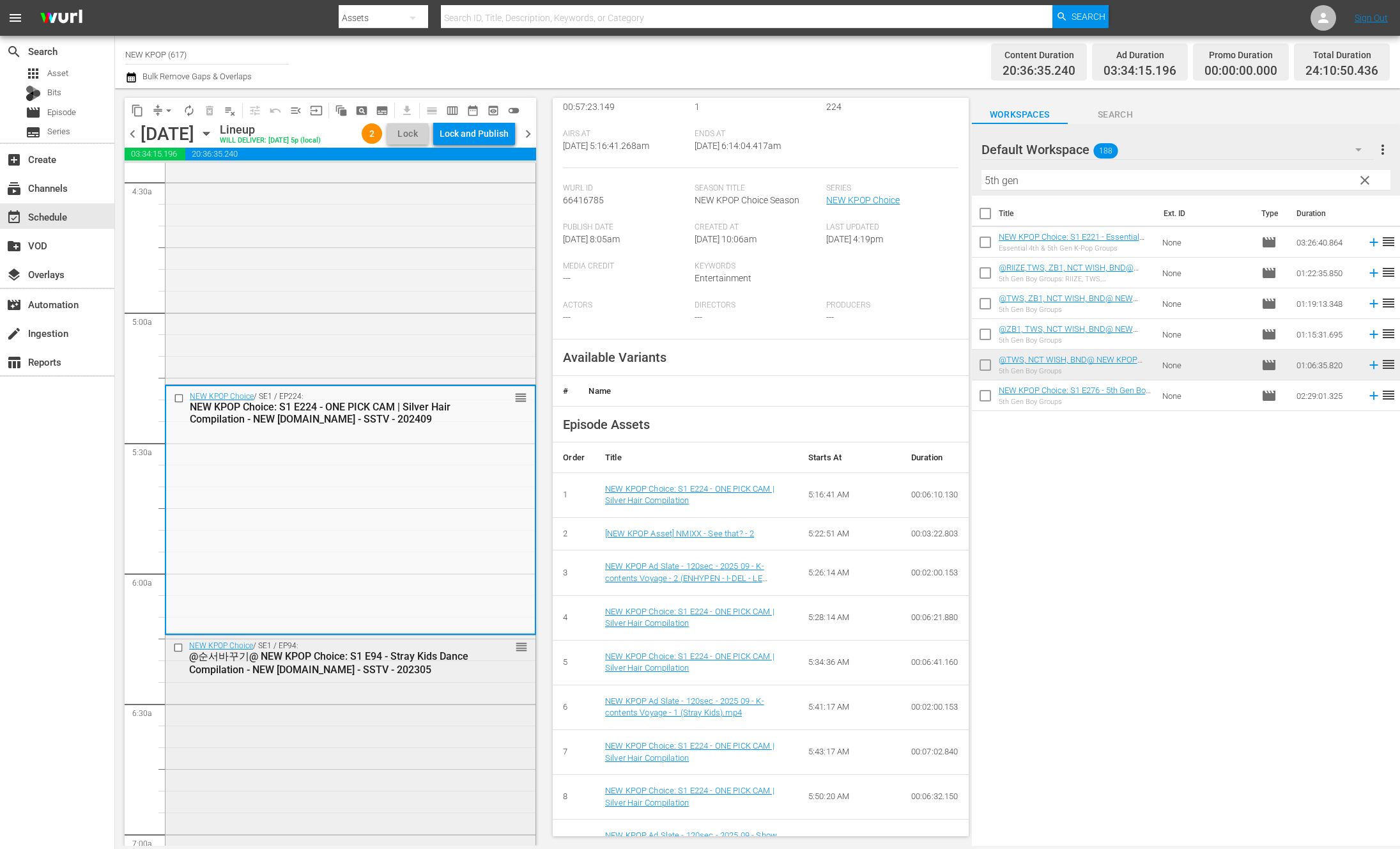
click at [353, 738] on div "NEW KPOP Choice / SE1 / EP94: @순서바꾸기@ NEW KPOP Choice: S1 E94 - Stray Kids Danc…" at bounding box center [351, 785] width 370 height 299
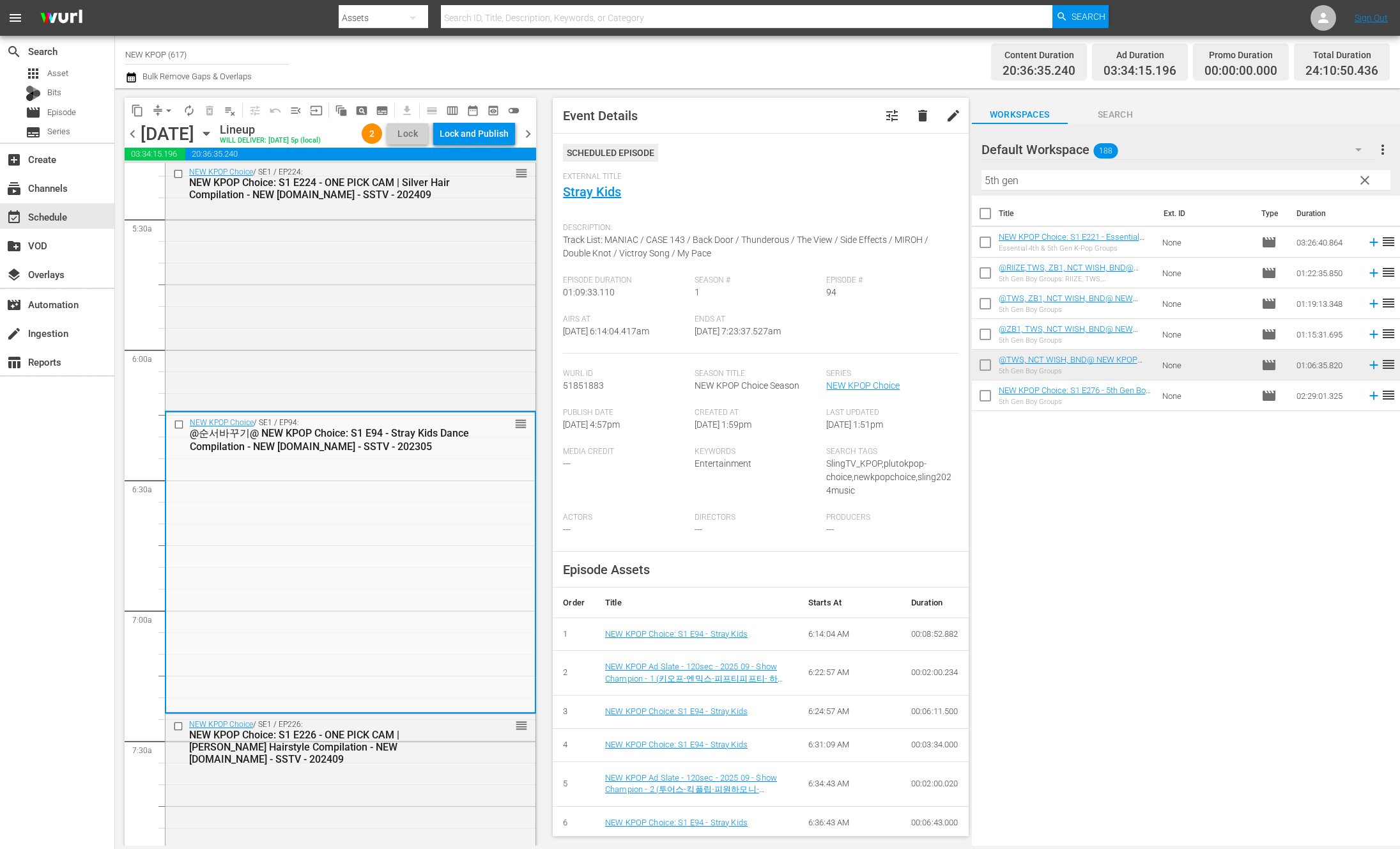
scroll to position [1405, 0]
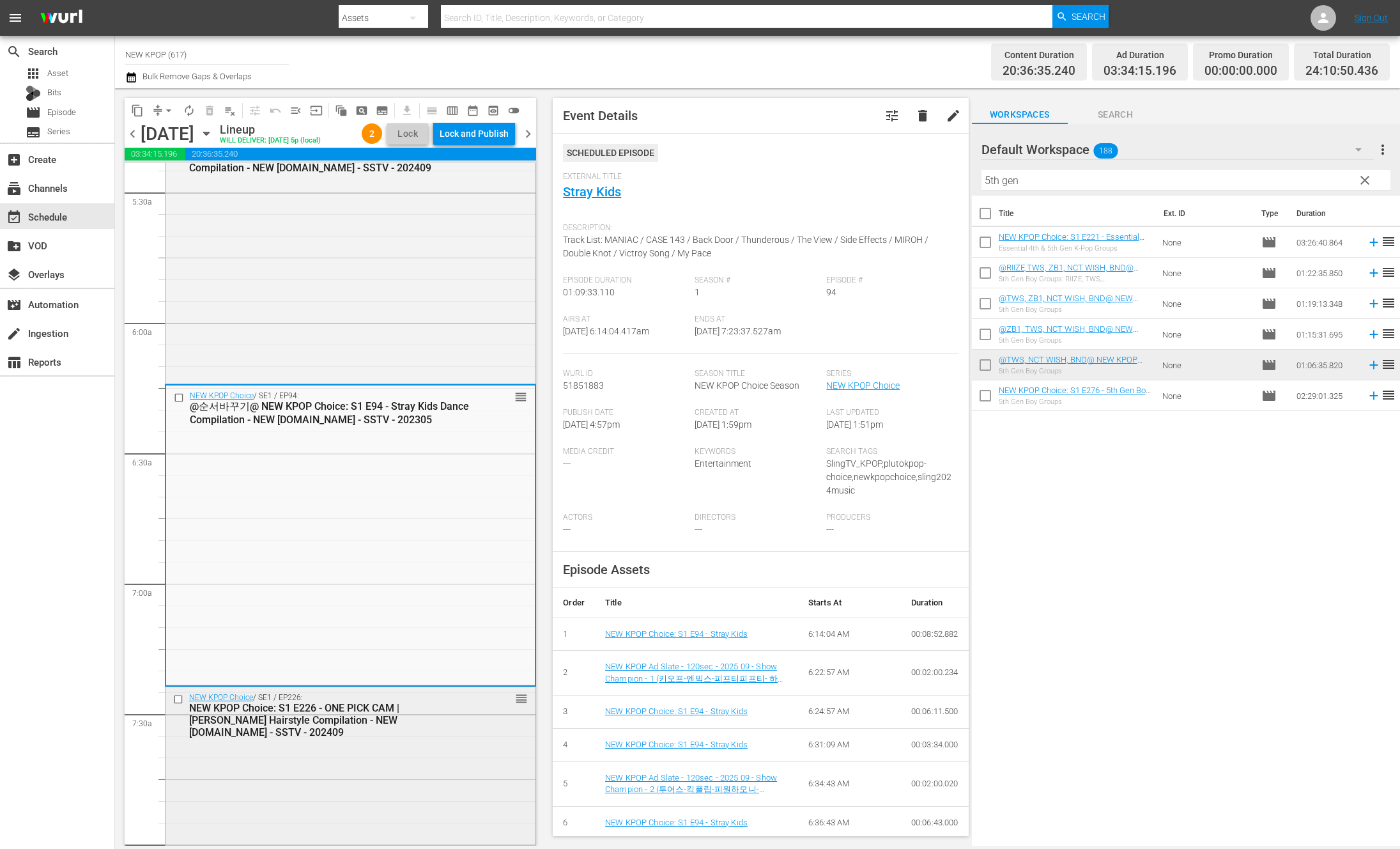
click at [261, 733] on div "NEW KPOP Choice / SE1 / EP226: NEW KPOP Choice: S1 E226 - ONE PICK CAM | [PERSO…" at bounding box center [351, 785] width 370 height 196
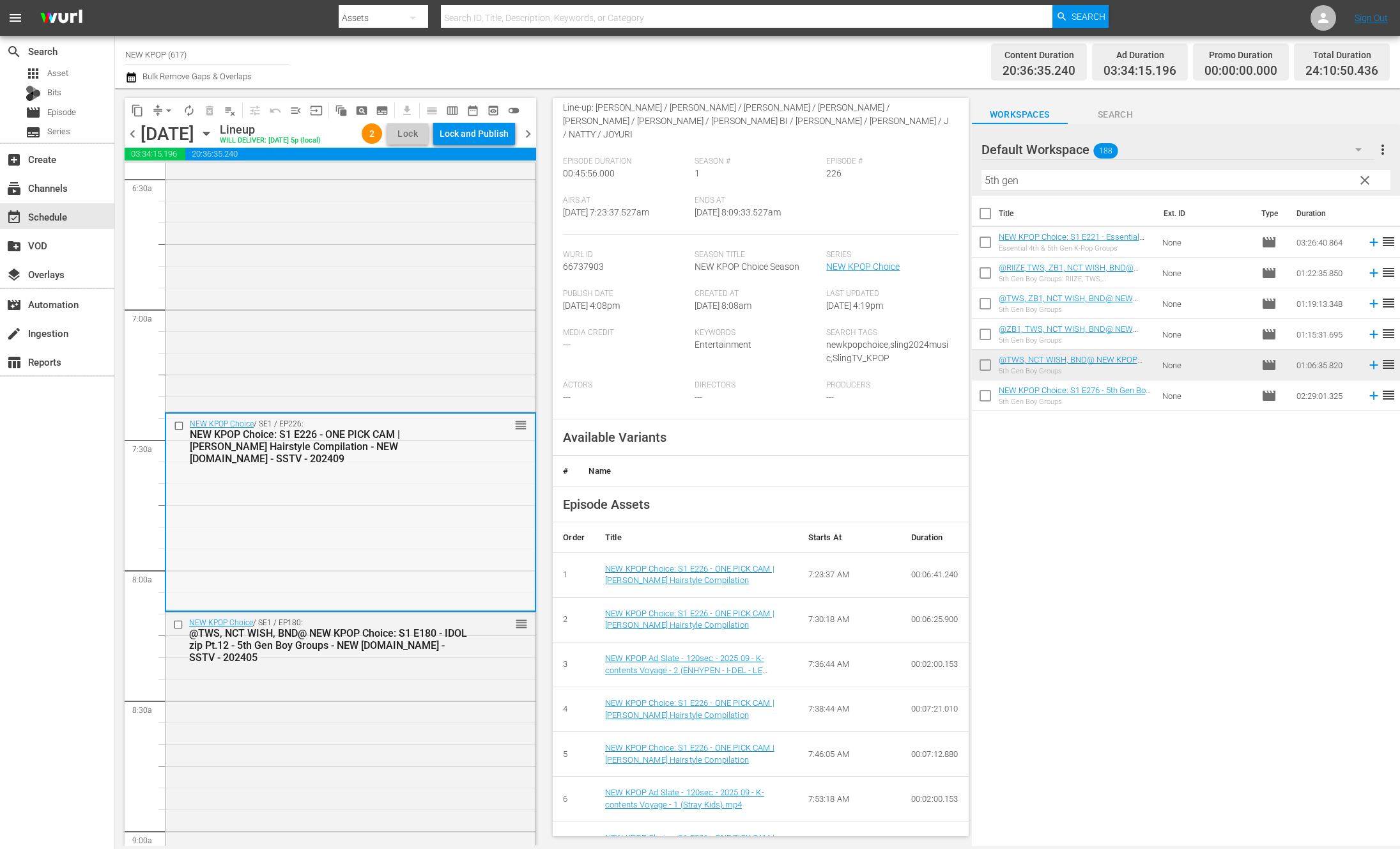
scroll to position [1775, 0]
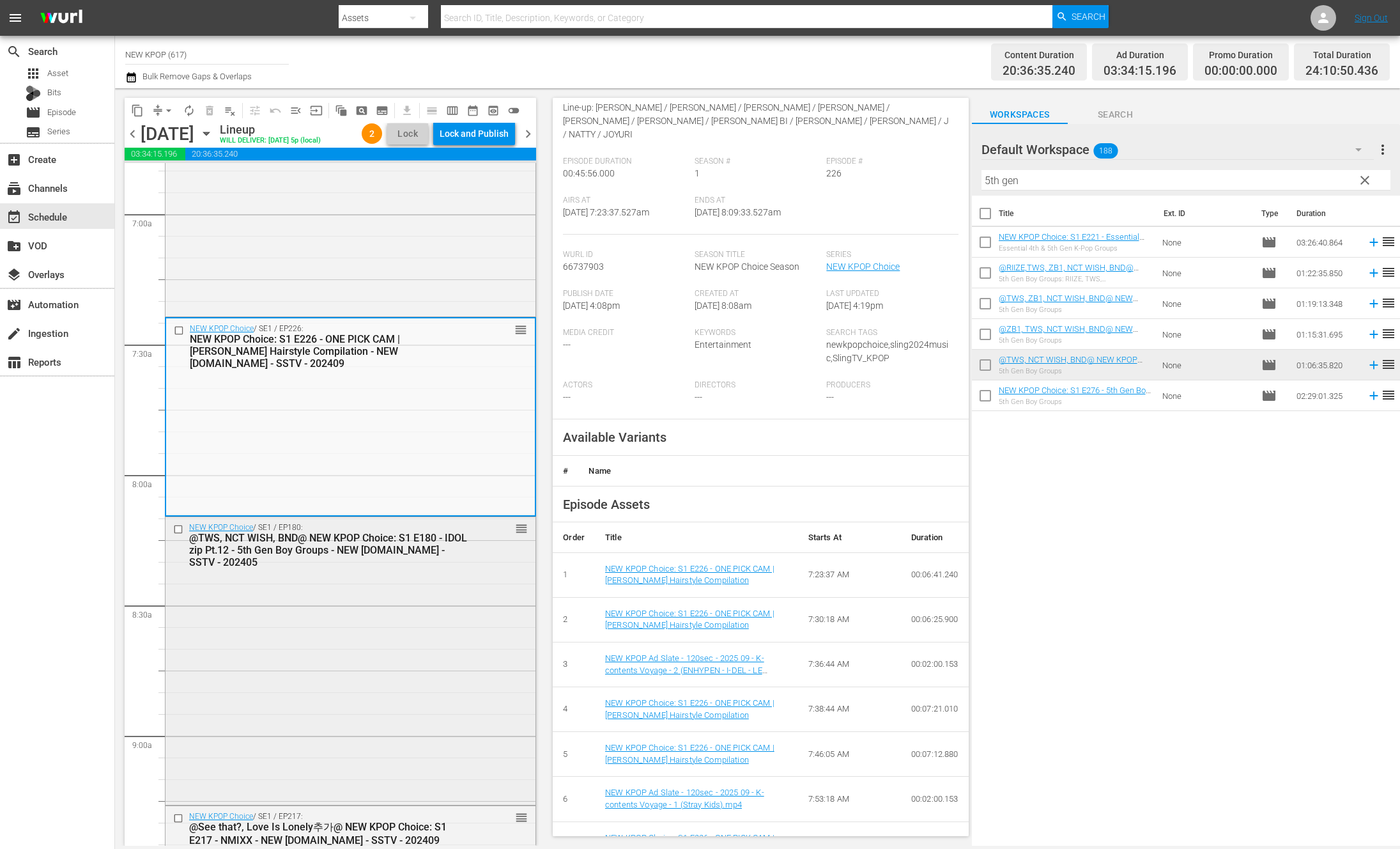
click at [397, 676] on div "NEW KPOP Choice / SE1 / EP180: @TWS, NCT WISH, BND@ NEW KPOP Choice: S1 E180 - …" at bounding box center [351, 660] width 370 height 286
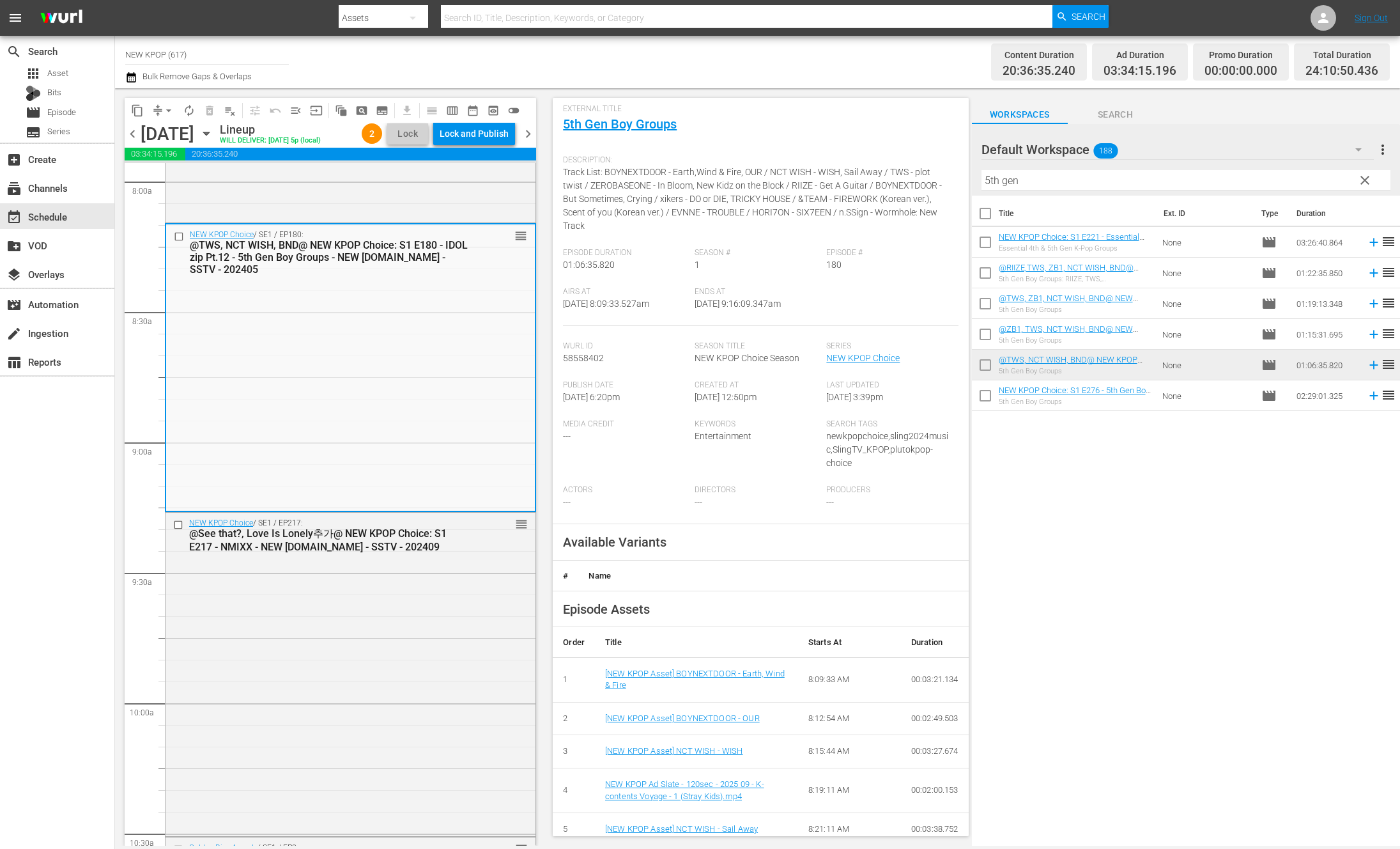
scroll to position [68, 0]
click at [371, 684] on div "NEW KPOP Choice / SE1 / EP217: @See that?, Love Is Lonely추가@ NEW KPOP Choice: S…" at bounding box center [351, 672] width 370 height 320
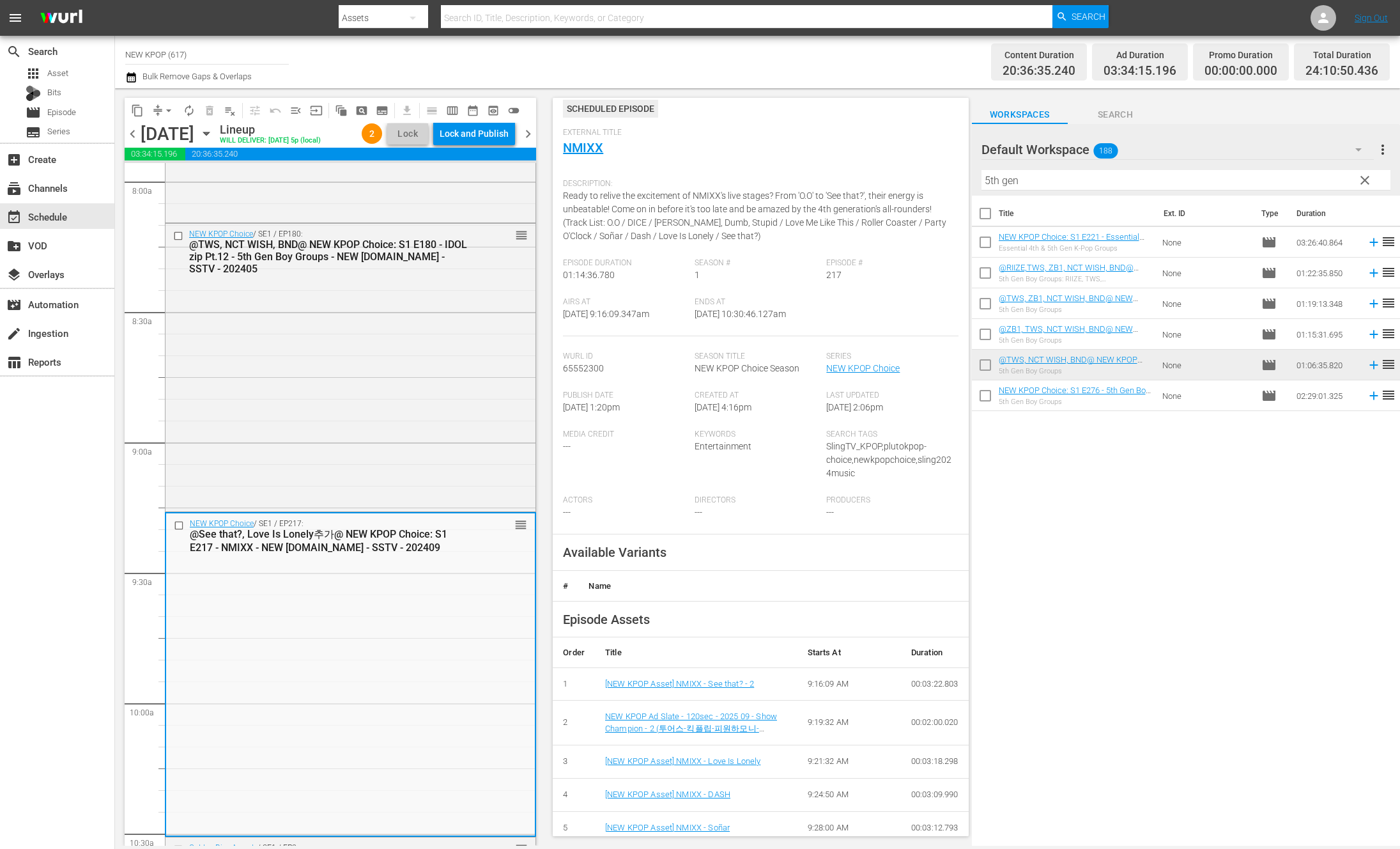
scroll to position [2343, 0]
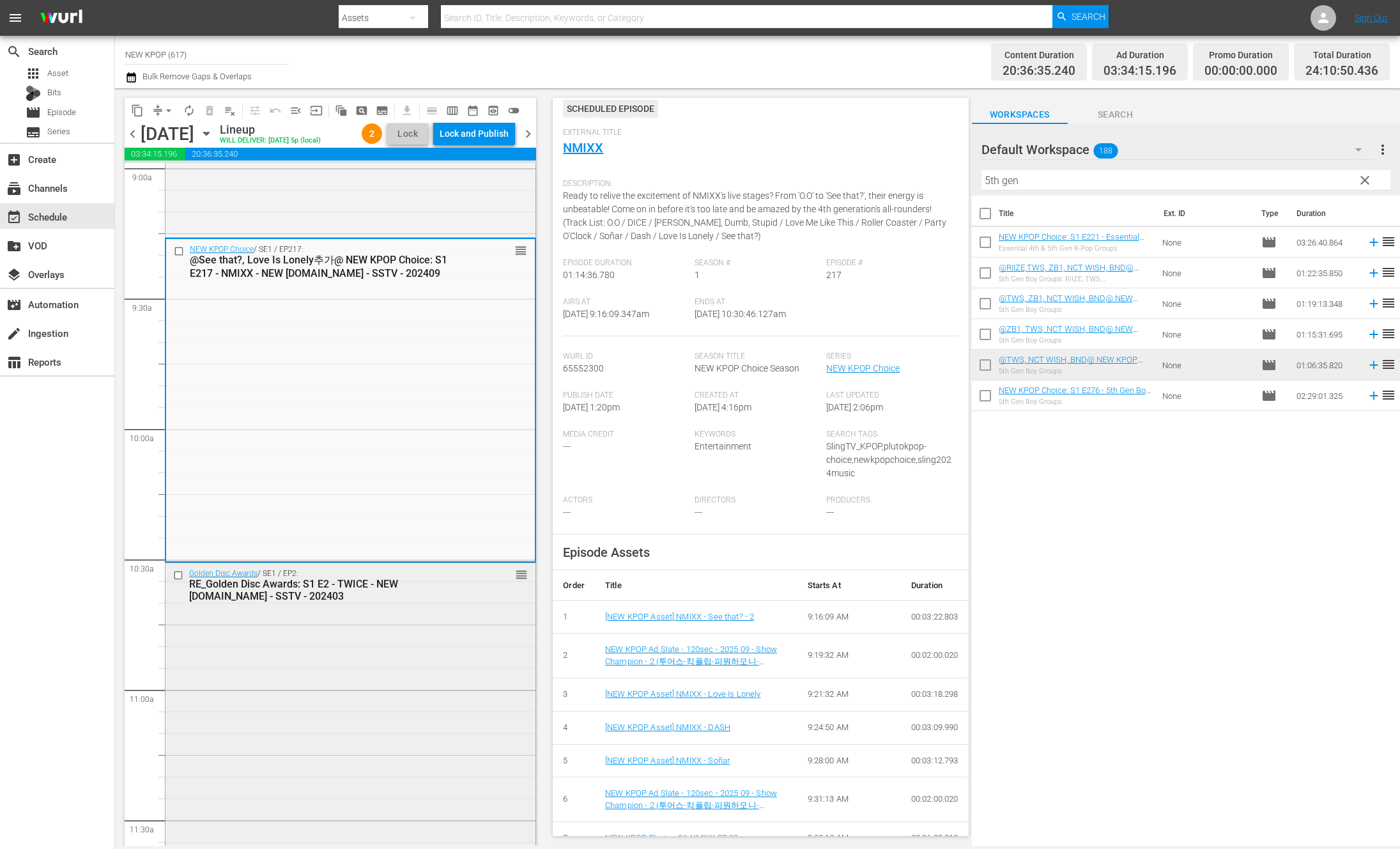
click at [449, 618] on div "Golden Disc Awards / SE1 / EP2: RE_Golden Disc Awards: S1 E2 - TWICE - NEW [DOM…" at bounding box center [351, 720] width 370 height 314
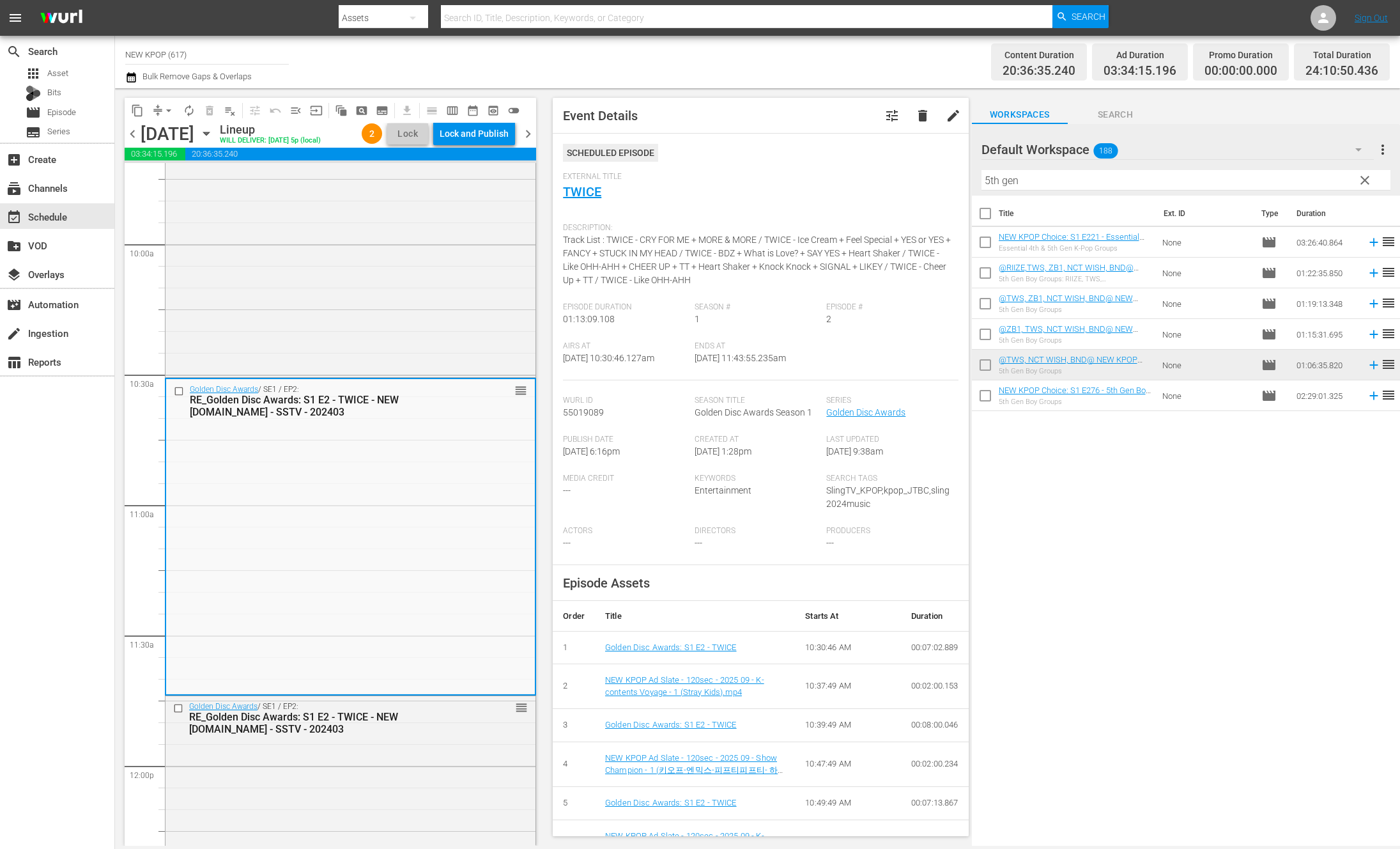
scroll to position [2659, 0]
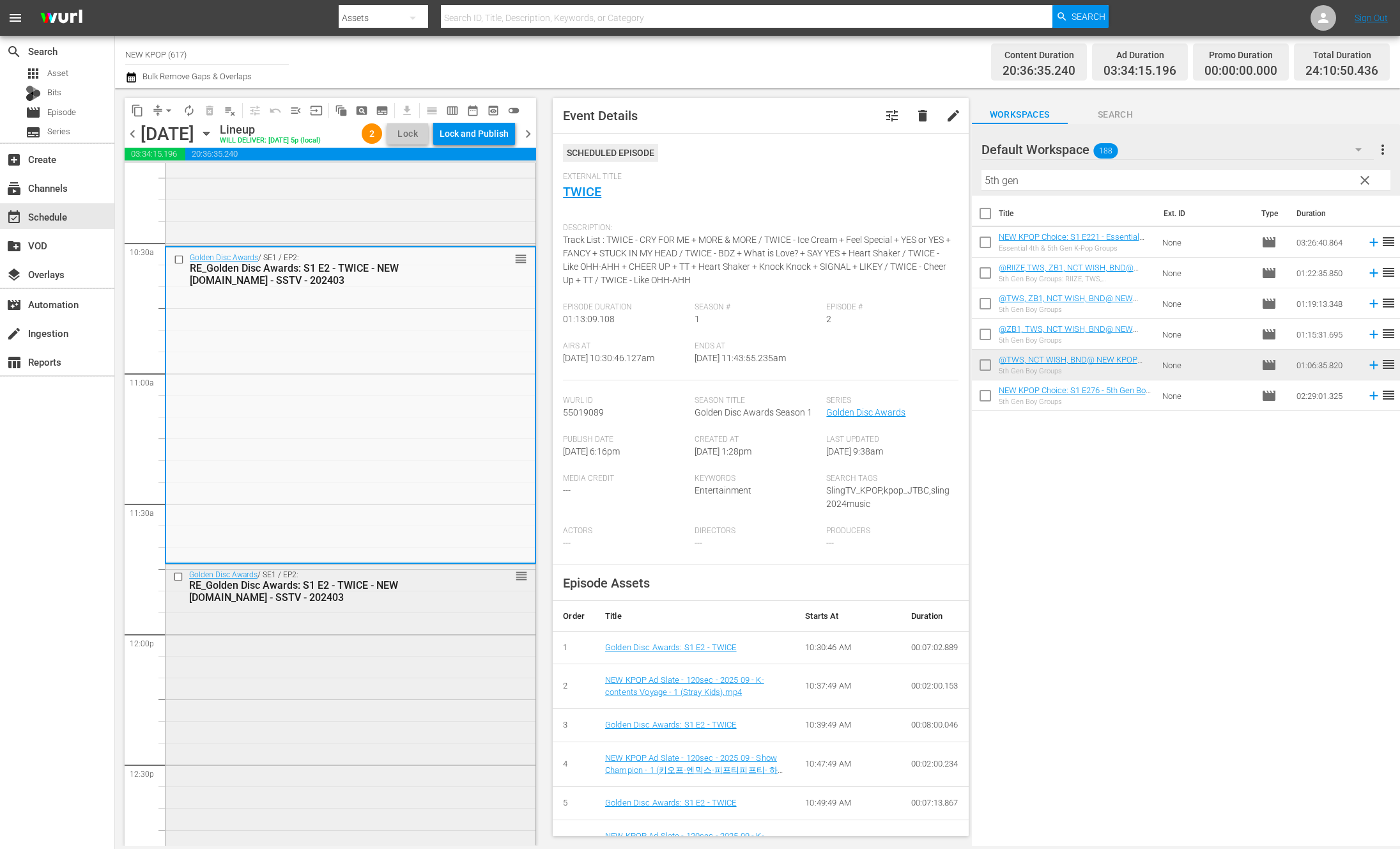
click at [394, 638] on div "Golden Disc Awards / SE1 / EP2: RE_Golden Disc Awards: S1 E2 - TWICE - NEW [DOM…" at bounding box center [351, 722] width 370 height 314
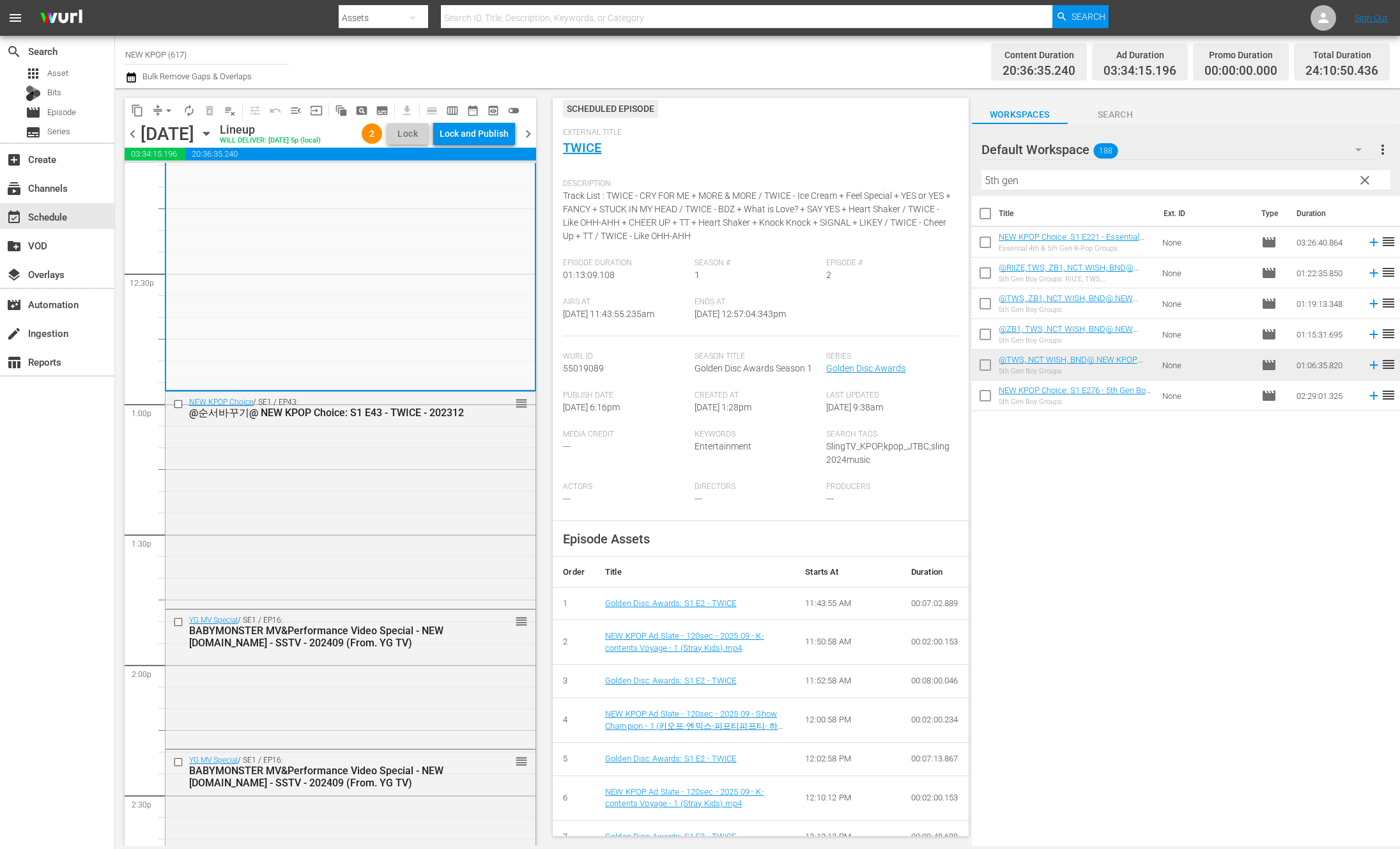
scroll to position [3164, 0]
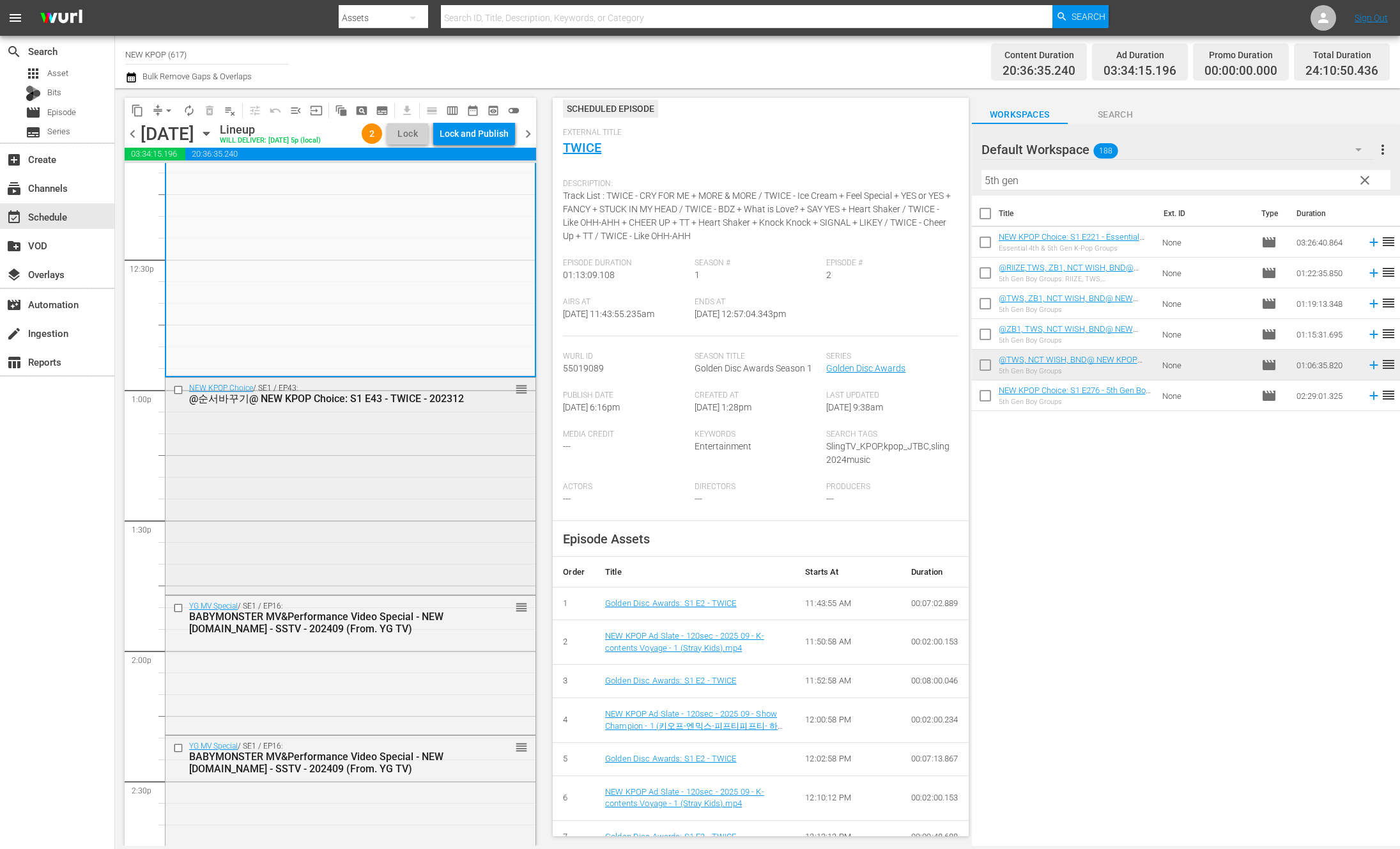
click at [381, 478] on div "NEW KPOP Choice / SE1 / EP43: @순서바꾸기@ NEW KPOP Choice: S1 E43 - TWICE - 202312 …" at bounding box center [351, 485] width 370 height 214
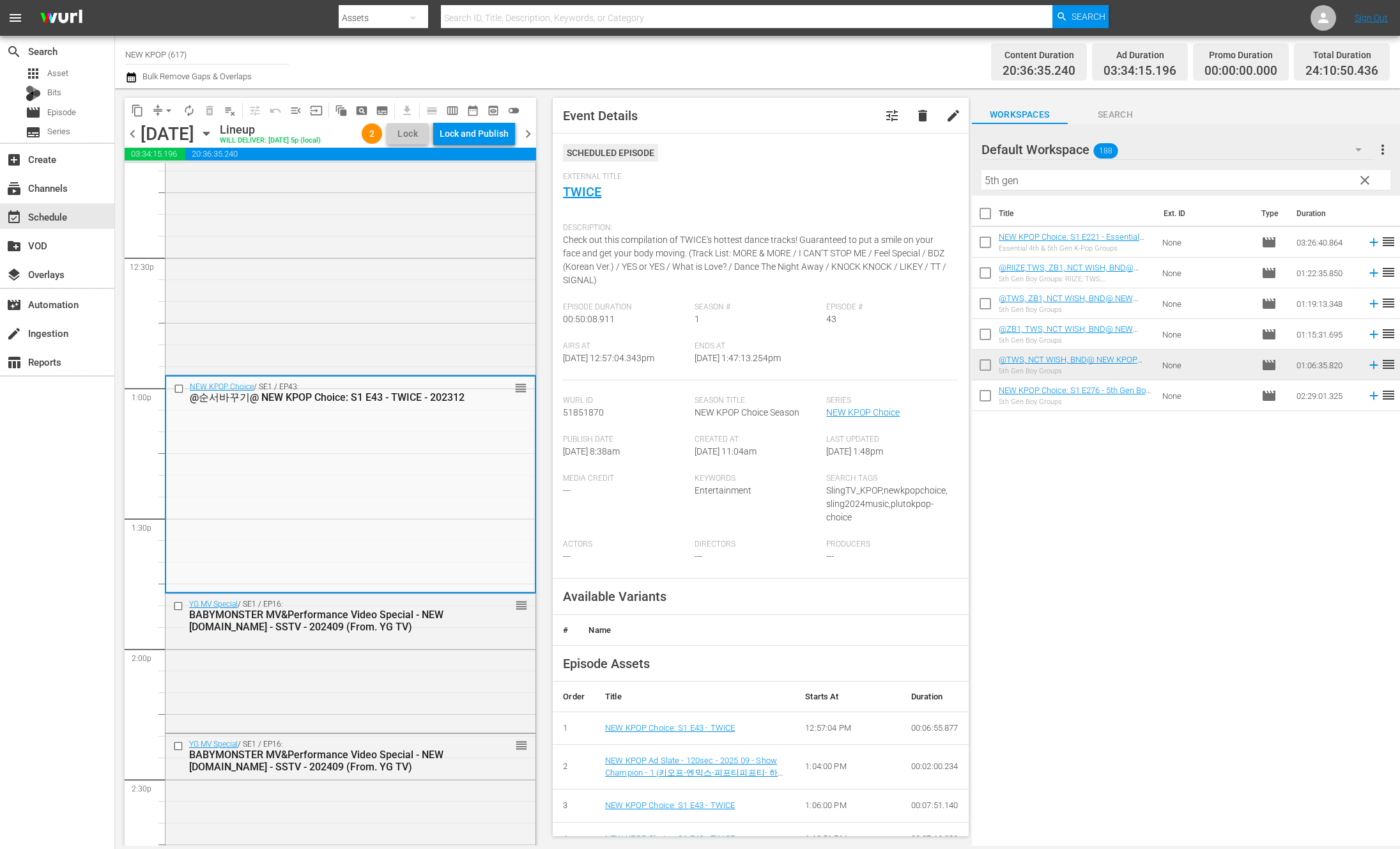
scroll to position [3166, 0]
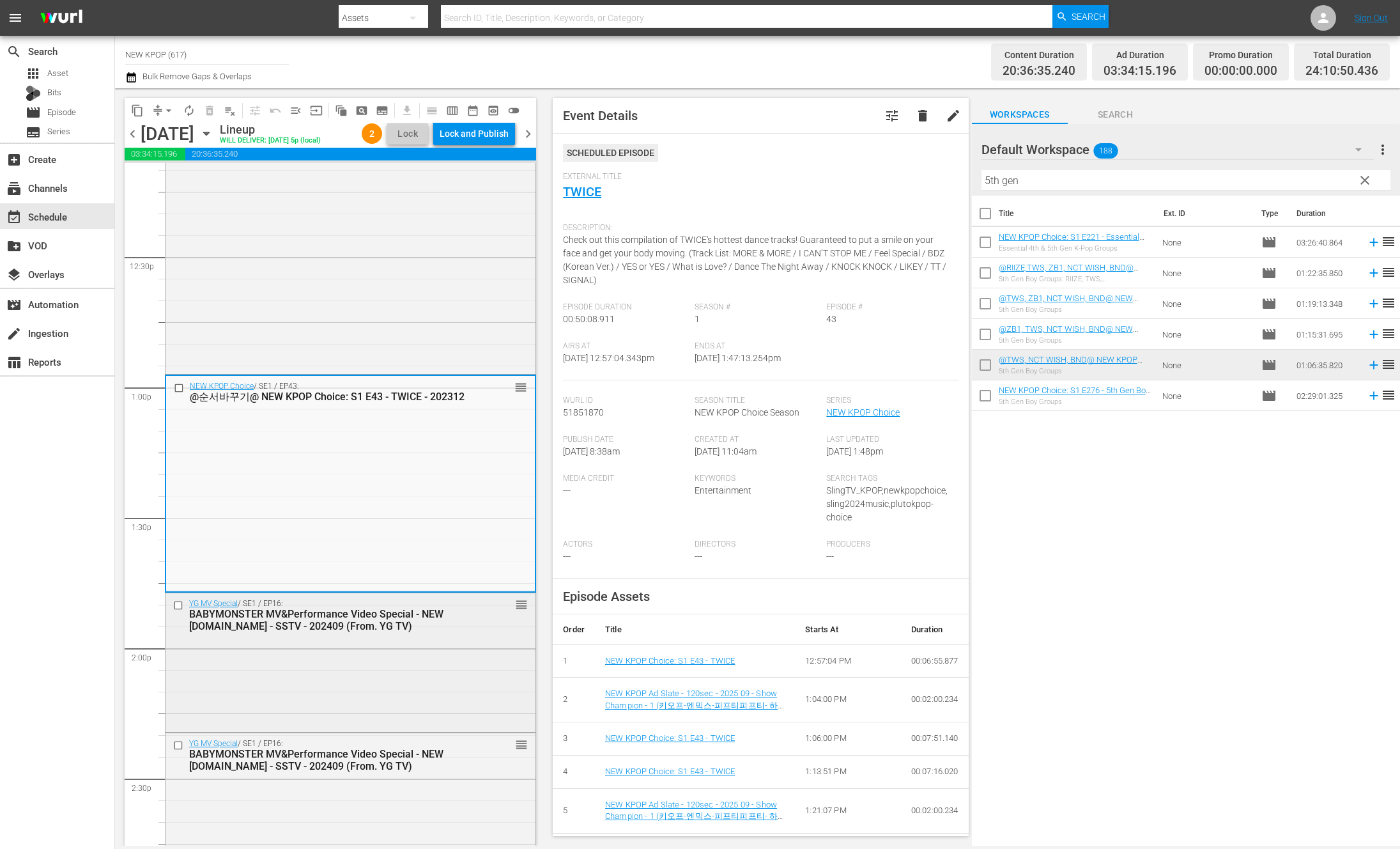
click at [246, 598] on div "YG MV Special / SE1 / EP16: BABYMONSTER MV&Performance Video Special - NEW [DOM…" at bounding box center [329, 615] width 281 height 35
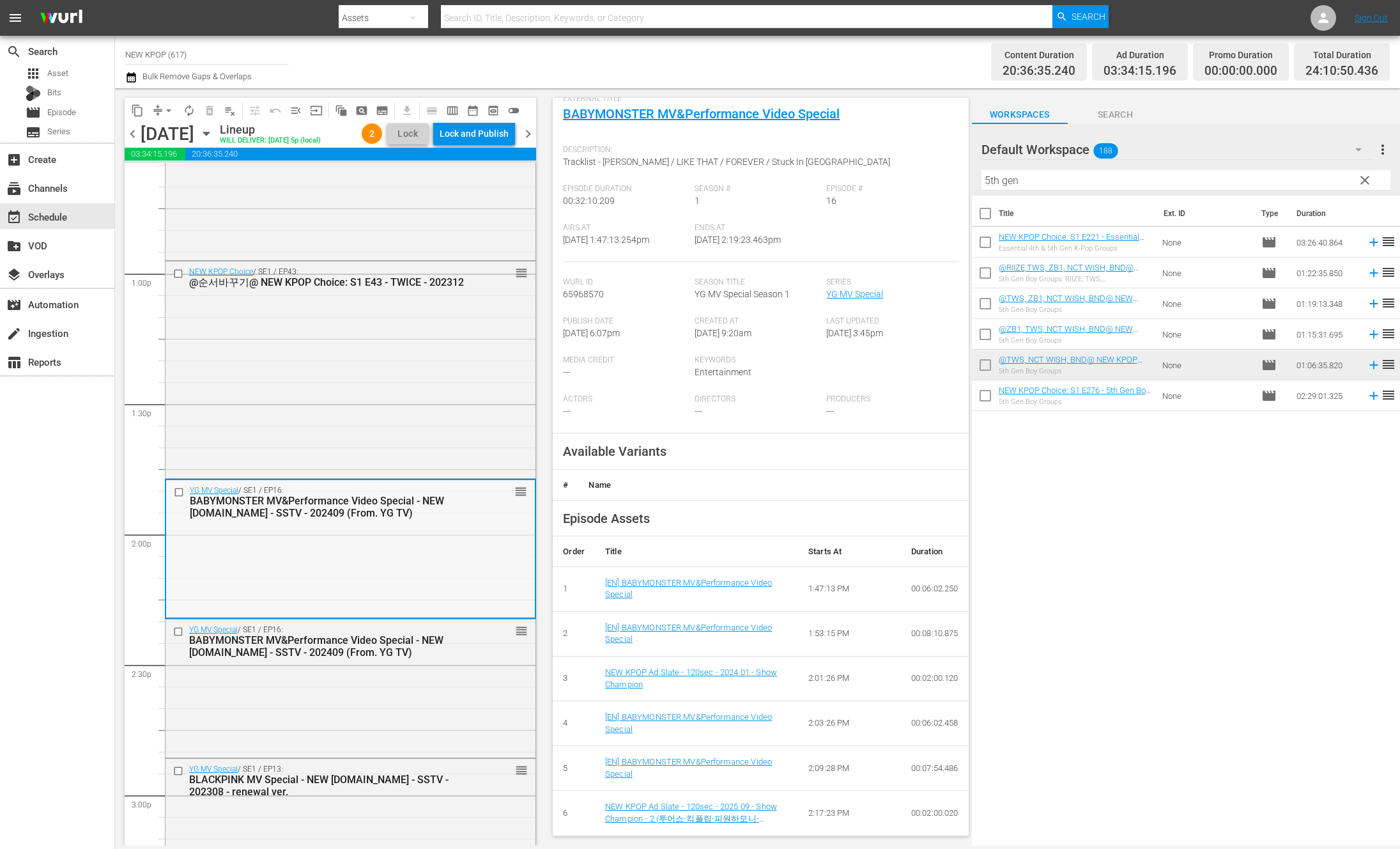
scroll to position [3379, 0]
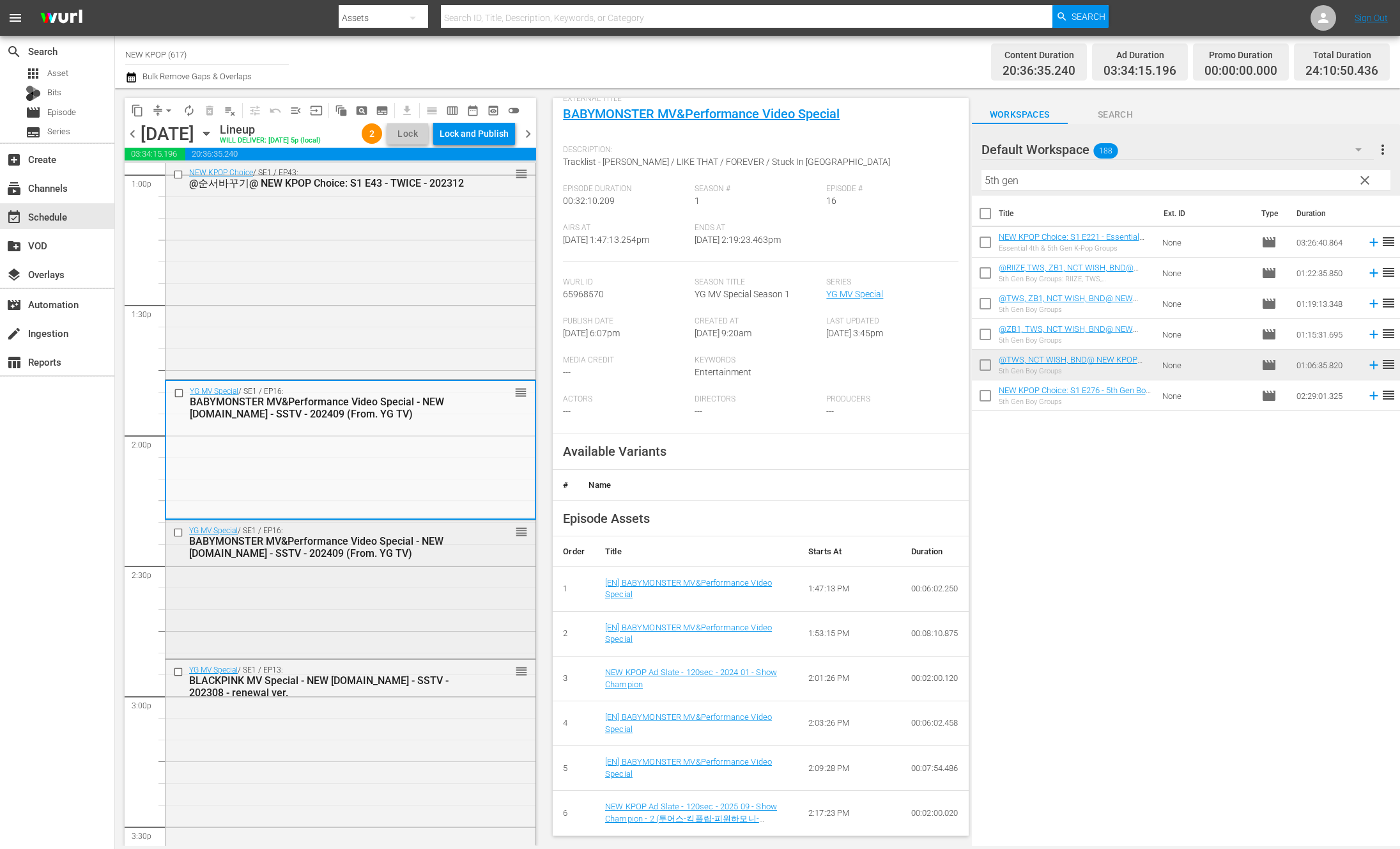
click at [403, 577] on div "YG MV Special / SE1 / EP16: BABYMONSTER MV&Performance Video Special - NEW [DOM…" at bounding box center [351, 588] width 370 height 136
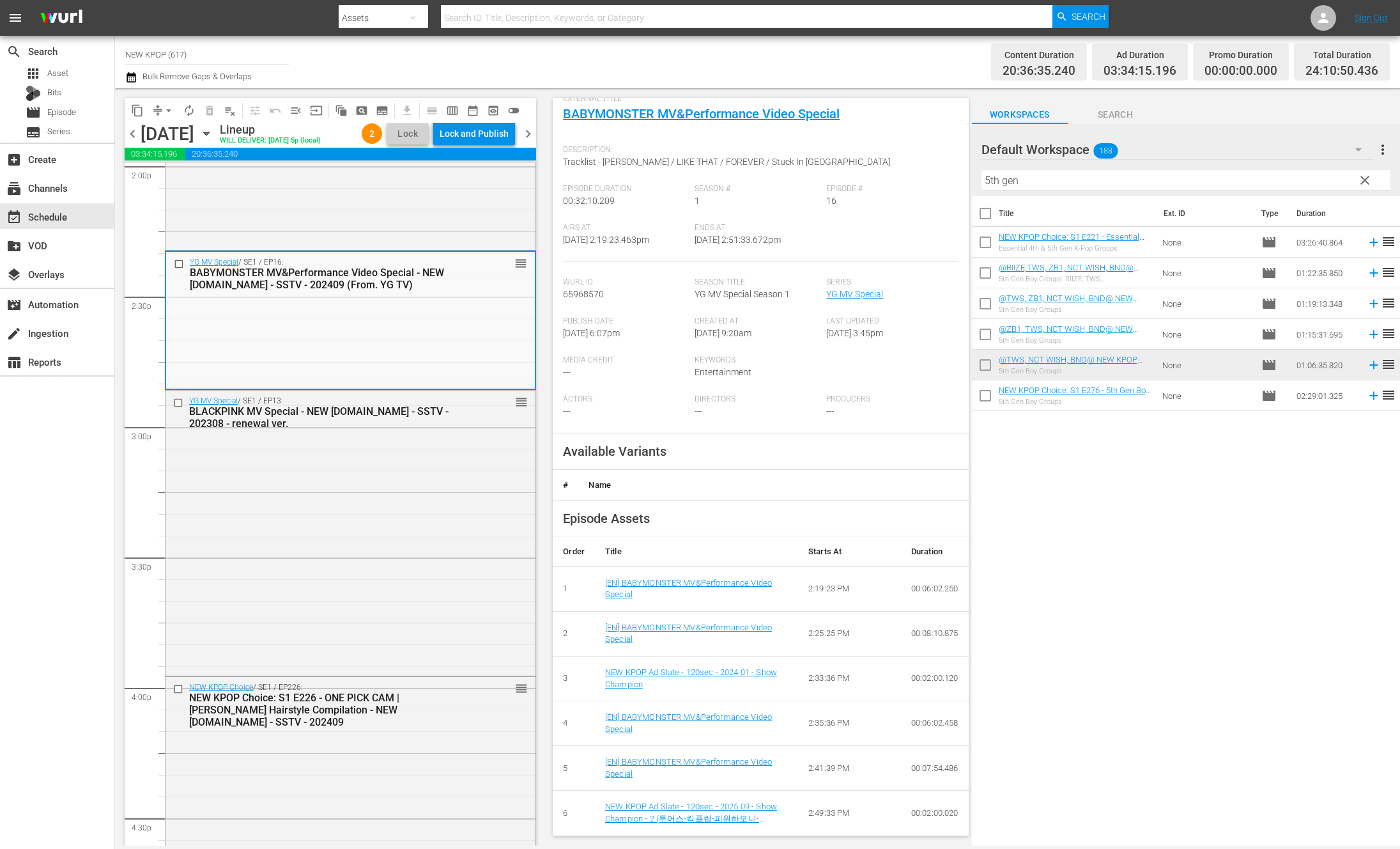
scroll to position [11, 0]
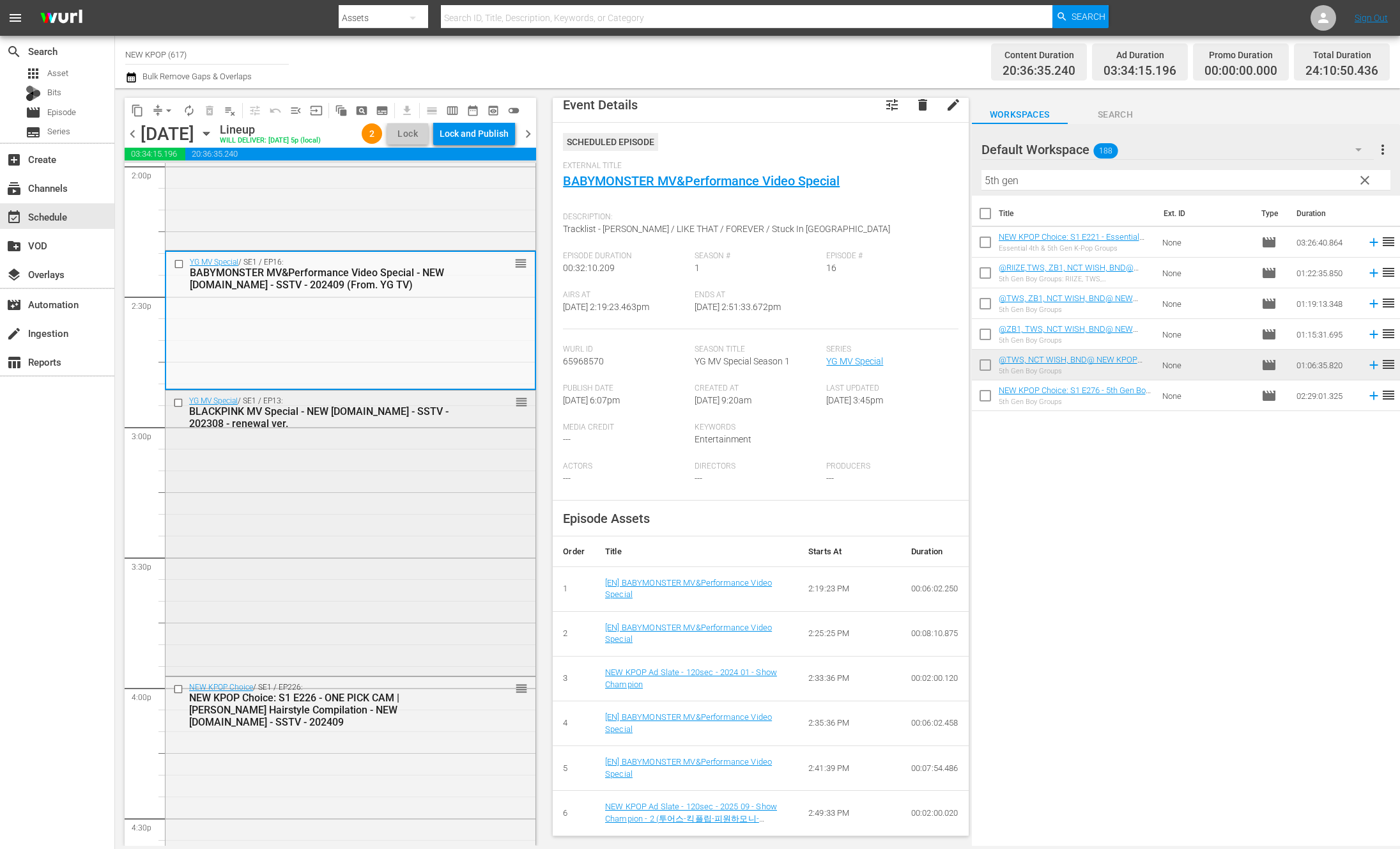
click at [397, 591] on div "YG MV Special / SE1 / EP13: BLACKPINK MV Special - NEW [DOMAIN_NAME] - SSTV - 2…" at bounding box center [351, 531] width 370 height 282
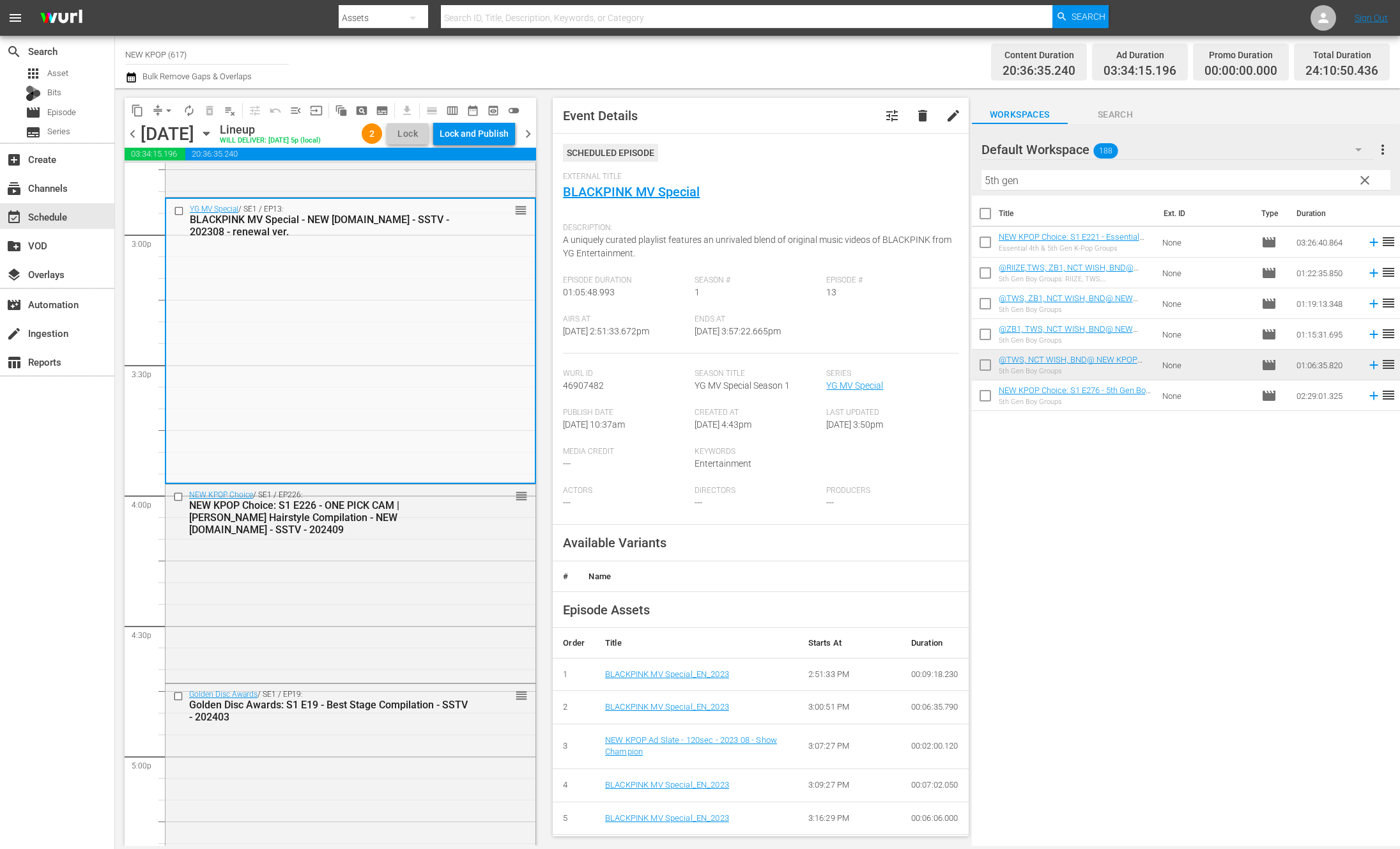
scroll to position [3894, 0]
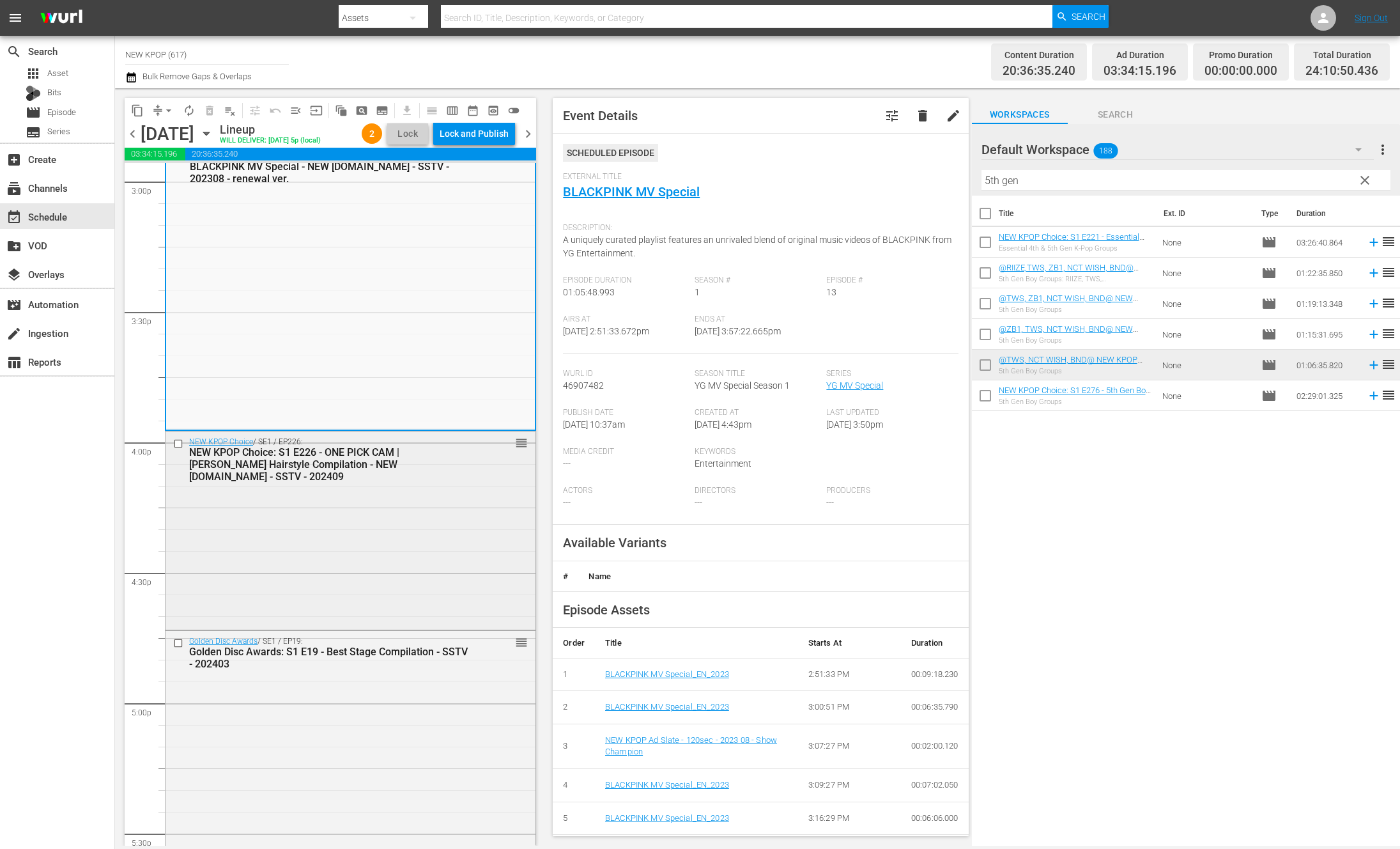
click at [278, 585] on div "NEW KPOP Choice / SE1 / EP226: NEW KPOP Choice: S1 E226 - ONE PICK CAM | [PERSO…" at bounding box center [351, 529] width 370 height 196
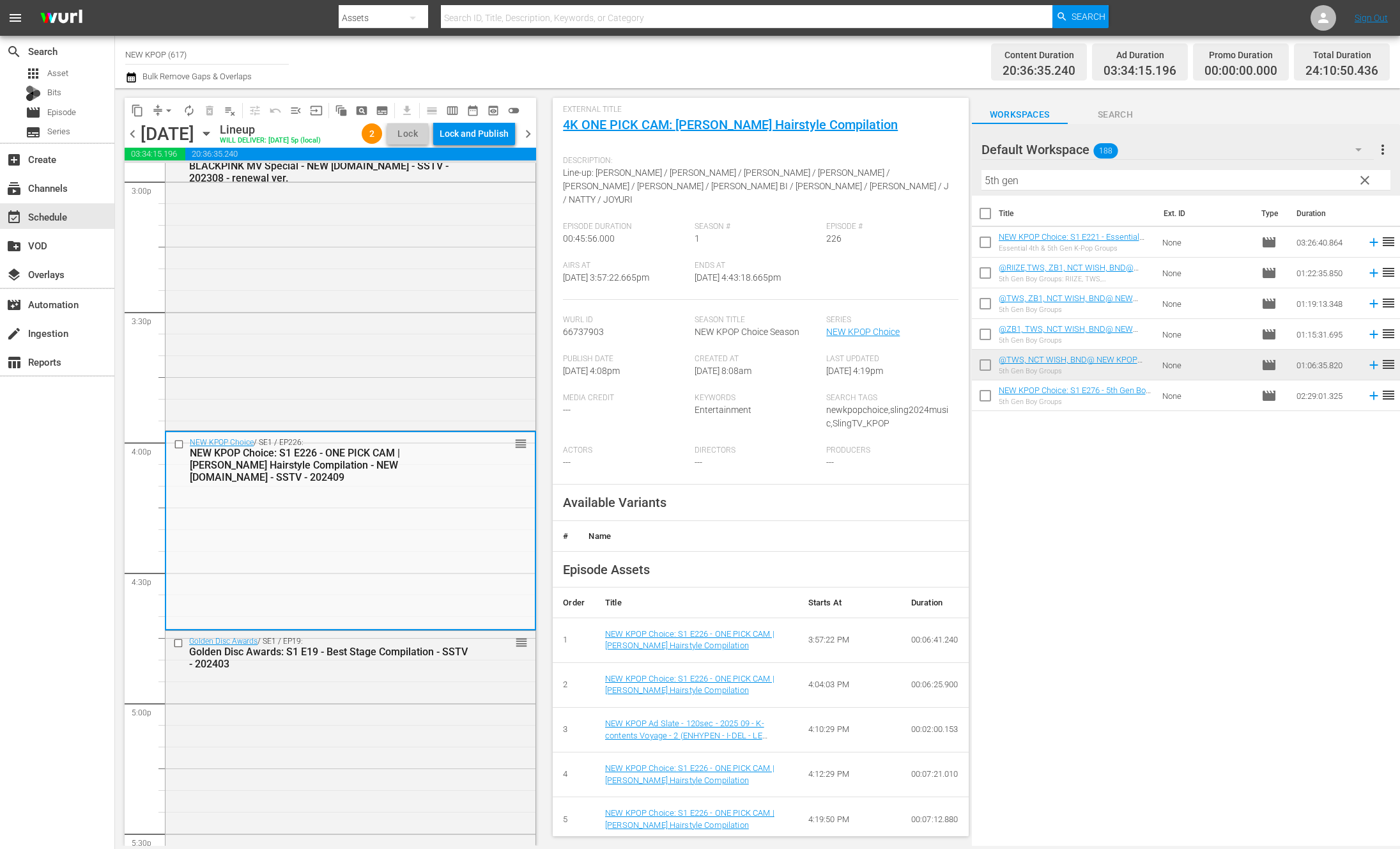
scroll to position [224, 0]
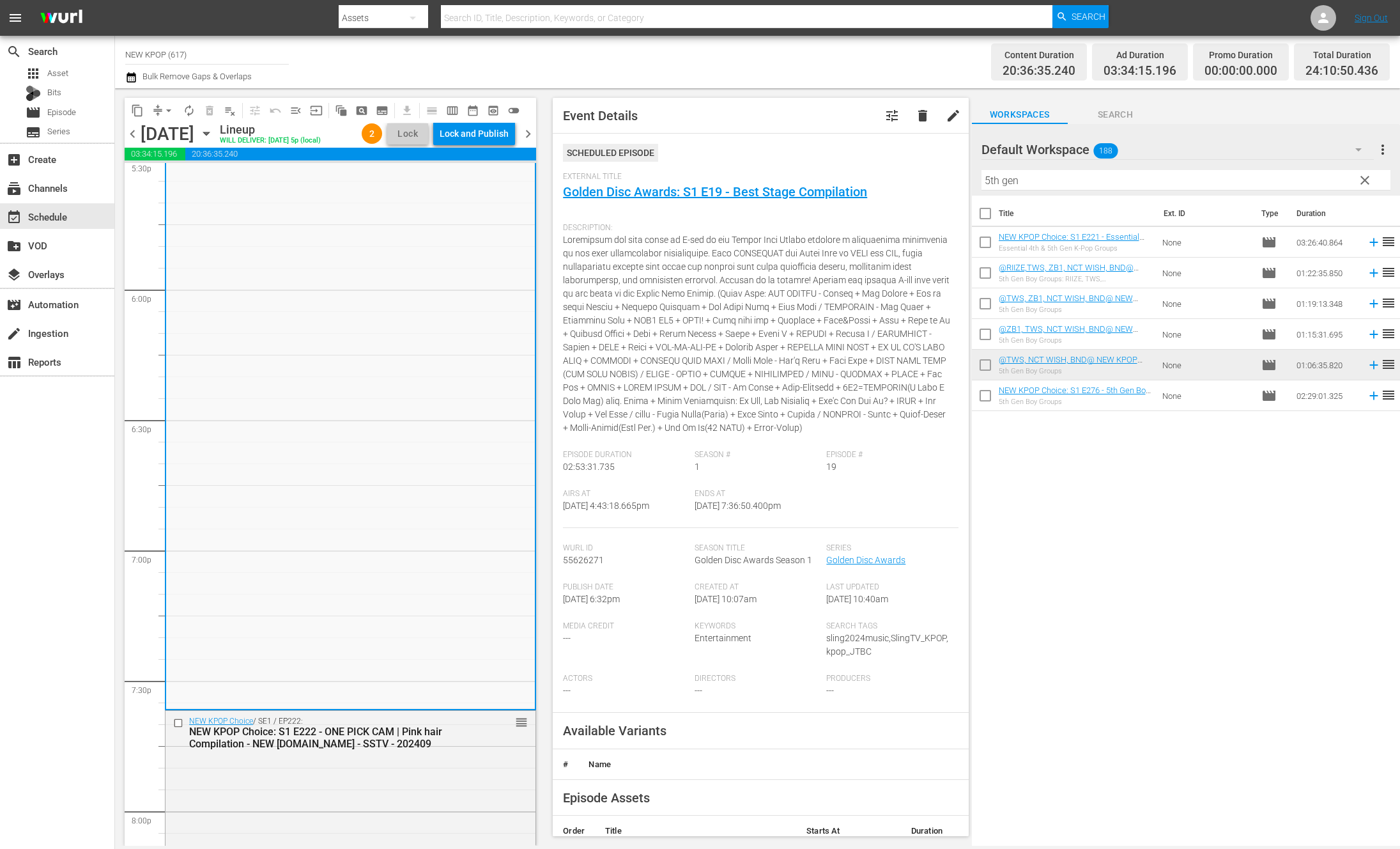
scroll to position [4571, 0]
click at [354, 731] on div "NEW KPOP Choice: S1 E222 - ONE PICK CAM | Pink hair Compilation - NEW [DOMAIN_N…" at bounding box center [329, 735] width 281 height 24
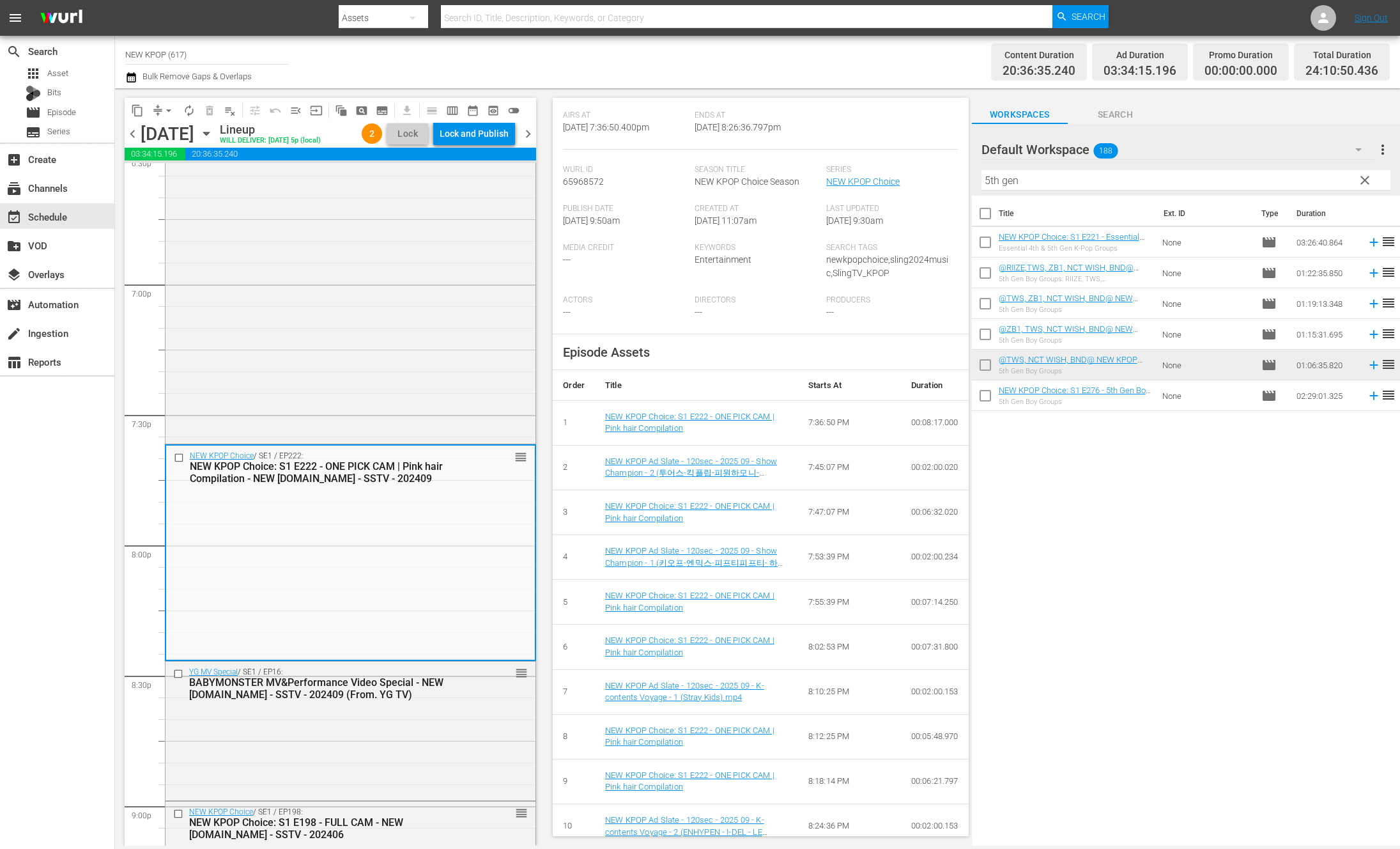
scroll to position [4835, 0]
click at [319, 703] on div "YG MV Special / SE1 / EP16: BABYMONSTER MV&Performance Video Special - NEW [DOM…" at bounding box center [351, 682] width 370 height 43
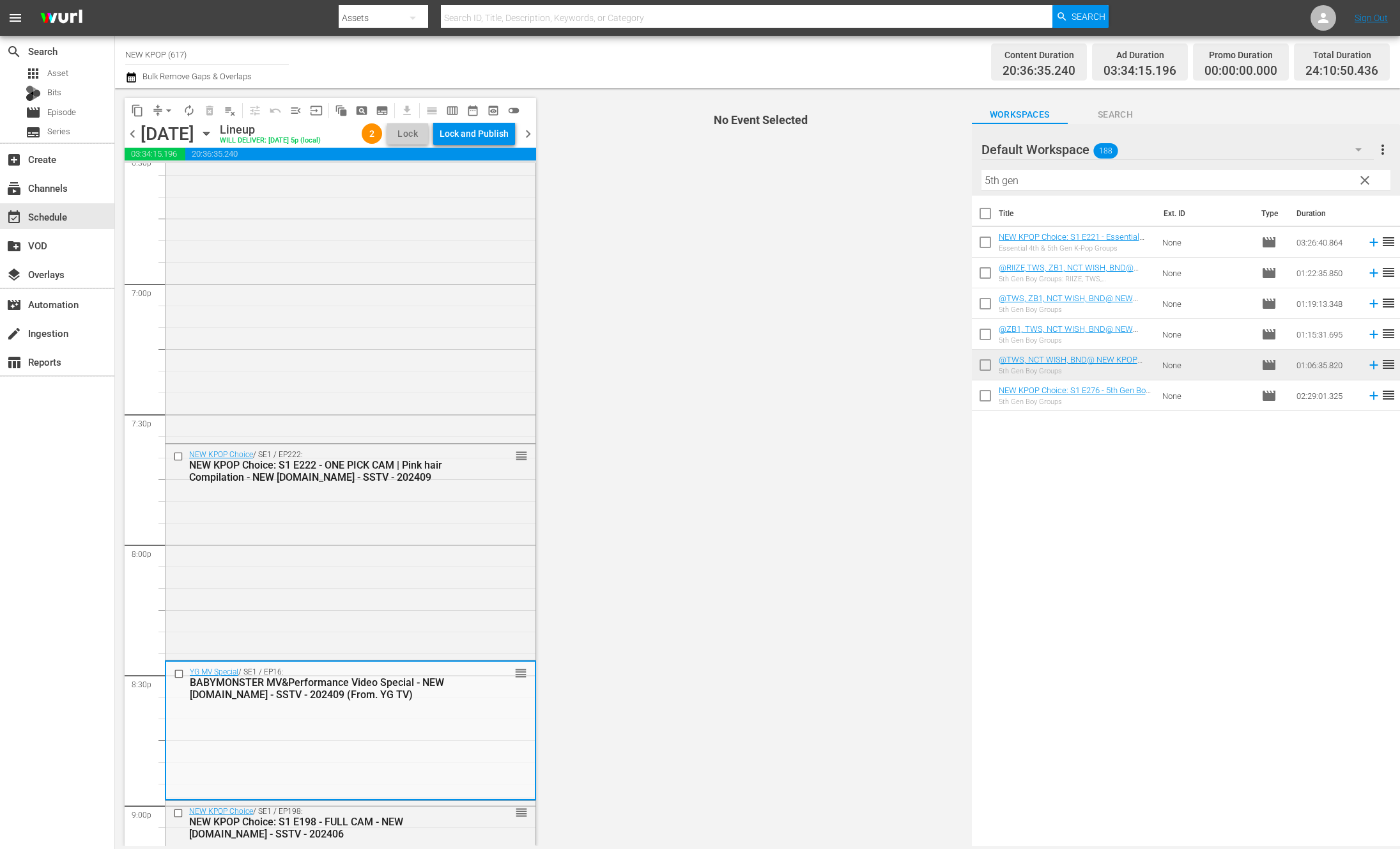
scroll to position [5085, 0]
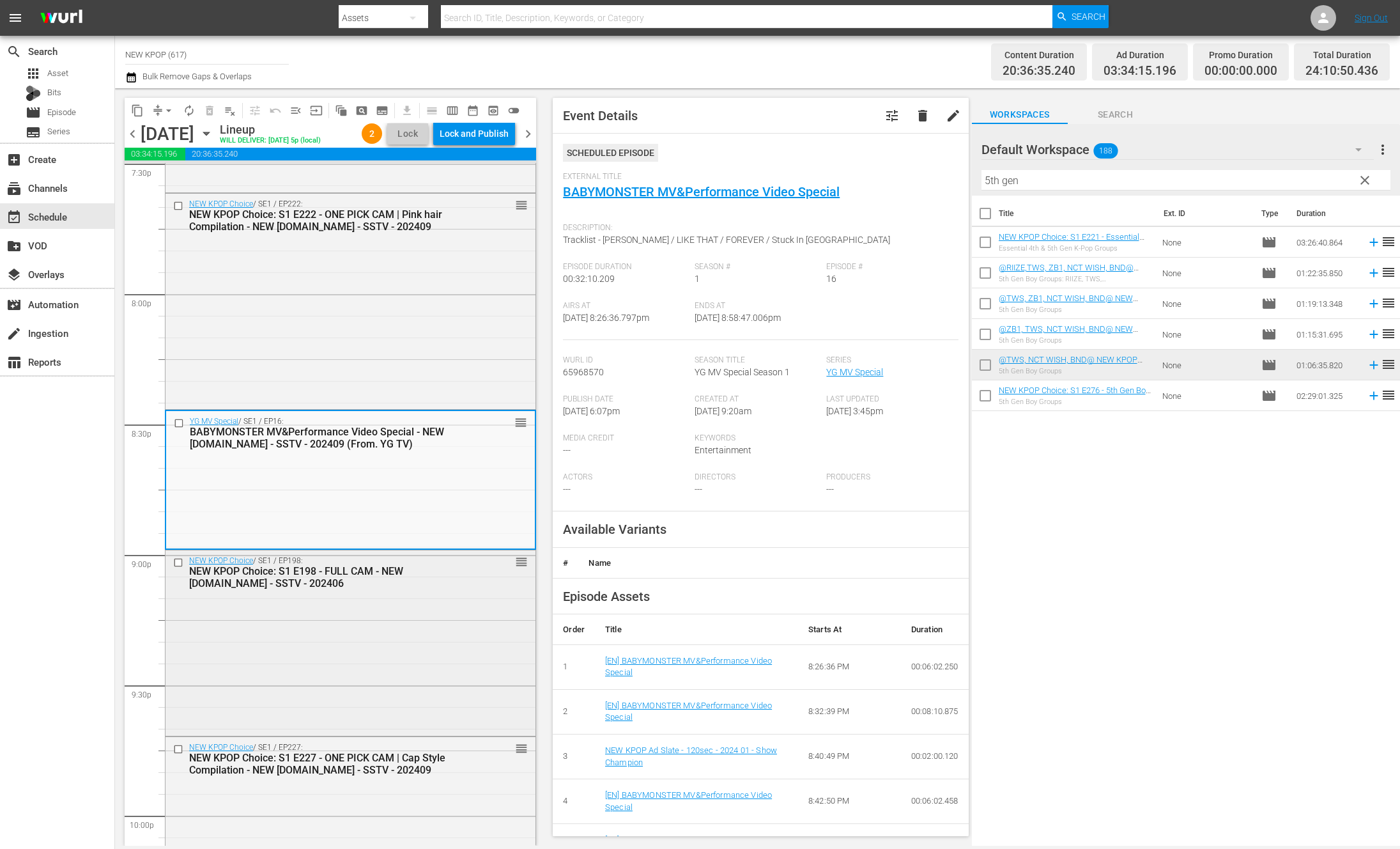
click at [328, 613] on div "NEW KPOP Choice / SE1 / EP198: NEW KPOP Choice: S1 E198 - FULL CAM - NEW [DOMAI…" at bounding box center [351, 642] width 370 height 183
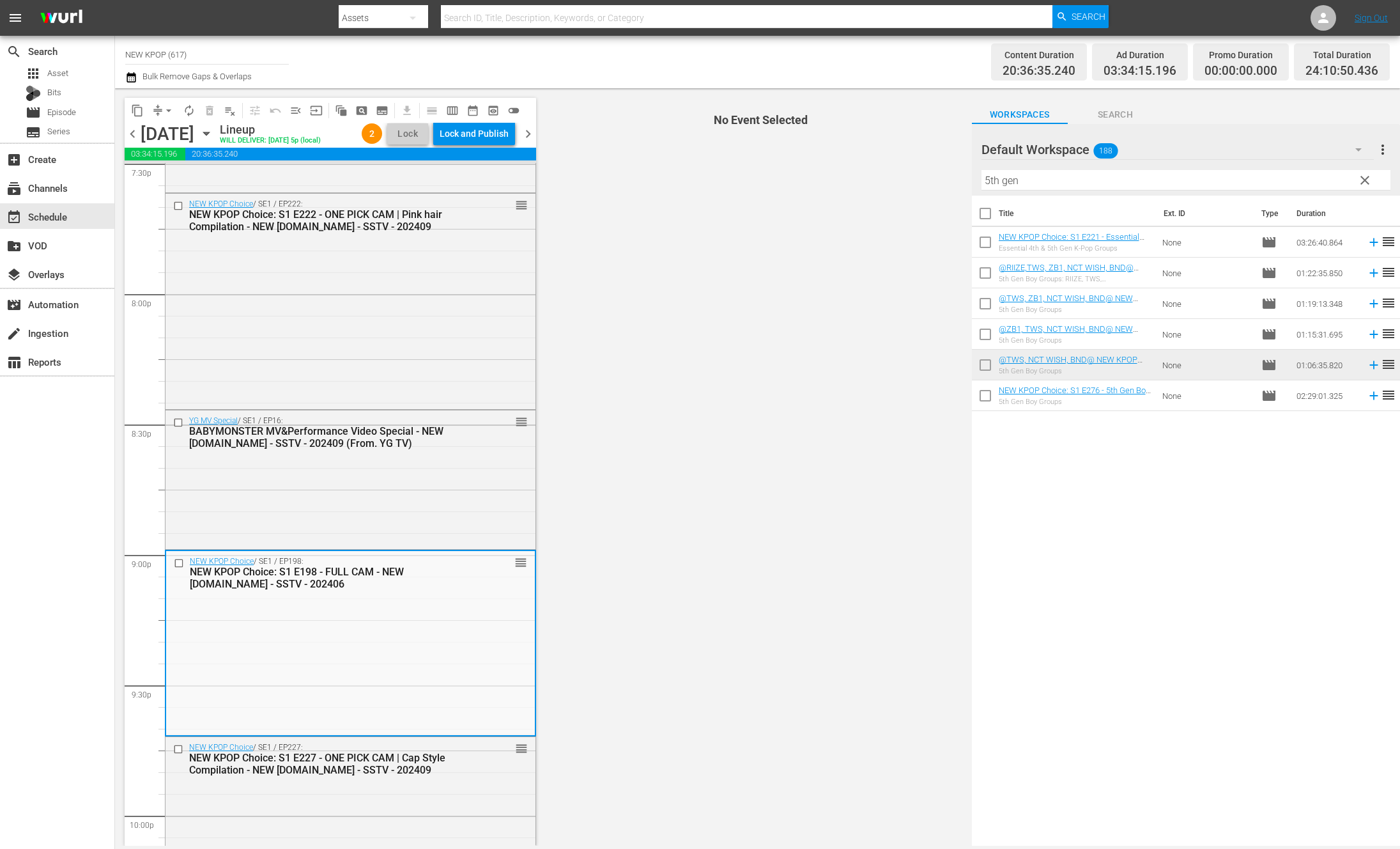
click at [328, 613] on div "NEW KPOP Choice / SE1 / EP198: NEW KPOP Choice: S1 E198 - FULL CAM - NEW [DOMAI…" at bounding box center [351, 643] width 369 height 183
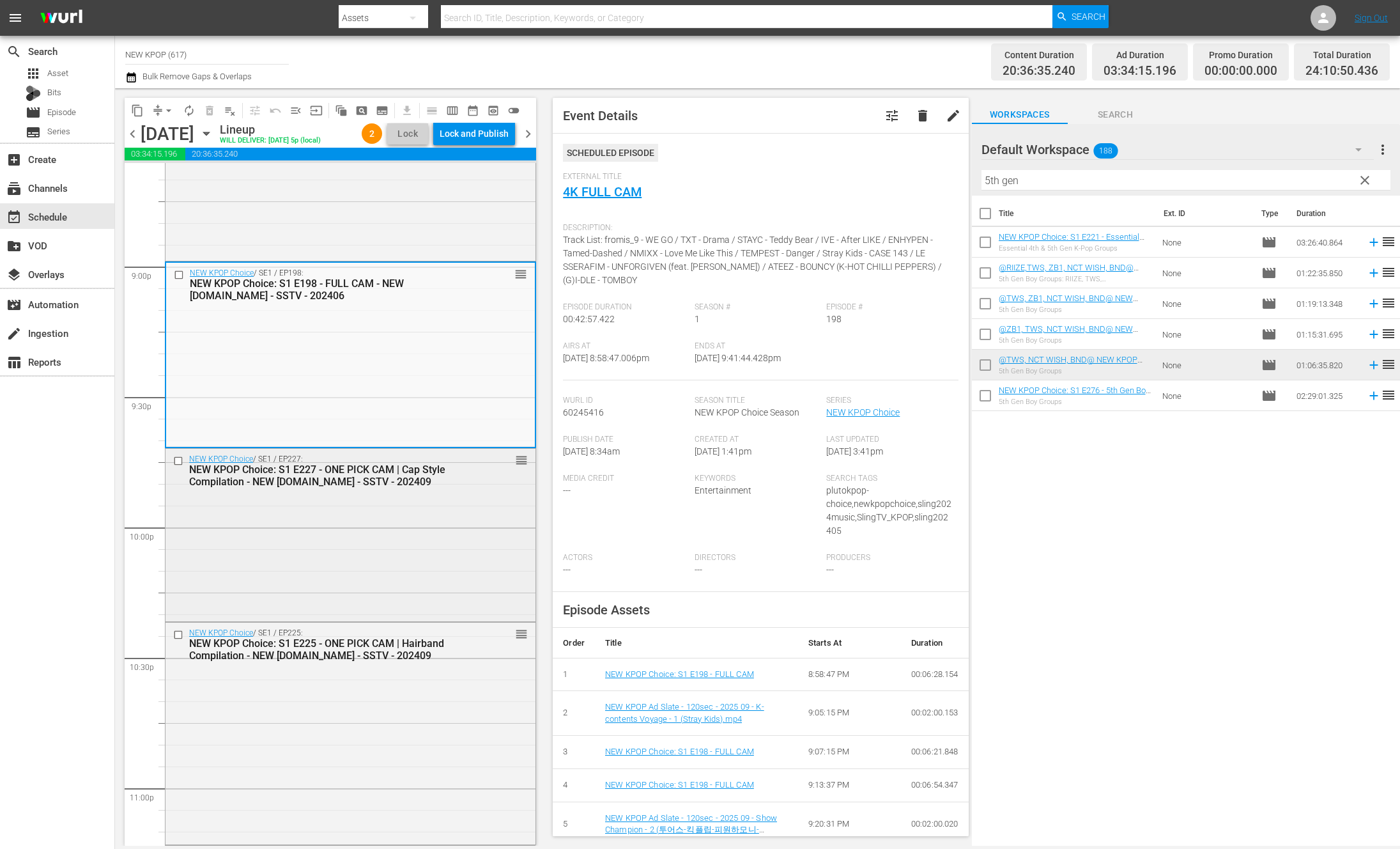
click at [466, 564] on div "NEW KPOP Choice / SE1 / EP227: NEW KPOP Choice: S1 E227 - ONE PICK CAM | Cap St…" at bounding box center [351, 534] width 370 height 171
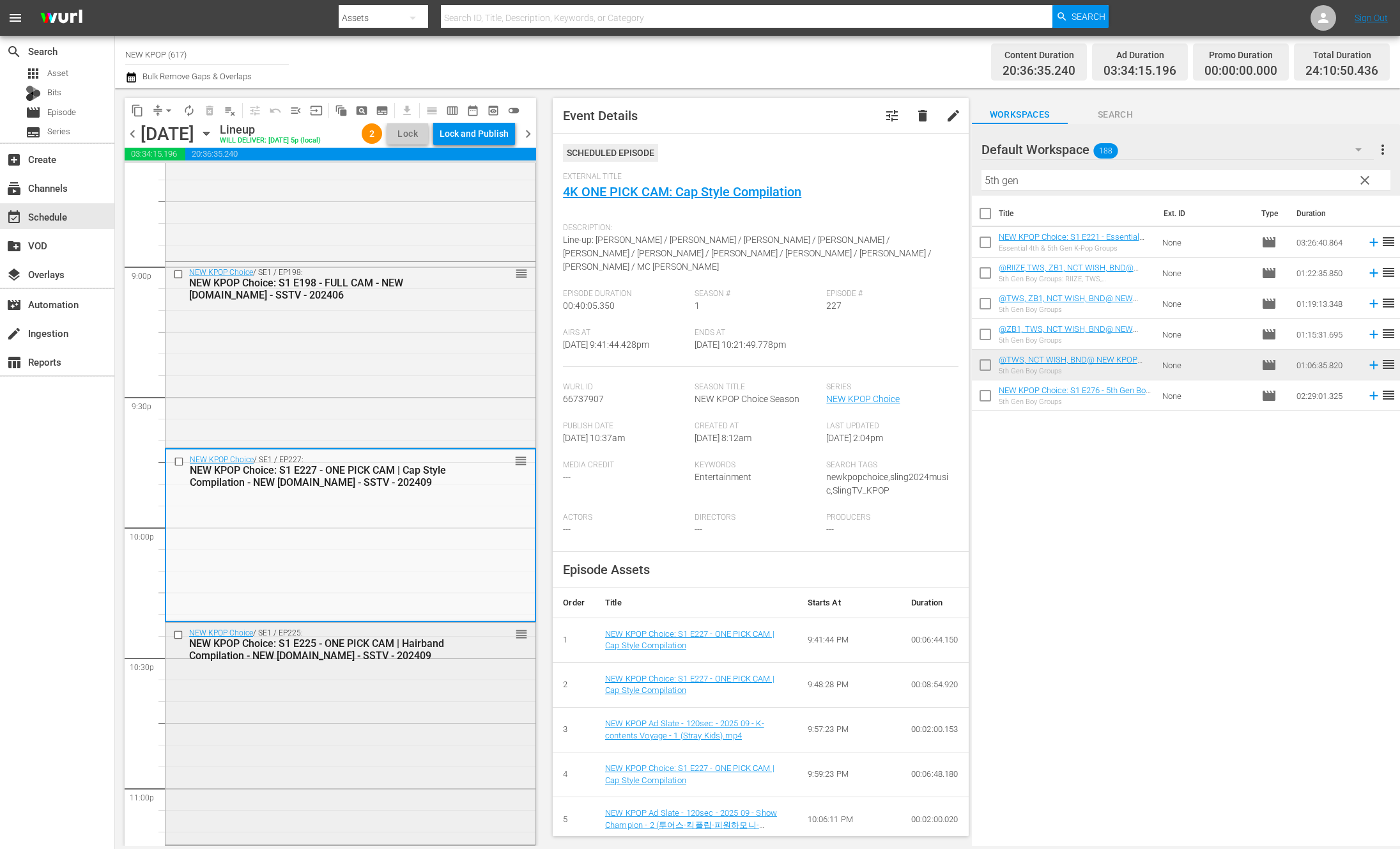
click at [207, 656] on div "NEW KPOP Choice: S1 E225 - ONE PICK CAM | Hairband Compilation - NEW [DOMAIN_NA…" at bounding box center [329, 649] width 281 height 24
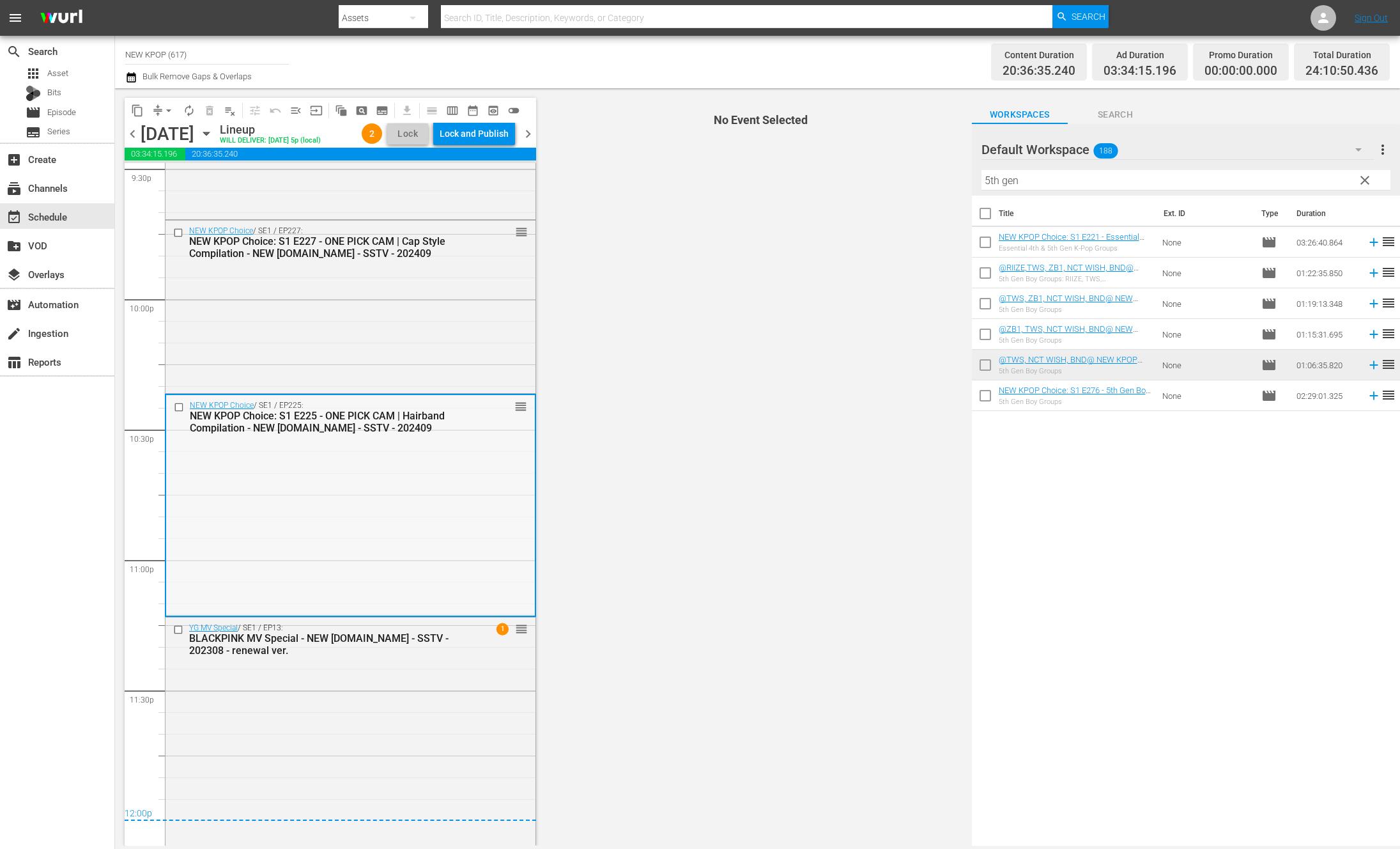
scroll to position [5659, 0]
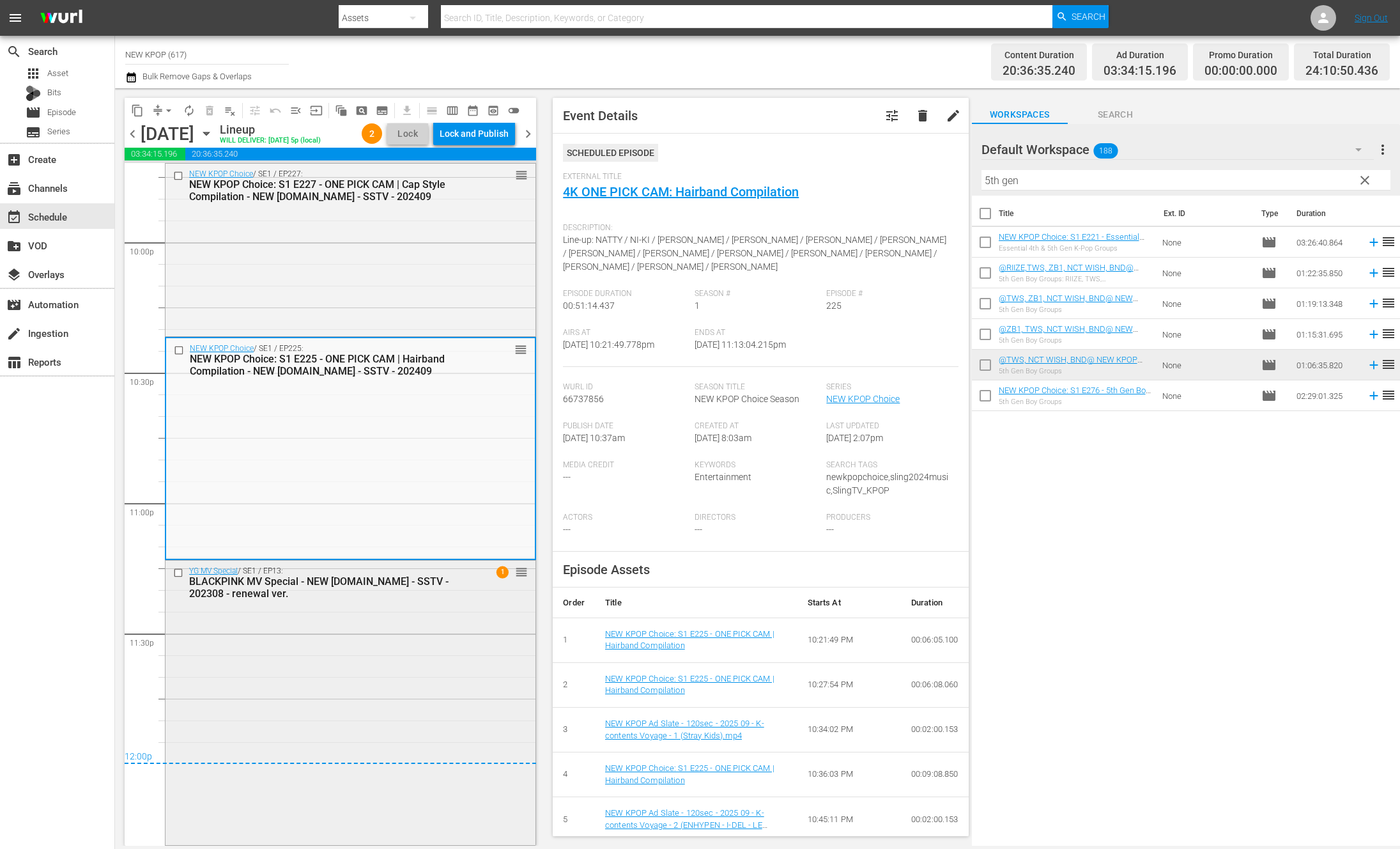
click at [273, 697] on div "YG MV Special / SE1 / EP13: BLACKPINK MV Special - NEW [DOMAIN_NAME] - SSTV - 2…" at bounding box center [351, 701] width 370 height 282
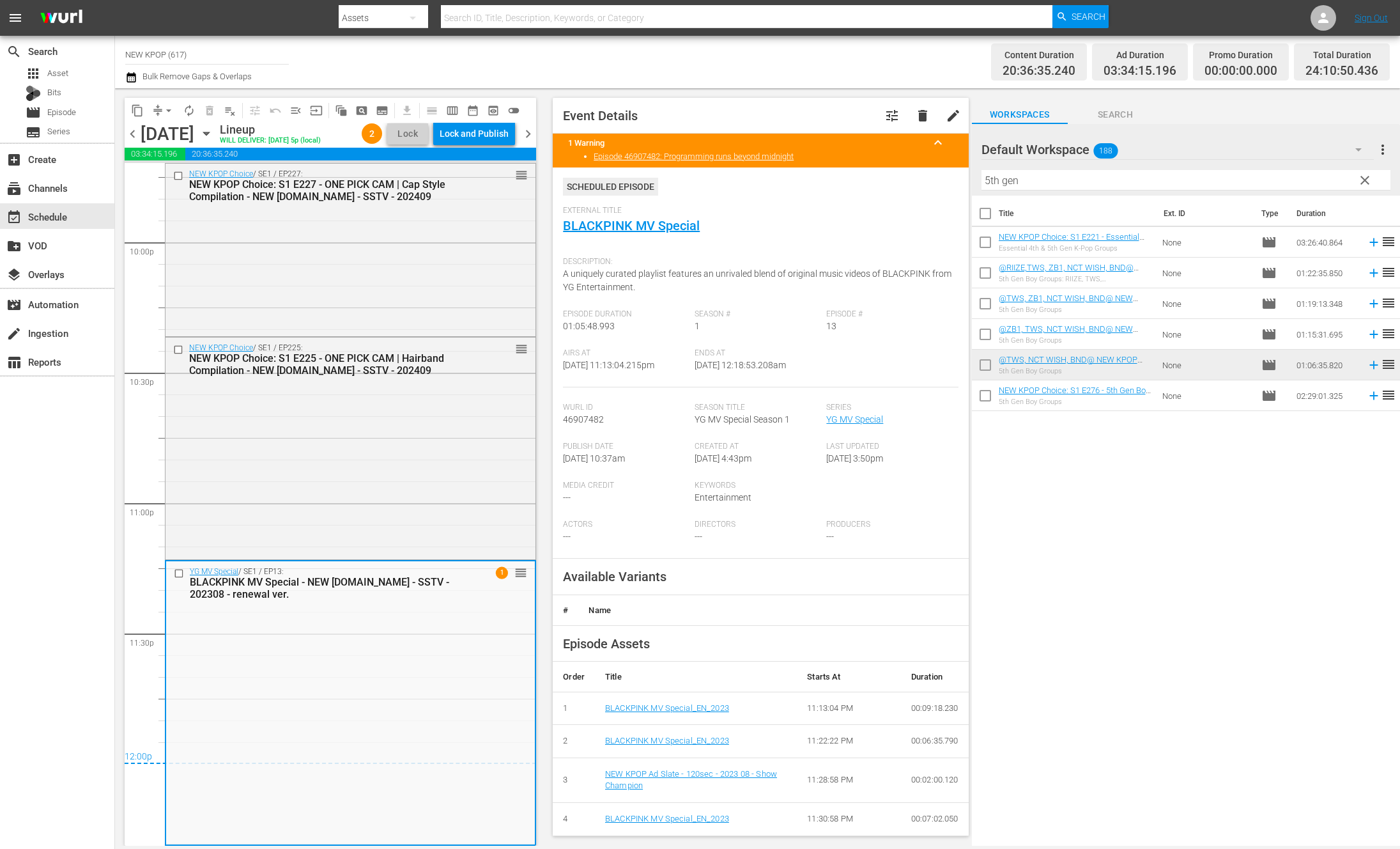
scroll to position [299, 0]
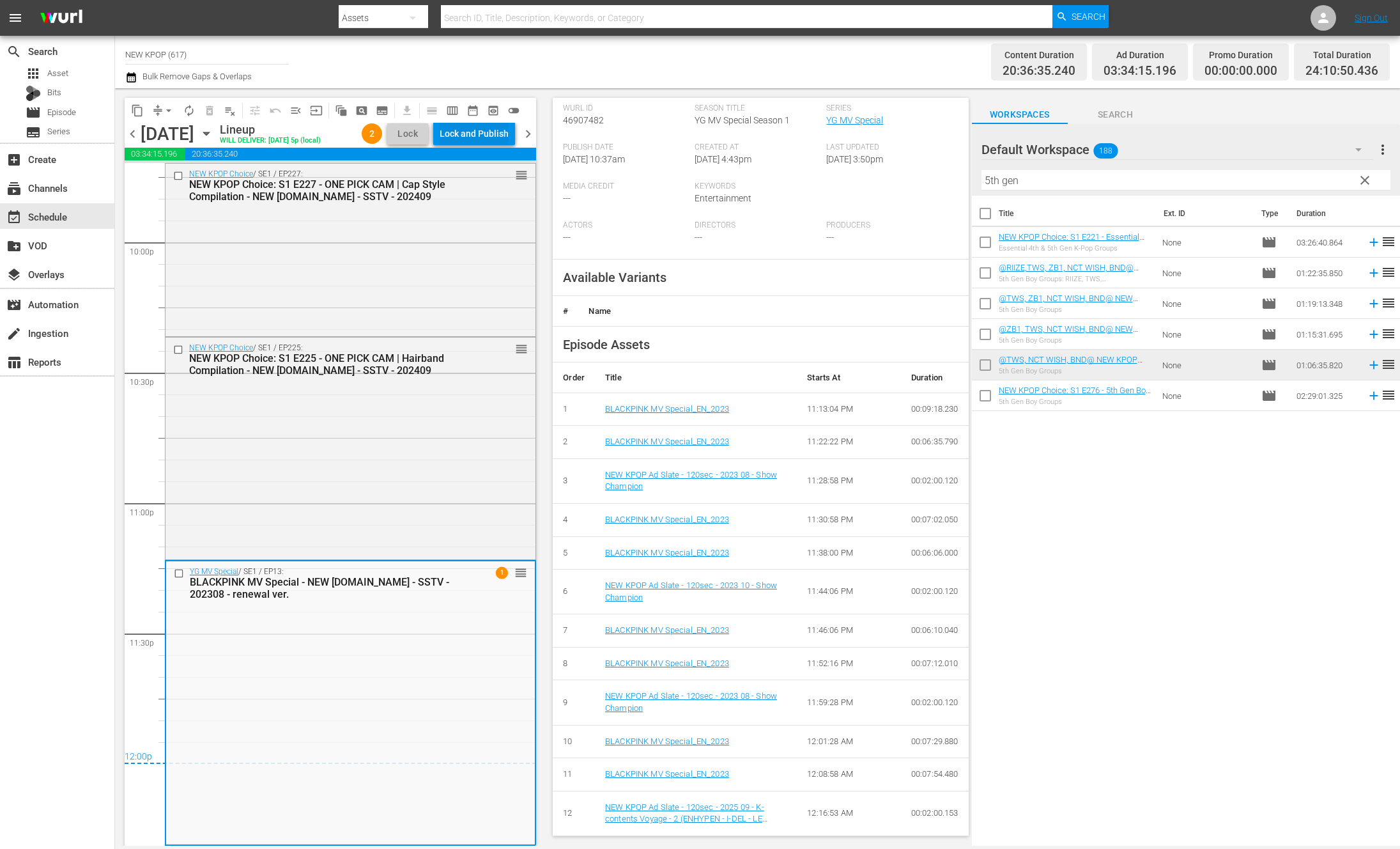
click at [505, 127] on div "Lock and Publish" at bounding box center [474, 133] width 69 height 23
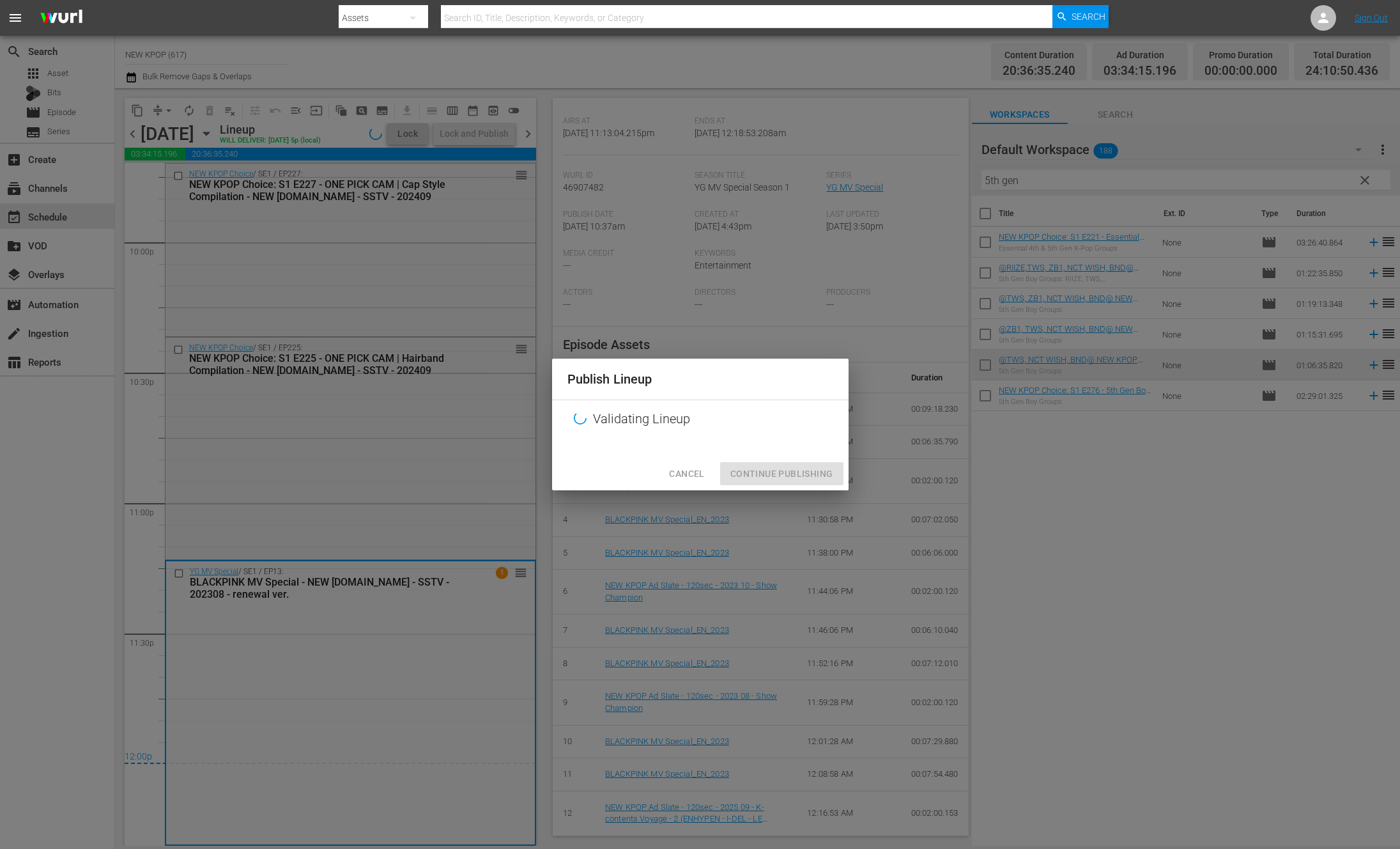
scroll to position [232, 0]
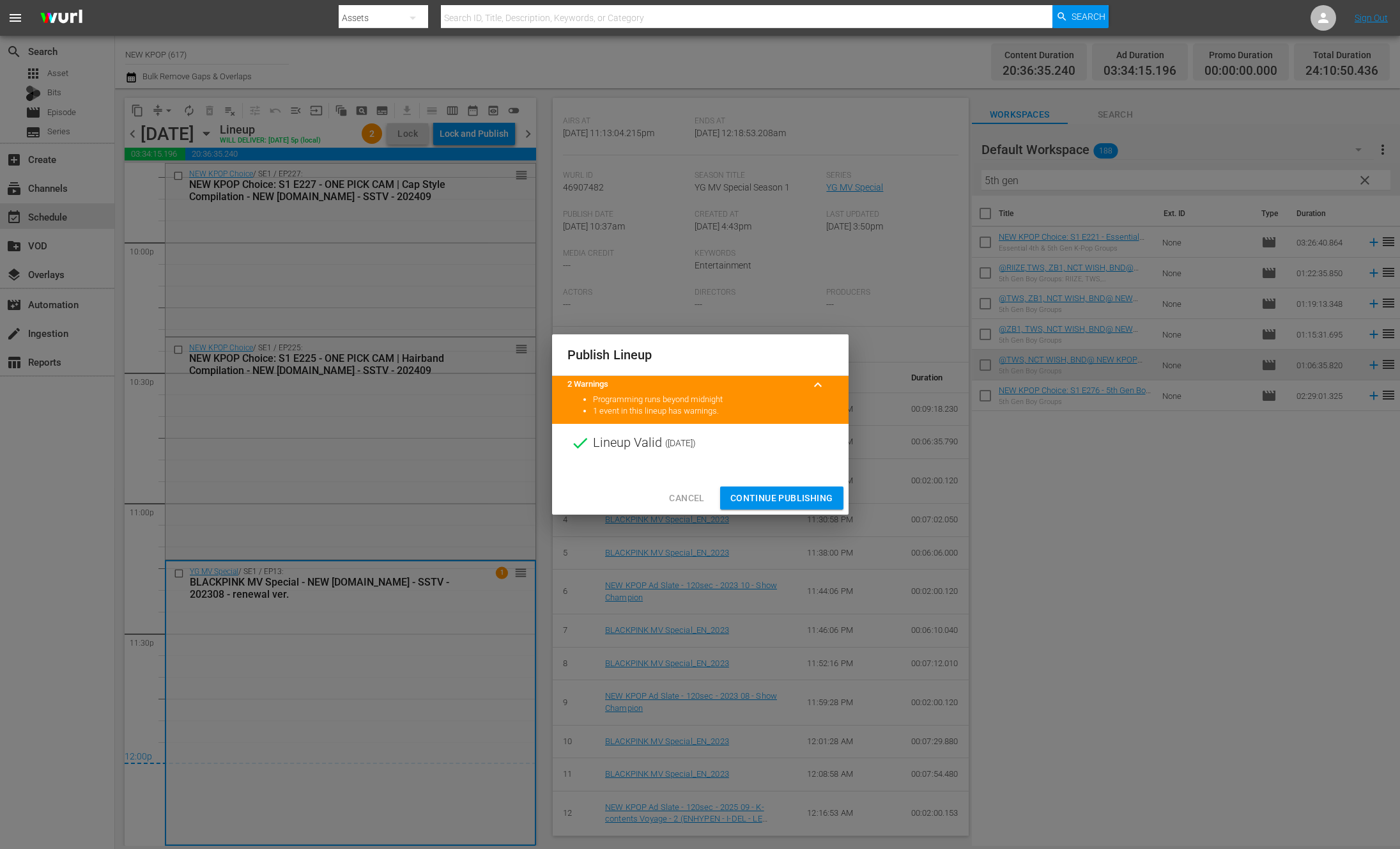
click at [757, 498] on span "Continue Publishing" at bounding box center [782, 498] width 103 height 16
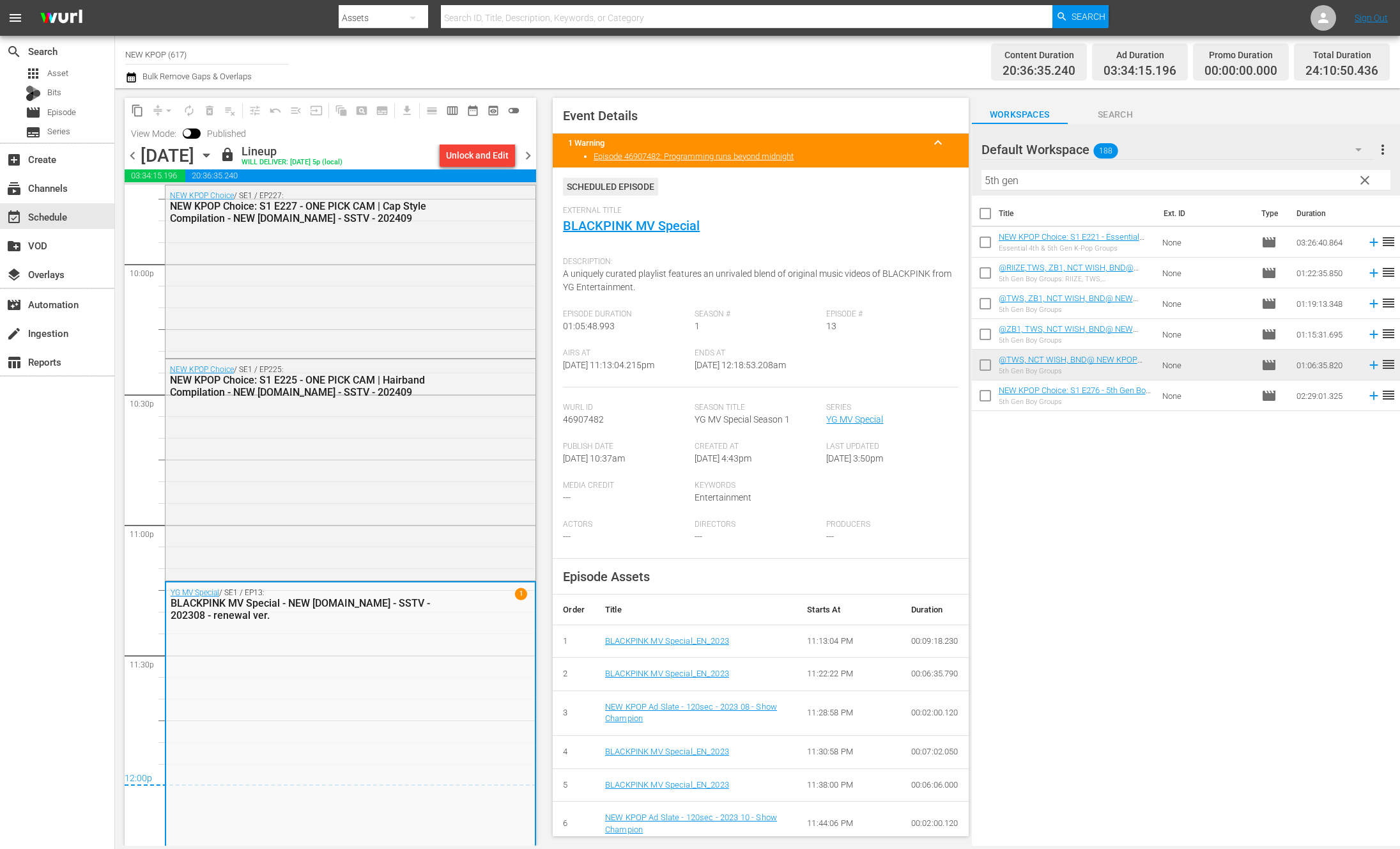
click at [533, 153] on span "chevron_right" at bounding box center [528, 156] width 16 height 16
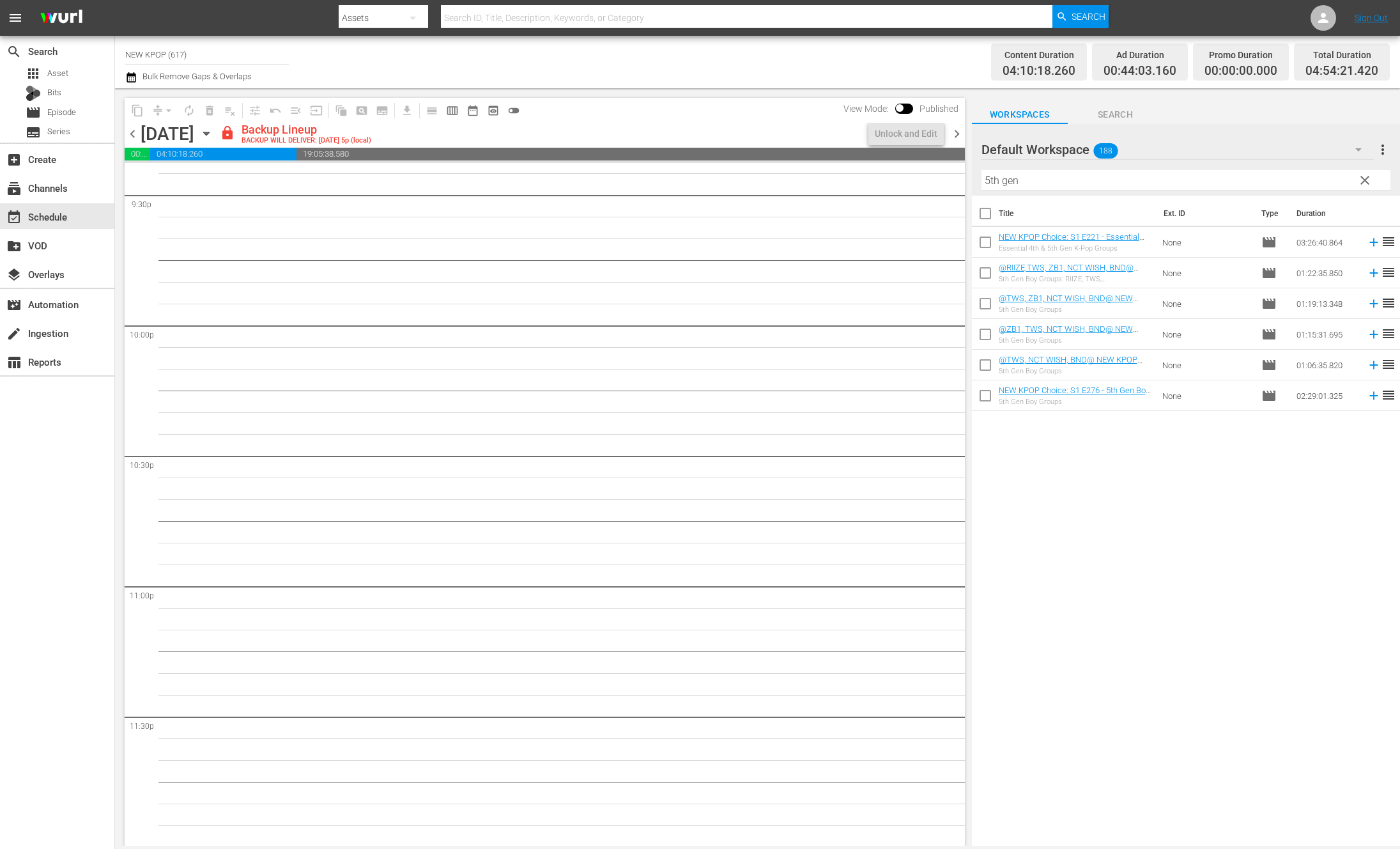
scroll to position [5554, 0]
